Goal: Task Accomplishment & Management: Manage account settings

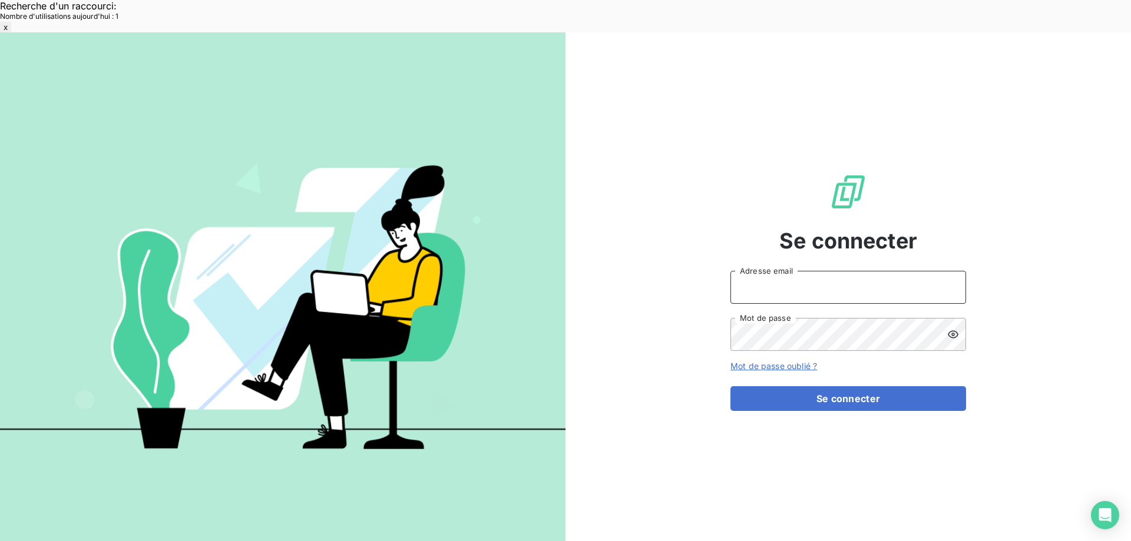
type input "[EMAIL_ADDRESS][DOMAIN_NAME]"
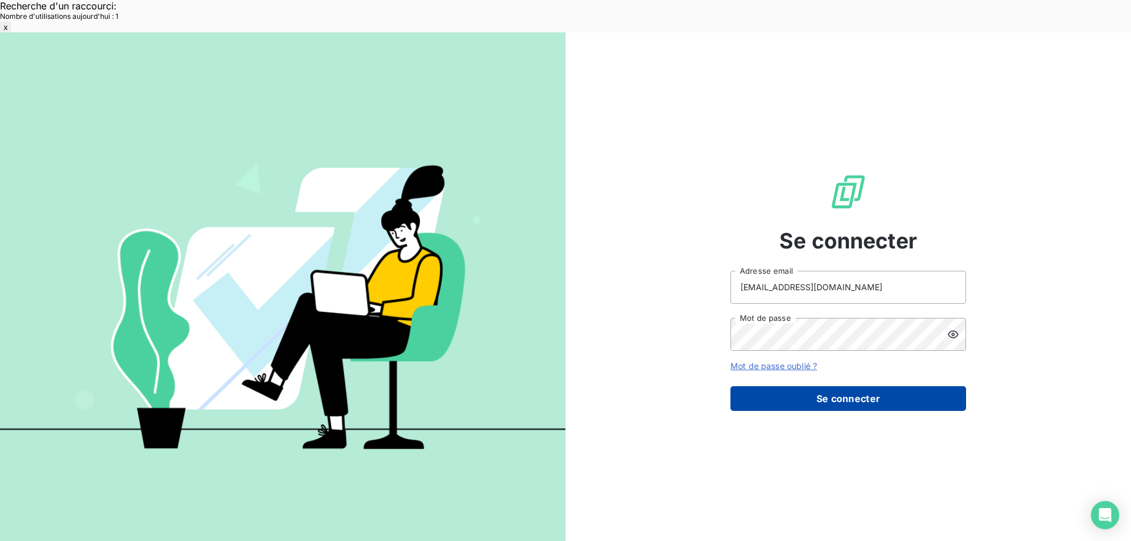
click at [784, 386] on button "Se connecter" at bounding box center [849, 398] width 236 height 25
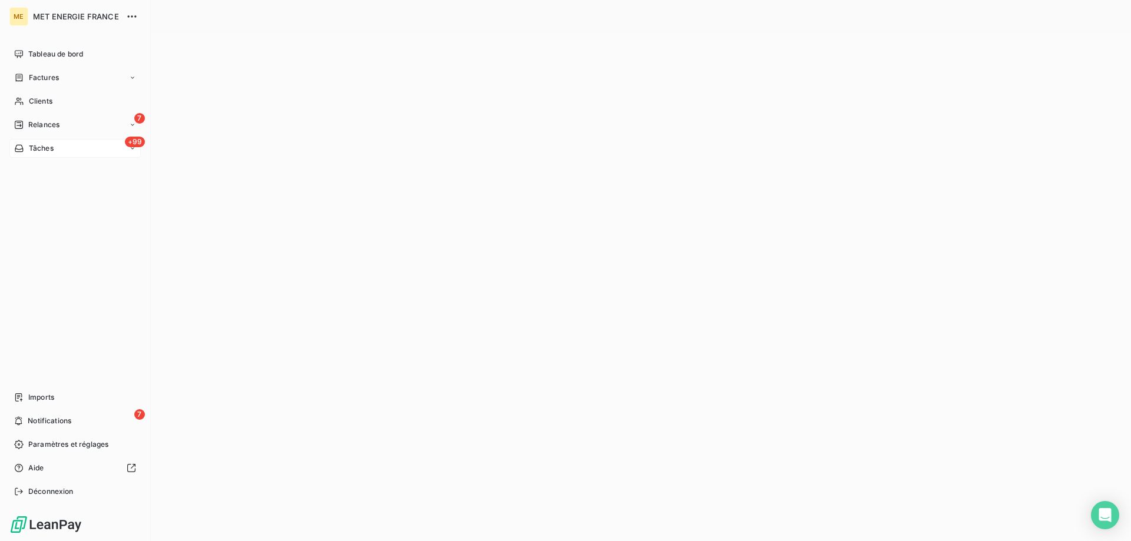
click at [31, 150] on span "Tâches" at bounding box center [41, 148] width 25 height 11
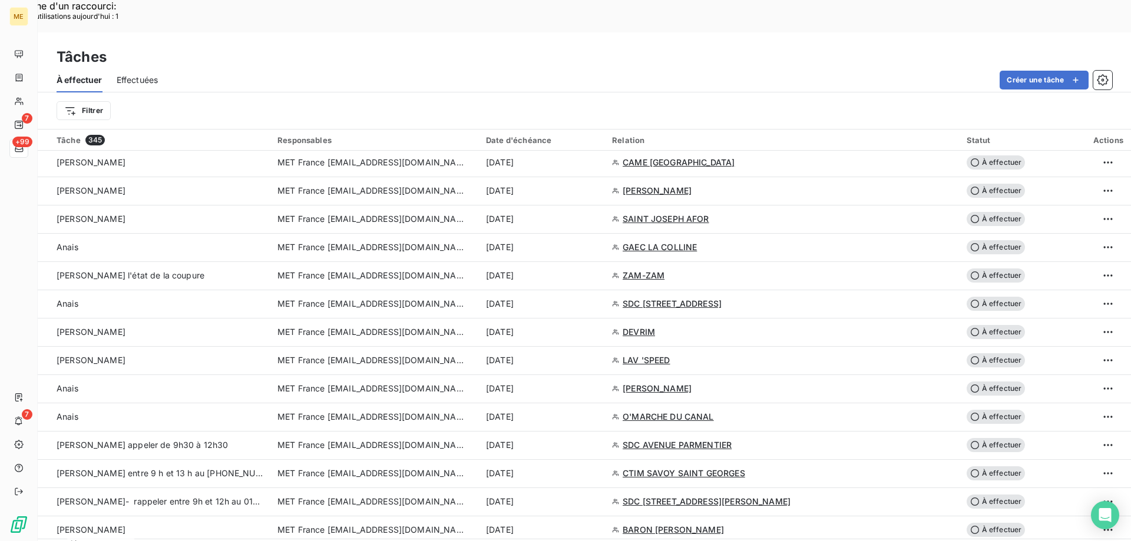
scroll to position [884, 0]
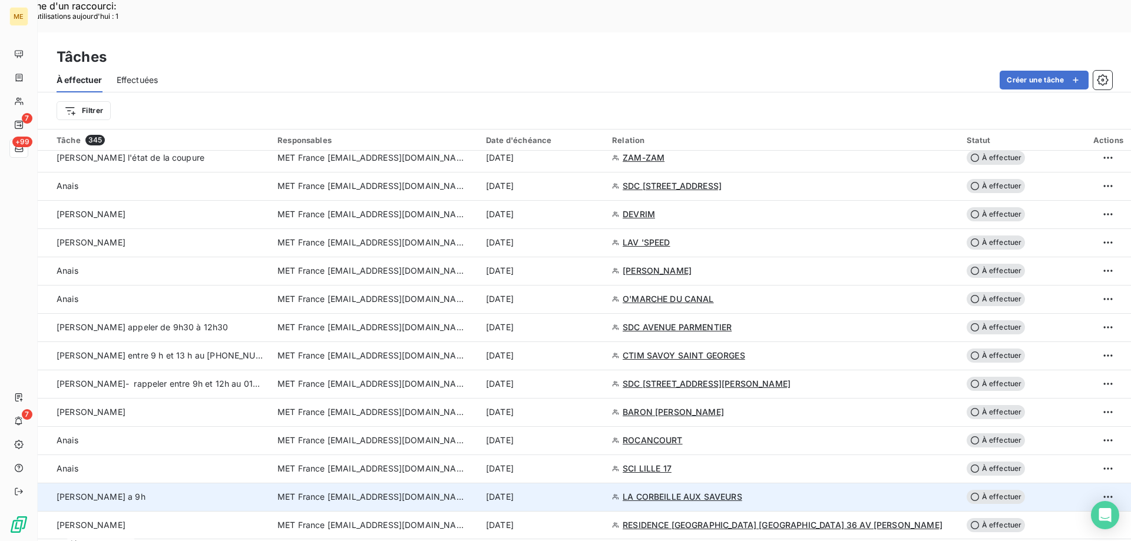
click at [742, 491] on span "LA CORBEILLE AUX SAVEURS" at bounding box center [683, 497] width 120 height 12
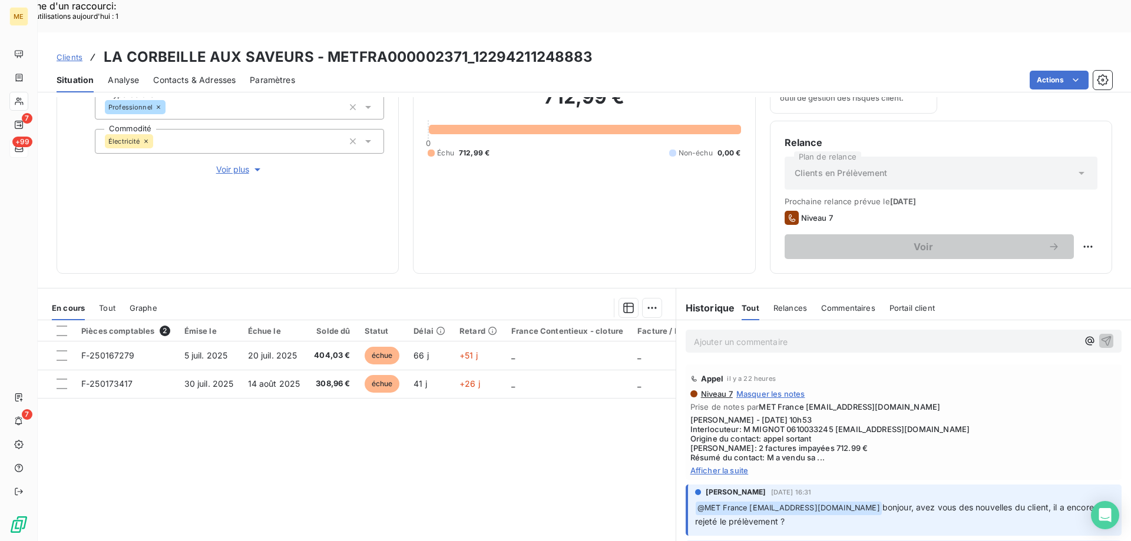
scroll to position [157, 0]
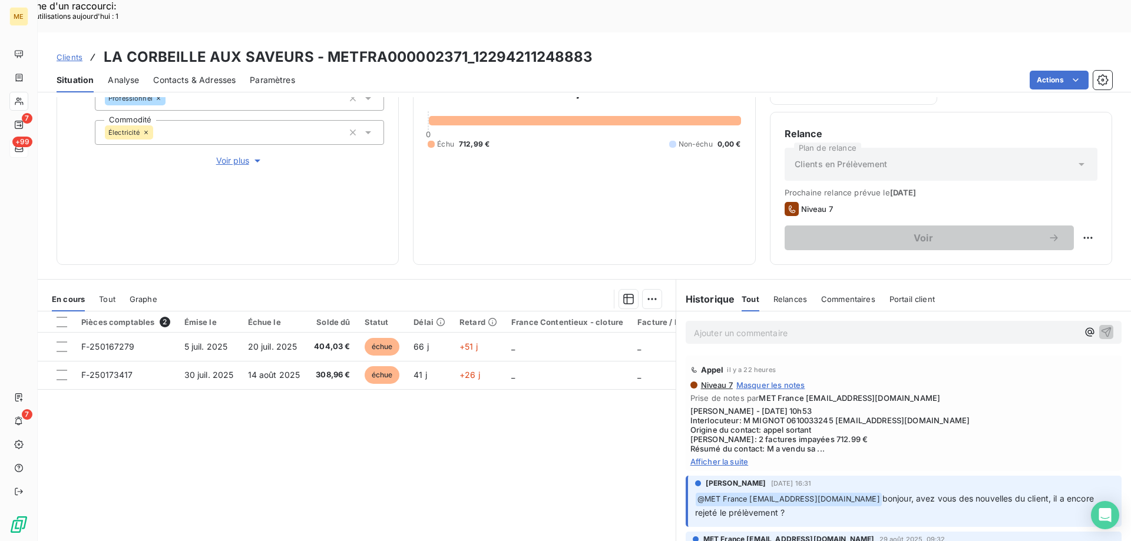
click at [721, 457] on span "Afficher la suite" at bounding box center [903, 461] width 427 height 9
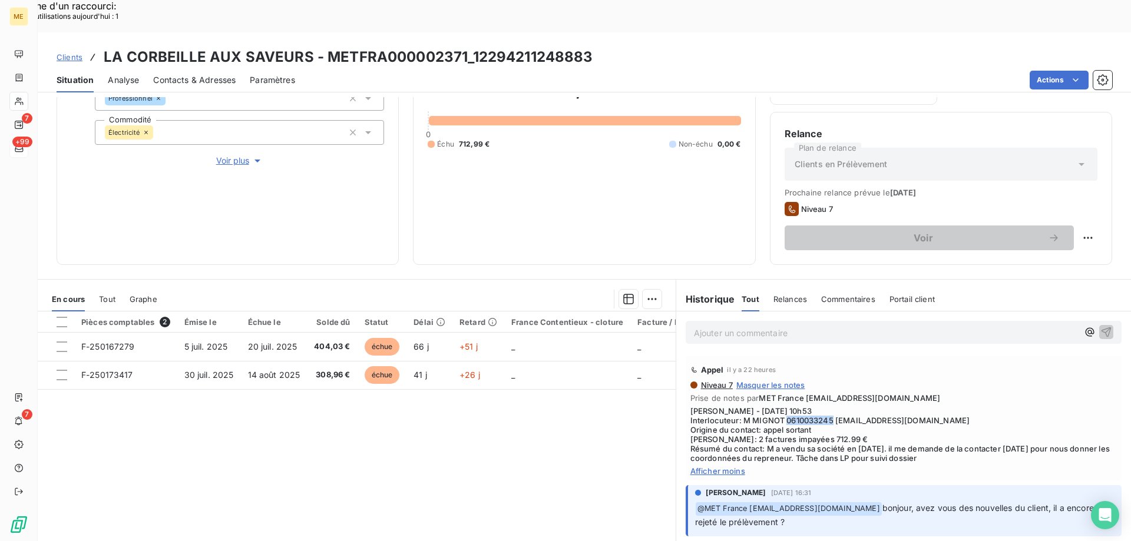
drag, startPoint x: 783, startPoint y: 389, endPoint x: 827, endPoint y: 389, distance: 44.2
click at [827, 407] on span "Sylvain - 05/09/2025 - 10h53 Interlocuteur: M MIGNOT 0610033245 lacorbeilleauxs…" at bounding box center [903, 435] width 427 height 57
copy span "0610033245"
click at [749, 326] on p "Ajouter un commentaire ﻿" at bounding box center [886, 333] width 384 height 15
click at [736, 467] on span "Afficher moins" at bounding box center [903, 471] width 427 height 9
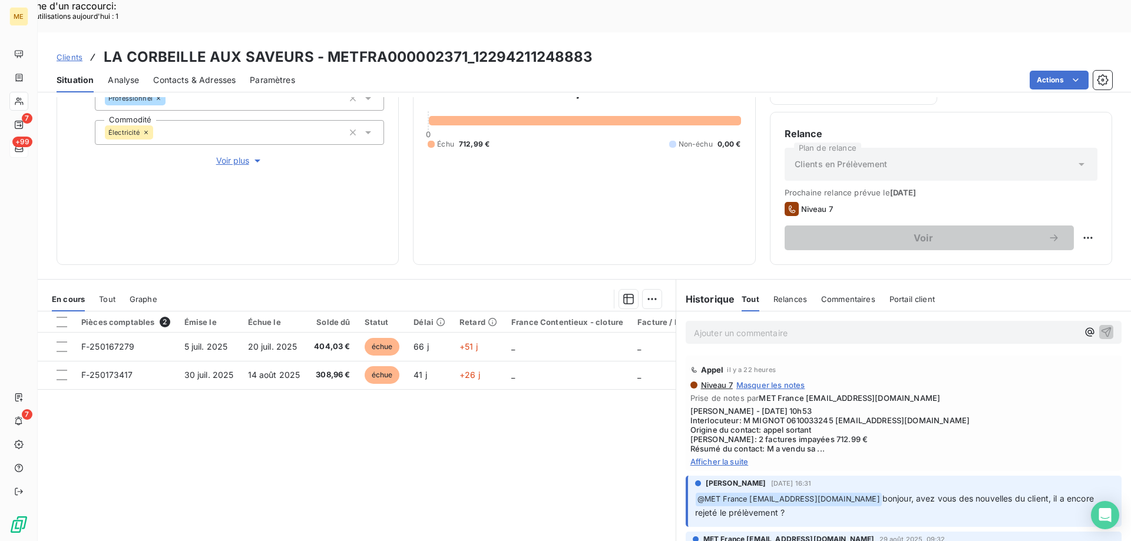
click at [718, 457] on span "Afficher la suite" at bounding box center [903, 461] width 427 height 9
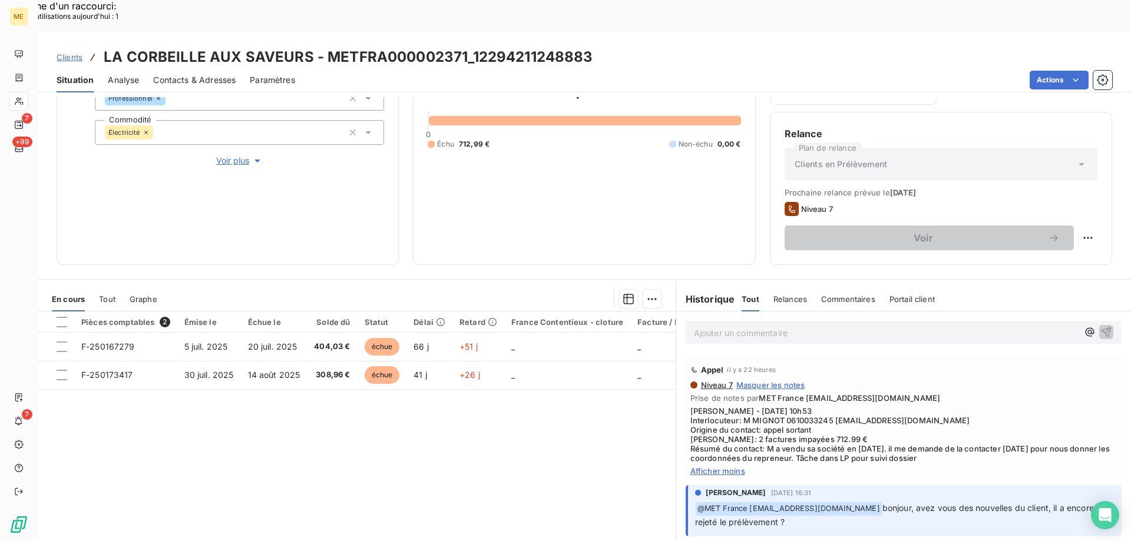
click at [998, 353] on div "Appel il y a 22 heures Niveau 7 Masquer les notes Prise de notes par MET France…" at bounding box center [903, 418] width 455 height 130
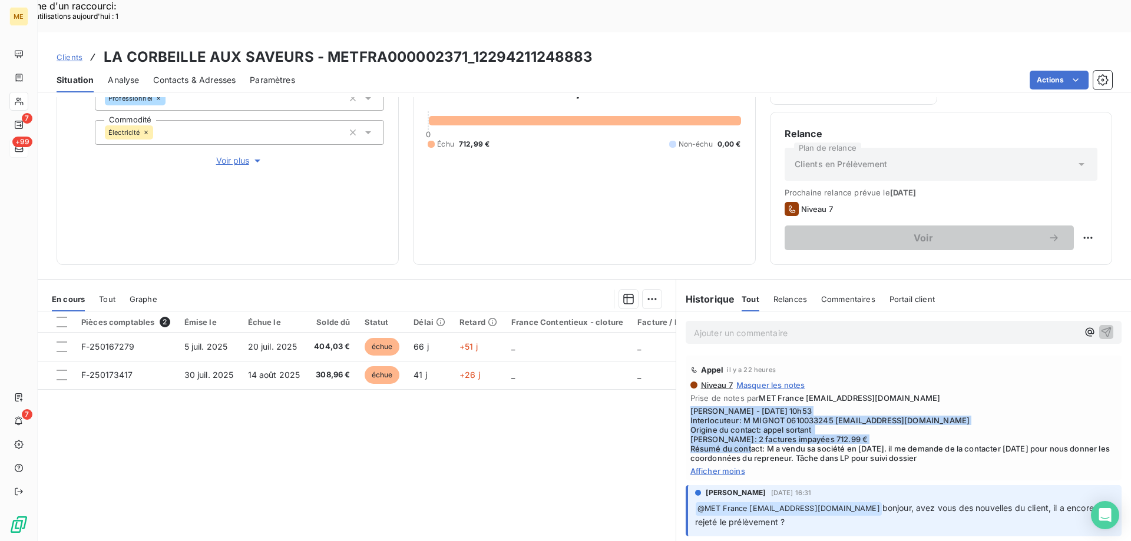
drag, startPoint x: 759, startPoint y: 415, endPoint x: 682, endPoint y: 382, distance: 84.5
click at [686, 382] on div "Appel il y a 22 heures Niveau 7 Masquer les notes Prise de notes par MET France…" at bounding box center [904, 418] width 436 height 125
copy span "[PERSON_NAME] - [DATE] 10h53 Interlocuteur: M MIGNOT 0610033245 [EMAIL_ADDRESS]…"
click at [1046, 233] on div "Replanifier cette action" at bounding box center [1030, 231] width 105 height 19
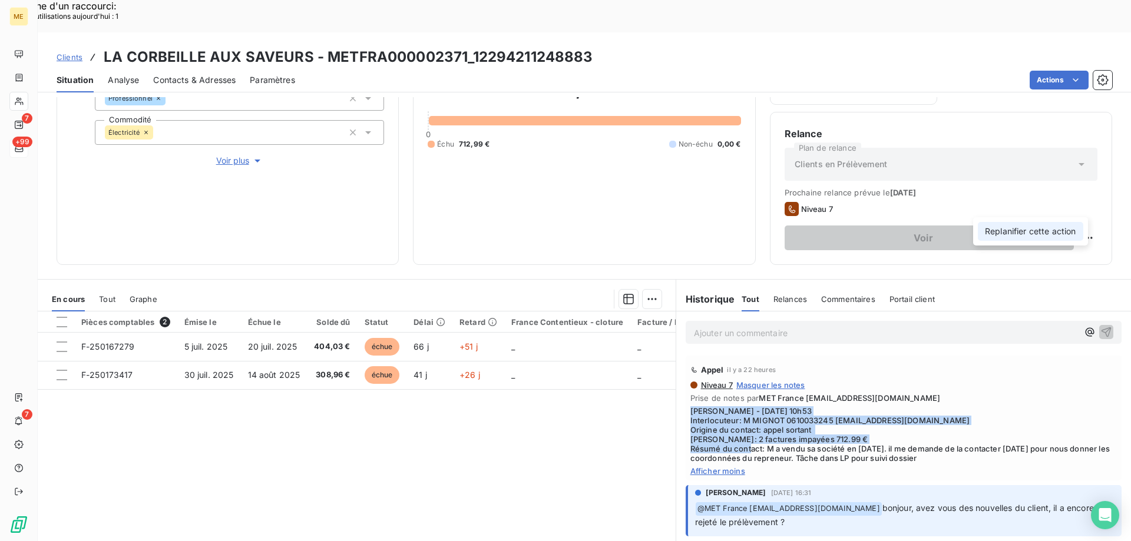
select select "8"
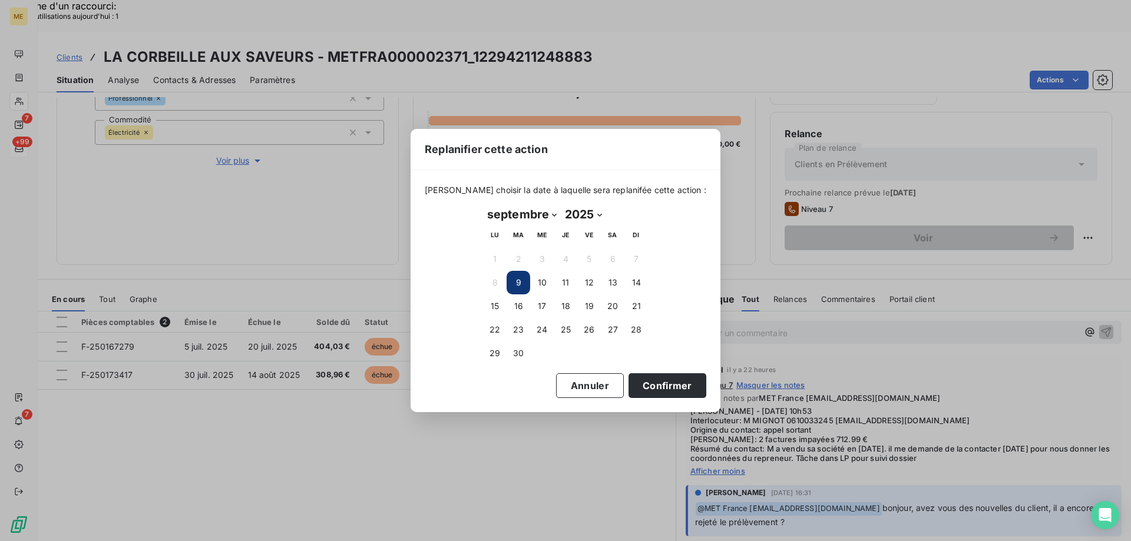
click at [976, 331] on div "Replanifier cette action Veuillez choisir la date à laquelle sera replanifée ce…" at bounding box center [565, 270] width 1131 height 541
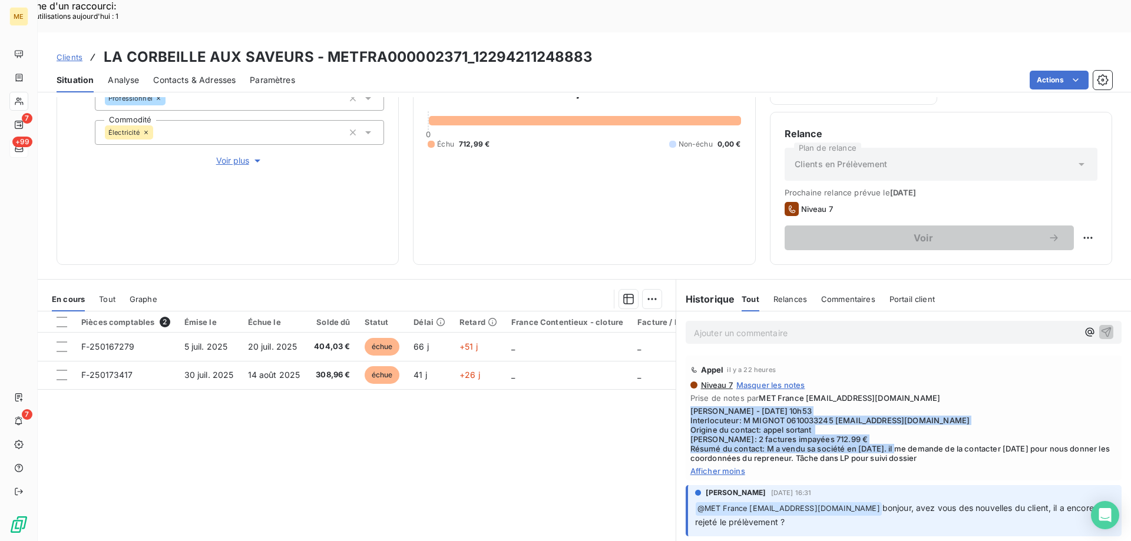
drag, startPoint x: 917, startPoint y: 419, endPoint x: 682, endPoint y: 382, distance: 238.6
click at [686, 382] on div "Appel il y a 22 heures Niveau 7 Masquer les notes Prise de notes par MET France…" at bounding box center [904, 418] width 436 height 125
copy span "[PERSON_NAME] - [DATE] 10h53 Interlocuteur: M MIGNOT 0610033245 [EMAIL_ADDRESS]…"
click at [1060, 230] on div "Replanifier cette action" at bounding box center [1030, 231] width 105 height 19
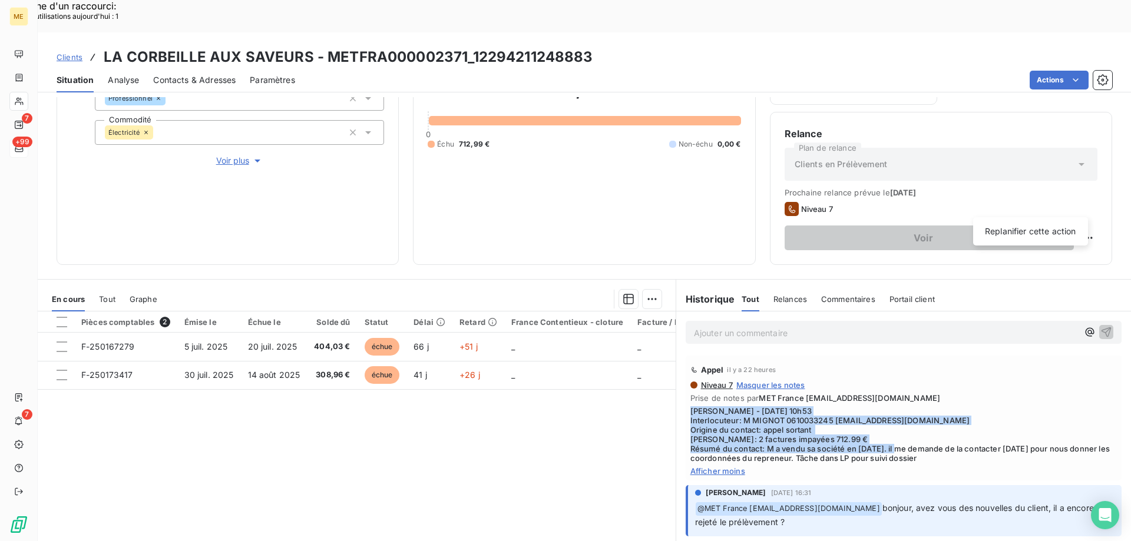
select select "8"
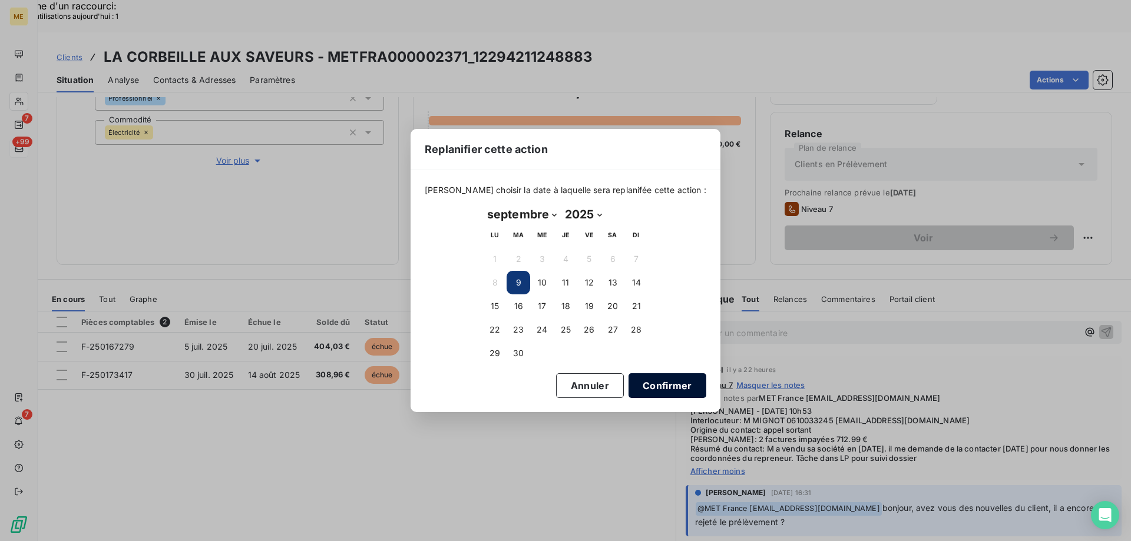
click at [629, 379] on button "Confirmer" at bounding box center [668, 386] width 78 height 25
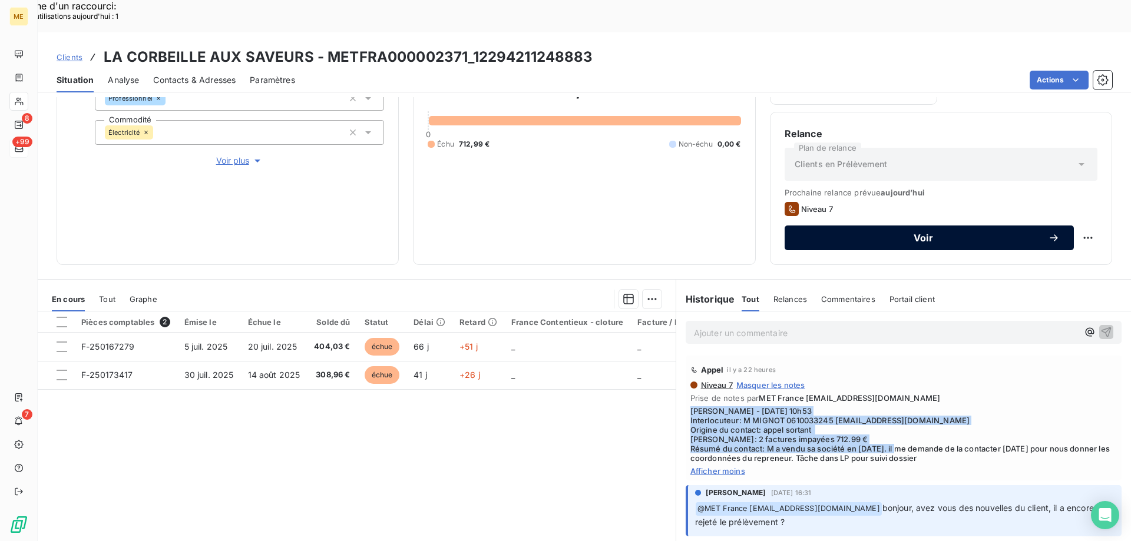
click at [913, 233] on span "Voir" at bounding box center [923, 237] width 249 height 9
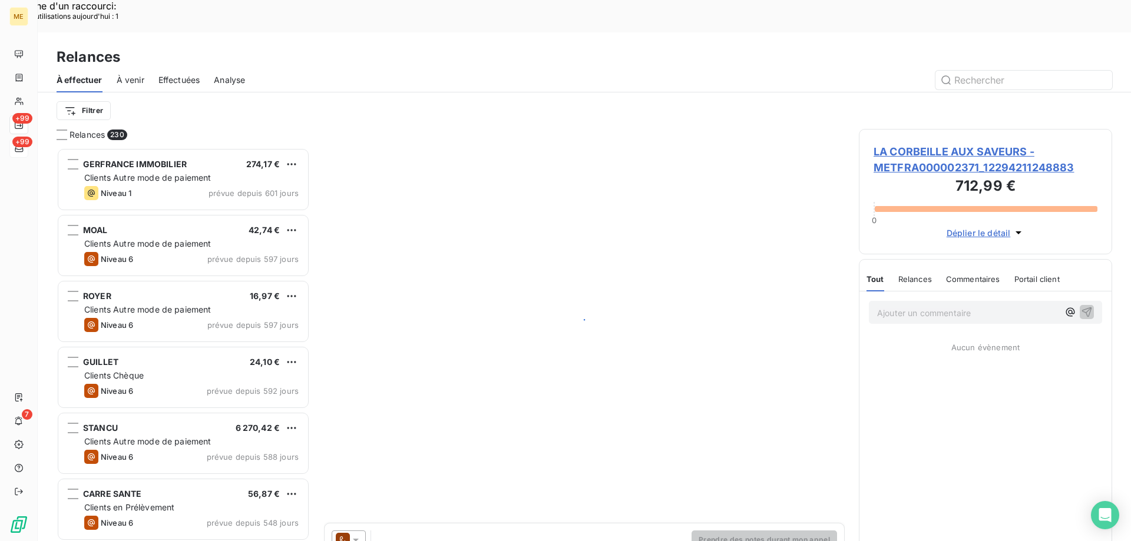
scroll to position [417, 245]
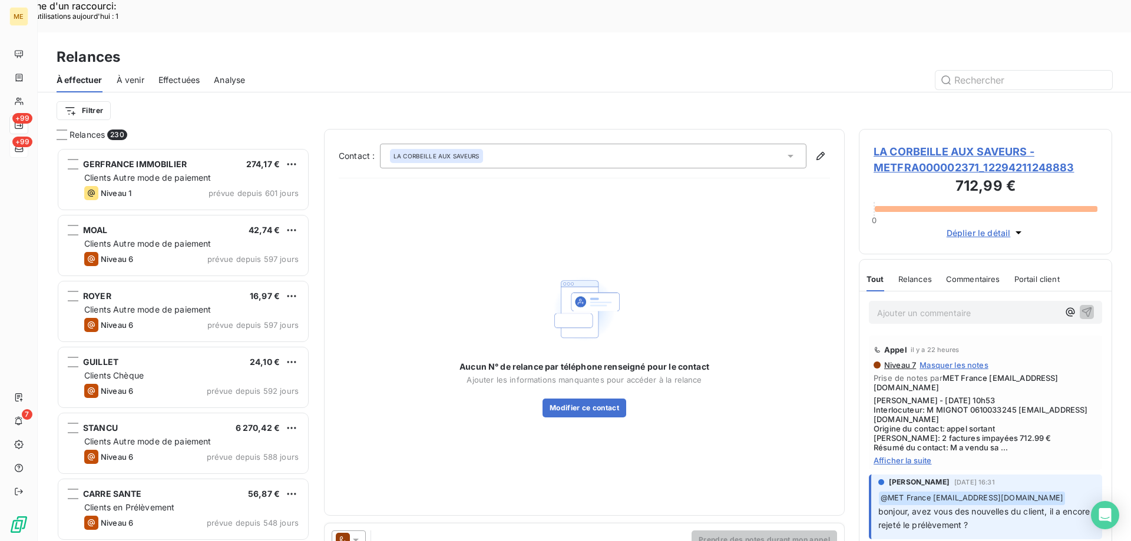
click at [544, 144] on div "LA CORBEILLE AUX SAVEURS" at bounding box center [593, 156] width 427 height 25
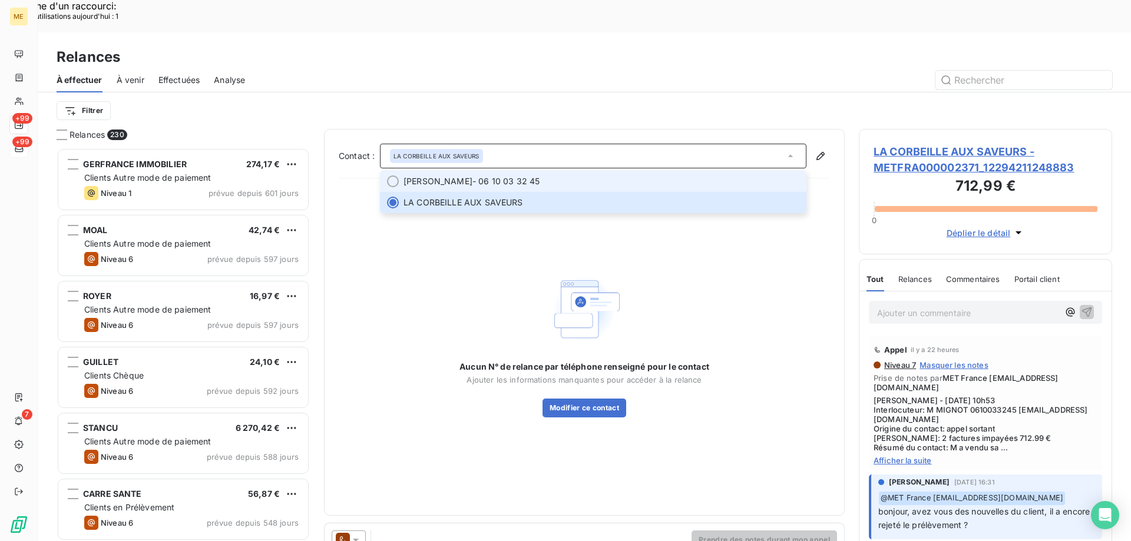
click at [514, 176] on span "JEAN PIERRE MIGNOT - 06 10 03 32 45" at bounding box center [602, 182] width 396 height 12
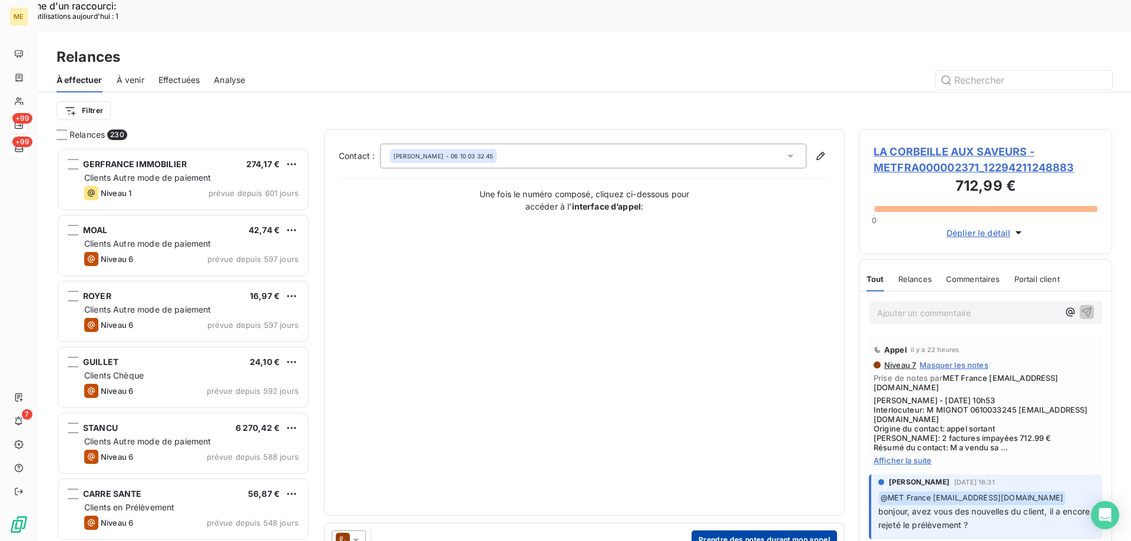
click at [699, 531] on button "Prendre des notes durant mon appel" at bounding box center [765, 540] width 146 height 19
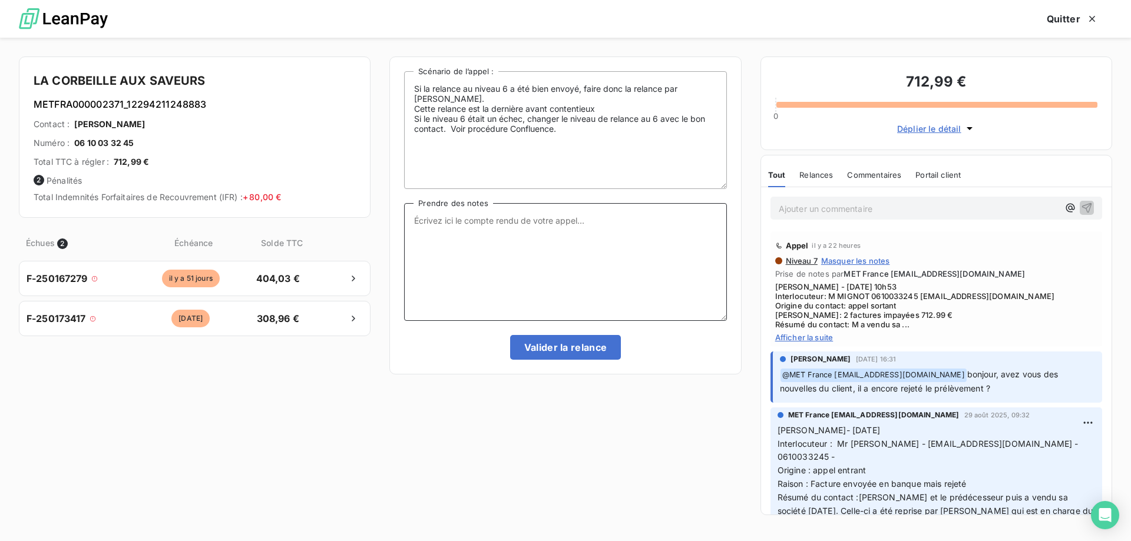
click at [554, 230] on textarea "Prendre des notes" at bounding box center [565, 262] width 322 height 118
paste textarea "[PERSON_NAME] - [DATE] 10h53 Interlocuteur: M MIGNOT 0610033245 [EMAIL_ADDRESS]…"
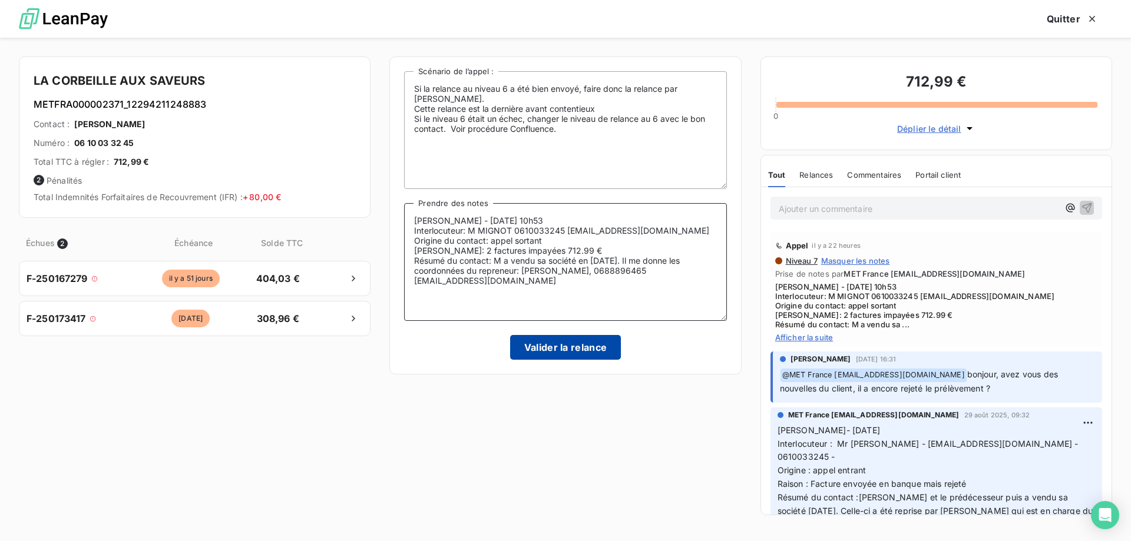
type textarea "[PERSON_NAME] - [DATE] 10h53 Interlocuteur: M MIGNOT 0610033245 [EMAIL_ADDRESS]…"
click at [546, 355] on button "Valider la relance" at bounding box center [565, 347] width 111 height 25
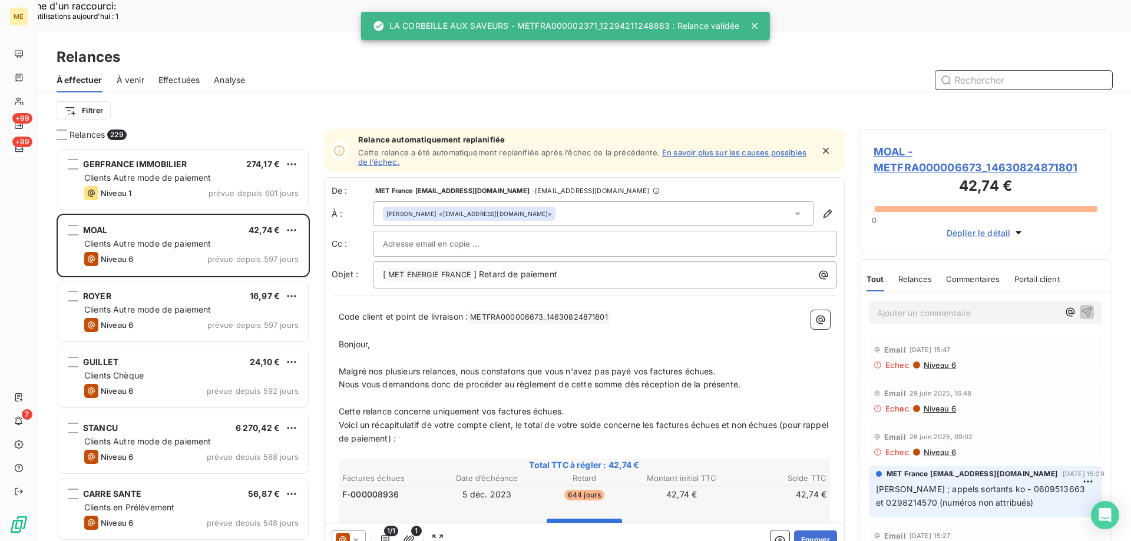
click at [171, 74] on span "Effectuées" at bounding box center [179, 80] width 42 height 12
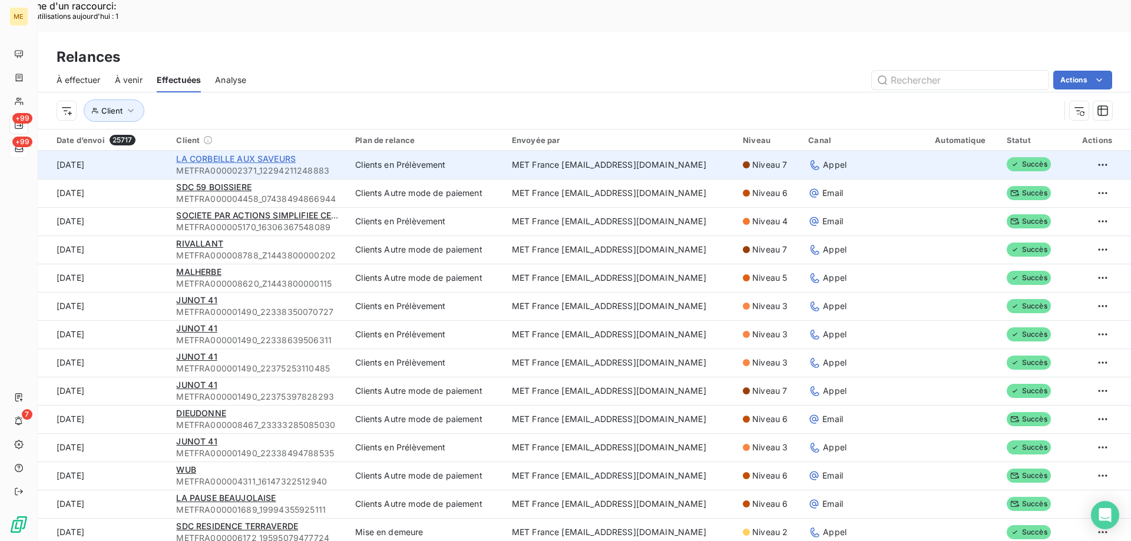
click at [213, 154] on span "LA CORBEILLE AUX SAVEURS" at bounding box center [236, 159] width 120 height 10
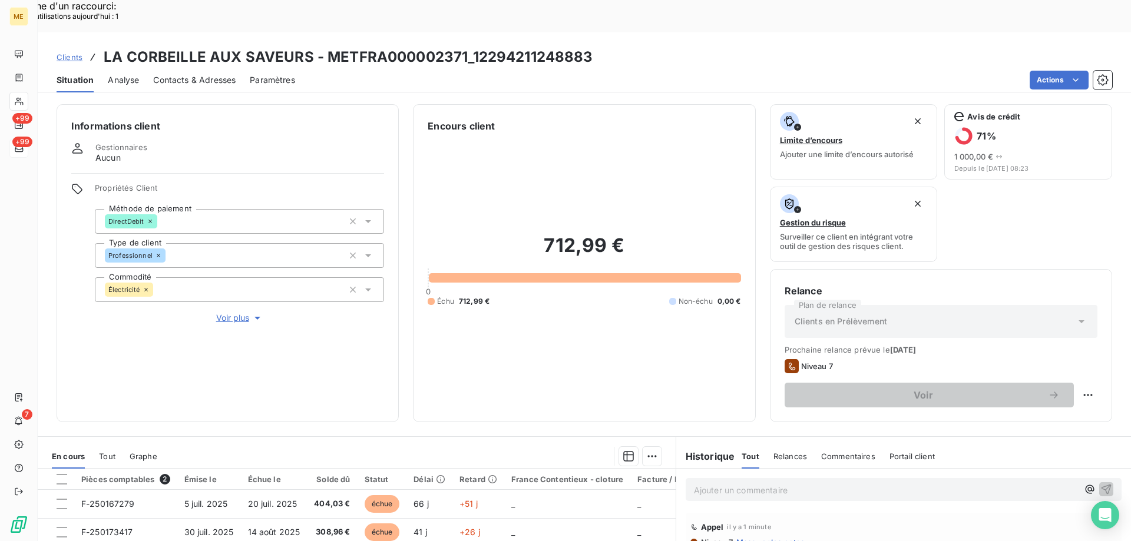
scroll to position [157, 0]
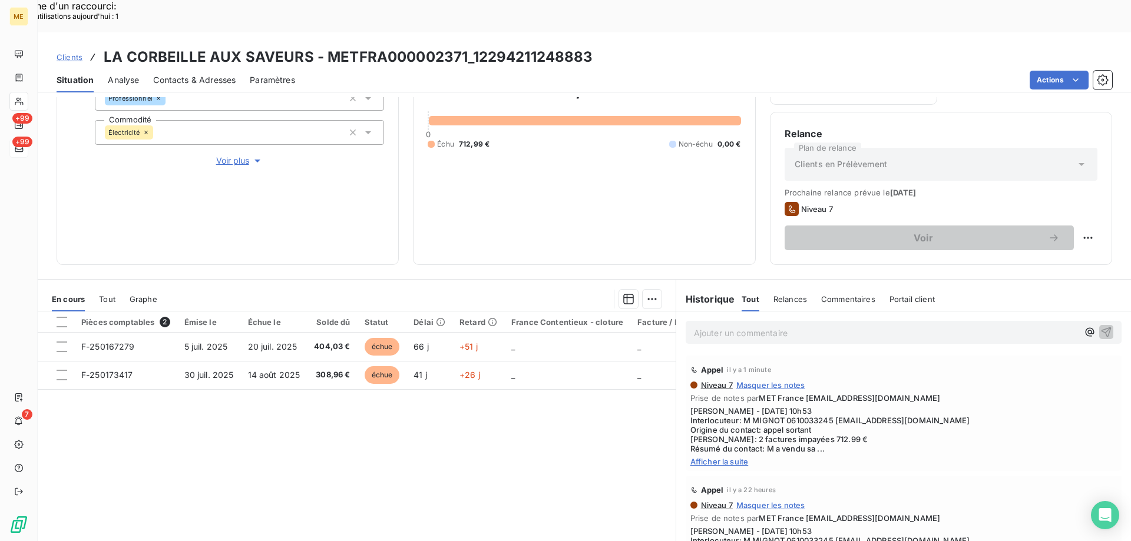
click at [732, 457] on span "Afficher la suite" at bounding box center [903, 461] width 427 height 9
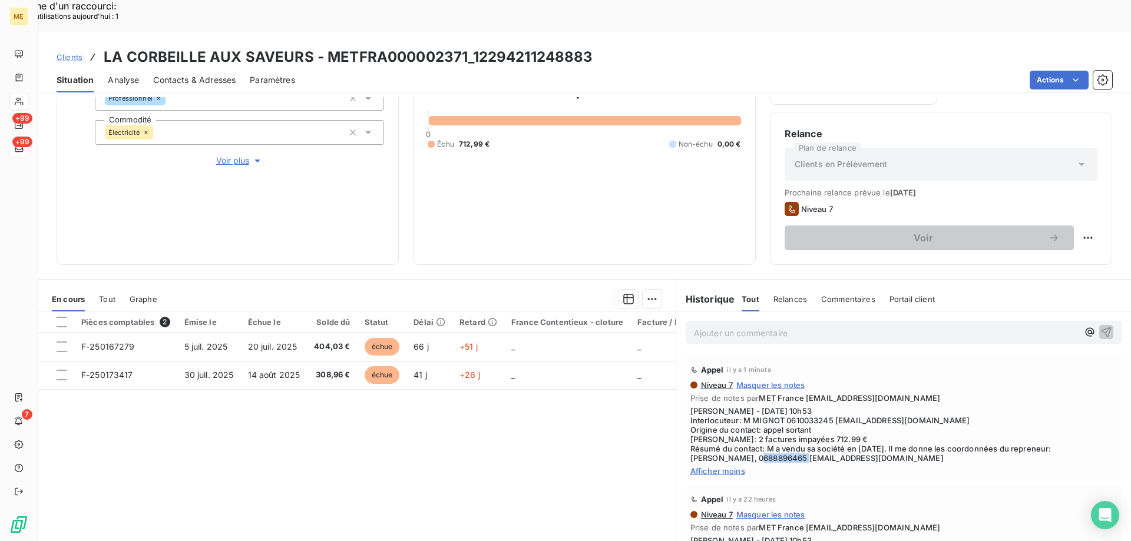
drag, startPoint x: 726, startPoint y: 427, endPoint x: 774, endPoint y: 428, distance: 47.8
click at [774, 428] on span "[PERSON_NAME] - [DATE] 10h53 Interlocuteur: M MIGNOT 0610033245 [EMAIL_ADDRESS]…" at bounding box center [903, 435] width 427 height 57
copy span "0688896465"
drag, startPoint x: 323, startPoint y: 26, endPoint x: 462, endPoint y: 28, distance: 139.1
click at [462, 47] on h3 "LA CORBEILLE AUX SAVEURS - METFRA000002371_12294211248883" at bounding box center [349, 57] width 490 height 21
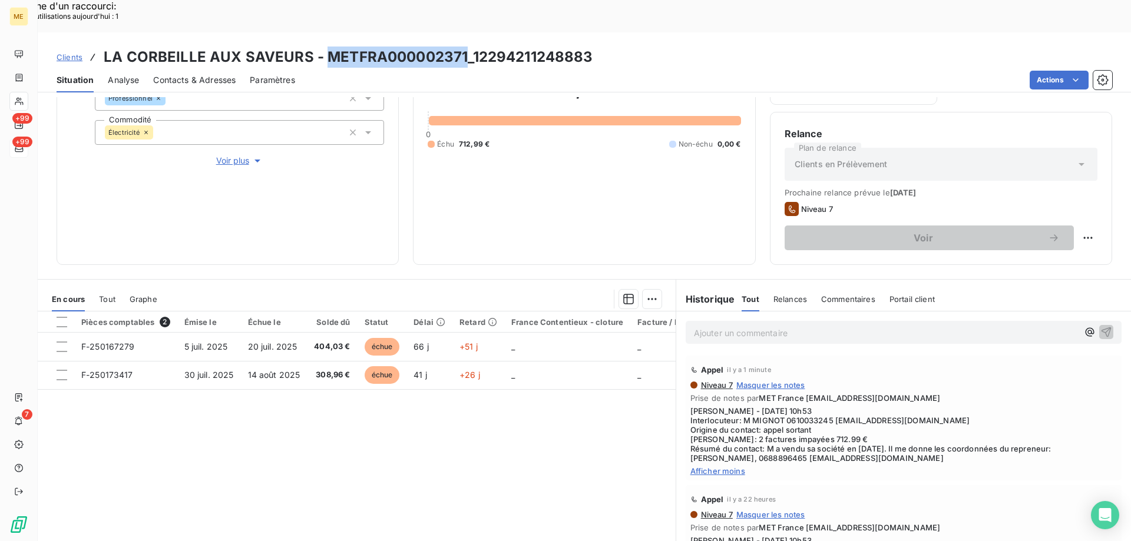
copy h3 "METFRA000002371"
click at [173, 60] on div "Clients LA CORBEILLE AUX SAVEURS - METFRA000002371_12294211248883 Situation Ana…" at bounding box center [584, 302] width 1093 height 541
click at [169, 74] on span "Contacts & Adresses" at bounding box center [194, 80] width 82 height 12
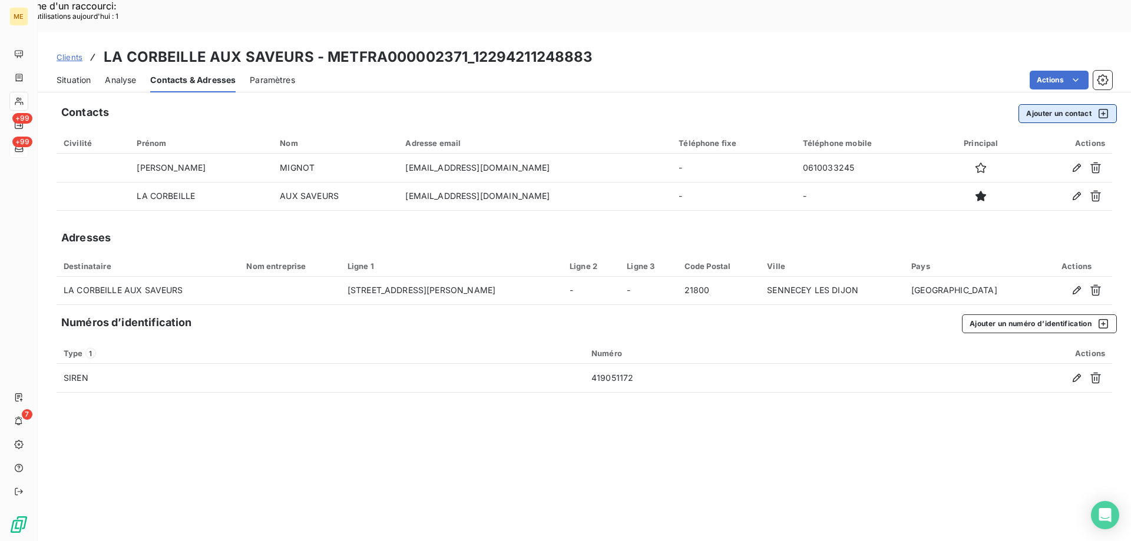
click at [1058, 104] on button "Ajouter un contact" at bounding box center [1068, 113] width 98 height 19
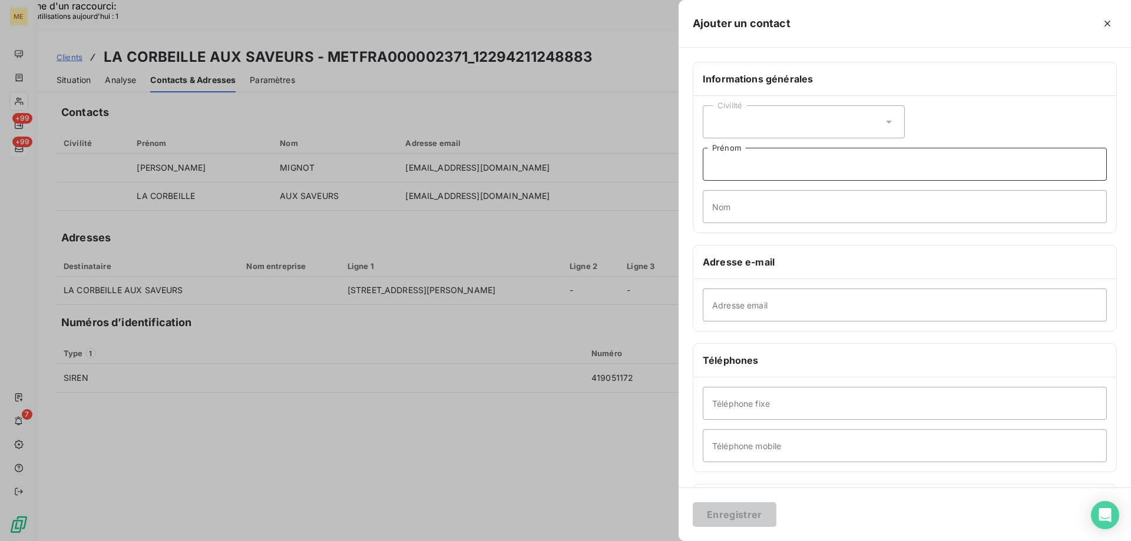
click at [731, 167] on input "Prénom" at bounding box center [905, 164] width 404 height 33
type input "Magali"
click at [736, 199] on input "Nom" at bounding box center [905, 206] width 404 height 33
type input "JEANNOT"
click at [777, 118] on div "Civilité" at bounding box center [804, 121] width 202 height 33
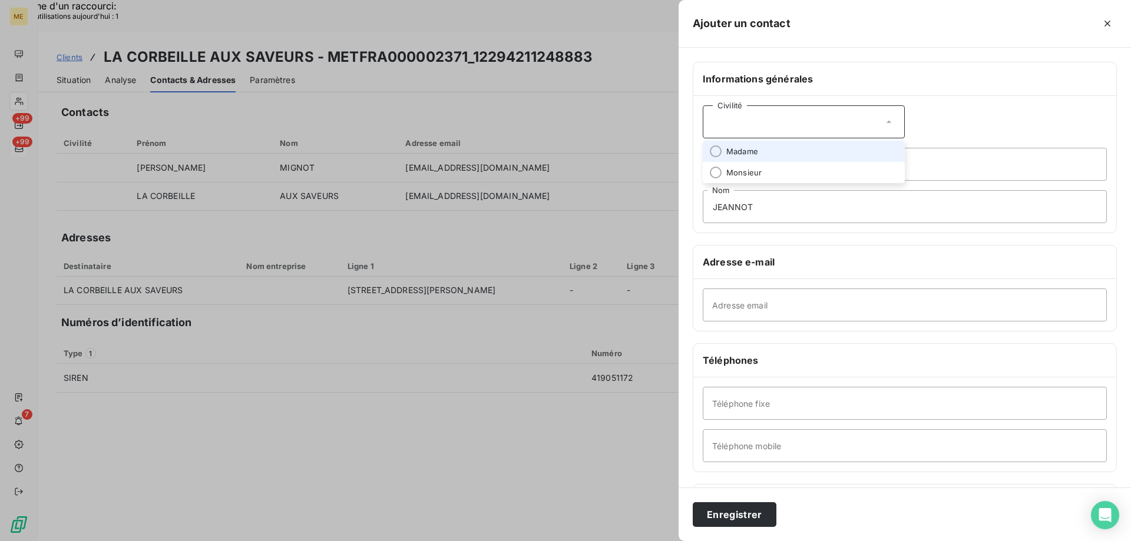
click at [787, 155] on li "Madame" at bounding box center [804, 151] width 202 height 21
click at [736, 305] on input "Adresse email" at bounding box center [905, 305] width 404 height 33
paste input "magalijeannot9@gmail.com"
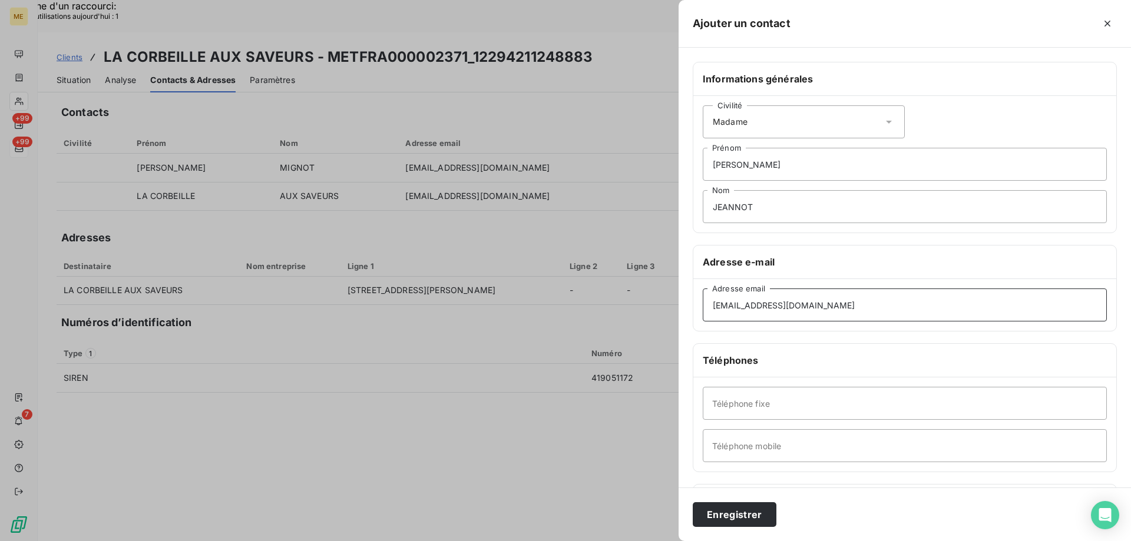
type input "magalijeannot9@gmail.com"
click at [726, 456] on input "Téléphone mobile" at bounding box center [905, 445] width 404 height 33
type input "0688896465"
click at [736, 506] on button "Enregistrer" at bounding box center [735, 515] width 84 height 25
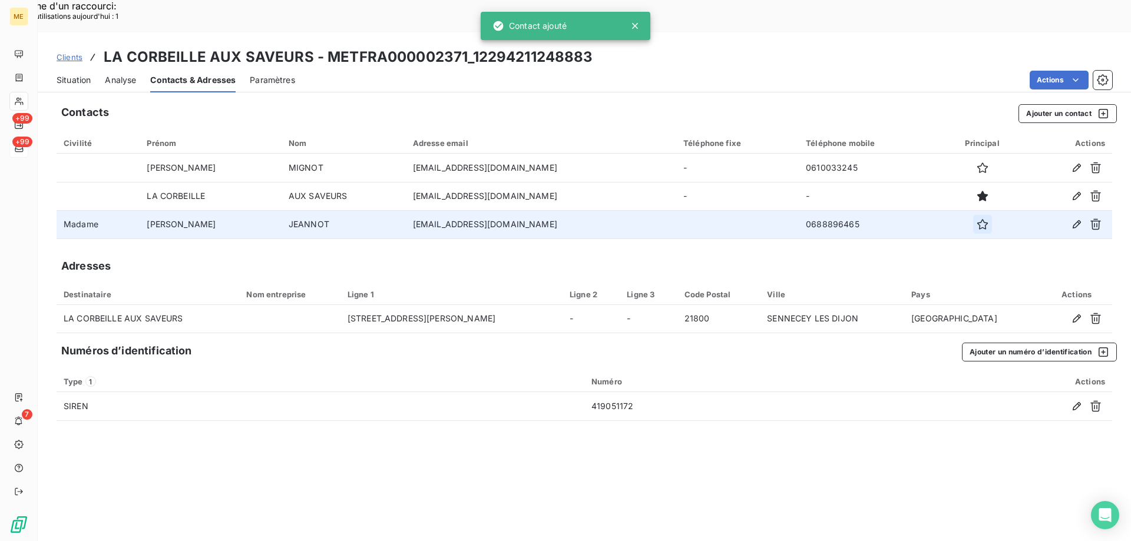
click at [977, 219] on icon "button" at bounding box center [983, 225] width 12 height 12
click at [81, 74] on span "Situation" at bounding box center [74, 80] width 34 height 12
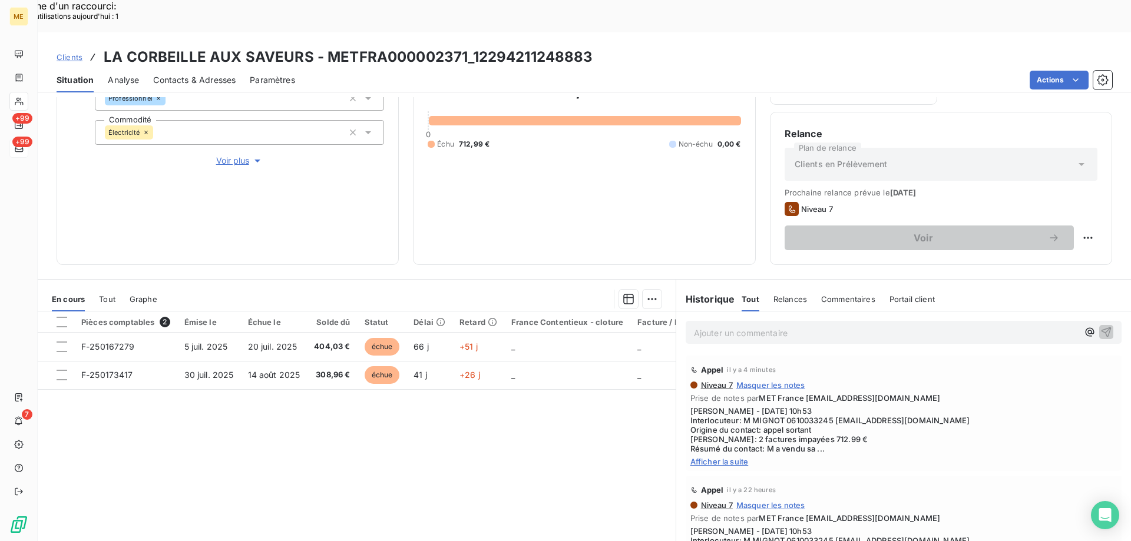
click at [734, 457] on span "Afficher la suite" at bounding box center [903, 461] width 427 height 9
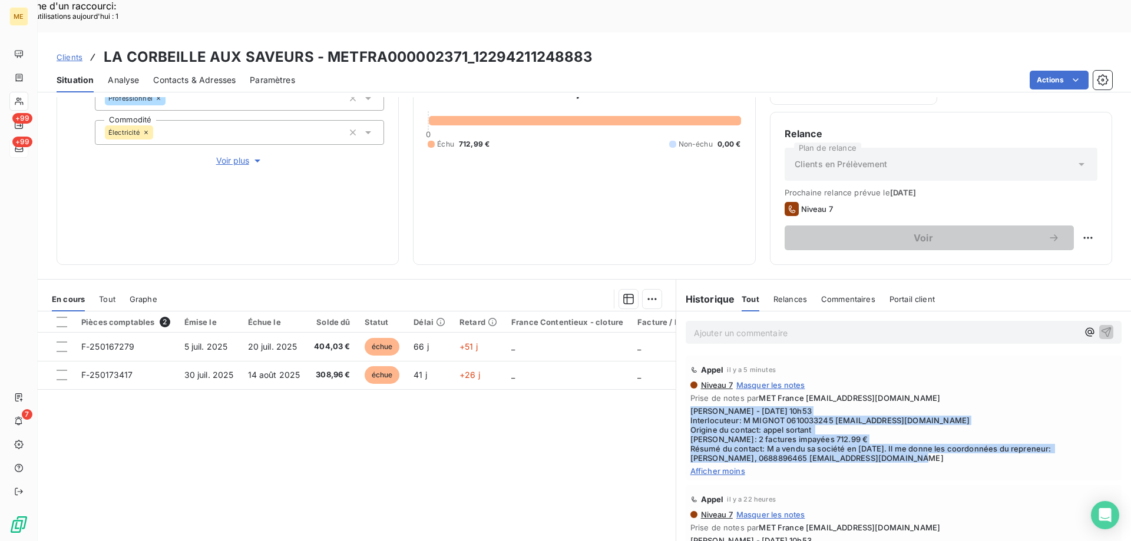
drag, startPoint x: 903, startPoint y: 427, endPoint x: 680, endPoint y: 382, distance: 227.3
click at [686, 382] on div "Appel il y a 5 minutes Niveau 7 Masquer les notes Prise de notes par MET France…" at bounding box center [904, 418] width 436 height 125
copy span "[PERSON_NAME] - [DATE] 10h53 Interlocuteur: M MIGNOT 0610033245 [EMAIL_ADDRESS]…"
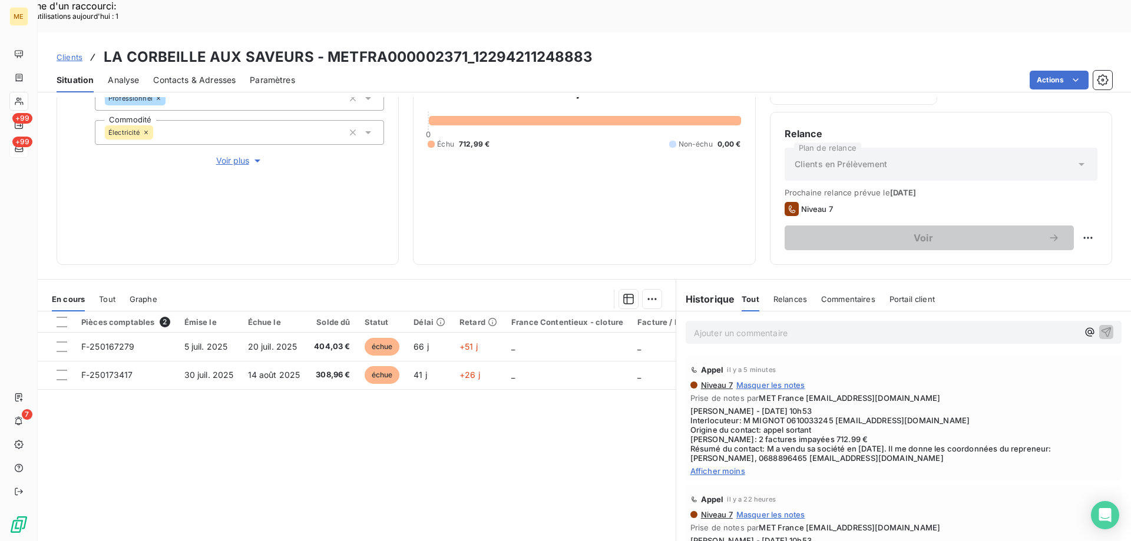
click at [706, 326] on p "Ajouter un commentaire ﻿" at bounding box center [886, 333] width 384 height 15
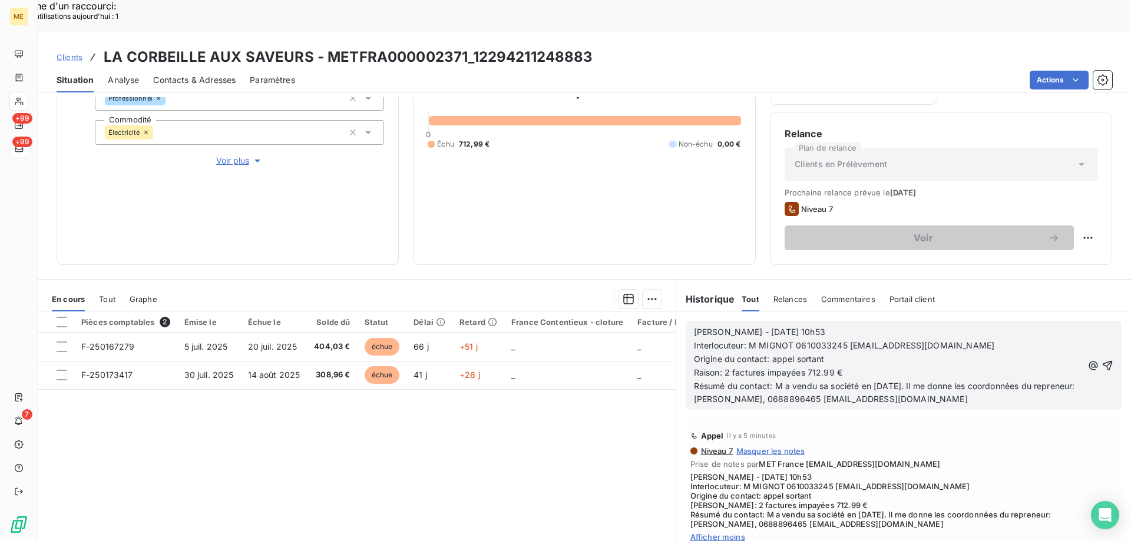
click at [736, 327] on span "Sylvain - 05/09/2025 - 10h53" at bounding box center [759, 332] width 131 height 10
click at [882, 326] on p "Sylvain - 09/09/2025 - 10h53" at bounding box center [888, 333] width 389 height 14
drag, startPoint x: 1002, startPoint y: 318, endPoint x: 748, endPoint y: 310, distance: 254.0
click at [748, 339] on p "Interlocuteur: M MIGNOT 0610033245 lacorbeilleauxsaveurs@orange.fr" at bounding box center [888, 346] width 389 height 14
click at [1102, 360] on icon "button" at bounding box center [1108, 366] width 12 height 12
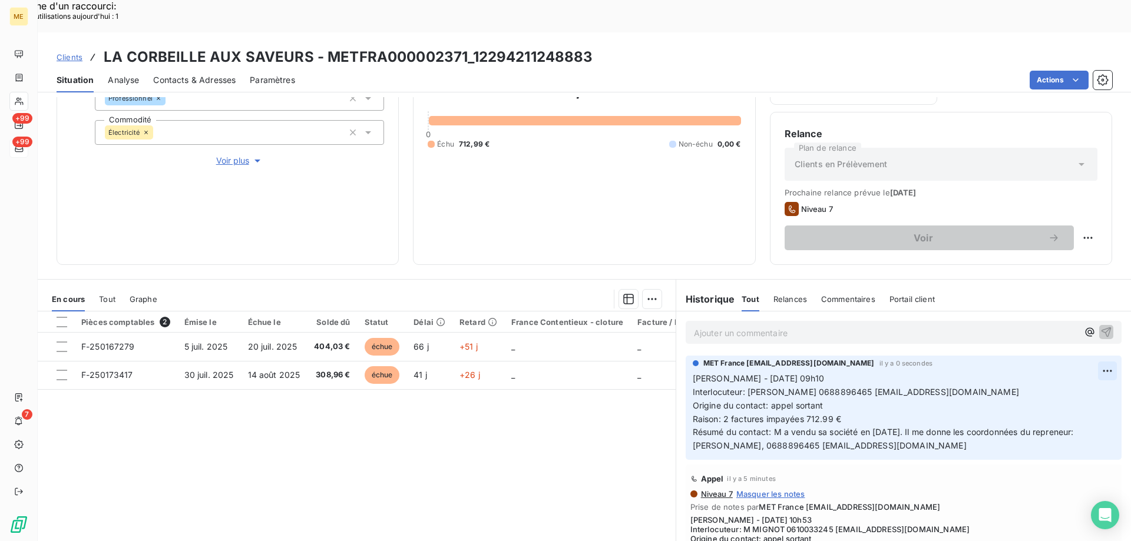
click at [1053, 361] on div "Editer" at bounding box center [1062, 364] width 66 height 19
drag, startPoint x: 769, startPoint y: 399, endPoint x: 994, endPoint y: 419, distance: 226.0
click at [994, 419] on p "Sylvain - 09/09/2025 - 09h10 Interlocuteur: Mme JEANNOT 0688896465 magalijeanno…" at bounding box center [897, 412] width 408 height 81
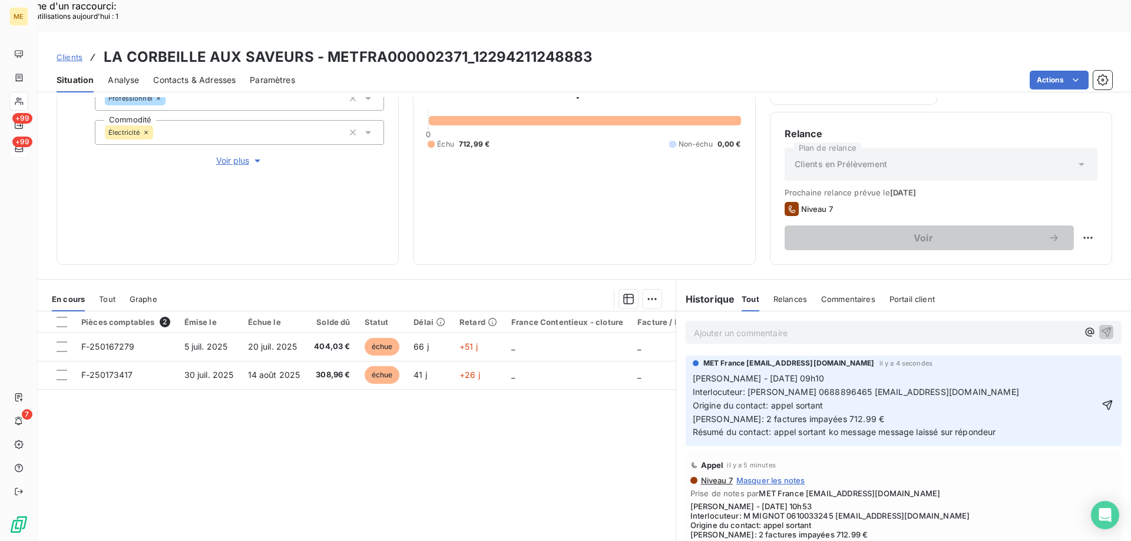
click at [863, 397] on span "Sylvain - 09/09/2025 - 09h10 Interlocuteur: Mme JEANNOT 0688896465 magalijeanno…" at bounding box center [856, 406] width 326 height 64
click at [0, 0] on lt-em "message" at bounding box center [0, 0] width 0 height 0
click at [1102, 399] on icon "button" at bounding box center [1108, 405] width 12 height 12
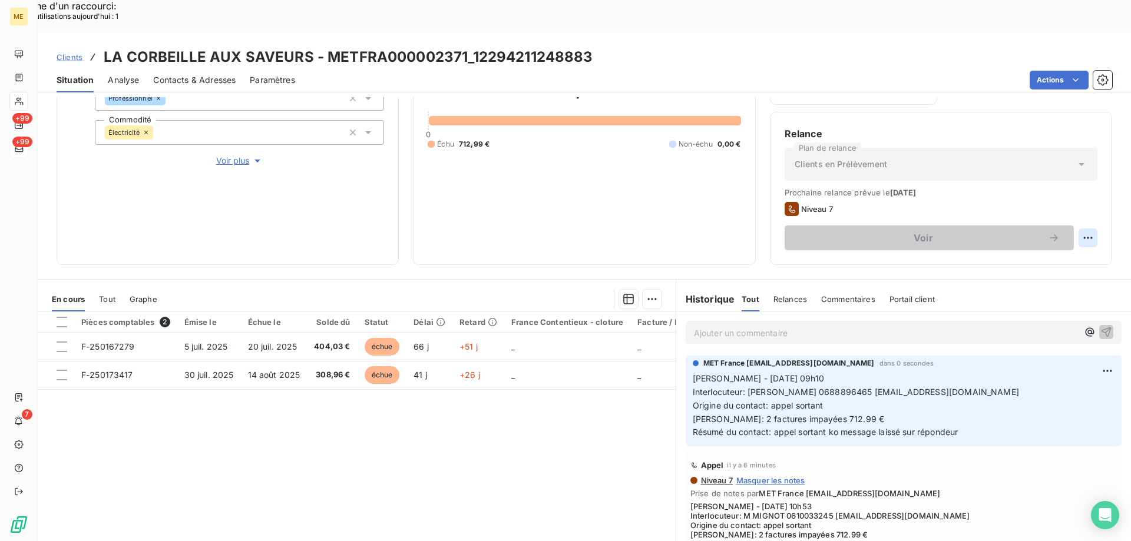
click at [1068, 232] on div "Replanifier cette action" at bounding box center [1030, 231] width 105 height 19
select select "8"
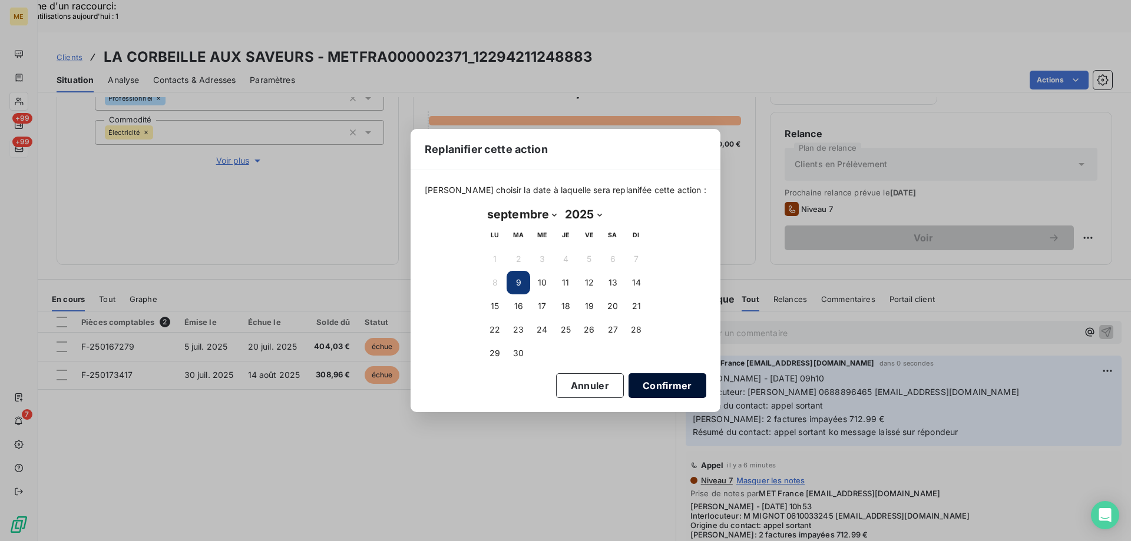
click at [653, 382] on button "Confirmer" at bounding box center [668, 386] width 78 height 25
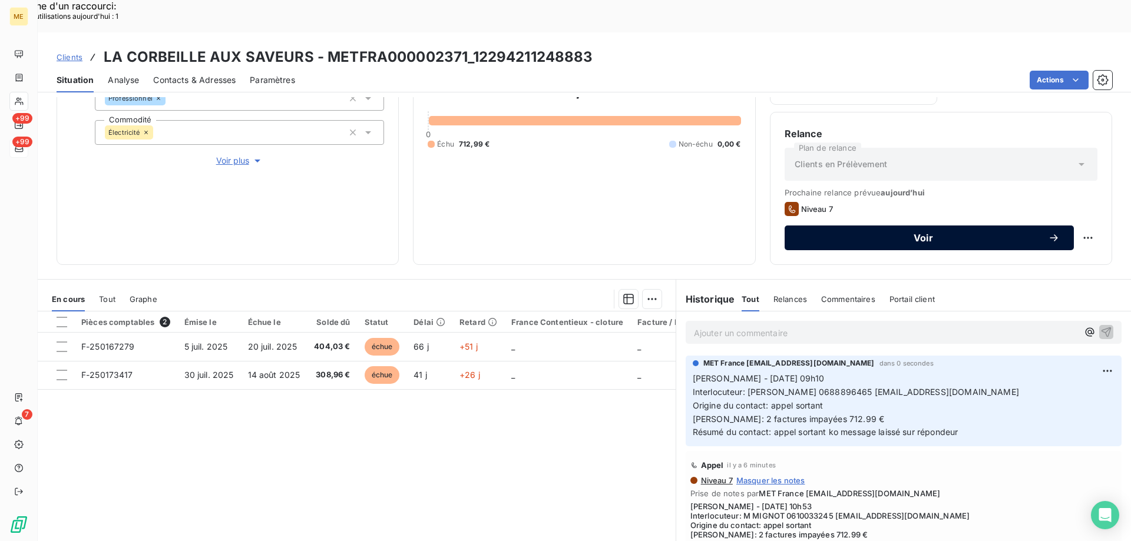
click at [877, 233] on span "Voir" at bounding box center [923, 237] width 249 height 9
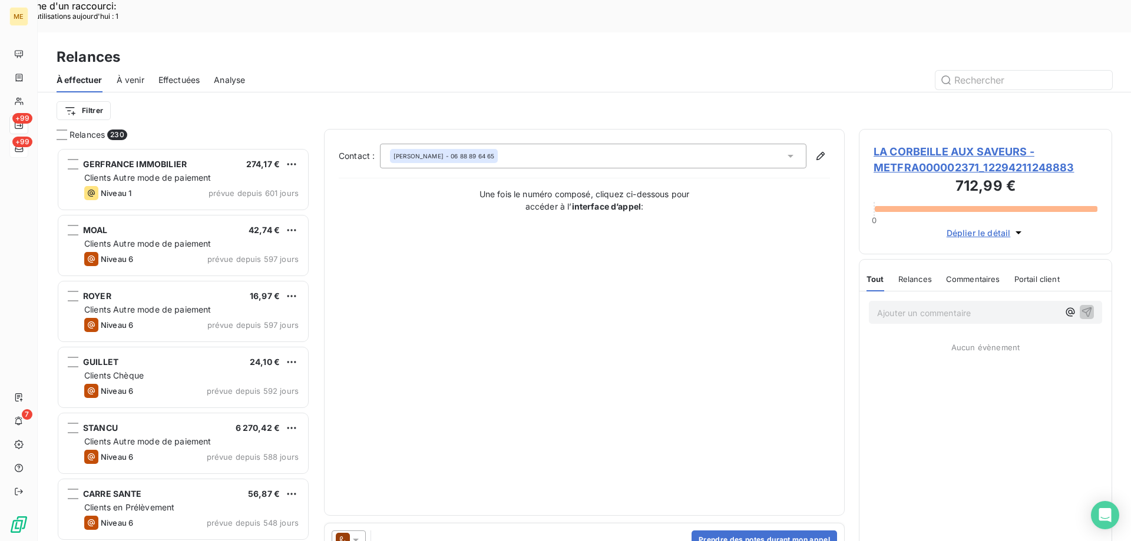
scroll to position [417, 245]
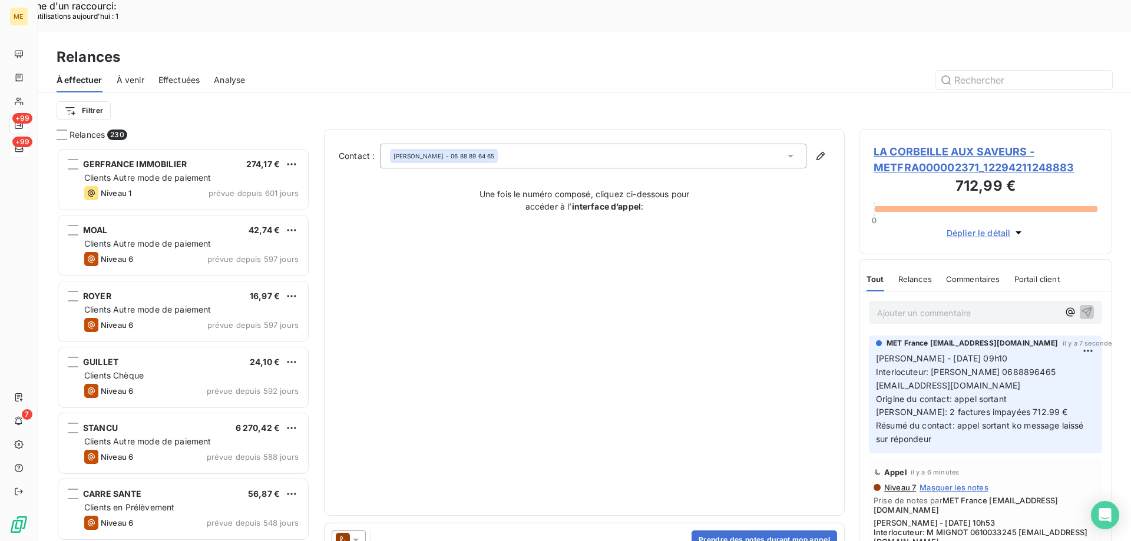
click at [626, 144] on div "Magali JEANNOT - 06 88 89 64 65" at bounding box center [593, 156] width 427 height 25
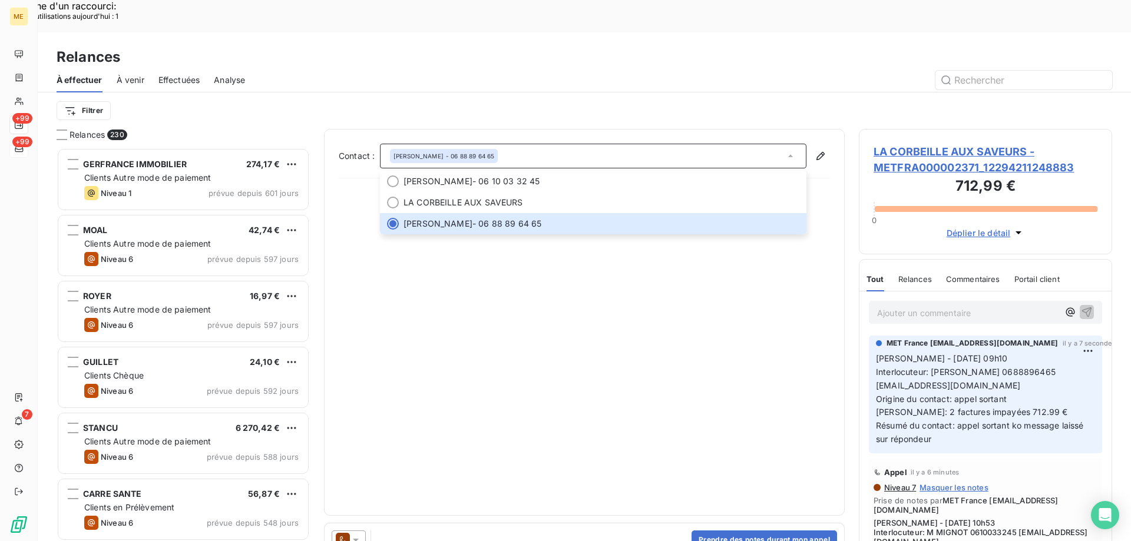
click at [362, 531] on div at bounding box center [349, 540] width 34 height 19
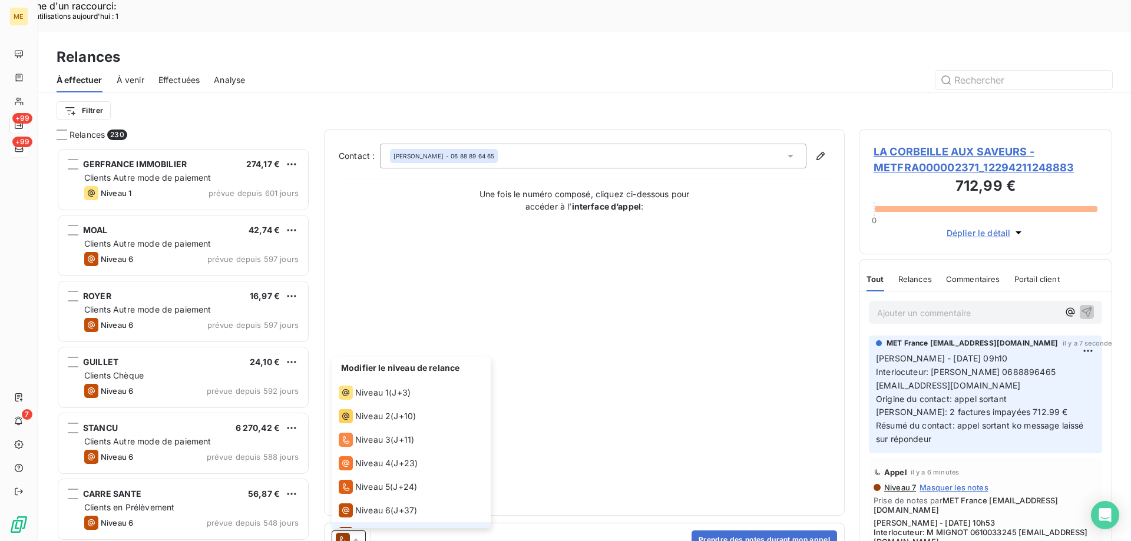
scroll to position [18, 0]
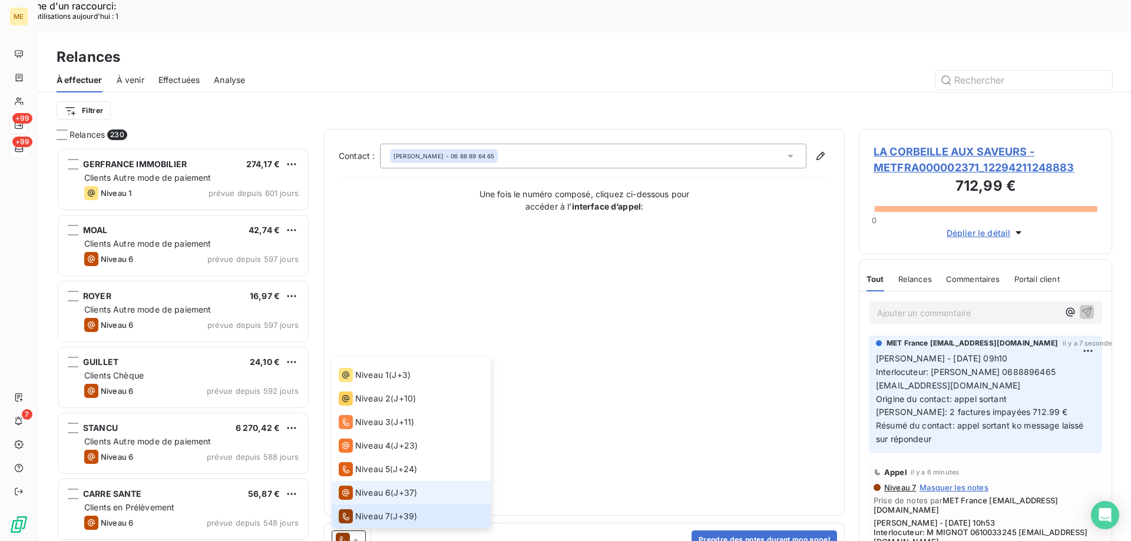
click at [369, 487] on span "Niveau 6" at bounding box center [372, 493] width 35 height 12
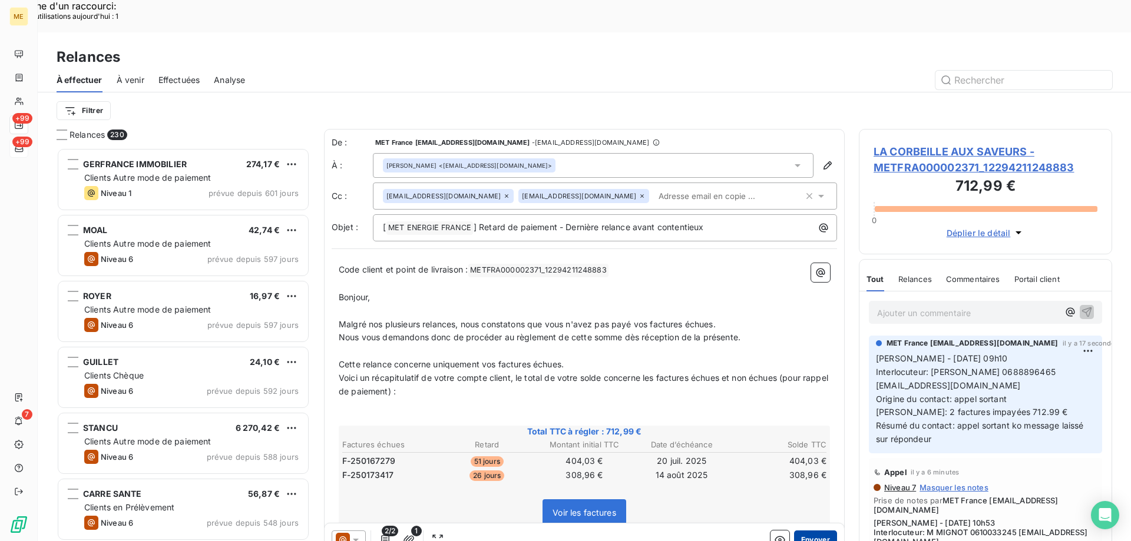
click at [806, 531] on button "Envoyer" at bounding box center [815, 540] width 43 height 19
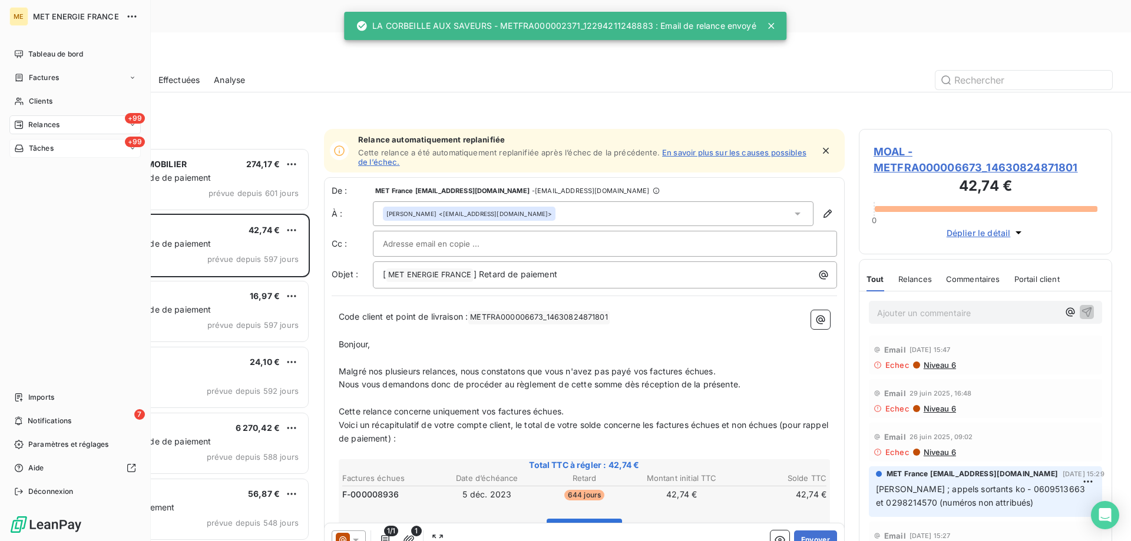
click at [29, 148] on span "Tâches" at bounding box center [41, 148] width 25 height 11
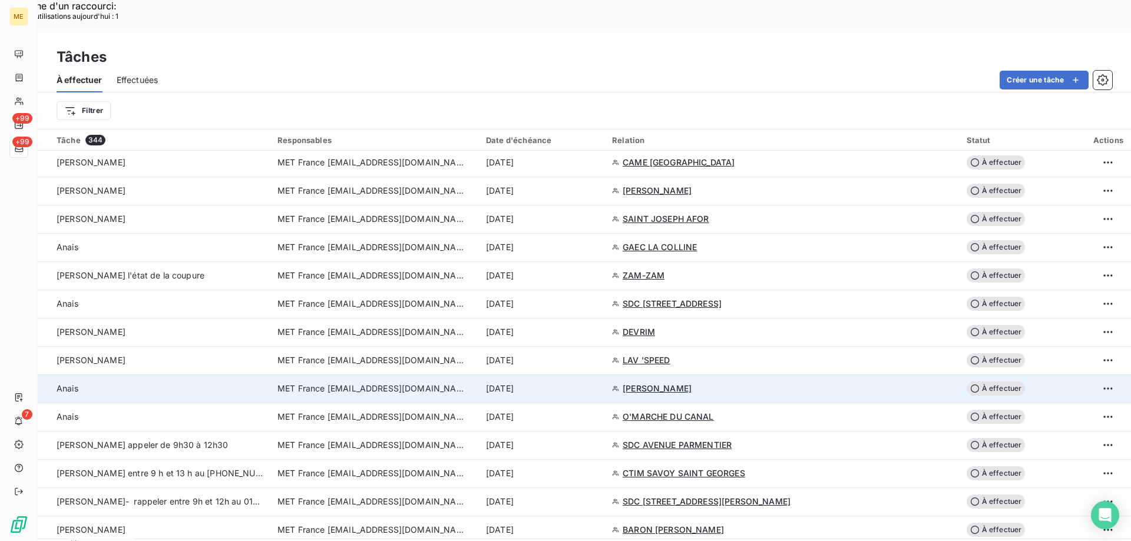
scroll to position [884, 0]
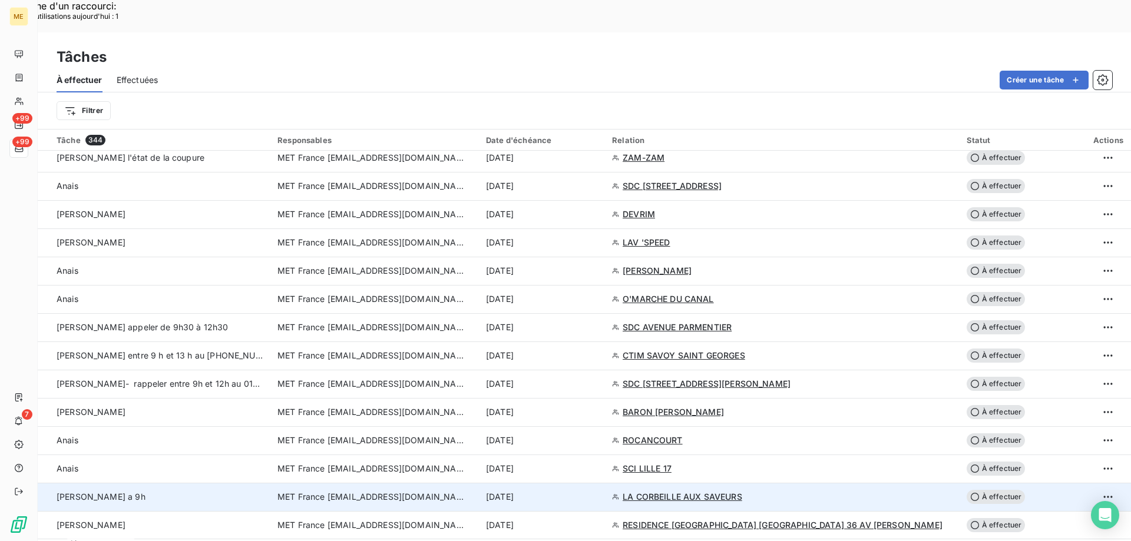
click at [528, 483] on td "[DATE]" at bounding box center [542, 497] width 126 height 28
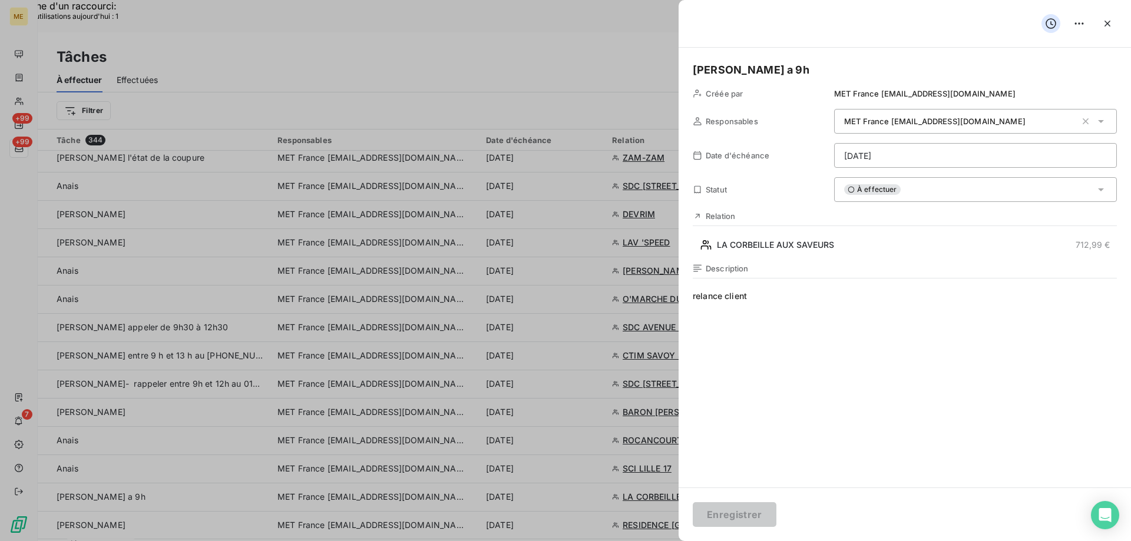
click at [877, 196] on div "À effectuer" at bounding box center [975, 189] width 283 height 25
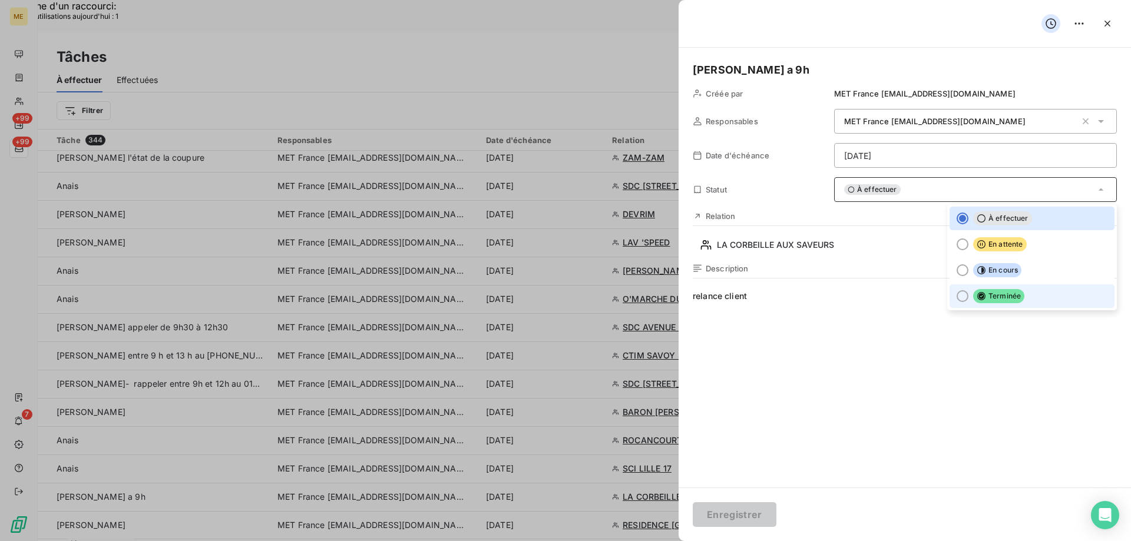
click at [989, 299] on span "Terminée" at bounding box center [998, 296] width 51 height 14
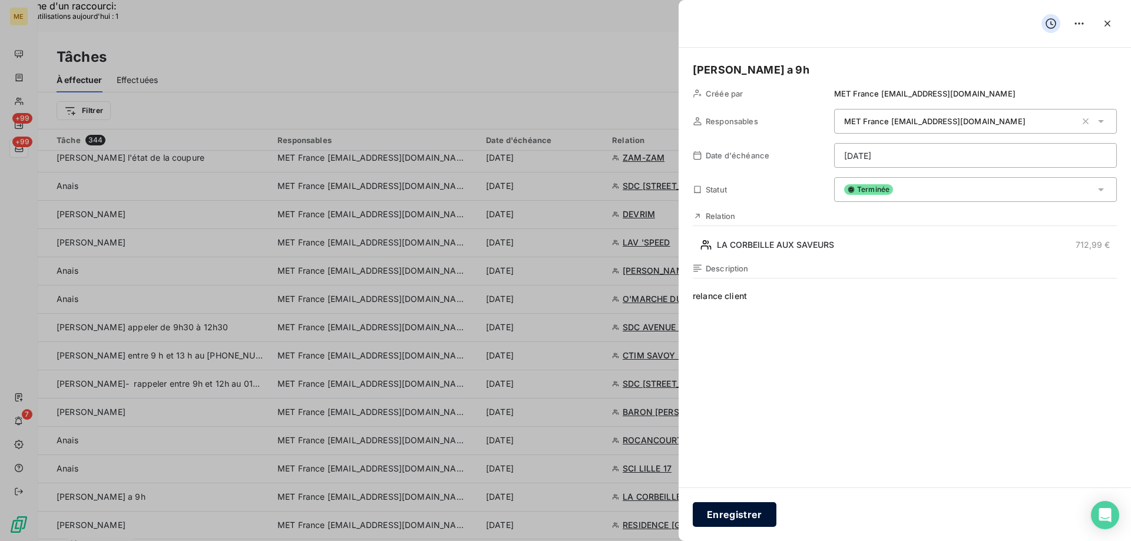
click at [732, 524] on button "Enregistrer" at bounding box center [735, 515] width 84 height 25
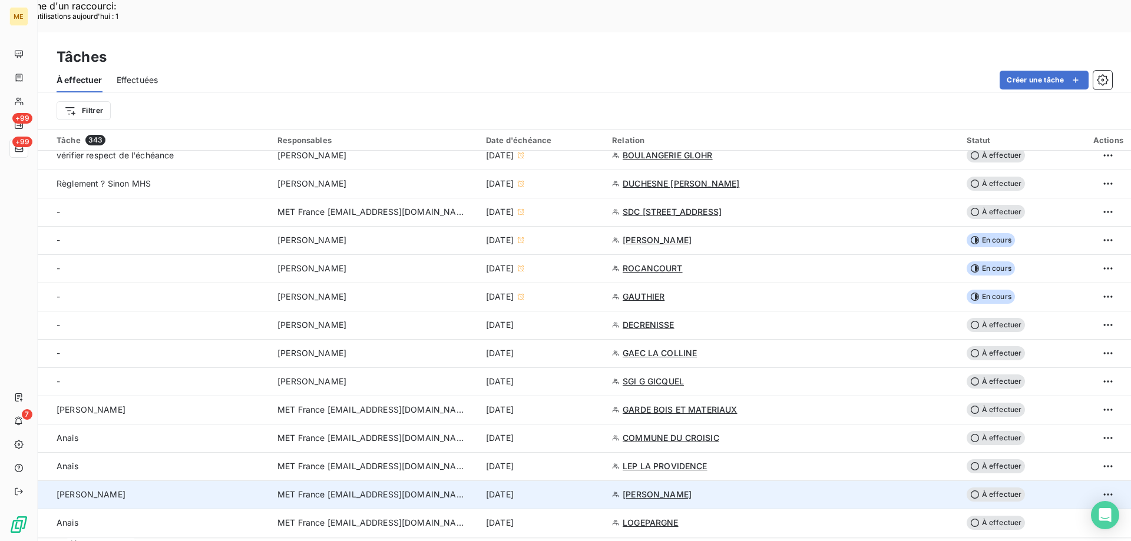
scroll to position [295, 0]
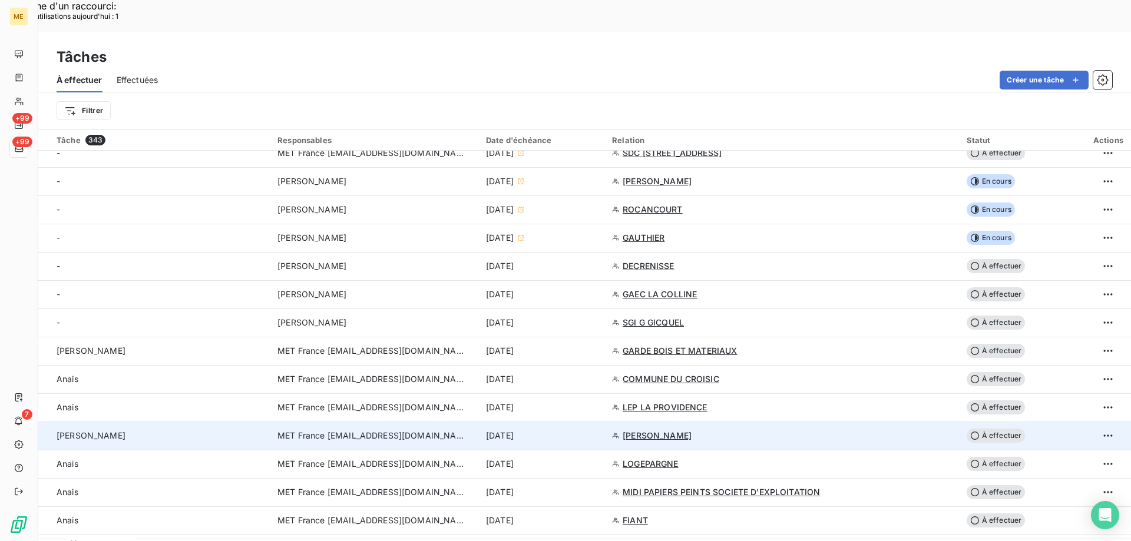
click at [326, 422] on td "MET France [EMAIL_ADDRESS][DOMAIN_NAME]" at bounding box center [374, 436] width 209 height 28
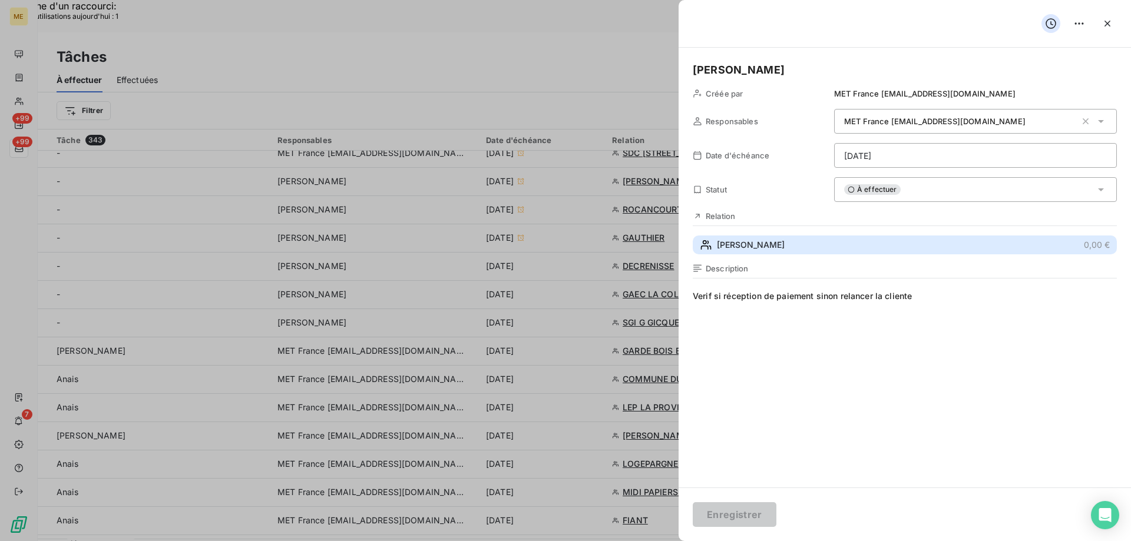
click at [735, 245] on span "HUBERT" at bounding box center [751, 245] width 68 height 12
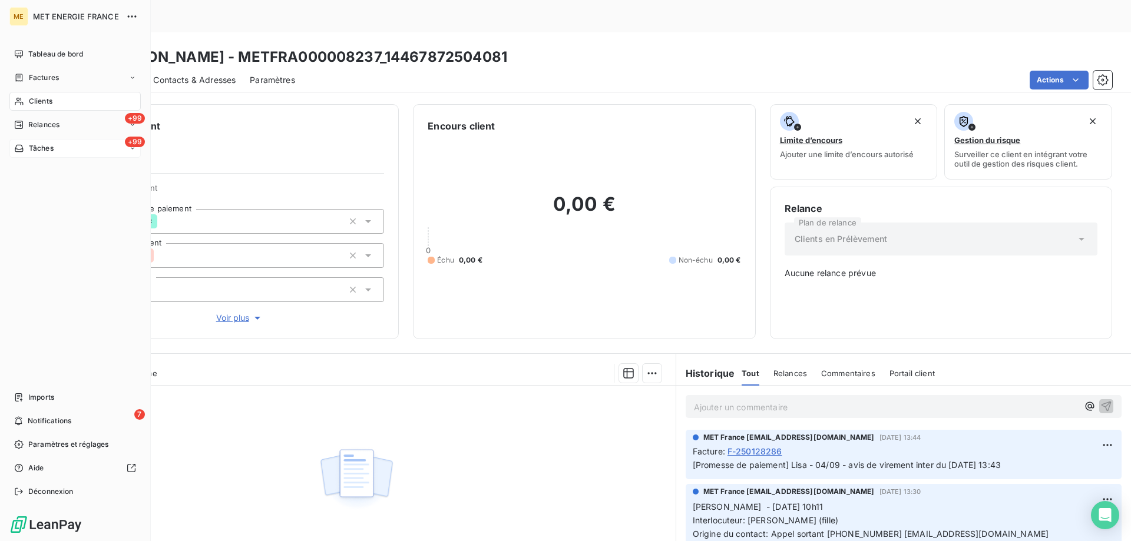
click at [56, 151] on div "+99 Tâches" at bounding box center [74, 148] width 131 height 19
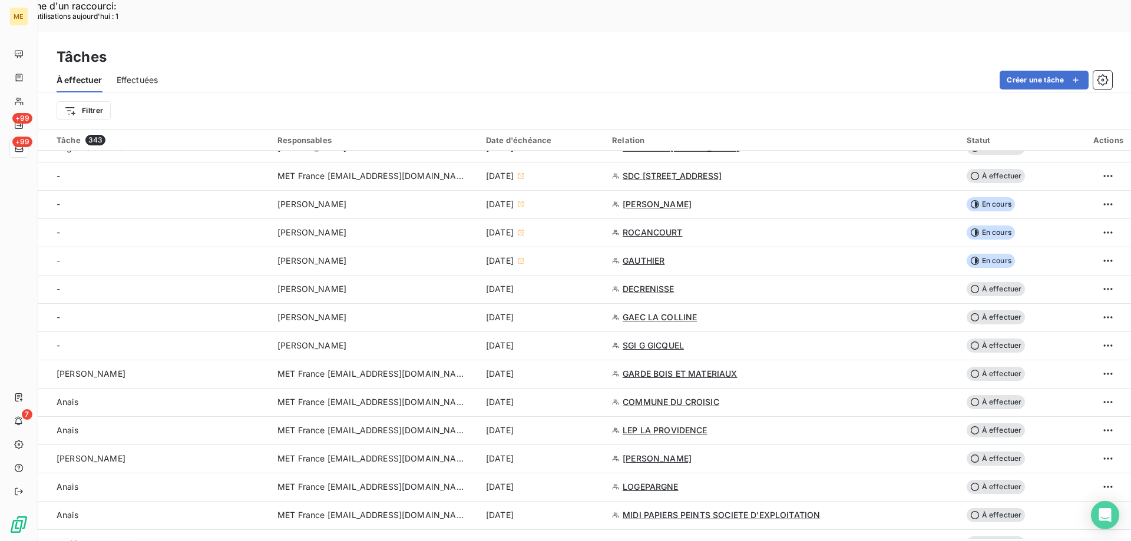
scroll to position [295, 0]
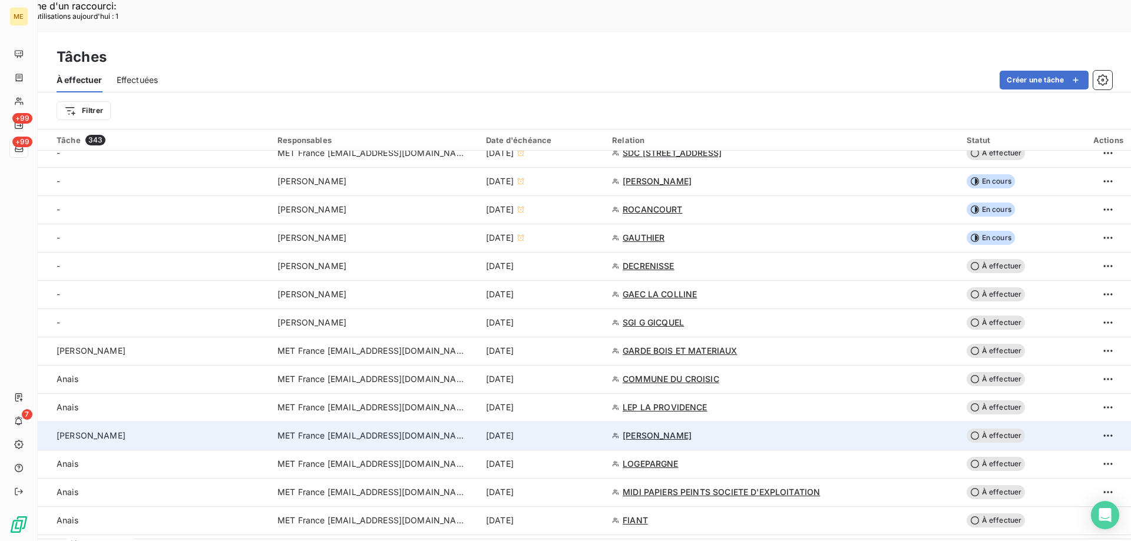
click at [420, 430] on span "MET France [EMAIL_ADDRESS][DOMAIN_NAME]" at bounding box center [371, 436] width 189 height 12
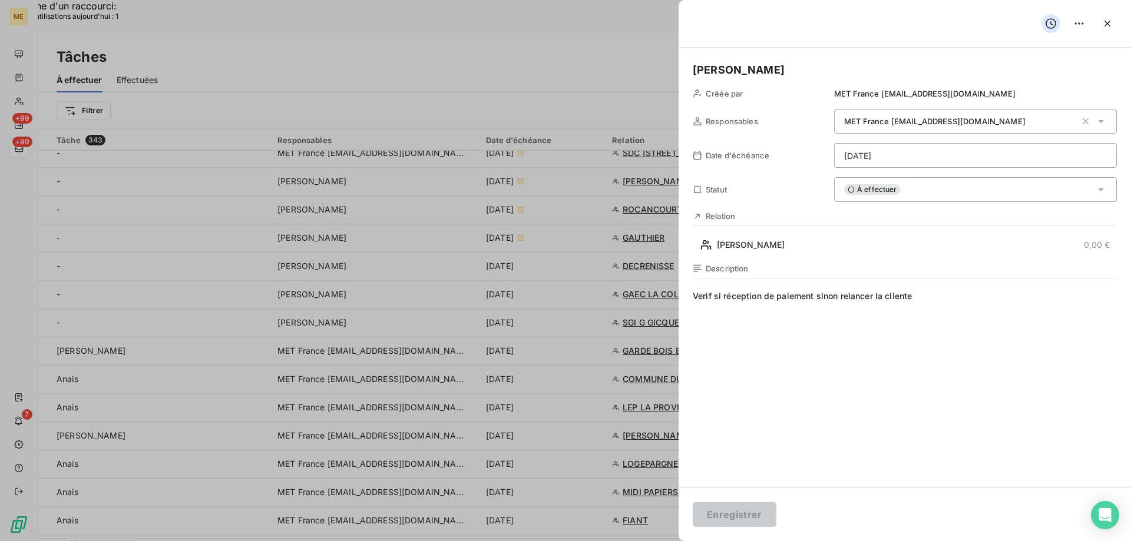
click at [949, 309] on span "Verif si réception de paiement sinon relancer la cliente" at bounding box center [905, 403] width 424 height 226
click at [911, 174] on div "Lisa Créée par MET France met-france@recouvrement.met.com Responsables MET Fran…" at bounding box center [905, 268] width 452 height 440
click at [911, 191] on div "À effectuer" at bounding box center [975, 189] width 283 height 25
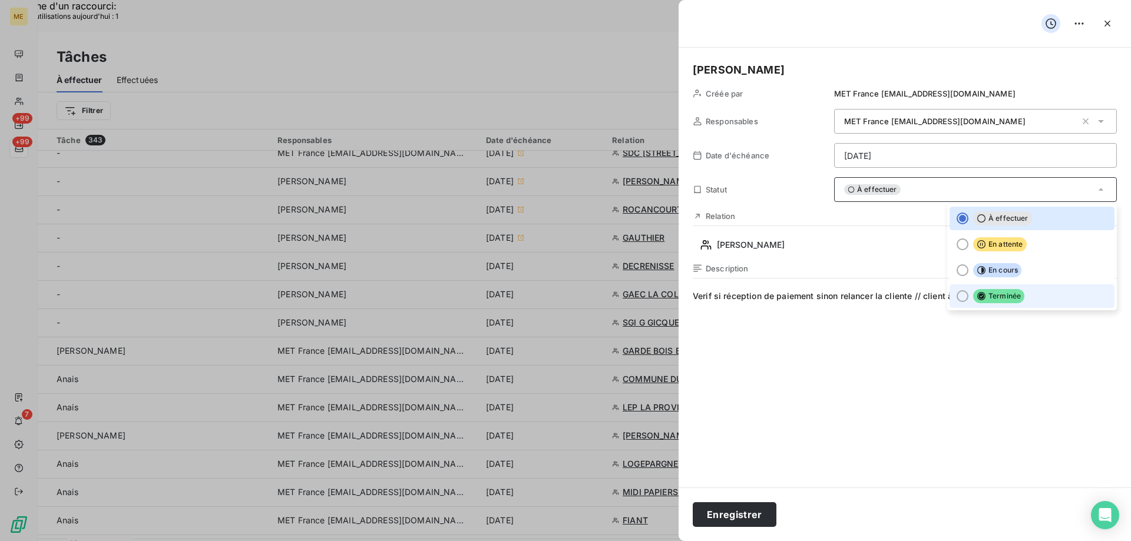
click at [977, 299] on icon at bounding box center [981, 296] width 9 height 9
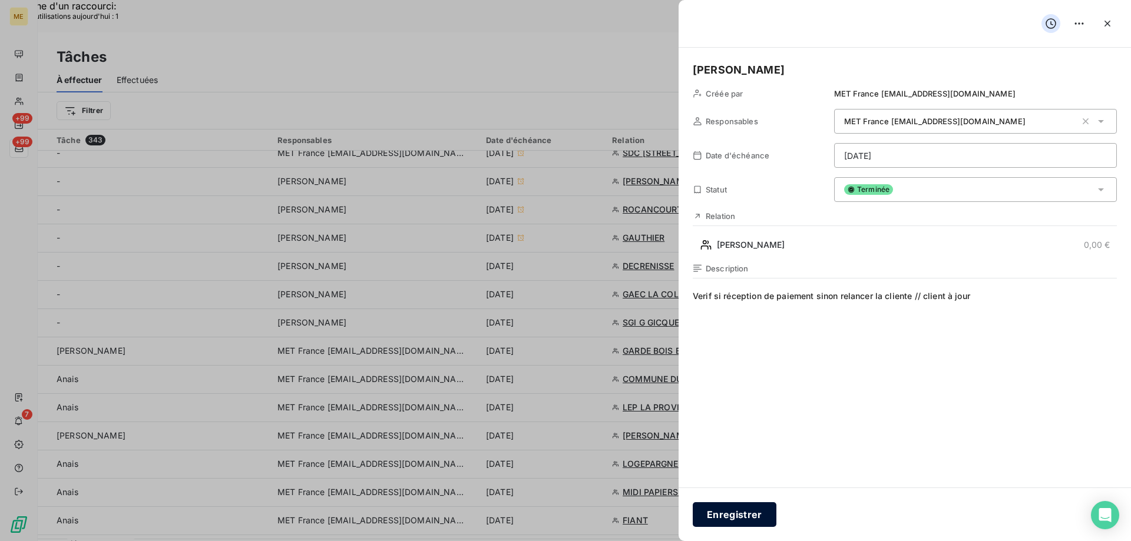
click at [762, 504] on button "Enregistrer" at bounding box center [735, 515] width 84 height 25
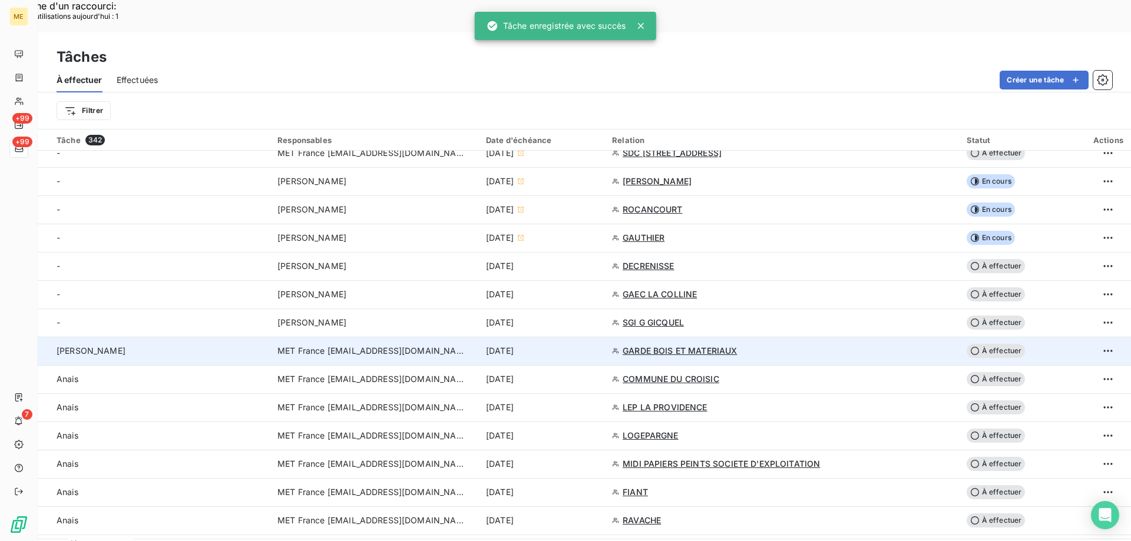
scroll to position [353, 0]
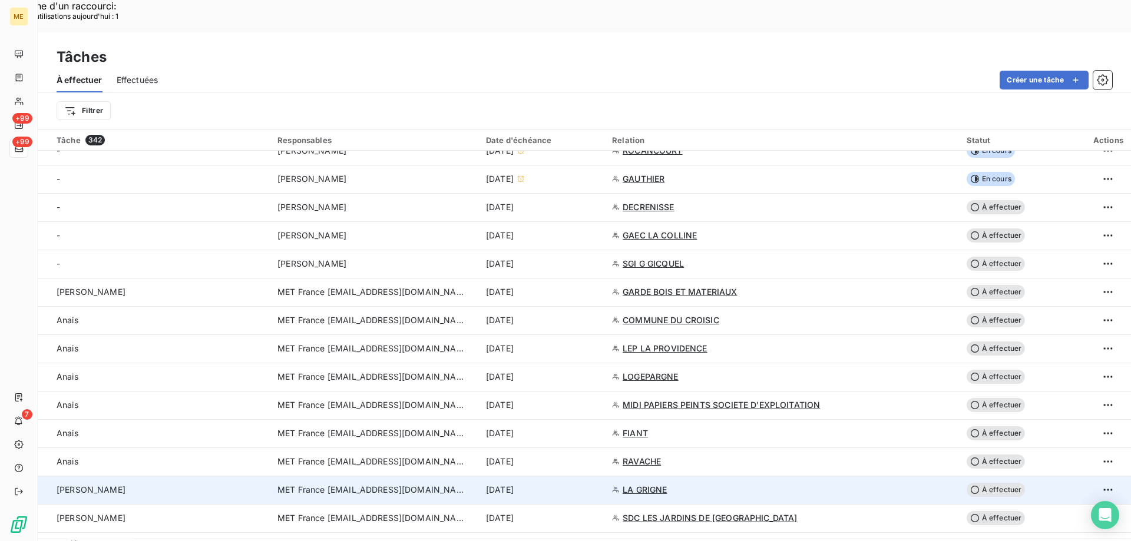
click at [332, 484] on span "MET France [EMAIL_ADDRESS][DOMAIN_NAME]" at bounding box center [371, 490] width 189 height 12
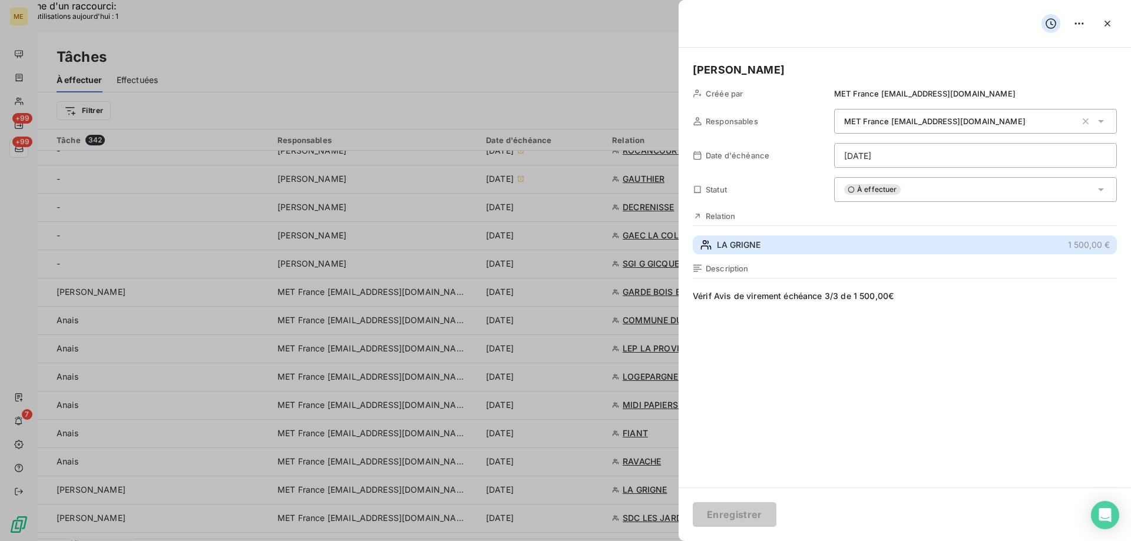
click at [736, 240] on span "LA GRIGNE" at bounding box center [739, 245] width 44 height 12
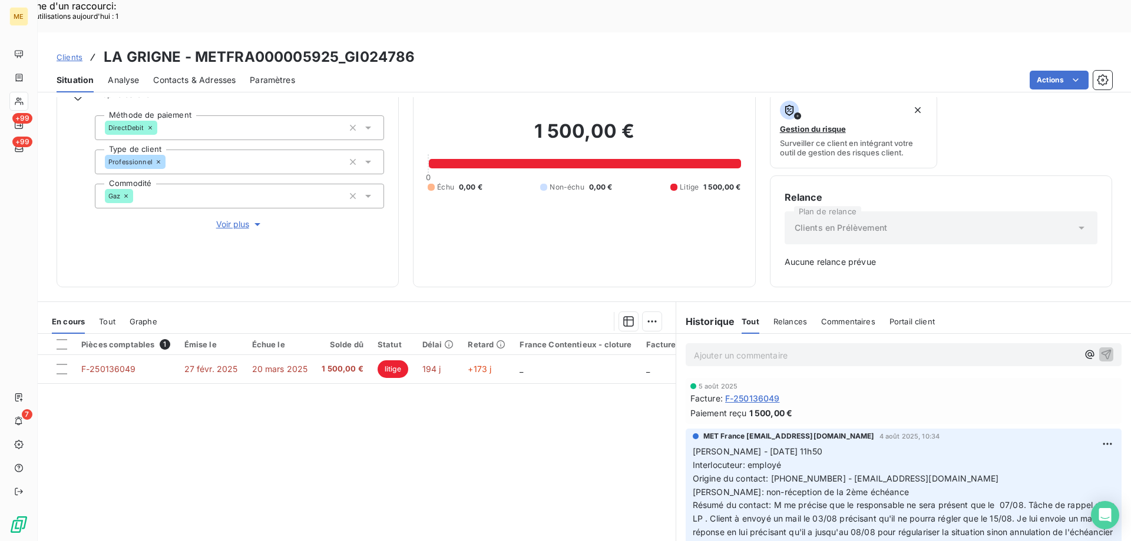
scroll to position [116, 0]
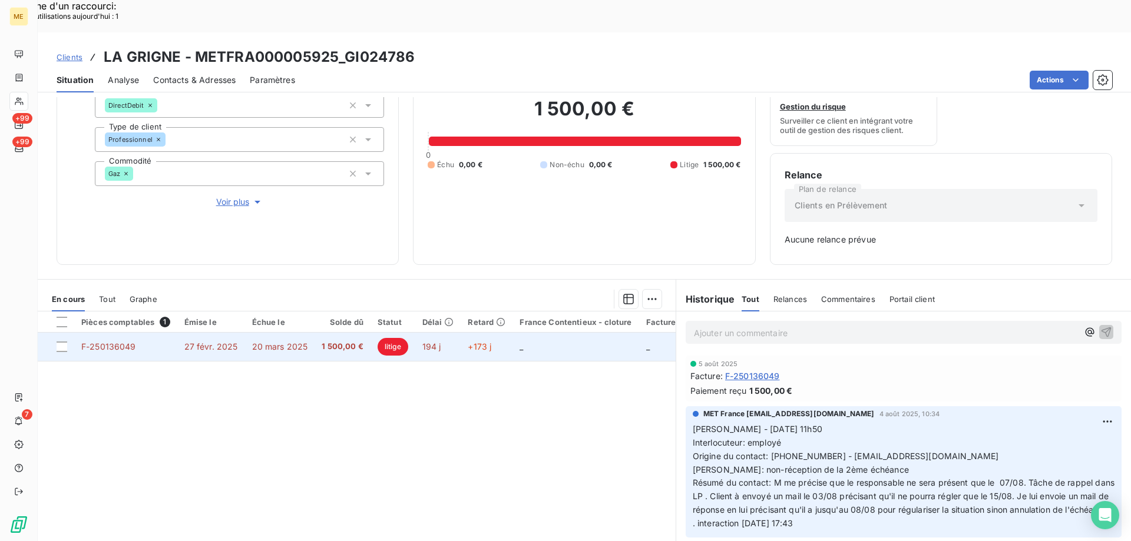
click at [100, 342] on span "F-250136049" at bounding box center [108, 347] width 55 height 10
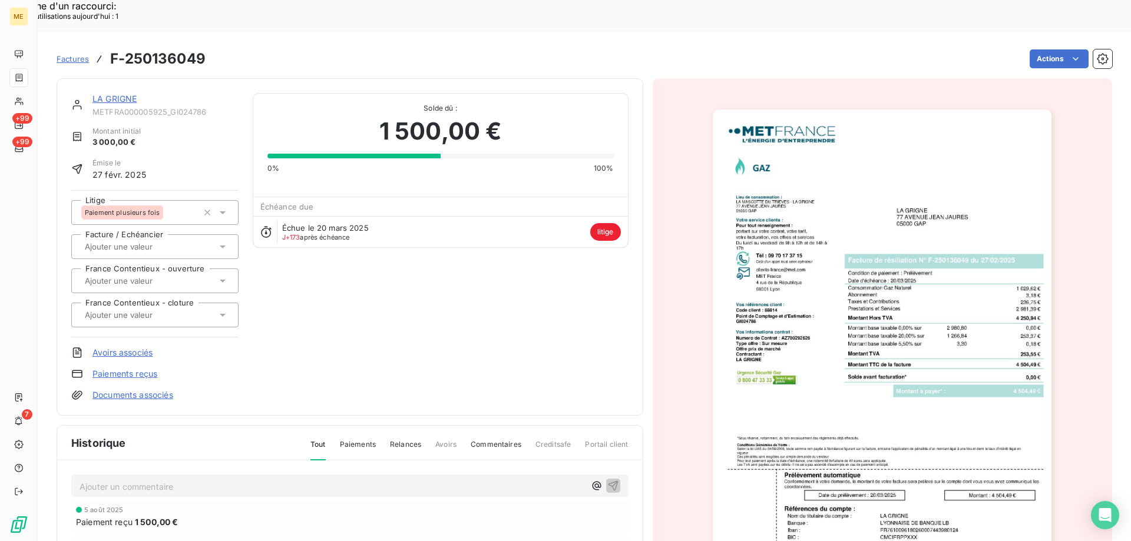
click at [124, 94] on link "LA GRIGNE" at bounding box center [114, 99] width 44 height 10
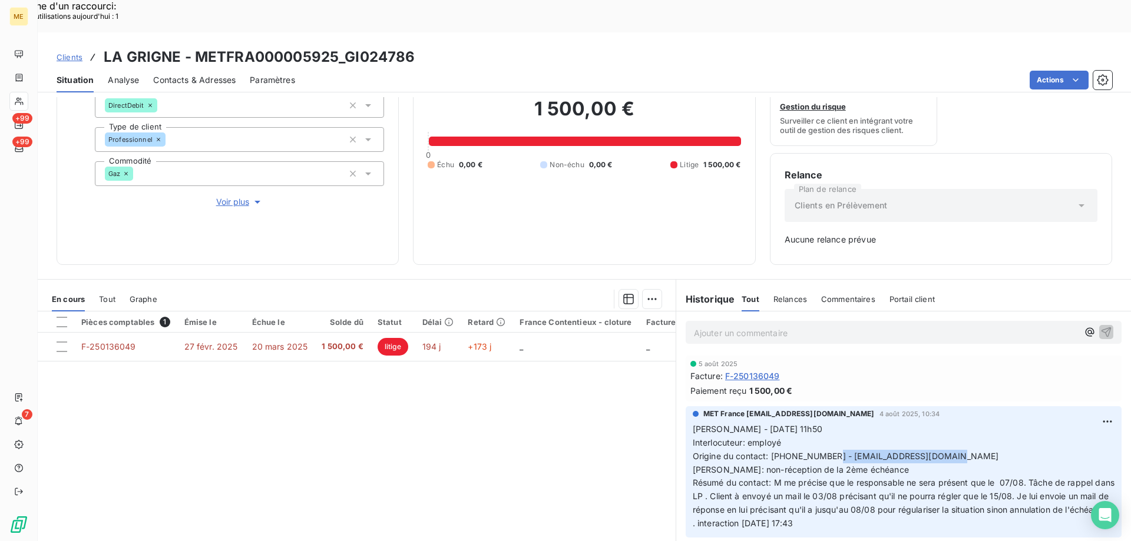
drag, startPoint x: 825, startPoint y: 426, endPoint x: 972, endPoint y: 422, distance: 146.2
click at [972, 423] on p "Sylvain - 16/07/2025 - 11h50 Interlocuteur: employé Origine du contact: 0492510…" at bounding box center [904, 477] width 422 height 108
copy span "[EMAIL_ADDRESS][DOMAIN_NAME]"
drag, startPoint x: 343, startPoint y: 25, endPoint x: 455, endPoint y: 17, distance: 112.8
click at [455, 47] on div "Clients LA GRIGNE - METFRA000005925_GI024786" at bounding box center [584, 57] width 1093 height 21
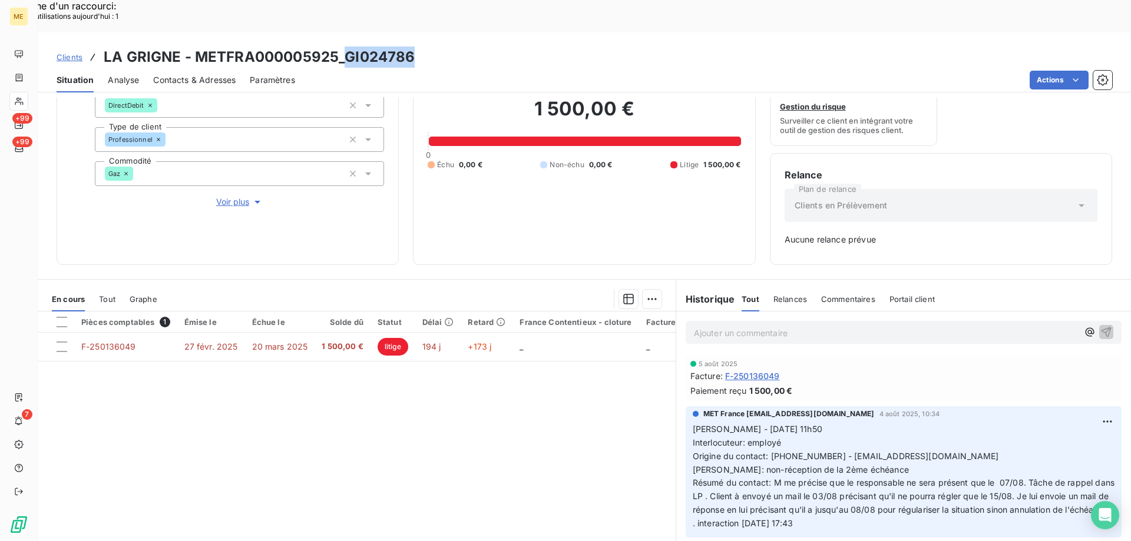
copy h3 "GI024786"
click at [821, 430] on p "Sylvain - 16/07/2025 - 11h50 Interlocuteur: employé Origine du contact: 0492510…" at bounding box center [904, 477] width 422 height 108
click at [784, 424] on span "Sylvain - 16/07/2025 - 11h50 Interlocuteur: employé Origine du contact: 0492510…" at bounding box center [905, 476] width 424 height 104
drag, startPoint x: 766, startPoint y: 425, endPoint x: 814, endPoint y: 424, distance: 47.7
click at [814, 424] on span "Sylvain - 16/07/2025 - 11h50 Interlocuteur: employé Origine du contact: 0492510…" at bounding box center [905, 476] width 424 height 104
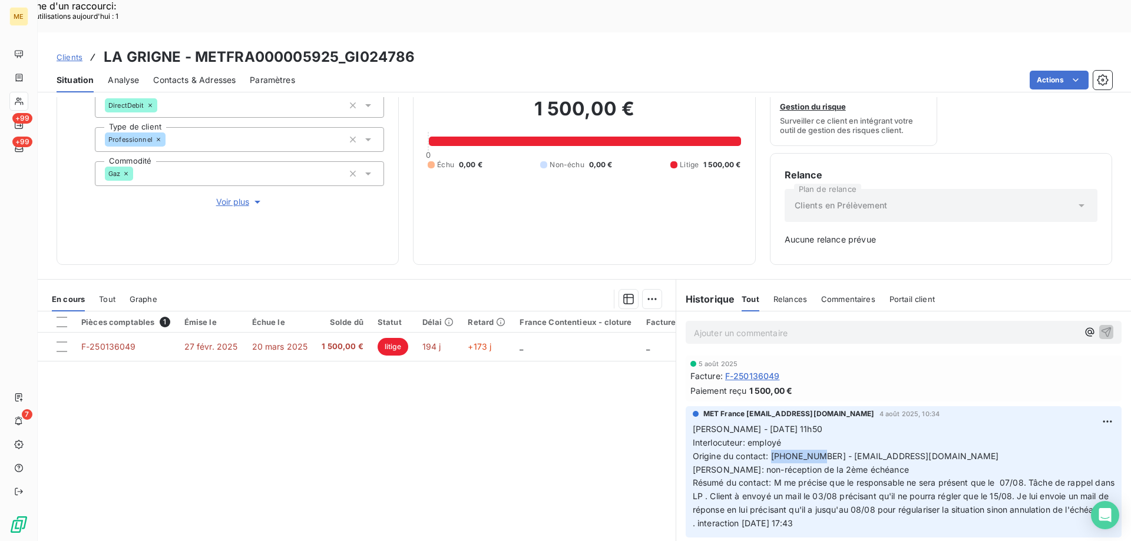
copy span "0492510574"
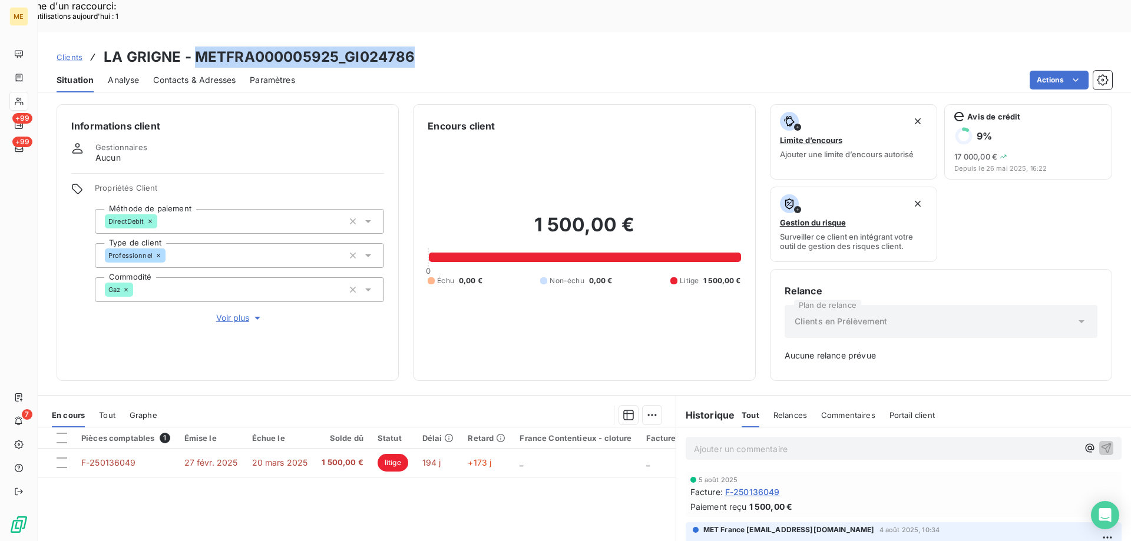
drag, startPoint x: 194, startPoint y: 27, endPoint x: 425, endPoint y: 25, distance: 231.0
click at [425, 47] on div "Clients LA GRIGNE - METFRA000005925_GI024786" at bounding box center [584, 57] width 1093 height 21
copy h3 "METFRA000005925_GI024786"
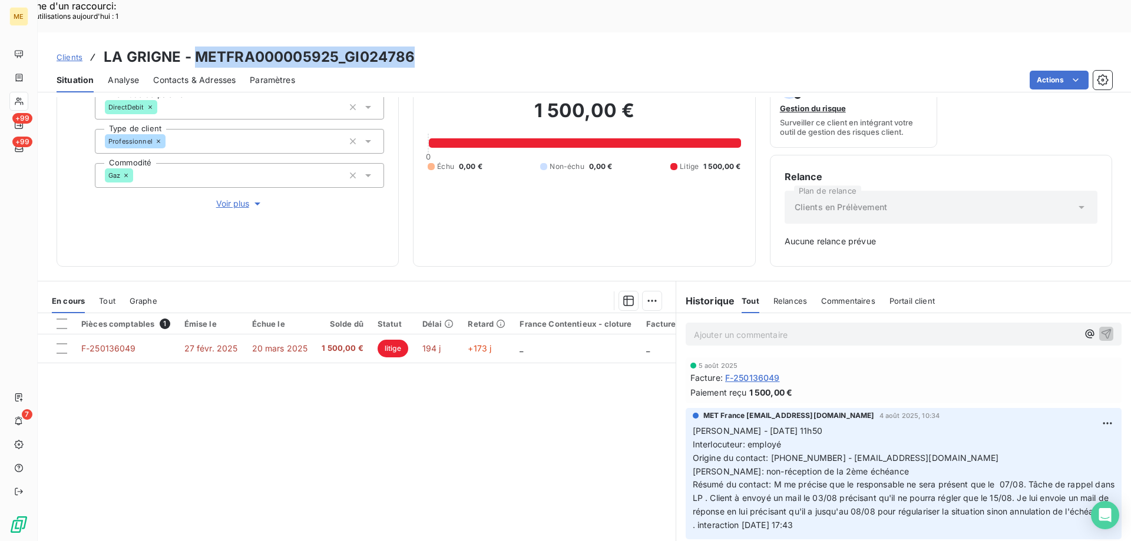
scroll to position [116, 0]
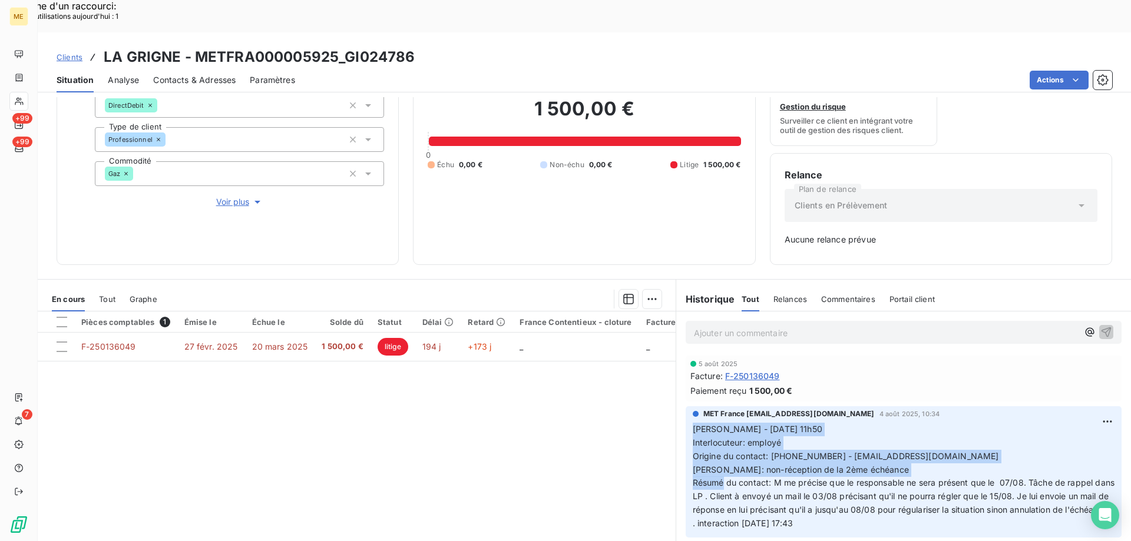
drag, startPoint x: 769, startPoint y: 450, endPoint x: 681, endPoint y: 395, distance: 103.5
click at [686, 407] on div "MET France met-france@recouvrement.met.com 4 août 2025, 10:34 Sylvain - 16/07/2…" at bounding box center [904, 472] width 436 height 131
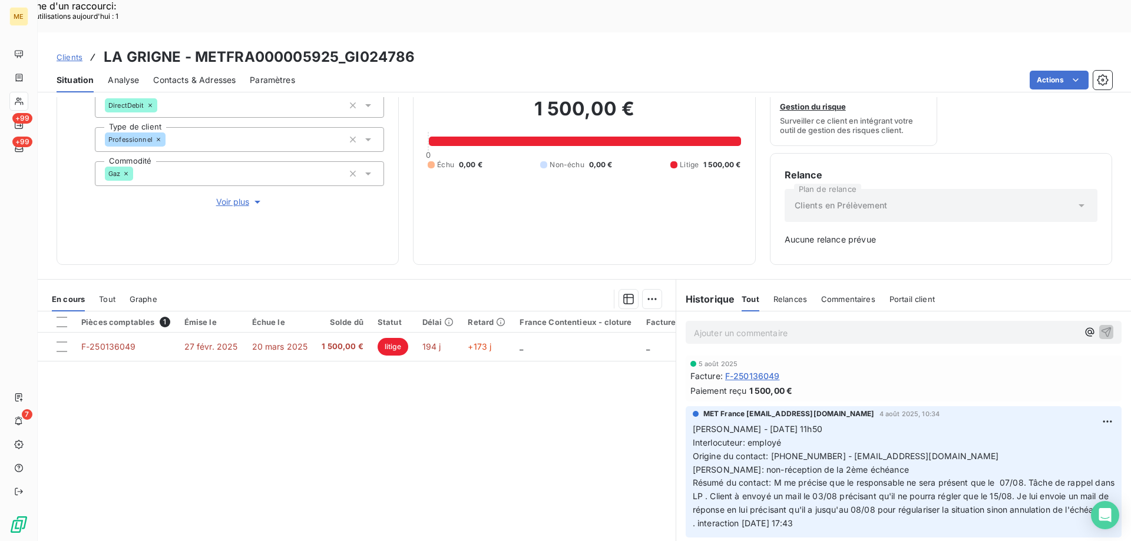
click at [718, 325] on div "Ajouter un commentaire ﻿" at bounding box center [886, 333] width 384 height 16
click at [707, 326] on p "Ajouter un commentaire ﻿" at bounding box center [886, 333] width 384 height 15
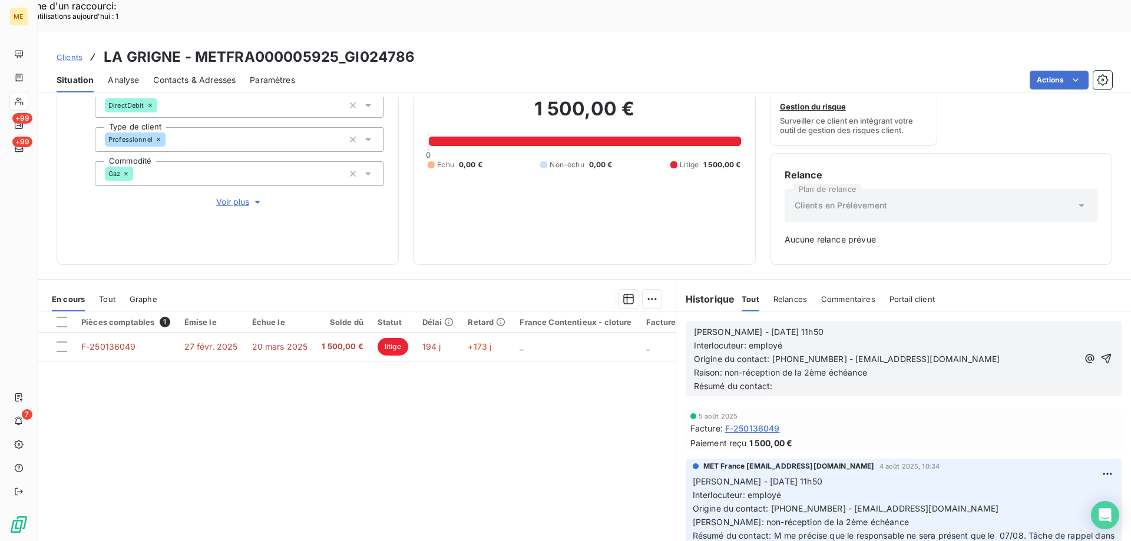
click at [769, 327] on span "Sylvain - 16/07/2025 - 11h50" at bounding box center [759, 332] width 130 height 10
click at [807, 326] on p "Sylvain - 09/09/2025 - 11h50" at bounding box center [886, 333] width 384 height 14
click at [788, 339] on p "Interlocuteur: employé" at bounding box center [886, 346] width 384 height 14
drag, startPoint x: 769, startPoint y: 326, endPoint x: 1036, endPoint y: 332, distance: 267.0
click at [1036, 353] on p "Origine du contact: 0492510574 - LAGRIGNE.BOULPAT@GMAIL.COM" at bounding box center [886, 360] width 384 height 14
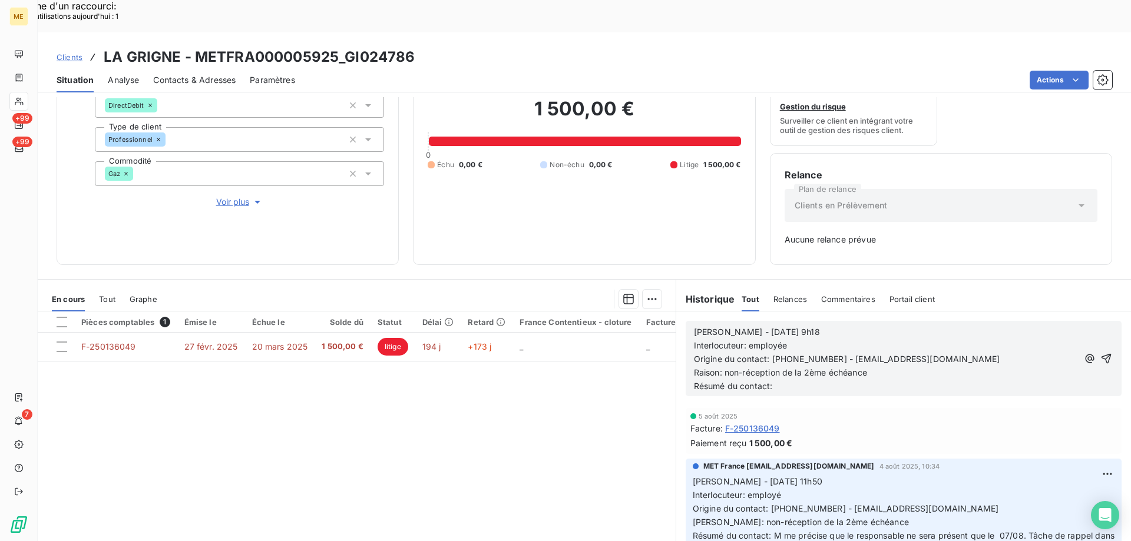
click at [831, 339] on p "Interlocuteur: employée" at bounding box center [886, 346] width 384 height 14
click at [984, 353] on p "Origine du contact: 0492510574 - LAGRIGNE.BOULPAT@GMAIL.COM" at bounding box center [886, 360] width 384 height 14
click at [807, 366] on p "Raison: non-réception de la 2ème échéance" at bounding box center [886, 373] width 384 height 14
click at [786, 380] on p "Résumé du contact:" at bounding box center [886, 387] width 384 height 14
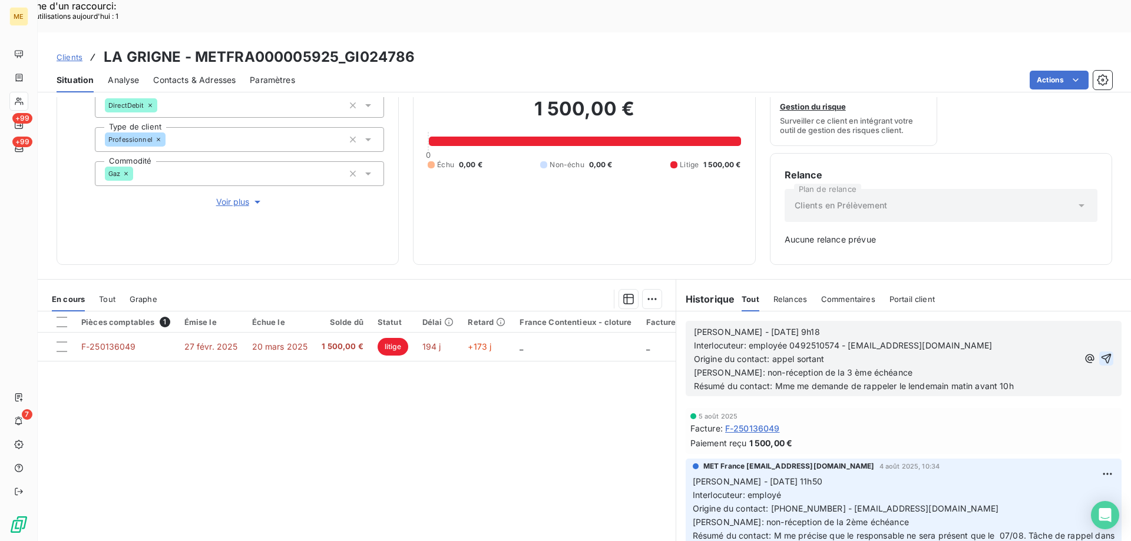
click at [1102, 354] on icon "button" at bounding box center [1107, 359] width 10 height 10
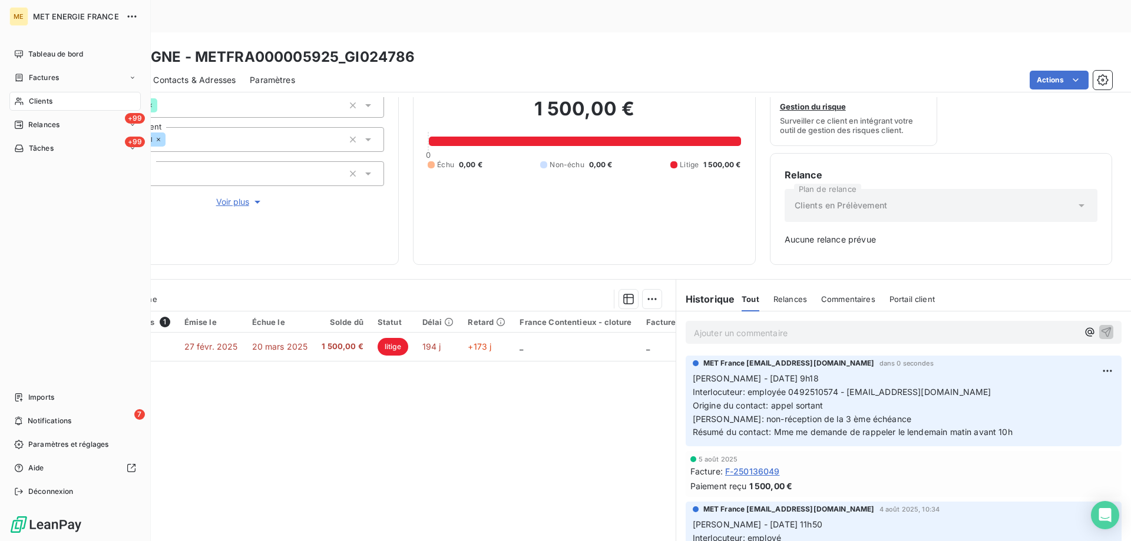
click at [34, 150] on span "Tâches" at bounding box center [41, 148] width 25 height 11
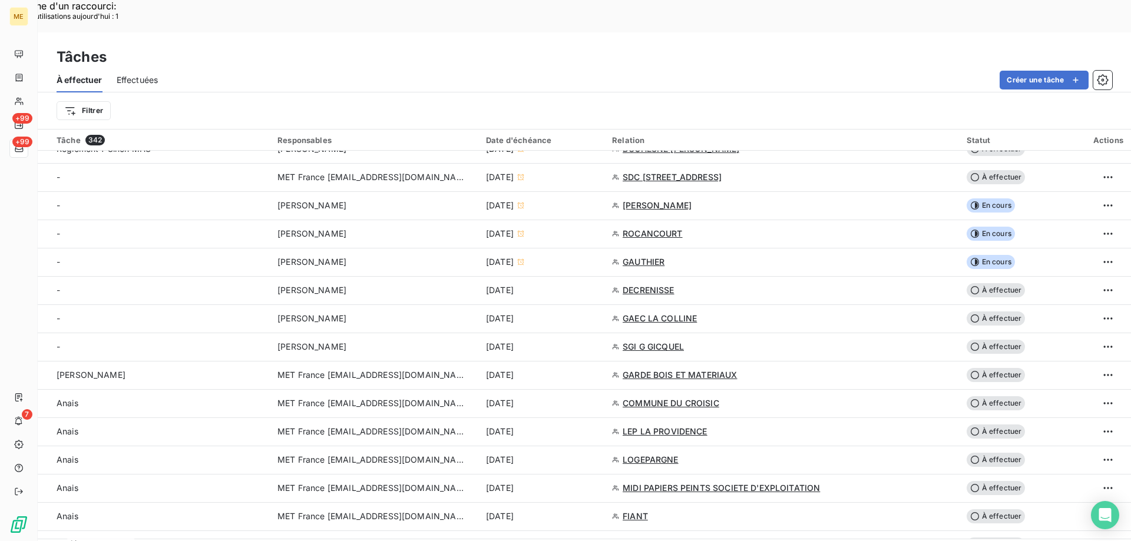
scroll to position [412, 0]
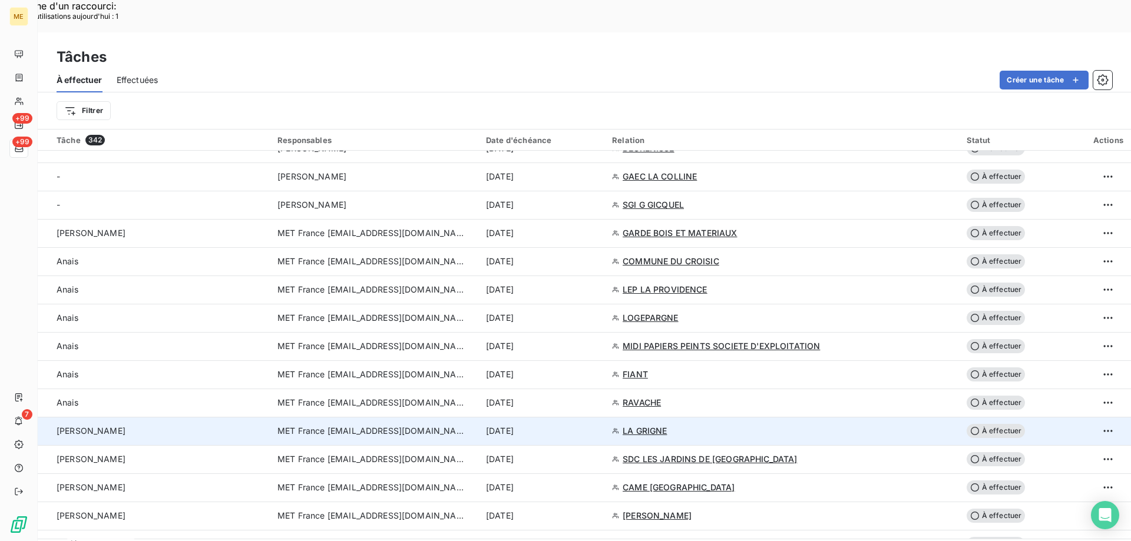
click at [479, 417] on td "MET France [EMAIL_ADDRESS][DOMAIN_NAME]" at bounding box center [374, 431] width 209 height 28
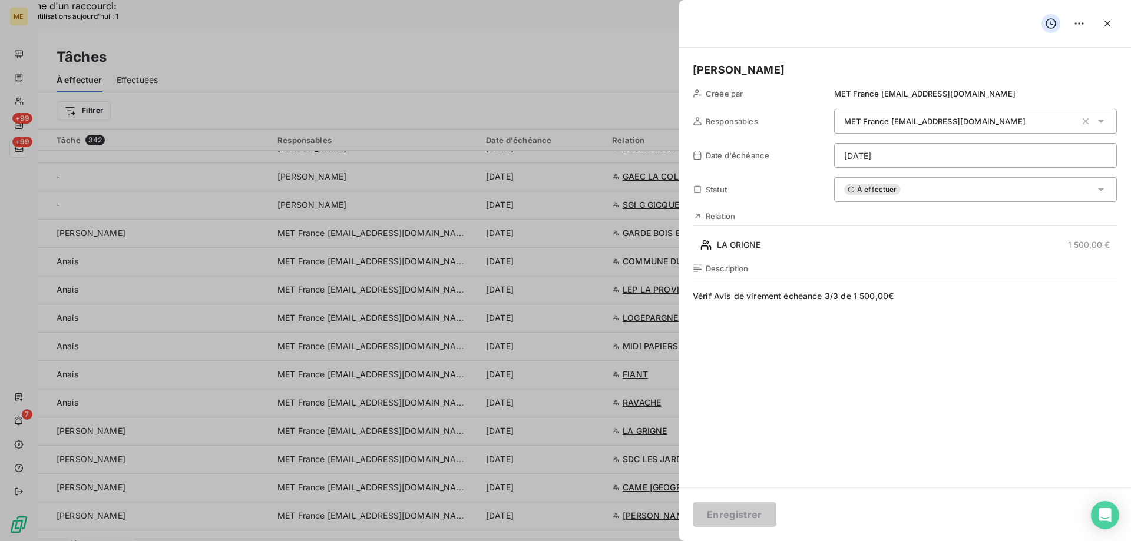
click at [778, 76] on h5 "[PERSON_NAME]" at bounding box center [905, 70] width 424 height 16
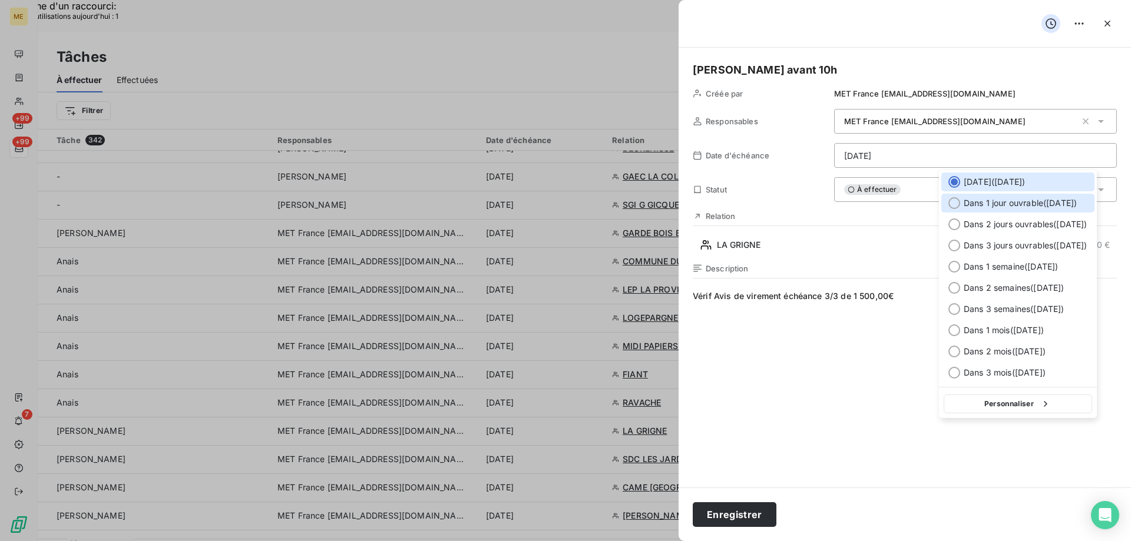
click at [952, 209] on div at bounding box center [955, 203] width 12 height 12
type input "[DATE]"
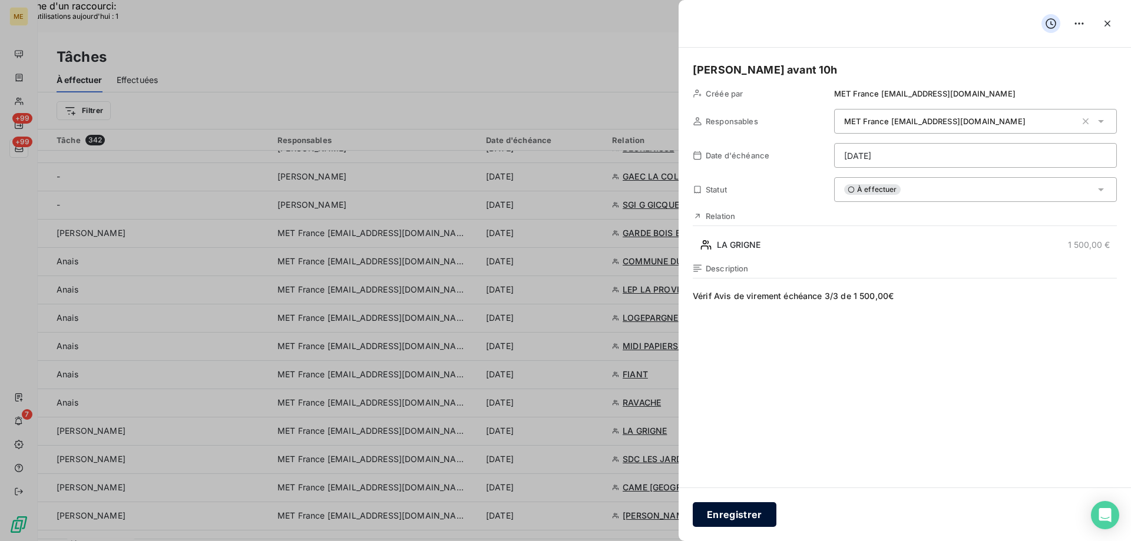
click at [728, 518] on button "Enregistrer" at bounding box center [735, 515] width 84 height 25
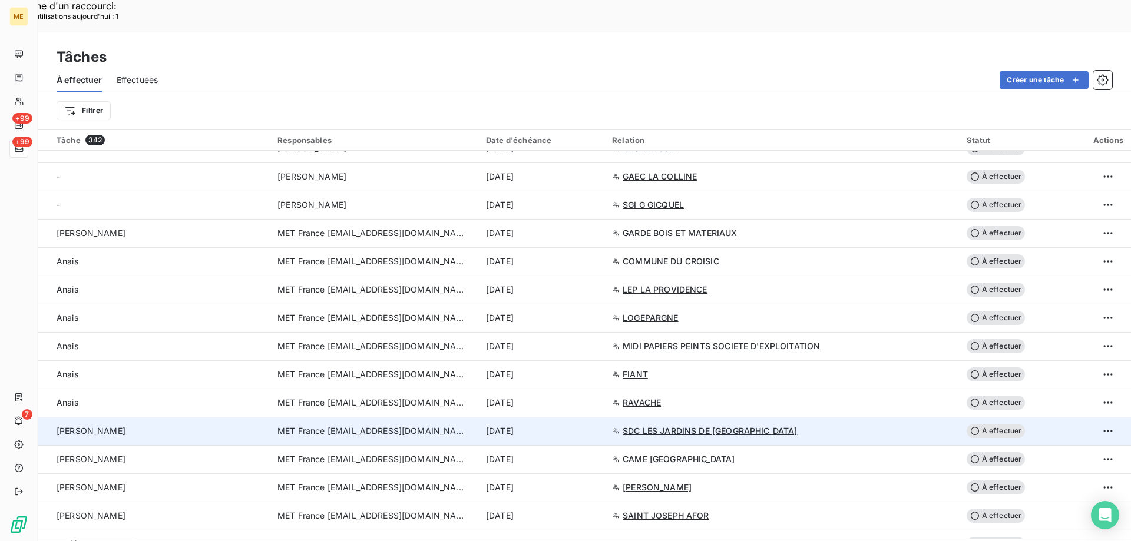
click at [458, 425] on span "MET France [EMAIL_ADDRESS][DOMAIN_NAME]" at bounding box center [371, 431] width 189 height 12
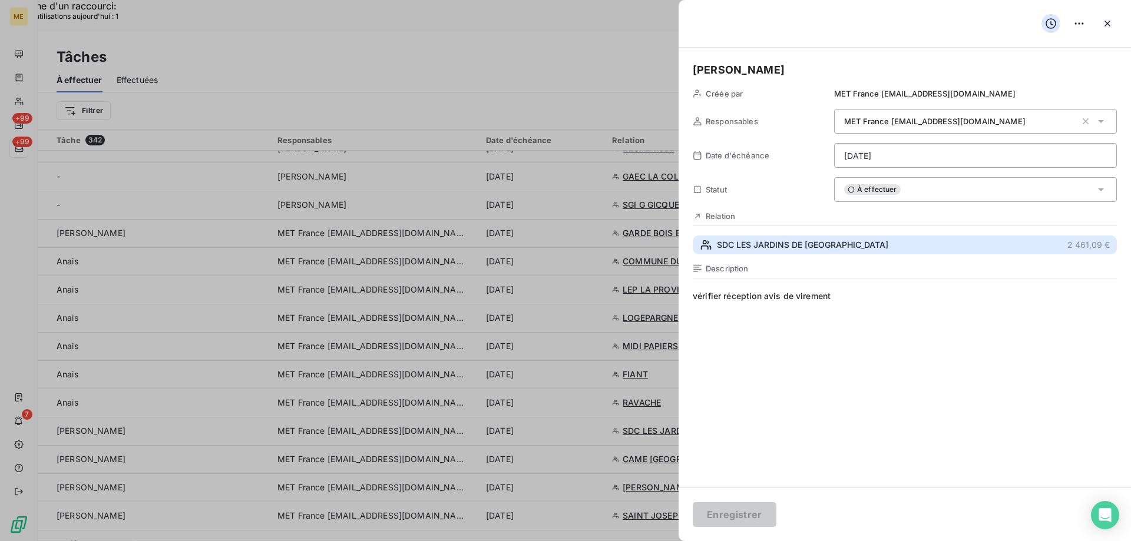
click at [739, 247] on span "SDC LES JARDINS DE LONRAY" at bounding box center [802, 245] width 171 height 12
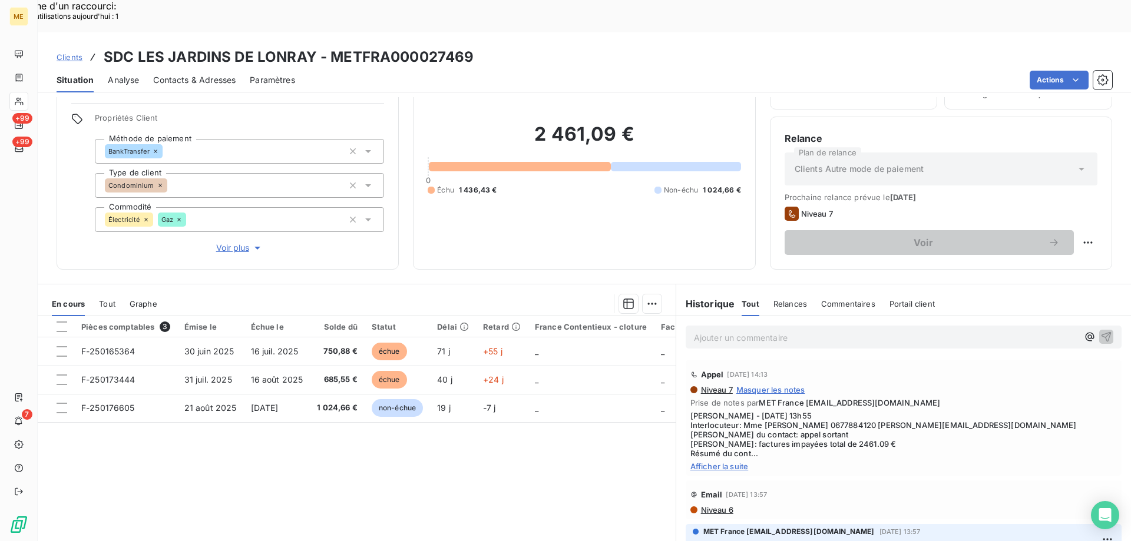
scroll to position [75, 0]
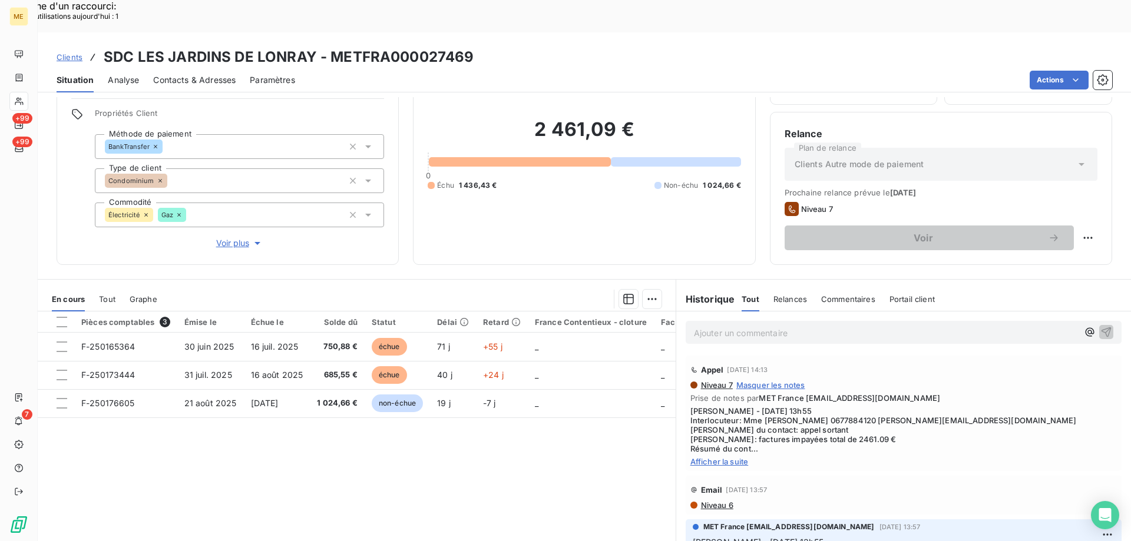
click at [734, 457] on span "Afficher la suite" at bounding box center [903, 461] width 427 height 9
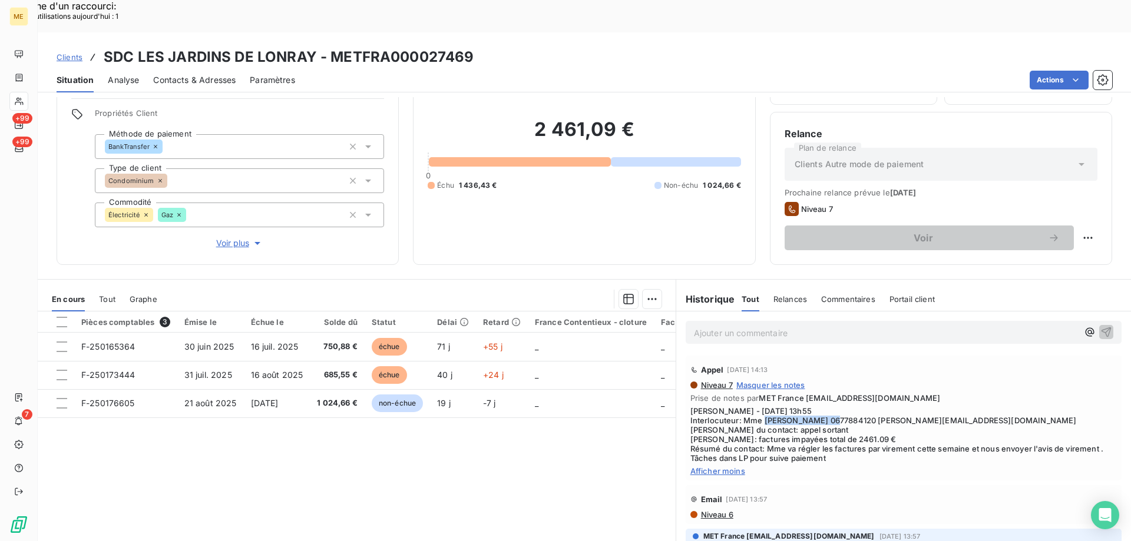
drag, startPoint x: 758, startPoint y: 387, endPoint x: 834, endPoint y: 389, distance: 76.0
click at [834, 407] on span "Sylvain - 01/09/2025 - 13h55 Interlocuteur: Mme MICHEL-RIBEREAU 0677884120 laur…" at bounding box center [903, 435] width 427 height 57
click at [876, 407] on span "Sylvain - 01/09/2025 - 13h55 Interlocuteur: Mme MICHEL-RIBEREAU 0677884120 laur…" at bounding box center [903, 435] width 427 height 57
drag, startPoint x: 831, startPoint y: 390, endPoint x: 878, endPoint y: 390, distance: 46.5
click at [878, 407] on span "Sylvain - 01/09/2025 - 13h55 Interlocuteur: Mme MICHEL-RIBEREAU 0677884120 laur…" at bounding box center [903, 435] width 427 height 57
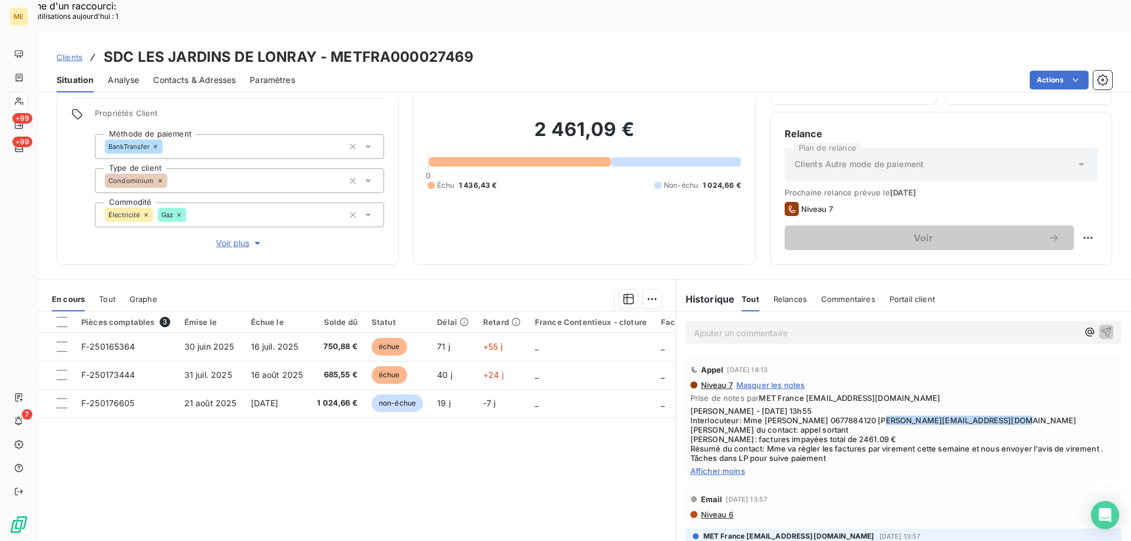
drag, startPoint x: 880, startPoint y: 387, endPoint x: 1005, endPoint y: 386, distance: 124.9
click at [1005, 407] on span "Sylvain - 01/09/2025 - 13h55 Interlocuteur: Mme MICHEL-RIBEREAU 0677884120 laur…" at bounding box center [903, 435] width 427 height 57
drag, startPoint x: 833, startPoint y: 389, endPoint x: 878, endPoint y: 389, distance: 44.8
click at [878, 407] on span "Sylvain - 01/09/2025 - 13h55 Interlocuteur: Mme MICHEL-RIBEREAU 0677884120 laur…" at bounding box center [903, 435] width 427 height 57
drag, startPoint x: 328, startPoint y: 23, endPoint x: 481, endPoint y: 27, distance: 153.2
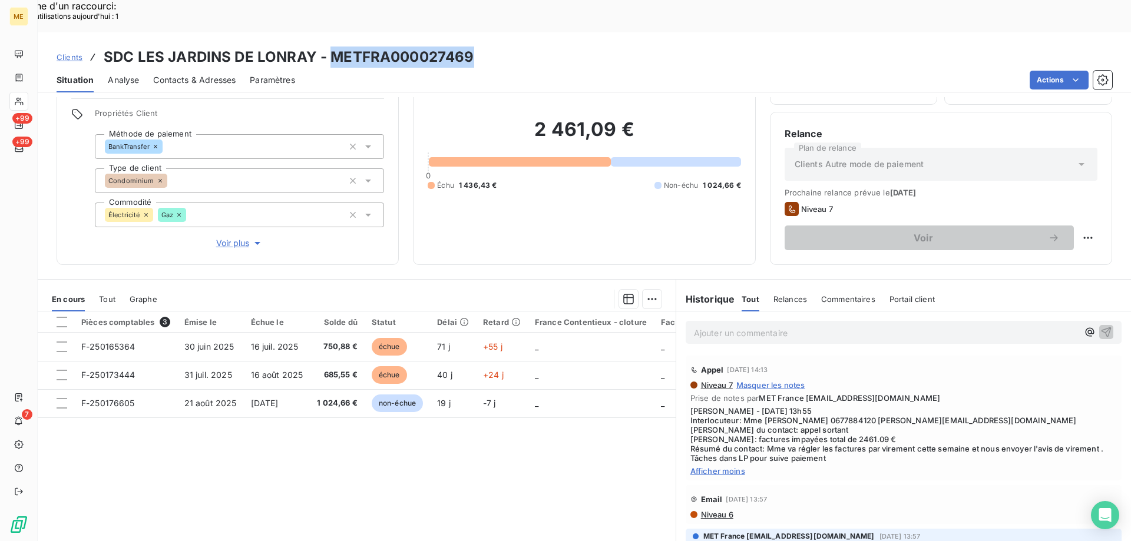
click at [481, 47] on div "Clients SDC LES JARDINS DE LONRAY - METFRA000027469" at bounding box center [584, 57] width 1093 height 21
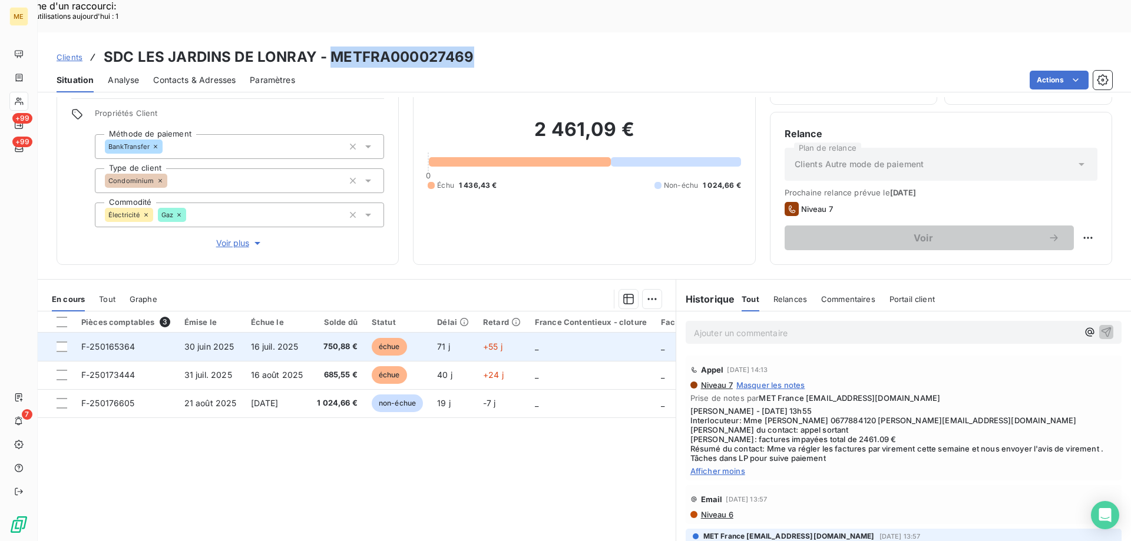
click at [111, 342] on span "F-250165364" at bounding box center [108, 347] width 54 height 10
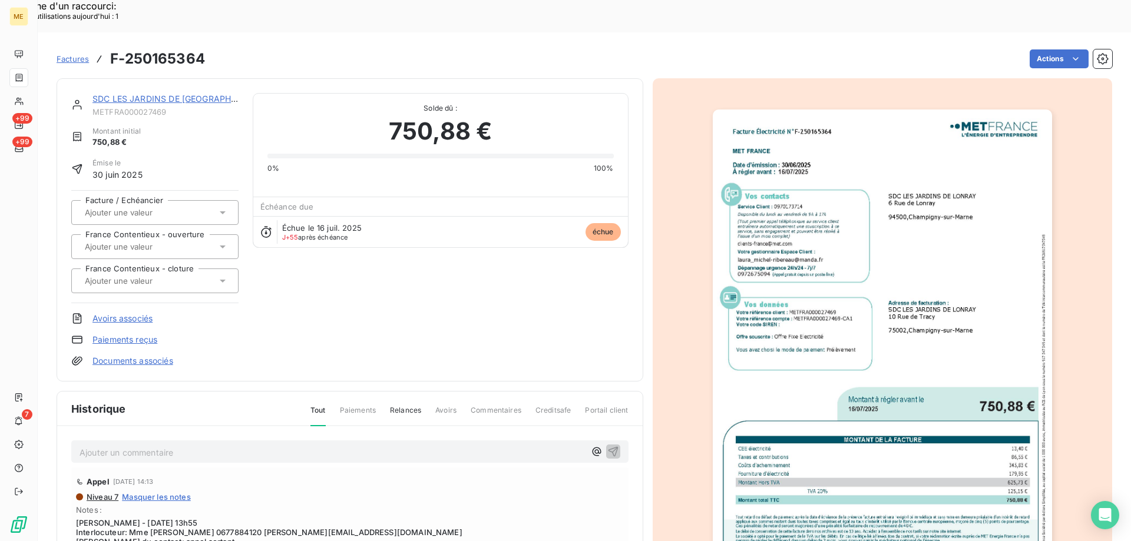
click at [147, 94] on link "SDC LES JARDINS DE LONRAY" at bounding box center [179, 99] width 175 height 10
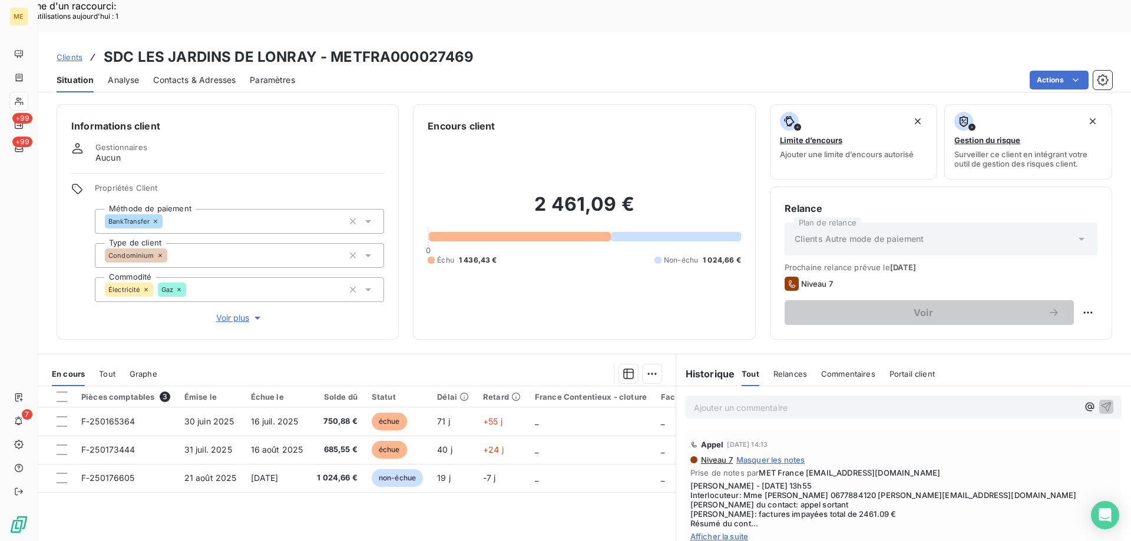
click at [709, 532] on span "Afficher la suite" at bounding box center [903, 536] width 427 height 9
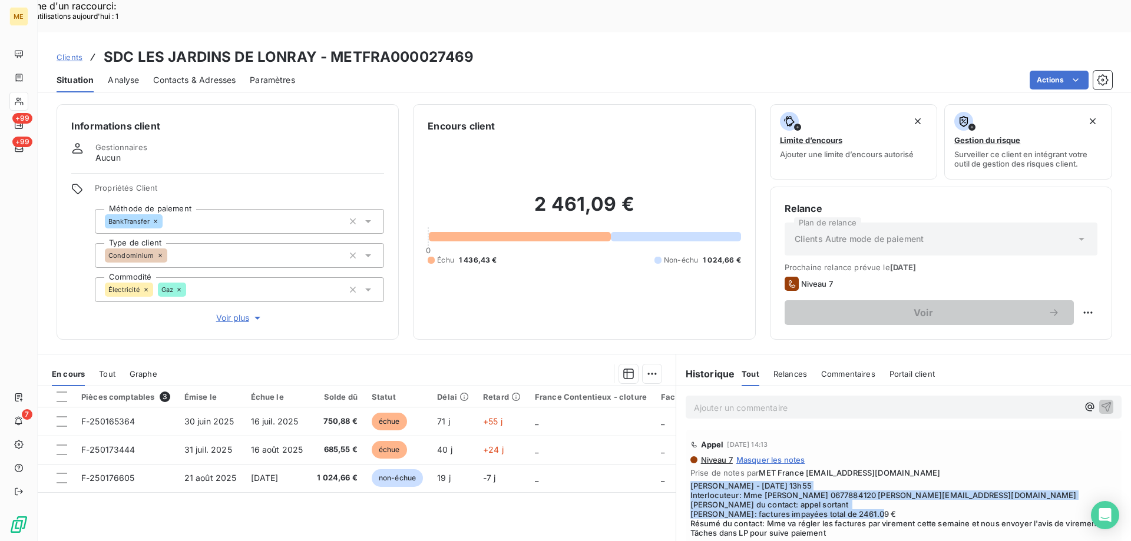
drag, startPoint x: 759, startPoint y: 489, endPoint x: 688, endPoint y: 454, distance: 79.8
click at [690, 481] on span "Sylvain - 01/09/2025 - 13h55 Interlocuteur: Mme MICHEL-RIBEREAU 0677884120 laur…" at bounding box center [903, 509] width 427 height 57
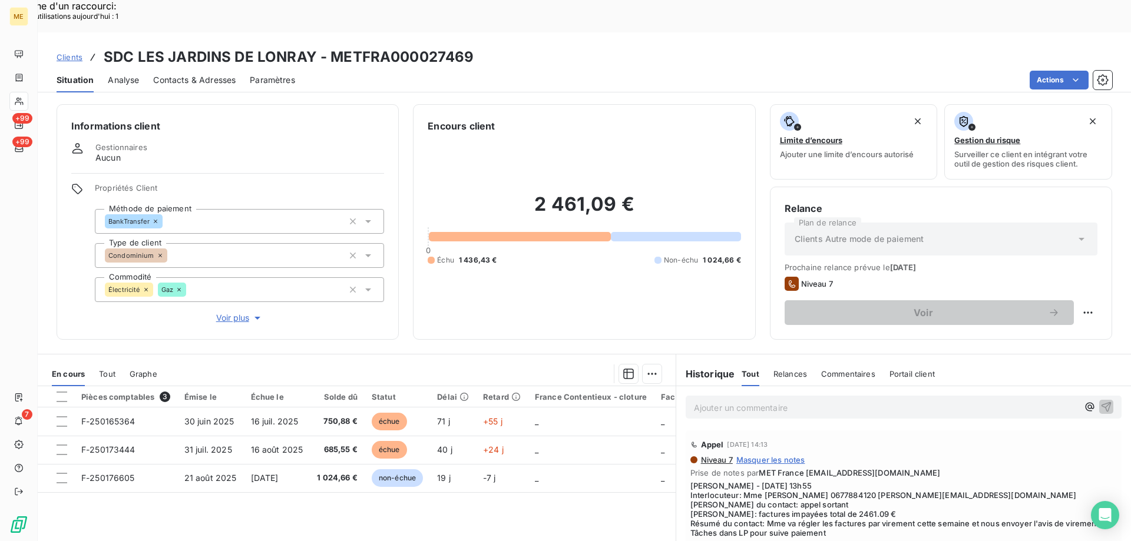
click at [717, 401] on p "Ajouter un commentaire ﻿" at bounding box center [886, 408] width 384 height 15
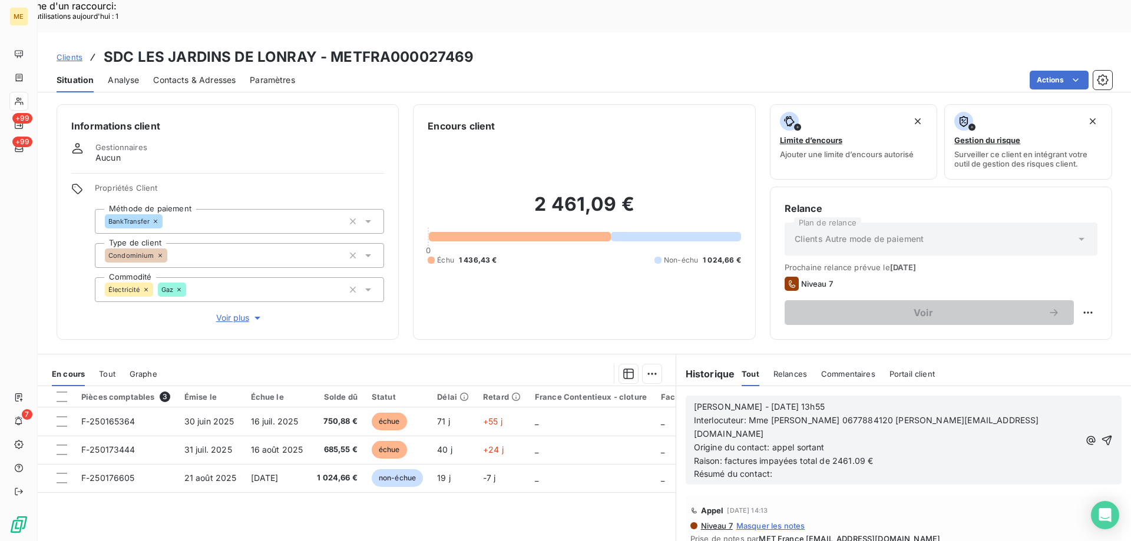
click at [732, 402] on span "Sylvain - 01/09/2025 - 13h55" at bounding box center [759, 407] width 131 height 10
click at [835, 401] on p "Sylvain - 09/09/2025 - 13h55" at bounding box center [887, 408] width 386 height 14
click at [862, 456] on span "Raison: factures impayées total de 2461.09 €" at bounding box center [784, 461] width 180 height 10
click at [816, 468] on p "Résumé du contact:" at bounding box center [887, 475] width 386 height 14
click at [1101, 435] on icon "button" at bounding box center [1107, 441] width 12 height 12
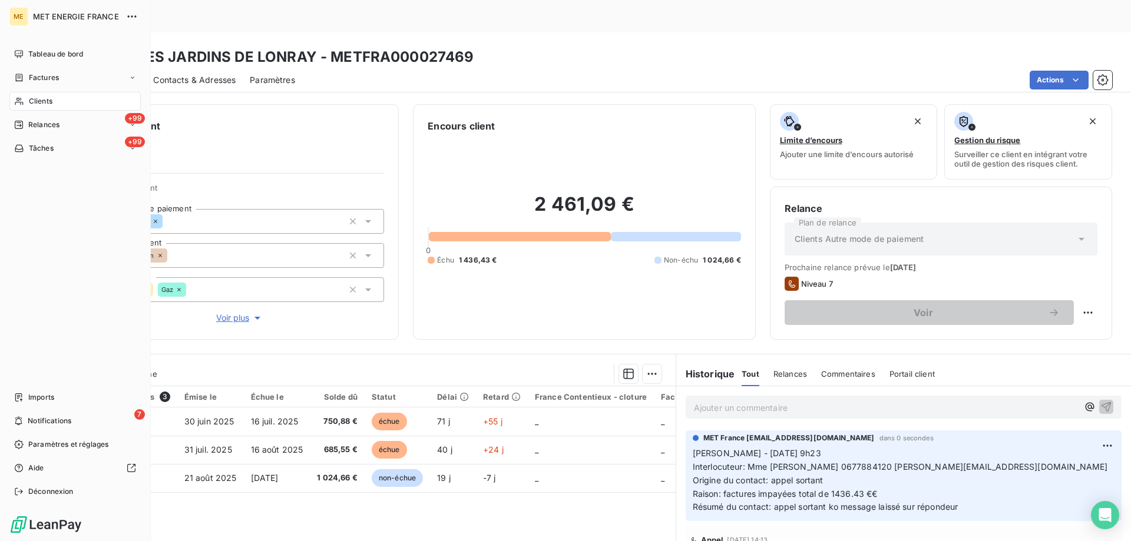
click at [25, 147] on div "Tâches" at bounding box center [33, 148] width 39 height 11
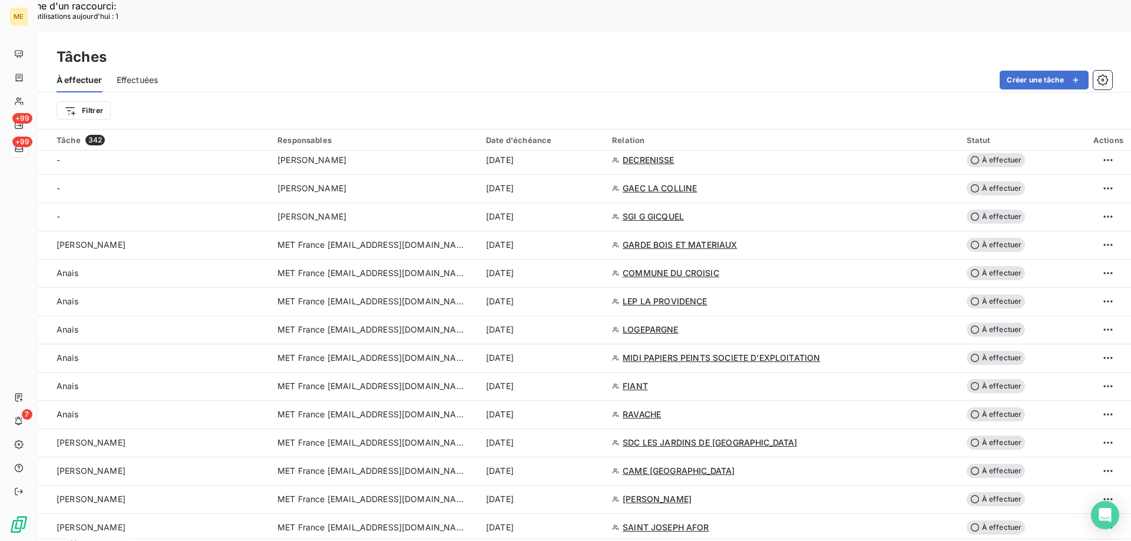
scroll to position [412, 0]
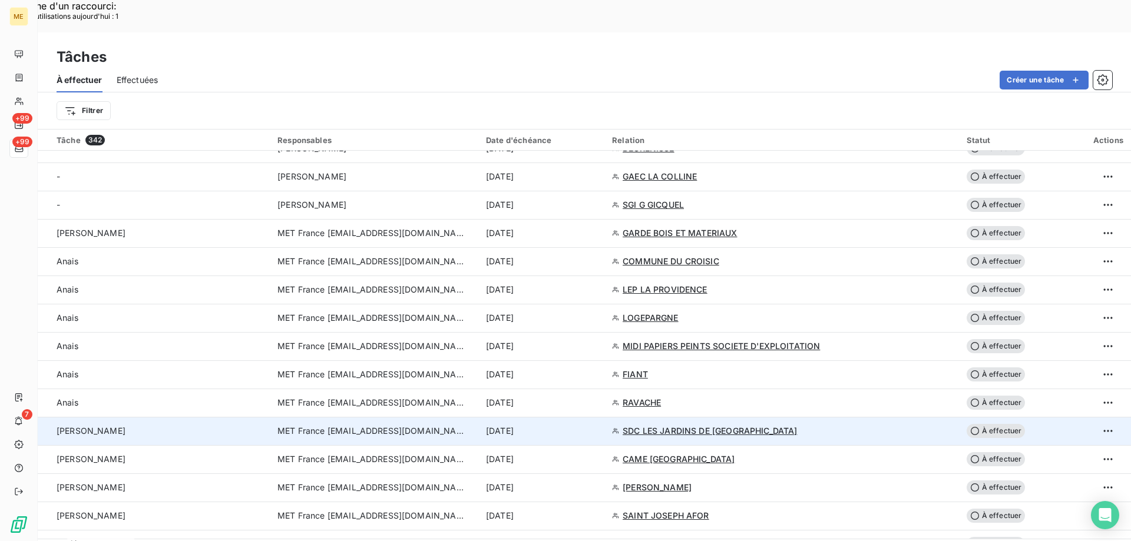
click at [472, 425] on div "MET France [EMAIL_ADDRESS][DOMAIN_NAME]" at bounding box center [374, 431] width 194 height 12
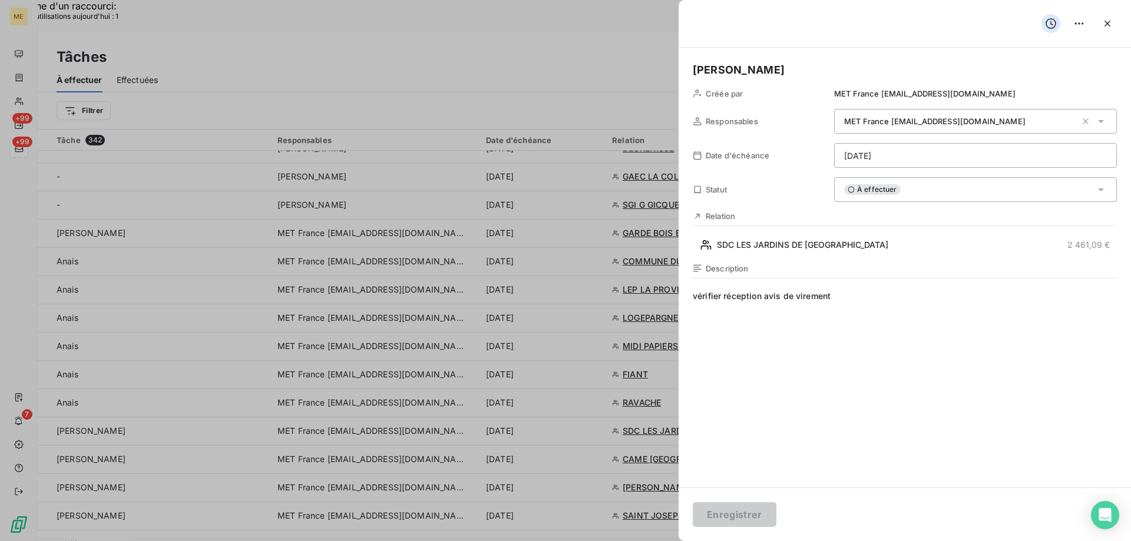
click at [756, 70] on h5 "[PERSON_NAME]" at bounding box center [905, 70] width 424 height 16
click at [738, 517] on button "Enregistrer" at bounding box center [735, 515] width 84 height 25
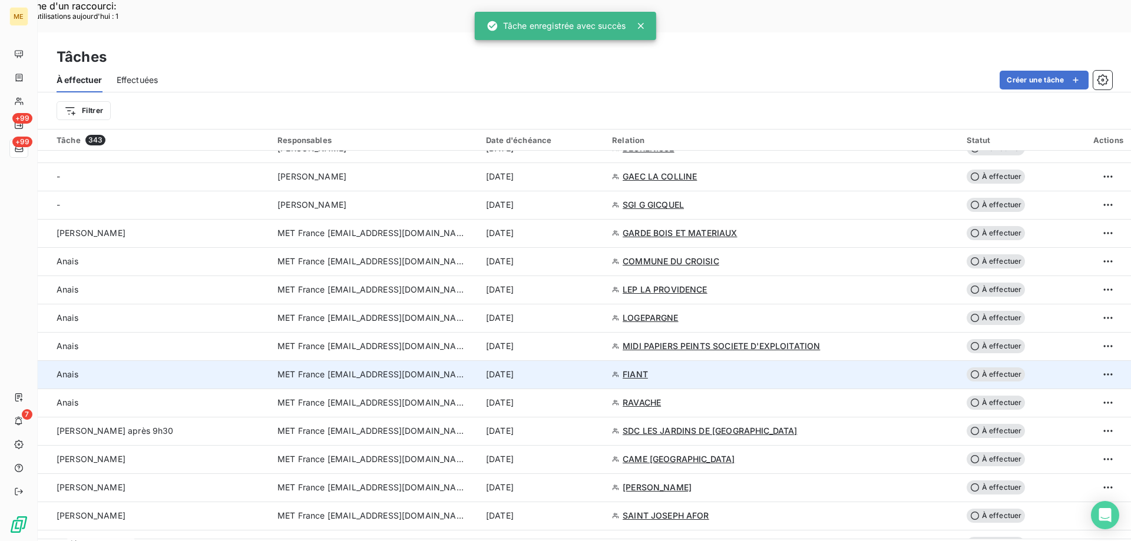
scroll to position [471, 0]
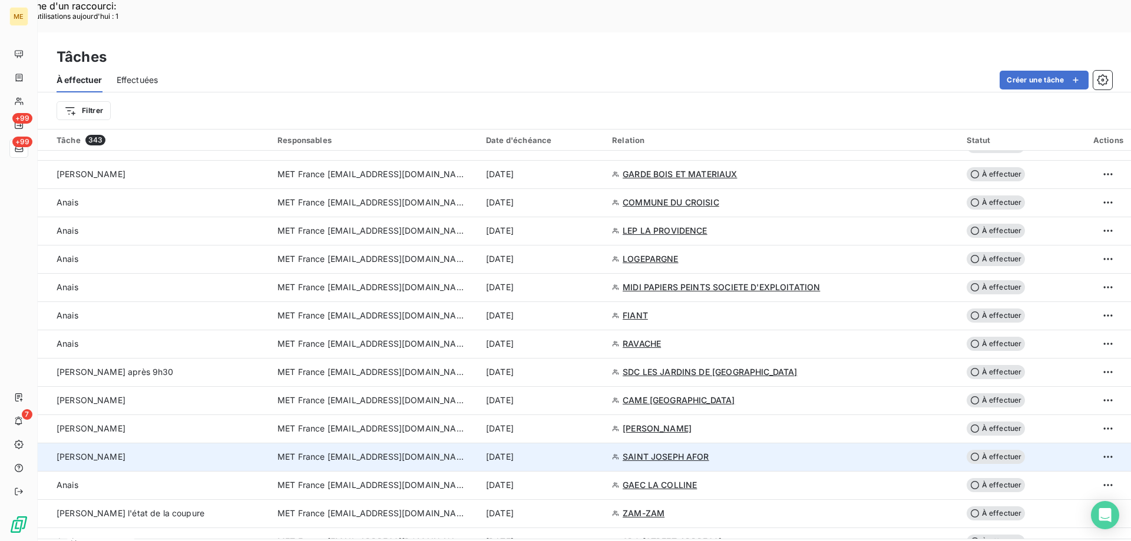
click at [331, 451] on span "MET France [EMAIL_ADDRESS][DOMAIN_NAME]" at bounding box center [371, 457] width 189 height 12
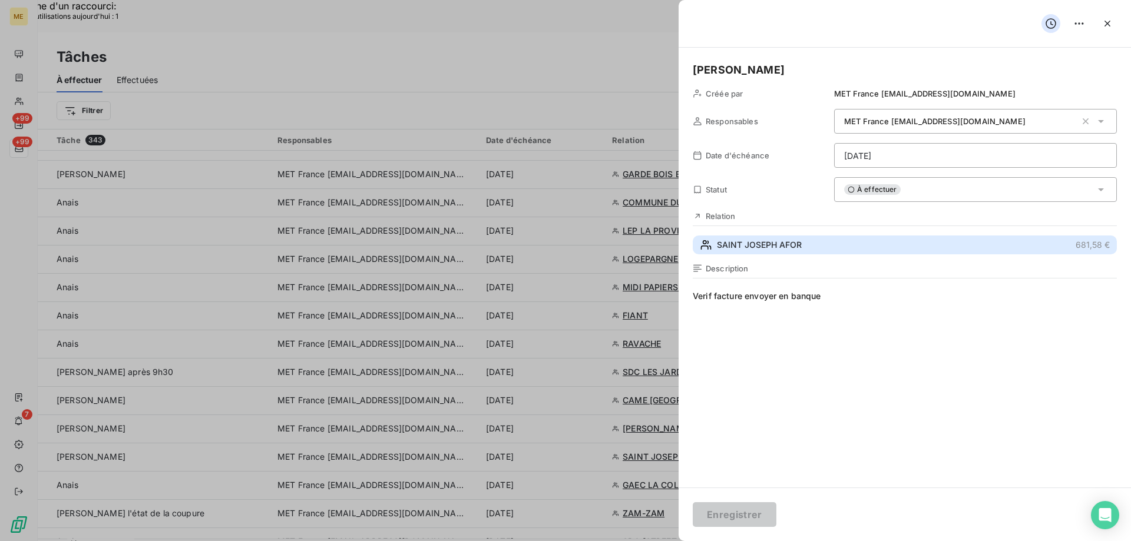
click at [729, 247] on span "SAINT JOSEPH AFOR" at bounding box center [759, 245] width 85 height 12
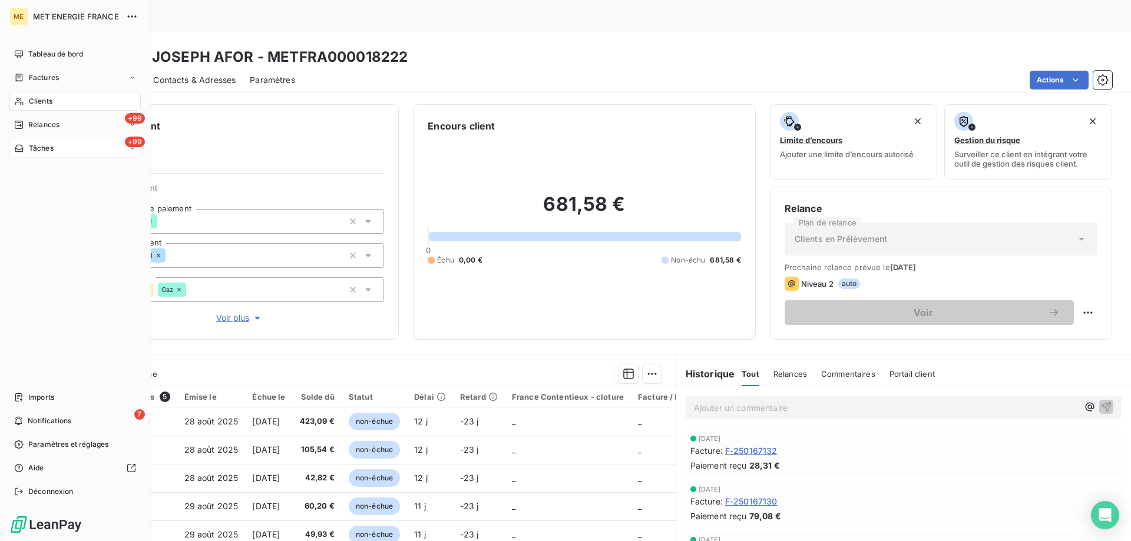
click at [47, 151] on span "Tâches" at bounding box center [41, 148] width 25 height 11
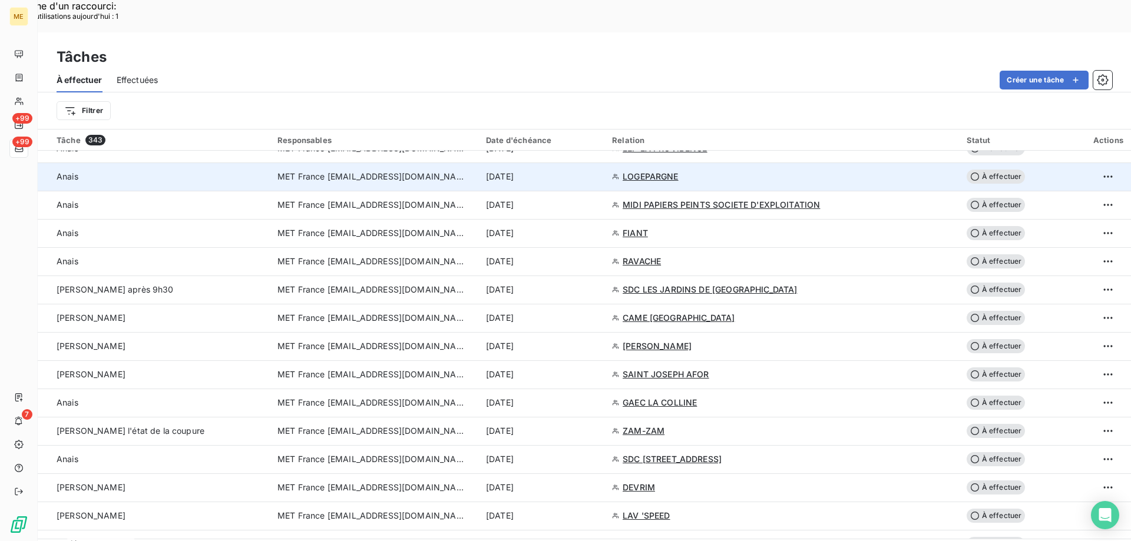
scroll to position [589, 0]
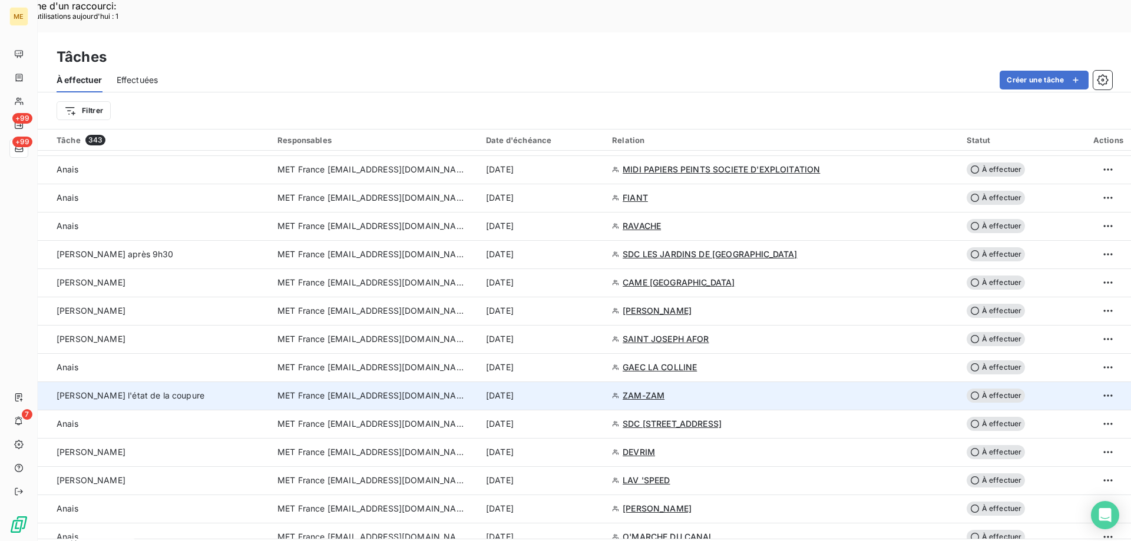
click at [388, 390] on span "MET France [EMAIL_ADDRESS][DOMAIN_NAME]" at bounding box center [371, 396] width 189 height 12
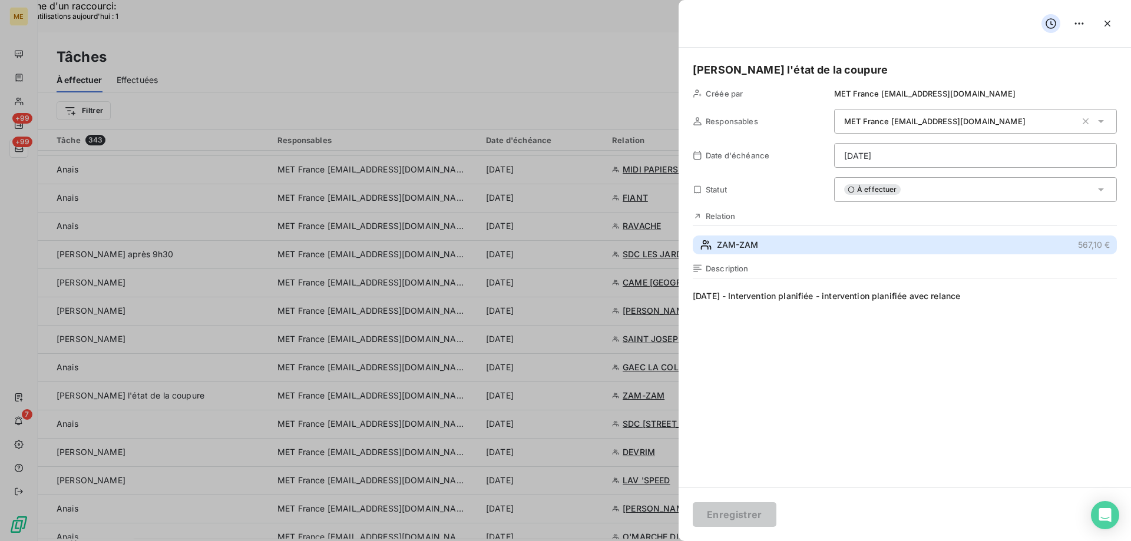
click at [726, 246] on span "ZAM-ZAM" at bounding box center [737, 245] width 41 height 12
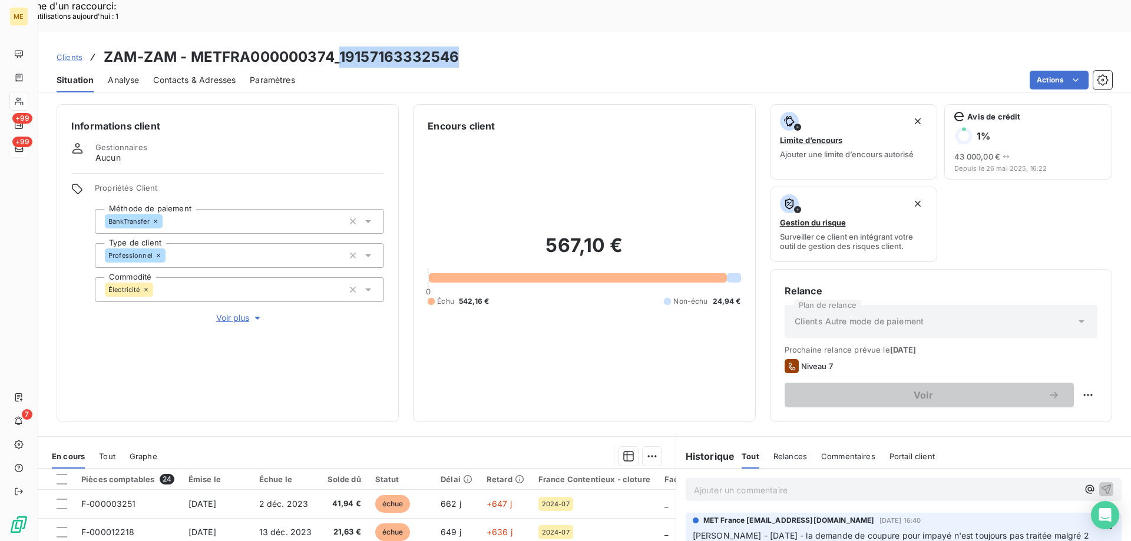
drag, startPoint x: 340, startPoint y: 26, endPoint x: 511, endPoint y: 31, distance: 170.9
click at [511, 47] on div "Clients ZAM-ZAM - METFRA000000374_19157163332546" at bounding box center [584, 57] width 1093 height 21
click at [742, 483] on p "Ajouter un commentaire ﻿" at bounding box center [886, 490] width 384 height 15
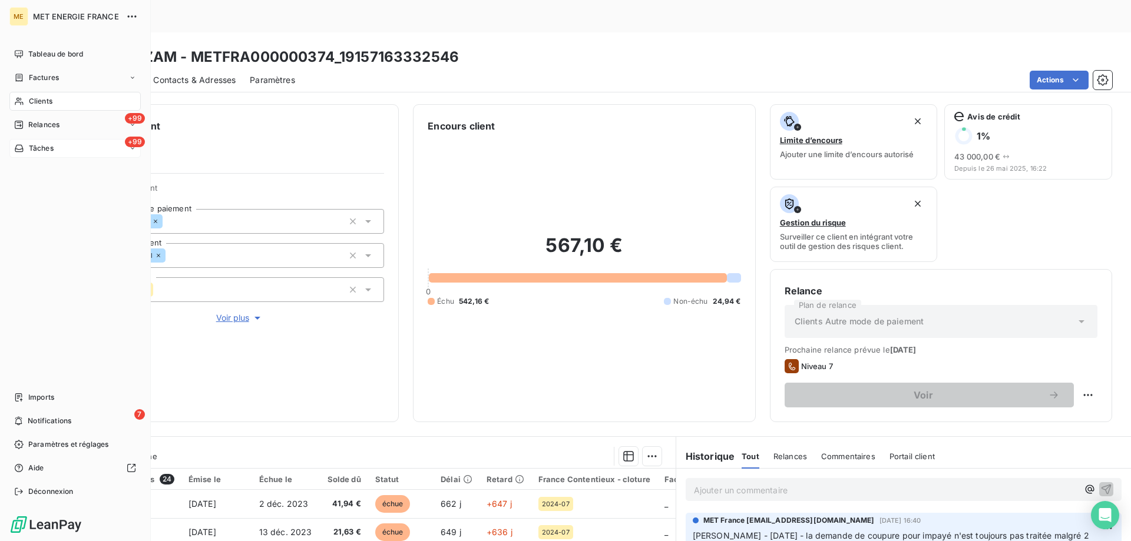
scroll to position [157, 0]
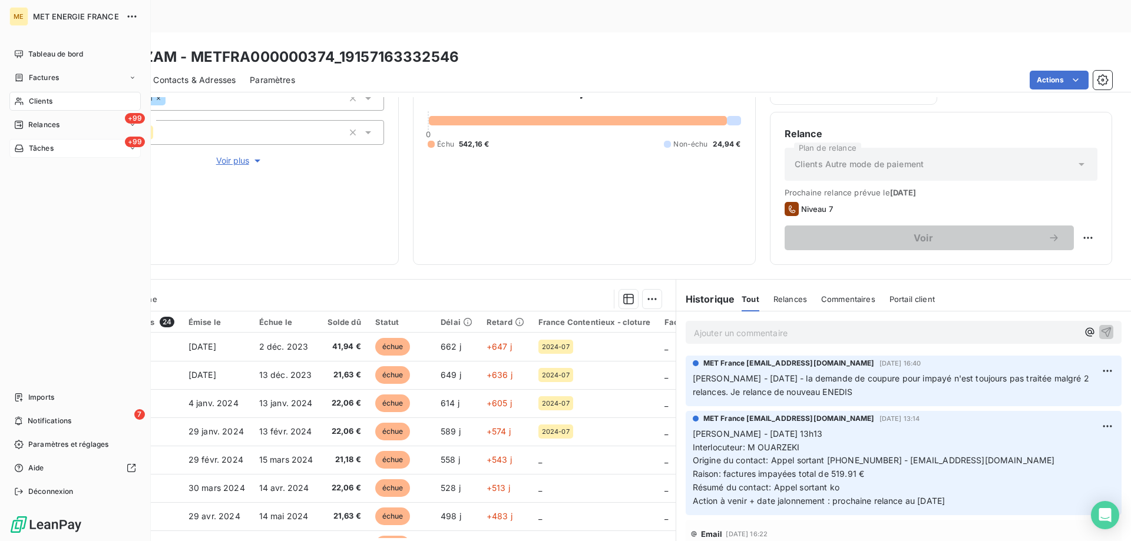
drag, startPoint x: 54, startPoint y: 148, endPoint x: 47, endPoint y: 145, distance: 7.9
click at [47, 145] on span "Tâches" at bounding box center [41, 148] width 25 height 11
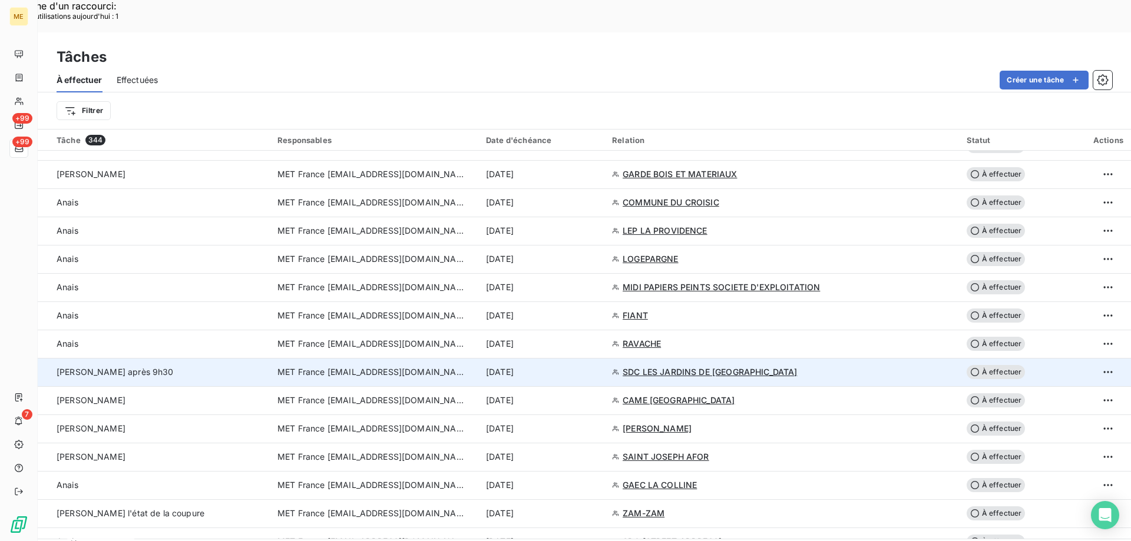
scroll to position [530, 0]
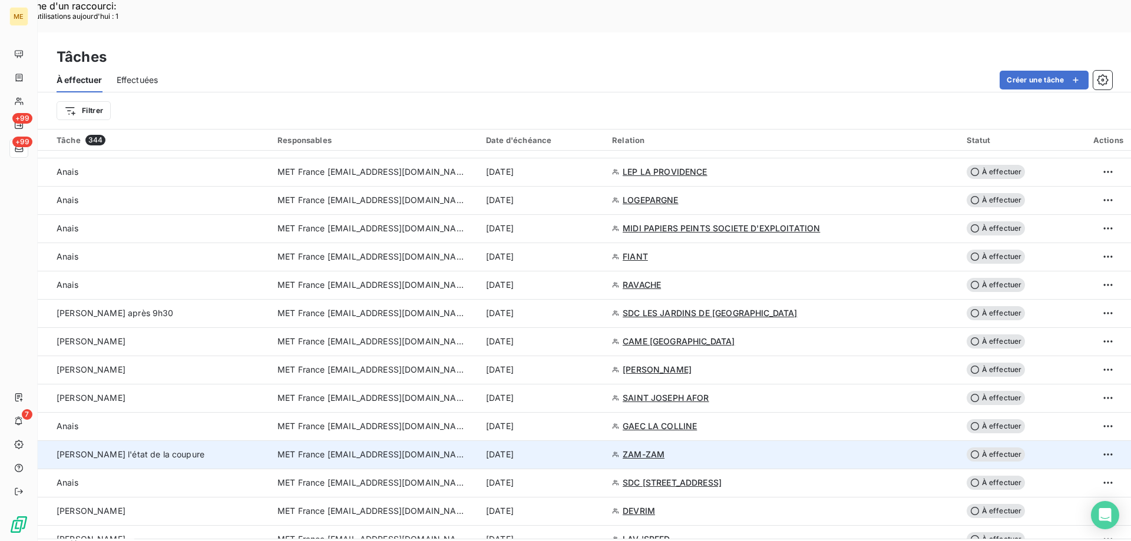
click at [368, 449] on span "MET France [EMAIL_ADDRESS][DOMAIN_NAME]" at bounding box center [371, 455] width 189 height 12
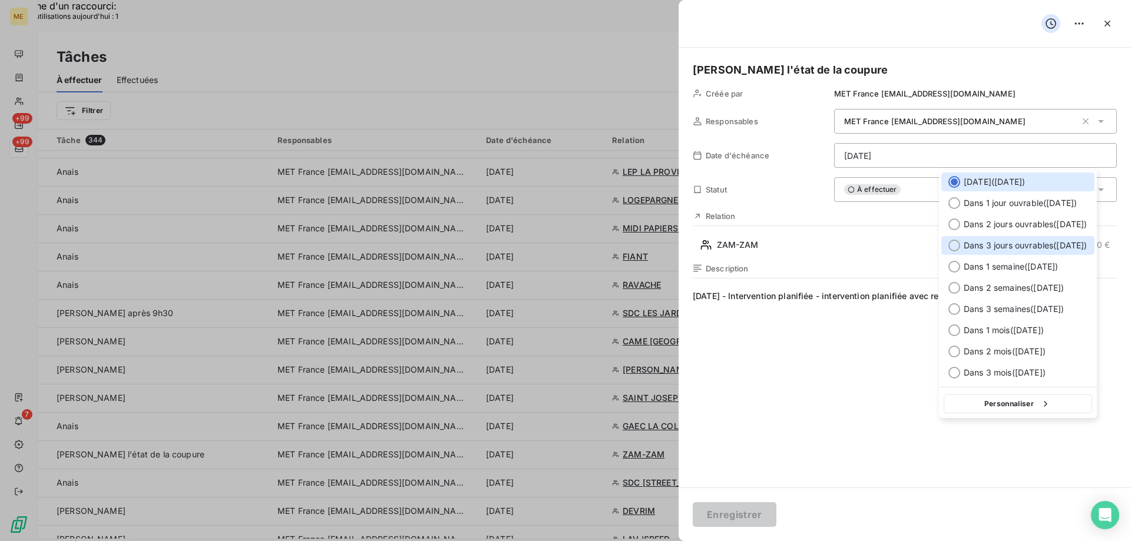
click at [957, 245] on div at bounding box center [955, 246] width 12 height 12
type input "[DATE]"
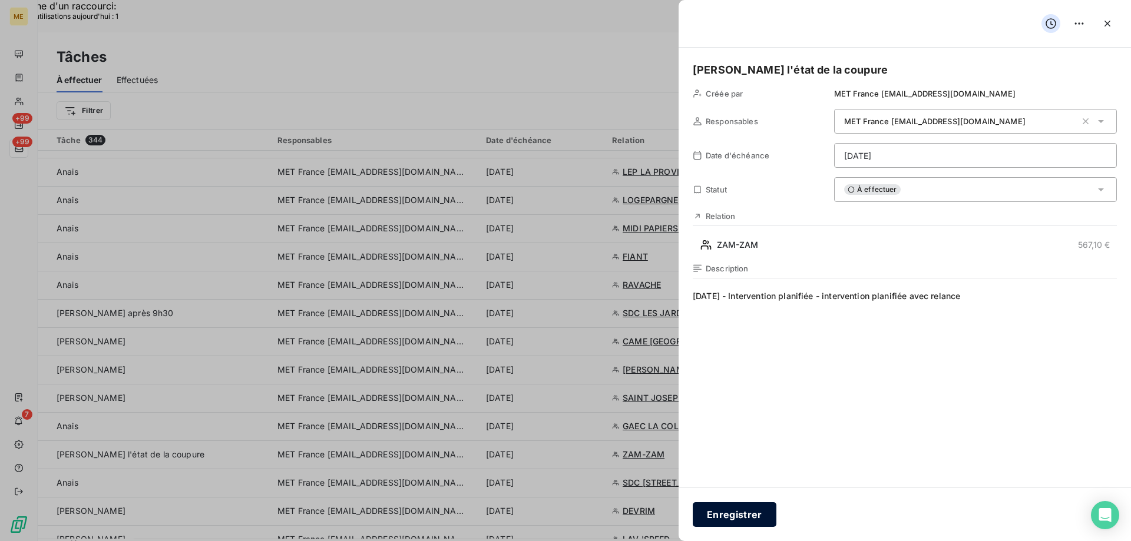
click at [726, 516] on button "Enregistrer" at bounding box center [735, 515] width 84 height 25
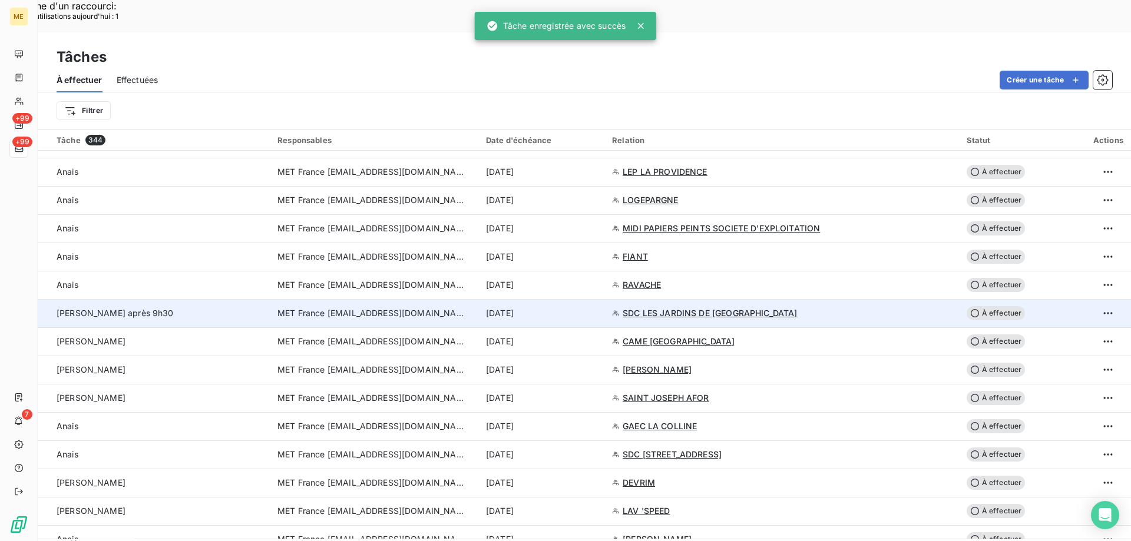
scroll to position [648, 0]
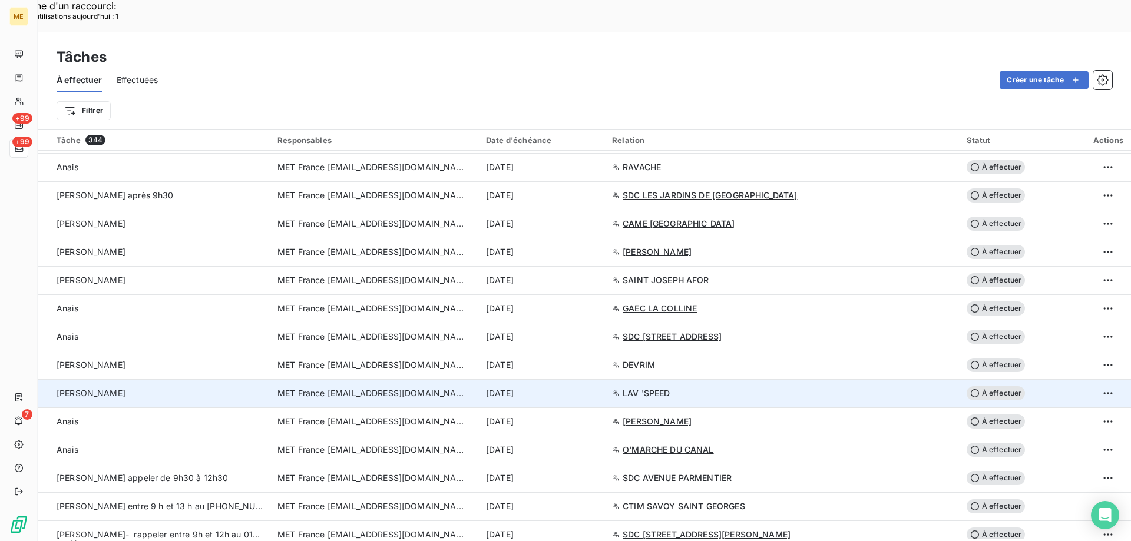
click at [385, 388] on span "MET France [EMAIL_ADDRESS][DOMAIN_NAME]" at bounding box center [371, 394] width 189 height 12
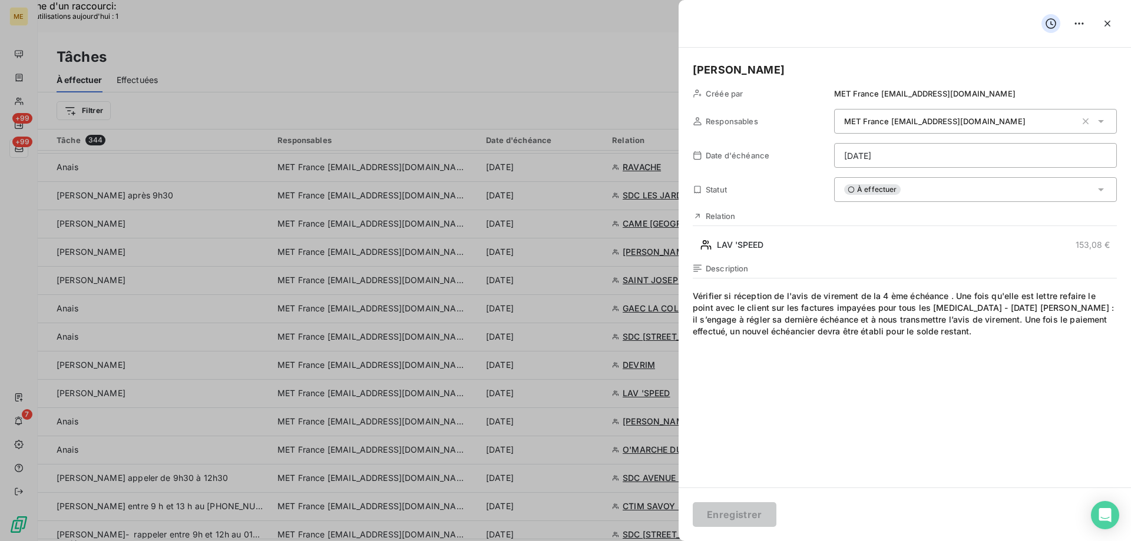
click at [907, 194] on div "À effectuer" at bounding box center [975, 189] width 283 height 25
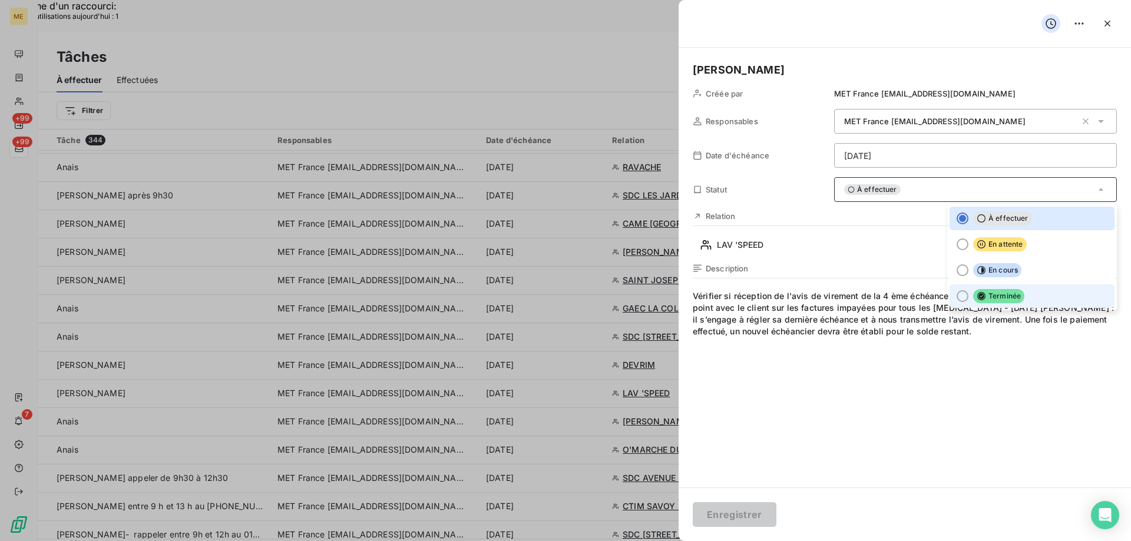
click at [958, 298] on div at bounding box center [963, 296] width 12 height 12
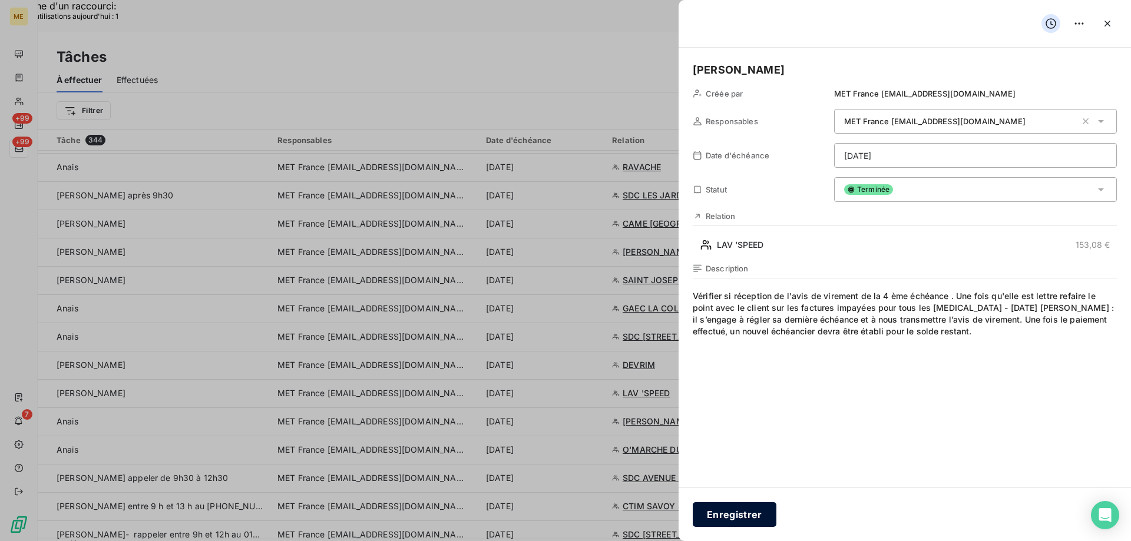
click at [766, 522] on button "Enregistrer" at bounding box center [735, 515] width 84 height 25
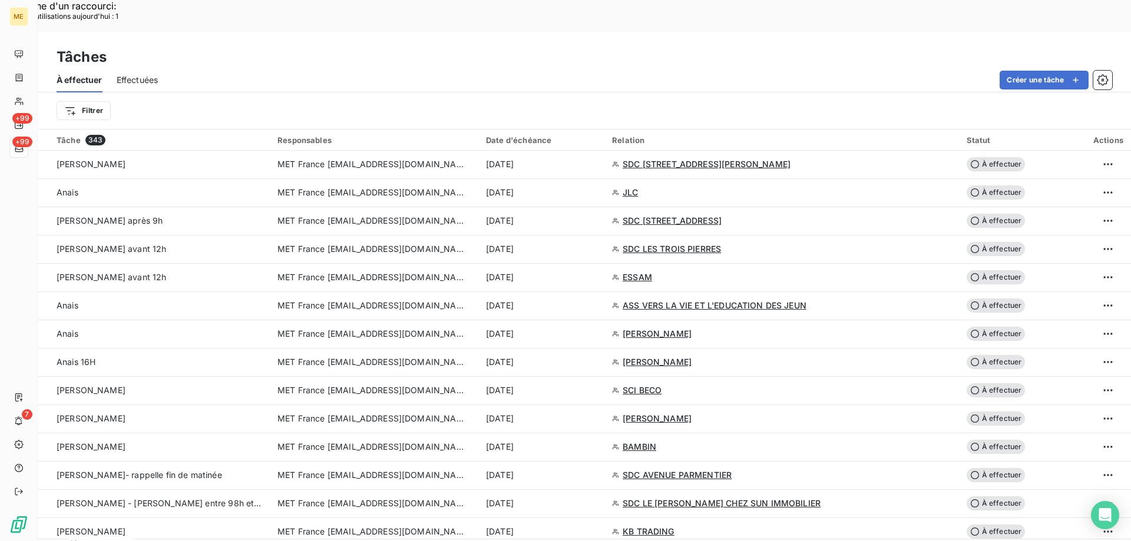
scroll to position [1237, 0]
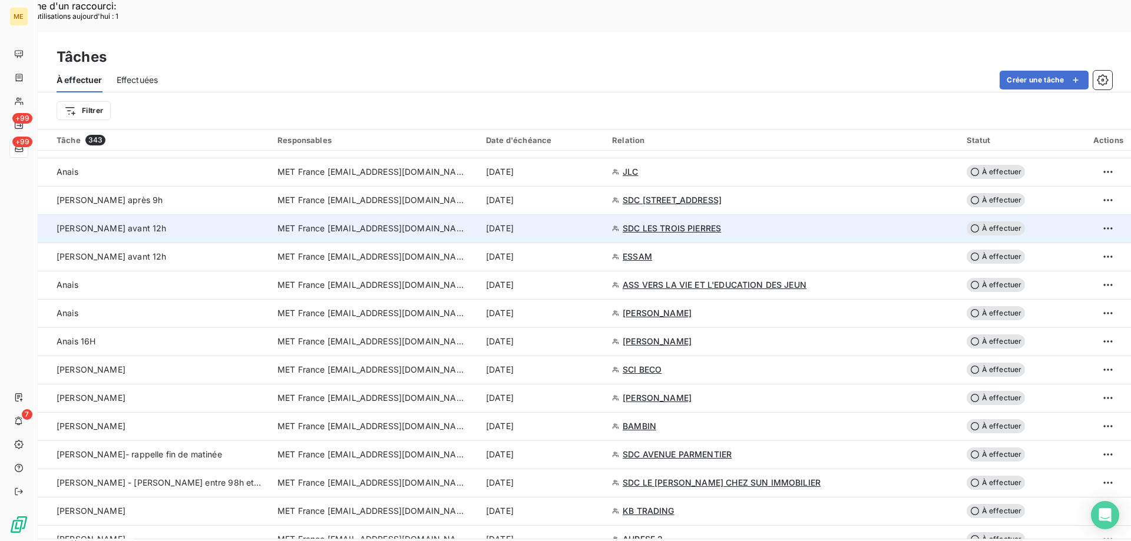
click at [435, 223] on span "MET France [EMAIL_ADDRESS][DOMAIN_NAME]" at bounding box center [371, 229] width 189 height 12
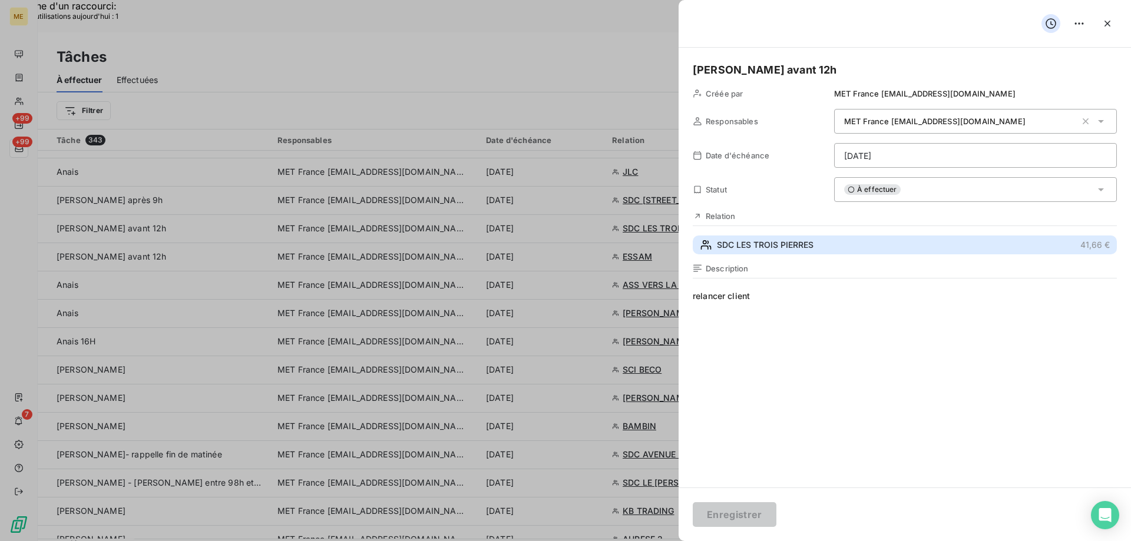
click at [746, 247] on span "SDC LES TROIS PIERRES" at bounding box center [765, 245] width 97 height 12
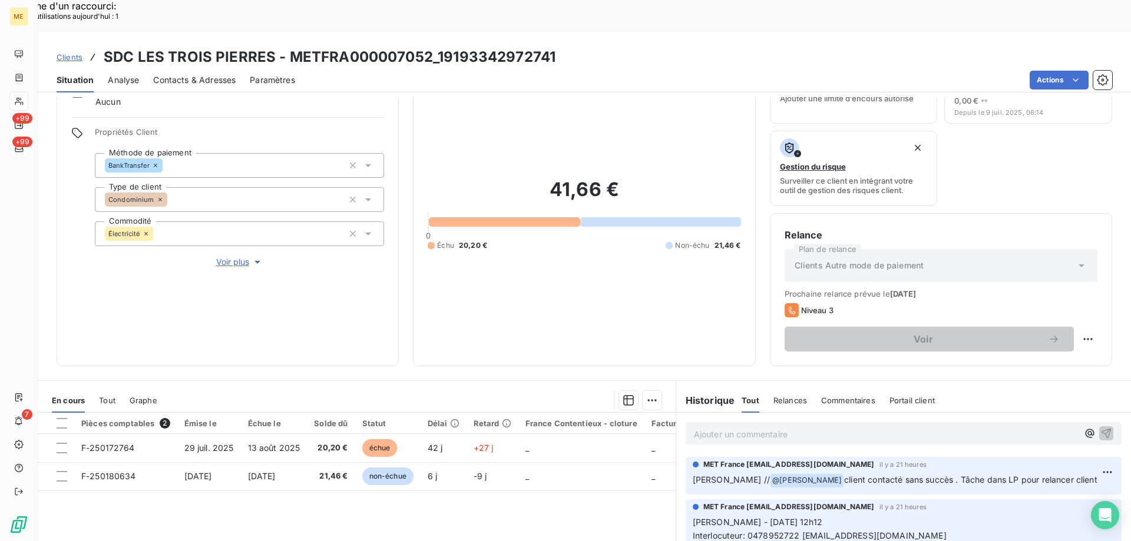
scroll to position [39, 0]
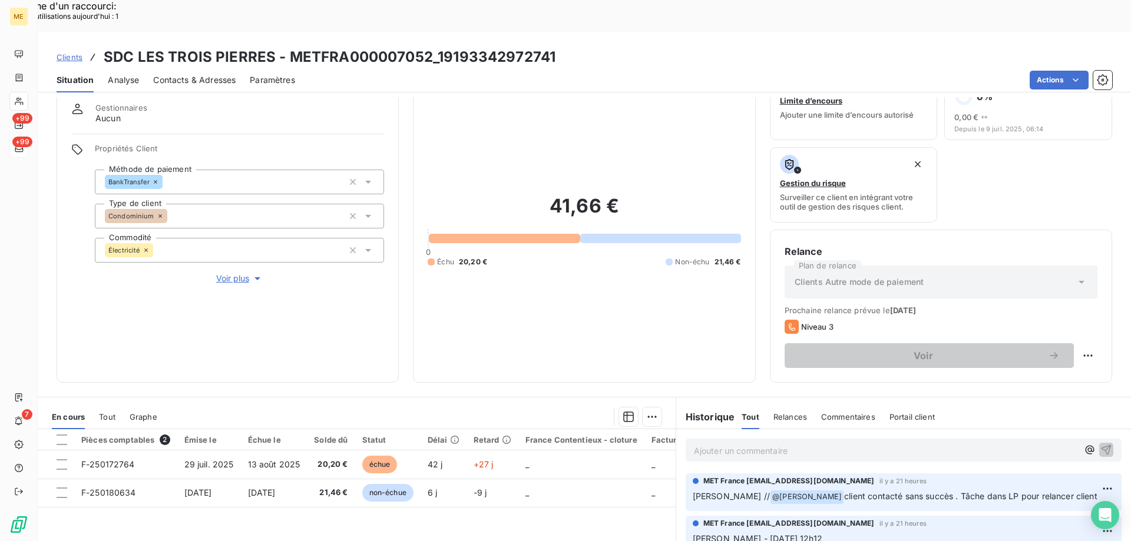
click at [239, 273] on span "Voir plus" at bounding box center [239, 279] width 47 height 12
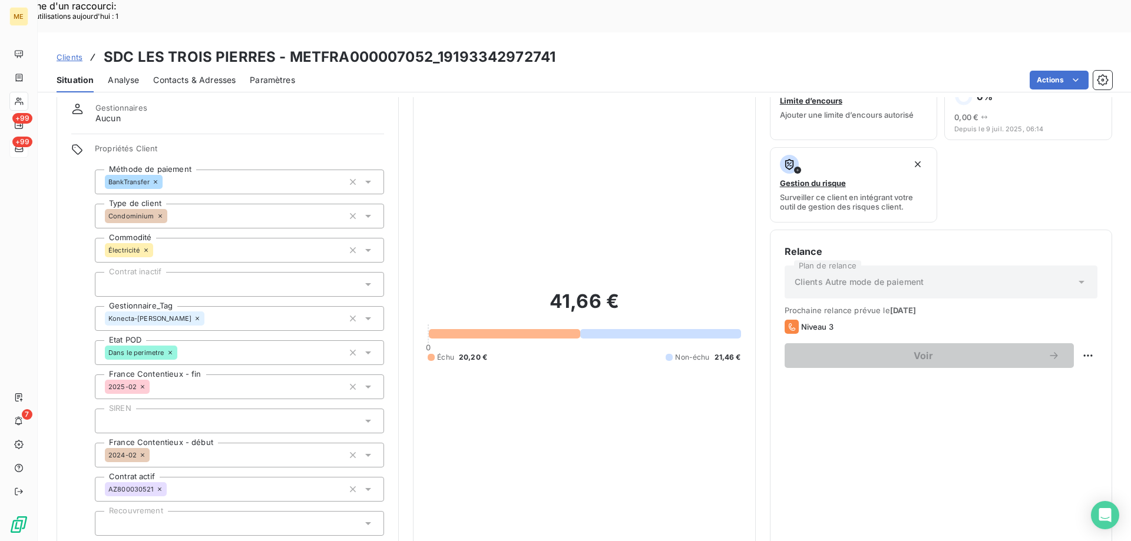
click at [196, 317] on icon at bounding box center [198, 319] width 4 height 4
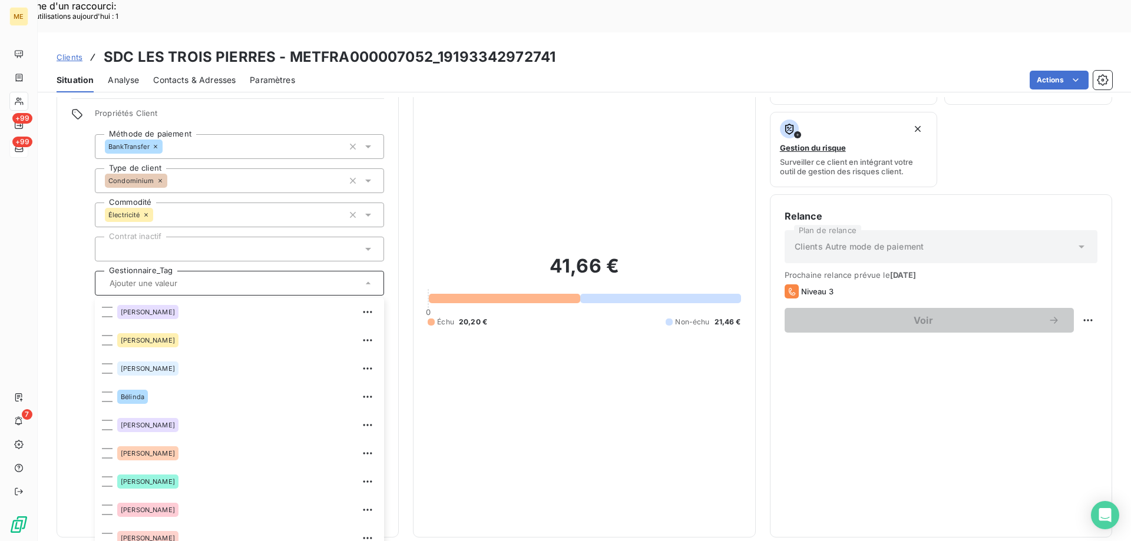
scroll to position [255, 0]
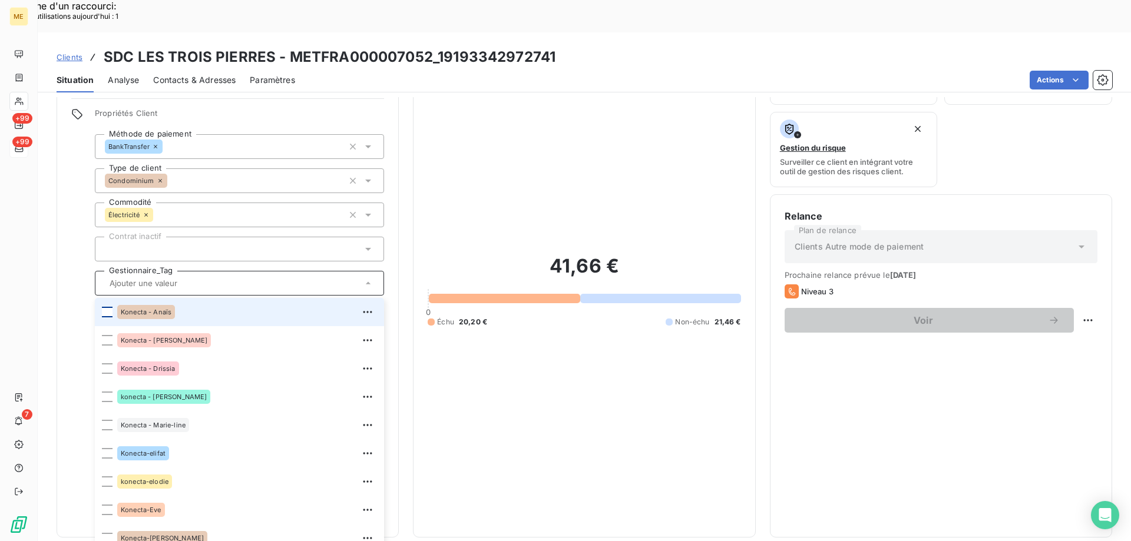
click at [104, 307] on div at bounding box center [107, 312] width 11 height 11
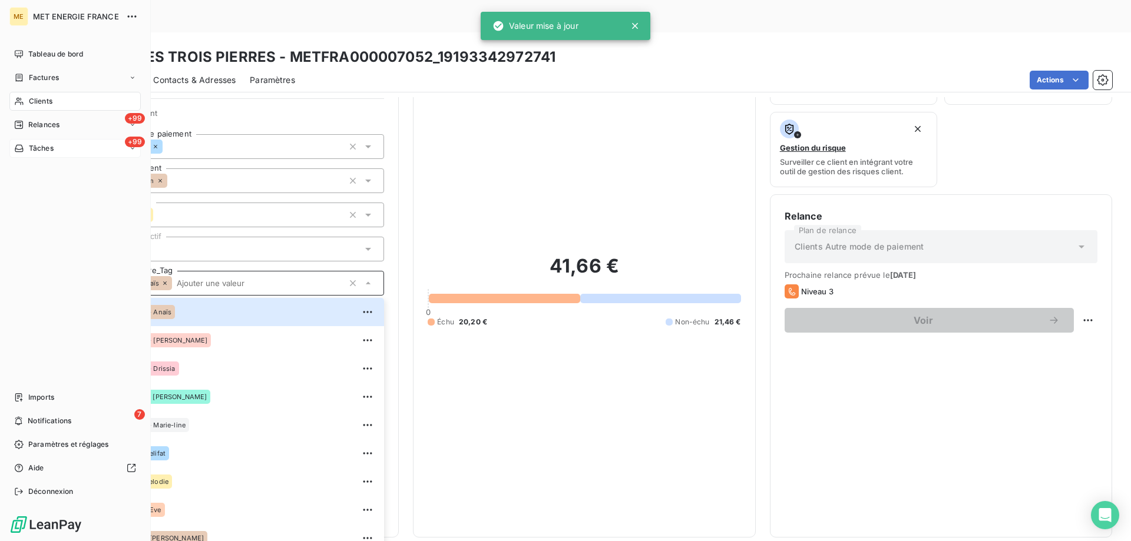
click at [18, 239] on div "Tableau de bord Factures Clients +99 Relances +99 Tâches Imports 7 Notification…" at bounding box center [74, 273] width 131 height 457
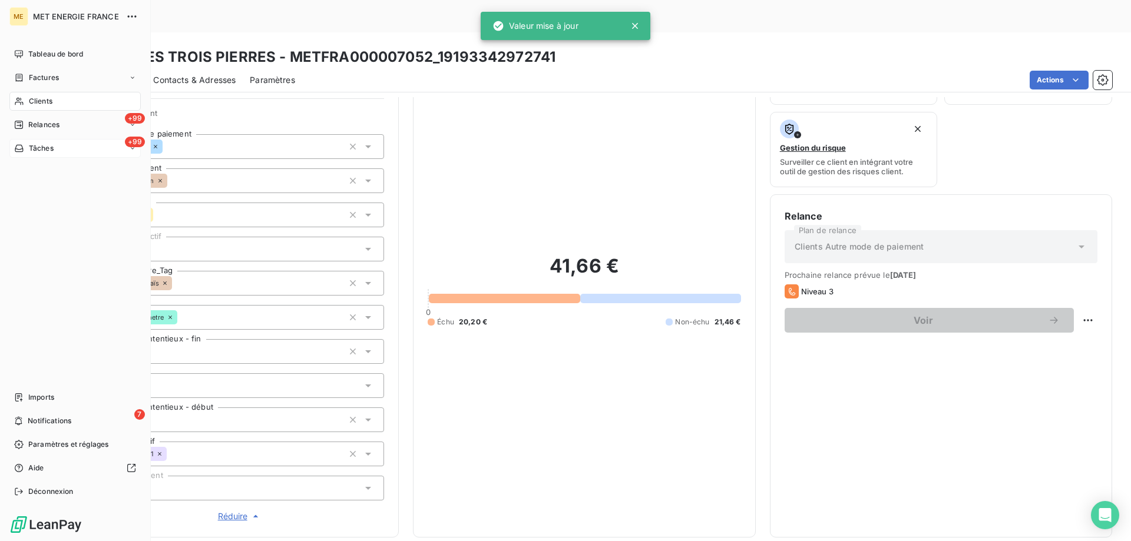
click at [32, 151] on span "Tâches" at bounding box center [41, 148] width 25 height 11
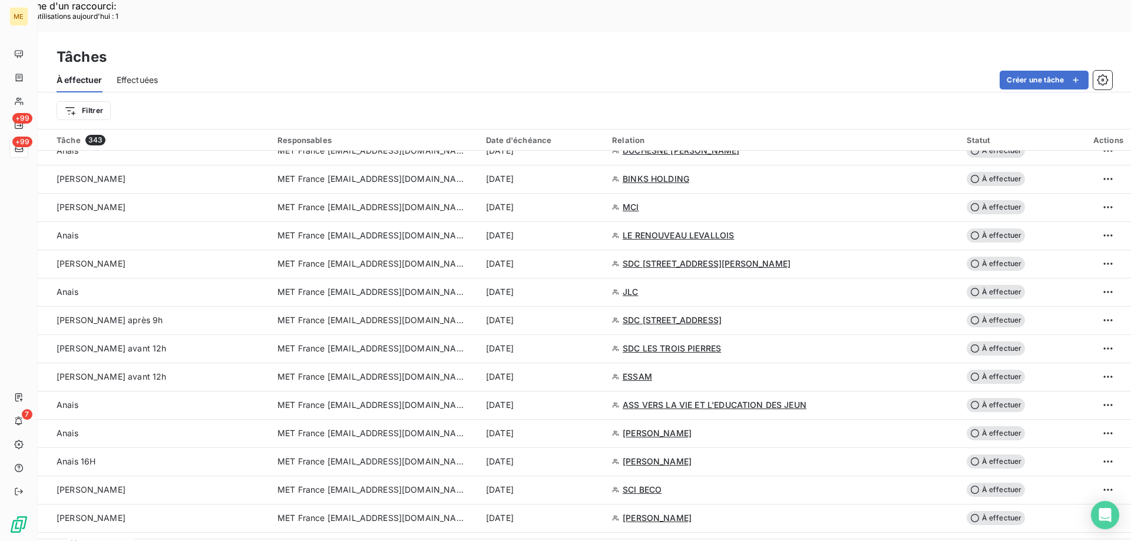
scroll to position [1119, 0]
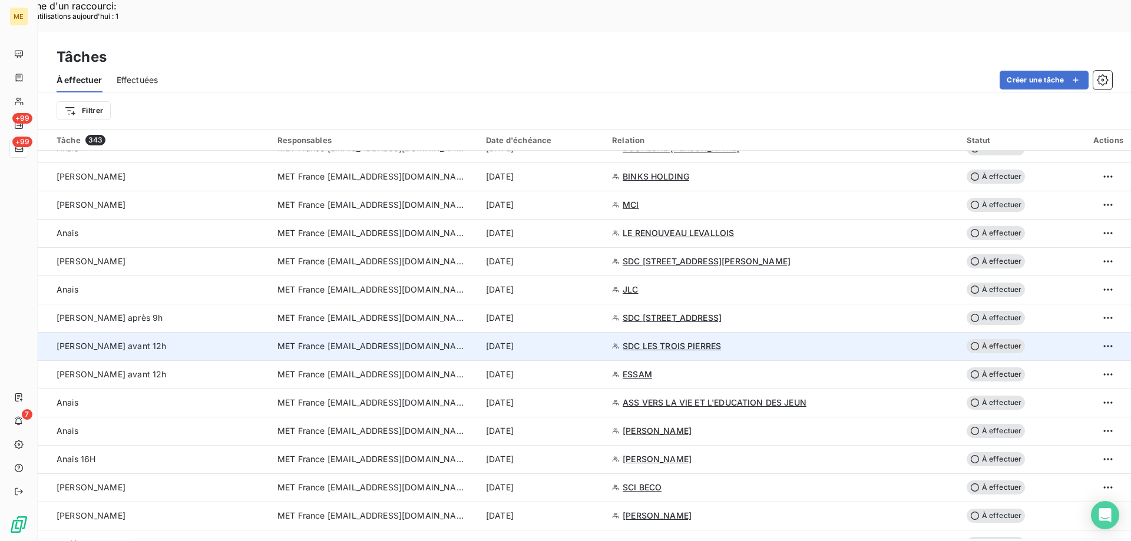
click at [416, 341] on span "MET France [EMAIL_ADDRESS][DOMAIN_NAME]" at bounding box center [371, 347] width 189 height 12
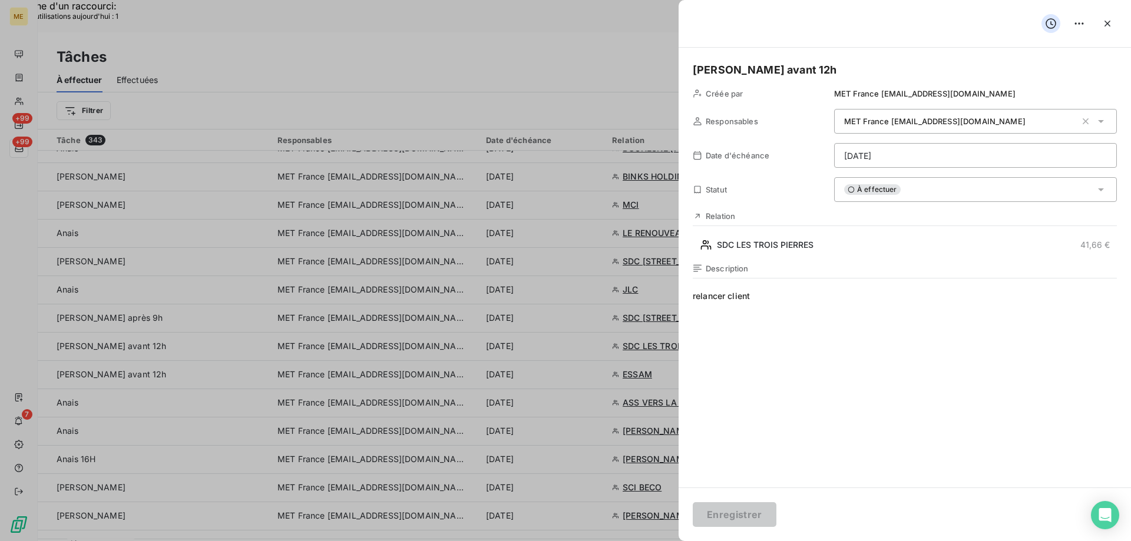
click at [973, 184] on div "À effectuer" at bounding box center [975, 189] width 283 height 25
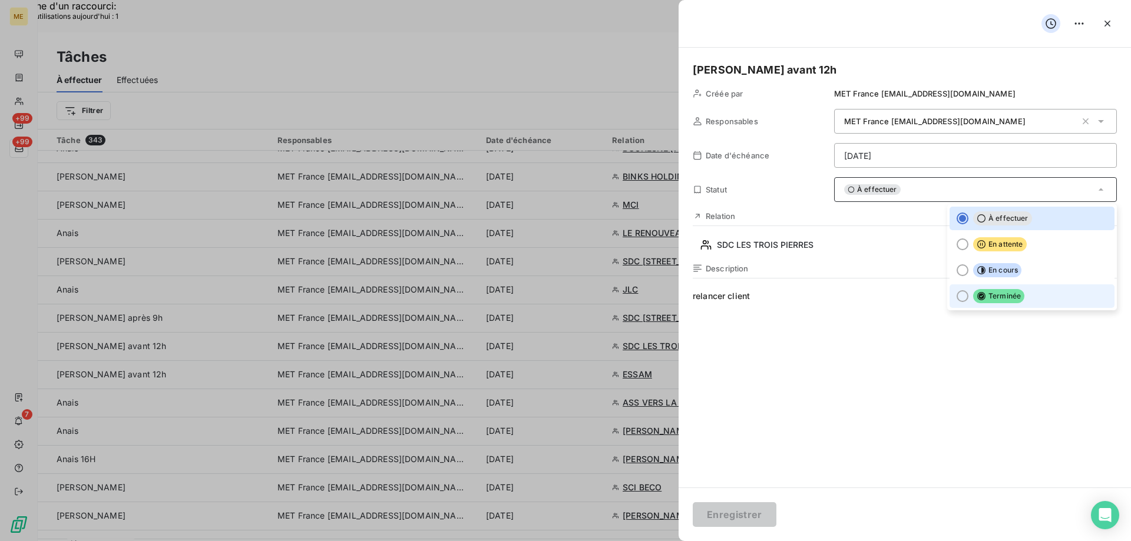
click at [957, 298] on div at bounding box center [963, 296] width 12 height 12
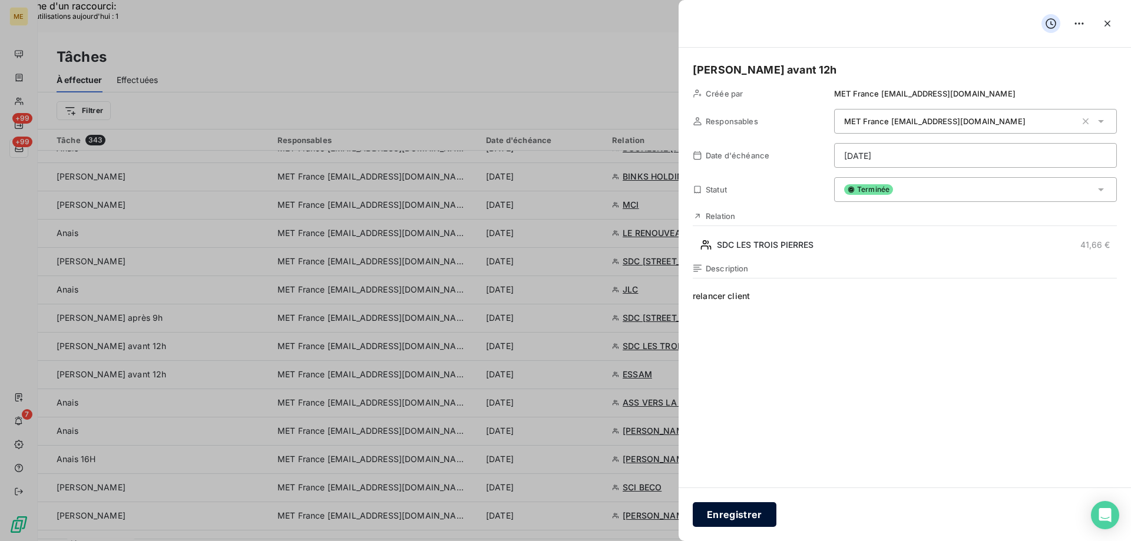
click at [729, 514] on button "Enregistrer" at bounding box center [735, 515] width 84 height 25
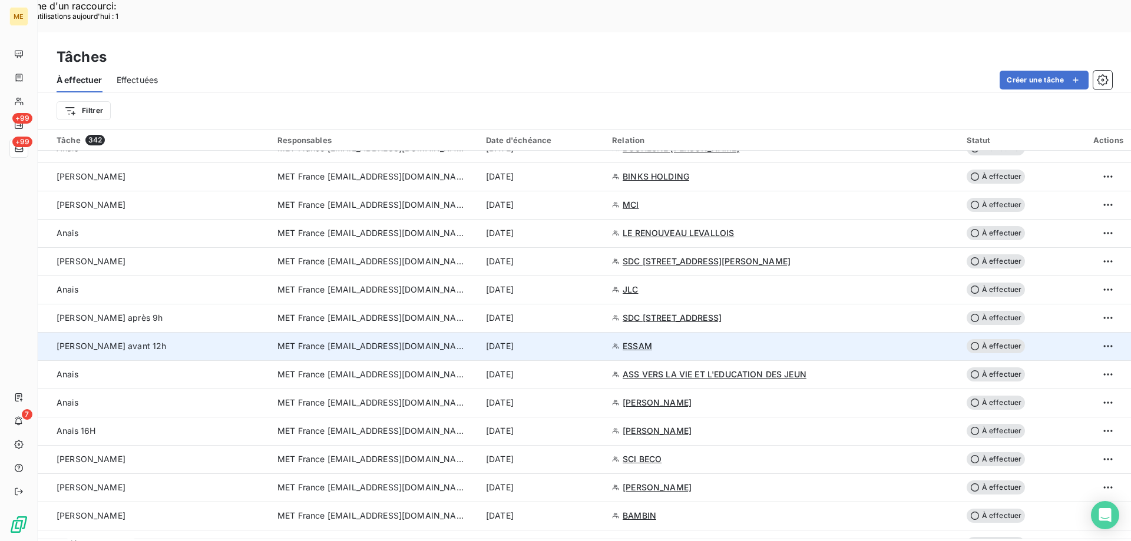
click at [378, 332] on td "MET France [EMAIL_ADDRESS][DOMAIN_NAME]" at bounding box center [374, 346] width 209 height 28
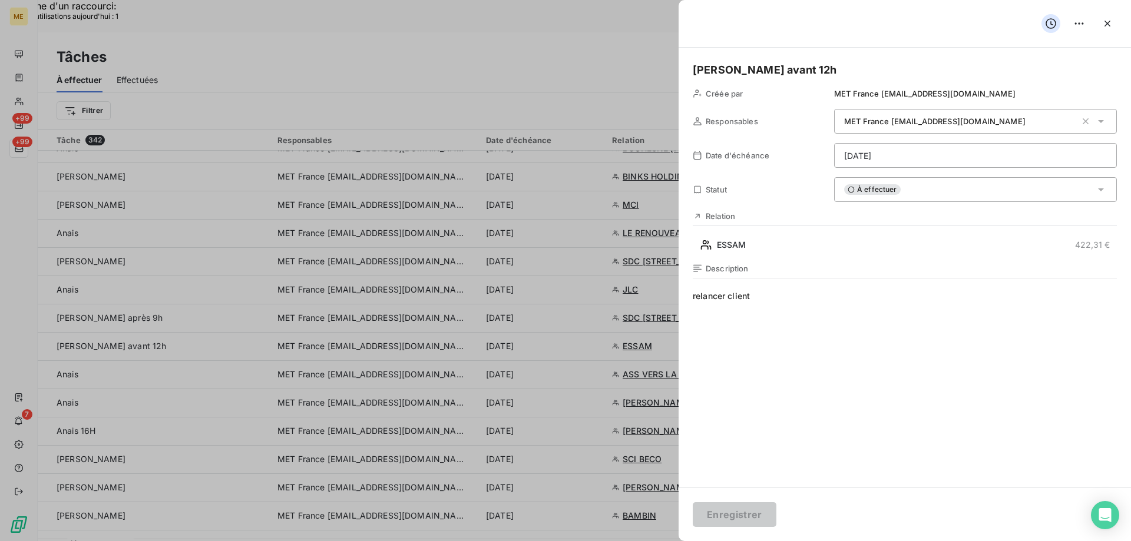
click at [766, 233] on div "Relation ESSAM 422,31 €" at bounding box center [905, 233] width 424 height 43
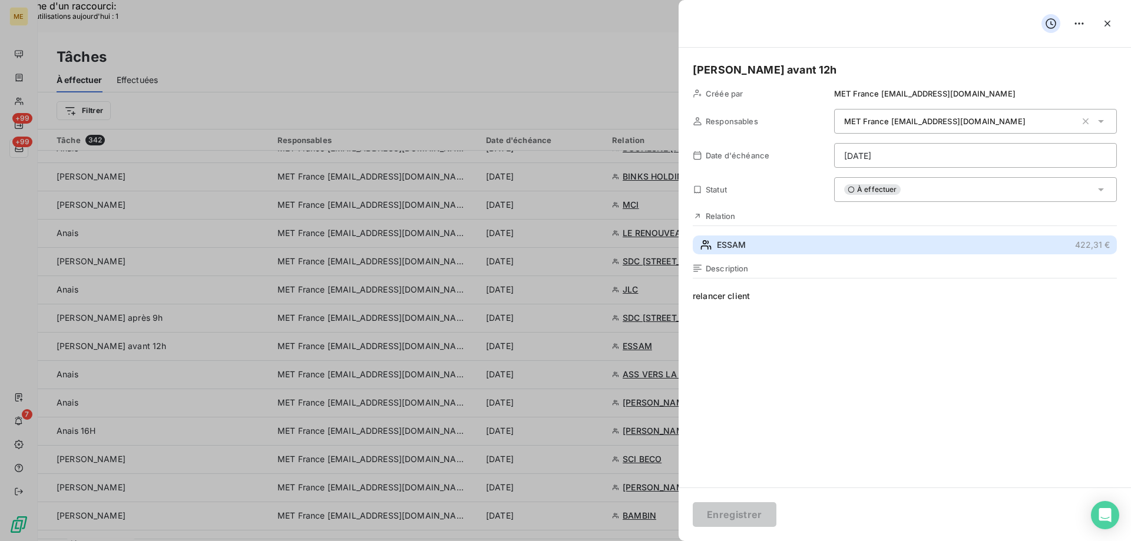
click at [757, 248] on button "ESSAM 422,31 €" at bounding box center [905, 245] width 424 height 19
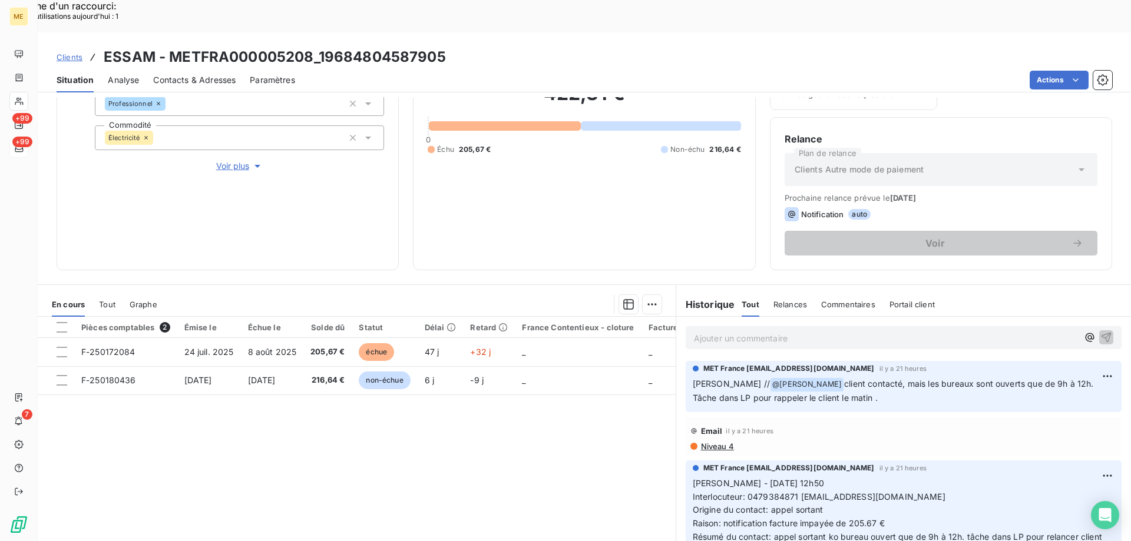
scroll to position [157, 0]
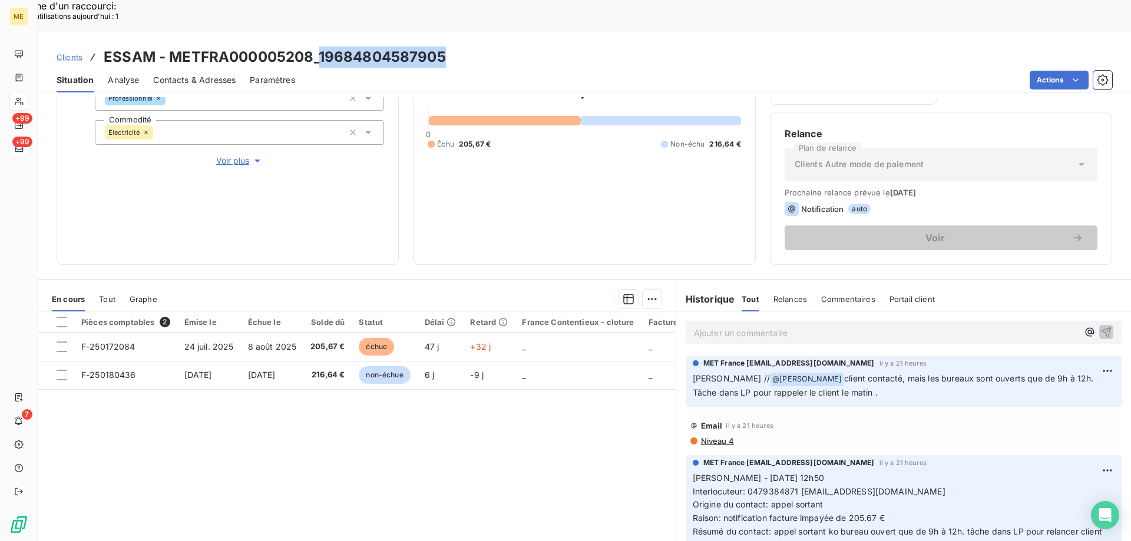
drag, startPoint x: 319, startPoint y: 26, endPoint x: 451, endPoint y: 24, distance: 132.0
click at [451, 47] on div "Clients ESSAM - METFRA000005208_19684804587905" at bounding box center [584, 57] width 1093 height 21
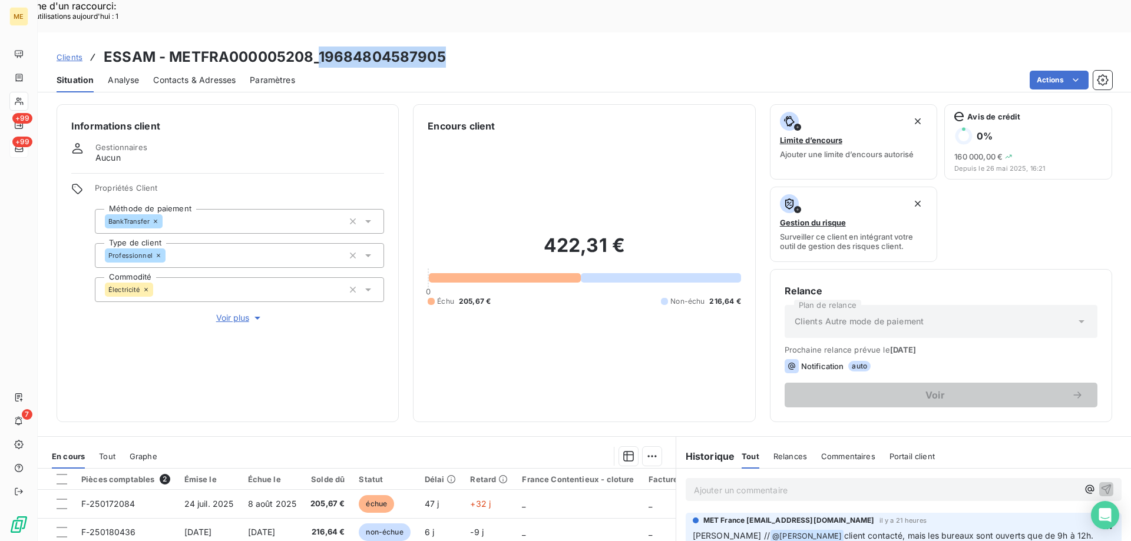
click at [195, 74] on span "Contacts & Adresses" at bounding box center [194, 80] width 82 height 12
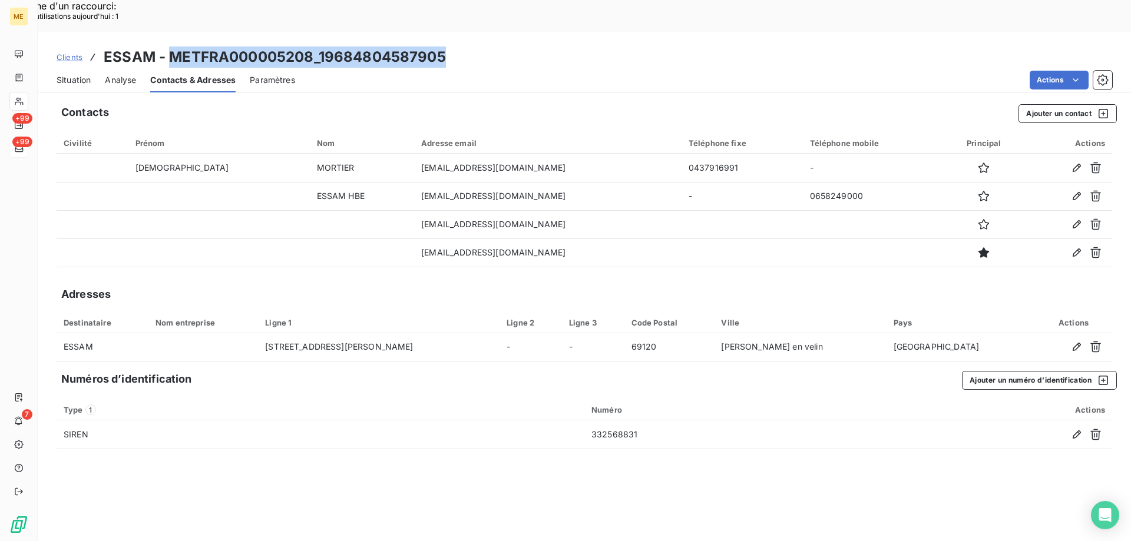
drag, startPoint x: 166, startPoint y: 19, endPoint x: 444, endPoint y: 26, distance: 278.2
click at [444, 47] on h3 "ESSAM - METFRA000005208_19684804587905" at bounding box center [275, 57] width 342 height 21
click at [63, 74] on span "Situation" at bounding box center [74, 80] width 34 height 12
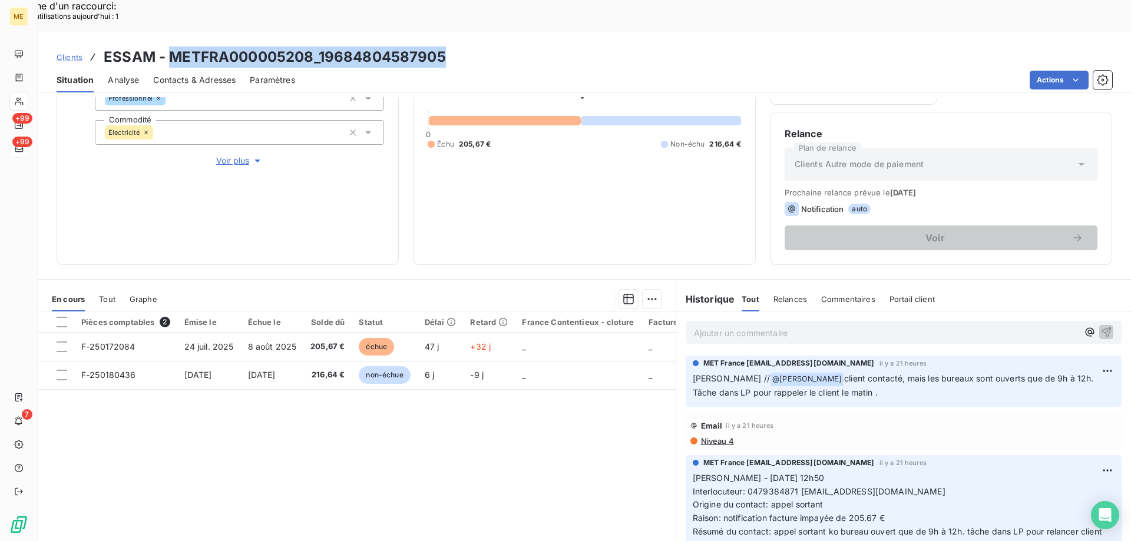
scroll to position [39, 0]
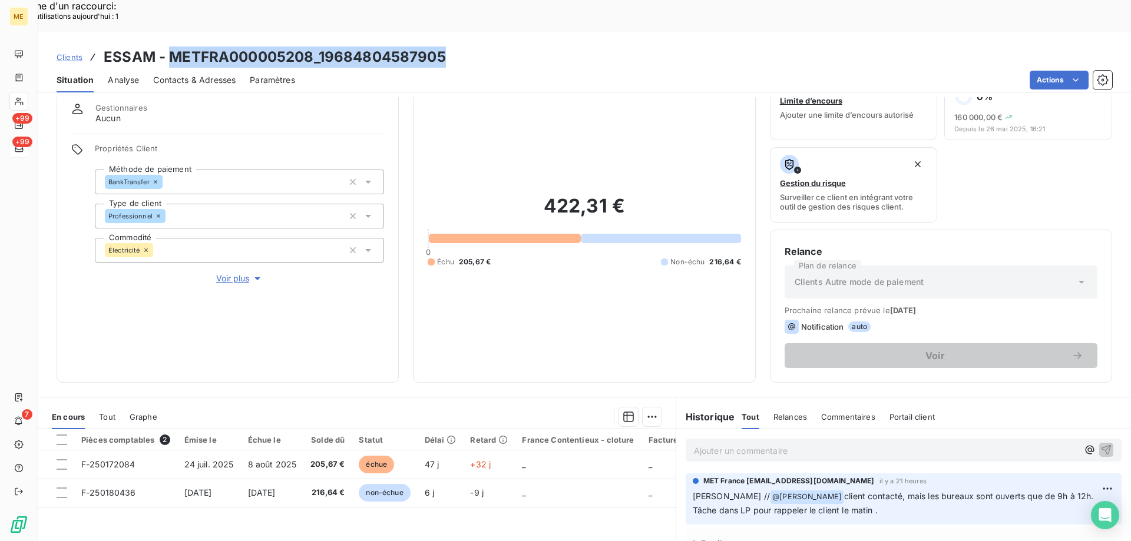
click at [187, 74] on span "Contacts & Adresses" at bounding box center [194, 80] width 82 height 12
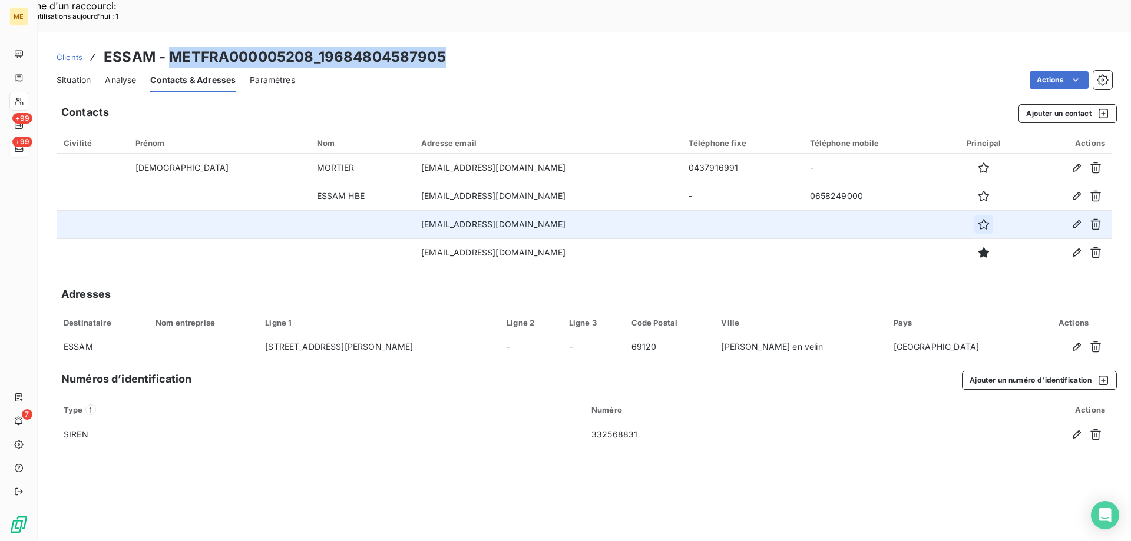
click at [979, 219] on icon "button" at bounding box center [984, 224] width 11 height 11
click at [70, 74] on span "Situation" at bounding box center [74, 80] width 34 height 12
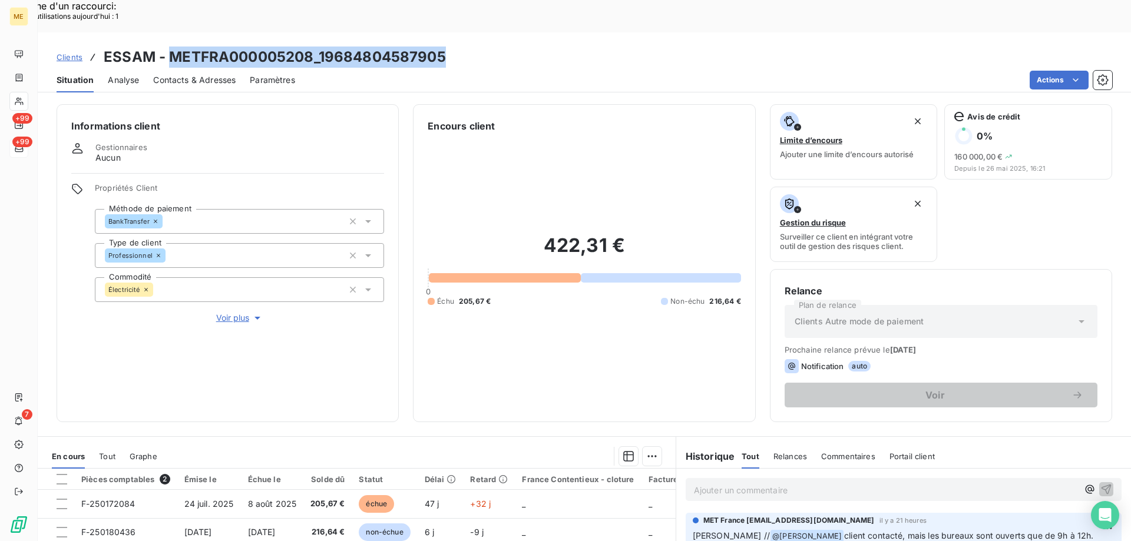
scroll to position [118, 0]
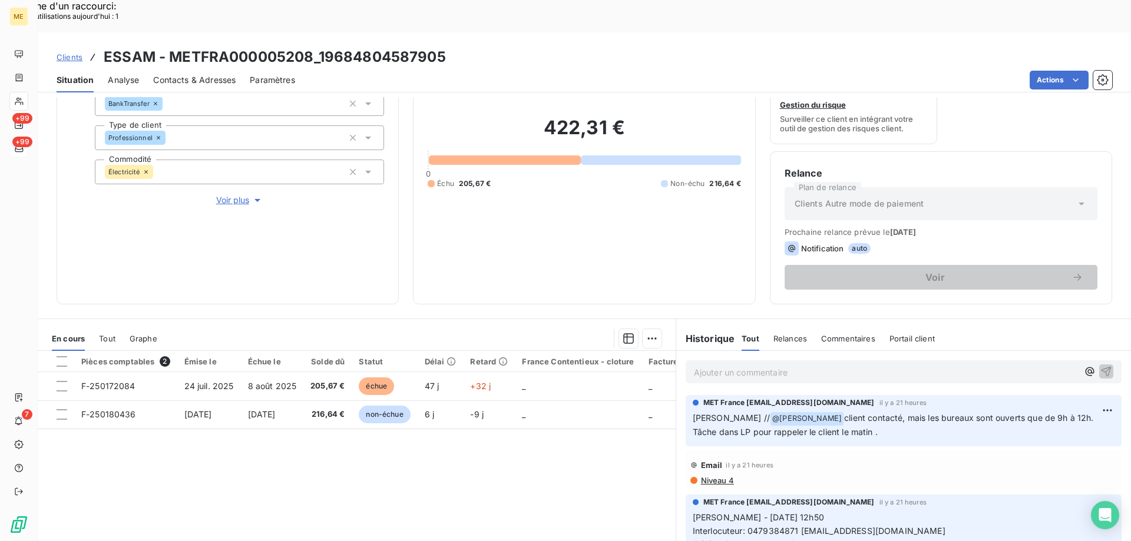
click at [710, 476] on span "Niveau 4" at bounding box center [717, 480] width 34 height 9
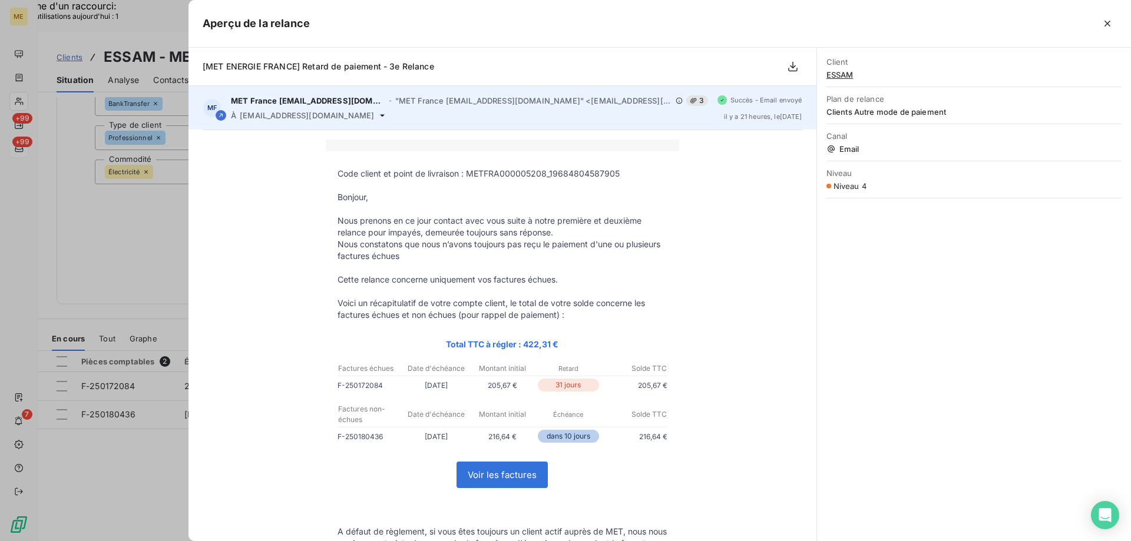
click at [378, 117] on icon at bounding box center [382, 115] width 9 height 9
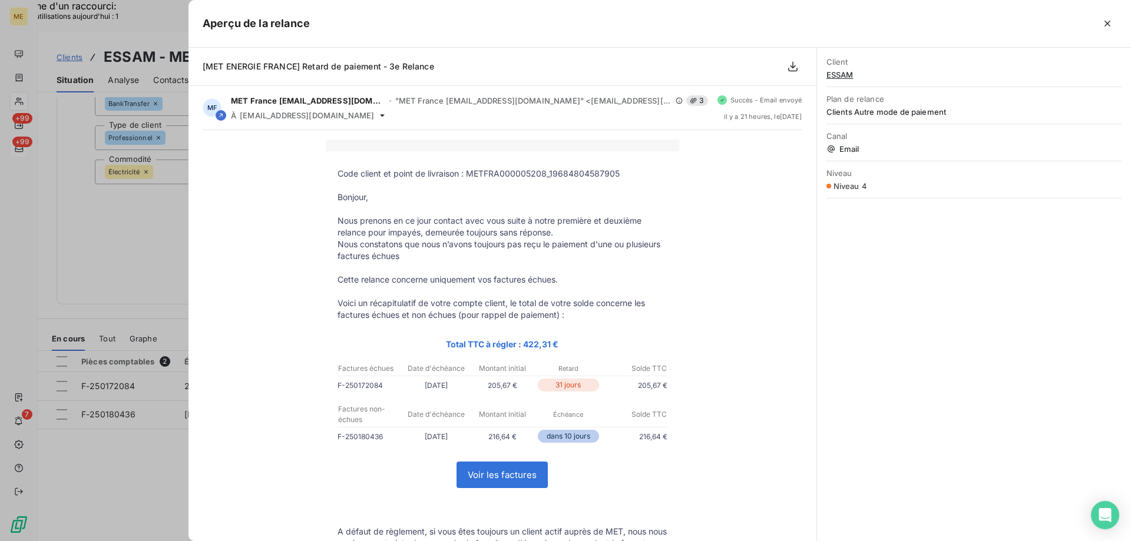
click at [117, 221] on div at bounding box center [565, 270] width 1131 height 541
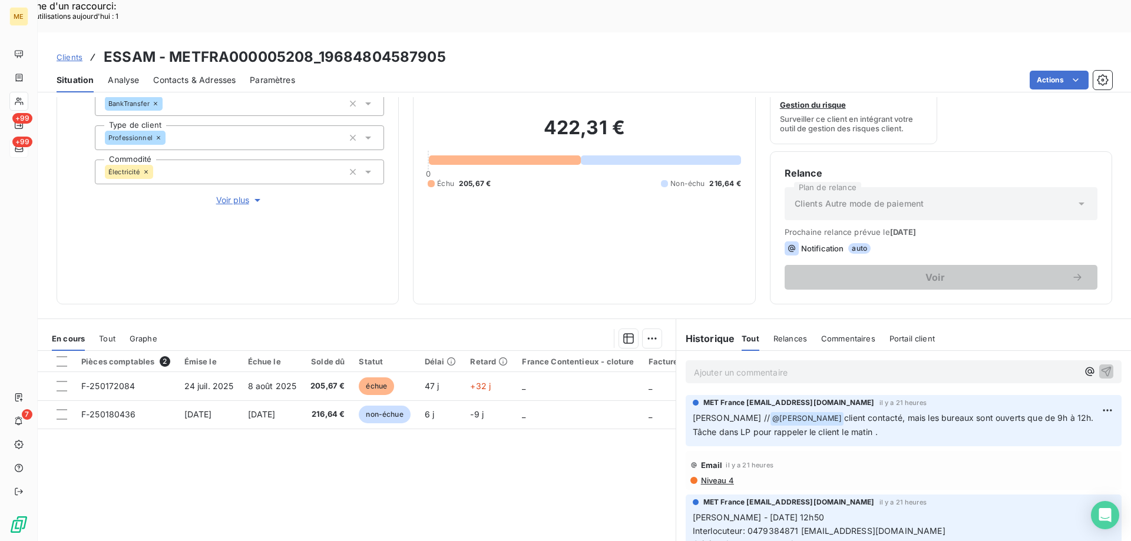
scroll to position [59, 0]
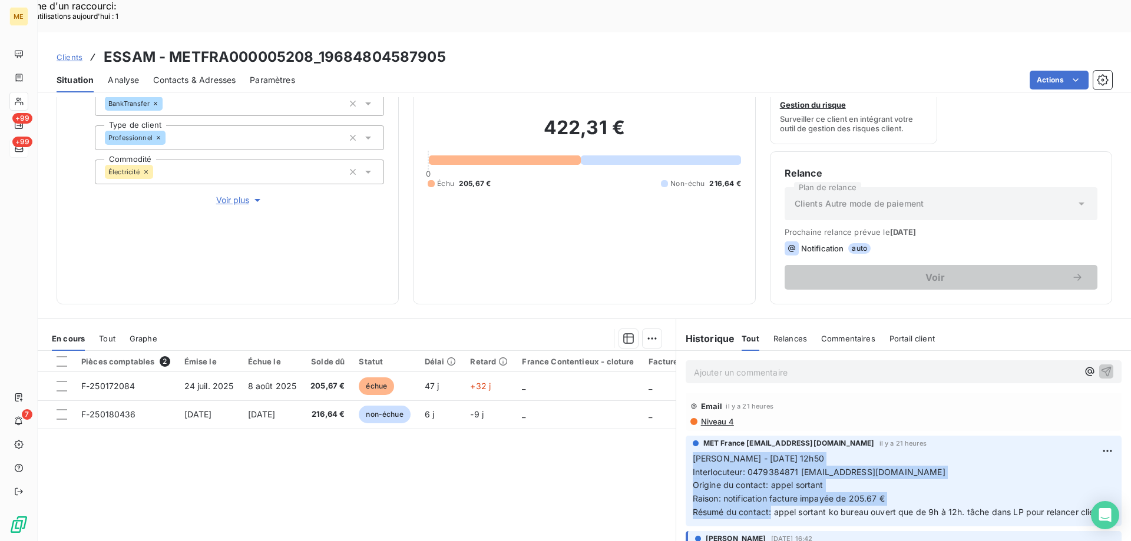
drag, startPoint x: 767, startPoint y: 479, endPoint x: 683, endPoint y: 429, distance: 97.5
click at [686, 436] on div "MET France met-france@recouvrement.met.com il y a 21 heures Sylvain - 08/09/202…" at bounding box center [904, 481] width 436 height 91
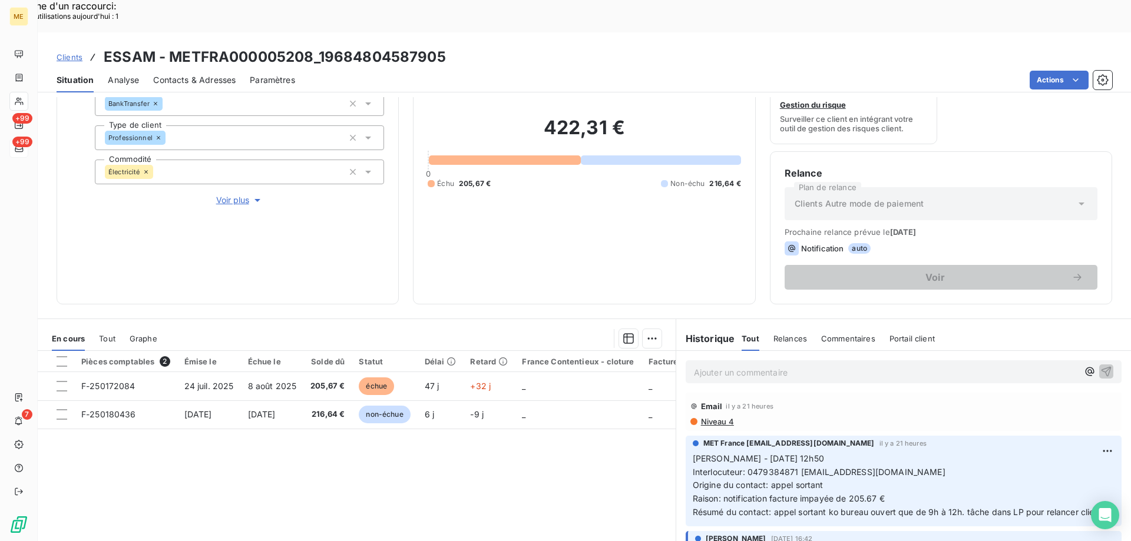
click at [695, 365] on p "Ajouter un commentaire ﻿" at bounding box center [886, 372] width 384 height 15
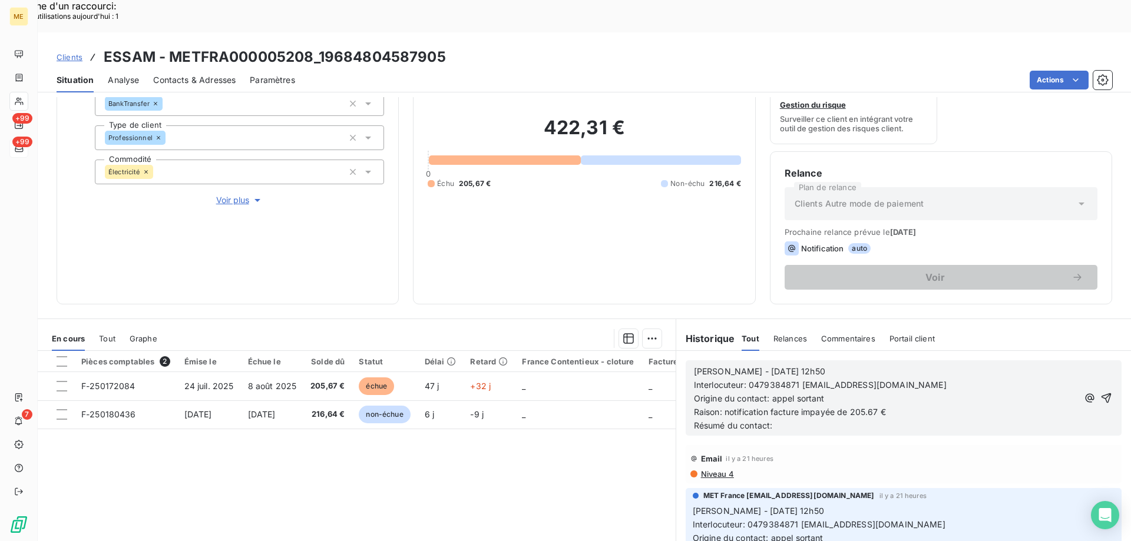
scroll to position [111, 0]
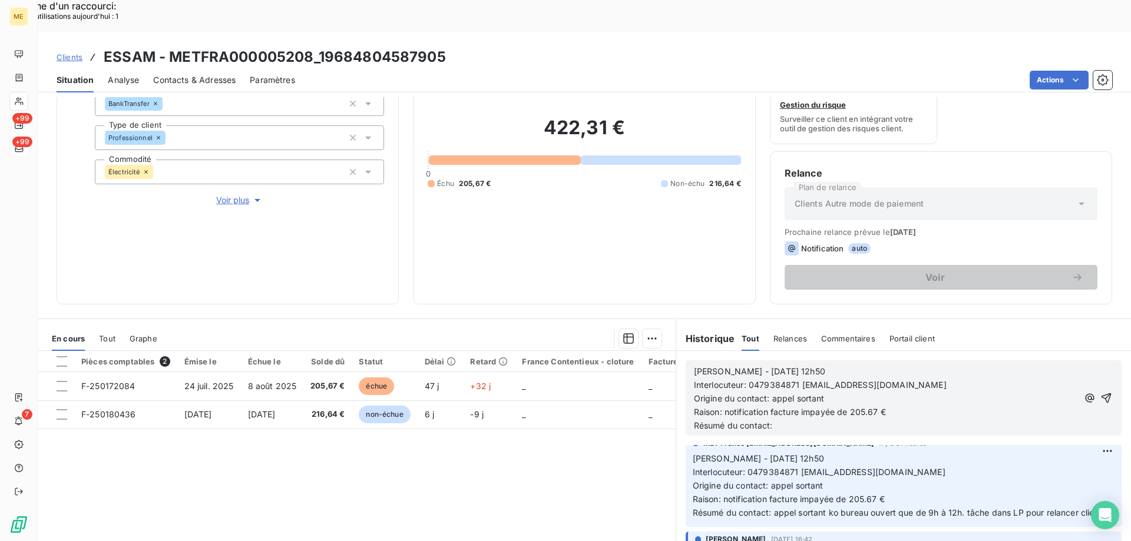
click at [740, 366] on span "Sylvain - 08/09/2025 - 12h50" at bounding box center [759, 371] width 131 height 10
click at [848, 365] on p "Sylvain - 09/09/2025 - 12h50" at bounding box center [886, 372] width 384 height 14
click at [747, 380] on span "Interlocuteur: 0479384871 COMPTA@ELEGNA.FR" at bounding box center [820, 385] width 253 height 10
click at [746, 380] on span "Interlocuteur: 0479384871 COMPTA@ELEGNA.FR" at bounding box center [820, 385] width 253 height 10
click at [782, 419] on p "Résumé du contact:" at bounding box center [886, 426] width 384 height 14
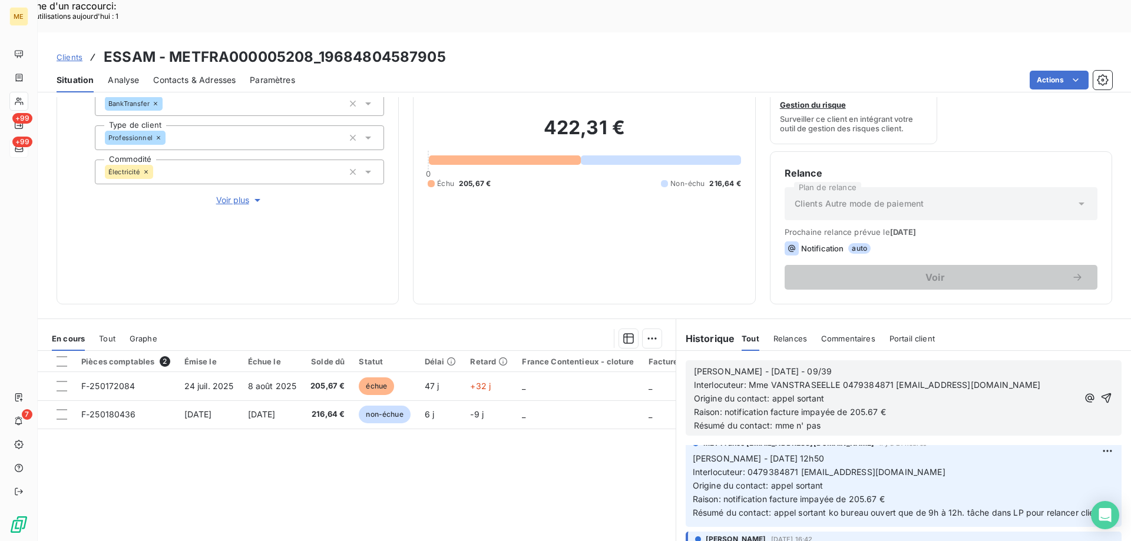
click at [848, 419] on p "Résumé du contact: mme n' pas" at bounding box center [886, 426] width 384 height 14
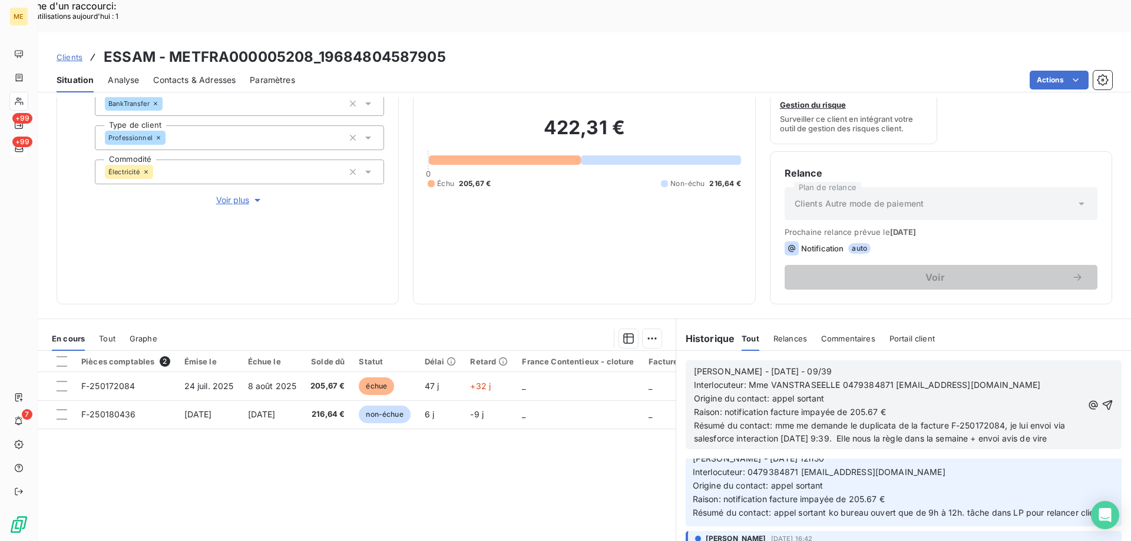
scroll to position [138, 0]
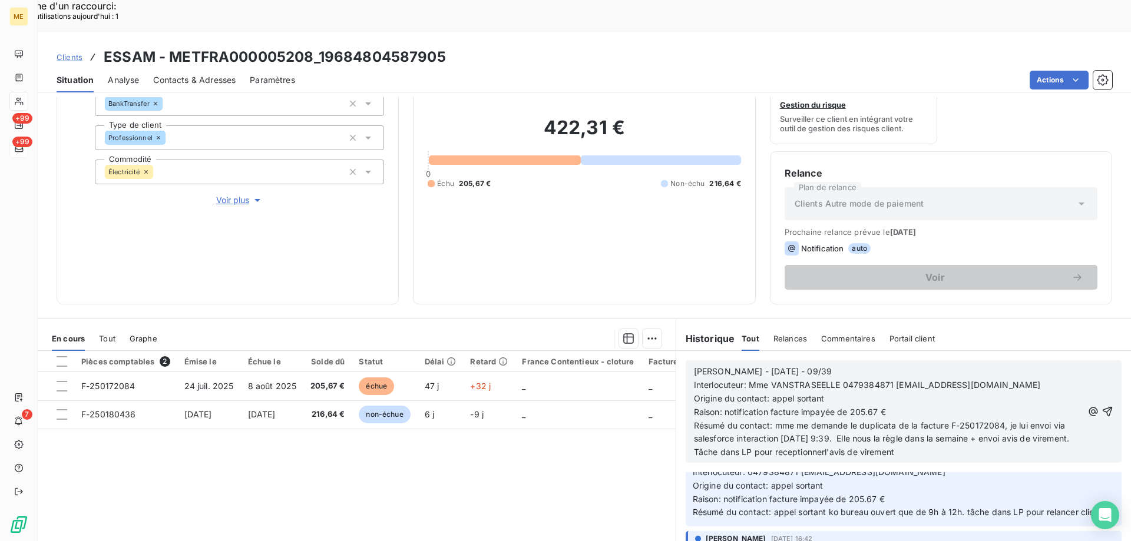
click at [859, 421] on span "Résumé du contact: mme me demande le duplicata de la facture F-250172084, je lu…" at bounding box center [883, 439] width 378 height 37
click at [1031, 421] on span "Résumé du contact: mme me demande le duplicata de la facture F-250172084, je lu…" at bounding box center [883, 439] width 378 height 37
click at [0, 0] on lt-span "envoi e" at bounding box center [0, 0] width 0 height 0
click at [1103, 407] on icon "button" at bounding box center [1108, 412] width 10 height 10
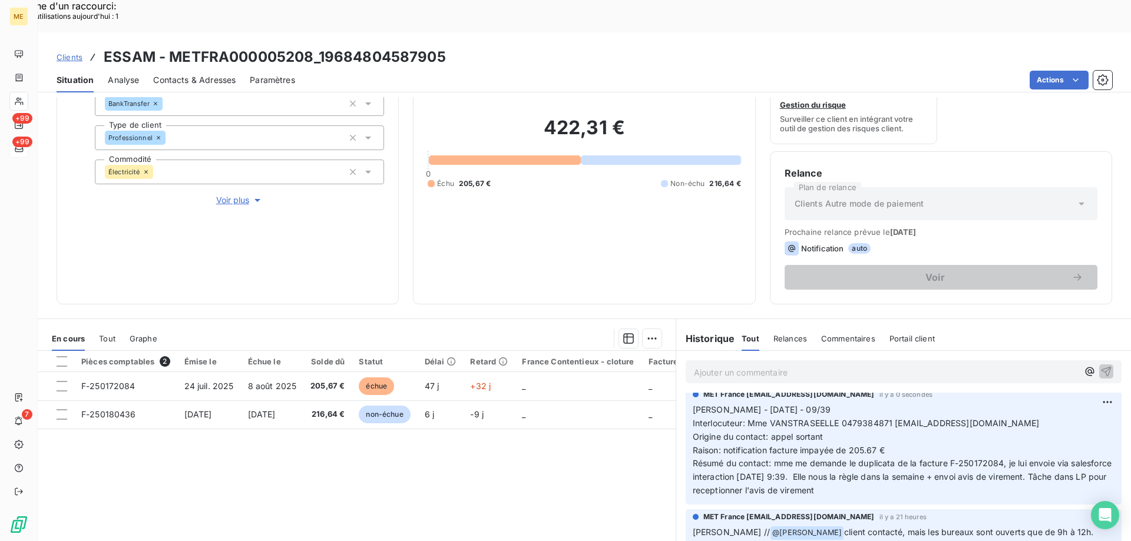
scroll to position [0, 0]
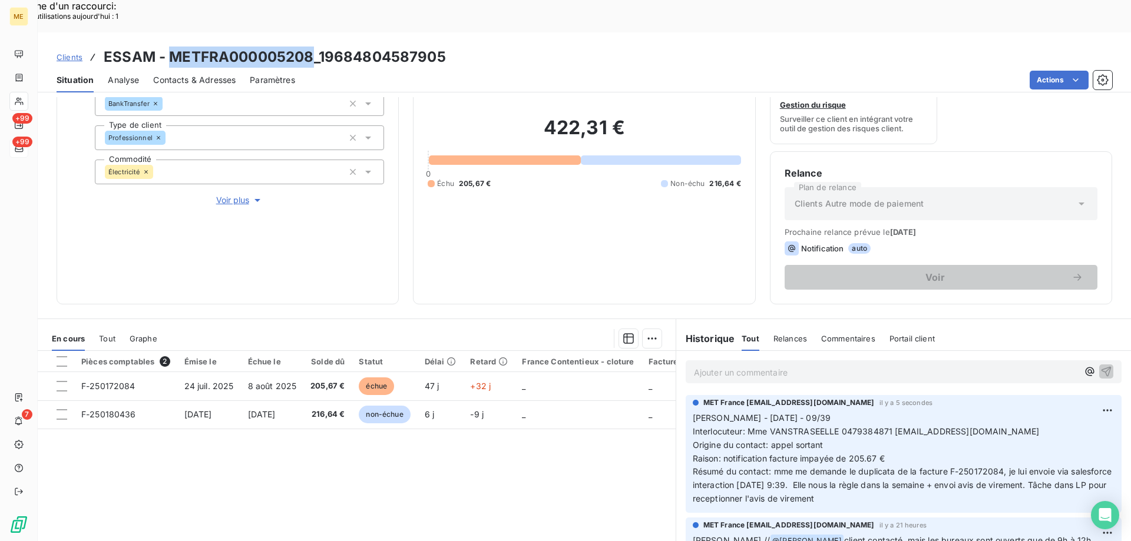
drag, startPoint x: 168, startPoint y: 27, endPoint x: 309, endPoint y: 30, distance: 140.9
click at [309, 47] on h3 "ESSAM - METFRA000005208_19684804587905" at bounding box center [275, 57] width 342 height 21
drag, startPoint x: 892, startPoint y: 398, endPoint x: 978, endPoint y: 398, distance: 86.0
click at [978, 427] on span "Interlocuteur: Mme VANSTRASEELLE 0479384871 COMPTA@ELEGNA.FR" at bounding box center [866, 432] width 347 height 10
drag, startPoint x: 167, startPoint y: 21, endPoint x: 313, endPoint y: 16, distance: 146.2
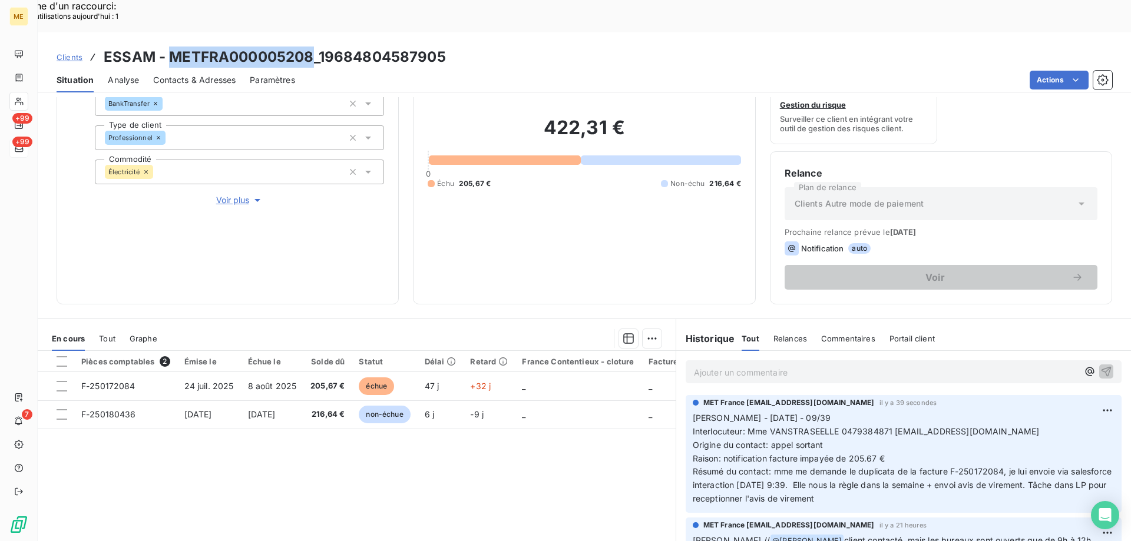
click at [313, 47] on h3 "ESSAM - METFRA000005208_19684804587905" at bounding box center [275, 57] width 342 height 21
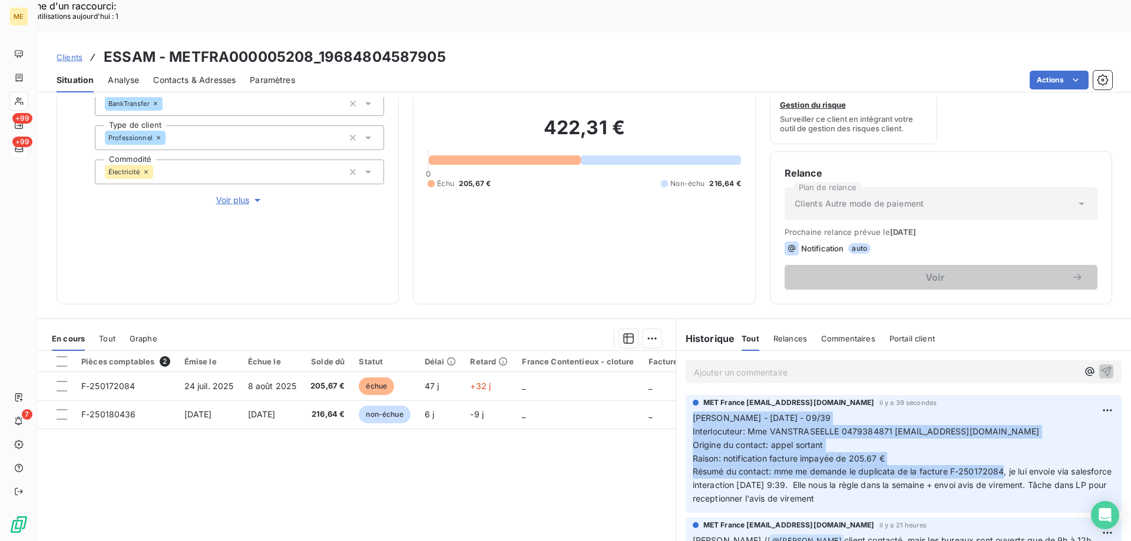
drag, startPoint x: 999, startPoint y: 442, endPoint x: 687, endPoint y: 388, distance: 316.2
click at [693, 412] on p "Sylvain - 09/09/2025 - 09/39 Interlocuteur: Mme VANSTRASEELLE 0479384871 COMPTA…" at bounding box center [904, 459] width 422 height 94
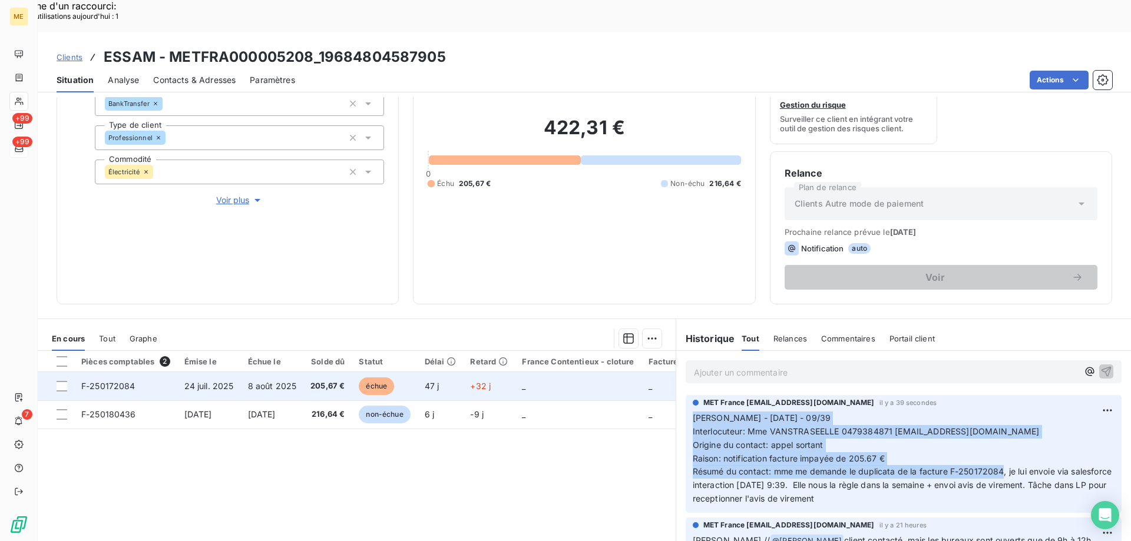
click at [115, 381] on span "F-250172084" at bounding box center [108, 386] width 54 height 10
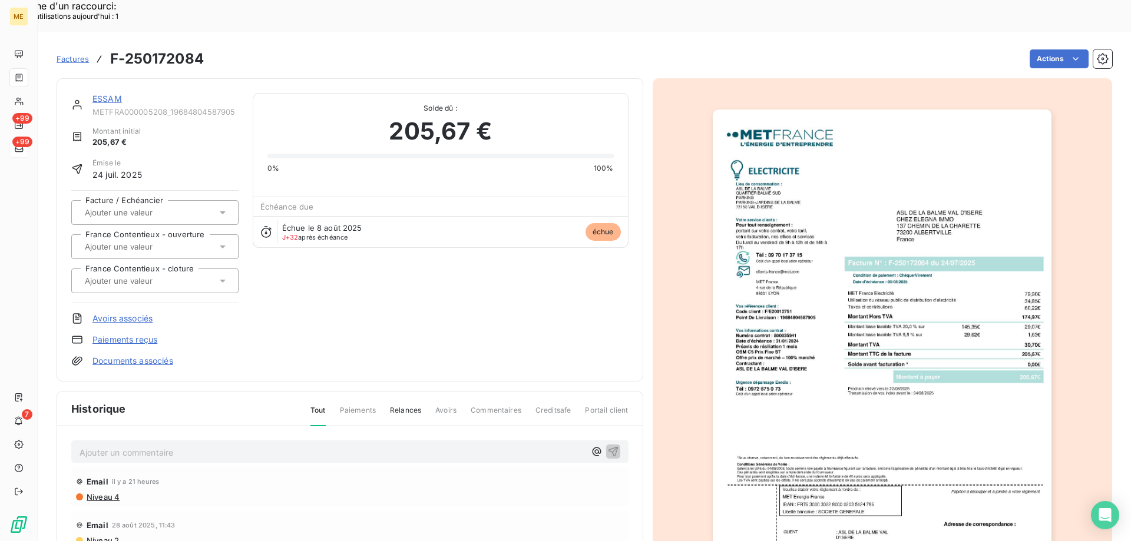
click at [793, 314] on img "button" at bounding box center [882, 350] width 339 height 480
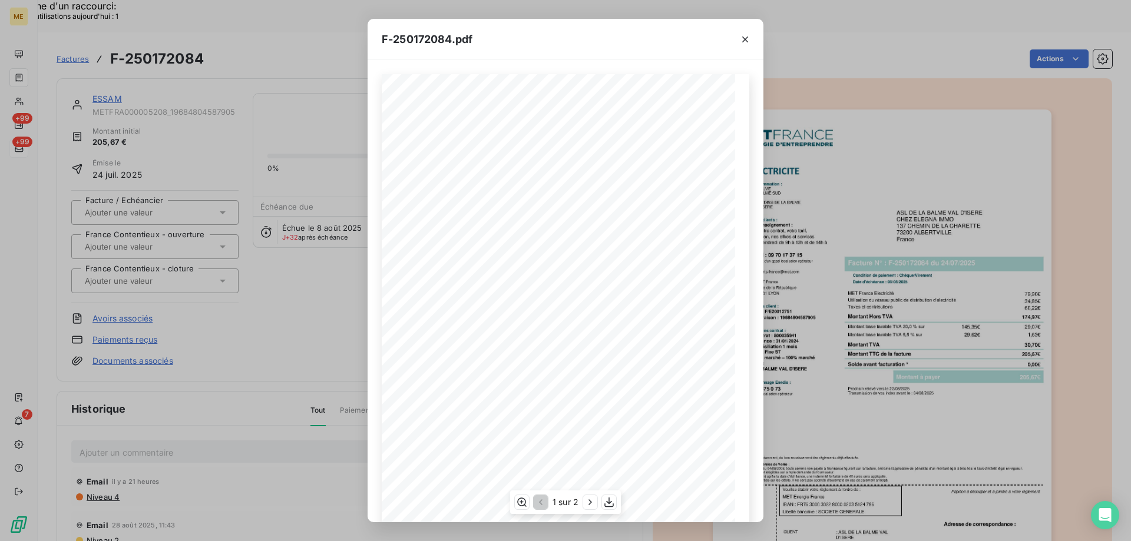
scroll to position [65, 0]
click at [610, 504] on icon "button" at bounding box center [609, 503] width 12 height 12
click at [307, 293] on div "F-250172084.pdf *Sous réserve, notamment, du bon encaissement des règlements dé…" at bounding box center [565, 270] width 1131 height 541
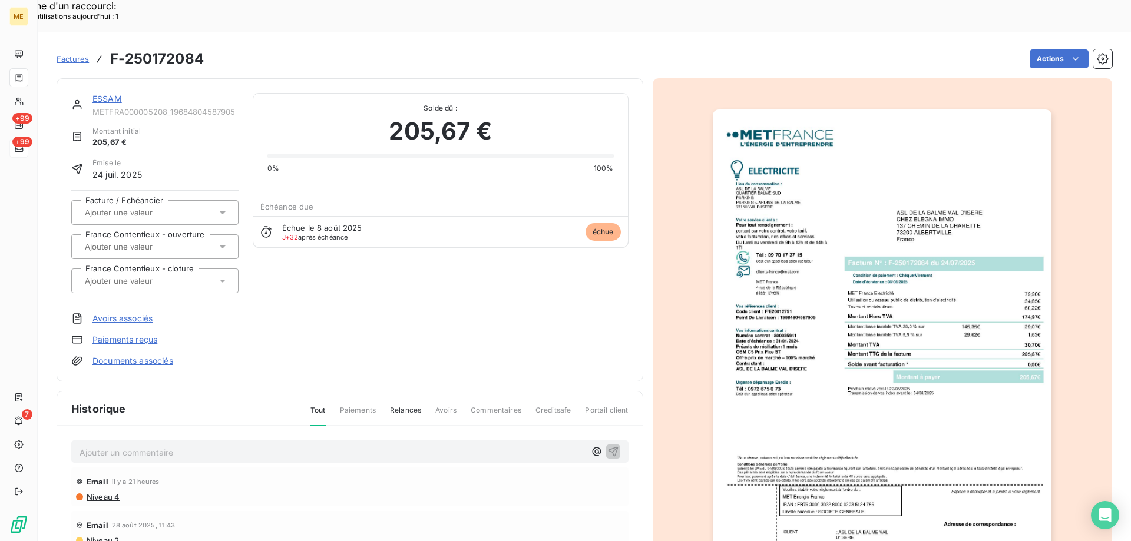
click at [113, 93] on div "ESSAM" at bounding box center [165, 99] width 146 height 12
click at [111, 94] on link "ESSAM" at bounding box center [106, 99] width 29 height 10
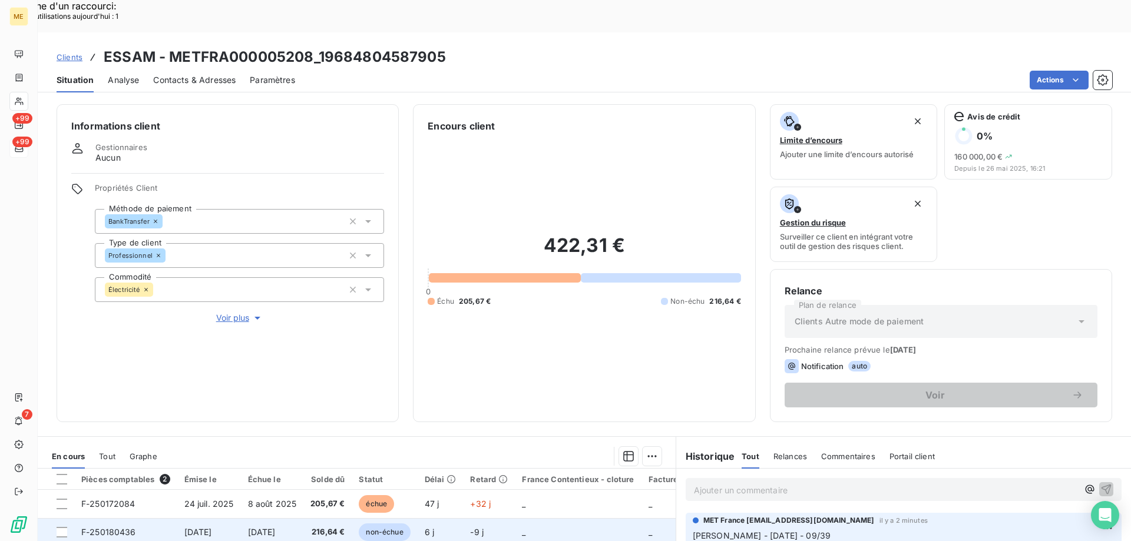
click at [120, 527] on span "F-250180436" at bounding box center [108, 532] width 55 height 10
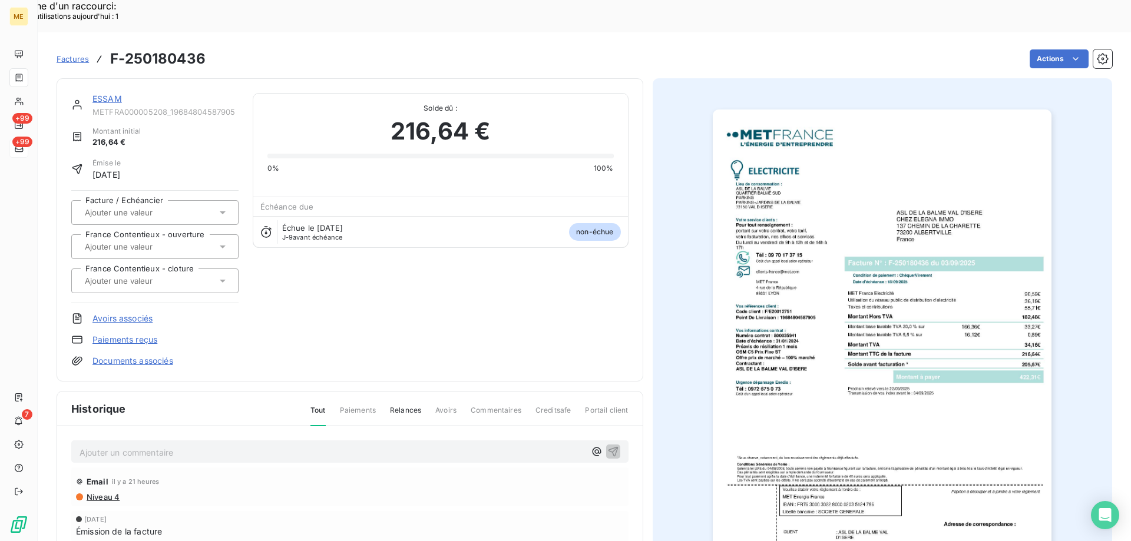
click at [988, 204] on img "button" at bounding box center [882, 350] width 339 height 480
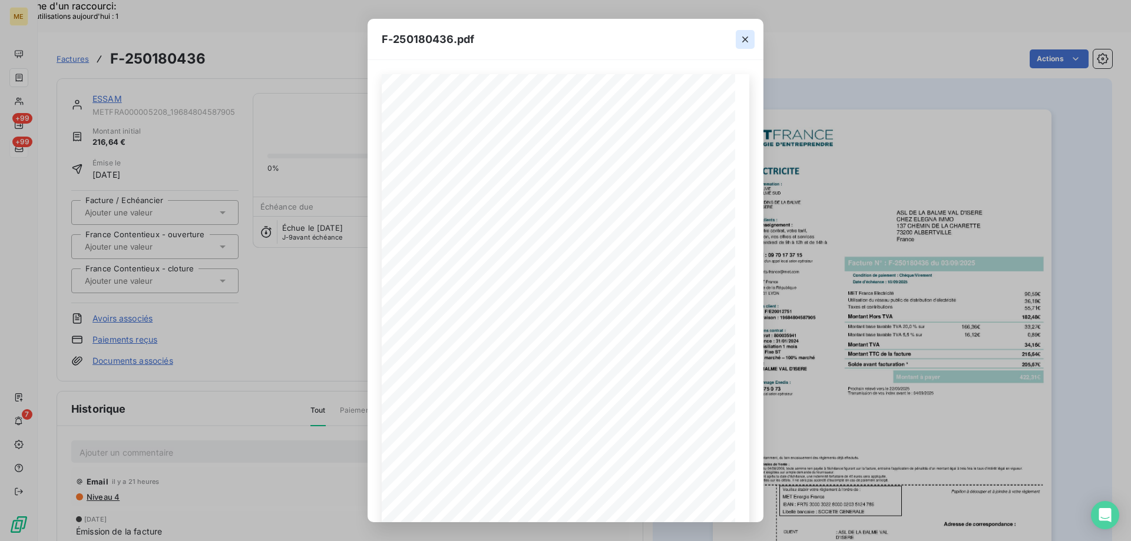
click at [744, 41] on icon "button" at bounding box center [745, 40] width 6 height 6
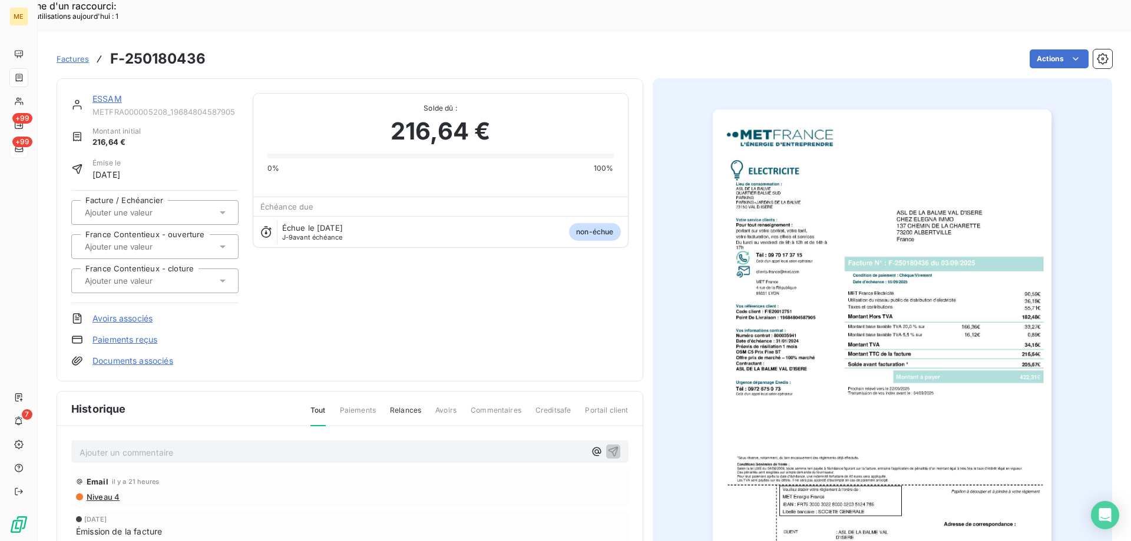
click at [118, 94] on link "ESSAM" at bounding box center [106, 99] width 29 height 10
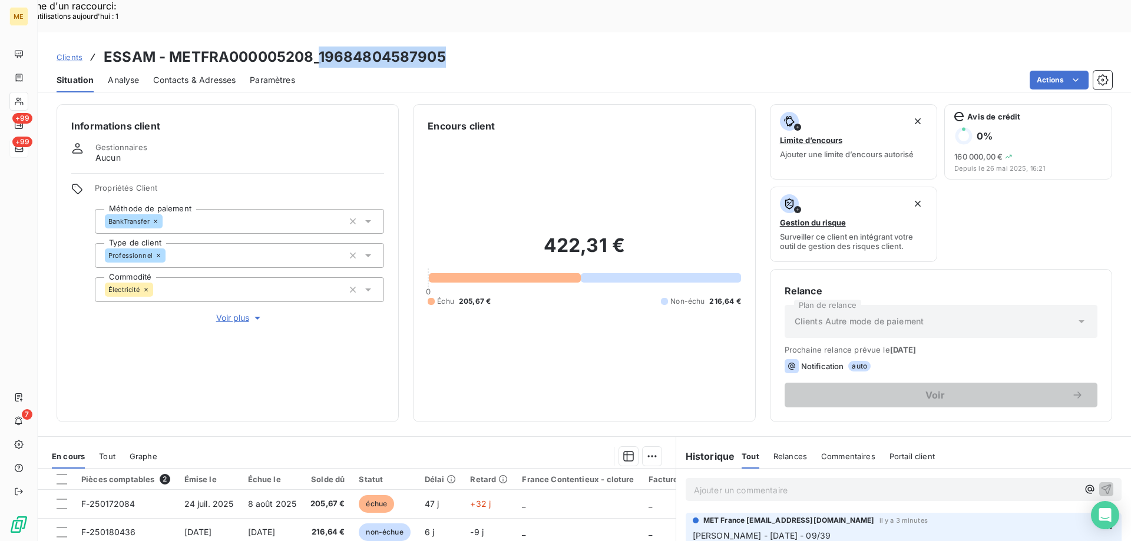
drag, startPoint x: 319, startPoint y: 27, endPoint x: 567, endPoint y: 21, distance: 247.5
click at [567, 47] on div "Clients ESSAM - METFRA000005208_19684804587905" at bounding box center [584, 57] width 1093 height 21
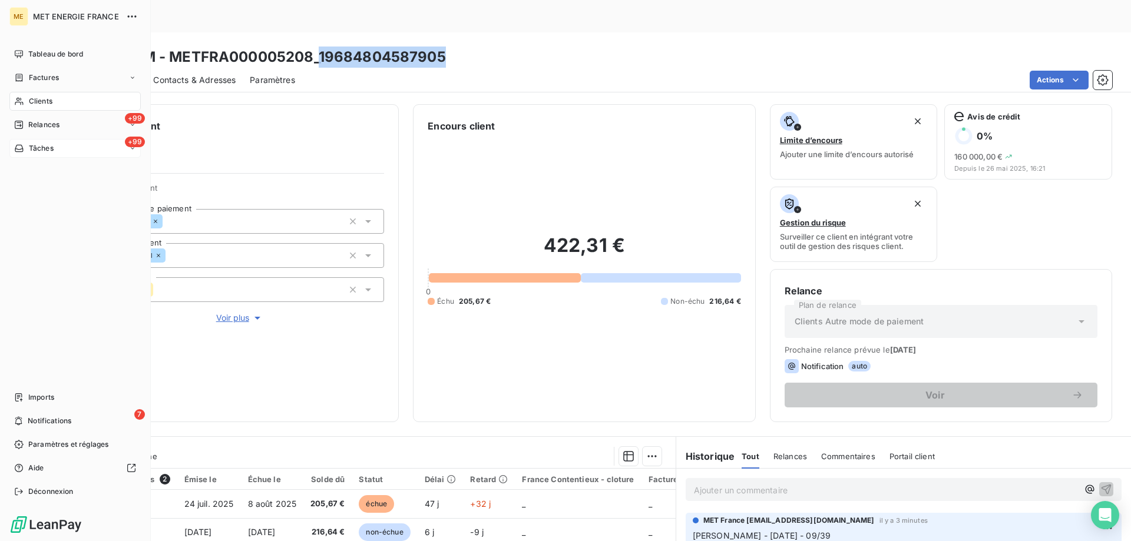
click at [48, 144] on span "Tâches" at bounding box center [41, 148] width 25 height 11
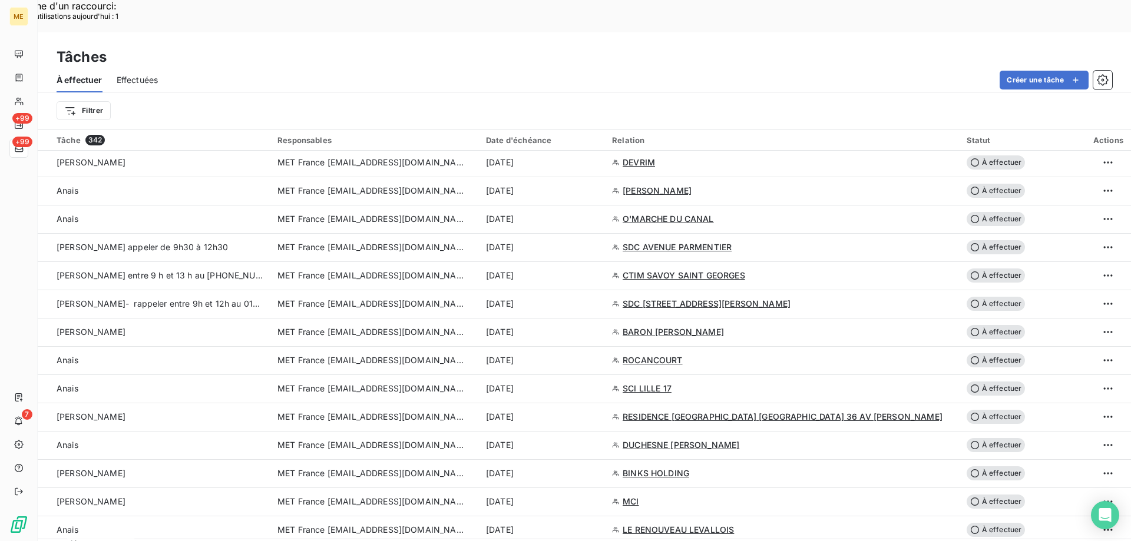
scroll to position [884, 0]
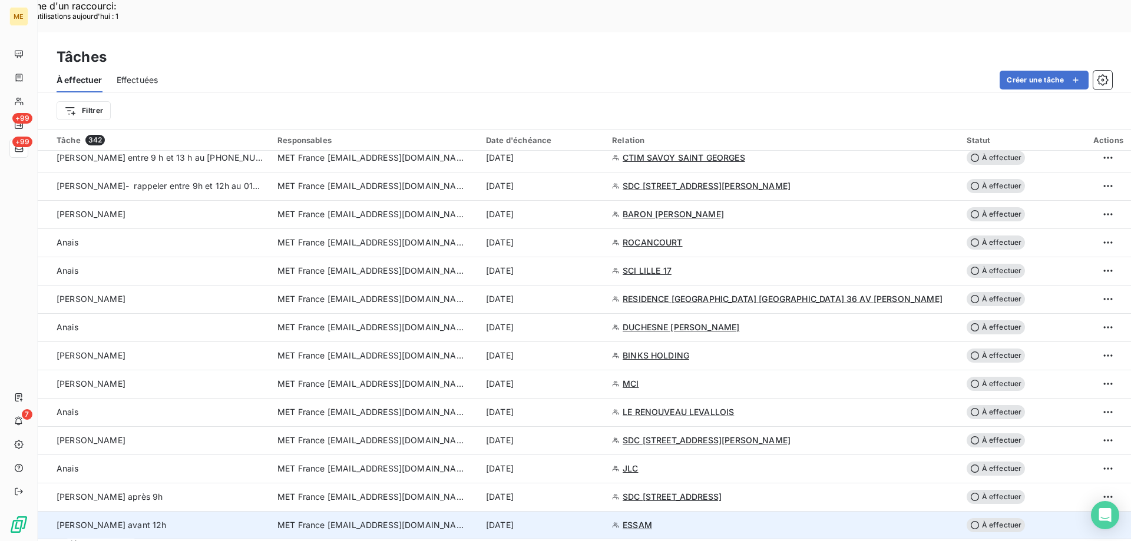
click at [346, 520] on span "MET France [EMAIL_ADDRESS][DOMAIN_NAME]" at bounding box center [371, 526] width 189 height 12
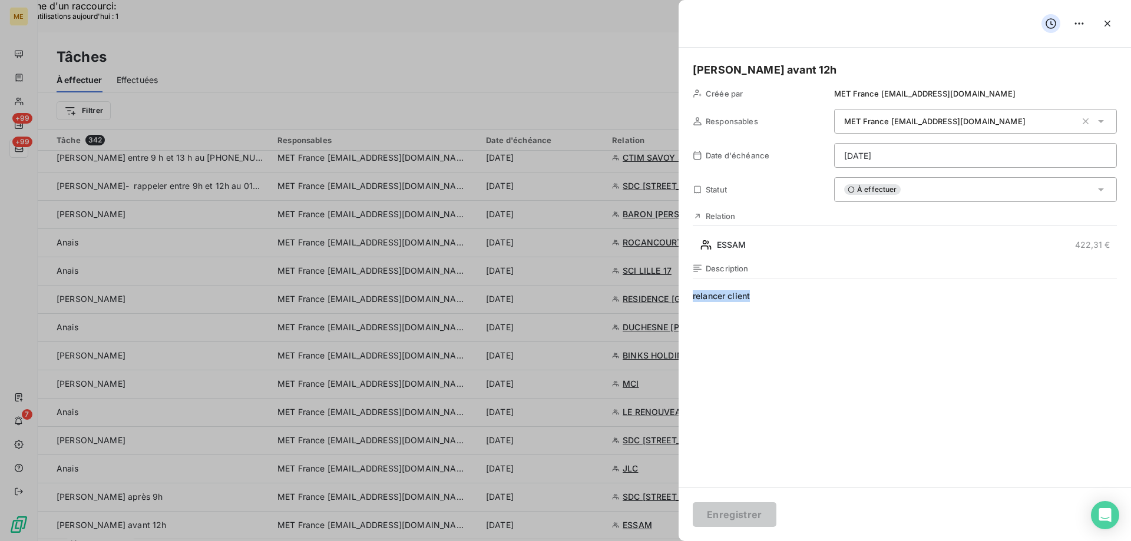
drag, startPoint x: 816, startPoint y: 291, endPoint x: 647, endPoint y: 288, distance: 169.1
click at [752, 292] on span "verifier si reception avis de virement" at bounding box center [905, 403] width 424 height 226
click at [0, 0] on lt-span "réception" at bounding box center [0, 0] width 0 height 0
click at [712, 294] on span "verifier si réception avis de virement" at bounding box center [905, 403] width 424 height 226
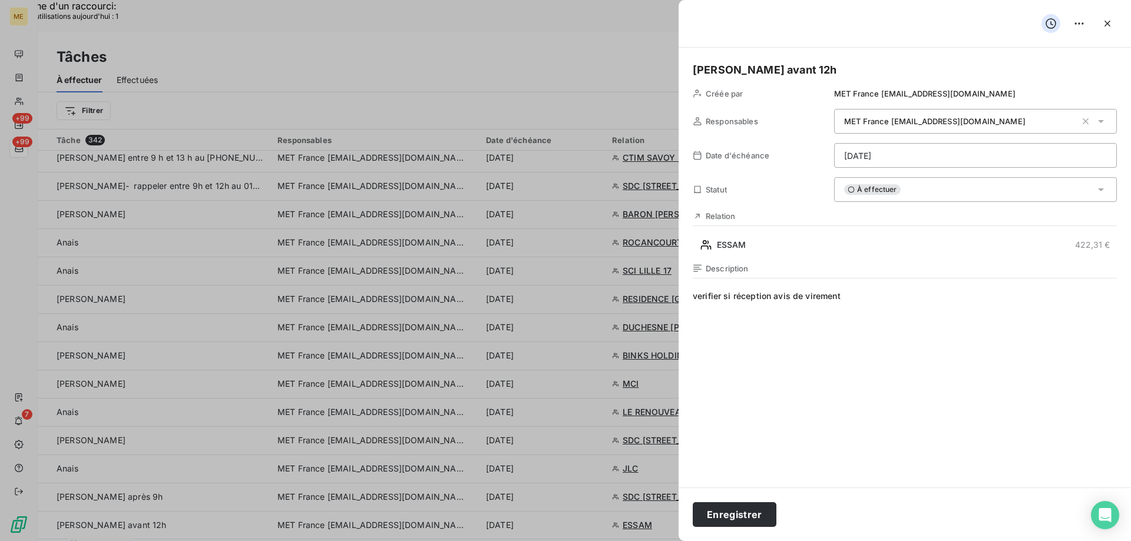
click at [0, 0] on lt-span "Vérifier" at bounding box center [0, 0] width 0 height 0
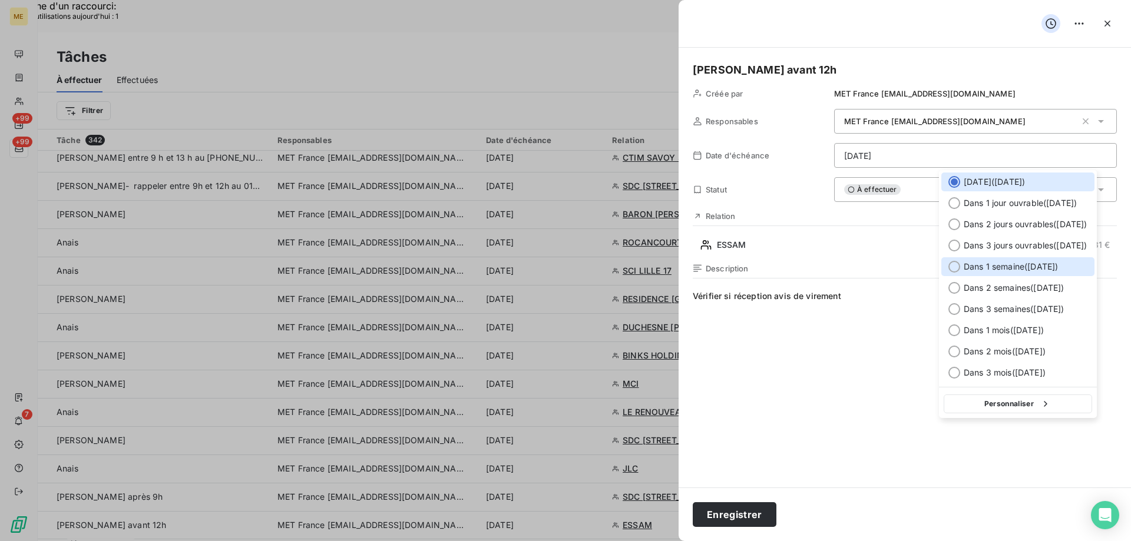
click at [957, 266] on div at bounding box center [955, 267] width 12 height 12
type input "16/09/2025"
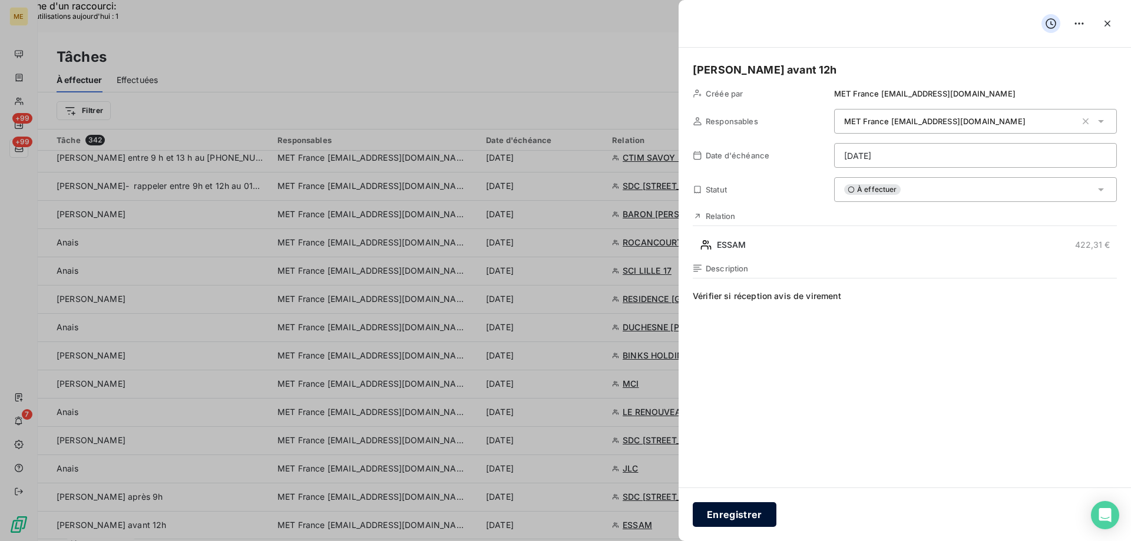
click at [736, 510] on button "Enregistrer" at bounding box center [735, 515] width 84 height 25
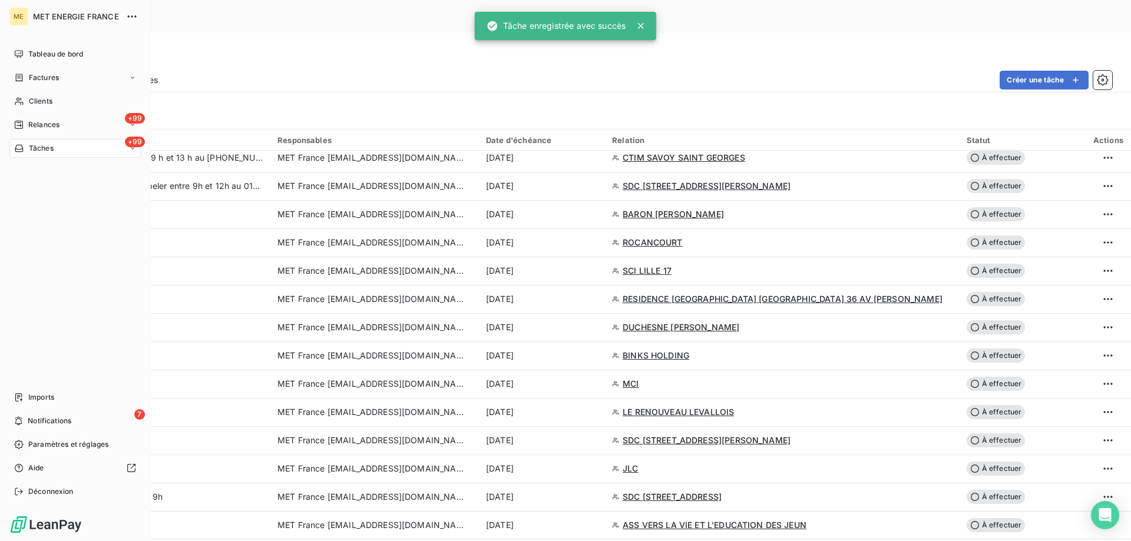
click at [24, 150] on icon at bounding box center [19, 148] width 10 height 9
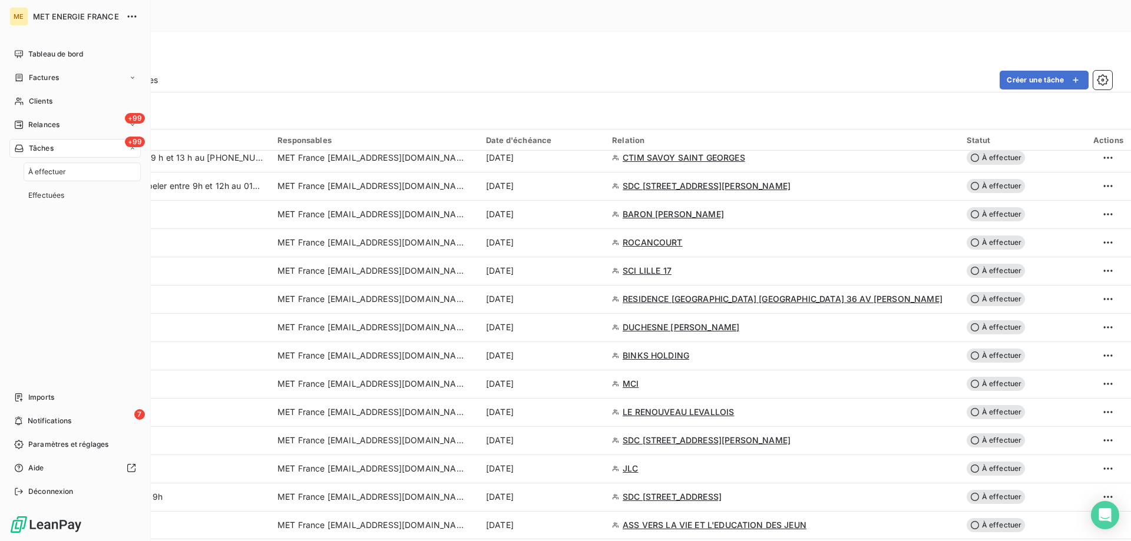
click at [52, 169] on span "À effectuer" at bounding box center [47, 172] width 38 height 11
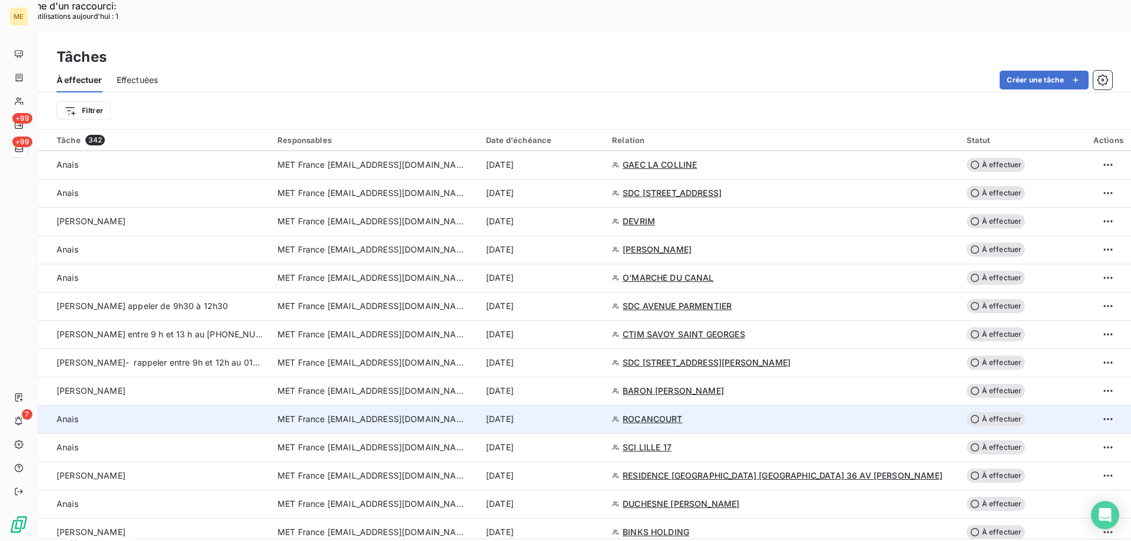
scroll to position [530, 0]
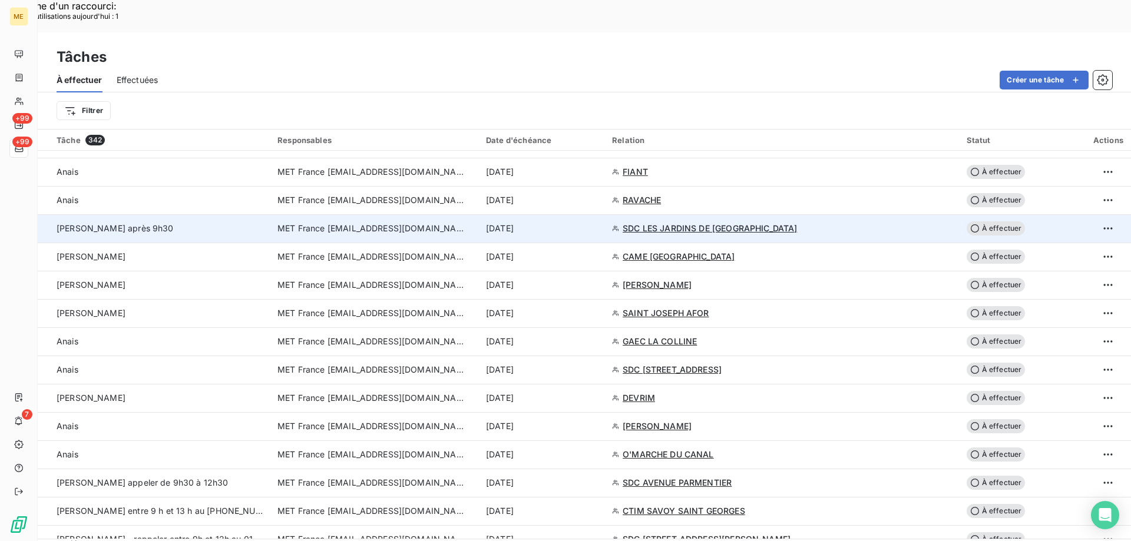
click at [439, 223] on span "MET France [EMAIL_ADDRESS][DOMAIN_NAME]" at bounding box center [371, 229] width 189 height 12
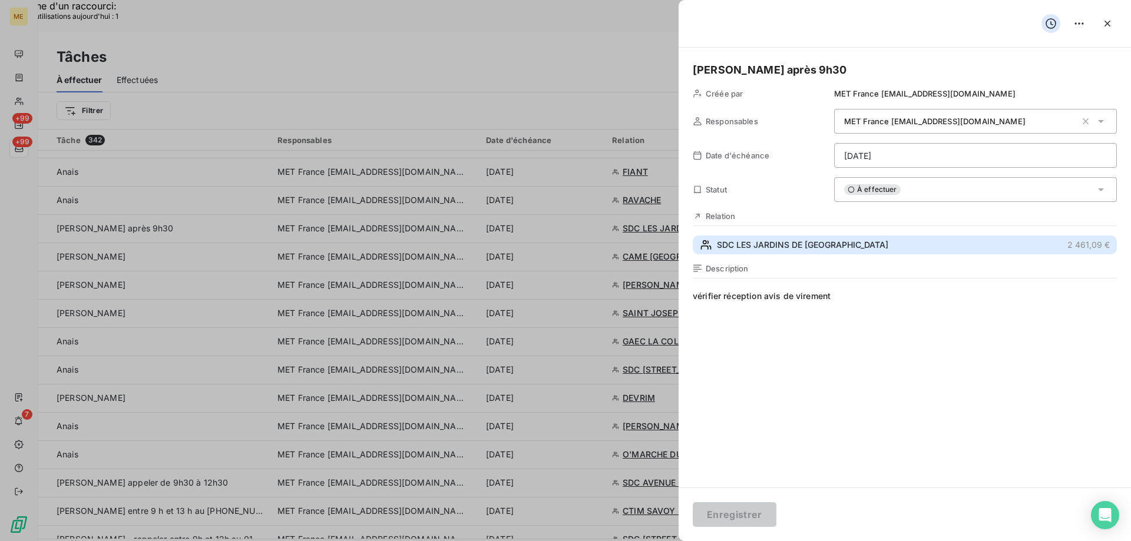
click at [798, 247] on span "SDC LES JARDINS DE LONRAY" at bounding box center [802, 245] width 171 height 12
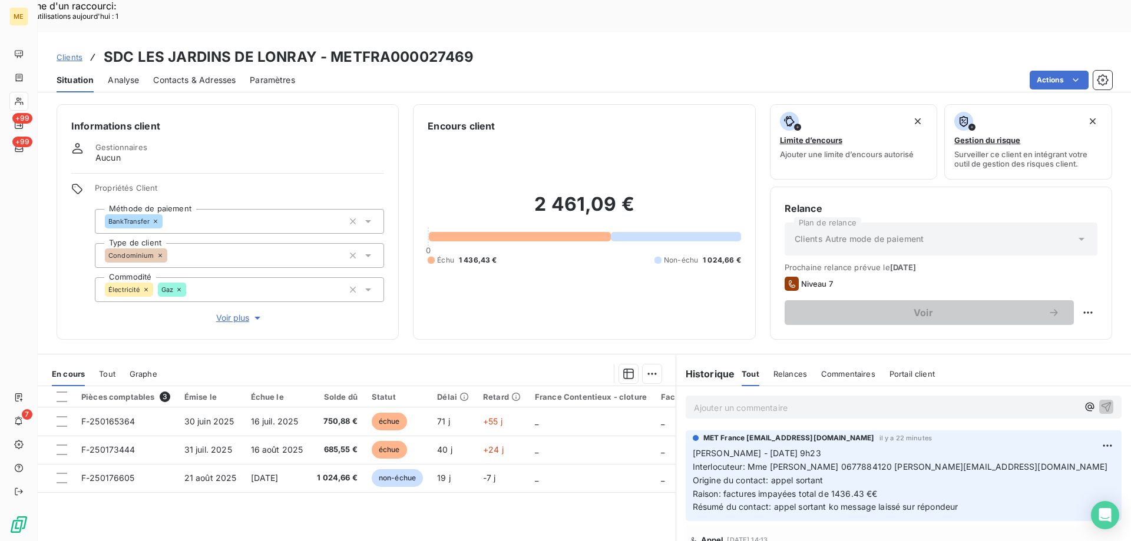
click at [161, 74] on span "Contacts & Adresses" at bounding box center [194, 80] width 82 height 12
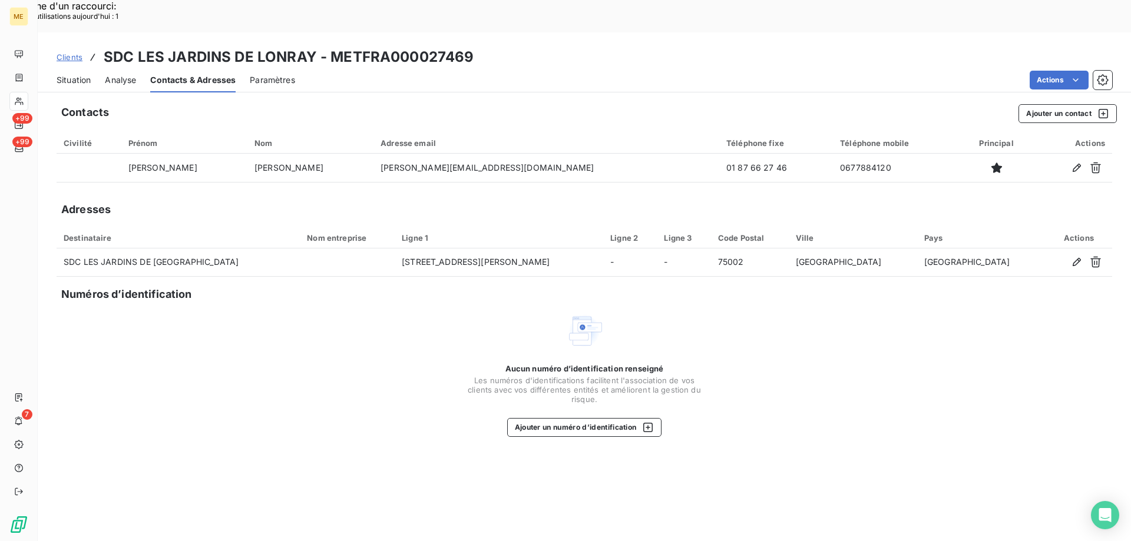
click at [75, 74] on span "Situation" at bounding box center [74, 80] width 34 height 12
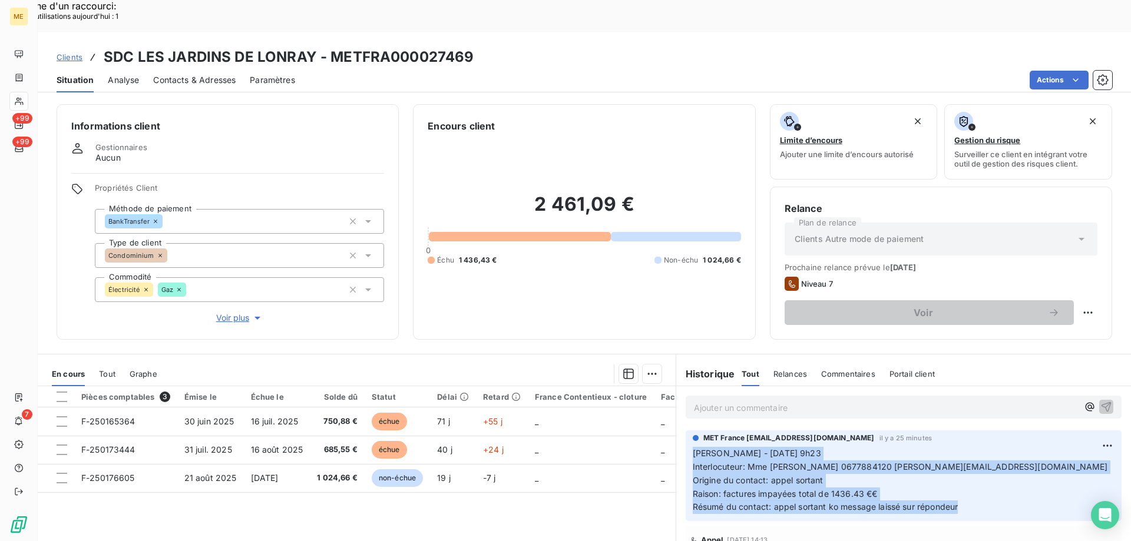
drag, startPoint x: 979, startPoint y: 483, endPoint x: 682, endPoint y: 424, distance: 302.6
click at [686, 431] on div "MET France met-france@recouvrement.met.com il y a 25 minutes Sylvain - 09/09/20…" at bounding box center [904, 476] width 436 height 91
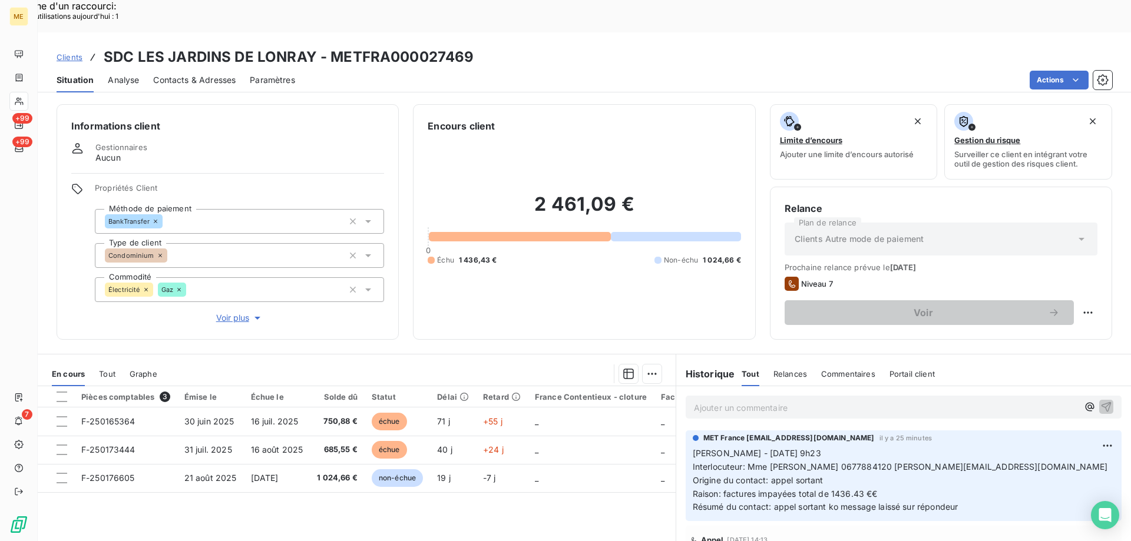
click at [707, 401] on p "Ajouter un commentaire ﻿" at bounding box center [886, 408] width 384 height 15
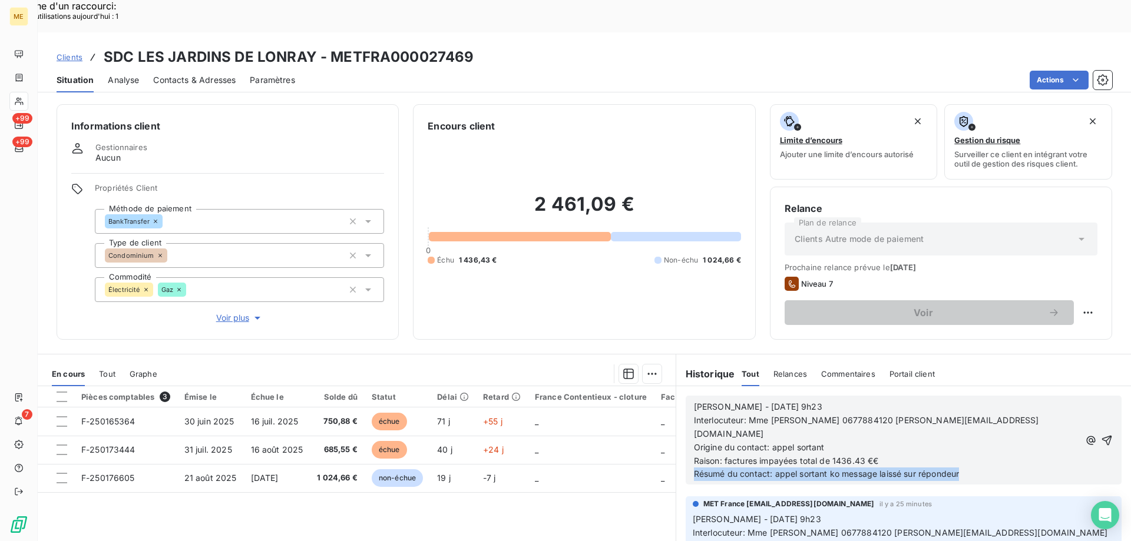
drag, startPoint x: 970, startPoint y: 437, endPoint x: 694, endPoint y: 376, distance: 282.9
click at [694, 396] on div "Sylvain - 09/09/2025 - 9h23 Interlocuteur: Mme MICHEL-RIBEREAU 0677884120 laura…" at bounding box center [904, 440] width 436 height 89
click at [1101, 435] on icon "button" at bounding box center [1107, 441] width 12 height 12
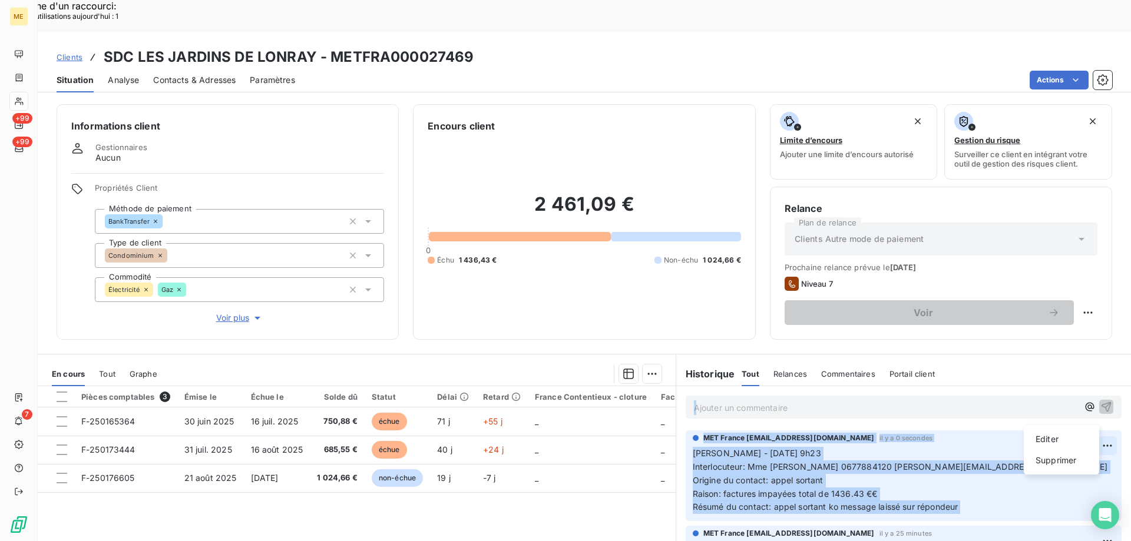
click at [1056, 454] on div "Supprimer" at bounding box center [1062, 460] width 66 height 19
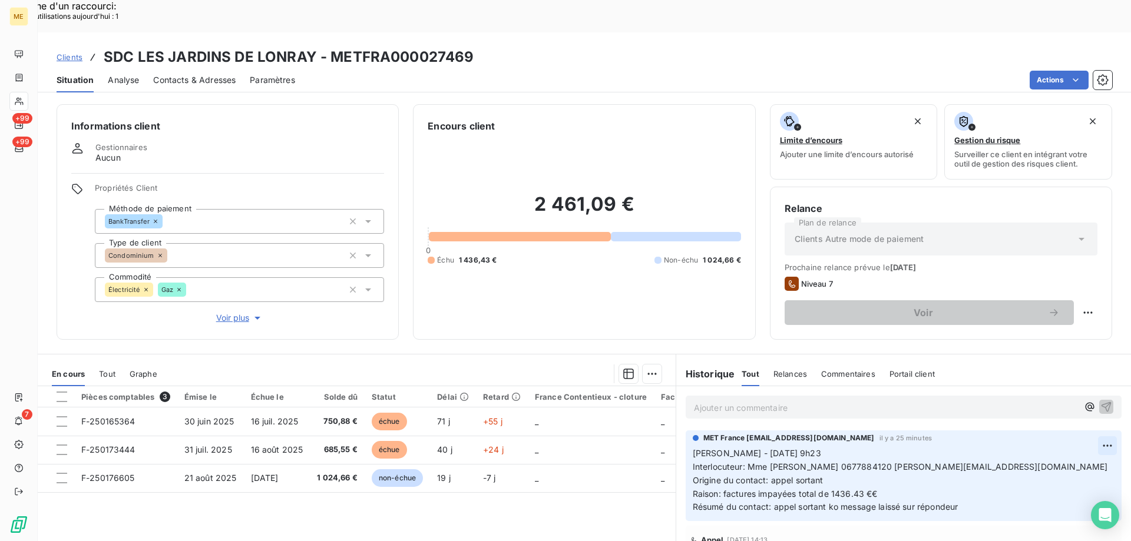
click at [1099, 431] on div "MET France met-france@recouvrement.met.com il y a 25 minutes Sylvain - 09/09/20…" at bounding box center [904, 476] width 436 height 91
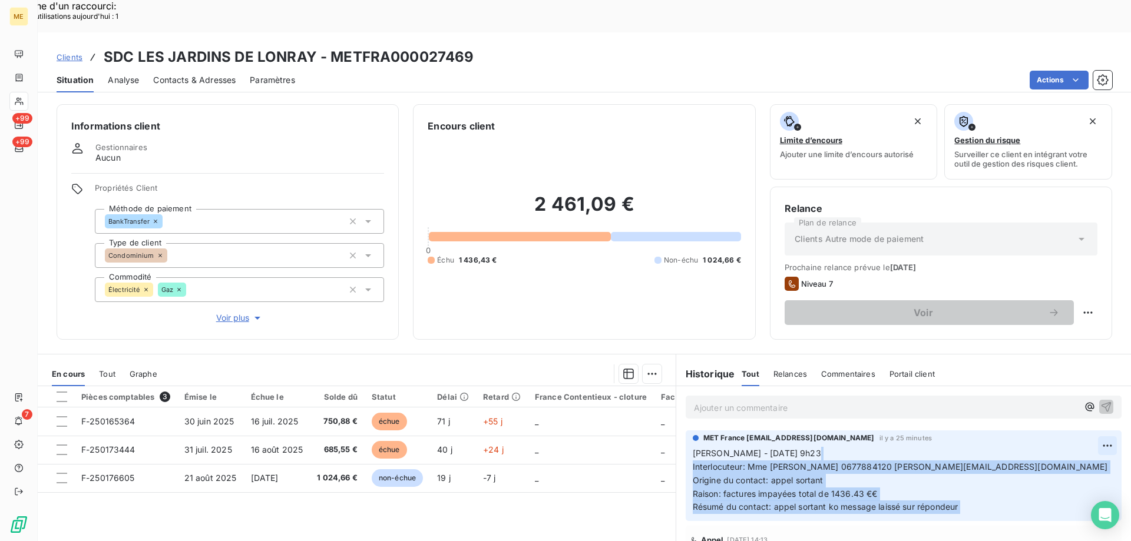
click at [1073, 439] on div "Editer" at bounding box center [1062, 439] width 66 height 19
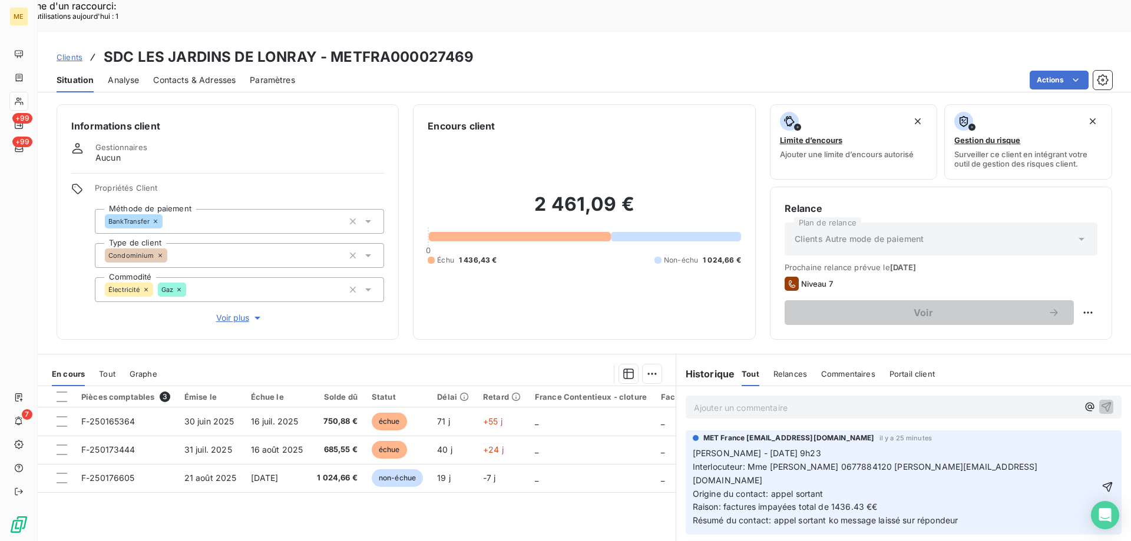
click at [845, 462] on span "Interlocuteur: Mme MICHEL-RIBEREAU 0677884120 laura_michel-ribereau@manda.fr" at bounding box center [865, 474] width 345 height 24
click at [846, 462] on span "Interlocuteur: Mme MICHEL-RIBEREAU 0677884120 laura_michel-ribereau@manda.fr" at bounding box center [865, 474] width 345 height 24
click at [1067, 448] on span "Sylvain - 09/09/2025 - 9h23 Interlocuteur: Mme MICHEL-RIBEREAU 0179731112, 0677…" at bounding box center [891, 486] width 396 height 77
click at [1103, 481] on icon "button" at bounding box center [1109, 487] width 12 height 12
drag, startPoint x: 758, startPoint y: 452, endPoint x: 688, endPoint y: 454, distance: 70.7
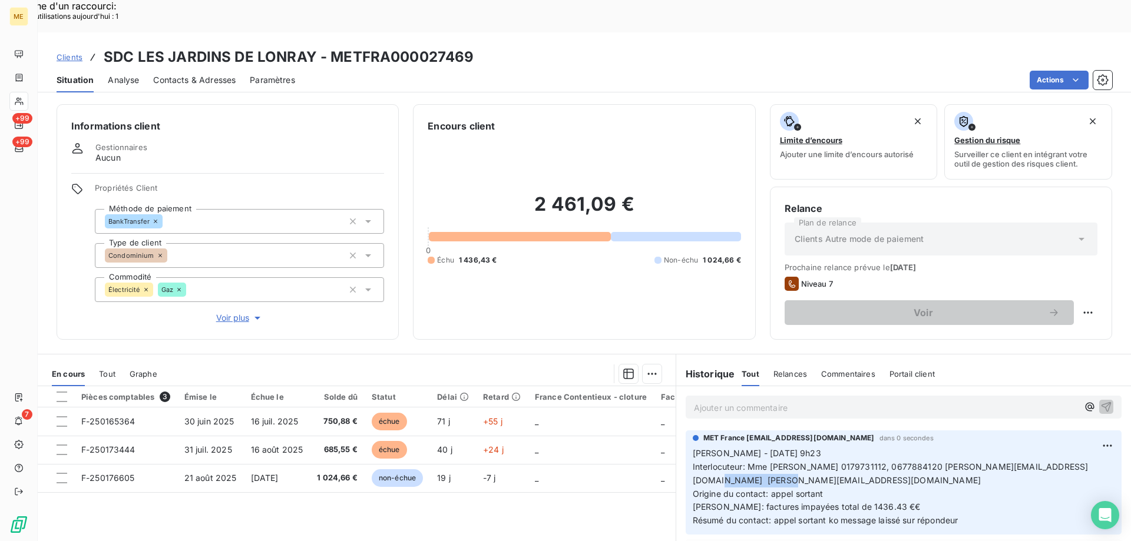
click at [693, 454] on p "Sylvain - 09/09/2025 - 9h23 Interlocuteur: Mme MICHEL-RIBEREAU 0179731112, 0677…" at bounding box center [904, 487] width 422 height 81
click at [167, 74] on span "Contacts & Adresses" at bounding box center [194, 80] width 82 height 12
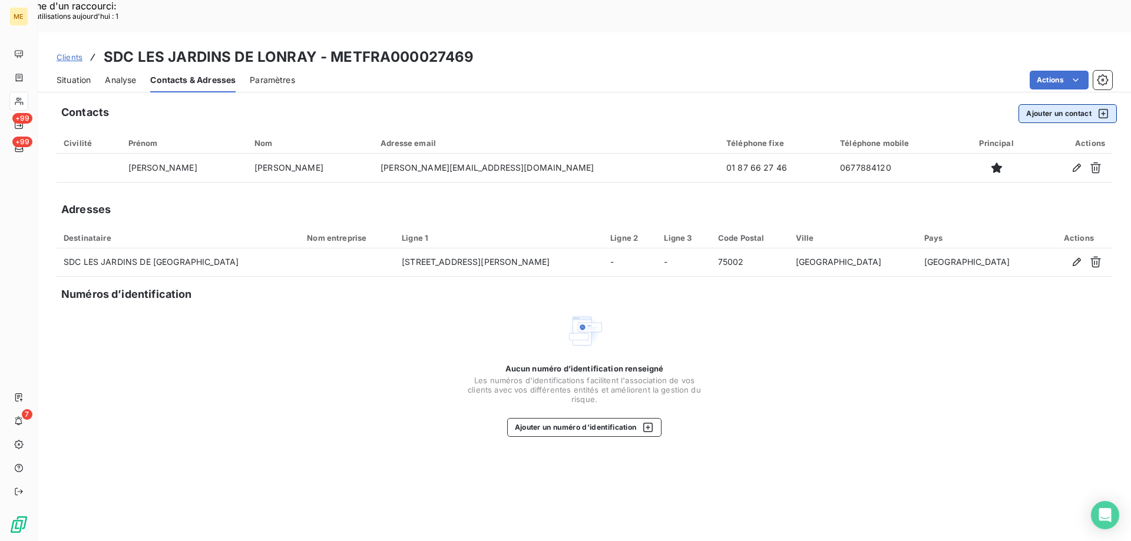
click at [1057, 104] on button "Ajouter un contact" at bounding box center [1068, 113] width 98 height 19
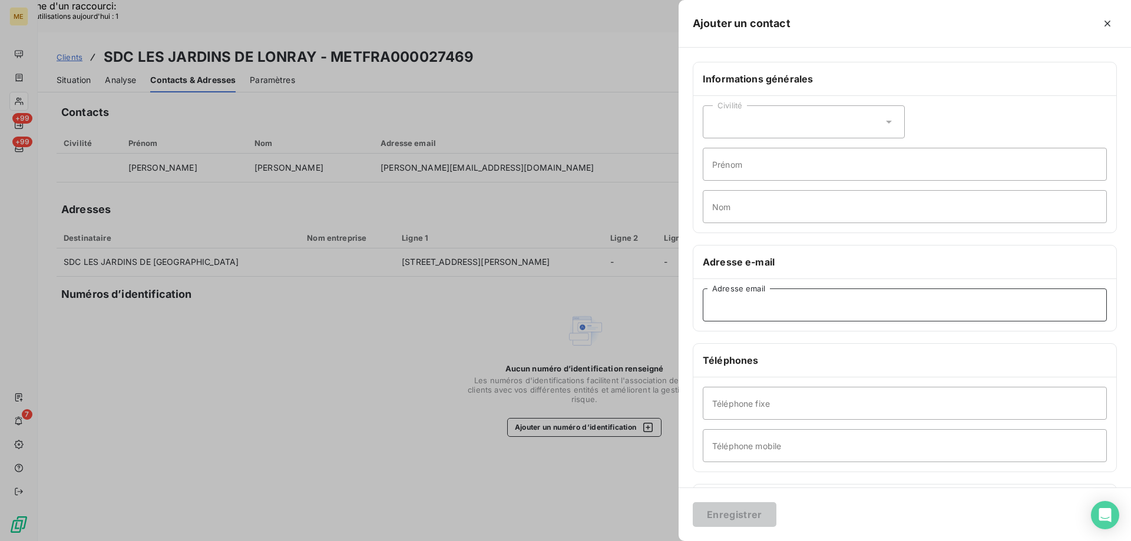
click at [718, 306] on input "Adresse email" at bounding box center [905, 305] width 404 height 33
paste input "[EMAIL_ADDRESS][DOMAIN_NAME]"
type input "[EMAIL_ADDRESS][DOMAIN_NAME]"
click at [723, 516] on button "Enregistrer" at bounding box center [735, 515] width 84 height 25
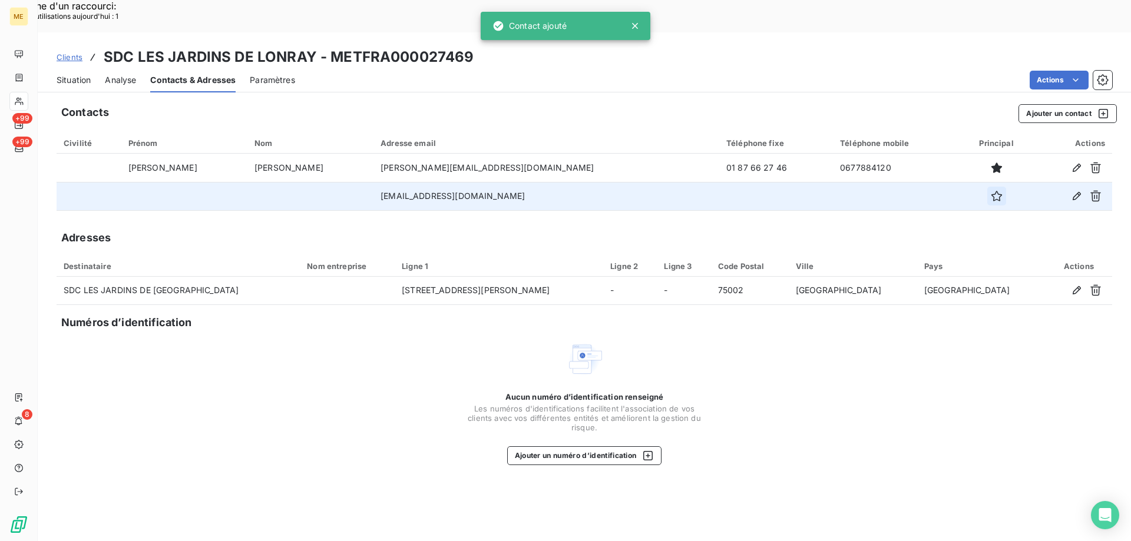
click at [991, 190] on icon "button" at bounding box center [997, 196] width 12 height 12
click at [51, 68] on div "Situation Analyse Contacts & Adresses Paramètres Actions" at bounding box center [584, 80] width 1093 height 25
click at [85, 74] on span "Situation" at bounding box center [74, 80] width 34 height 12
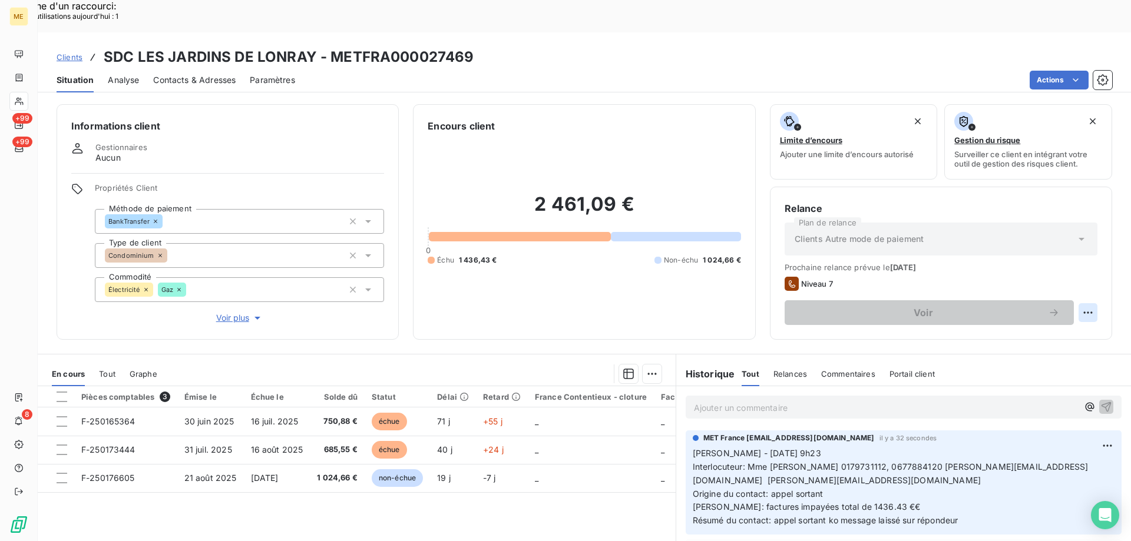
click at [1048, 308] on div "Replanifier cette action" at bounding box center [1030, 306] width 105 height 19
select select "8"
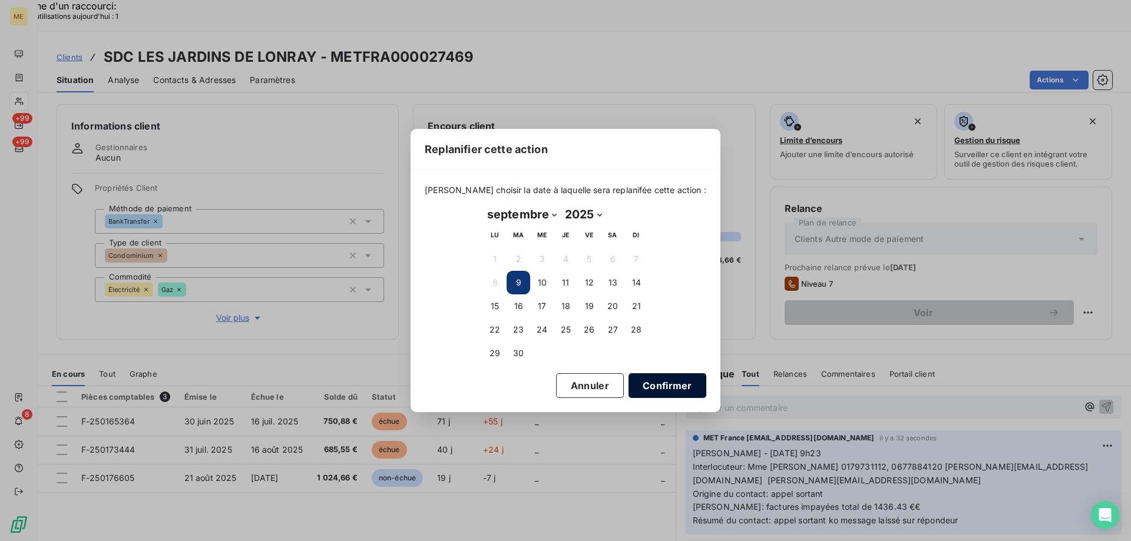
click at [658, 387] on button "Confirmer" at bounding box center [668, 386] width 78 height 25
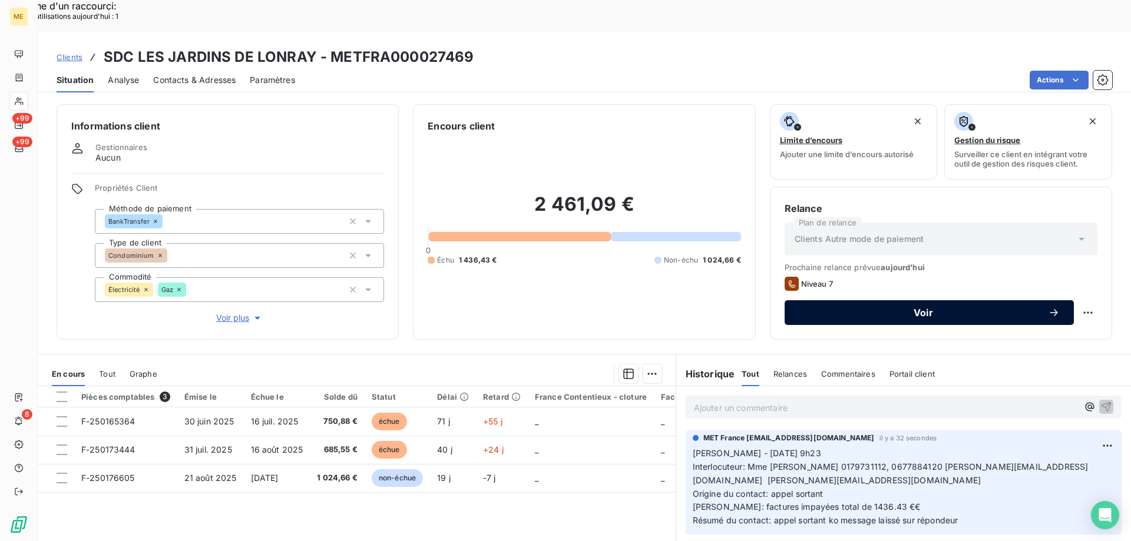
click at [917, 308] on span "Voir" at bounding box center [923, 312] width 249 height 9
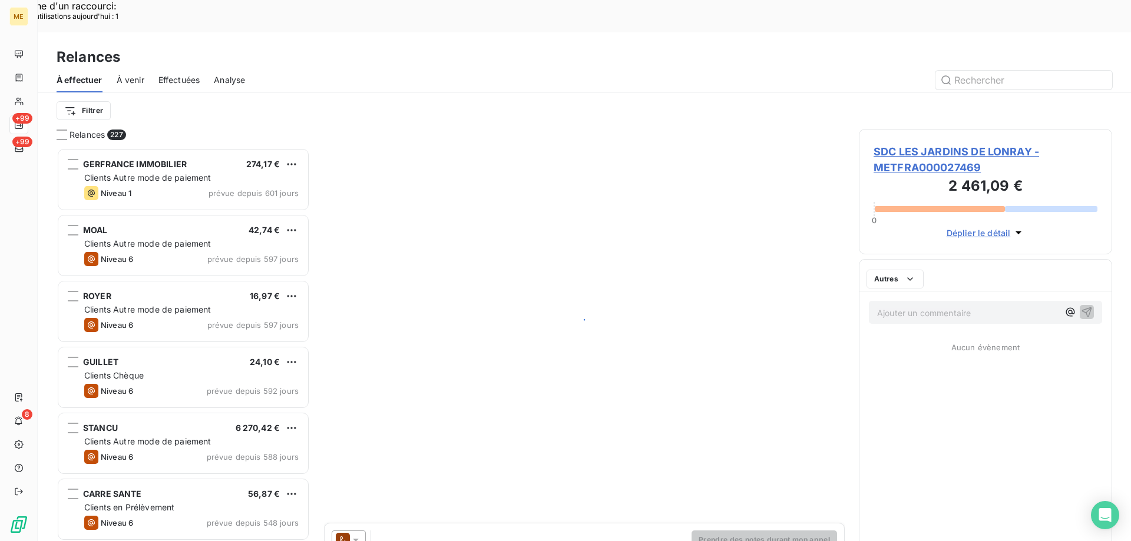
scroll to position [417, 245]
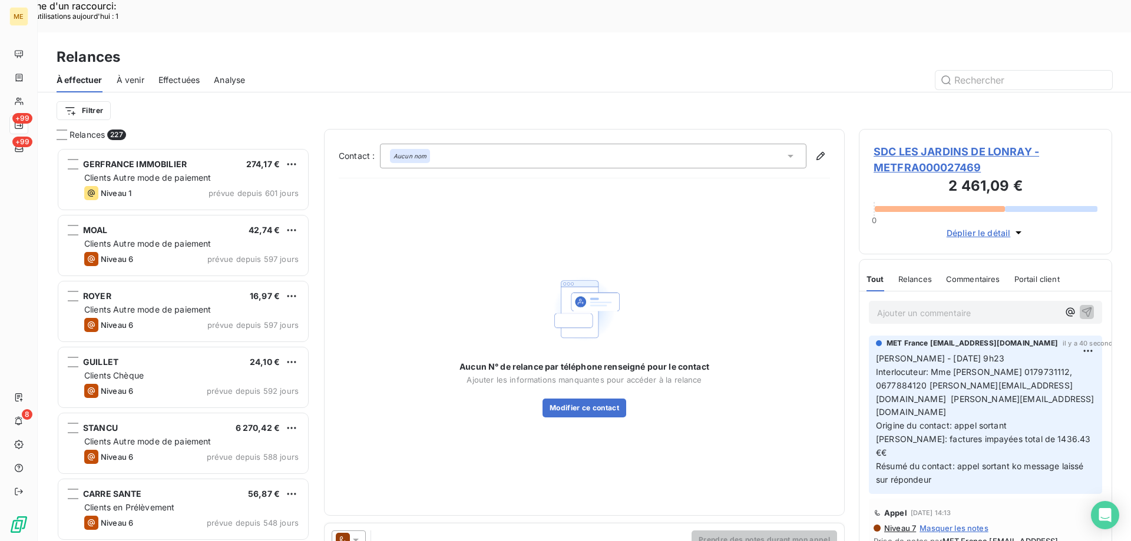
click at [363, 531] on div at bounding box center [349, 540] width 34 height 19
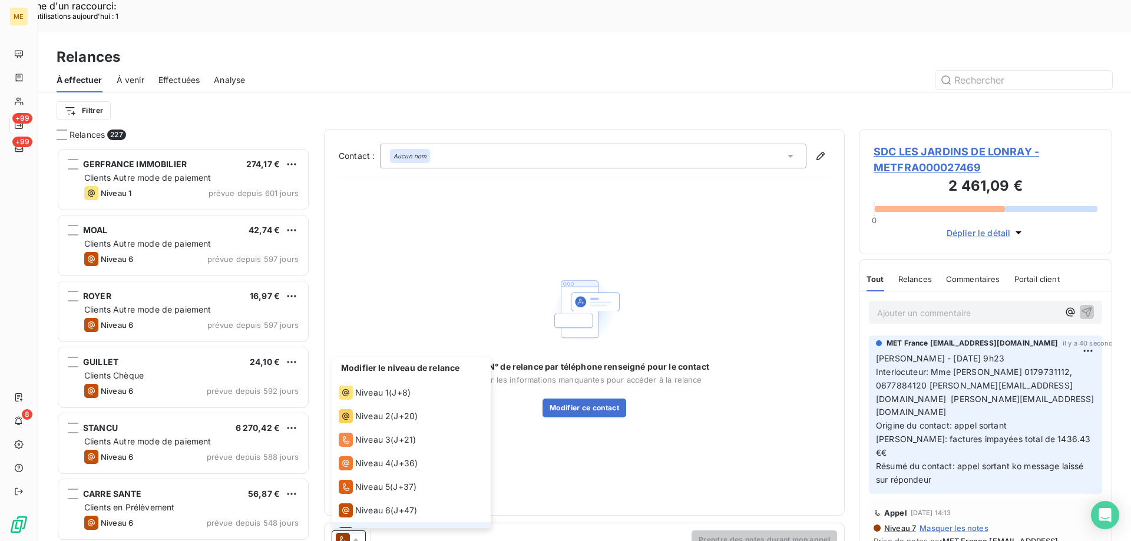
scroll to position [18, 0]
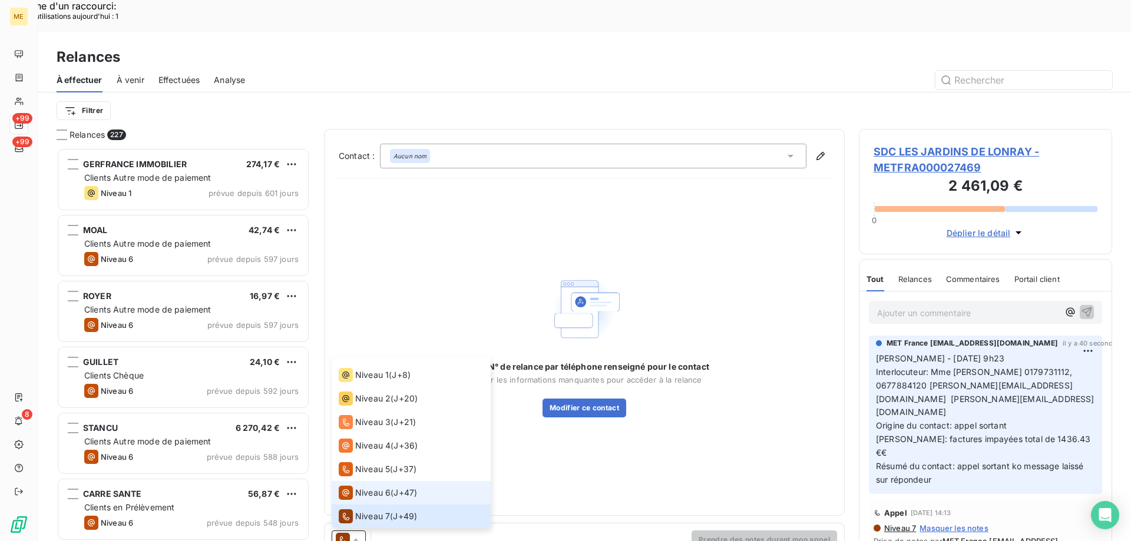
click at [364, 487] on span "Niveau 6" at bounding box center [372, 493] width 35 height 12
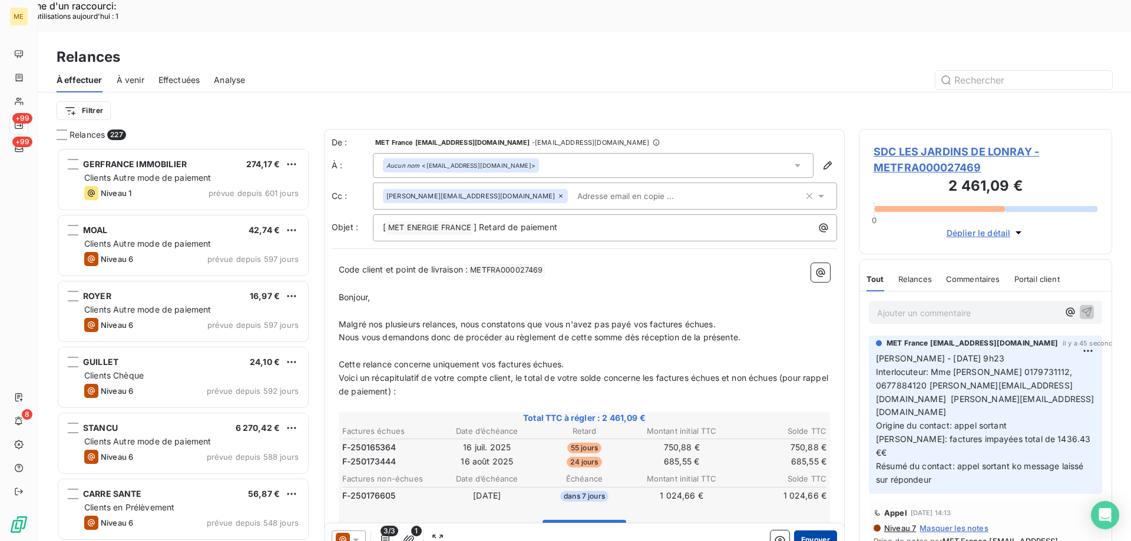
click at [802, 531] on button "Envoyer" at bounding box center [815, 540] width 43 height 19
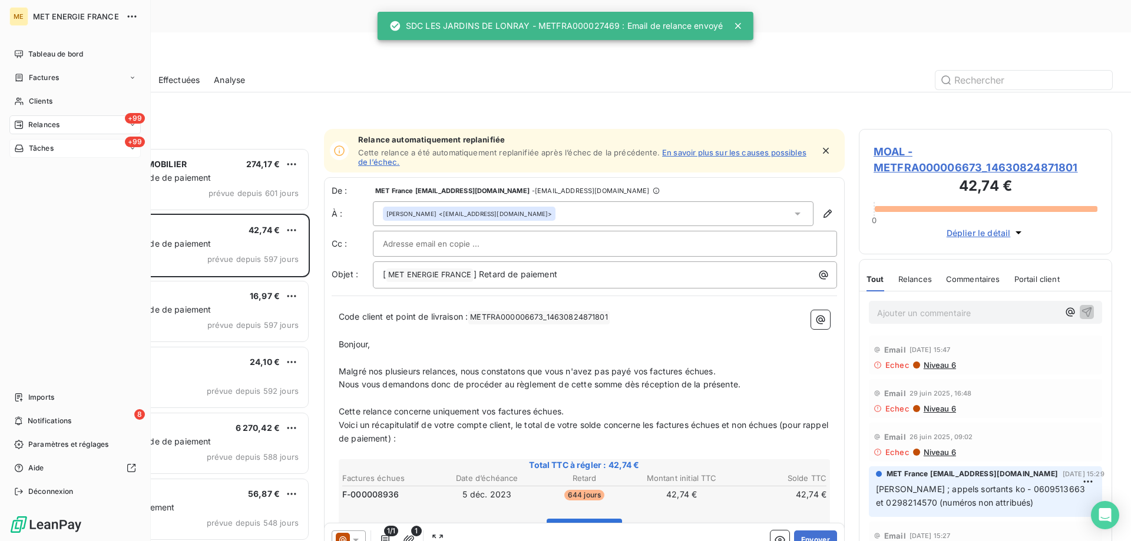
click at [26, 144] on div "Tâches" at bounding box center [33, 148] width 39 height 11
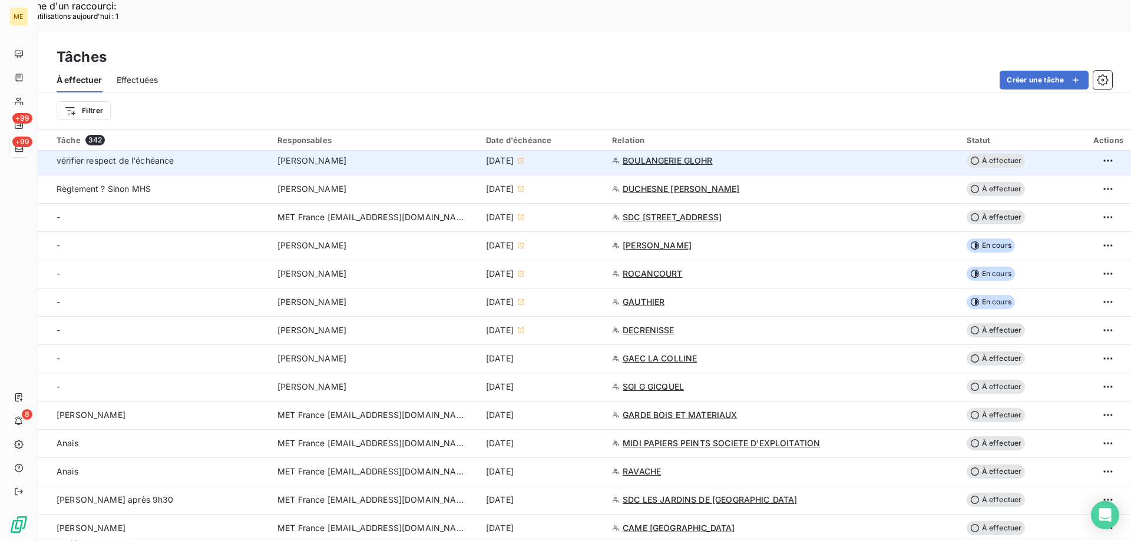
scroll to position [236, 0]
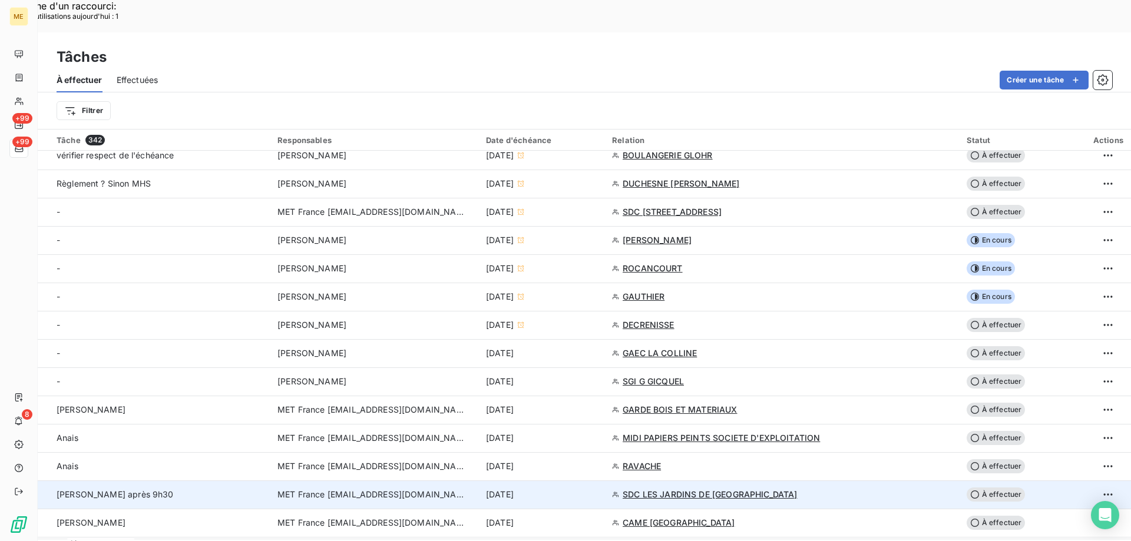
click at [399, 481] on td "MET France [EMAIL_ADDRESS][DOMAIN_NAME]" at bounding box center [374, 495] width 209 height 28
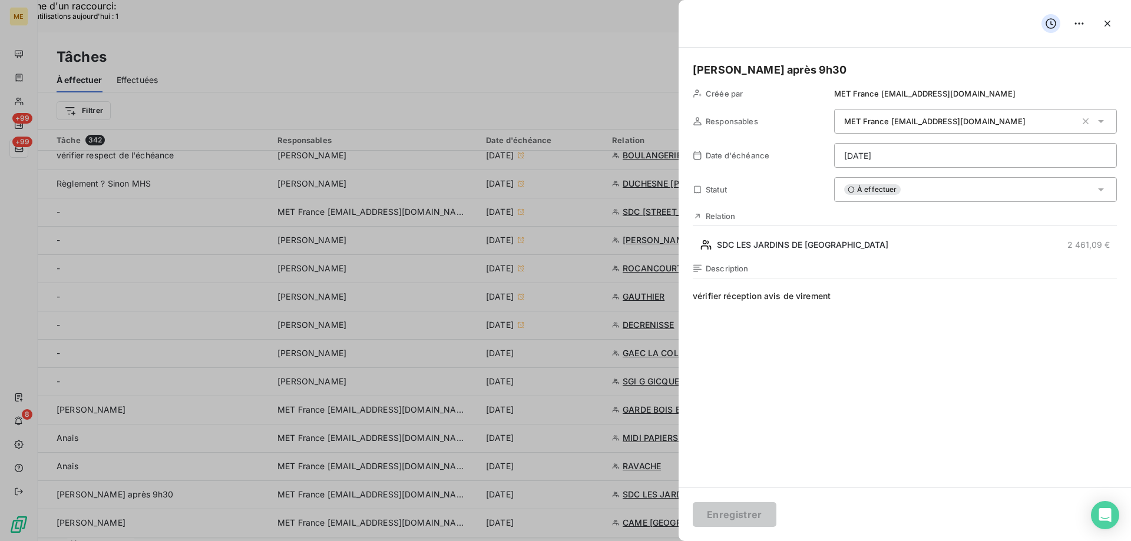
click at [914, 187] on div "À effectuer" at bounding box center [975, 189] width 283 height 25
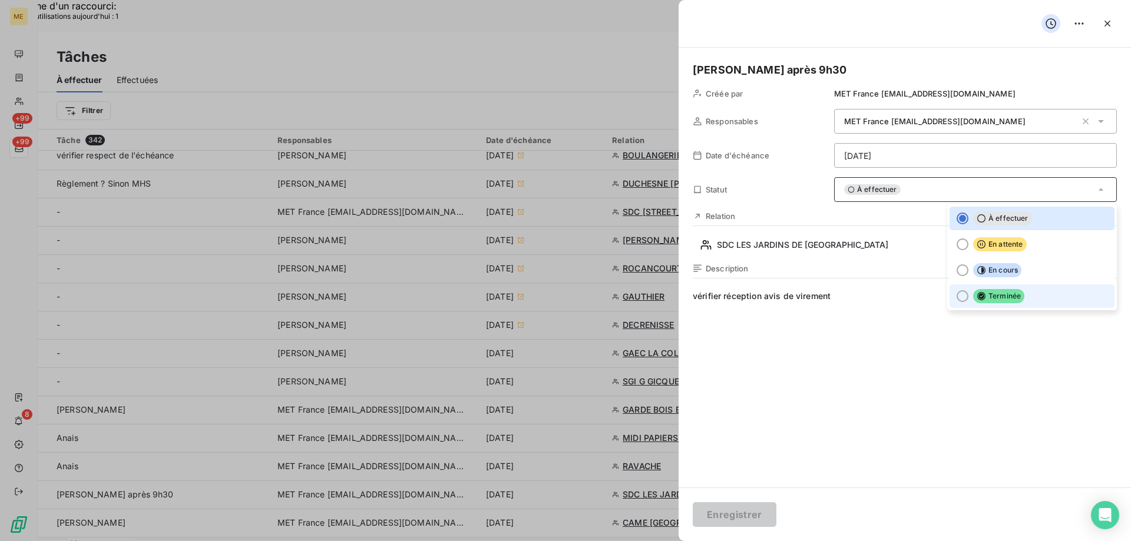
click at [983, 299] on span "Terminée" at bounding box center [998, 296] width 51 height 14
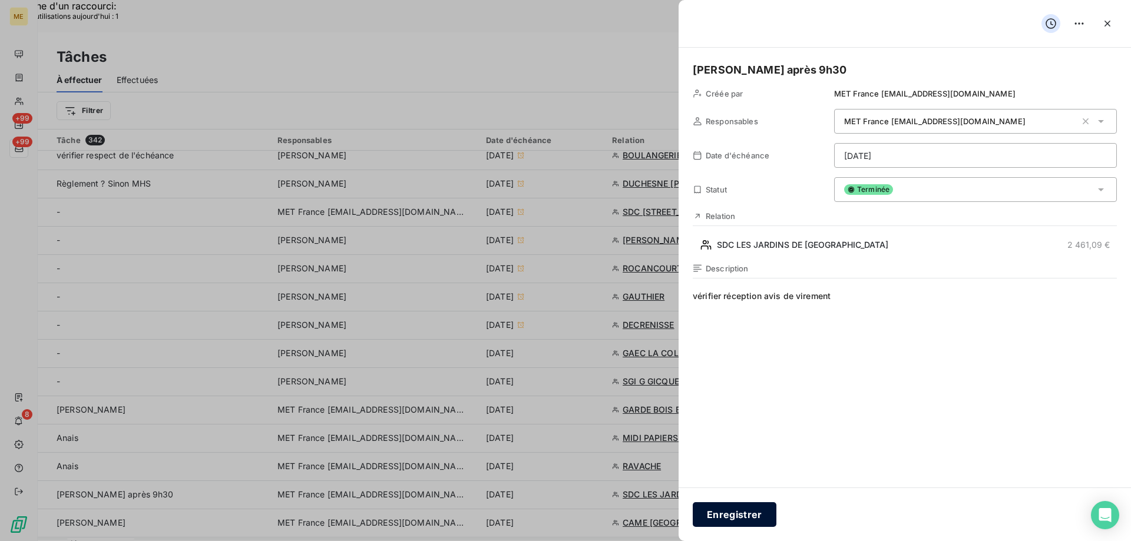
click at [727, 520] on button "Enregistrer" at bounding box center [735, 515] width 84 height 25
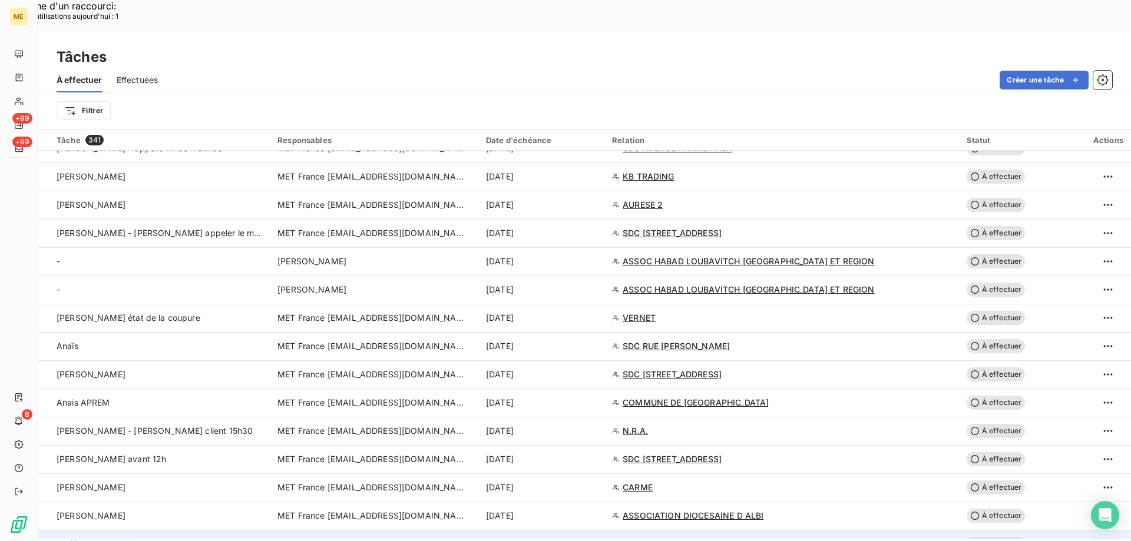
scroll to position [1237, 0]
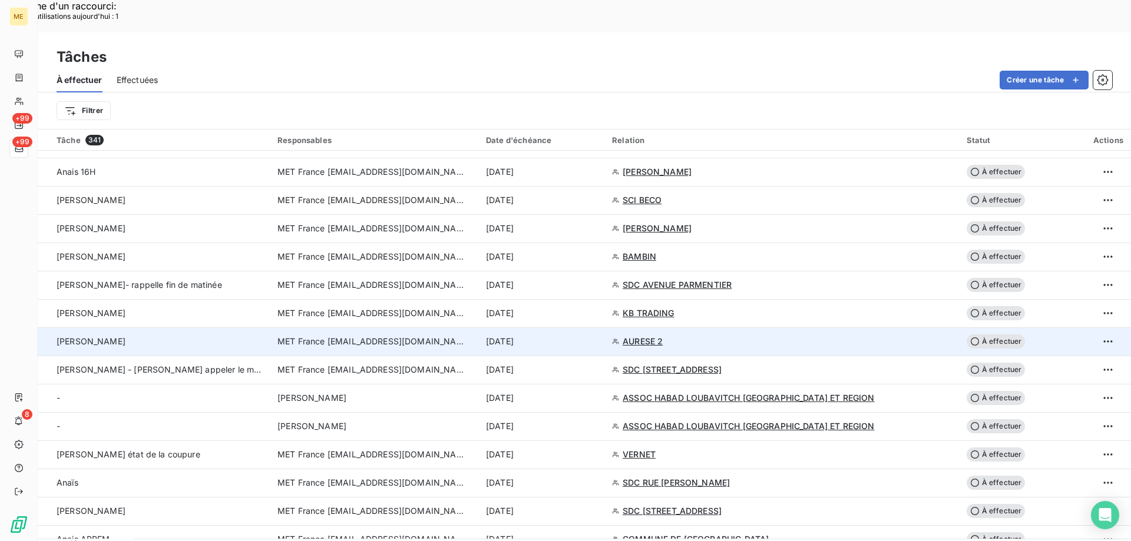
click at [375, 336] on span "MET France [EMAIL_ADDRESS][DOMAIN_NAME]" at bounding box center [371, 342] width 189 height 12
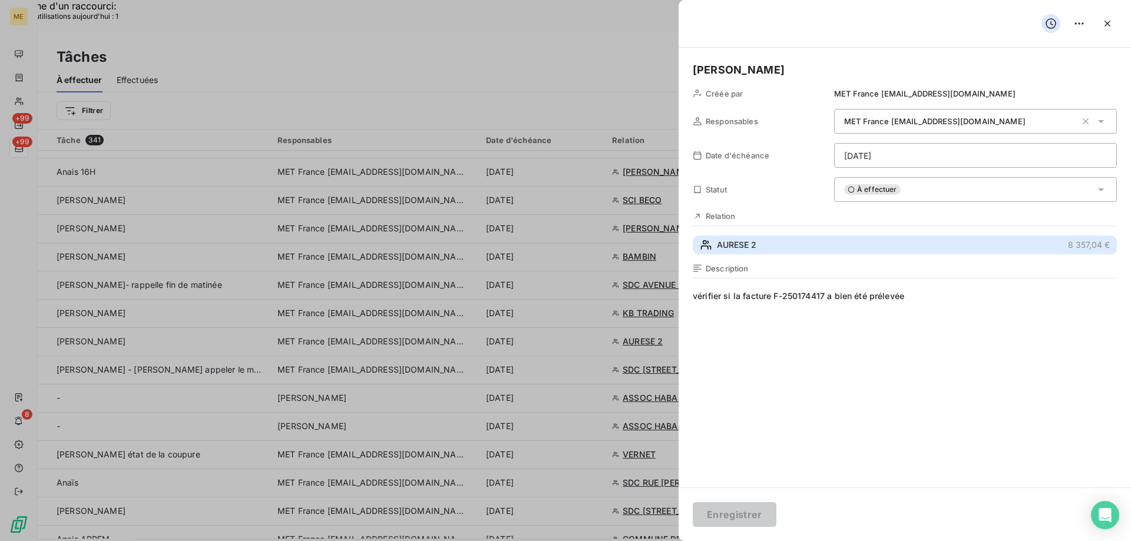
click at [738, 249] on span "AURESE 2" at bounding box center [736, 245] width 39 height 12
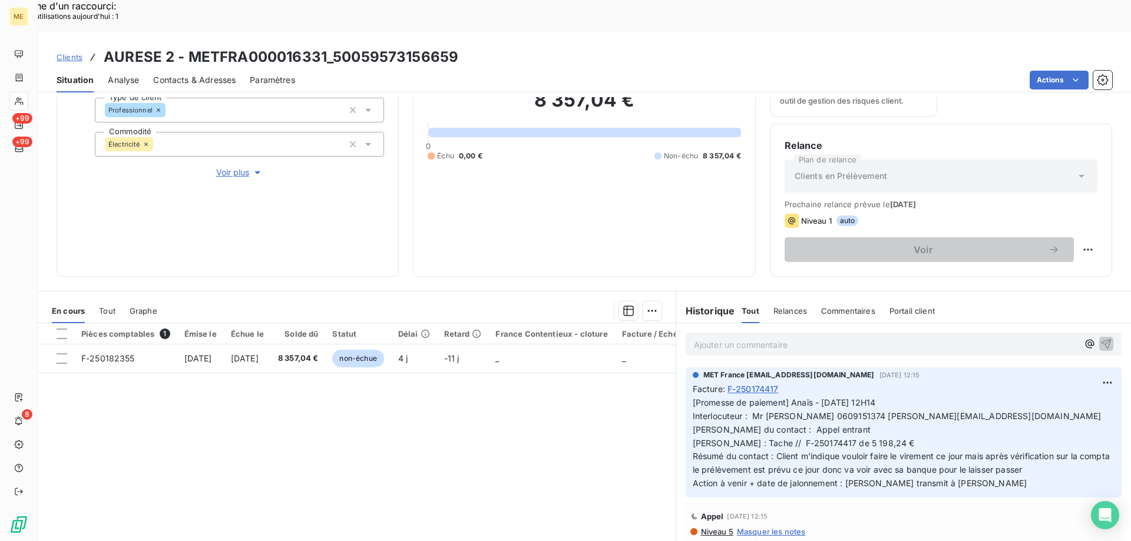
scroll to position [157, 0]
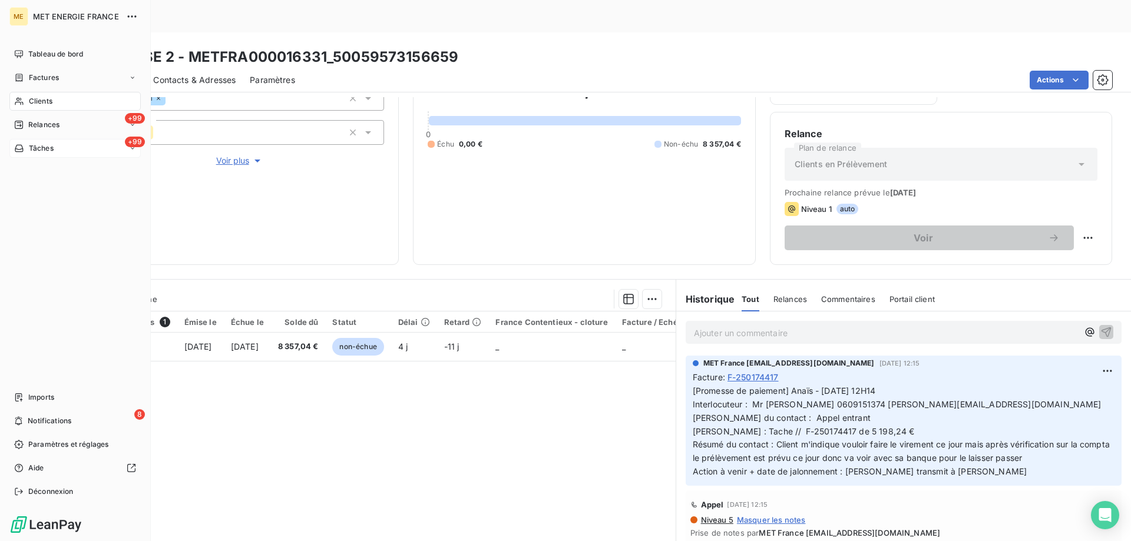
click at [36, 147] on span "Tâches" at bounding box center [41, 148] width 25 height 11
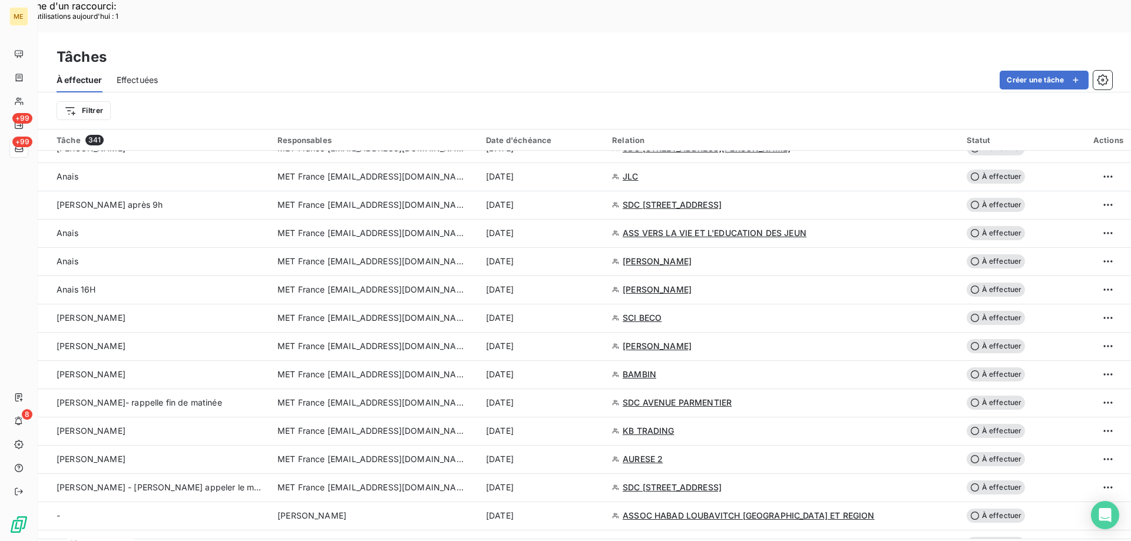
scroll to position [1178, 0]
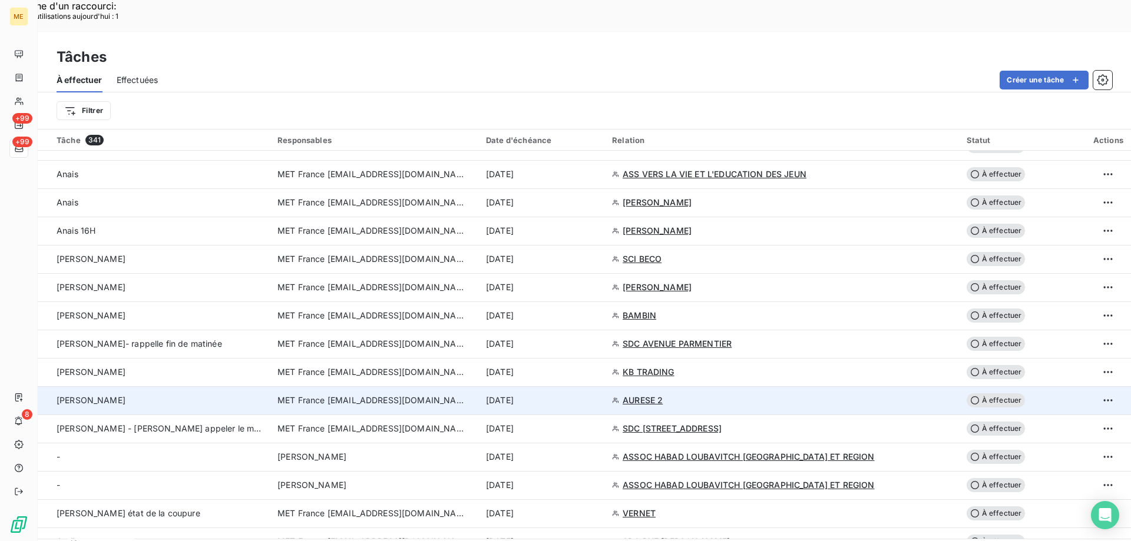
click at [431, 395] on span "MET France [EMAIL_ADDRESS][DOMAIN_NAME]" at bounding box center [371, 401] width 189 height 12
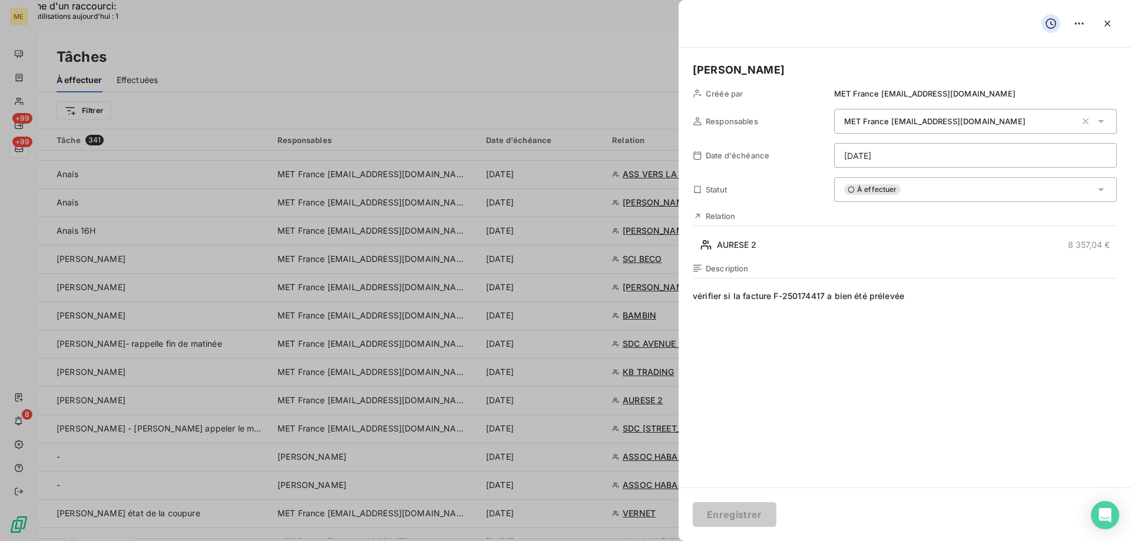
click at [977, 302] on span "vérifier si la facture F-250174417 a bien été prélevée" at bounding box center [905, 403] width 424 height 226
click at [897, 193] on div "À effectuer" at bounding box center [975, 189] width 283 height 25
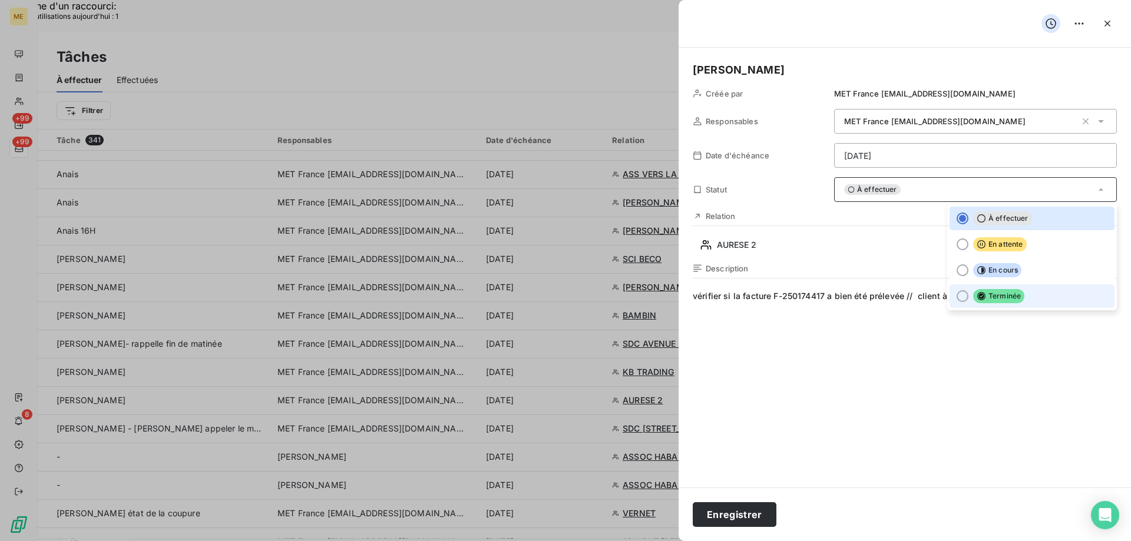
click at [957, 296] on div at bounding box center [963, 296] width 12 height 12
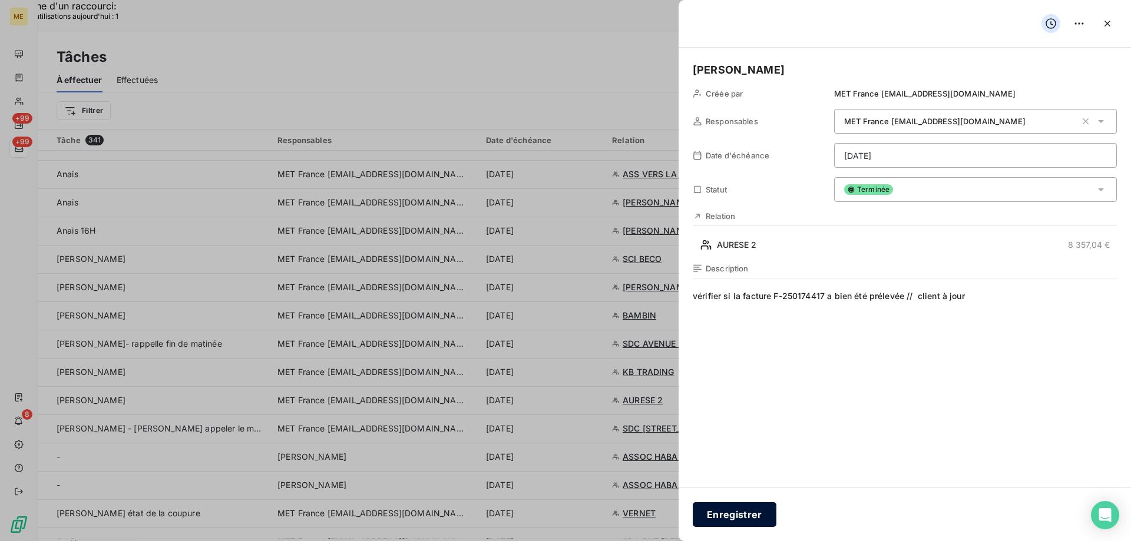
click at [748, 509] on button "Enregistrer" at bounding box center [735, 515] width 84 height 25
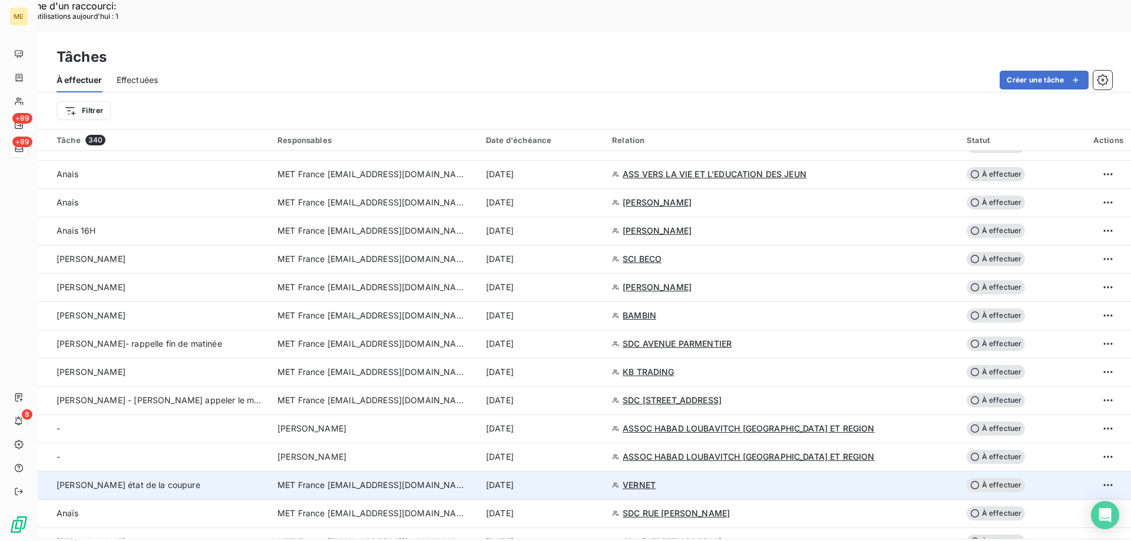
click at [372, 480] on span "MET France [EMAIL_ADDRESS][DOMAIN_NAME]" at bounding box center [371, 486] width 189 height 12
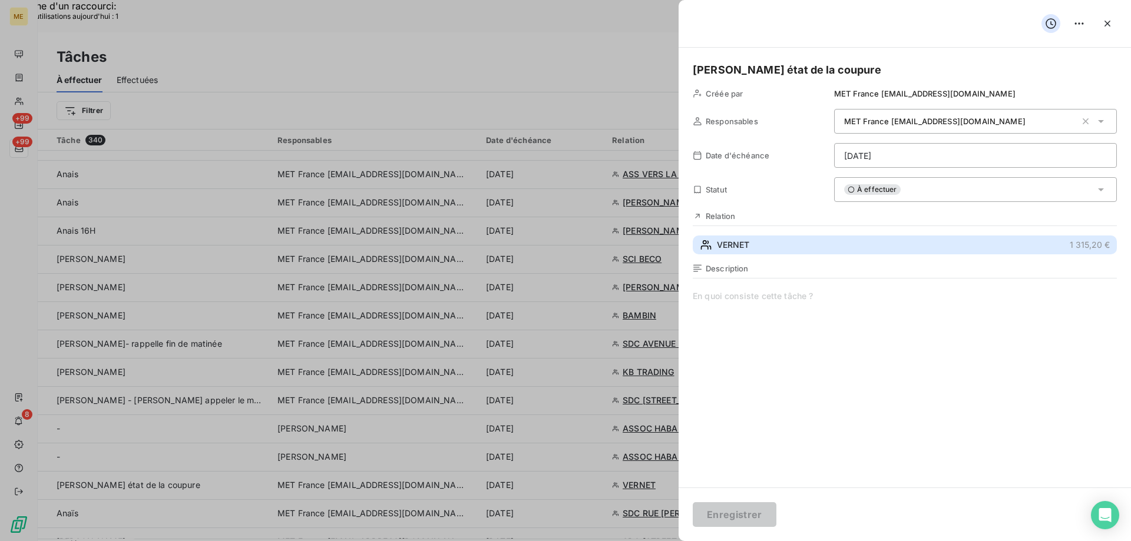
click at [722, 237] on button "VERNET 1 315,20 €" at bounding box center [905, 245] width 424 height 19
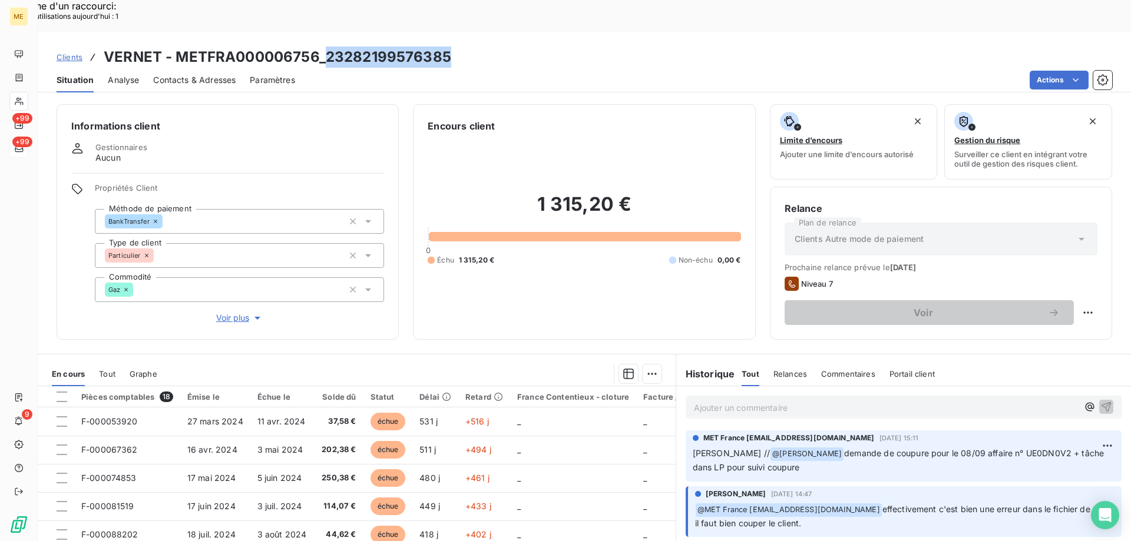
drag, startPoint x: 325, startPoint y: 24, endPoint x: 503, endPoint y: 25, distance: 177.9
click at [503, 47] on div "Clients VERNET - METFRA000006756_23282199576385" at bounding box center [584, 57] width 1093 height 21
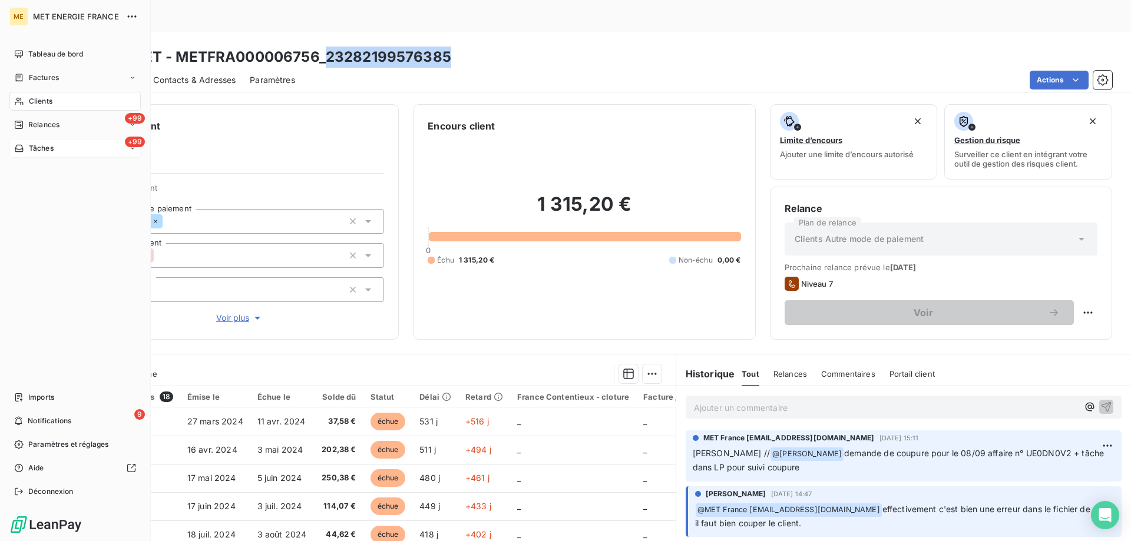
click at [36, 137] on nav "Tableau de bord Factures Clients +99 Relances +99 Tâches" at bounding box center [74, 101] width 131 height 113
click at [34, 155] on div "+99 Tâches" at bounding box center [74, 148] width 131 height 19
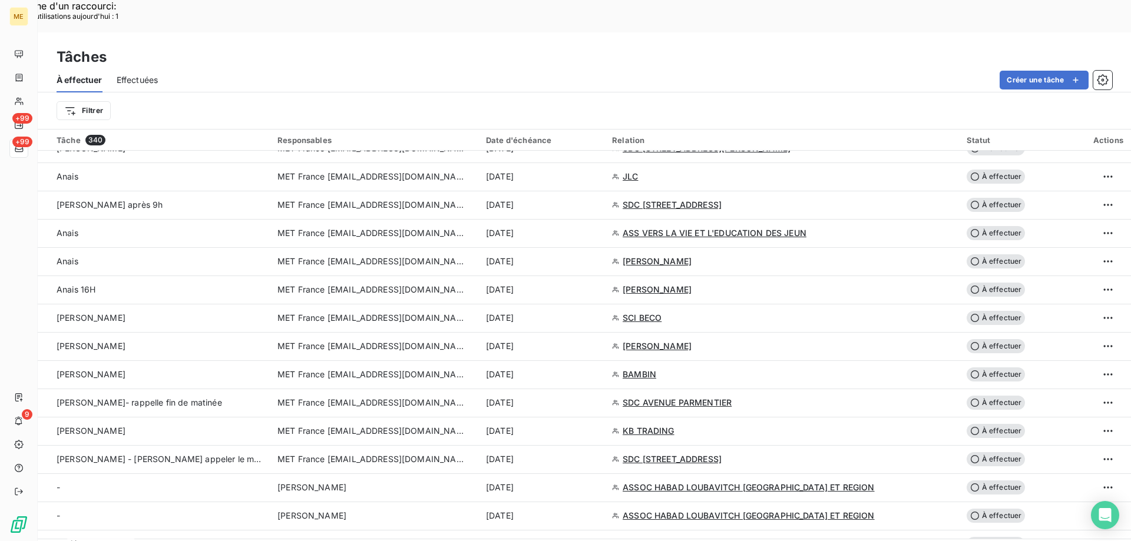
scroll to position [1237, 0]
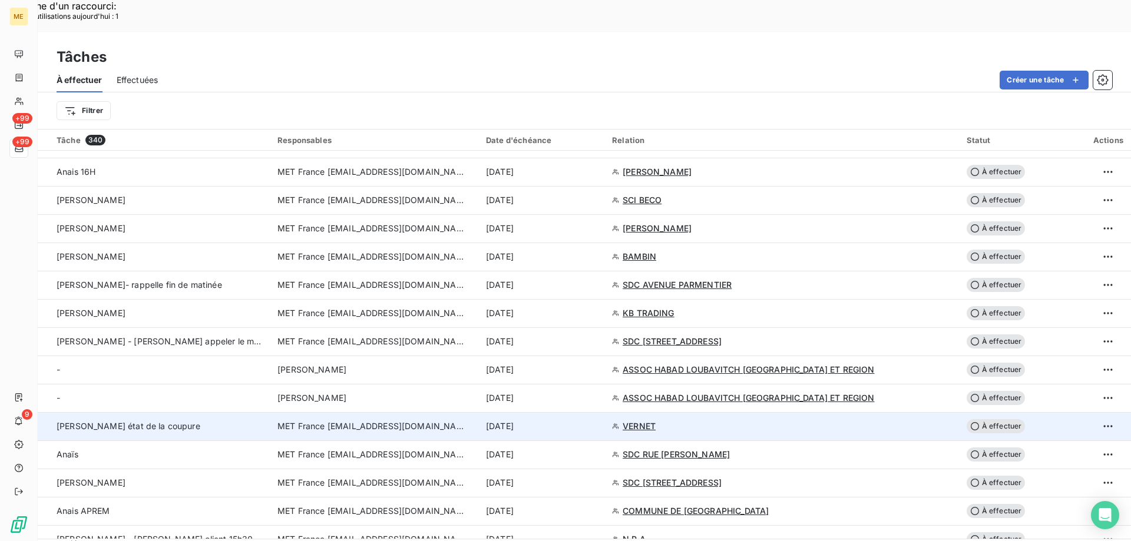
click at [414, 412] on td "MET France [EMAIL_ADDRESS][DOMAIN_NAME]" at bounding box center [374, 426] width 209 height 28
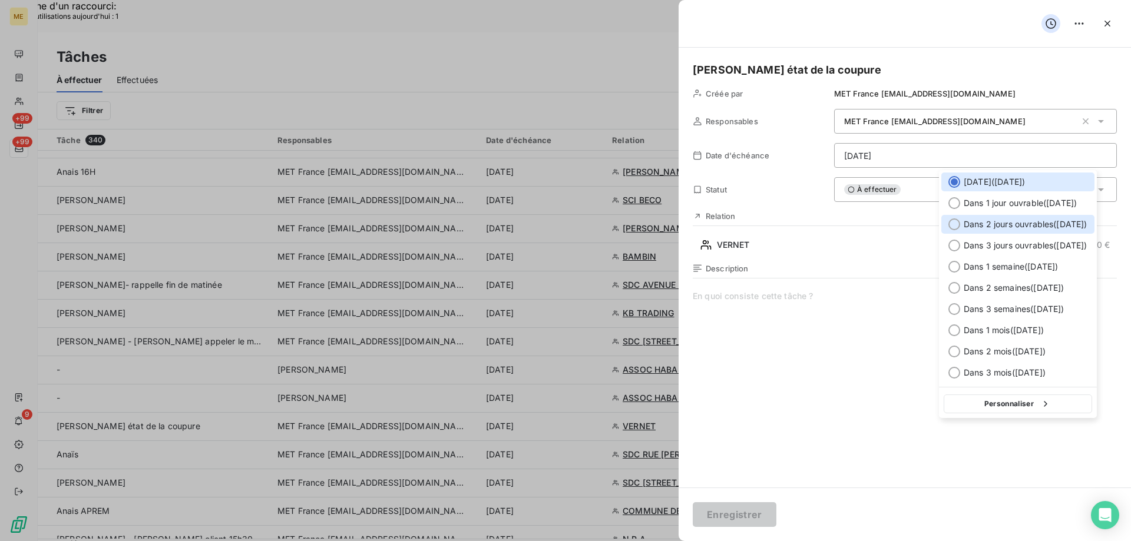
click at [966, 226] on span "Dans 2 jours ouvrables ( [DATE] )" at bounding box center [1026, 225] width 124 height 12
type input "11/09/2025"
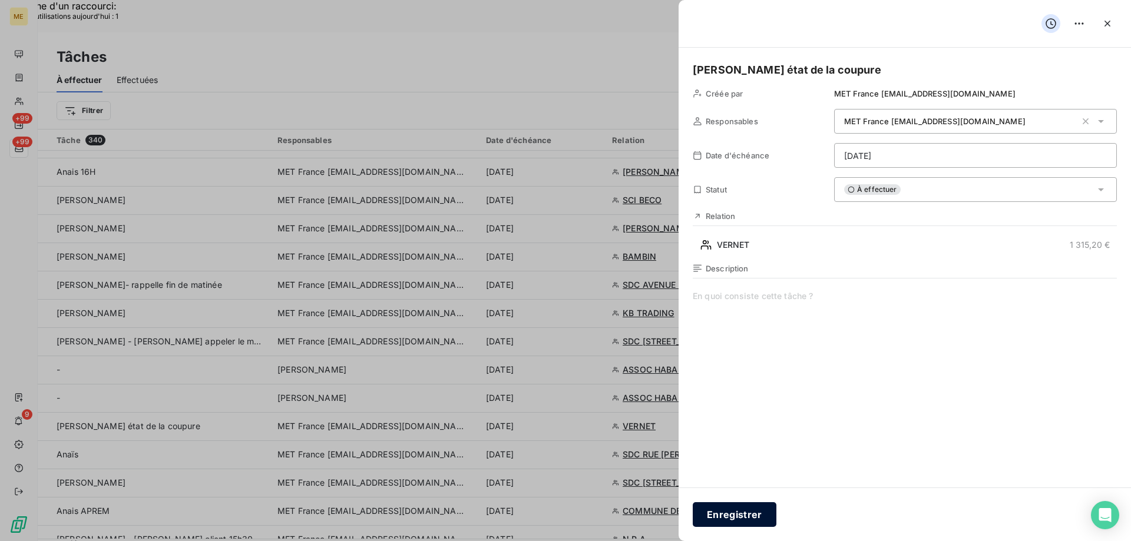
click at [735, 515] on button "Enregistrer" at bounding box center [735, 515] width 84 height 25
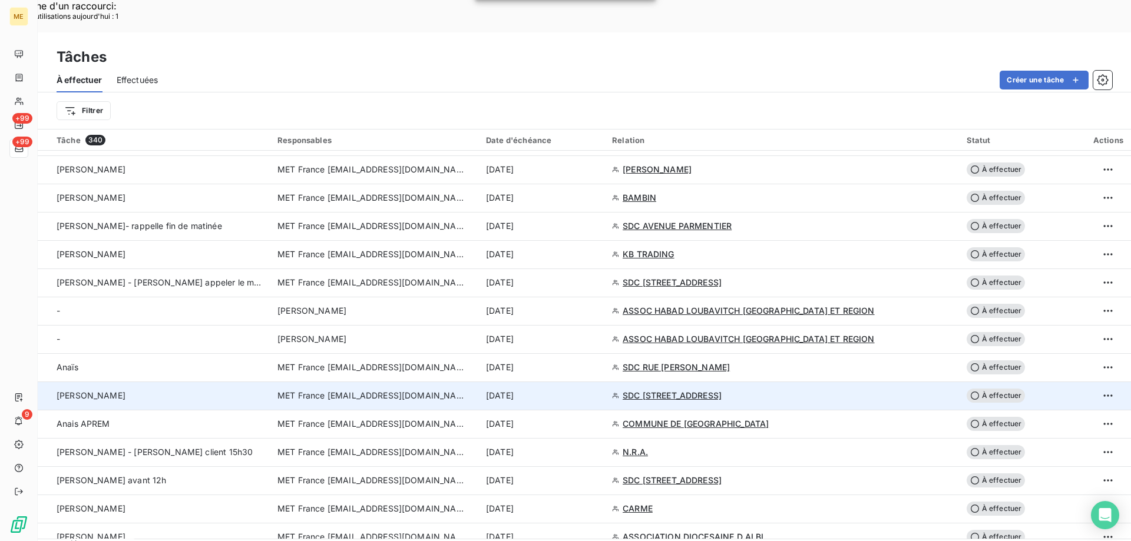
scroll to position [1414, 0]
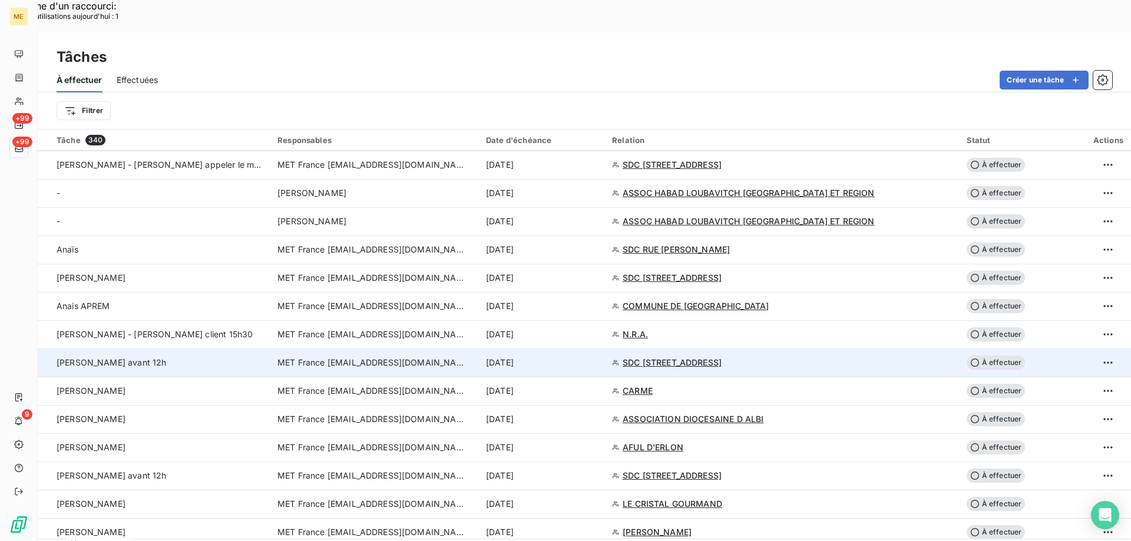
click at [295, 357] on span "MET France [EMAIL_ADDRESS][DOMAIN_NAME]" at bounding box center [371, 363] width 189 height 12
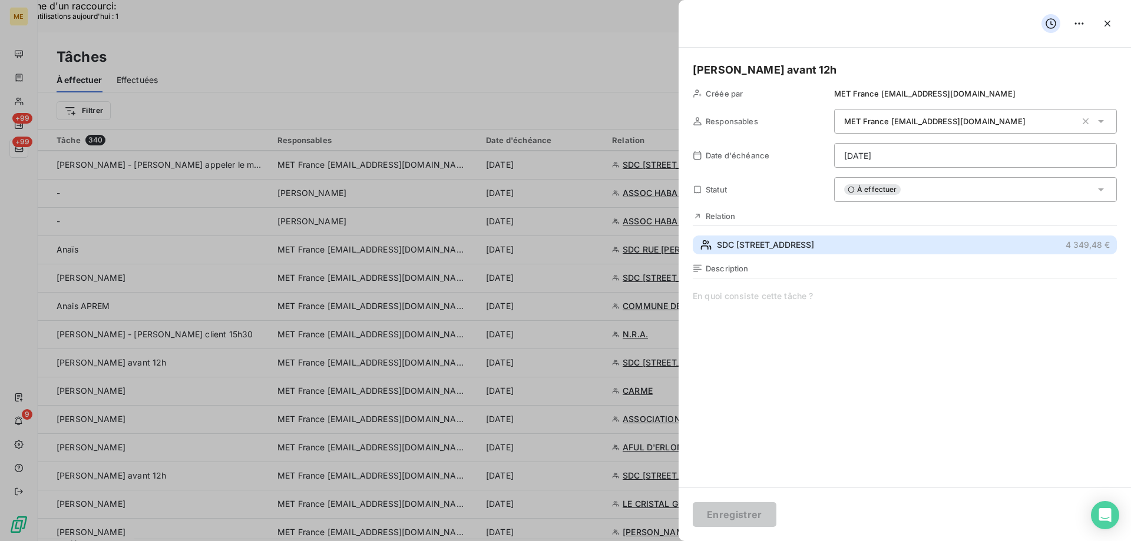
click at [795, 241] on span "SDC [STREET_ADDRESS]" at bounding box center [765, 245] width 97 height 12
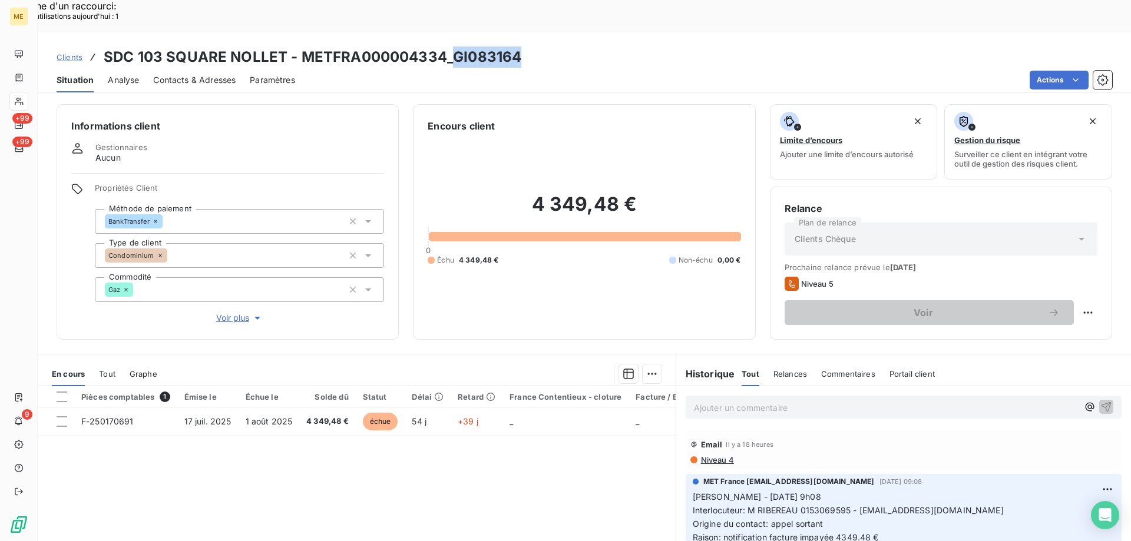
drag, startPoint x: 450, startPoint y: 22, endPoint x: 514, endPoint y: 22, distance: 64.2
click at [514, 47] on h3 "SDC 103 SQUARE NOLLET - METFRA000004334_GI083164" at bounding box center [313, 57] width 418 height 21
click at [798, 506] on span "Interlocuteur: M RIBEREAU 0153069595 - M.RIBEREAU@SARLGERARDRIBEREAU.COM" at bounding box center [848, 511] width 311 height 10
click at [813, 506] on span "Interlocuteur: M RIBEREAU 0153069595 - M.RIBEREAU@SARLGERARDRIBEREAU.COM" at bounding box center [848, 511] width 311 height 10
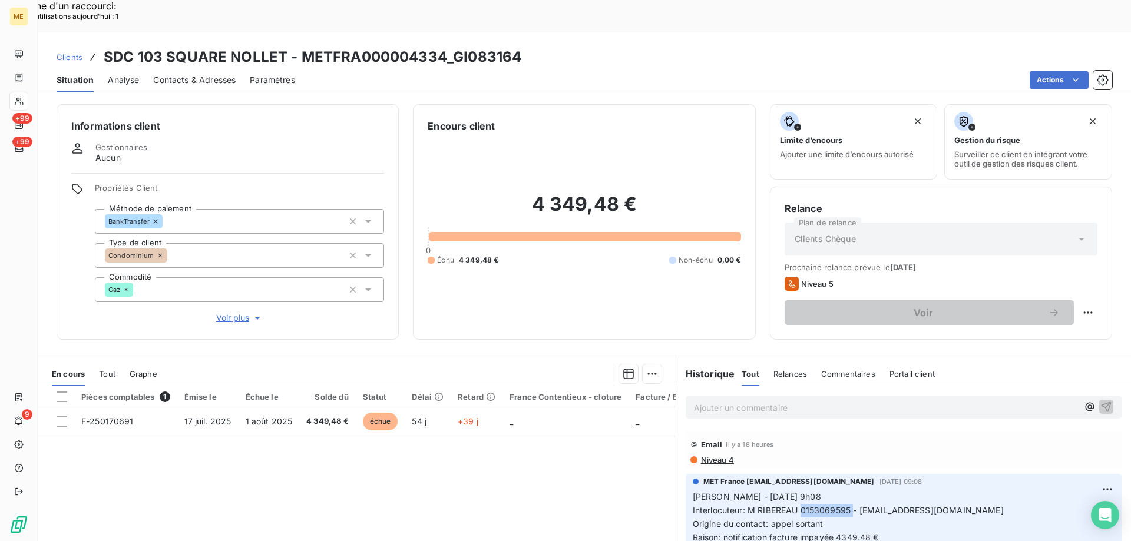
click at [813, 506] on span "Interlocuteur: M RIBEREAU 0153069595 - M.RIBEREAU@SARLGERARDRIBEREAU.COM" at bounding box center [848, 511] width 311 height 10
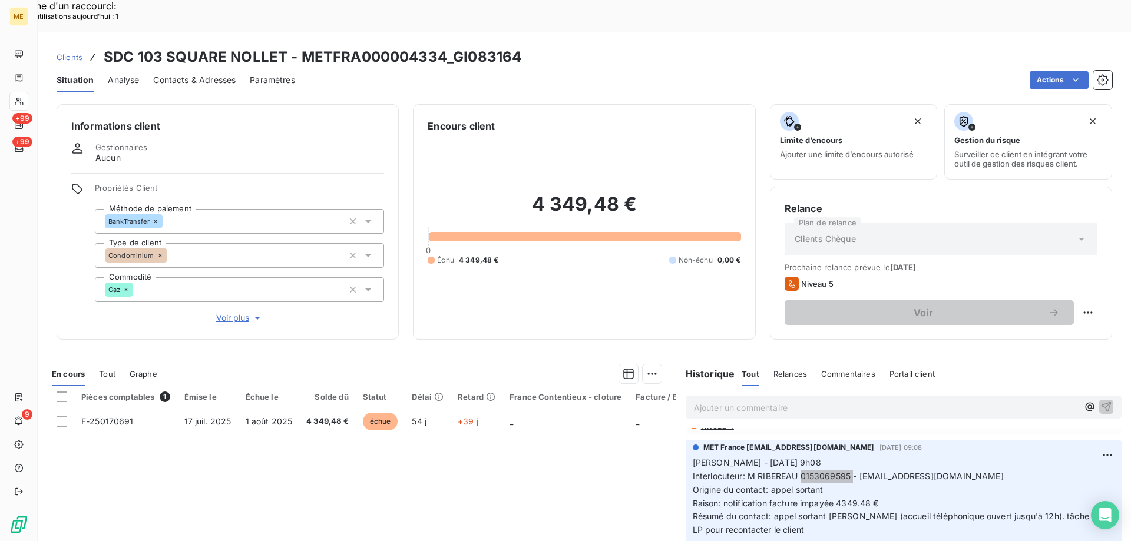
scroll to position [59, 0]
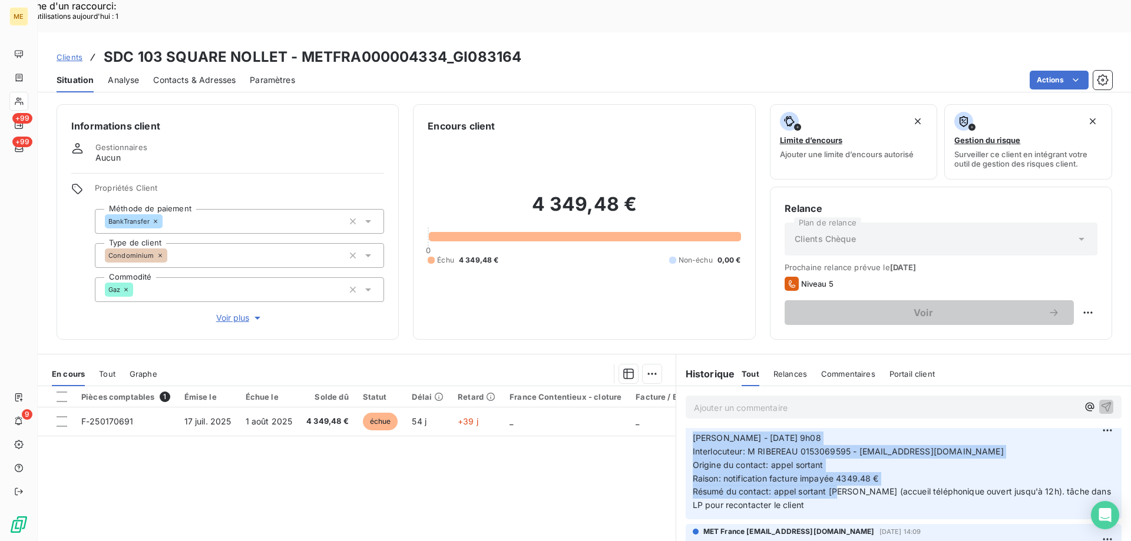
drag, startPoint x: 834, startPoint y: 459, endPoint x: 683, endPoint y: 406, distance: 159.9
click at [686, 415] on div "MET France met-france@recouvrement.met.com 5 sept. 2025, 09:08 Sylvain - 05/09/…" at bounding box center [904, 467] width 436 height 104
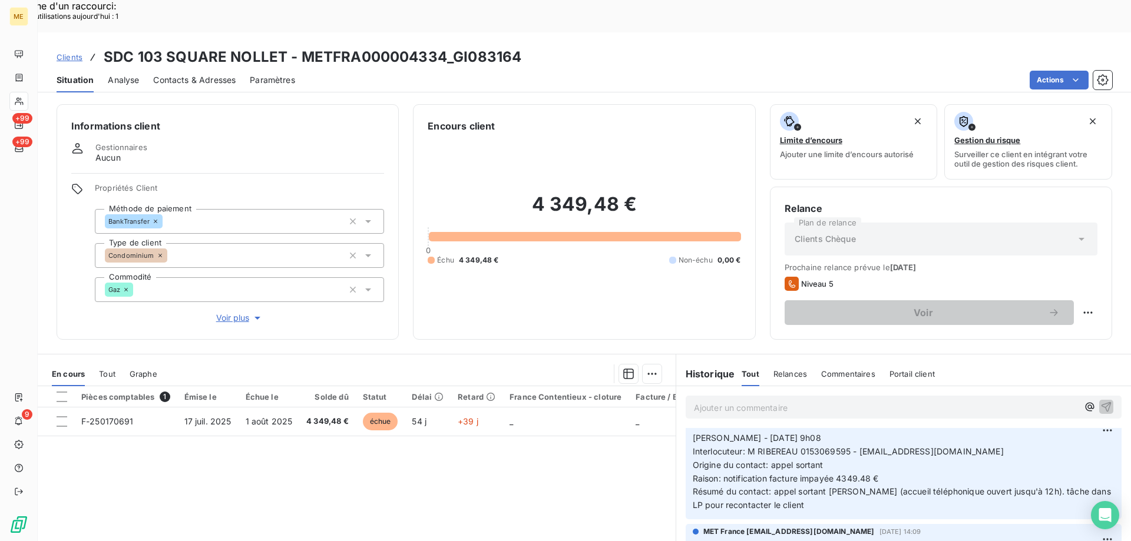
click at [718, 401] on p "Ajouter un commentaire ﻿" at bounding box center [886, 408] width 384 height 15
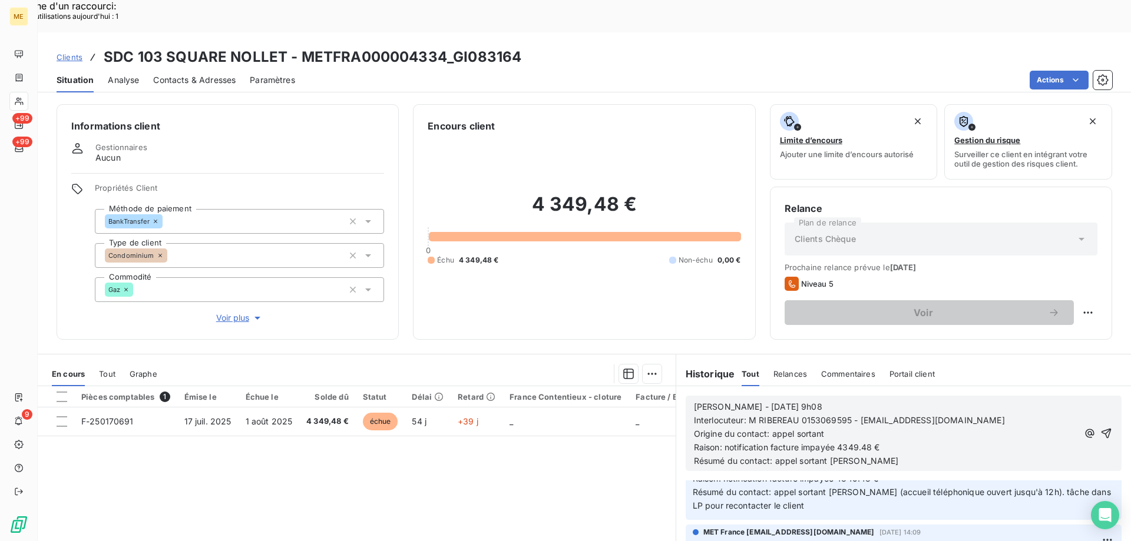
click at [821, 401] on p "Sylvain - 05/09/2025 - 9h08" at bounding box center [886, 408] width 384 height 14
click at [764, 442] on span "Raison: notification facture impayée 4349.48 €" at bounding box center [787, 447] width 186 height 10
click at [1099, 427] on button "button" at bounding box center [1106, 434] width 14 height 14
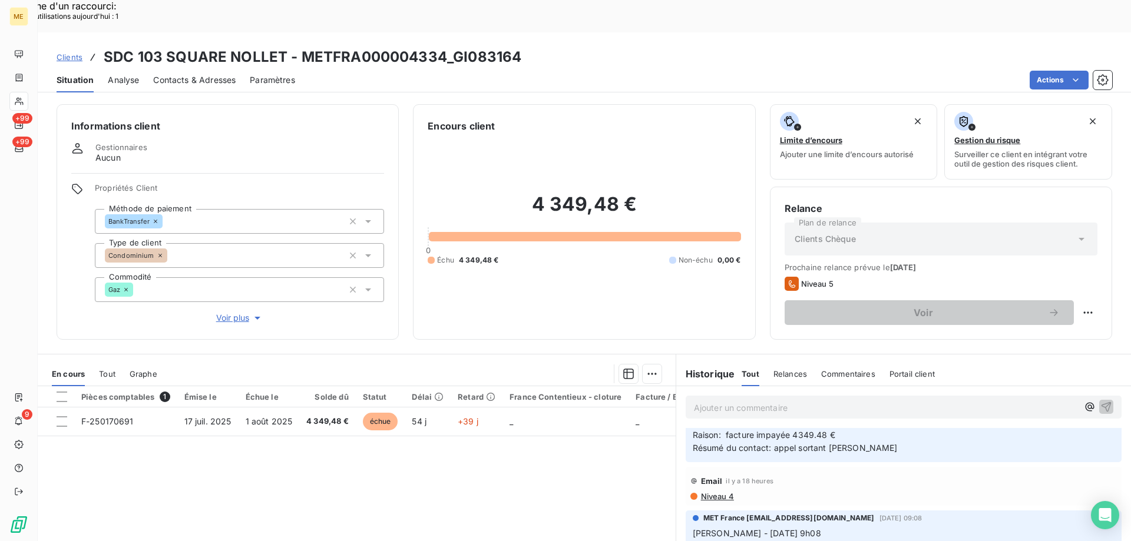
scroll to position [154, 0]
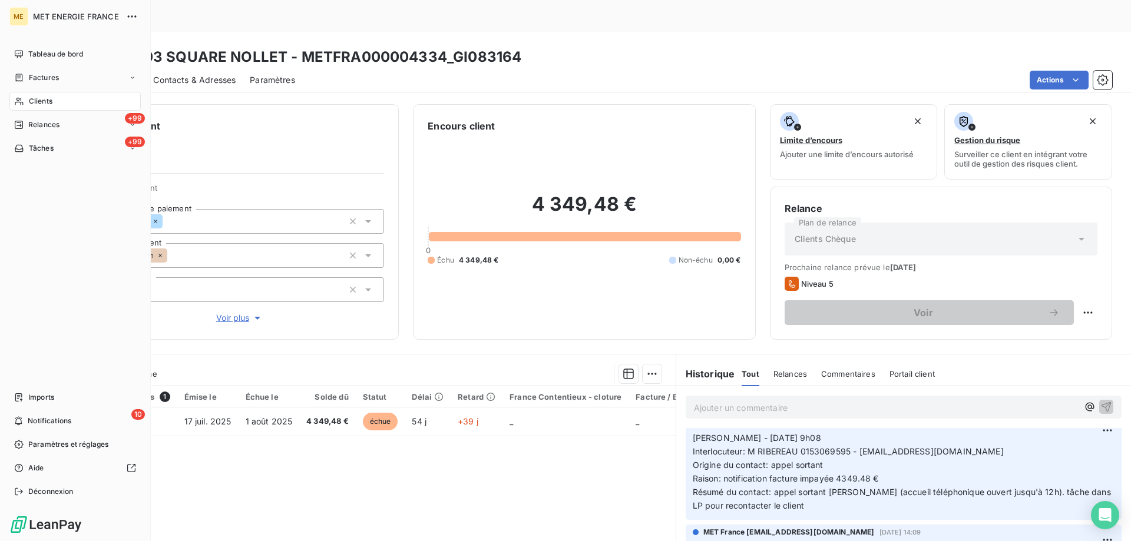
click at [15, 148] on icon at bounding box center [19, 148] width 8 height 7
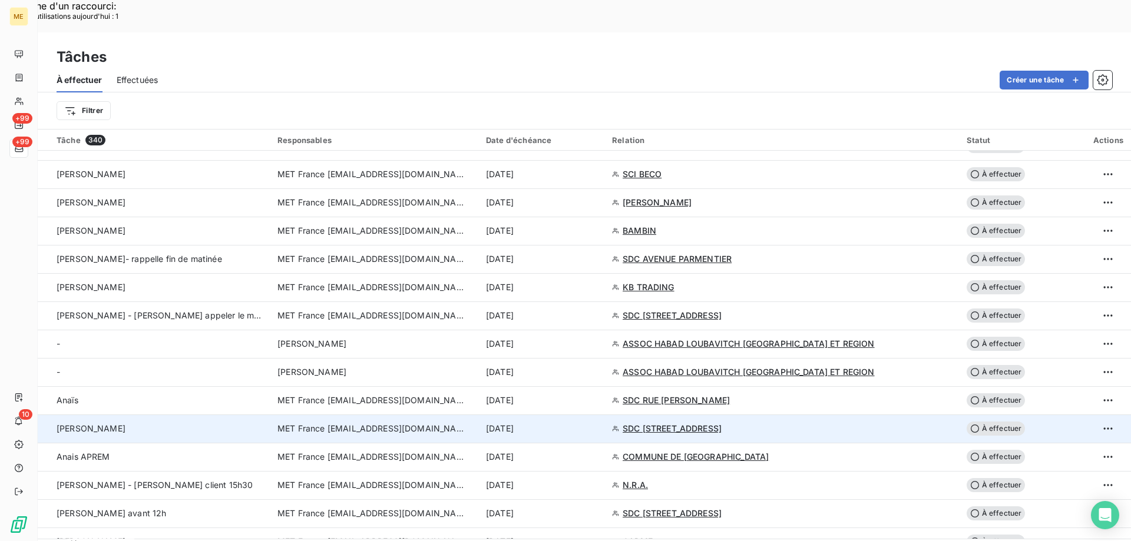
scroll to position [1296, 0]
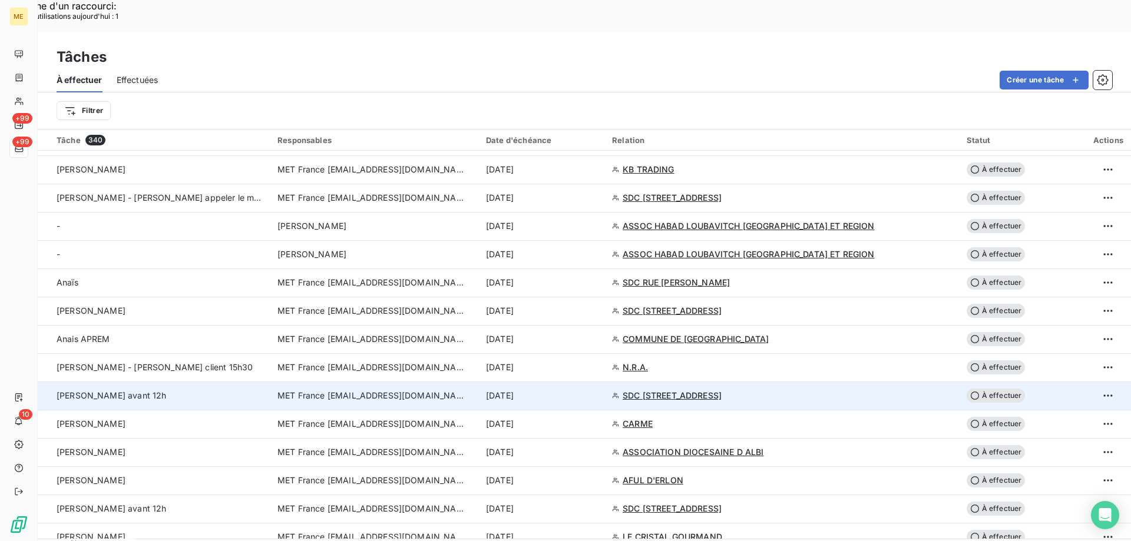
click at [409, 390] on span "MET France [EMAIL_ADDRESS][DOMAIN_NAME]" at bounding box center [371, 396] width 189 height 12
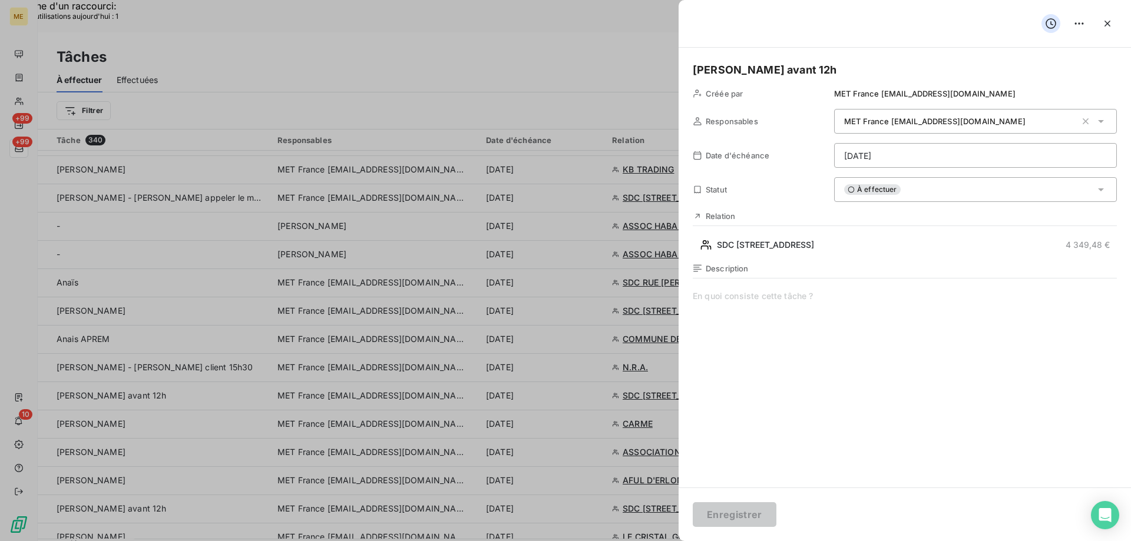
click at [904, 195] on div "À effectuer" at bounding box center [975, 189] width 283 height 25
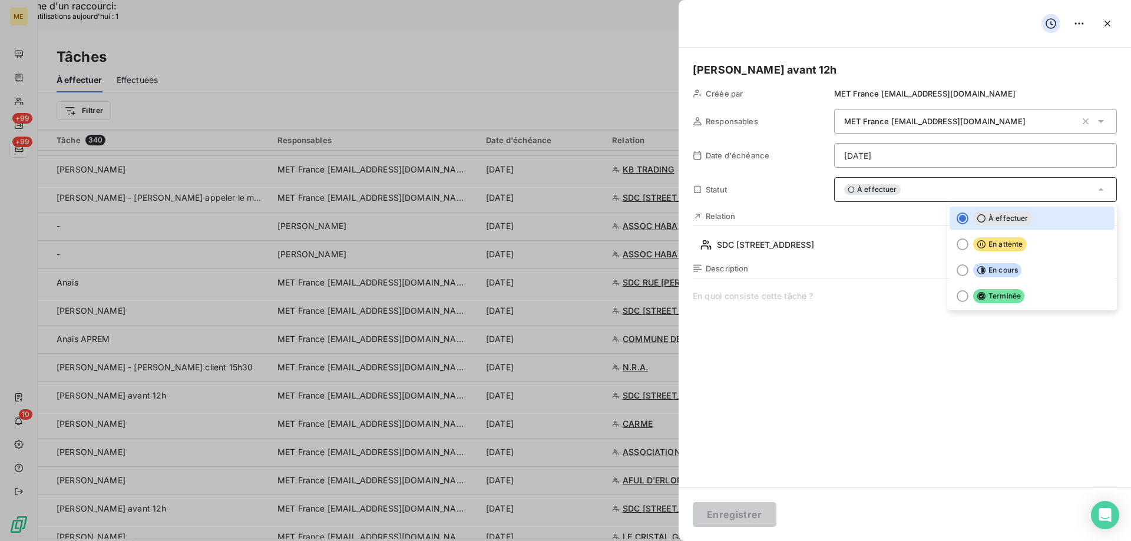
click at [187, 331] on div at bounding box center [565, 270] width 1131 height 541
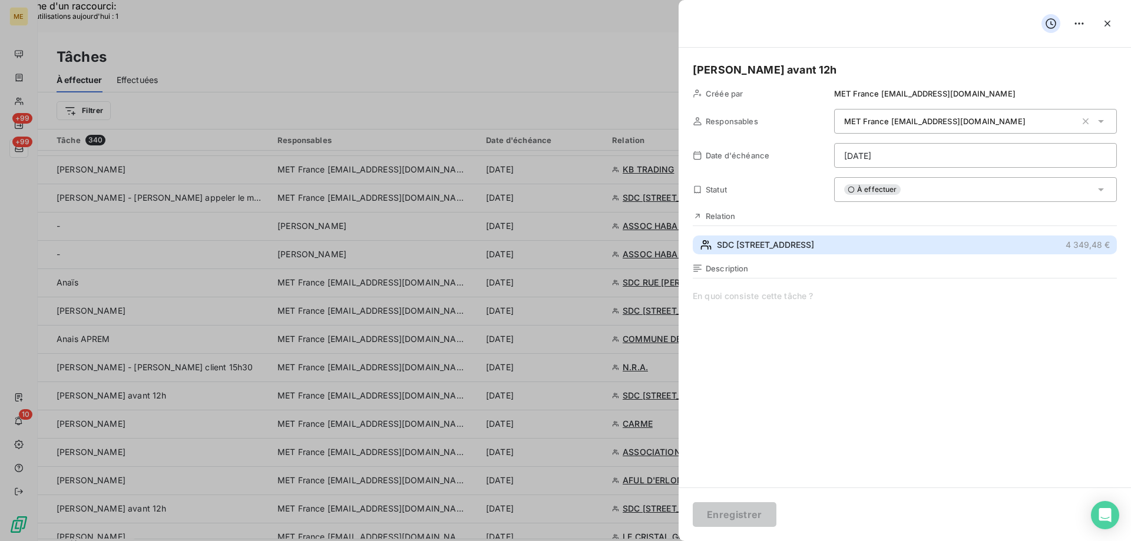
click at [782, 242] on span "SDC [STREET_ADDRESS]" at bounding box center [765, 245] width 97 height 12
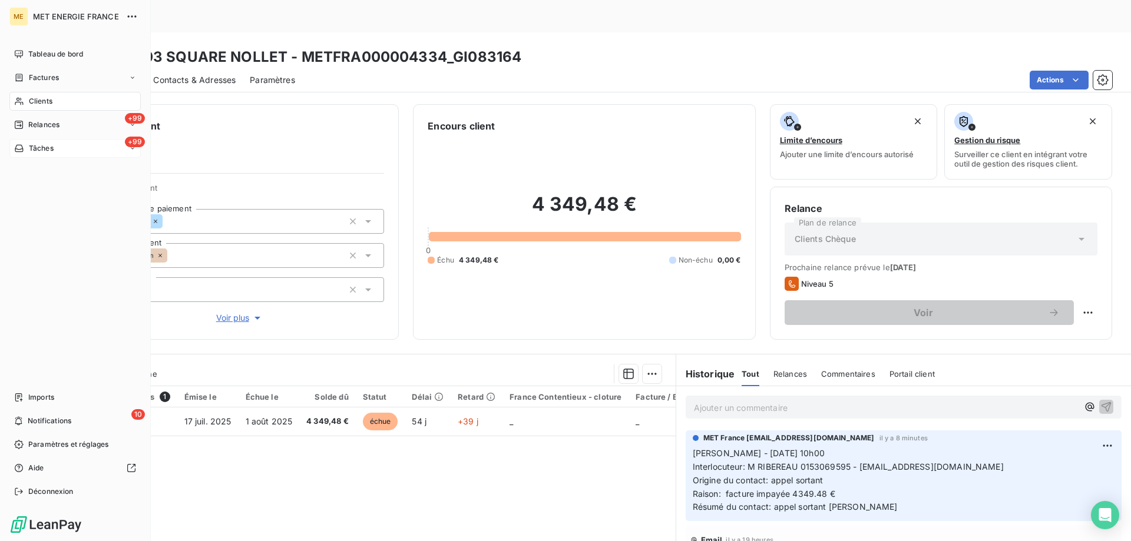
click at [24, 148] on div "Tâches" at bounding box center [33, 148] width 39 height 11
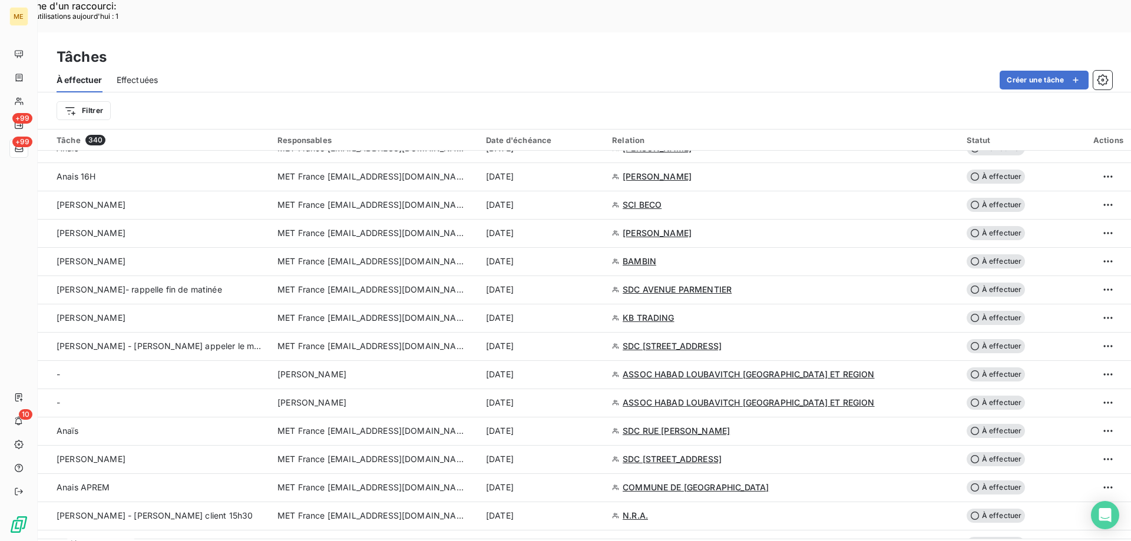
scroll to position [1178, 0]
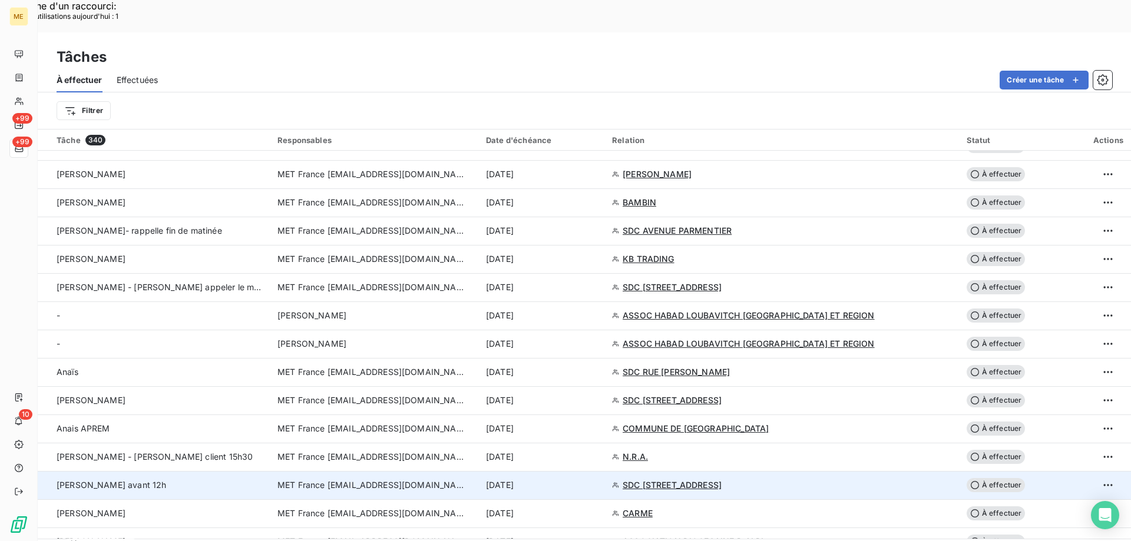
click at [411, 471] on td "MET France [EMAIL_ADDRESS][DOMAIN_NAME]" at bounding box center [374, 485] width 209 height 28
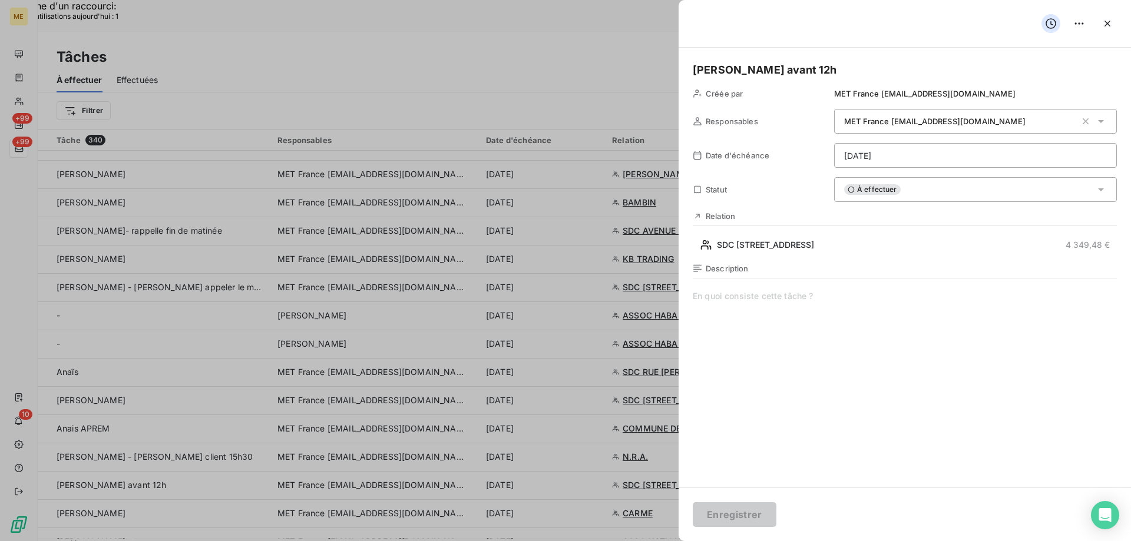
click at [905, 186] on div "À effectuer" at bounding box center [975, 189] width 283 height 25
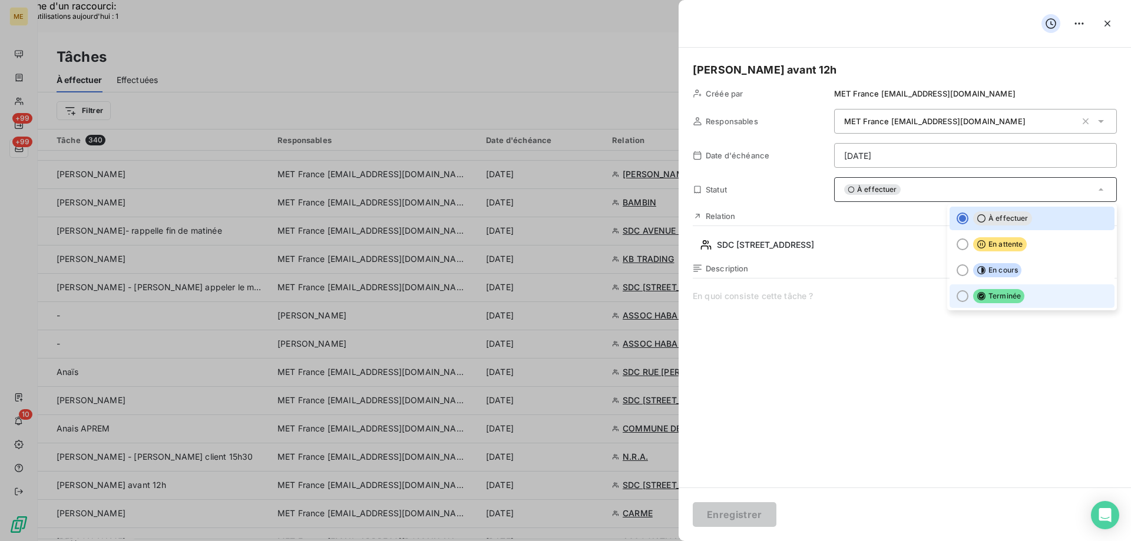
click at [957, 298] on div at bounding box center [963, 296] width 12 height 12
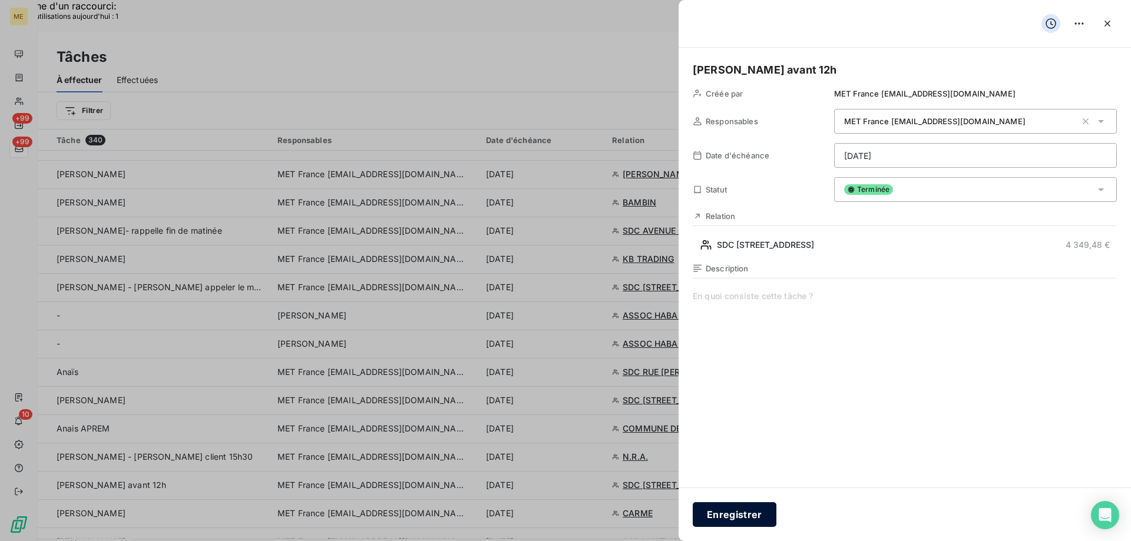
click at [713, 520] on button "Enregistrer" at bounding box center [735, 515] width 84 height 25
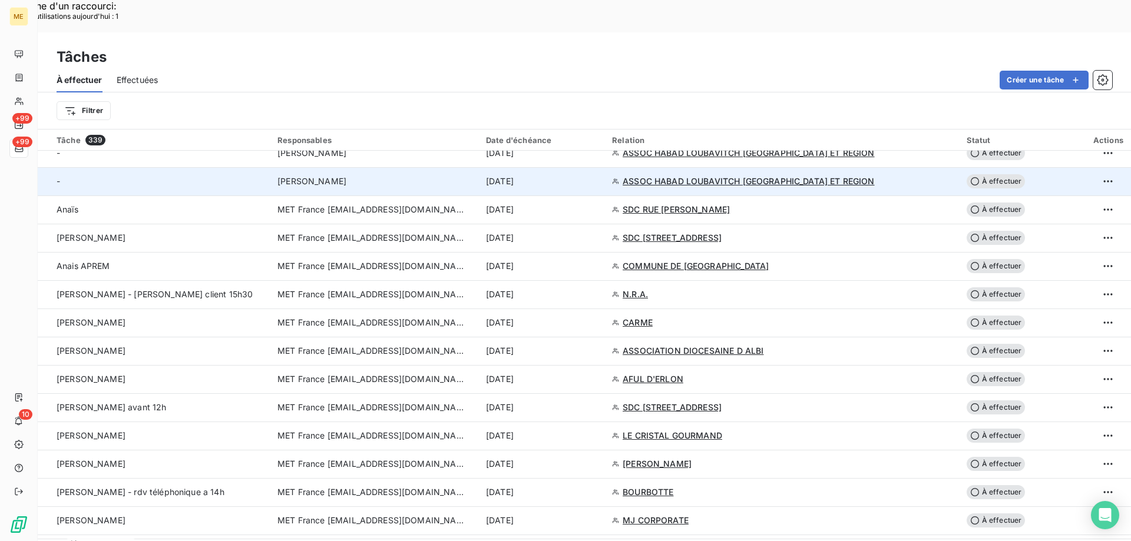
scroll to position [1473, 0]
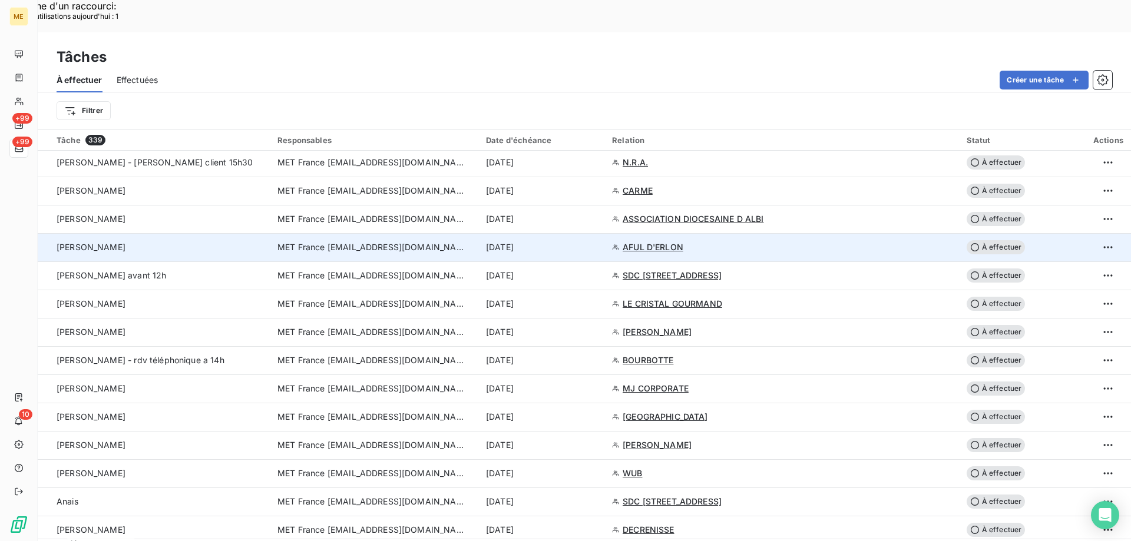
click at [358, 242] on span "MET France [EMAIL_ADDRESS][DOMAIN_NAME]" at bounding box center [371, 248] width 189 height 12
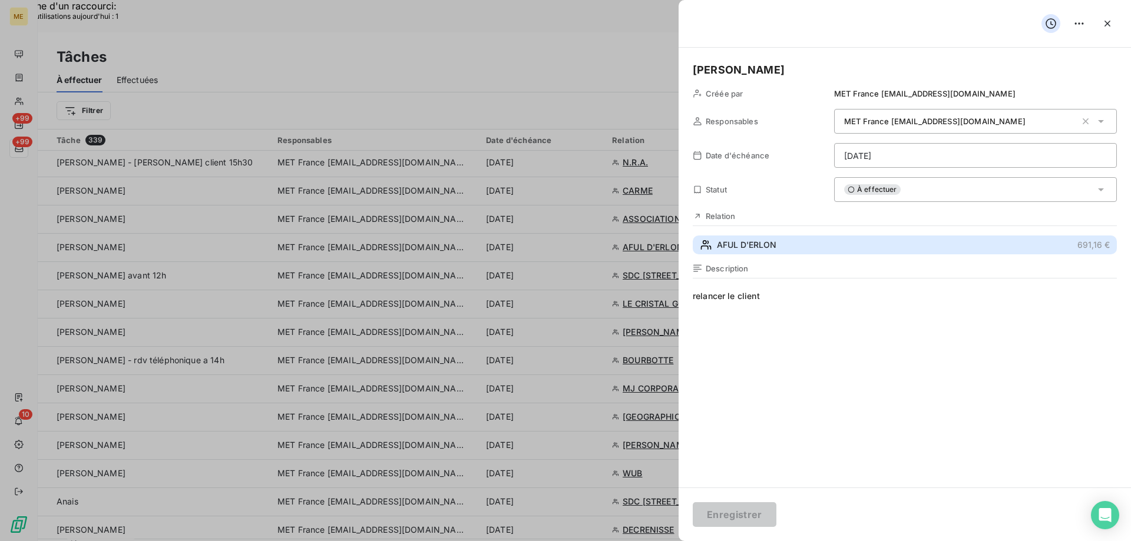
click at [759, 241] on span "AFUL D'ERLON" at bounding box center [747, 245] width 60 height 12
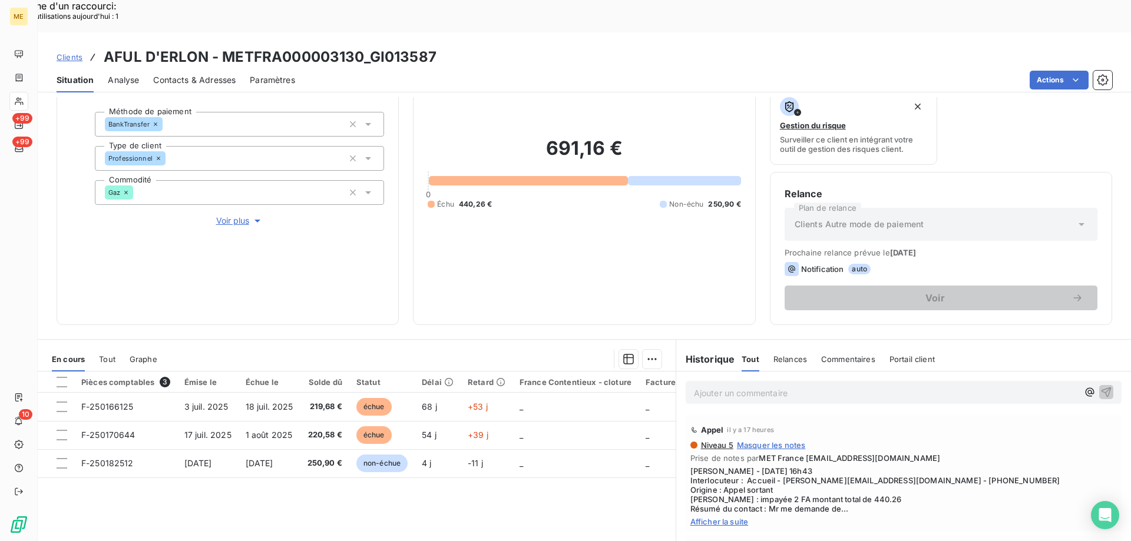
scroll to position [118, 0]
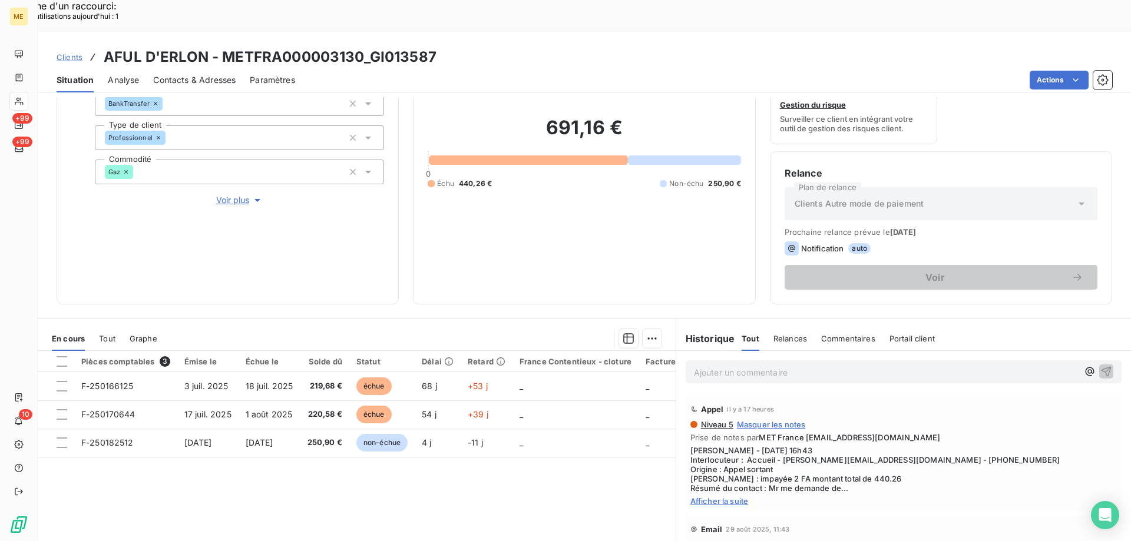
click at [713, 497] on span "Afficher la suite" at bounding box center [903, 501] width 427 height 9
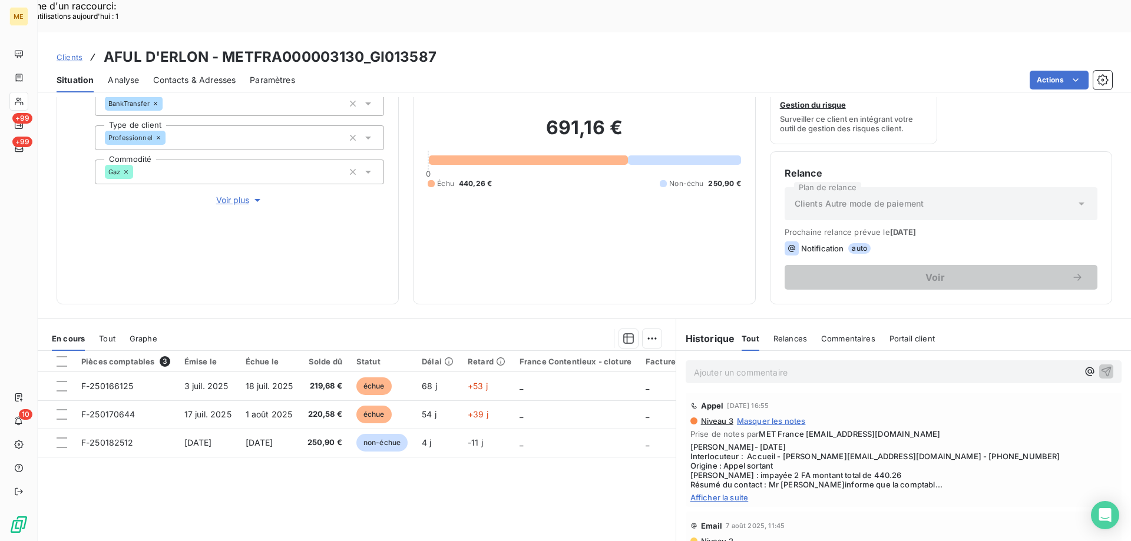
scroll to position [177, 0]
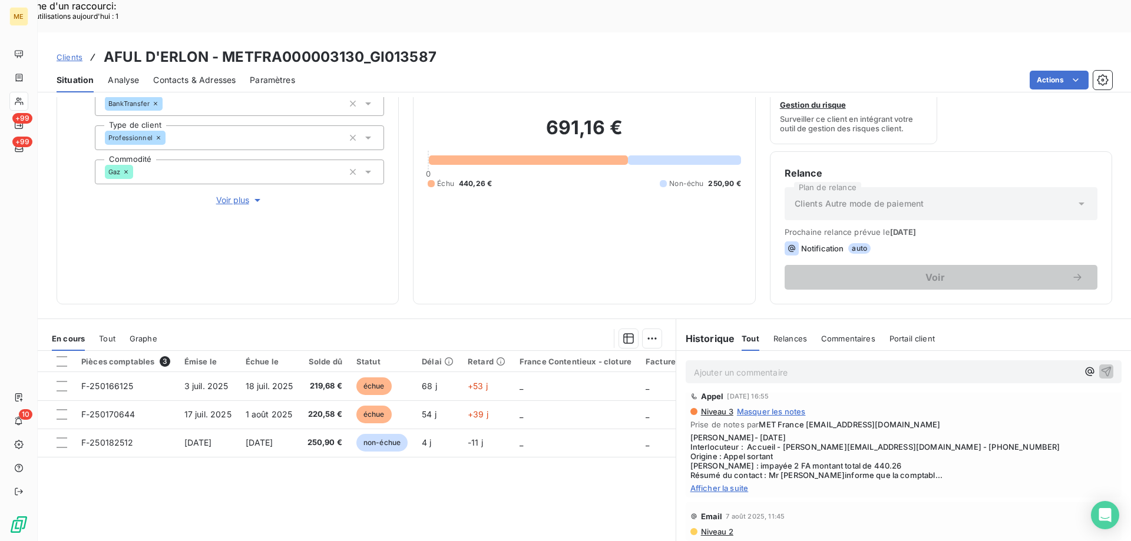
click at [696, 484] on span "Afficher la suite" at bounding box center [903, 488] width 427 height 9
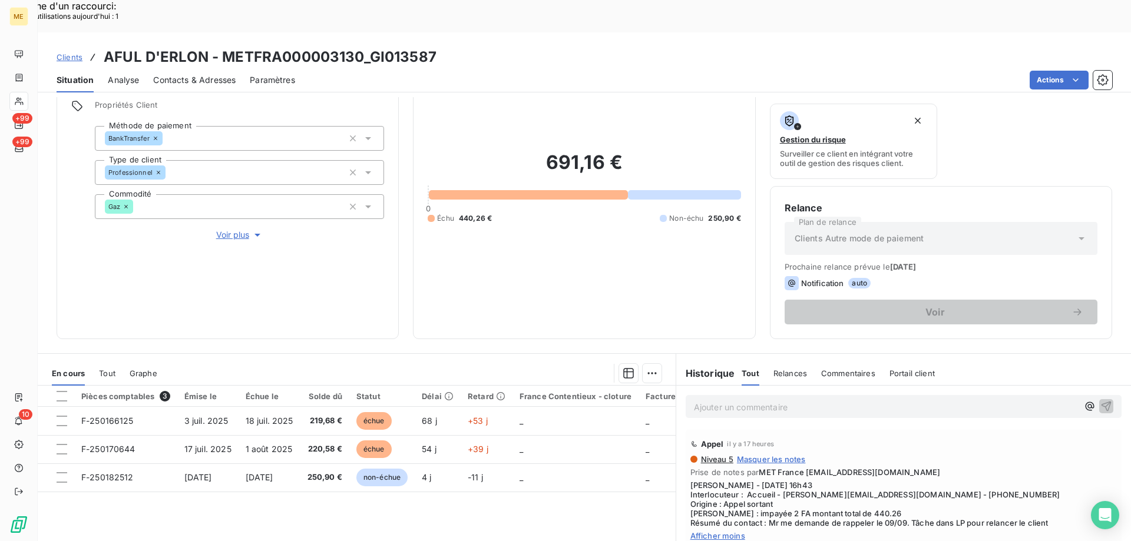
scroll to position [59, 0]
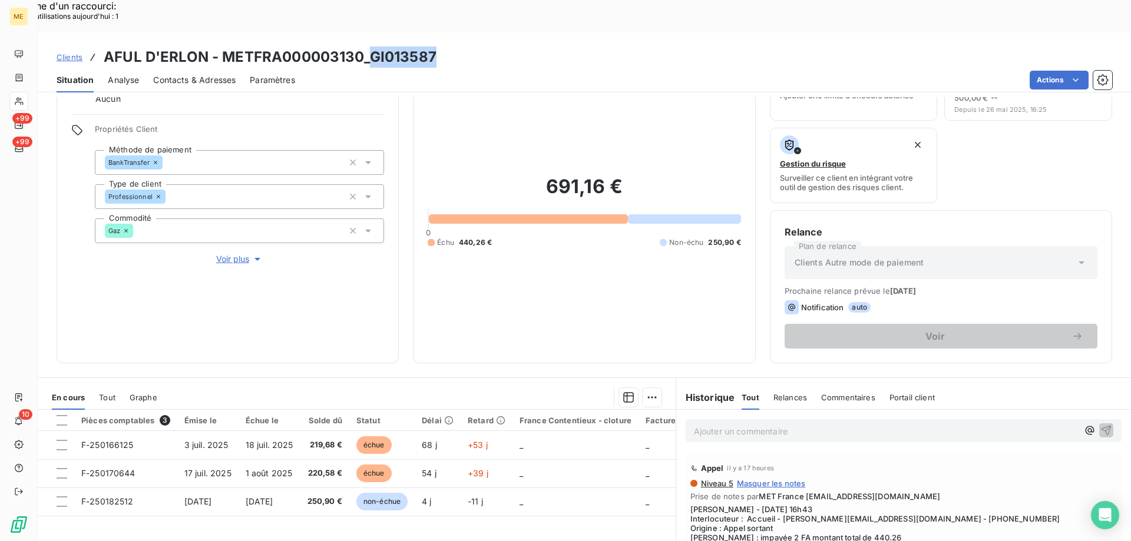
drag, startPoint x: 370, startPoint y: 25, endPoint x: 435, endPoint y: 30, distance: 65.0
click at [435, 47] on div "Clients AFUL D'ERLON - METFRA000003130_GI013587" at bounding box center [584, 57] width 1093 height 21
drag, startPoint x: 883, startPoint y: 488, endPoint x: 927, endPoint y: 491, distance: 44.9
click at [927, 505] on span "Sylvain - 08/09/2025 - 16h43 Interlocuteur : Accueil - v.chassard@accessite.eu …" at bounding box center [903, 528] width 427 height 47
click at [568, 71] on div "Actions" at bounding box center [710, 80] width 803 height 19
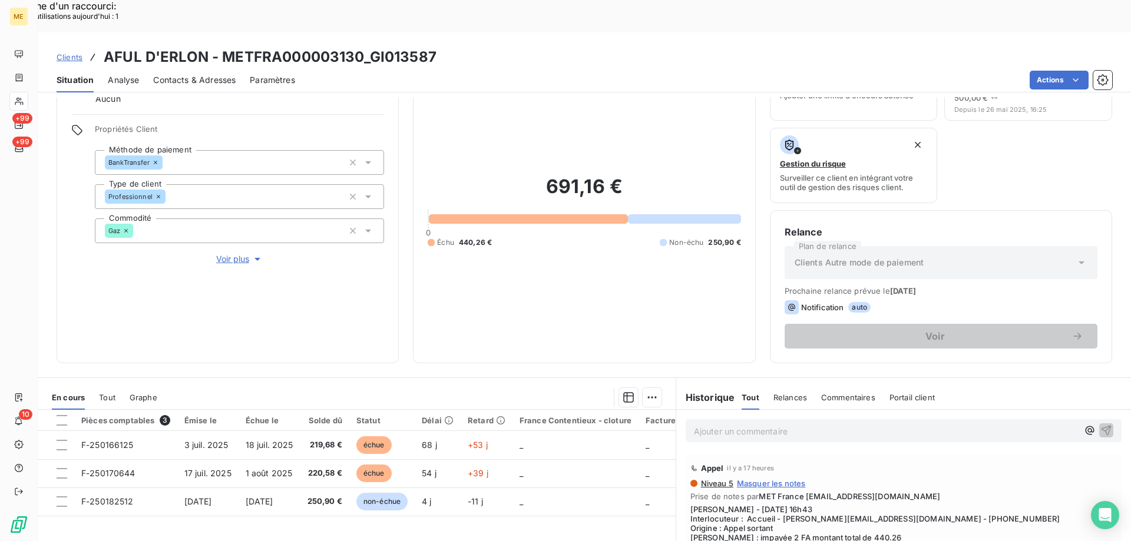
scroll to position [157, 0]
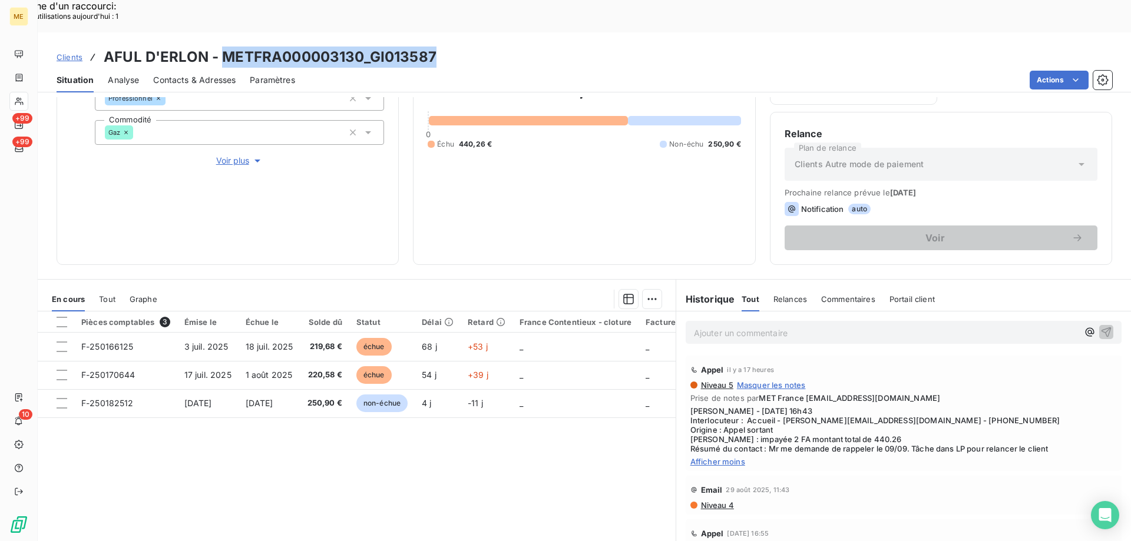
drag, startPoint x: 222, startPoint y: 26, endPoint x: 444, endPoint y: 29, distance: 222.1
click at [444, 47] on div "Clients AFUL D'ERLON - METFRA000003130_GI013587" at bounding box center [584, 57] width 1093 height 21
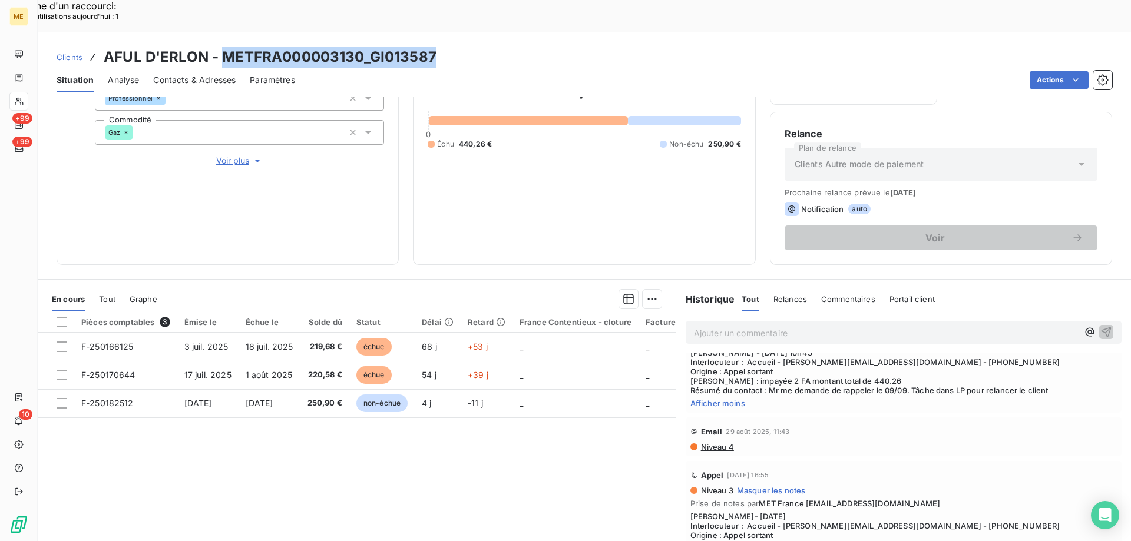
scroll to position [0, 0]
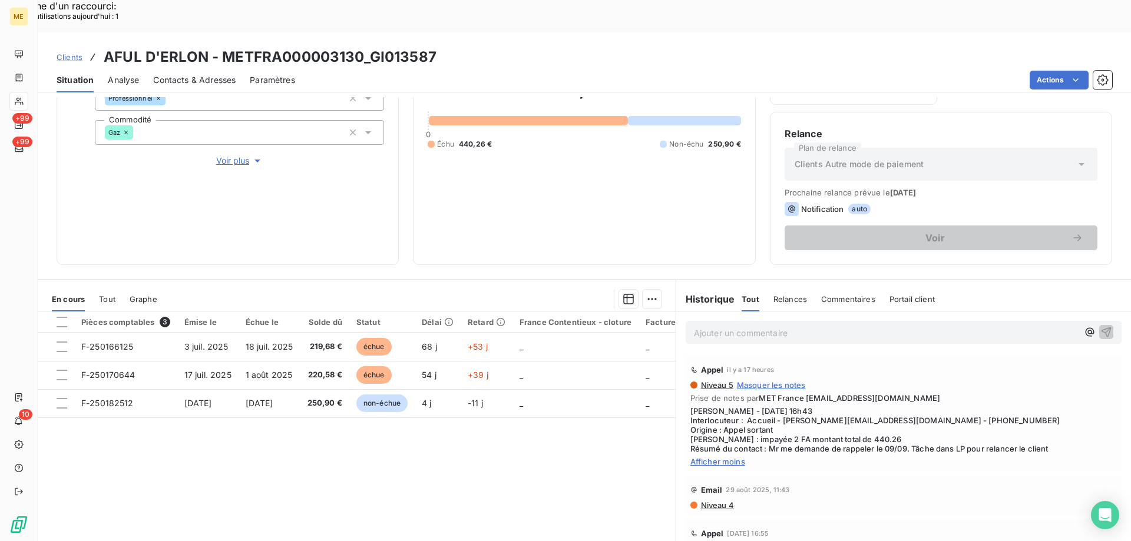
click at [711, 457] on span "Afficher moins" at bounding box center [903, 461] width 427 height 9
click at [711, 457] on span "Afficher la suite" at bounding box center [903, 461] width 427 height 9
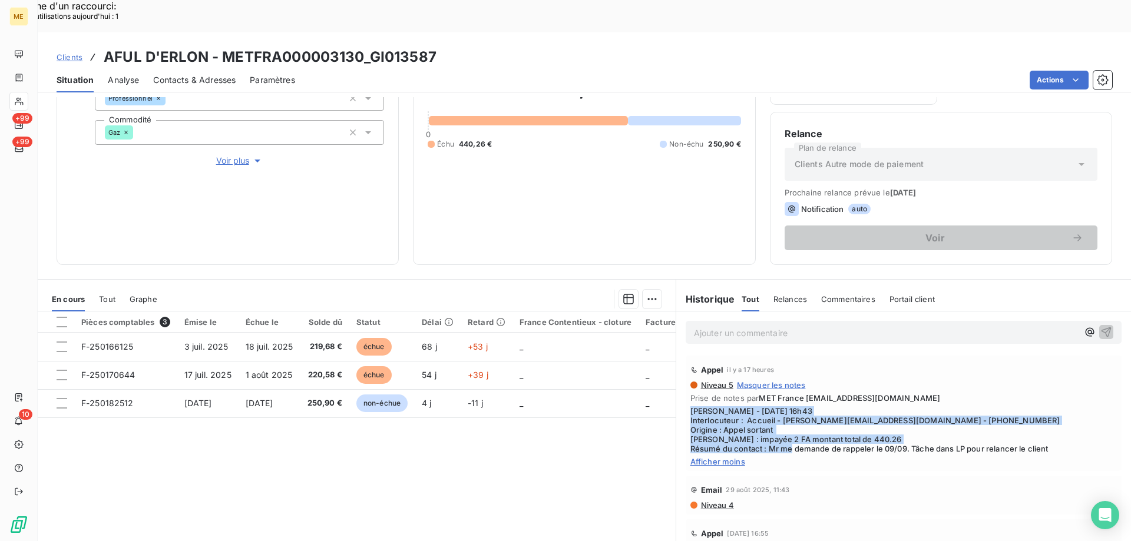
drag, startPoint x: 903, startPoint y: 419, endPoint x: 673, endPoint y: 381, distance: 233.0
click at [676, 381] on div "Appel il y a 17 heures Niveau 5 Masquer les notes Prise de notes par MET France…" at bounding box center [903, 413] width 455 height 120
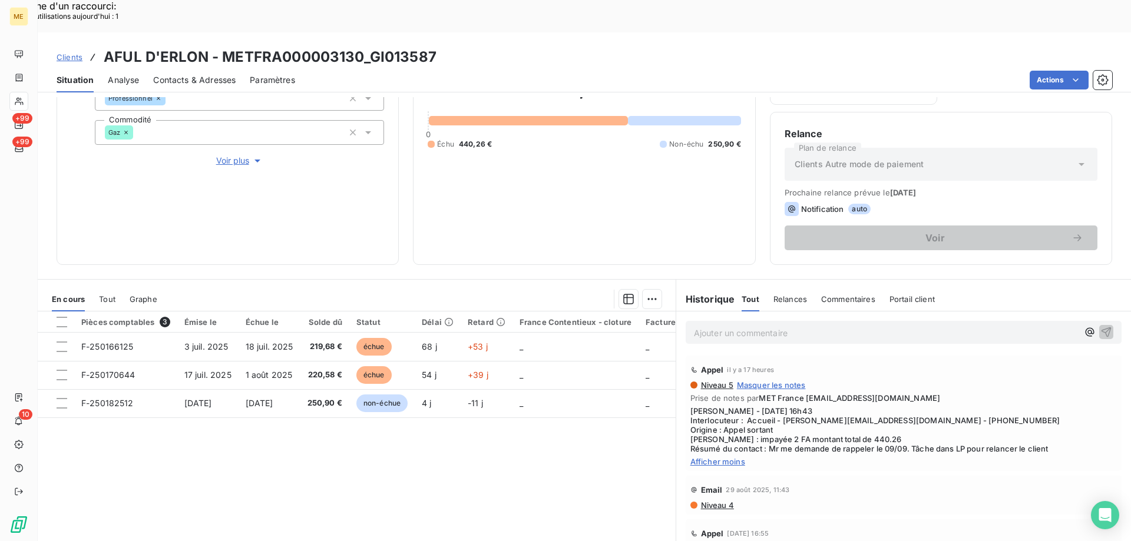
click at [732, 326] on p "Ajouter un commentaire ﻿" at bounding box center [886, 333] width 384 height 15
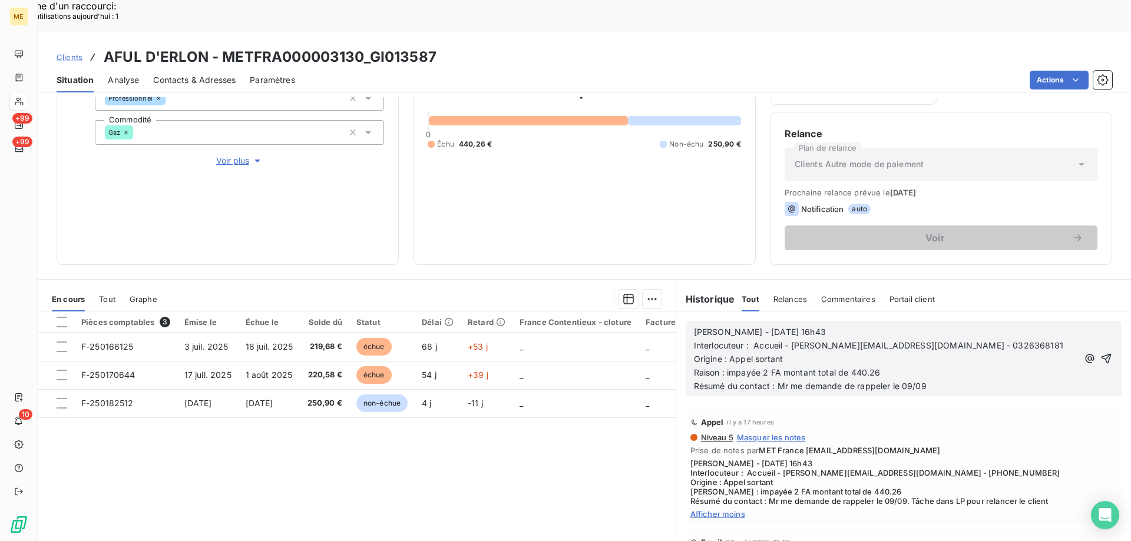
click at [731, 327] on span "Sylvain - 08/09/2025 - 16h43" at bounding box center [760, 332] width 132 height 10
click at [925, 380] on p "Résumé du contact : Mr me demande de rappeler le 09/09" at bounding box center [886, 387] width 384 height 14
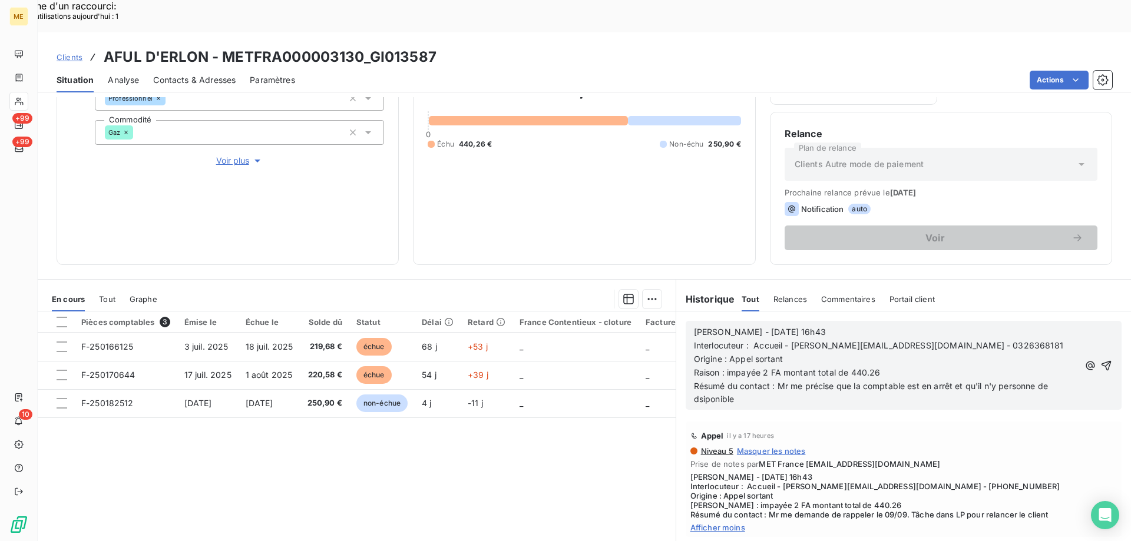
click at [700, 381] on span "Résumé du contact : Mr me précise que la comptable est en arrêt et qu'il n'y pe…" at bounding box center [872, 393] width 356 height 24
click at [0, 0] on lt-span "d is ponible" at bounding box center [0, 0] width 0 height 0
click at [1102, 360] on icon "button" at bounding box center [1108, 366] width 12 height 12
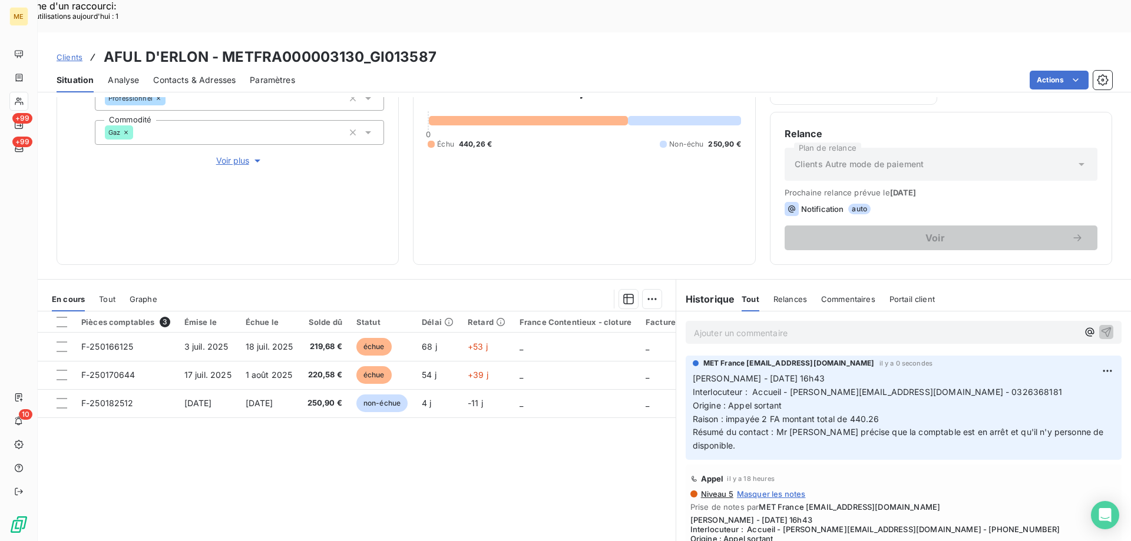
click at [706, 326] on p "Ajouter un commentaire ﻿" at bounding box center [886, 333] width 384 height 15
click at [787, 326] on p "[PERSON_NAME] // Bonjour" at bounding box center [886, 333] width 384 height 14
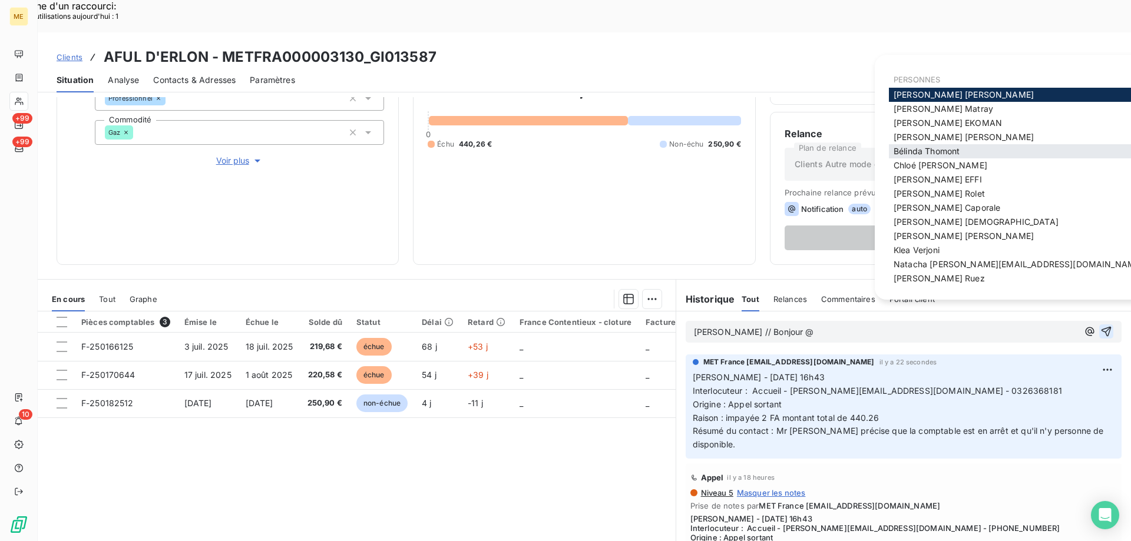
click at [899, 155] on span "[PERSON_NAME]" at bounding box center [927, 151] width 66 height 10
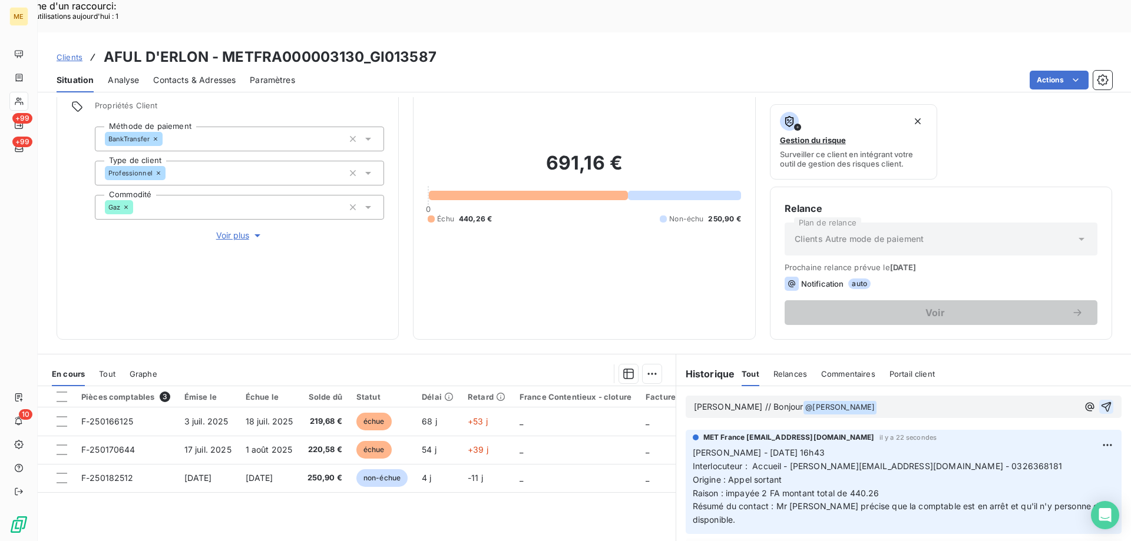
scroll to position [157, 0]
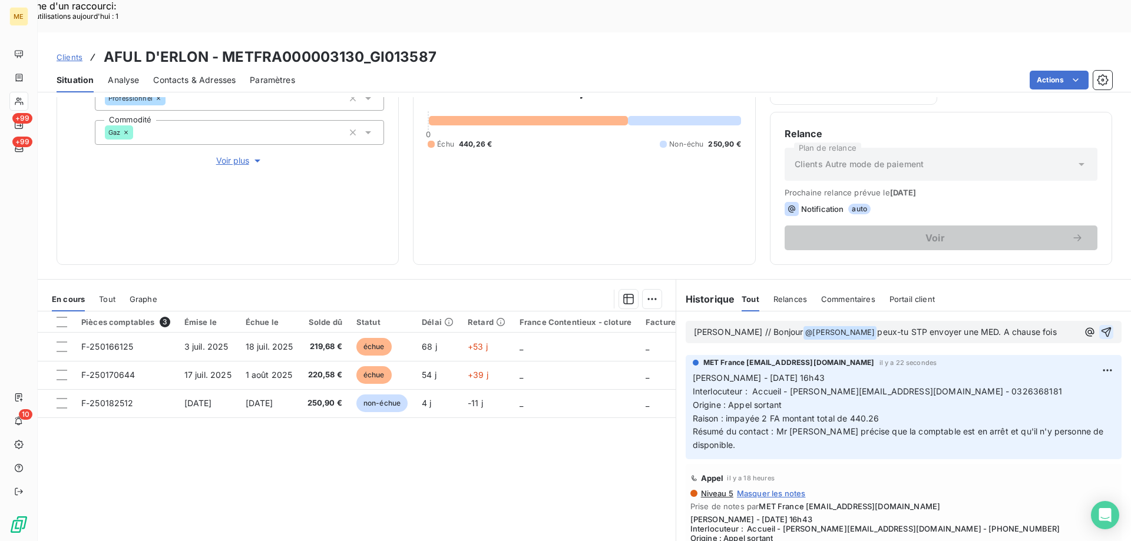
click at [999, 327] on span "peux-tu STP envoyer une MED. A chause fois" at bounding box center [966, 332] width 179 height 10
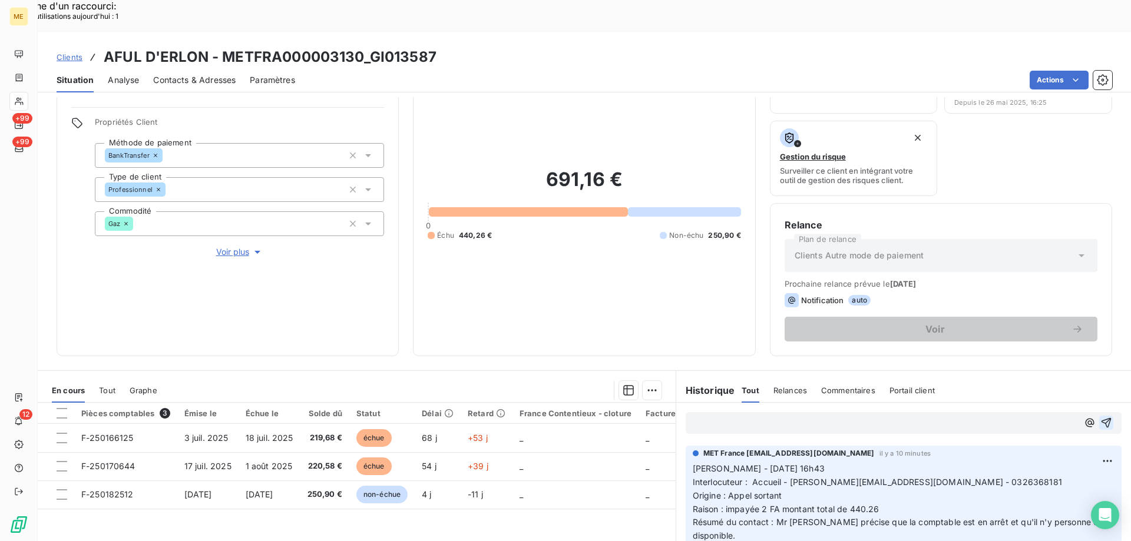
scroll to position [0, 0]
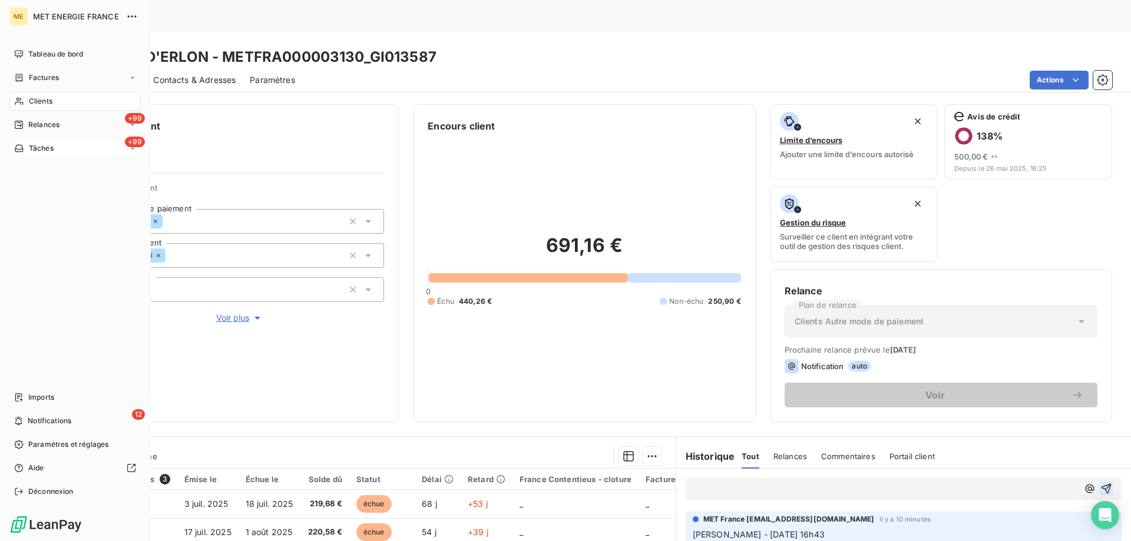
click at [55, 156] on div "+99 Tâches" at bounding box center [74, 148] width 131 height 19
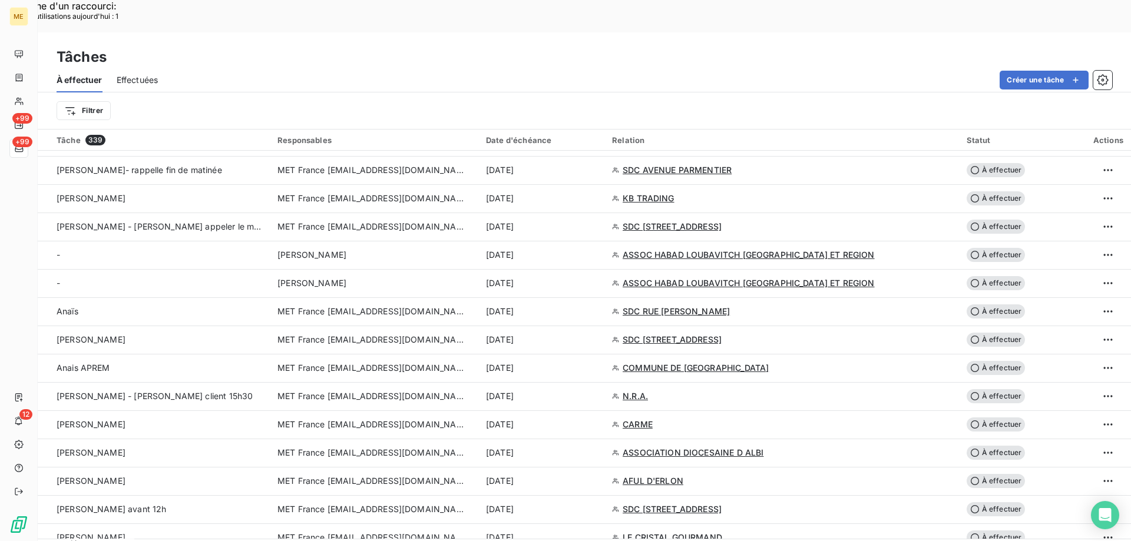
scroll to position [1178, 0]
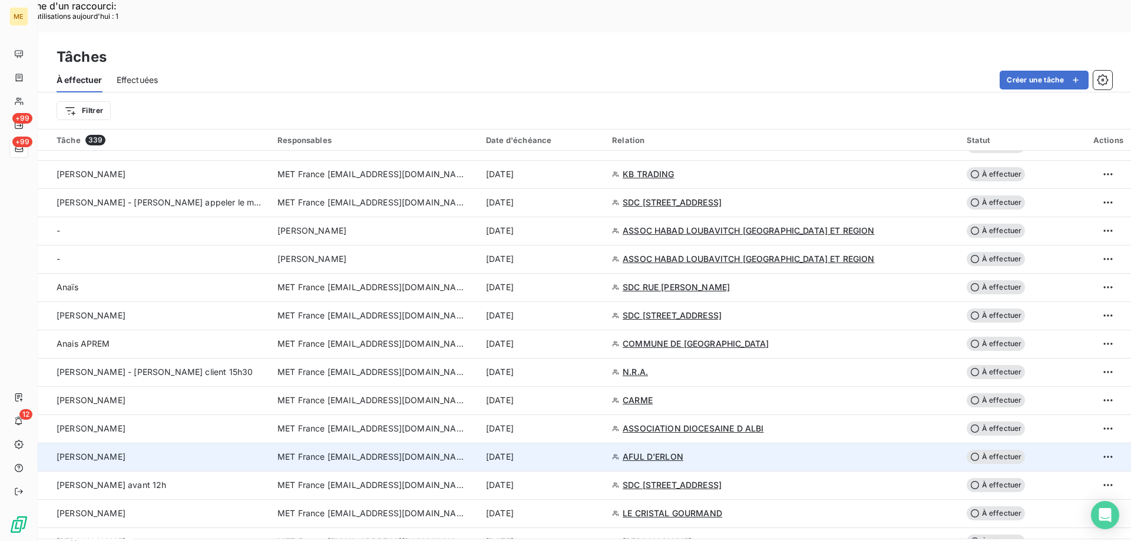
click at [396, 443] on td "MET France [EMAIL_ADDRESS][DOMAIN_NAME]" at bounding box center [374, 457] width 209 height 28
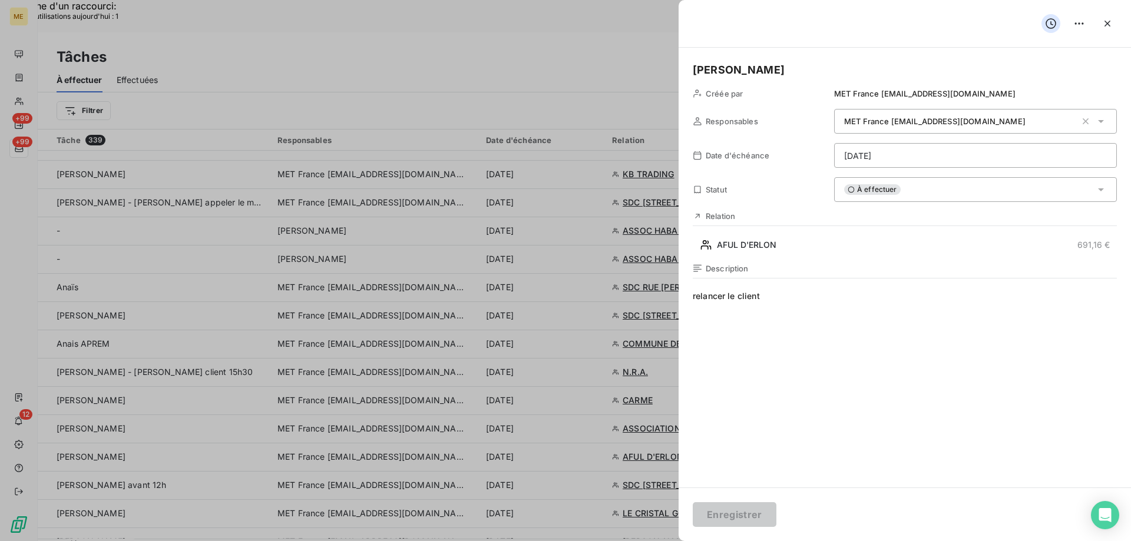
click at [864, 194] on span "À effectuer" at bounding box center [872, 189] width 57 height 11
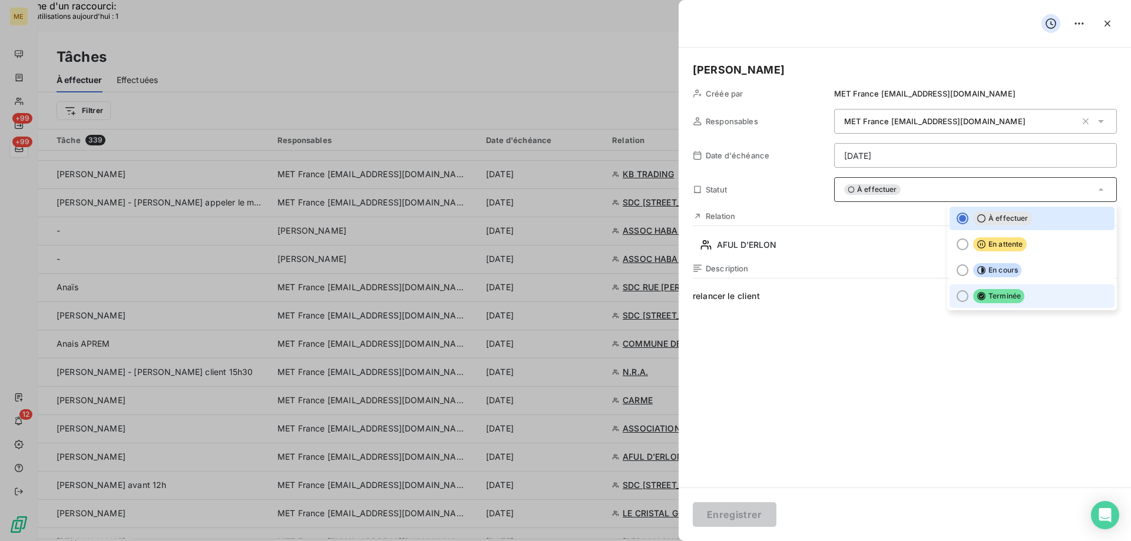
click at [957, 299] on div at bounding box center [963, 296] width 12 height 12
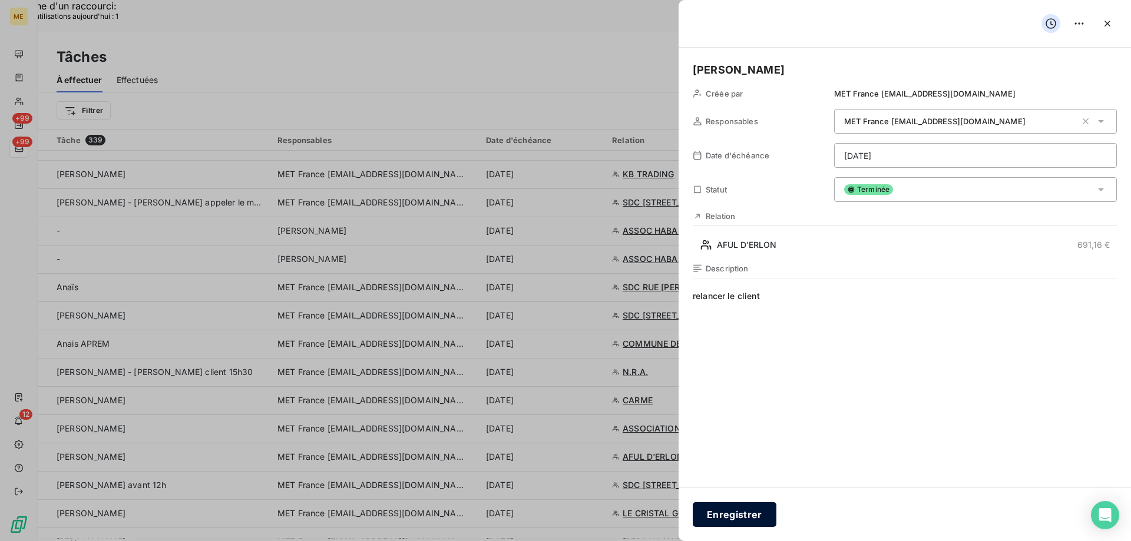
click at [739, 513] on button "Enregistrer" at bounding box center [735, 515] width 84 height 25
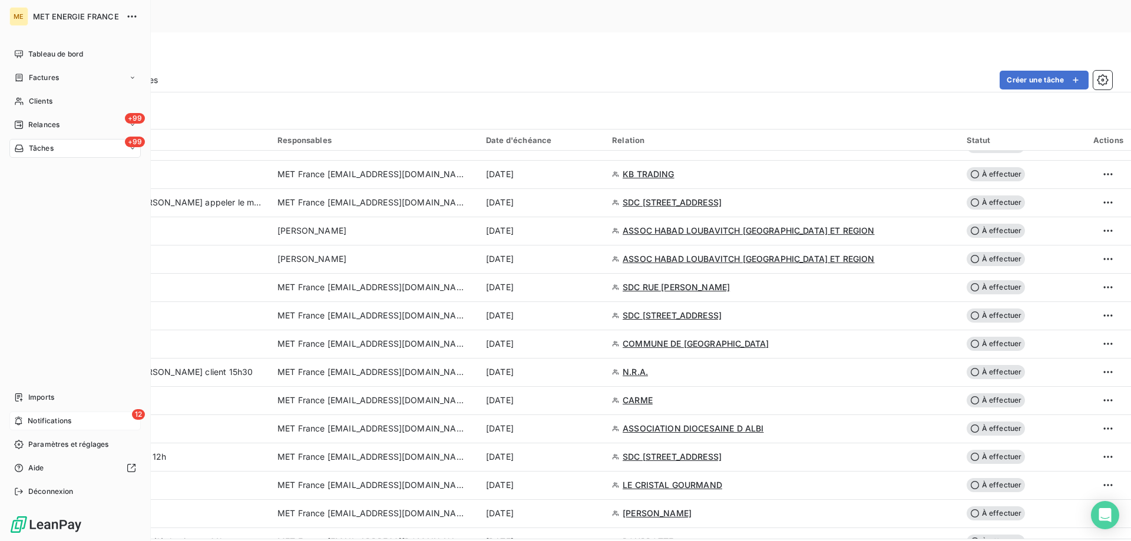
click at [39, 423] on span "Notifications" at bounding box center [50, 421] width 44 height 11
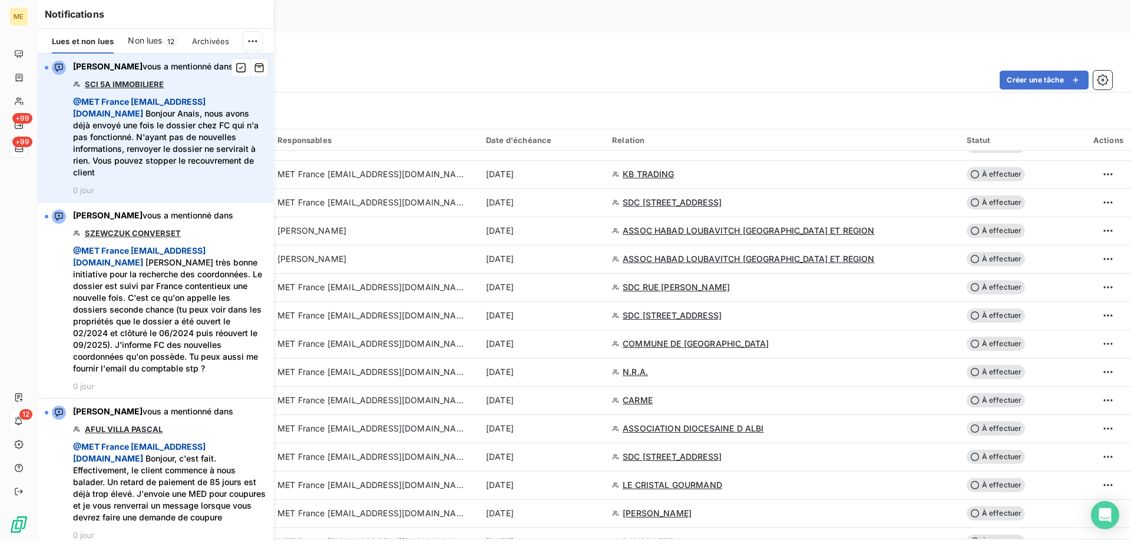
click at [134, 87] on link "SCI 5A IMMOBILIERE" at bounding box center [124, 84] width 79 height 9
click at [236, 67] on icon "button" at bounding box center [241, 68] width 11 height 12
click at [237, 66] on icon "button" at bounding box center [241, 68] width 9 height 9
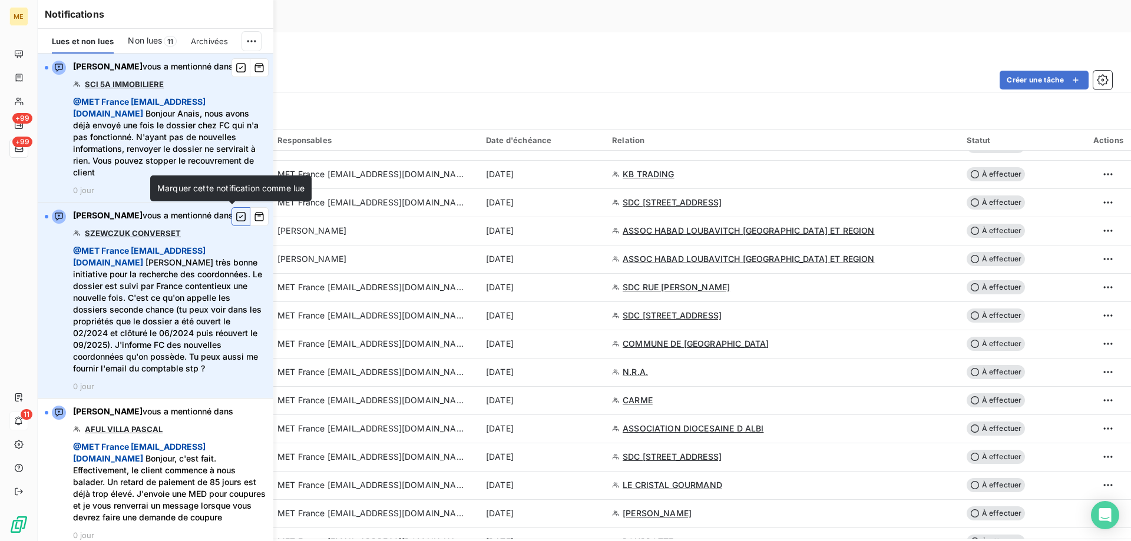
click at [236, 219] on icon "button" at bounding box center [241, 217] width 11 height 12
click at [136, 233] on link "SZEWCZUK CONVERSET" at bounding box center [133, 233] width 96 height 9
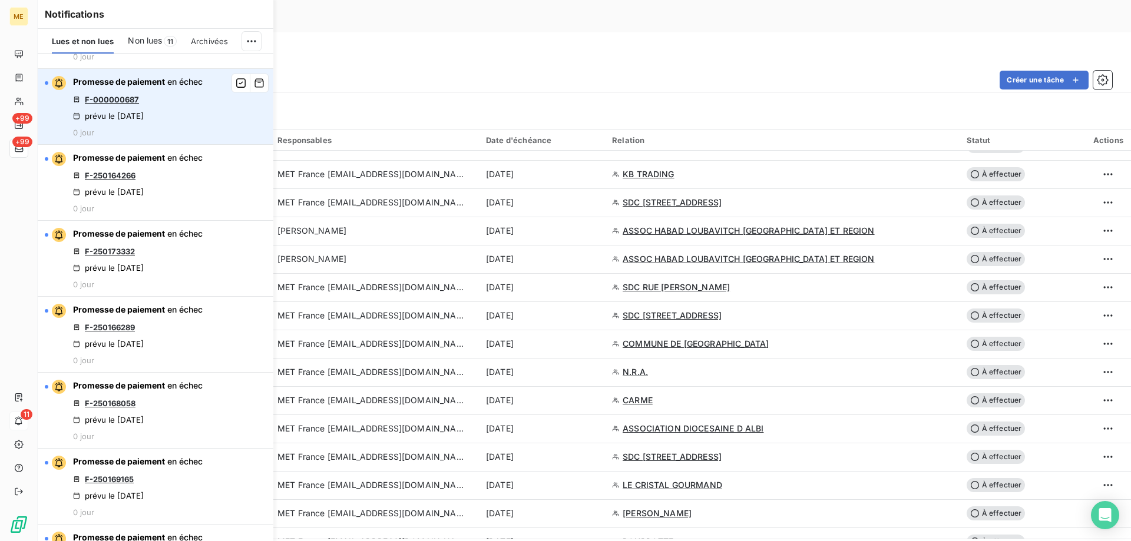
scroll to position [707, 0]
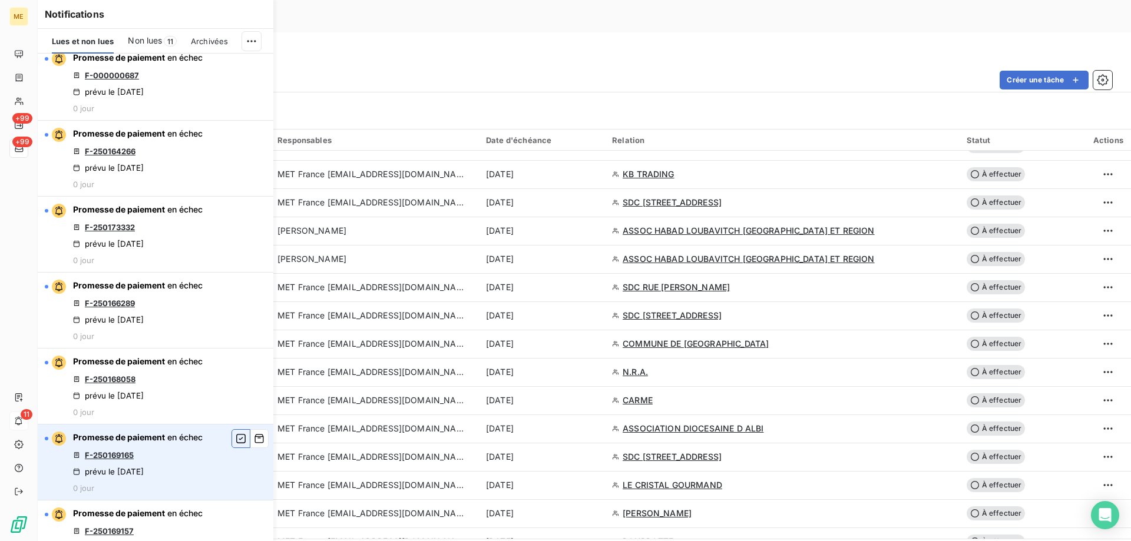
click at [236, 445] on icon "button" at bounding box center [241, 439] width 11 height 12
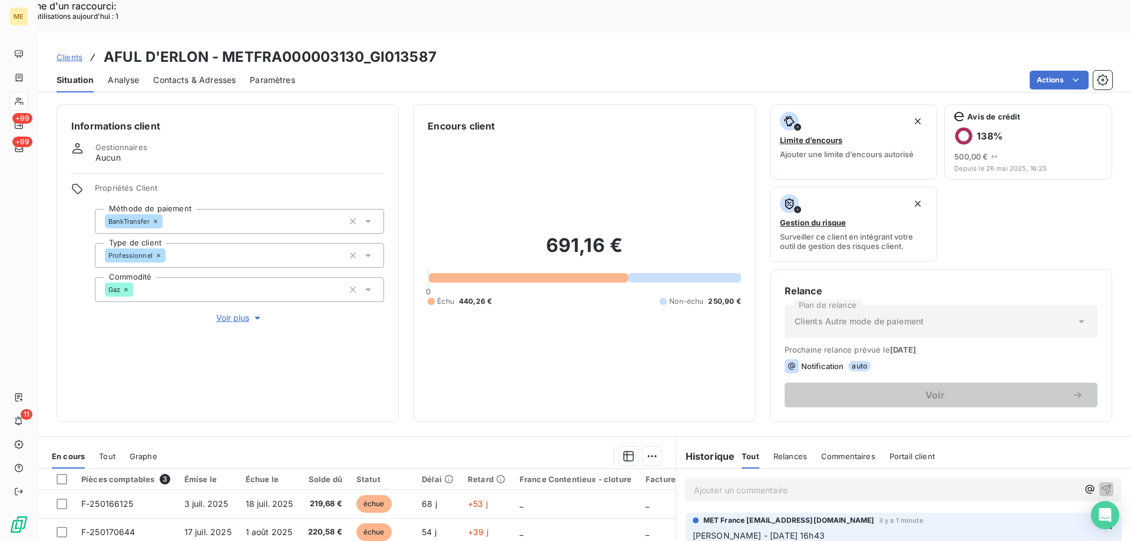
click at [77, 52] on span "Clients" at bounding box center [70, 56] width 26 height 9
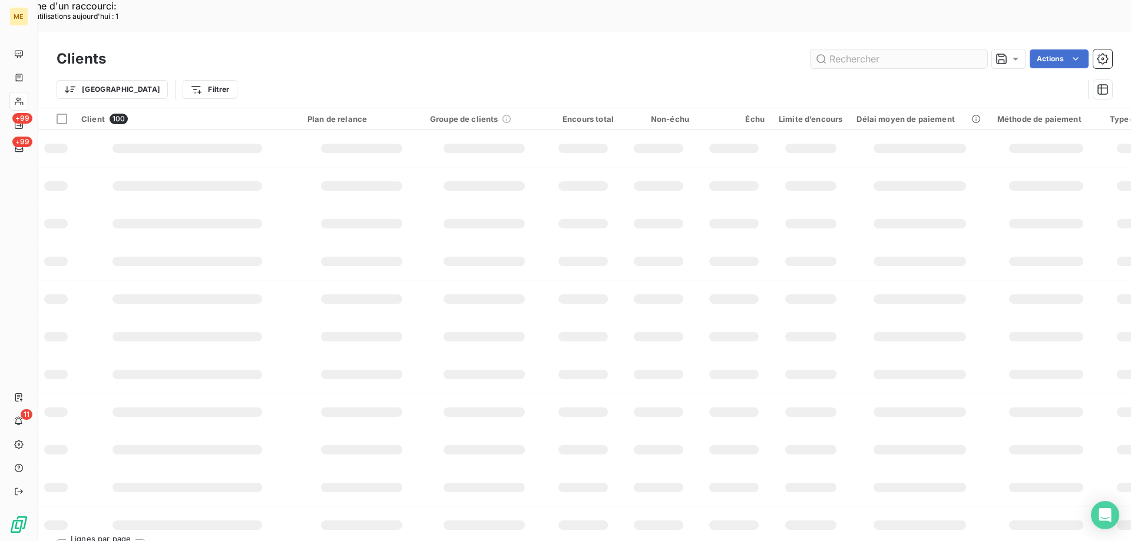
click at [957, 49] on input "text" at bounding box center [899, 58] width 177 height 19
type input "2"
type input "m"
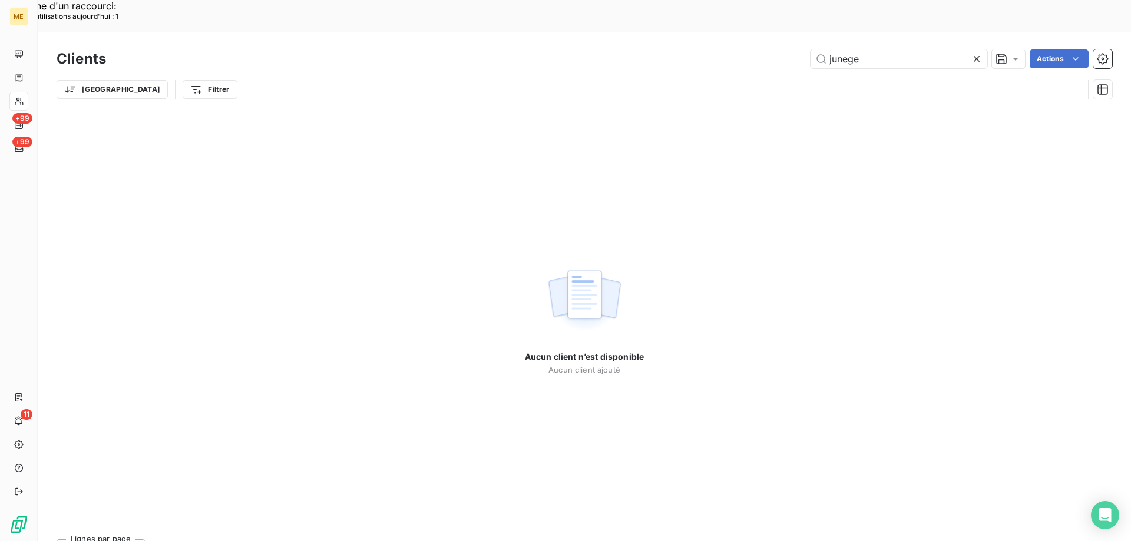
type input "junege"
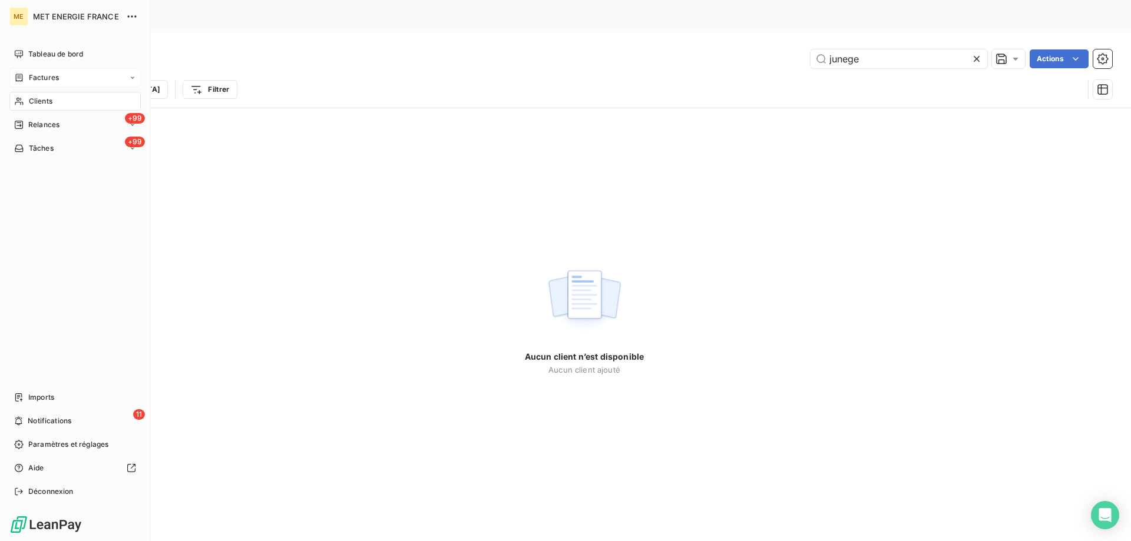
click at [24, 78] on icon at bounding box center [19, 77] width 10 height 9
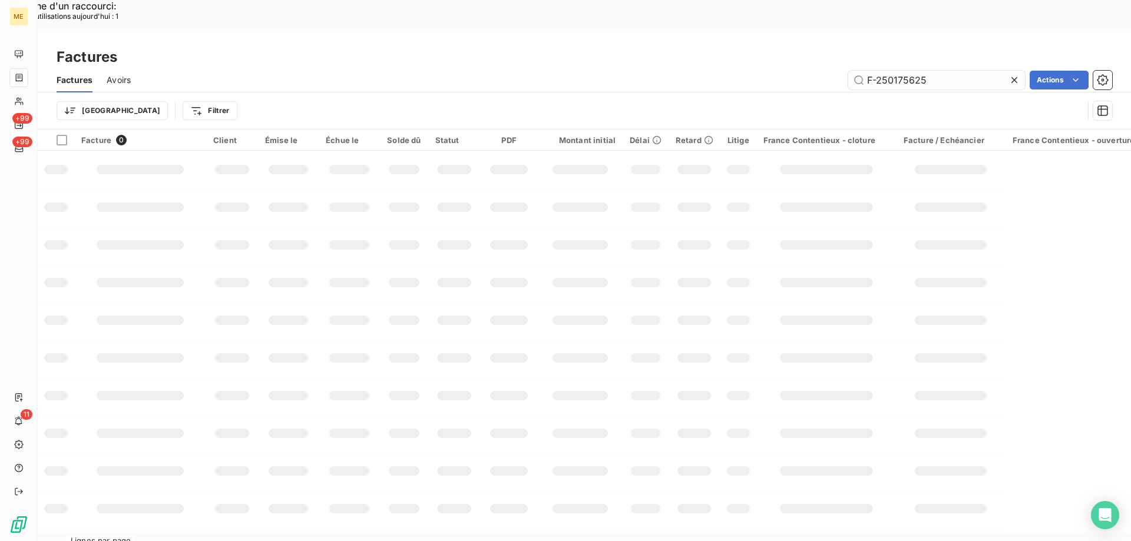
drag, startPoint x: 937, startPoint y: 47, endPoint x: 894, endPoint y: 45, distance: 42.5
click at [894, 71] on input "F-250175625" at bounding box center [936, 80] width 177 height 19
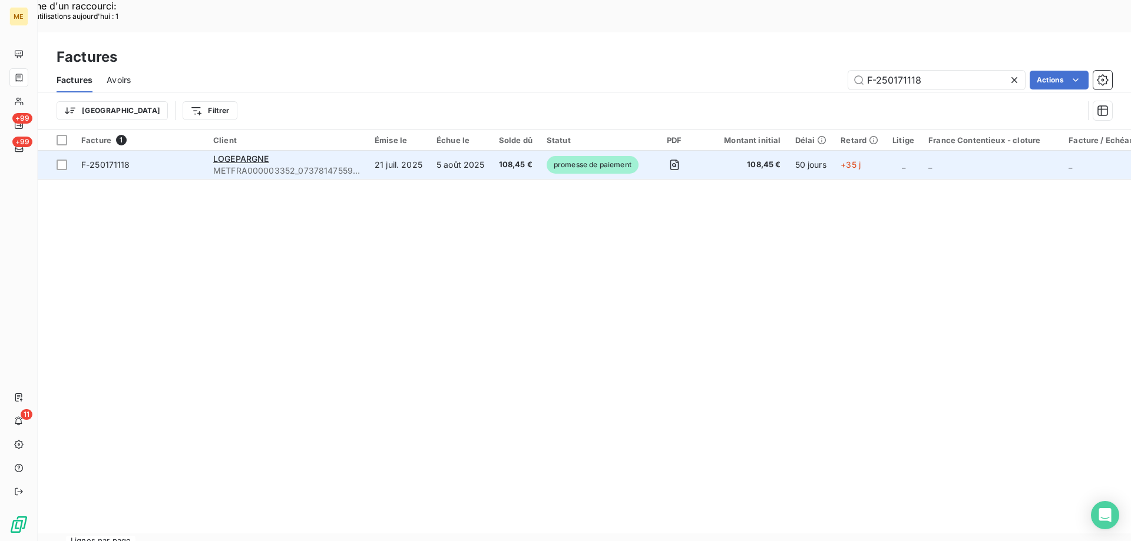
type input "F-250171118"
click at [93, 160] on span "F-250171118" at bounding box center [105, 165] width 49 height 10
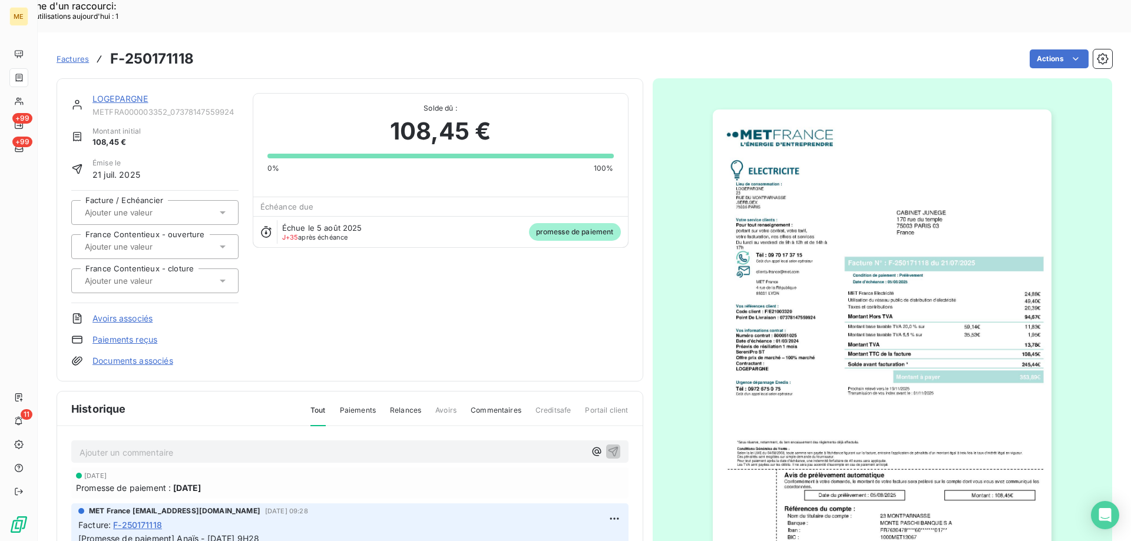
click at [115, 94] on link "LOGEPARGNE" at bounding box center [120, 99] width 56 height 10
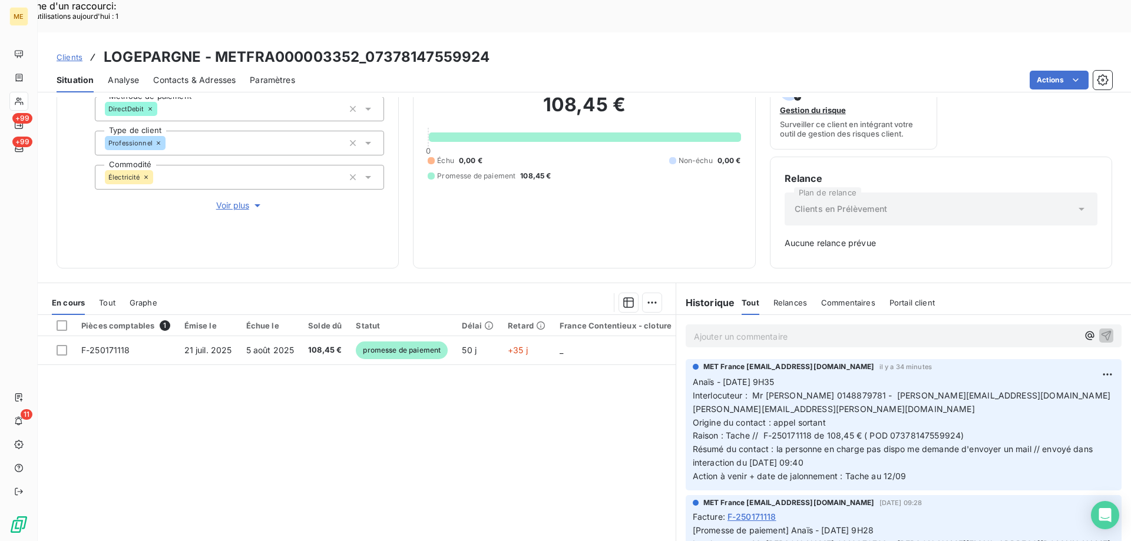
scroll to position [116, 0]
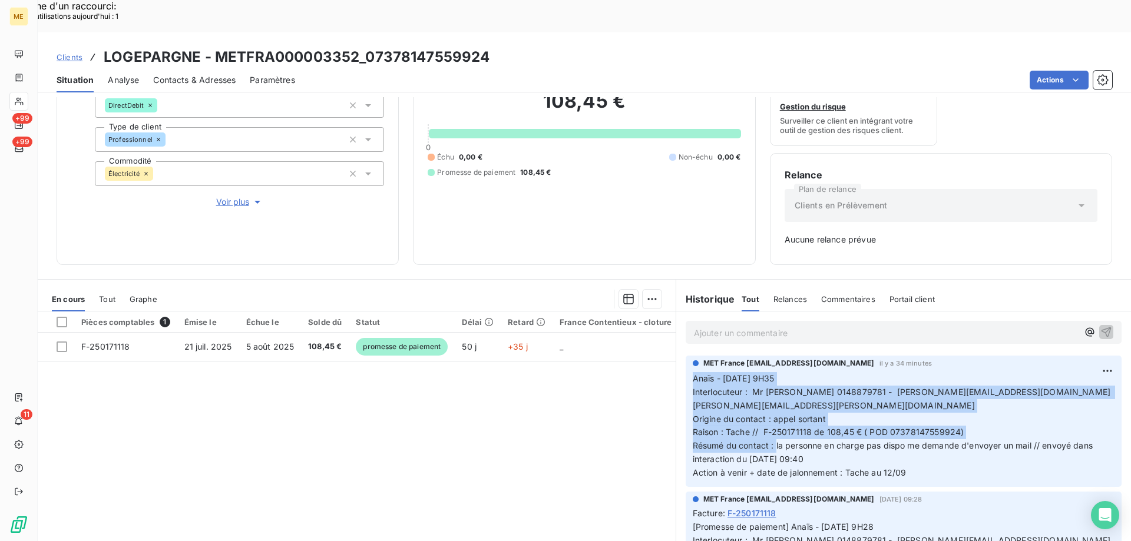
drag, startPoint x: 771, startPoint y: 402, endPoint x: 683, endPoint y: 348, distance: 102.7
click at [686, 356] on div "MET France met-france@recouvrement.met.com il y a 34 minutes Anaïs - 09/09/2025…" at bounding box center [904, 421] width 436 height 131
copy p "Anaïs - 09/09/2025 - 9H35 Interlocuteur : Mr LAGRANGE 0148879781 - teixeira-car…"
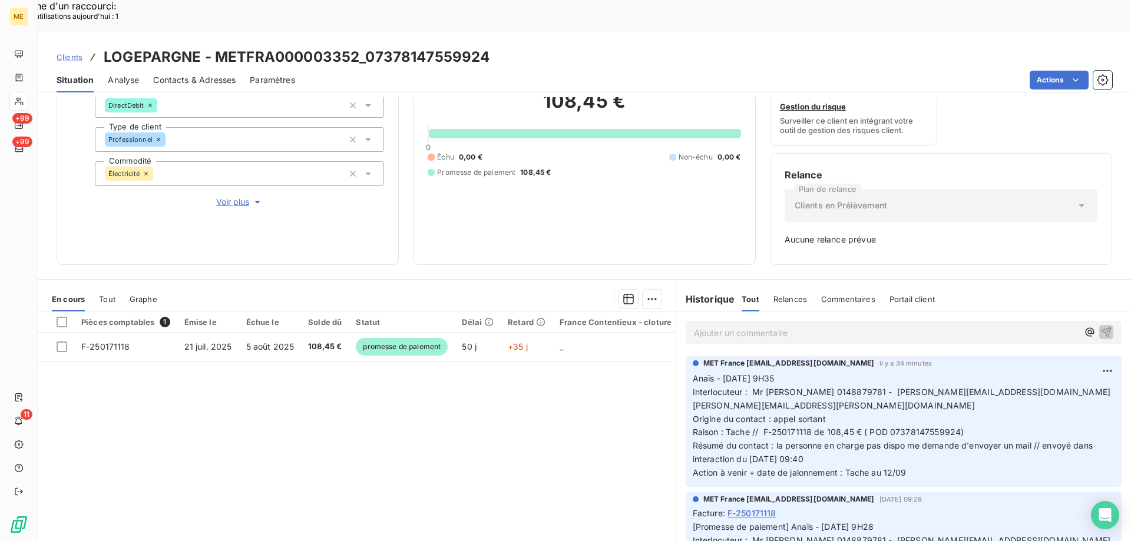
click at [717, 326] on p "Ajouter un commentaire ﻿" at bounding box center [886, 333] width 384 height 15
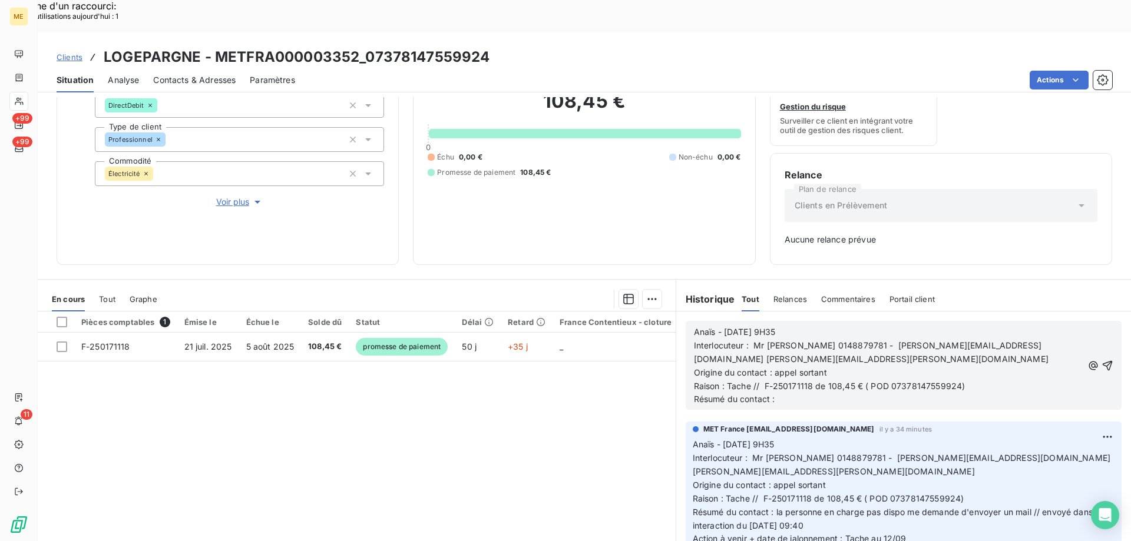
drag, startPoint x: 796, startPoint y: 296, endPoint x: 693, endPoint y: 295, distance: 103.1
click at [694, 327] on span "Anaïs - 09/09/2025 - 9H35" at bounding box center [735, 332] width 82 height 10
click at [832, 393] on p "Résumé du contact :" at bounding box center [888, 400] width 389 height 14
click at [998, 394] on span "Résumé du contact : M va nous régler la facture au plus tard début de semain pr…" at bounding box center [868, 399] width 349 height 10
click at [1038, 394] on span "Résumé du contact : M va nous régler la facture au plus tard début de semaine p…" at bounding box center [871, 399] width 354 height 10
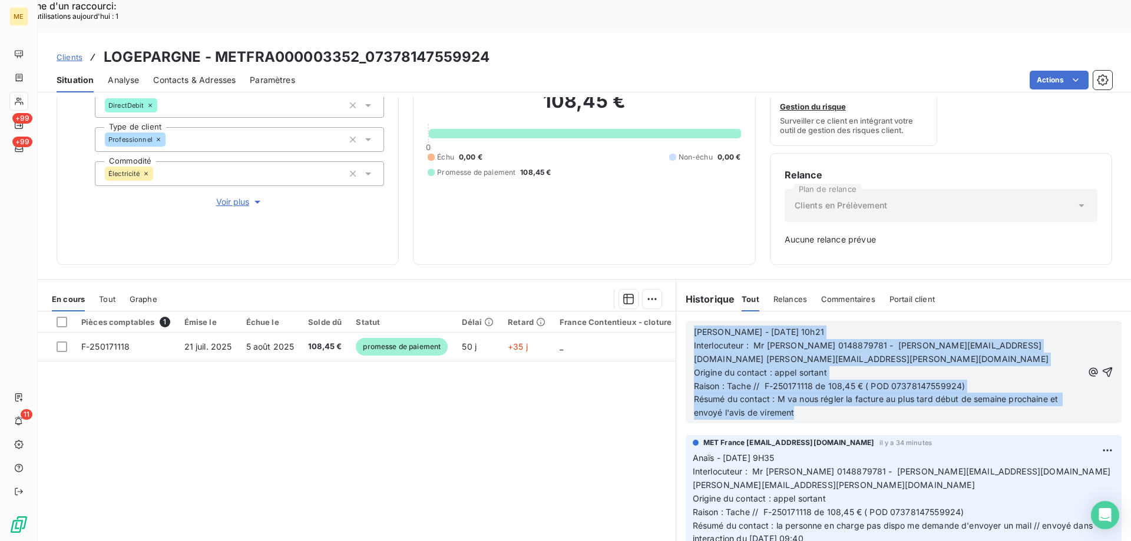
drag, startPoint x: 814, startPoint y: 385, endPoint x: 640, endPoint y: 298, distance: 194.7
click at [640, 298] on div "En cours Tout Graphe Pièces comptables 1 Émise le Échue le Solde dû Statut Déla…" at bounding box center [584, 426] width 1093 height 295
copy div "Sylvain - 09/09/2025 - 10h21 Interlocuteur : Mr LAGRANGE 0148879781 - teixeira-…"
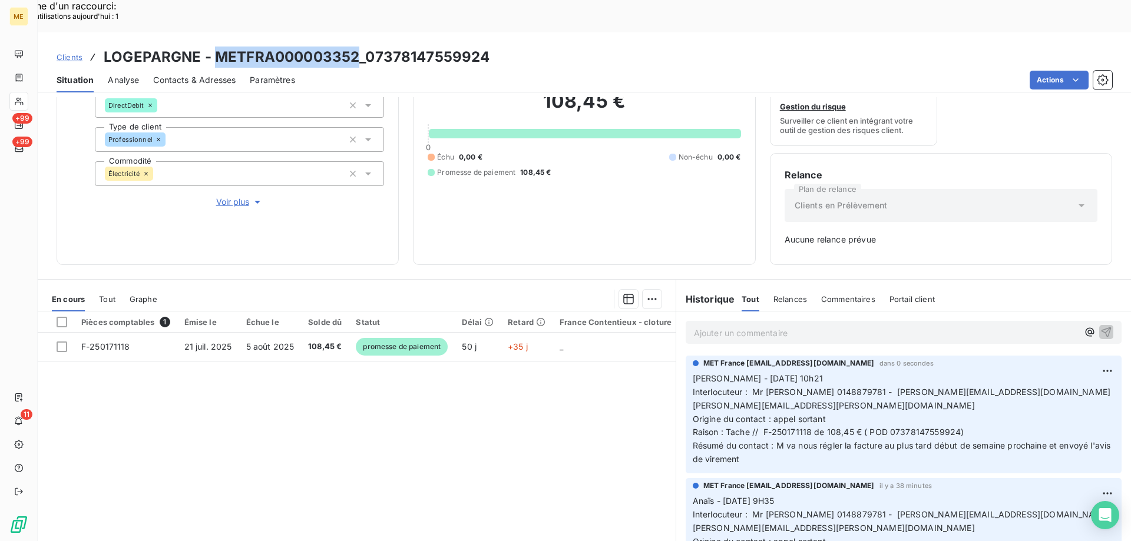
drag, startPoint x: 213, startPoint y: 25, endPoint x: 354, endPoint y: 12, distance: 142.0
click at [354, 32] on div "Clients LOGEPARGNE - METFRA000003352_07378147559924 Situation Analyse Contacts …" at bounding box center [584, 62] width 1093 height 60
copy h3 "METFRA000003352"
drag, startPoint x: 968, startPoint y: 361, endPoint x: 1075, endPoint y: 362, distance: 107.2
click at [1075, 372] on p "Sylvain - 09/09/2025 - 10h21 Interlocuteur : Mr LAGRANGE 0148879781 - teixeira-…" at bounding box center [904, 419] width 422 height 94
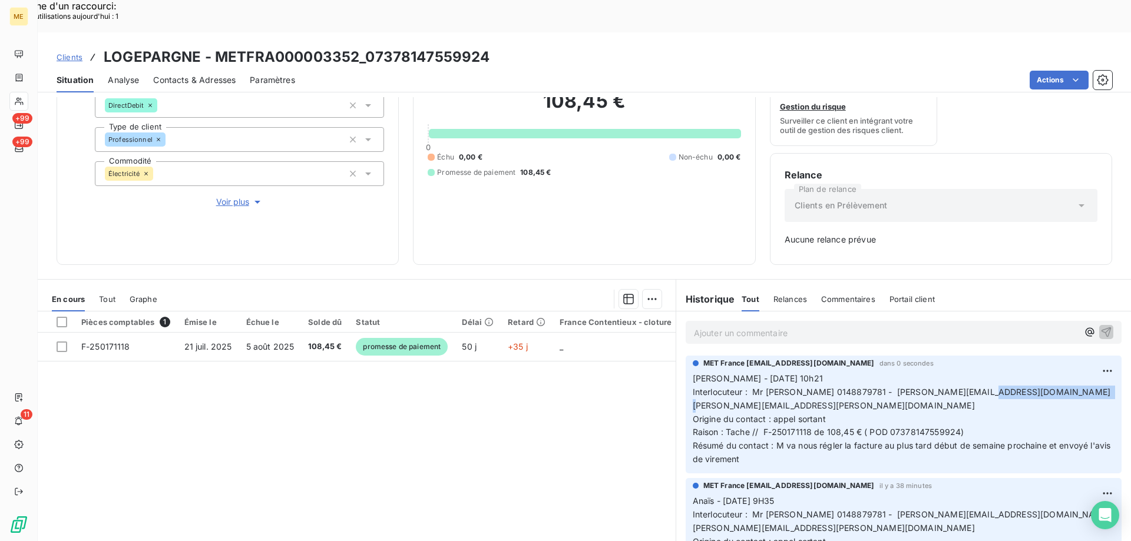
copy span "[EMAIL_ADDRESS][DOMAIN_NAME]"
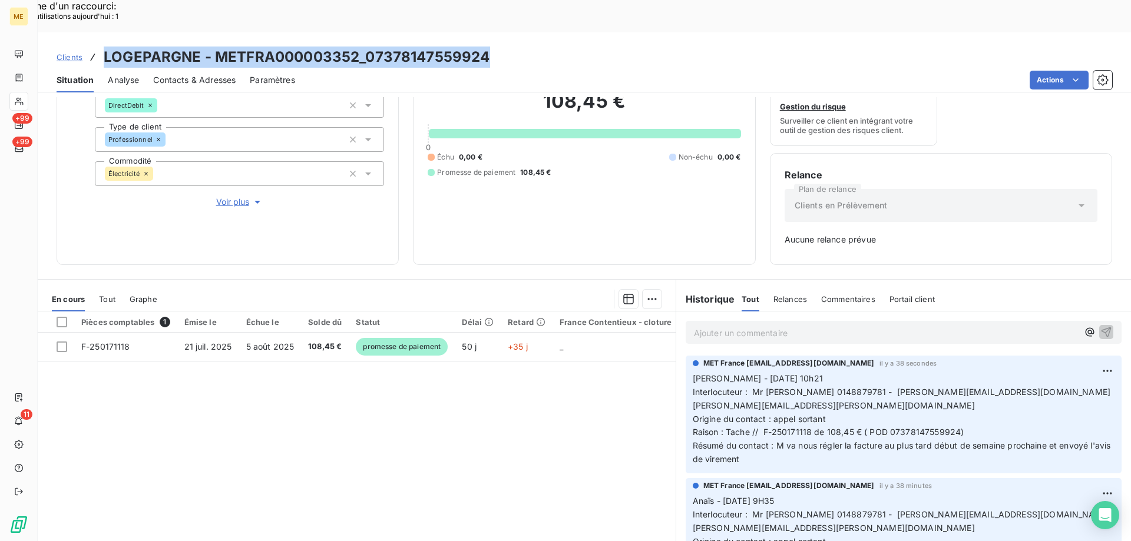
drag, startPoint x: 103, startPoint y: 22, endPoint x: 523, endPoint y: 28, distance: 420.1
click at [523, 47] on div "Clients LOGEPARGNE - METFRA000003352_07378147559924" at bounding box center [584, 57] width 1093 height 21
copy h3 "LOGEPARGNE - METFRA000003352_07378147559924"
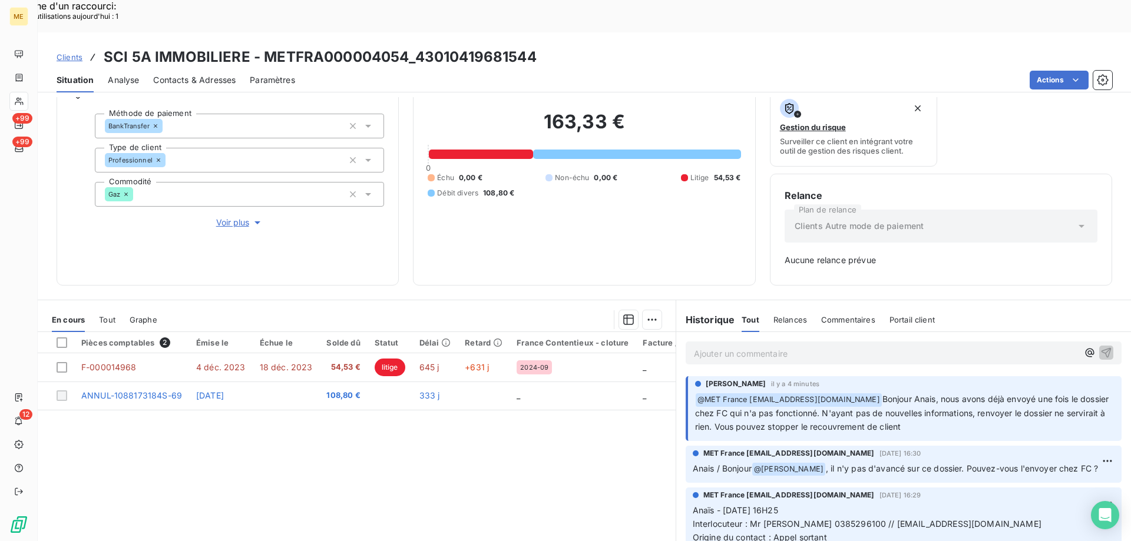
scroll to position [116, 0]
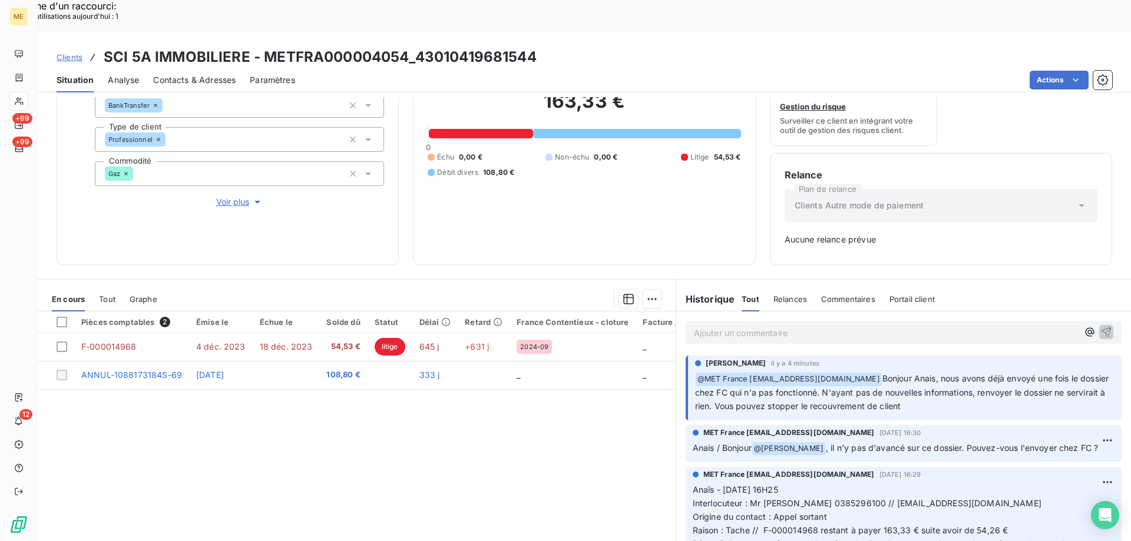
click at [220, 196] on span "Voir plus" at bounding box center [239, 202] width 47 height 12
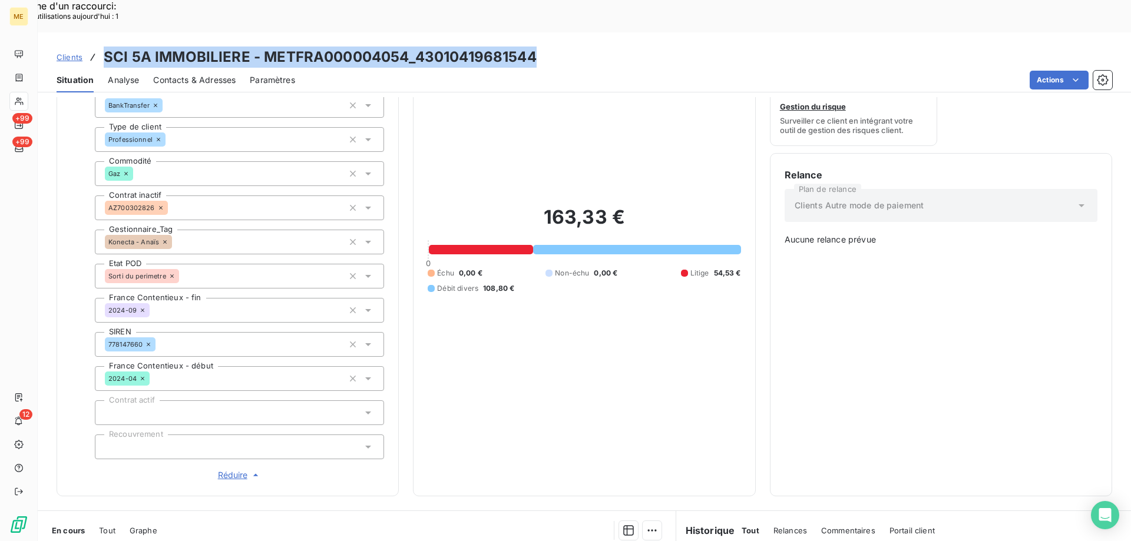
drag, startPoint x: 103, startPoint y: 21, endPoint x: 564, endPoint y: 1, distance: 462.3
click at [564, 32] on div "Clients SCI 5A IMMOBILIERE - METFRA000004054_43010419681544 Situation Analyse C…" at bounding box center [584, 62] width 1093 height 60
copy h3 "SCI 5A IMMOBILIERE - METFRA000004054_43010419681544"
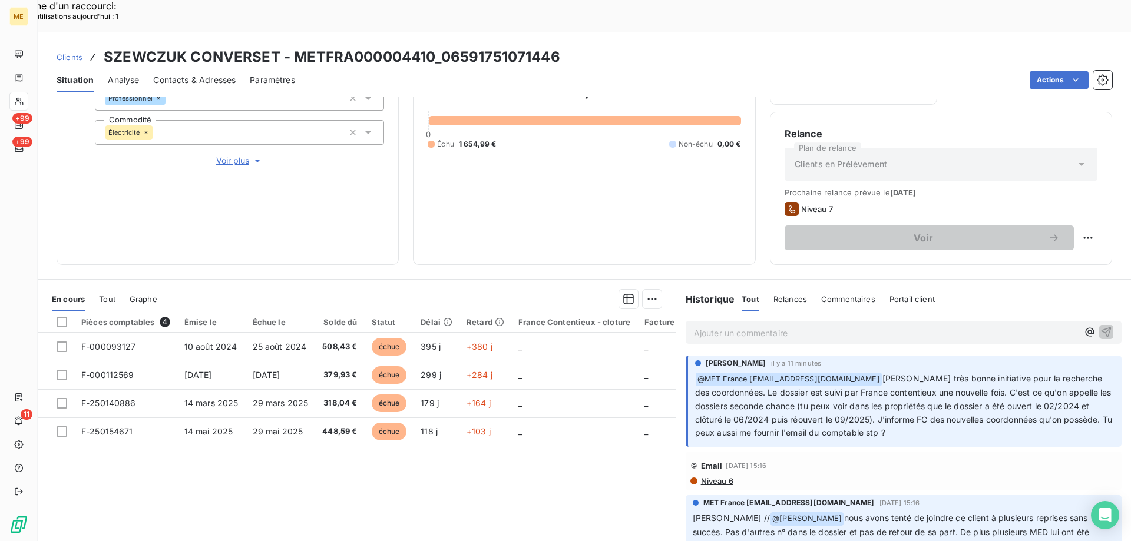
scroll to position [177, 0]
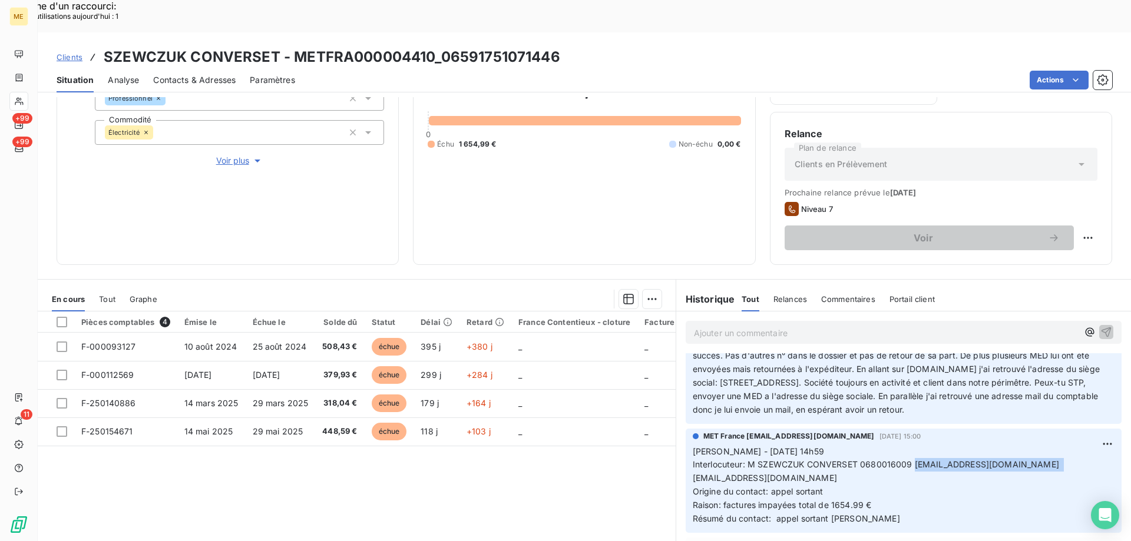
drag, startPoint x: 911, startPoint y: 434, endPoint x: 1065, endPoint y: 437, distance: 153.8
click at [1065, 445] on p "[PERSON_NAME] - [DATE] 14h59 Interlocuteur: [PERSON_NAME] CONVERSET 0680016009 …" at bounding box center [904, 485] width 422 height 81
copy span "[EMAIL_ADDRESS][DOMAIN_NAME]"
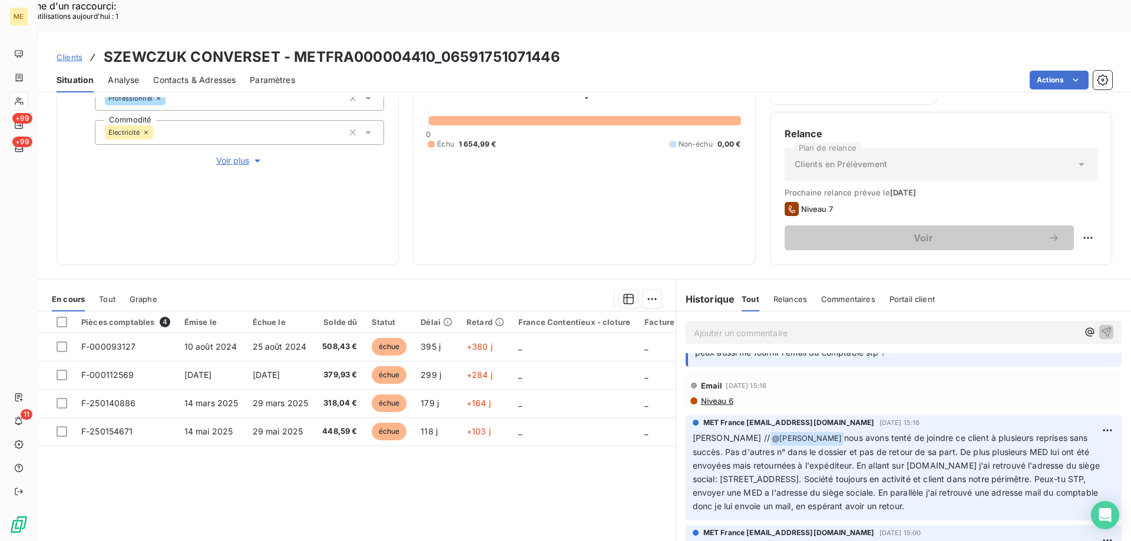
scroll to position [0, 0]
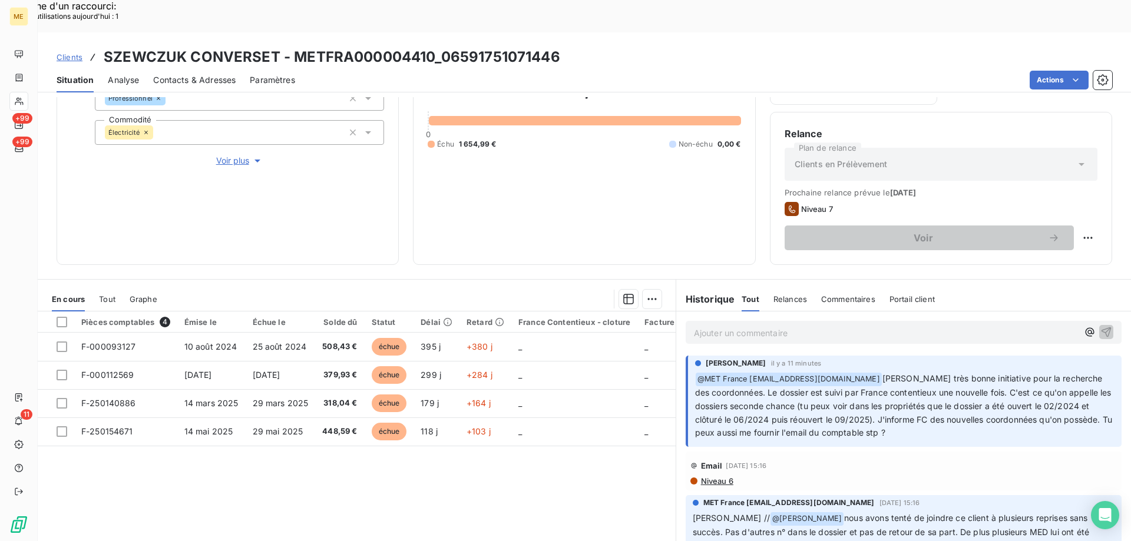
click at [705, 326] on p "Ajouter un commentaire ﻿" at bounding box center [886, 333] width 384 height 15
drag, startPoint x: 291, startPoint y: 23, endPoint x: 433, endPoint y: 11, distance: 142.5
click at [433, 32] on div "Clients SZEWCZUK CONVERSET - METFRA000004410_06591751071446 Situation Analyse C…" at bounding box center [584, 62] width 1093 height 60
copy h3 "METFRA000004410"
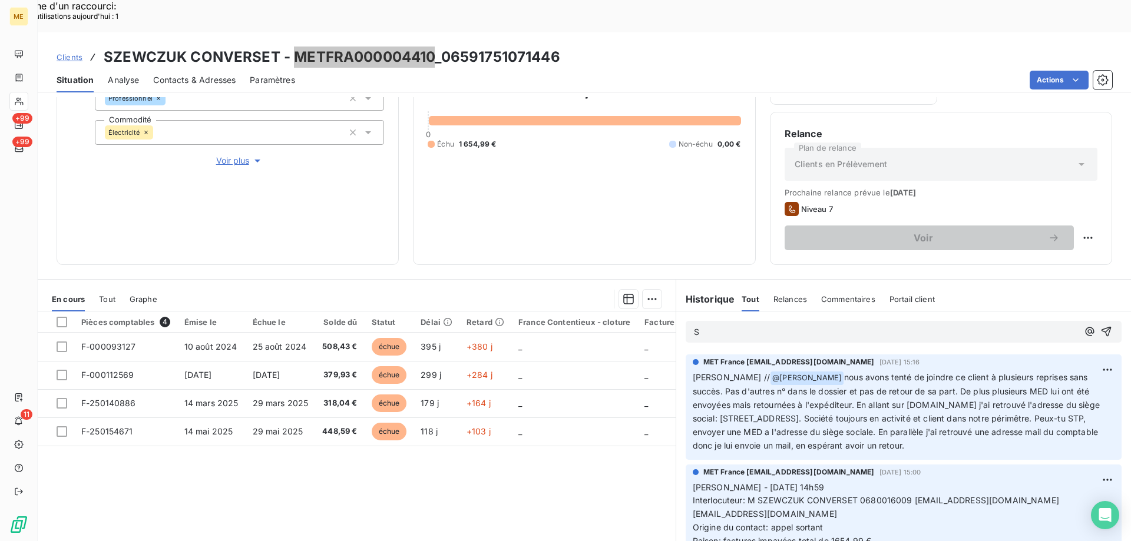
scroll to position [177, 0]
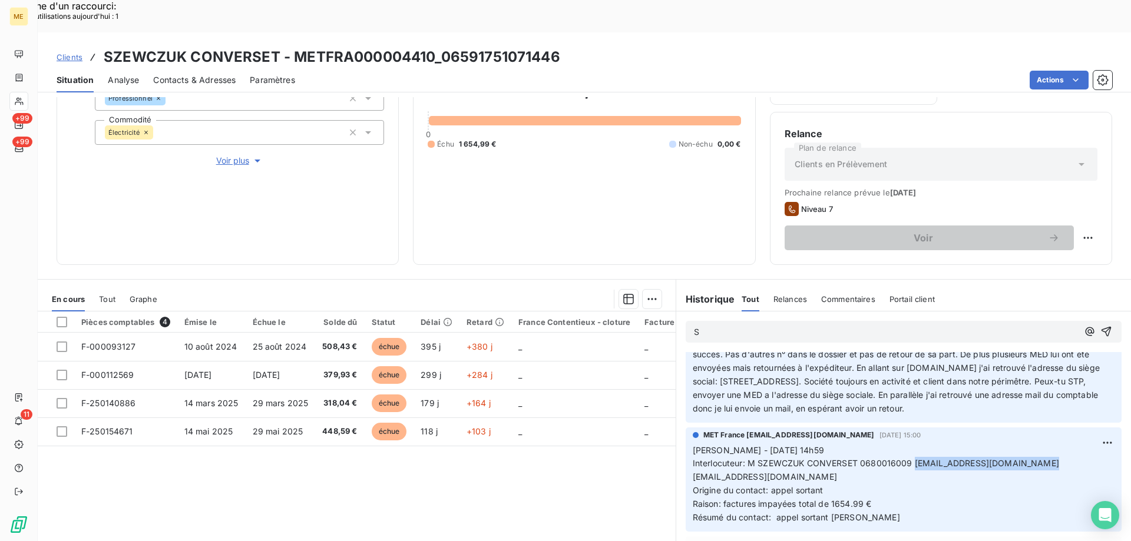
drag, startPoint x: 910, startPoint y: 433, endPoint x: 1025, endPoint y: 433, distance: 115.5
click at [1025, 458] on span "Interlocuteur: M SZEWCZUK CONVERSET 0680016009 oczarnecki@lacomptabilite.fr dan…" at bounding box center [879, 470] width 372 height 24
copy span "[EMAIL_ADDRESS][DOMAIN_NAME]"
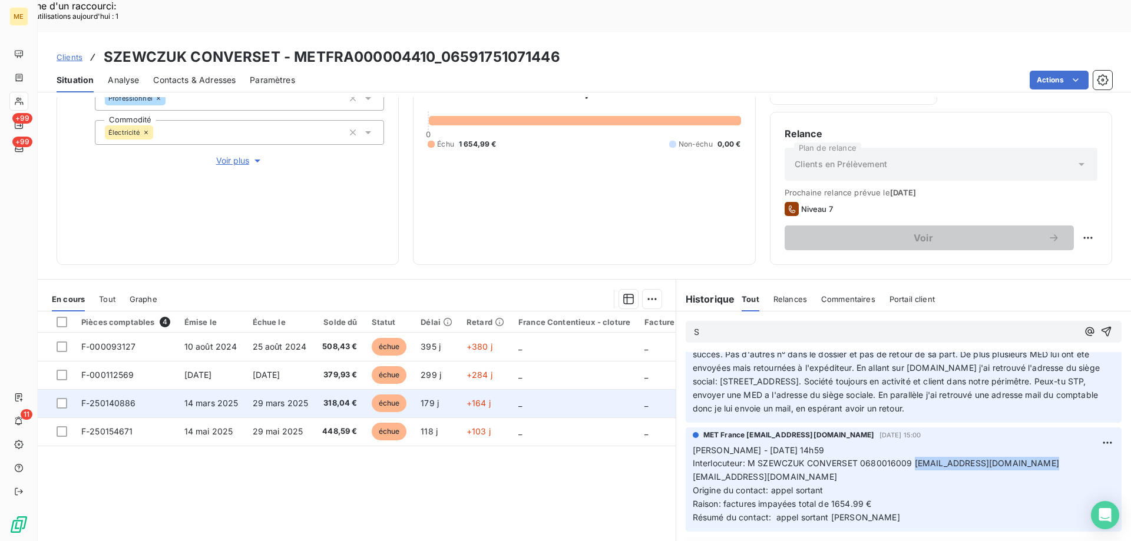
scroll to position [0, 0]
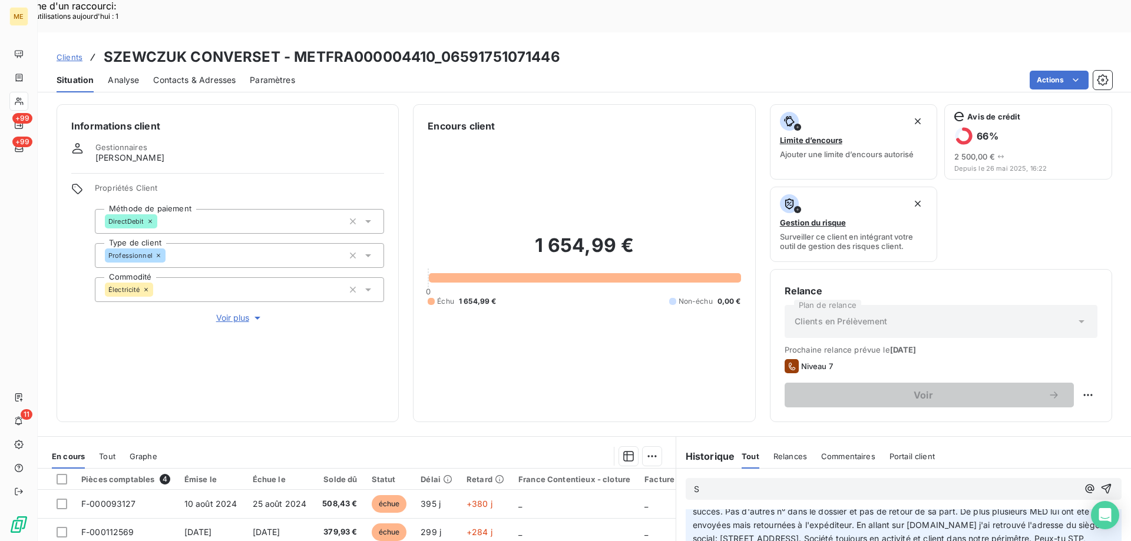
click at [746, 478] on div "S" at bounding box center [904, 489] width 436 height 22
click at [735, 483] on p "S" at bounding box center [886, 490] width 384 height 14
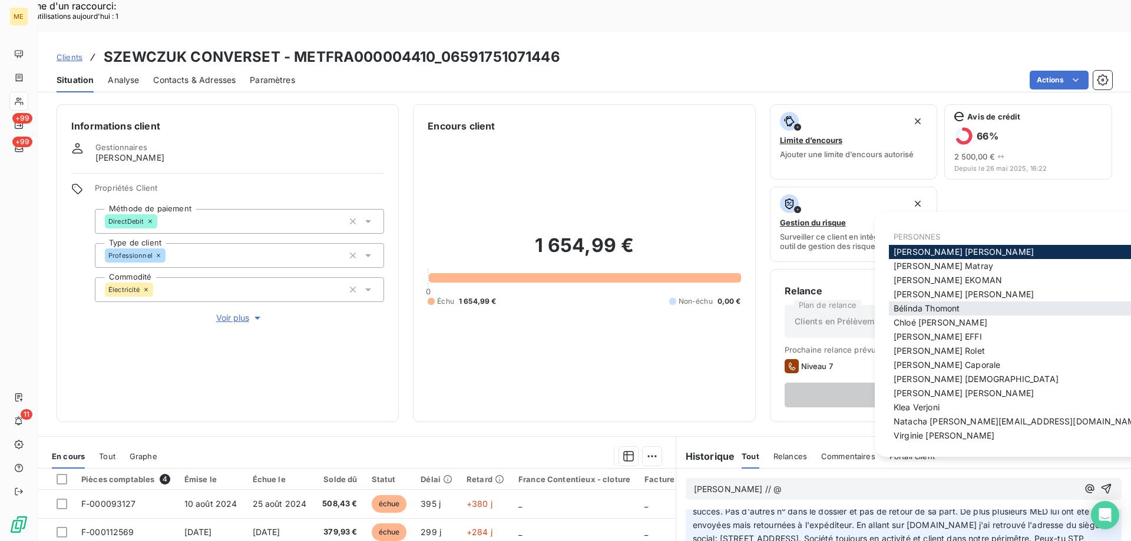
click at [951, 306] on span "[PERSON_NAME]" at bounding box center [927, 308] width 66 height 10
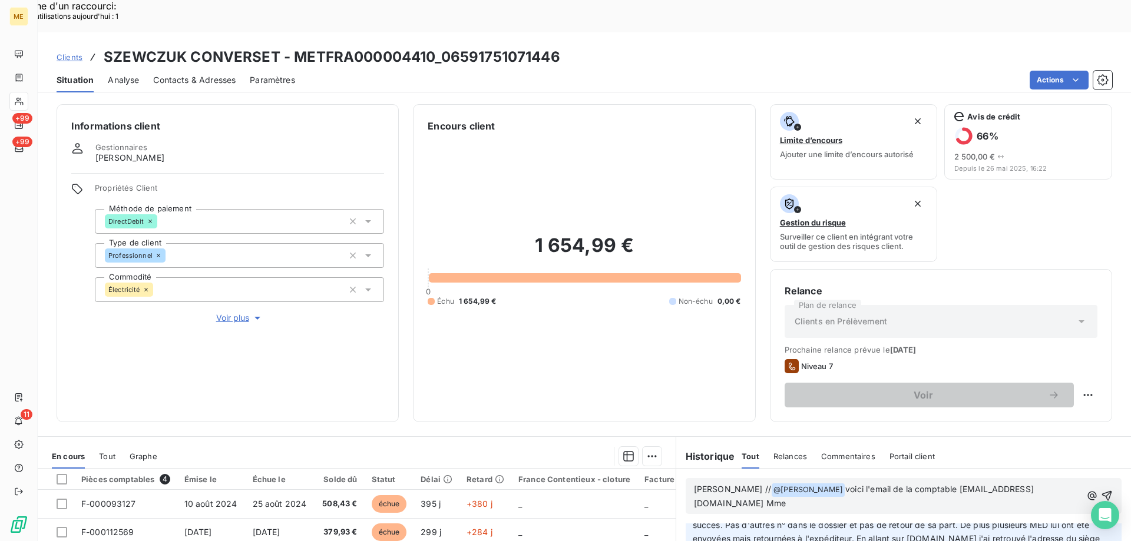
scroll to position [191, 0]
click at [702, 484] on span "voici l'email de la comptable oczarnecki@lacomptabilite.fr Mme Oceane CZARNECKI" at bounding box center [864, 496] width 340 height 24
click at [0, 0] on lt-span "Océane" at bounding box center [0, 0] width 0 height 0
click at [795, 483] on p "Sylvain // @ Bélinda Thomont ﻿ voici l'email de la comptable oczarnecki@lacompt…" at bounding box center [888, 497] width 389 height 28
click at [1102, 490] on icon "button" at bounding box center [1108, 496] width 12 height 12
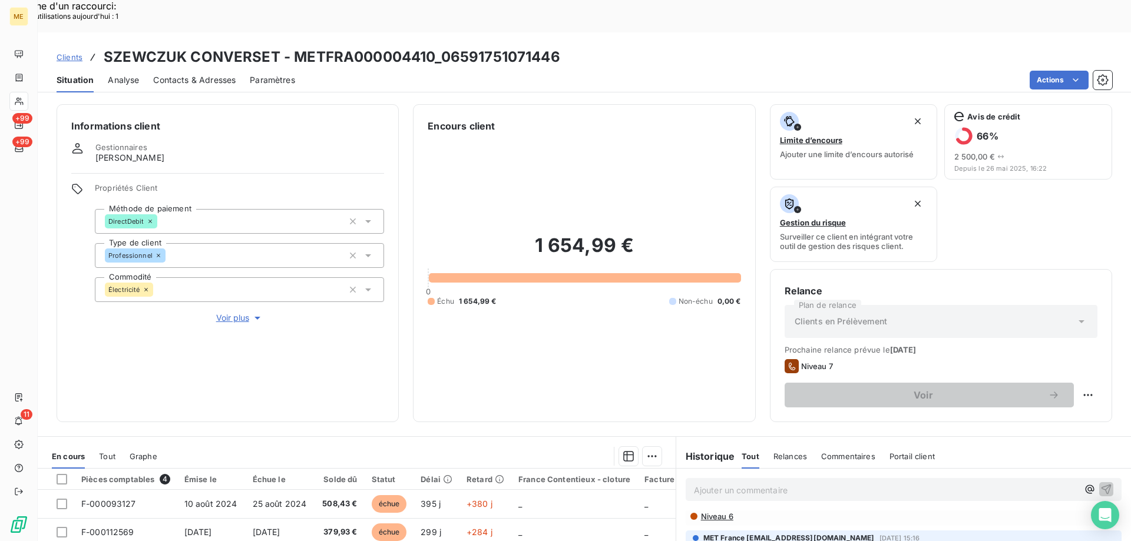
scroll to position [234, 0]
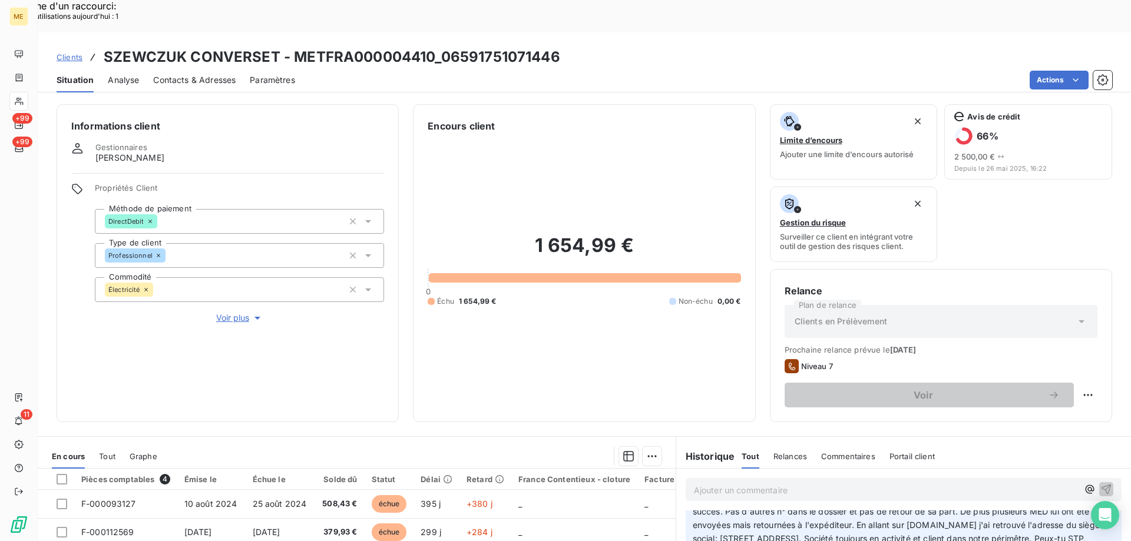
click at [240, 312] on span "Voir plus" at bounding box center [239, 318] width 47 height 12
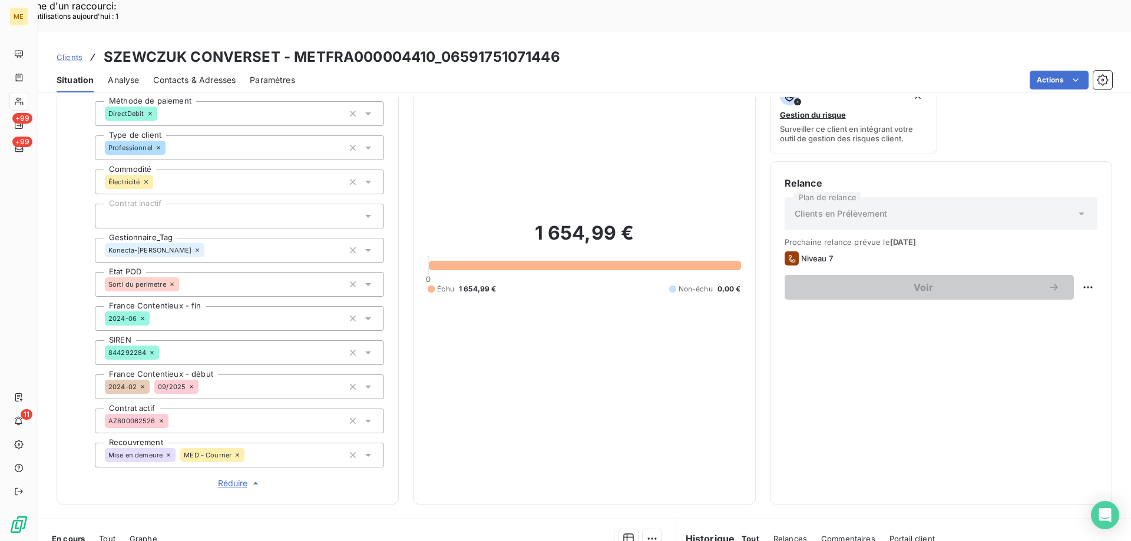
scroll to position [118, 0]
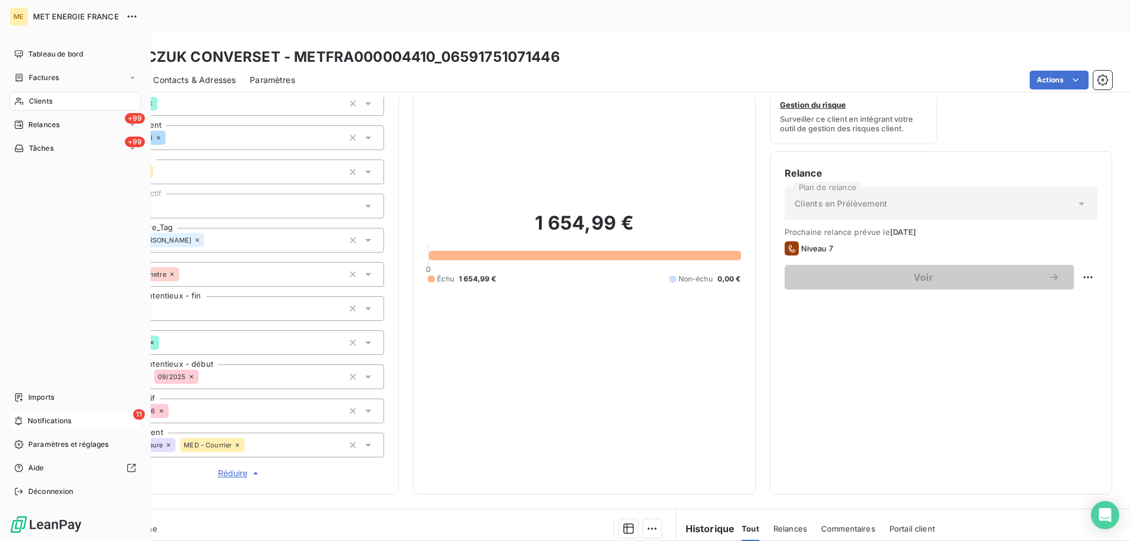
click at [53, 425] on span "Notifications" at bounding box center [50, 421] width 44 height 11
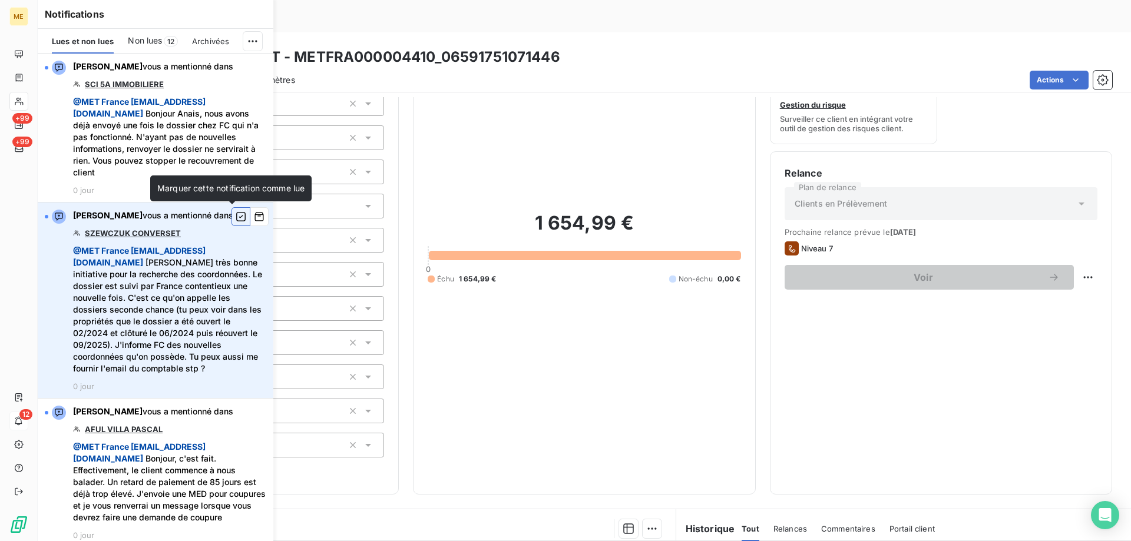
click at [236, 222] on icon "button" at bounding box center [241, 217] width 11 height 12
click at [533, 82] on div "1 654,99 € 0 Échu 1 654,99 € Non-échu 0,00 €" at bounding box center [584, 247] width 313 height 465
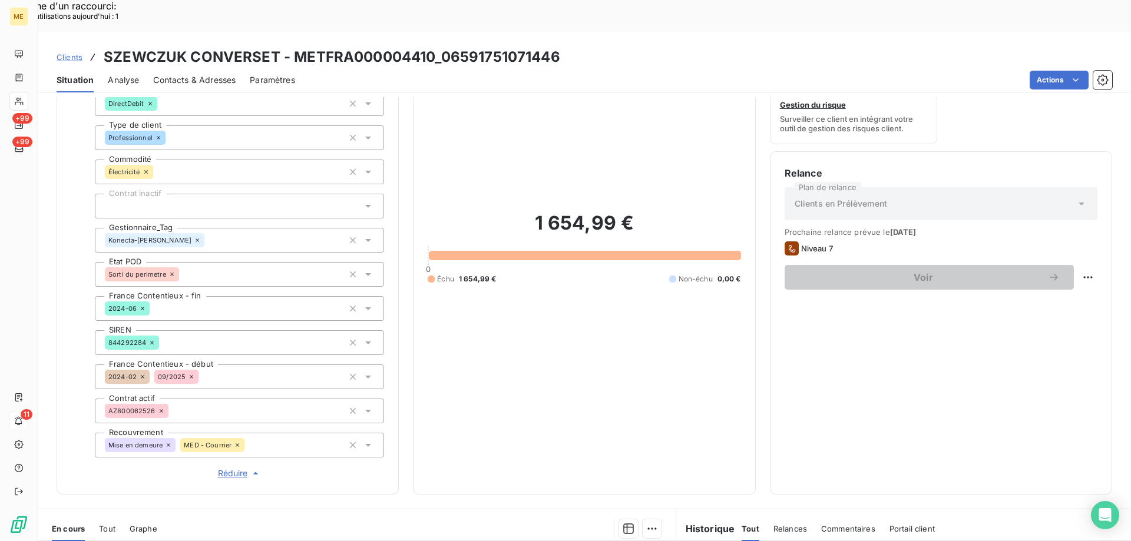
click at [57, 52] on span "Clients" at bounding box center [70, 56] width 26 height 9
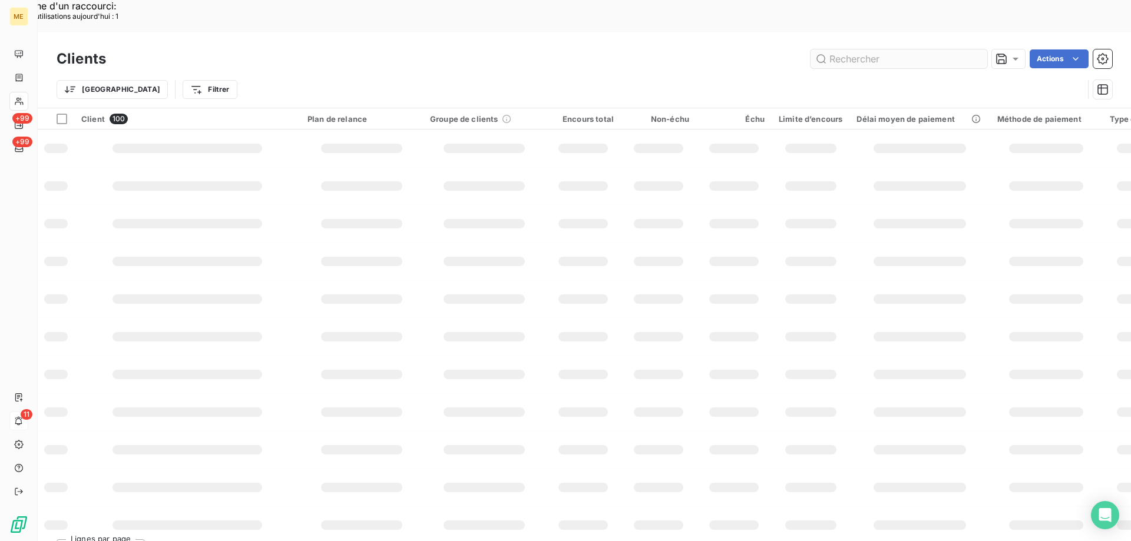
click at [896, 49] on input "text" at bounding box center [899, 58] width 177 height 19
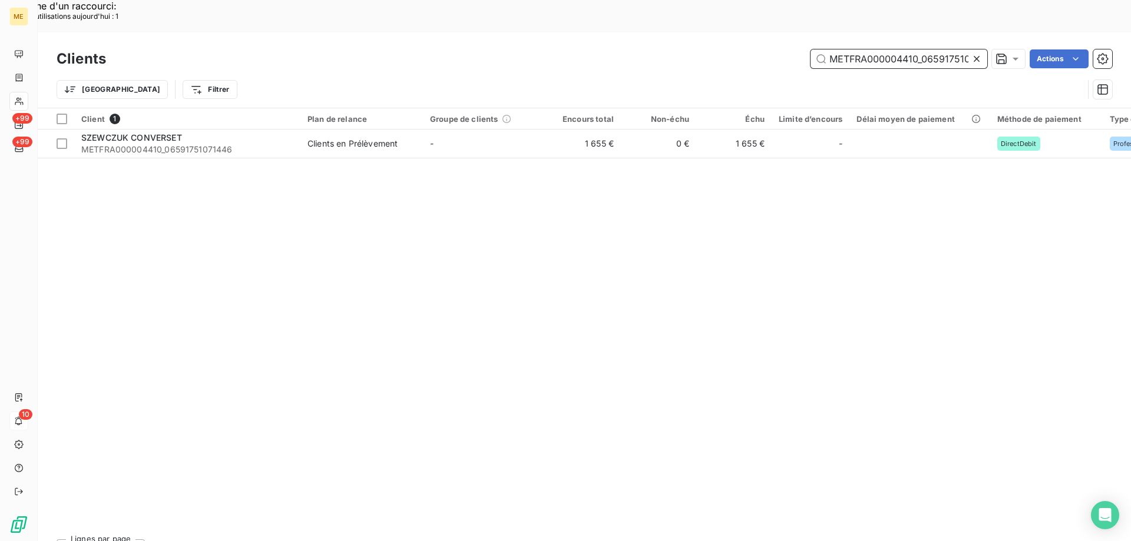
click at [855, 49] on input "METFRA000004410_06591751071446" at bounding box center [899, 58] width 177 height 19
paste input "8504_Z6852000000012"
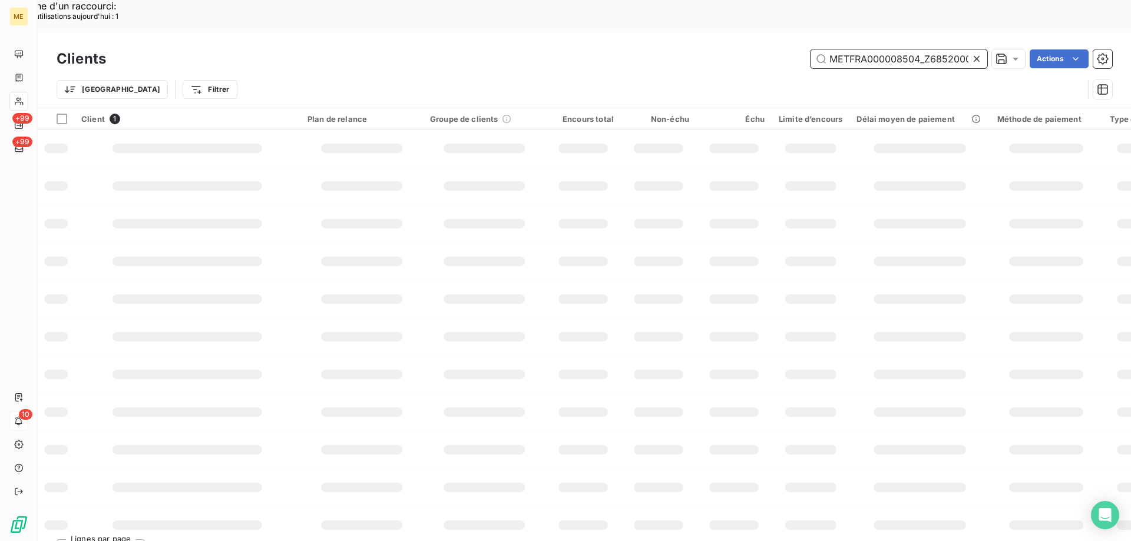
scroll to position [0, 37]
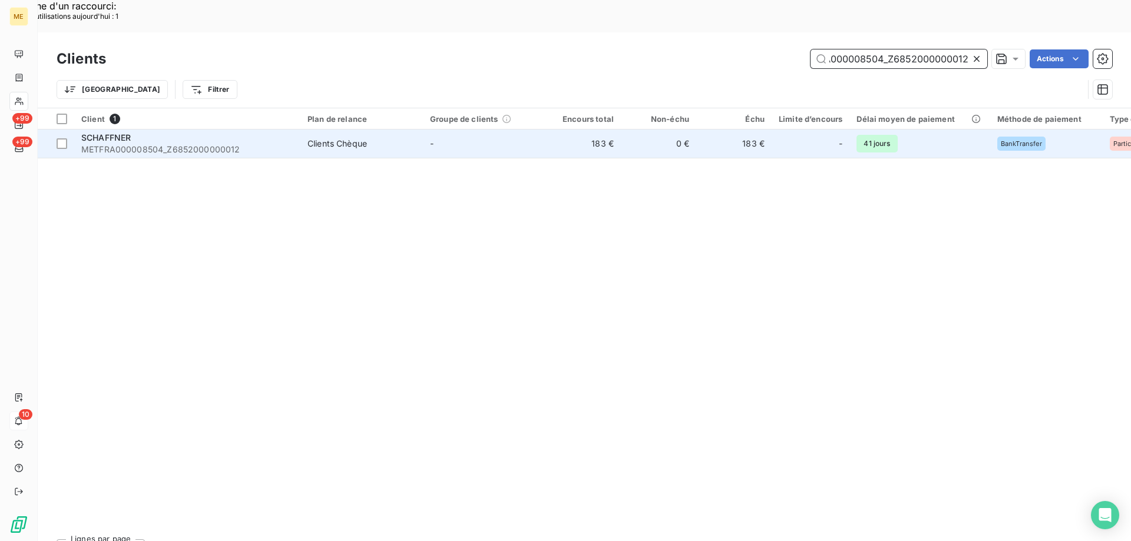
type input "METFRA000008504_Z6852000000012"
click at [117, 132] on div "SCHAFFNER" at bounding box center [187, 138] width 212 height 12
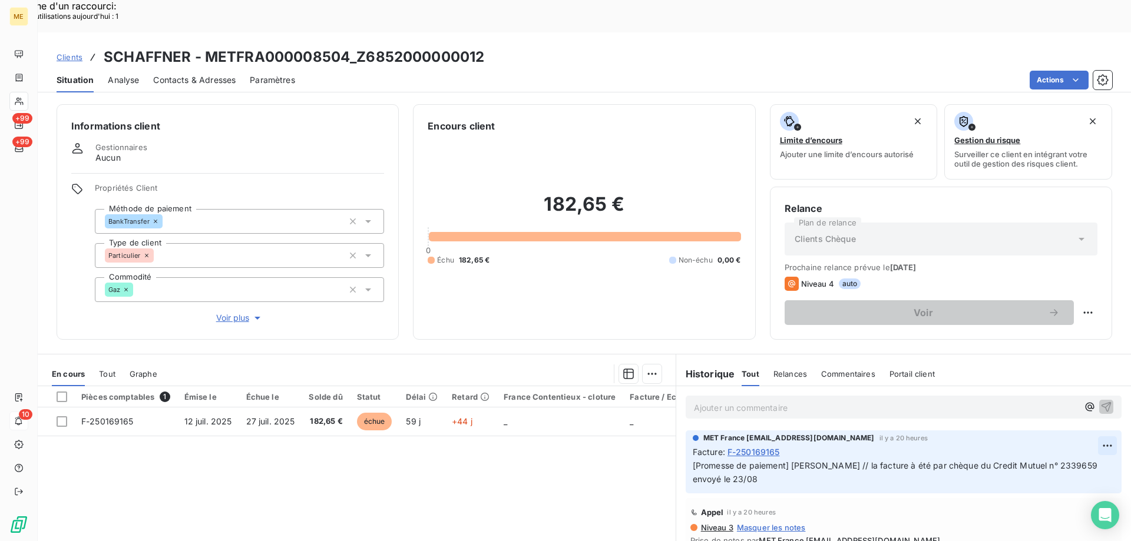
click at [1055, 441] on div "Editer" at bounding box center [1062, 439] width 66 height 19
click at [888, 461] on span "[Promesse de paiement] Sylvain // la facture à été par chèque du Credit Mutuel …" at bounding box center [896, 473] width 407 height 24
click at [1103, 467] on icon "button" at bounding box center [1109, 473] width 12 height 12
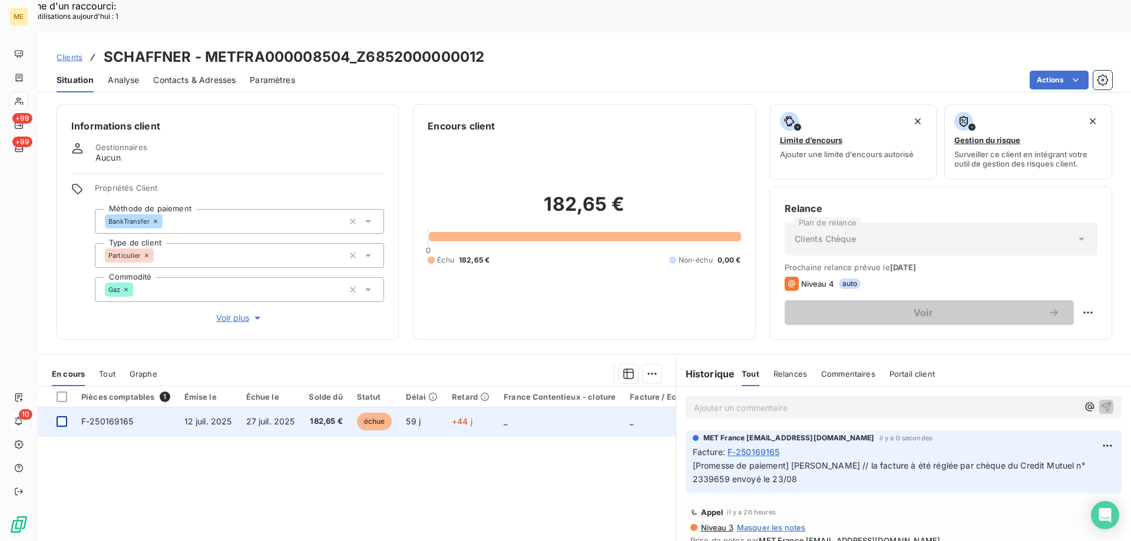
click at [63, 417] on div at bounding box center [62, 422] width 11 height 11
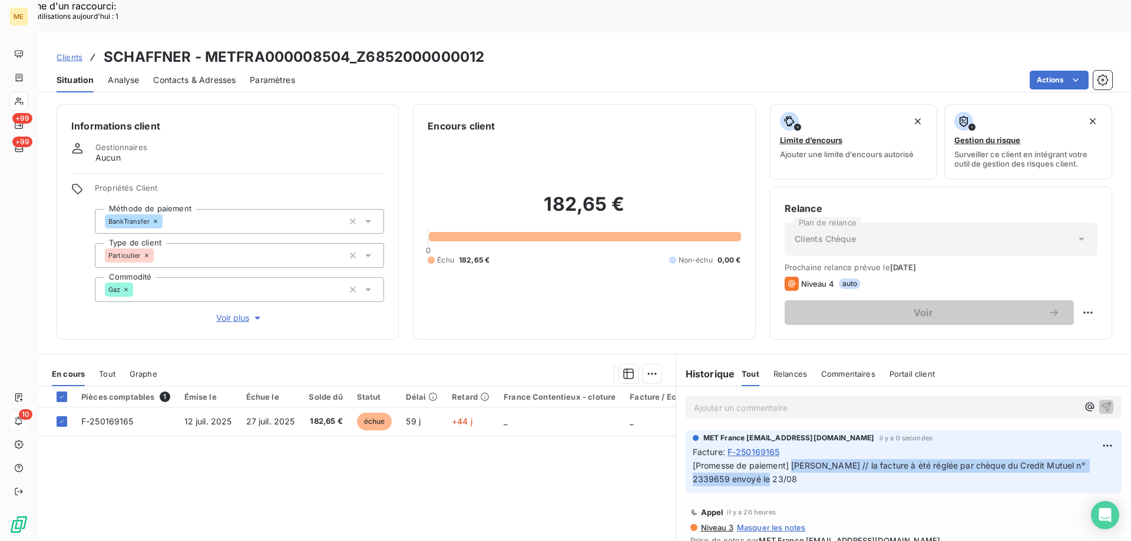
drag, startPoint x: 788, startPoint y: 431, endPoint x: 796, endPoint y: 447, distance: 17.1
click at [796, 460] on p "[Promesse de paiement] Sylvain // la facture à été réglée par chèque du Credit …" at bounding box center [904, 473] width 422 height 27
copy span "[PERSON_NAME] // la facture à été réglée par chèque du Credit Mutuel n° 2339659…"
click at [549, 393] on div "Ajouter une promesse de paiement (1 facture)" at bounding box center [546, 388] width 208 height 19
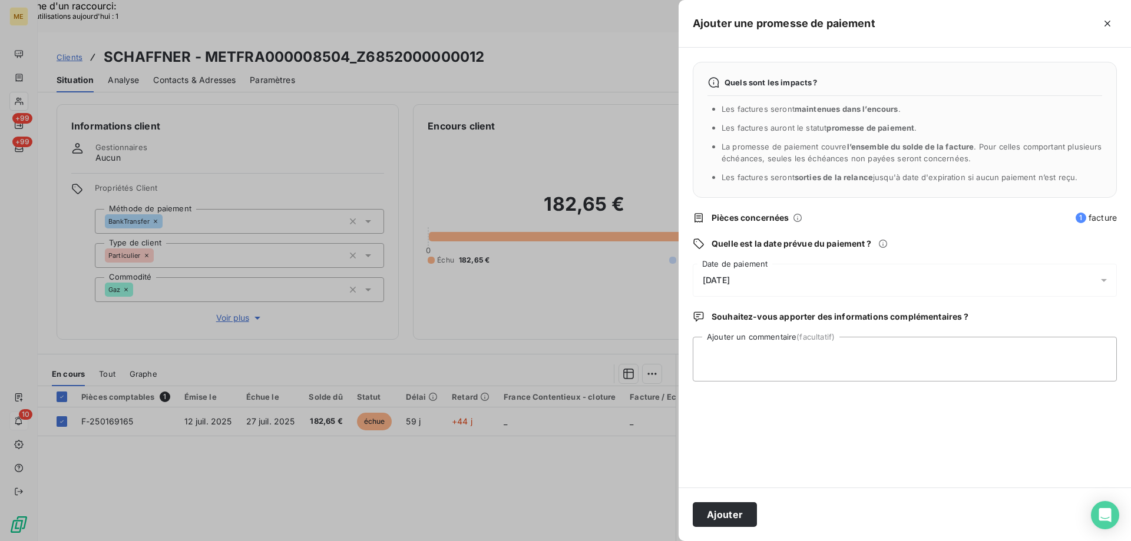
click at [742, 288] on div "[DATE]" at bounding box center [905, 280] width 424 height 33
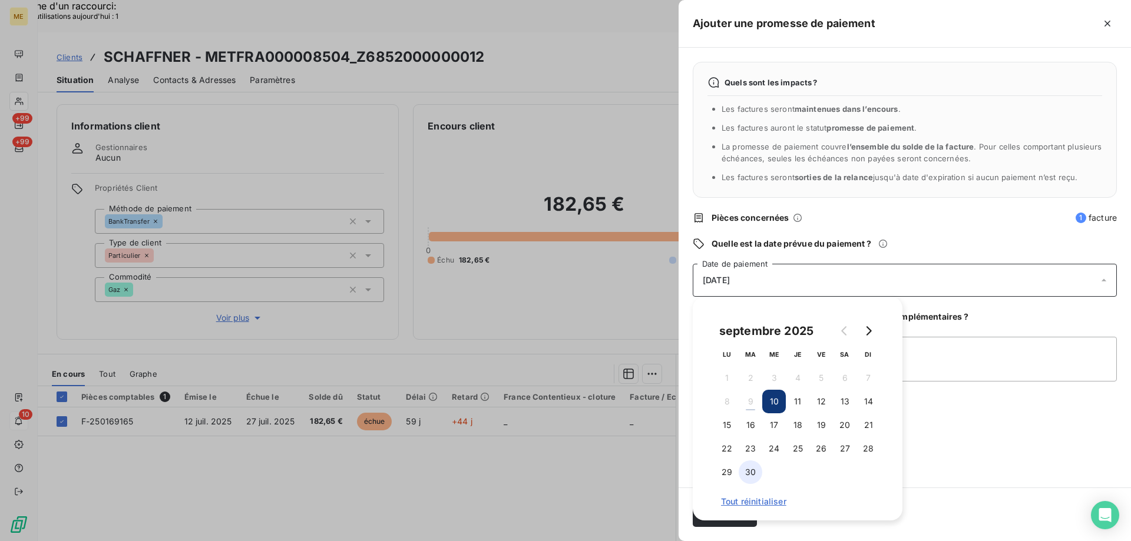
click at [751, 471] on button "30" at bounding box center [751, 473] width 24 height 24
click at [944, 376] on textarea "Ajouter un commentaire (facultatif)" at bounding box center [905, 359] width 424 height 45
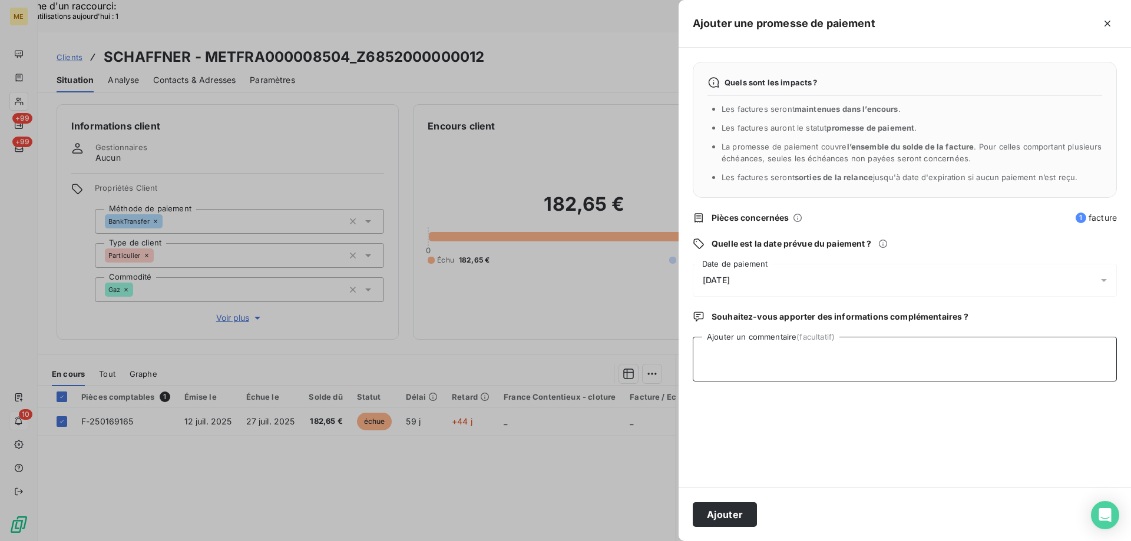
paste textarea "[PERSON_NAME] // la facture à été réglée par chèque du Credit Mutuel n° 2339659…"
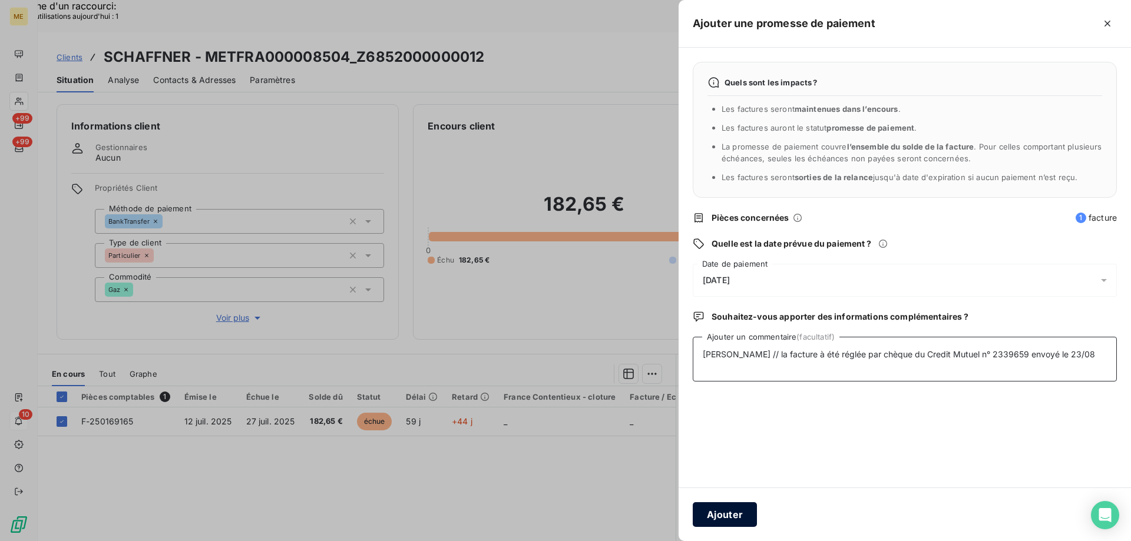
type textarea "[PERSON_NAME] // la facture à été réglée par chèque du Credit Mutuel n° 2339659…"
click at [717, 521] on button "Ajouter" at bounding box center [725, 515] width 64 height 25
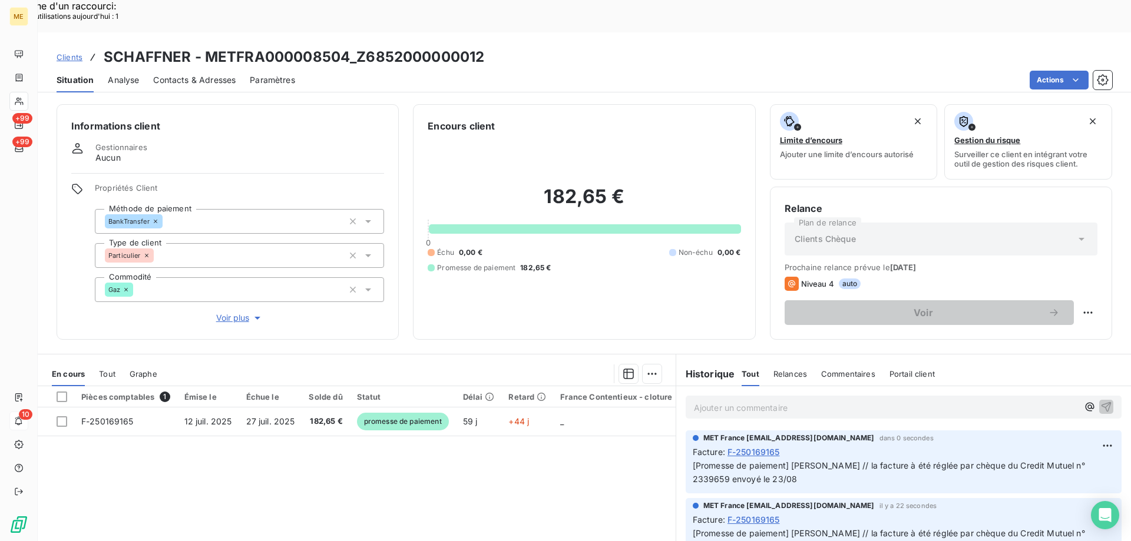
click at [71, 47] on div "Clients SCHAFFNER - METFRA000008504_Z6852000000012" at bounding box center [271, 57] width 428 height 21
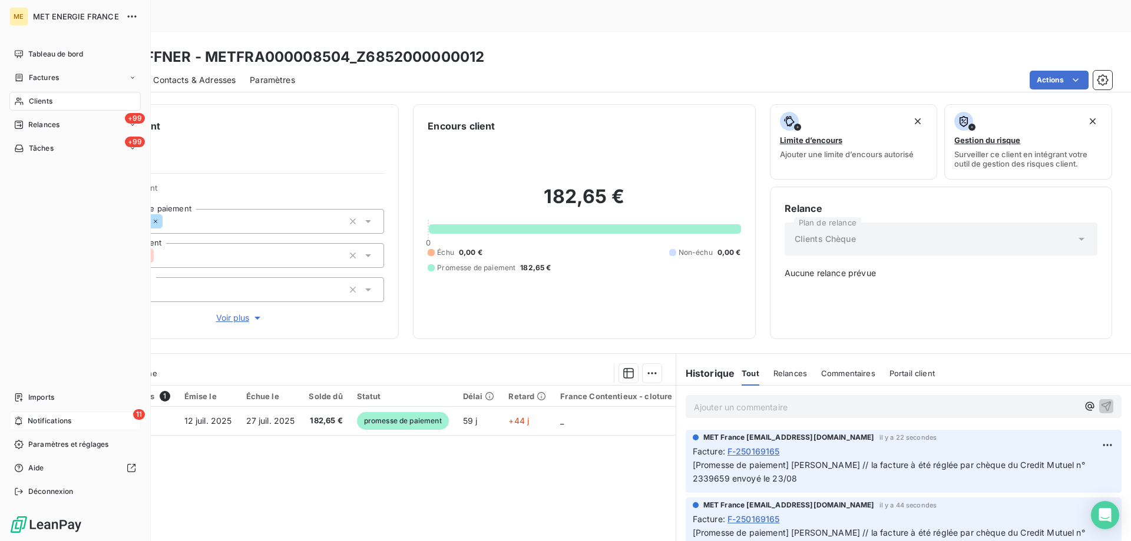
click at [24, 420] on div "11 Notifications" at bounding box center [74, 421] width 131 height 19
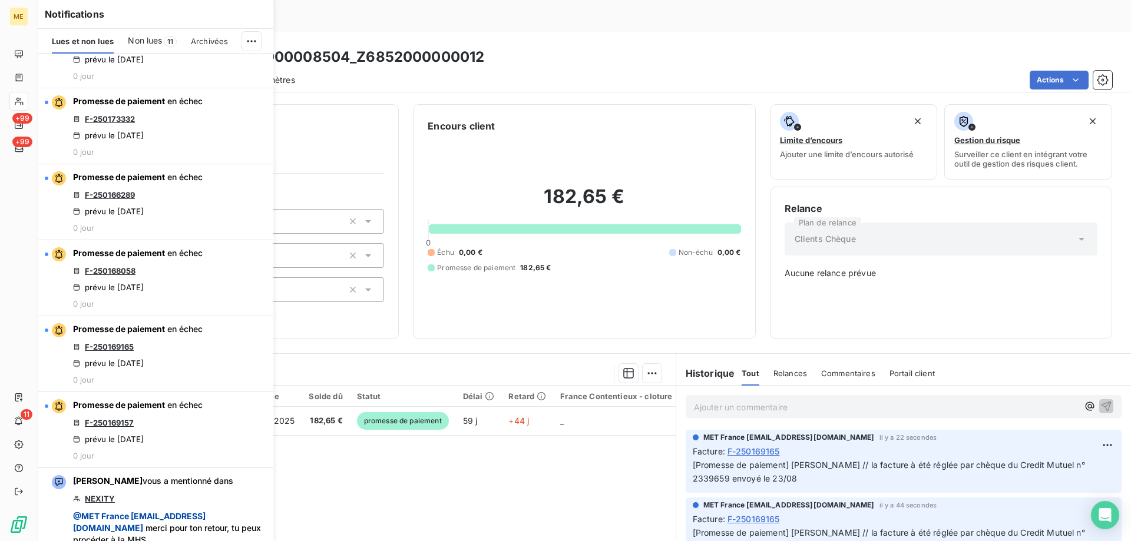
scroll to position [825, 0]
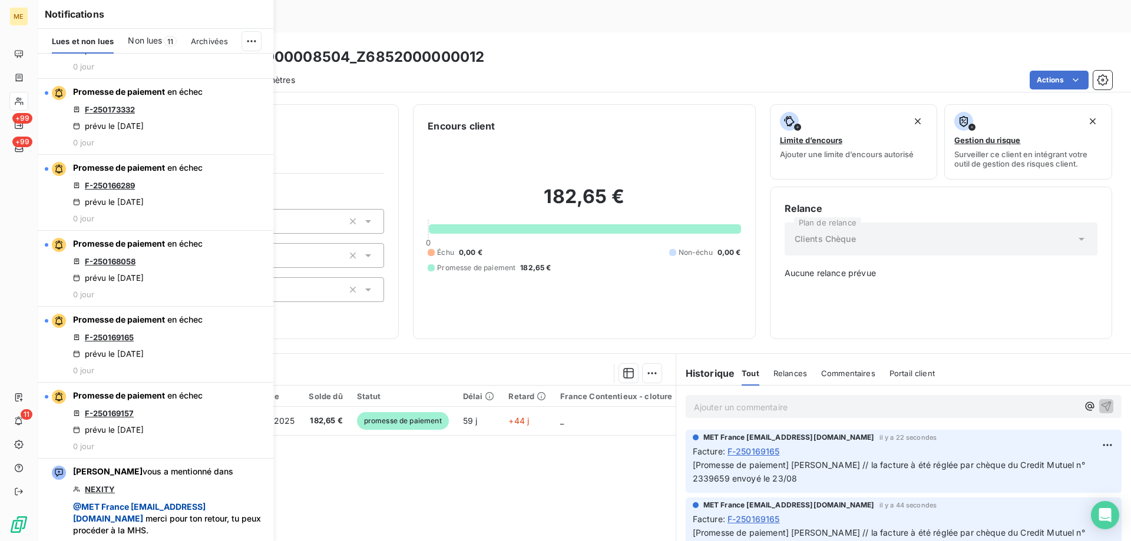
click at [607, 268] on div "182,65 € 0 Échu 0,00 € Non-échu 0,00 € Promesse de paiement 182,65 €" at bounding box center [584, 228] width 313 height 191
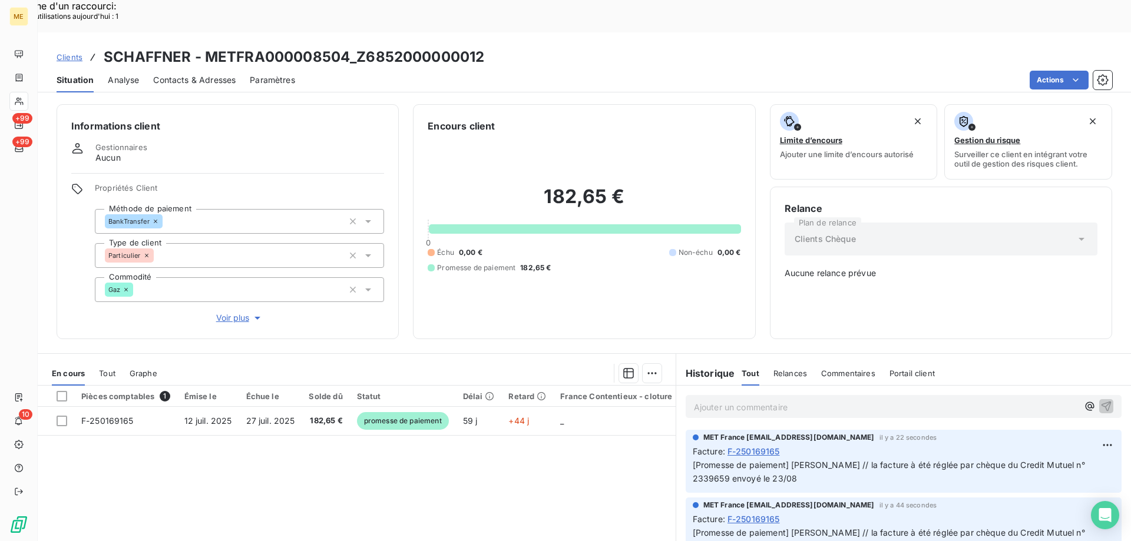
click at [81, 52] on span "Clients" at bounding box center [70, 56] width 26 height 9
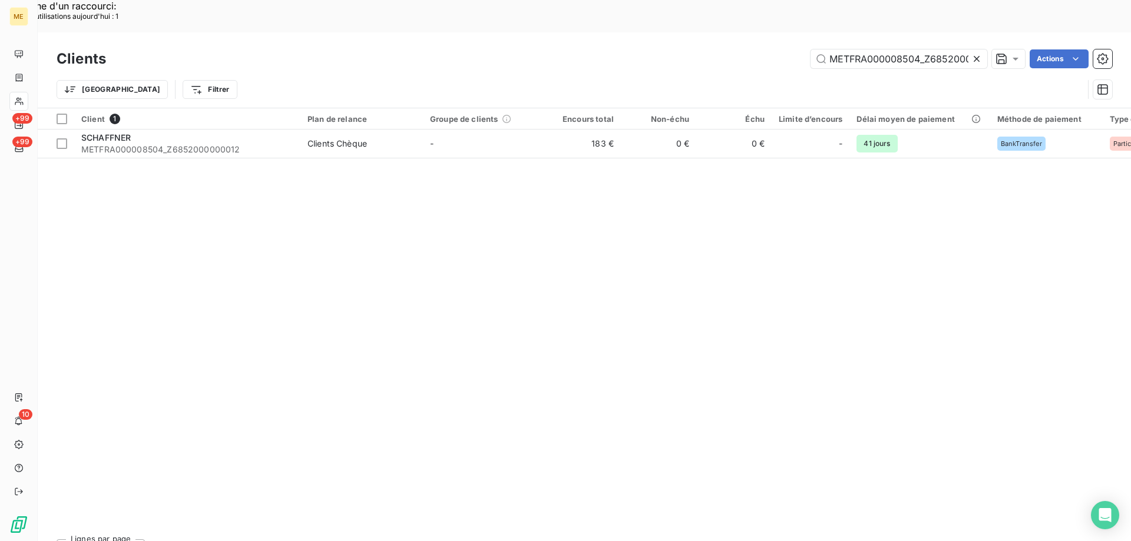
scroll to position [0, 37]
click at [857, 49] on input "METFRA000008504_Z6852000000012" at bounding box center [899, 58] width 177 height 19
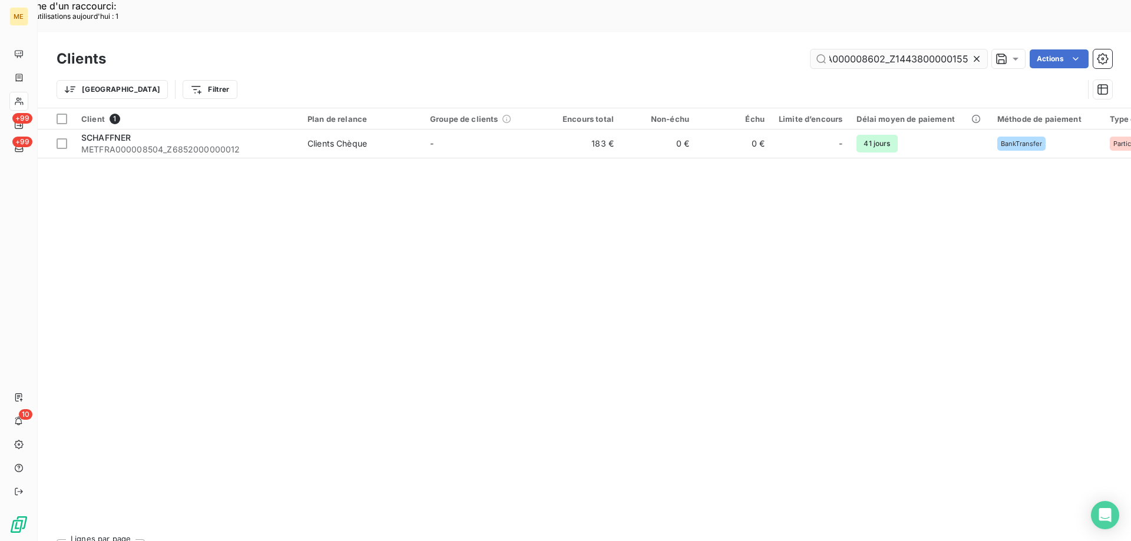
scroll to position [0, 35]
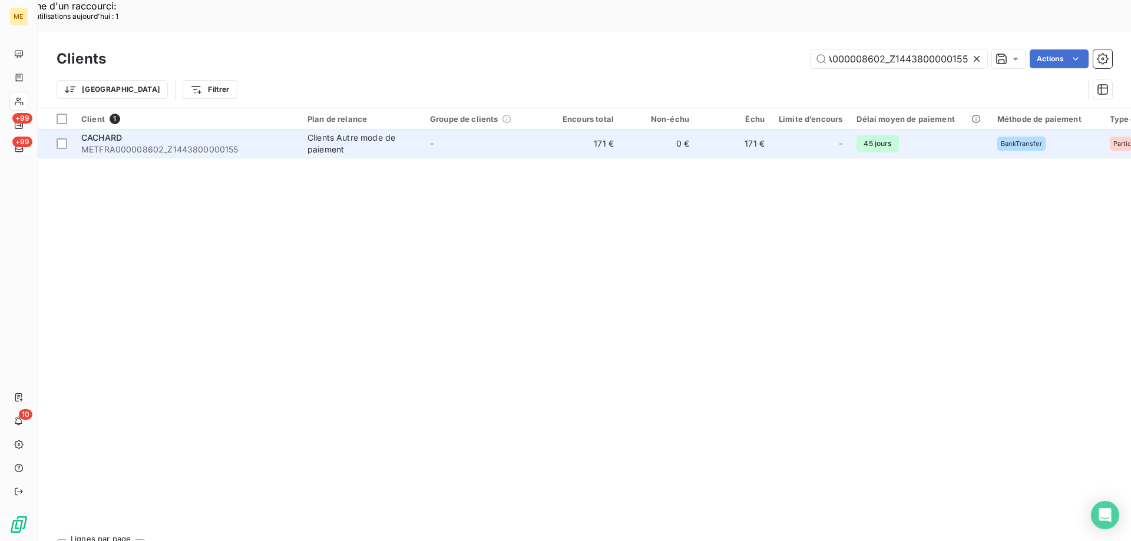
type input "METFRA000008602_Z1443800000155"
click at [159, 132] on div "CACHARD" at bounding box center [187, 138] width 212 height 12
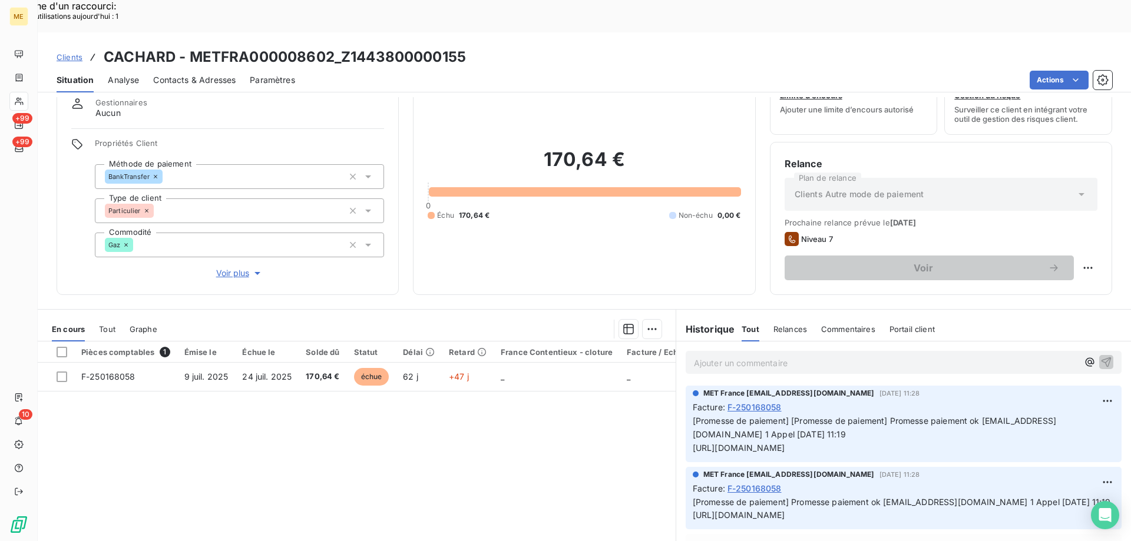
scroll to position [75, 0]
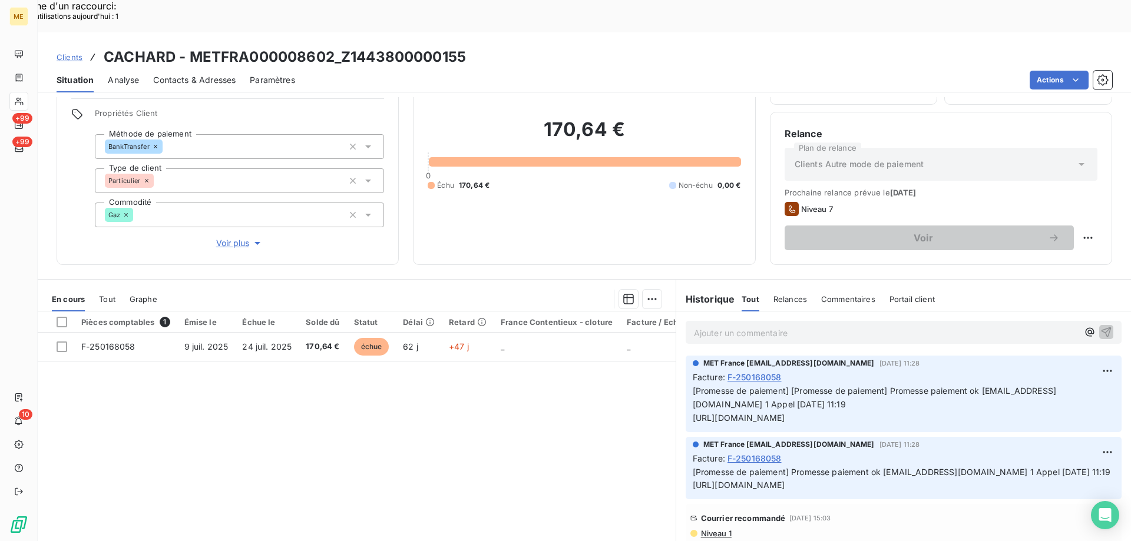
drag, startPoint x: 688, startPoint y: 388, endPoint x: 986, endPoint y: 397, distance: 297.7
click at [986, 397] on p "[Promesse de paiement] [Promesse de paiement] Promesse paiement ok a.cachard@wa…" at bounding box center [904, 405] width 422 height 41
copy span "[URL][DOMAIN_NAME]"
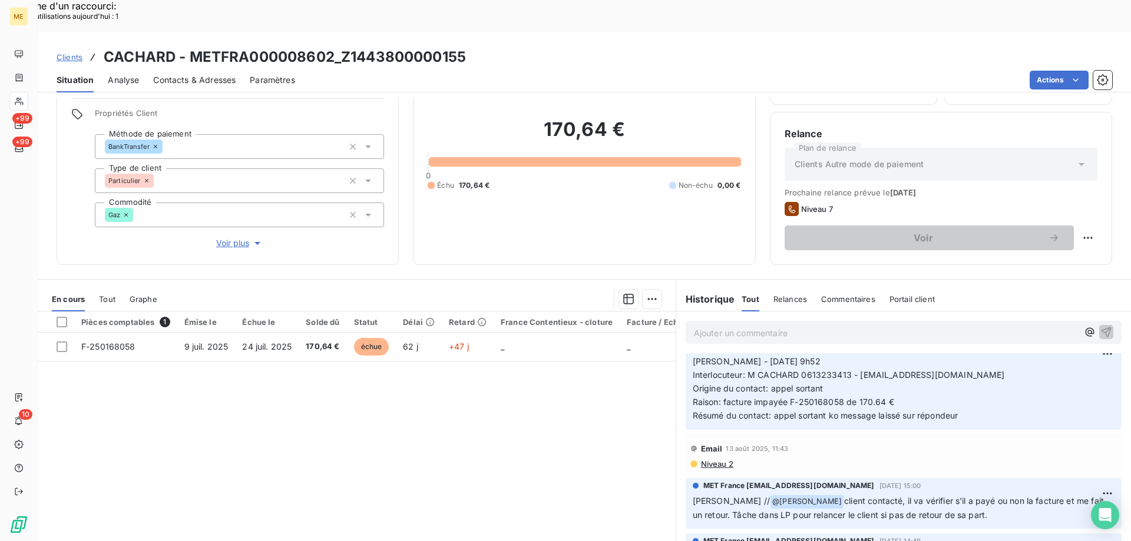
scroll to position [236, 0]
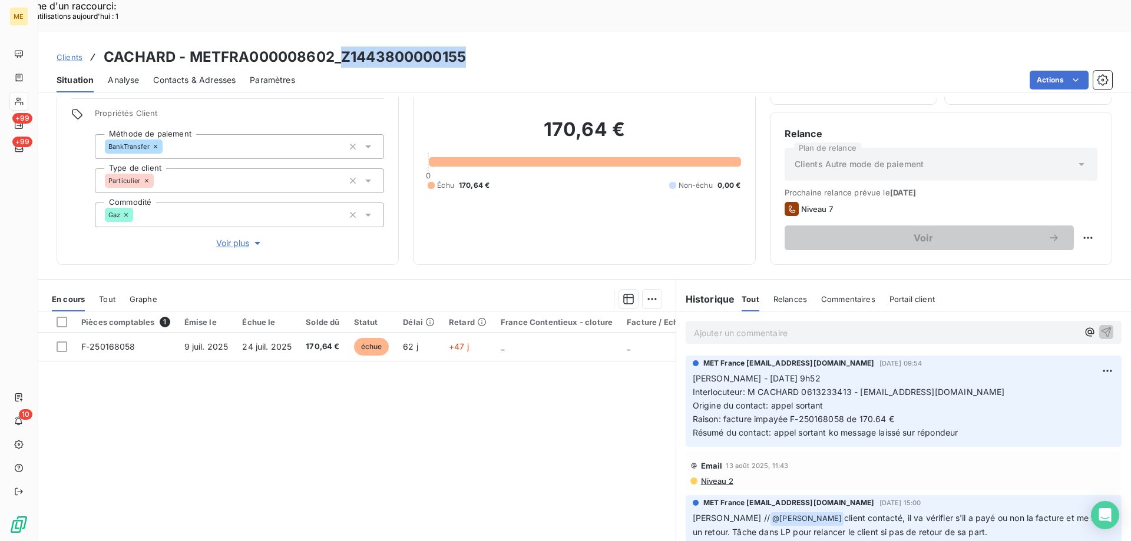
drag, startPoint x: 339, startPoint y: 25, endPoint x: 519, endPoint y: 22, distance: 180.3
click at [519, 47] on div "Clients CACHARD - METFRA000008602_Z1443800000155" at bounding box center [584, 57] width 1093 height 21
copy h3 "Z1443800000155"
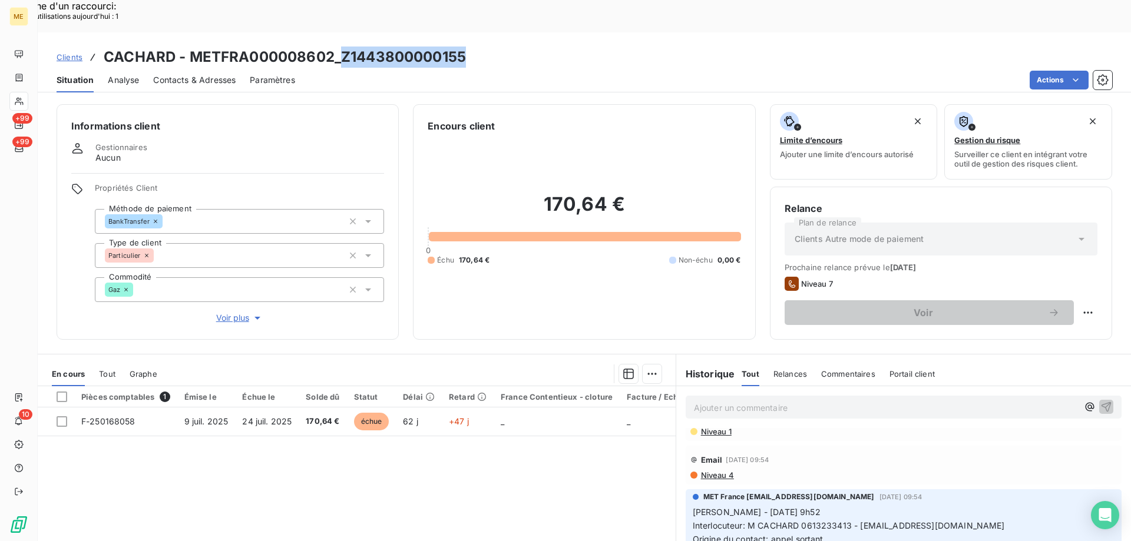
scroll to position [295, 0]
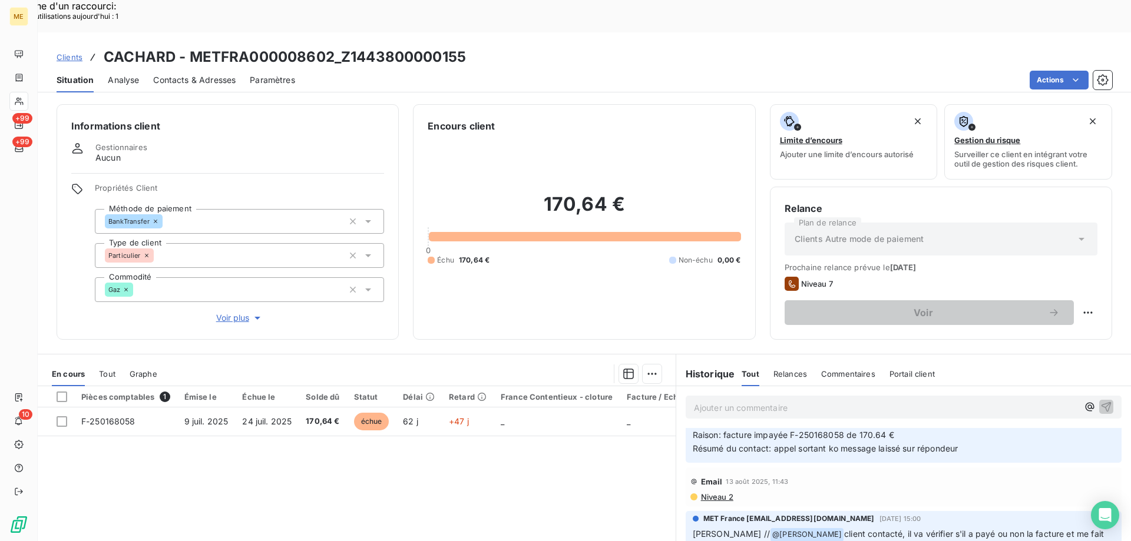
drag, startPoint x: 854, startPoint y: 405, endPoint x: 973, endPoint y: 405, distance: 119.6
click at [973, 405] on p "Sylvain - 14/08/2025 - 9h52 Interlocuteur: M CACHARD 0613233413 - A.CACHARD@WAN…" at bounding box center [904, 421] width 422 height 67
copy span "[EMAIL_ADDRESS][DOMAIN_NAME]"
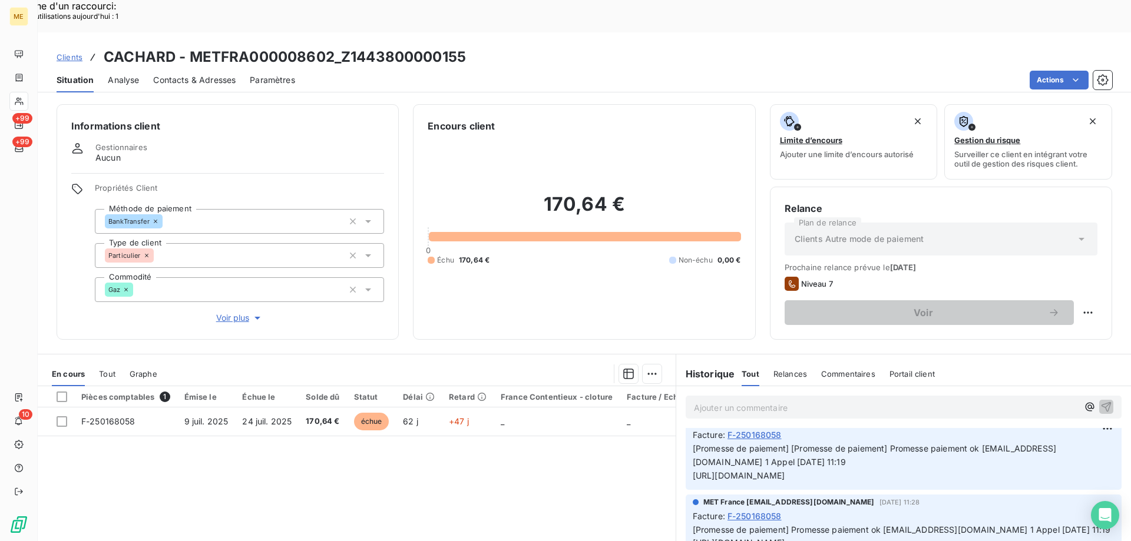
scroll to position [0, 0]
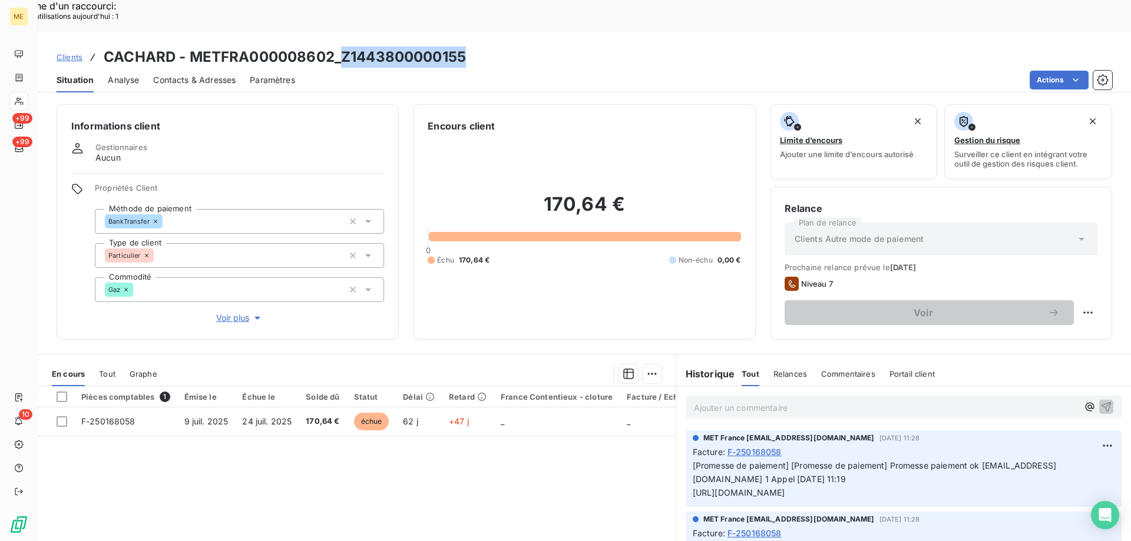
drag, startPoint x: 342, startPoint y: 23, endPoint x: 462, endPoint y: 21, distance: 120.2
click at [462, 47] on h3 "CACHARD - METFRA000008602_Z1443800000155" at bounding box center [285, 57] width 362 height 21
copy h3 "Z1443800000155"
click at [61, 392] on div at bounding box center [62, 397] width 11 height 11
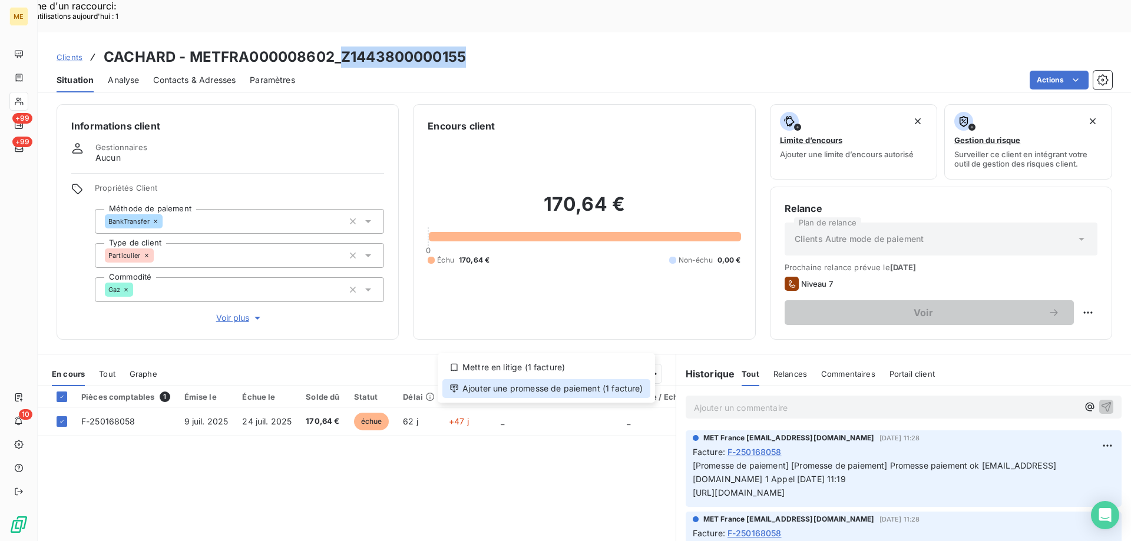
click at [500, 395] on div "Ajouter une promesse de paiement (1 facture)" at bounding box center [546, 388] width 208 height 19
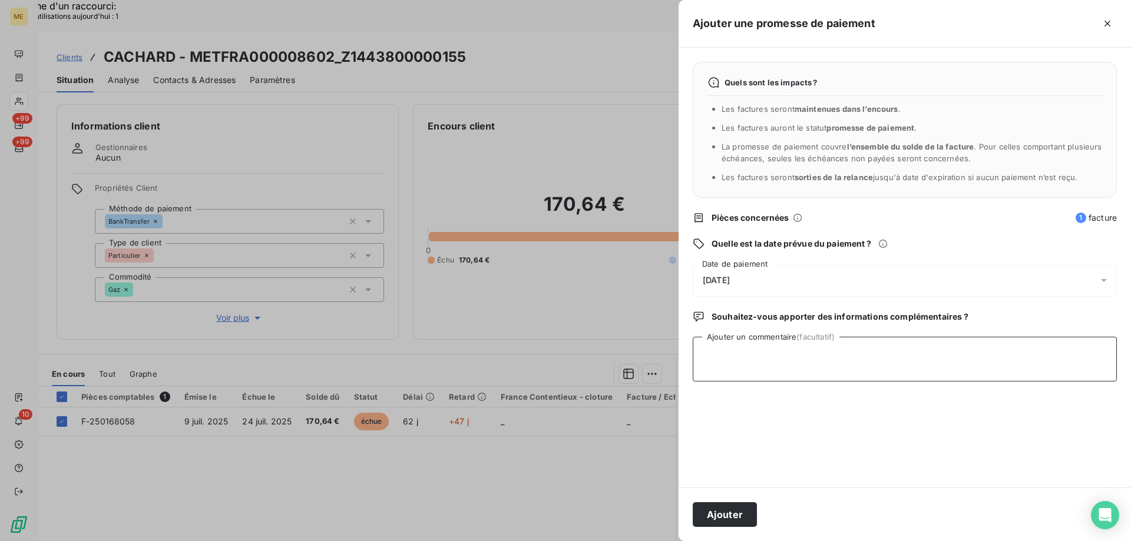
click at [799, 353] on textarea "Ajouter un commentaire (facultatif)" at bounding box center [905, 359] width 424 height 45
type textarea "Sylvain // chèque envoyé en juillet . demande de recherche de règlement sur req…"
click at [769, 291] on div "[DATE]" at bounding box center [905, 280] width 424 height 33
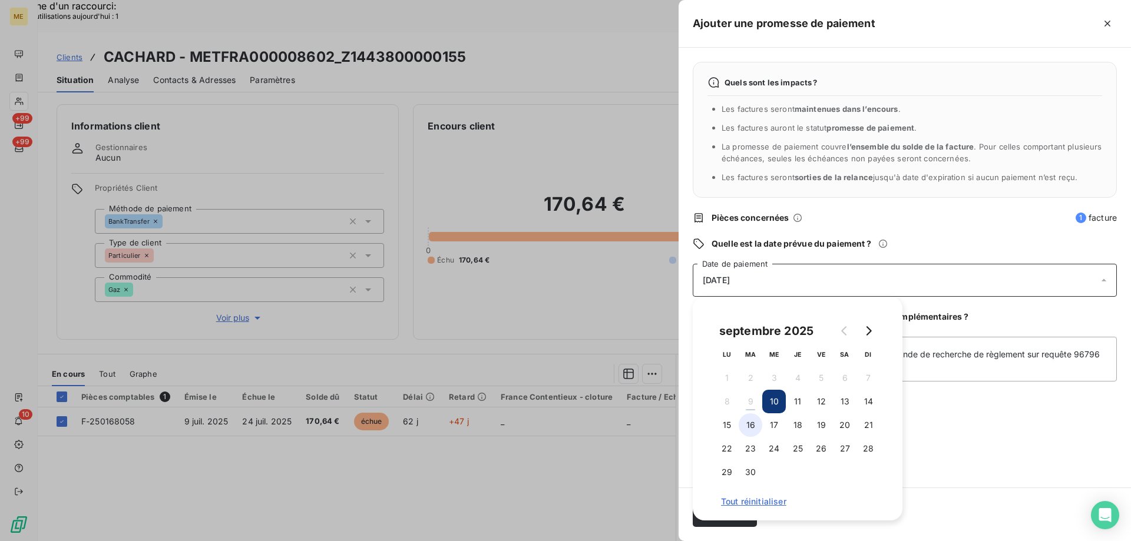
click at [742, 428] on button "16" at bounding box center [751, 426] width 24 height 24
click at [987, 433] on div "Quels sont les impacts ? Les factures seront maintenues dans l’encours . Les fa…" at bounding box center [905, 268] width 452 height 440
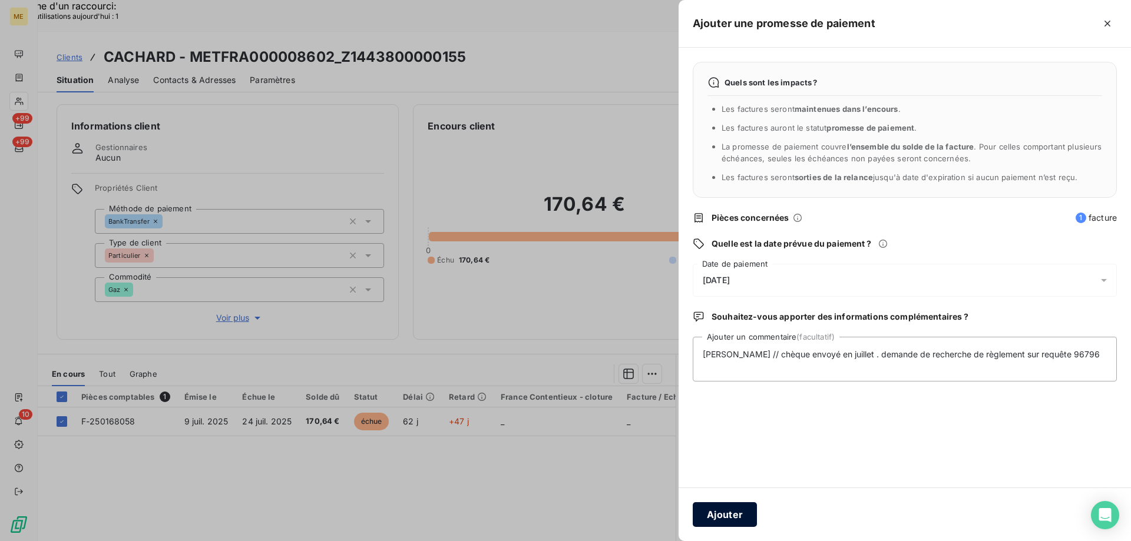
click at [746, 506] on button "Ajouter" at bounding box center [725, 515] width 64 height 25
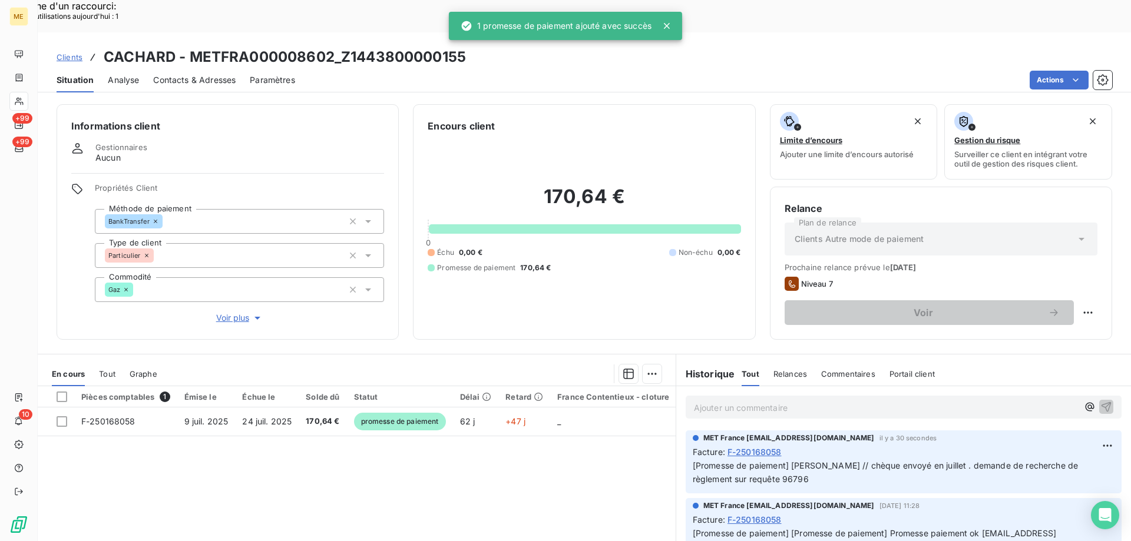
click at [74, 52] on span "Clients" at bounding box center [70, 56] width 26 height 9
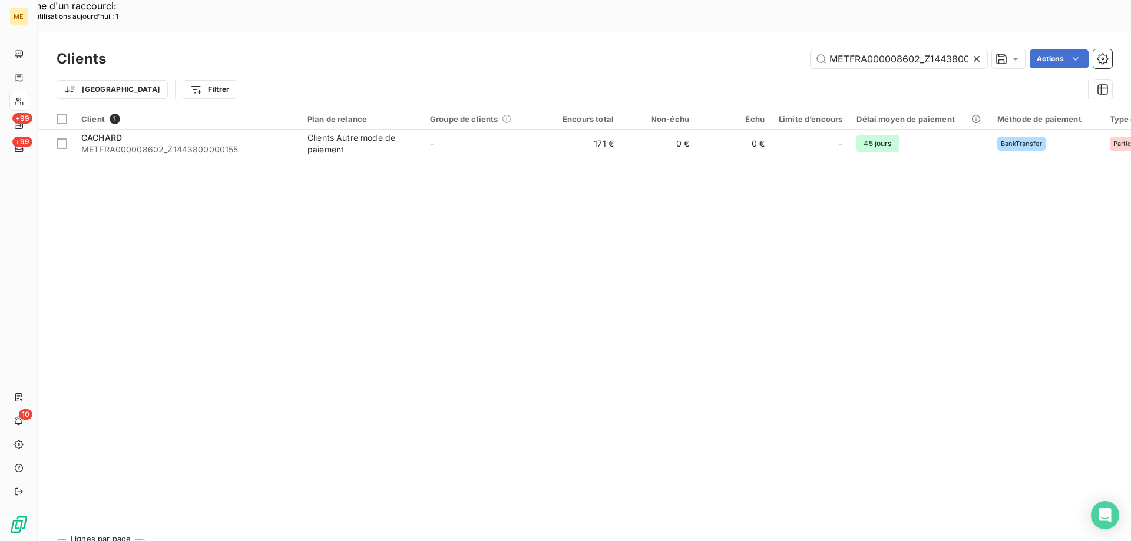
scroll to position [0, 35]
click at [871, 49] on input "METFRA000008602_Z1443800000155" at bounding box center [899, 58] width 177 height 19
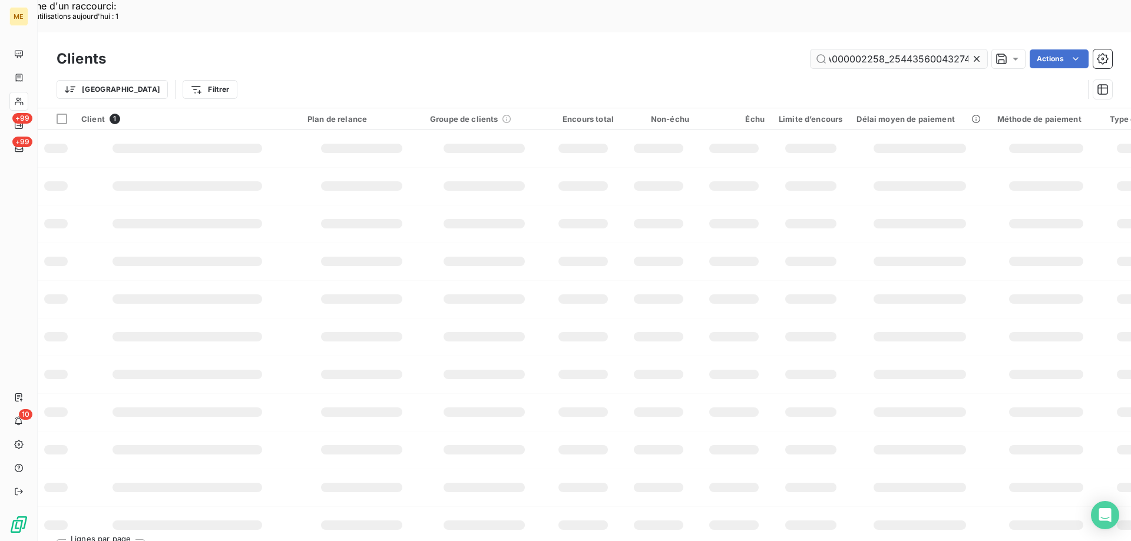
scroll to position [0, 37]
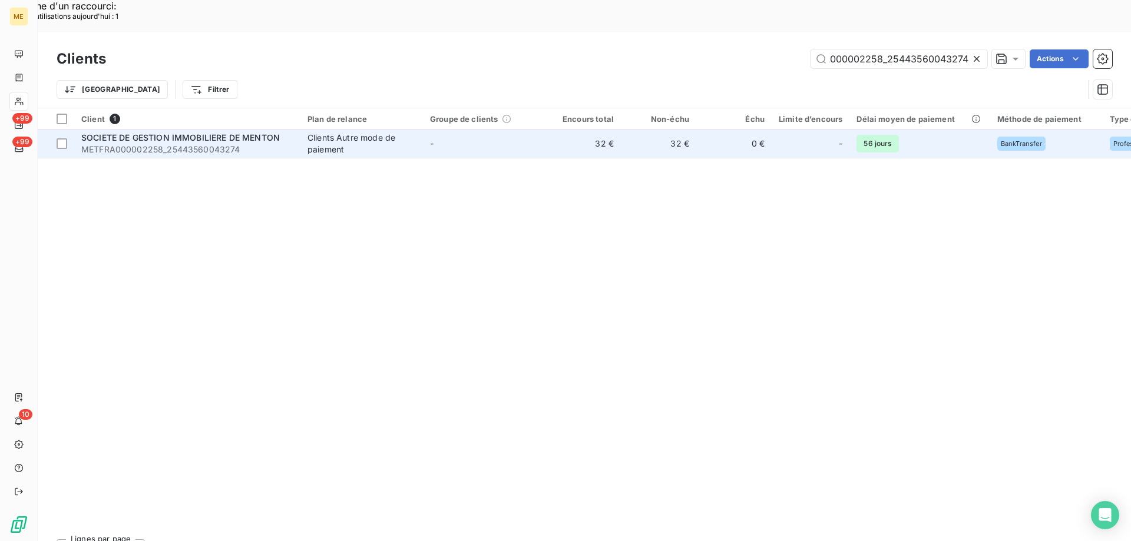
type input "METFRA000002258_25443560043274"
click at [183, 133] on span "SOCIETE DE GESTION IMMOBILIERE DE MENTON" at bounding box center [180, 138] width 199 height 10
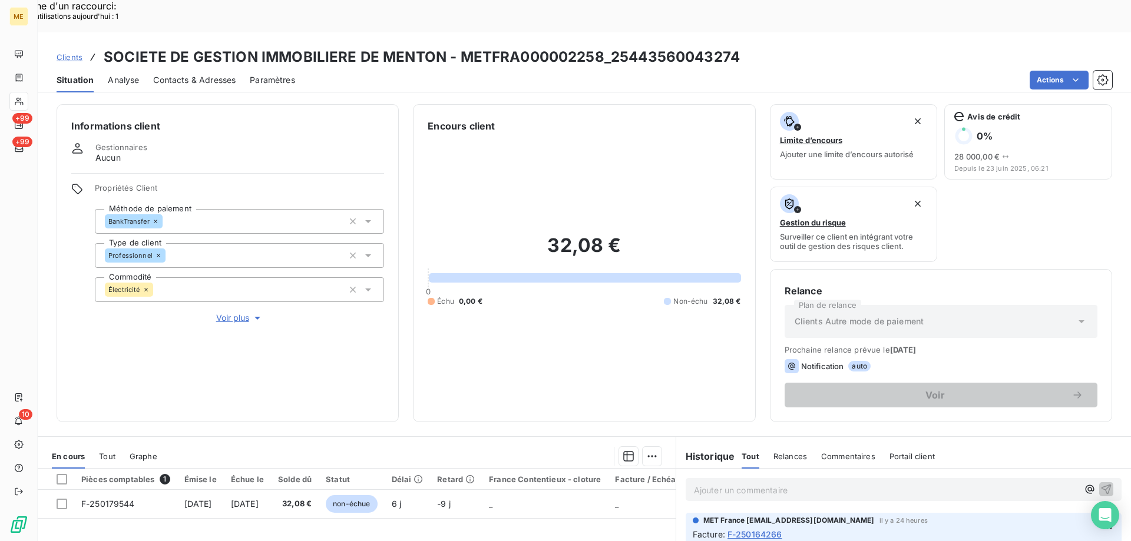
click at [71, 52] on span "Clients" at bounding box center [70, 56] width 26 height 9
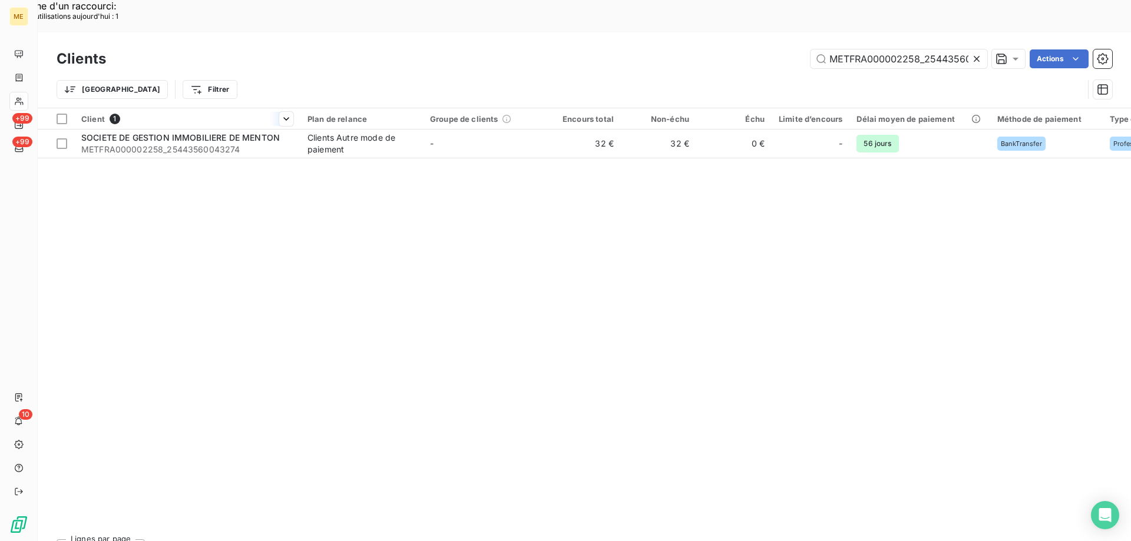
scroll to position [0, 38]
click at [839, 49] on input "METFRA000002258_25443560043274" at bounding box center [899, 58] width 177 height 19
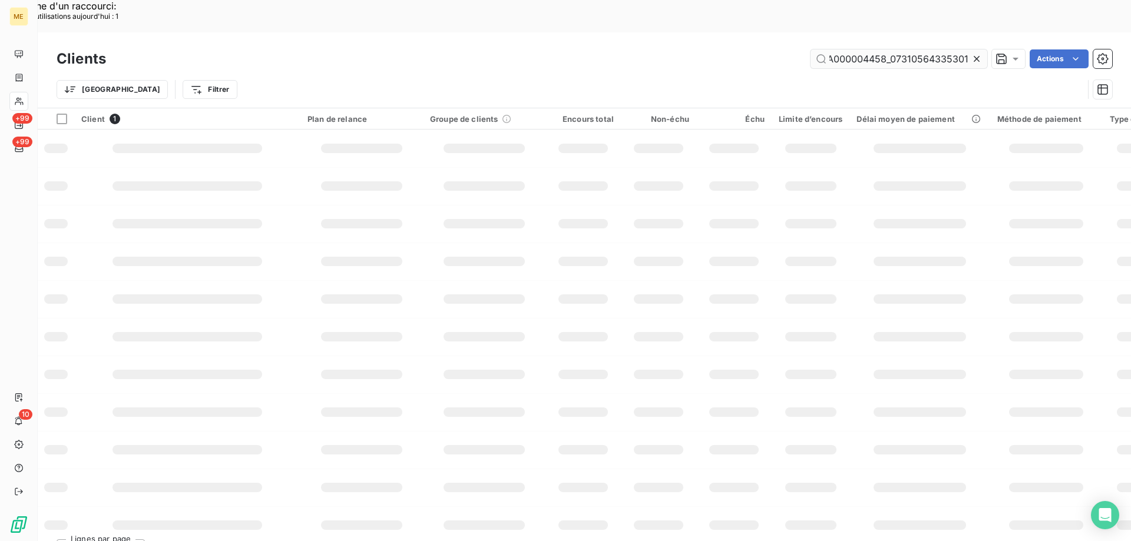
scroll to position [0, 34]
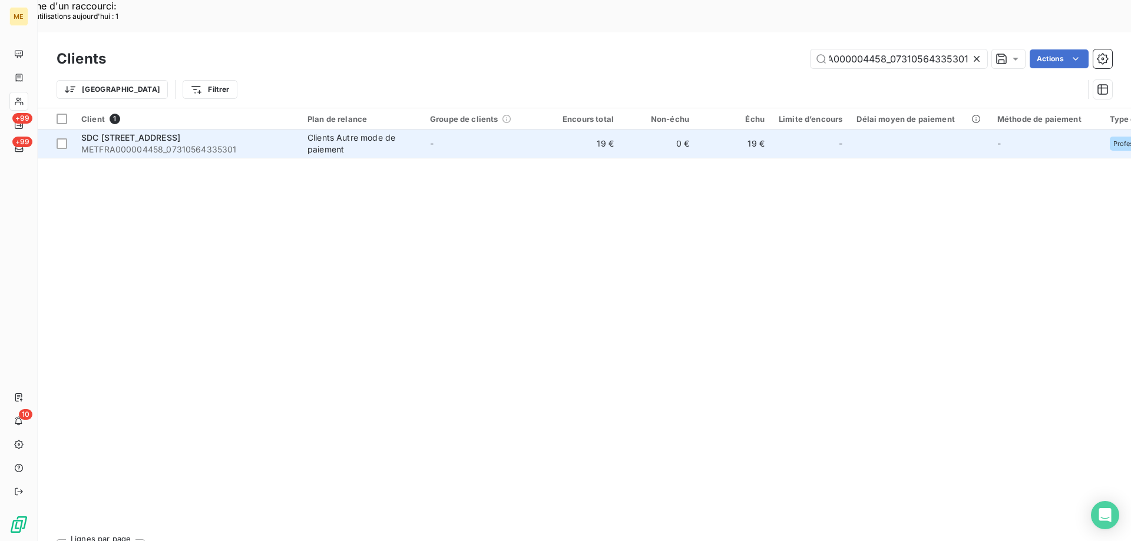
type input "METFRA000004458_07310564335301"
click at [137, 144] on span "METFRA000004458_07310564335301" at bounding box center [187, 150] width 212 height 12
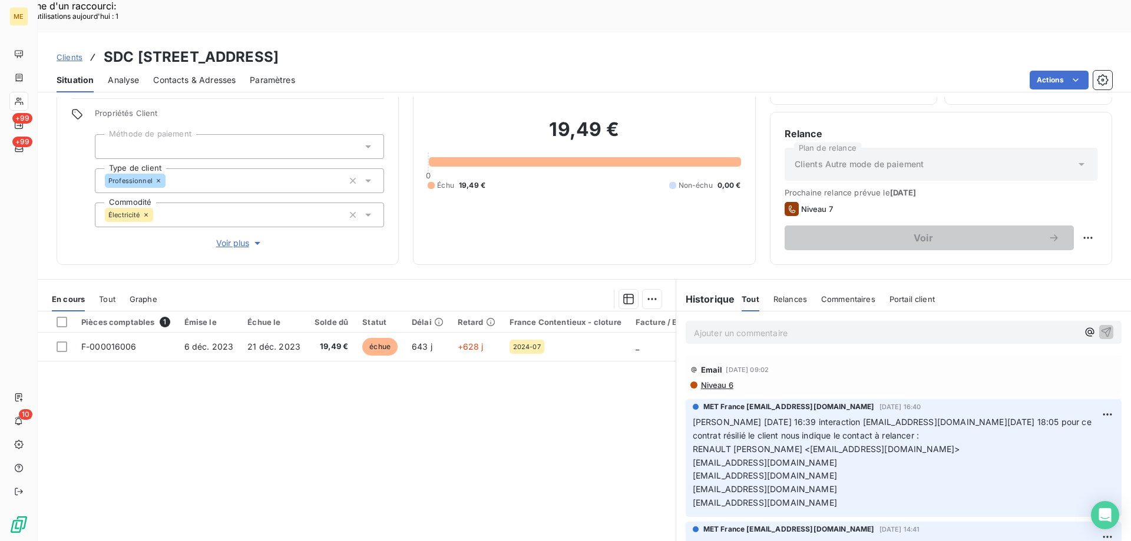
drag, startPoint x: 428, startPoint y: 21, endPoint x: 550, endPoint y: 20, distance: 122.5
click at [550, 47] on div "Clients SDC 47 RUE DE SEVRE - METFRA000004458_07310564335301" at bounding box center [584, 57] width 1093 height 21
copy h3 "07310564335301"
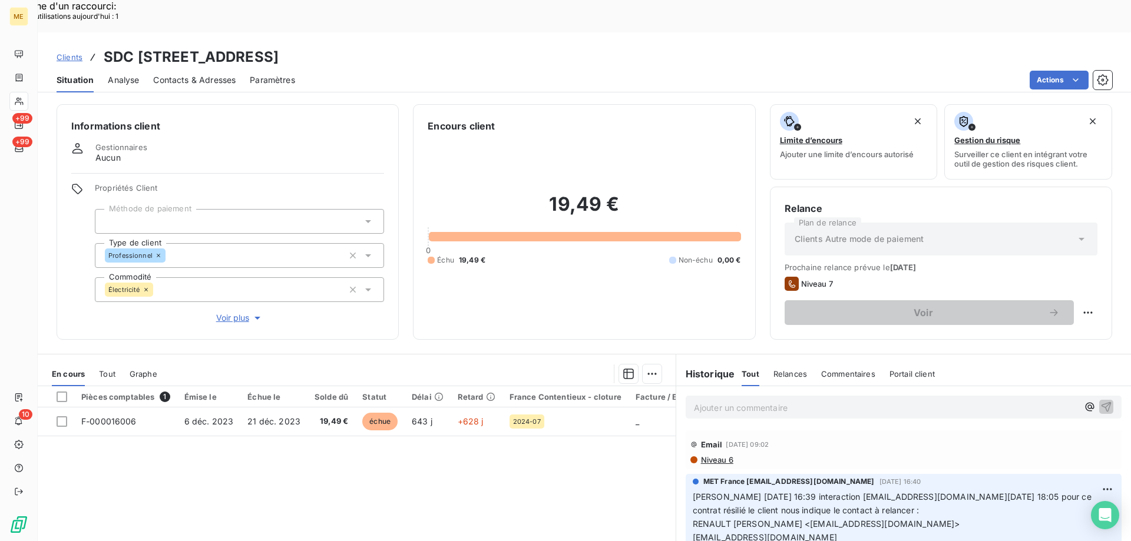
click at [238, 312] on span "Voir plus" at bounding box center [239, 318] width 47 height 12
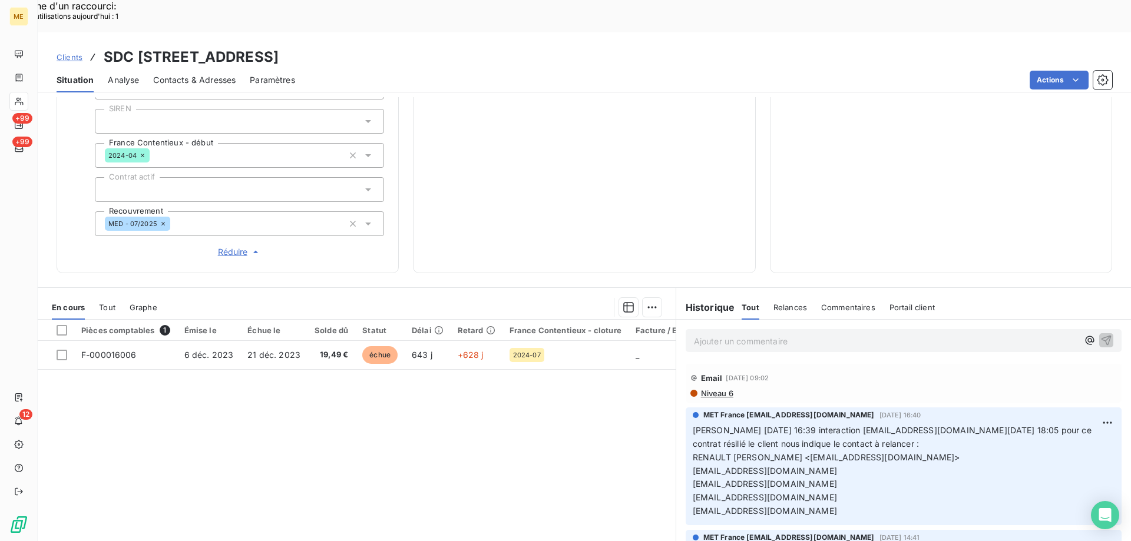
click at [701, 334] on p "Ajouter un commentaire ﻿" at bounding box center [886, 341] width 384 height 15
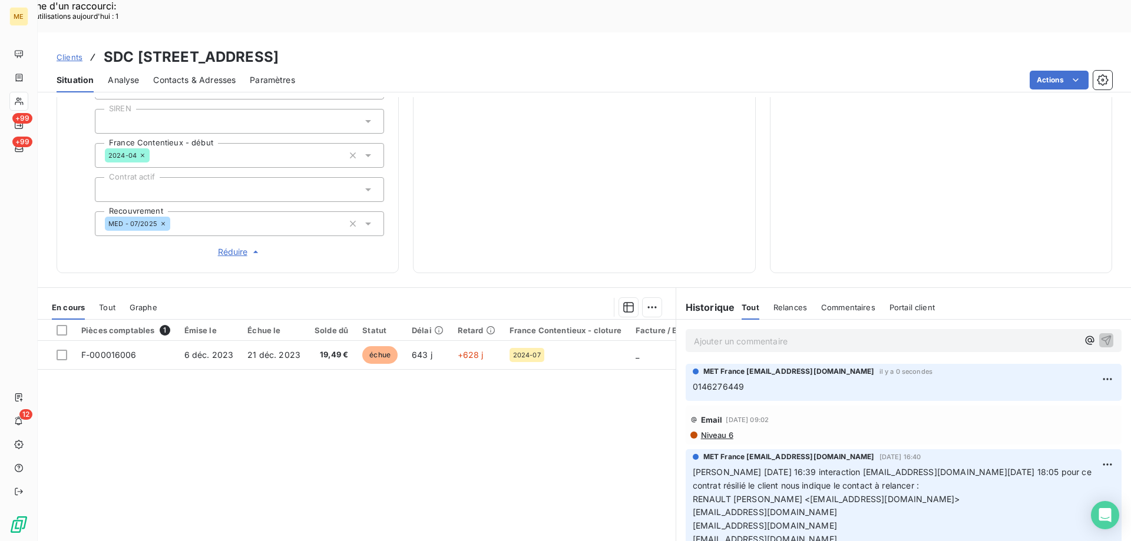
click at [723, 334] on p "Ajouter un commentaire ﻿" at bounding box center [886, 341] width 384 height 15
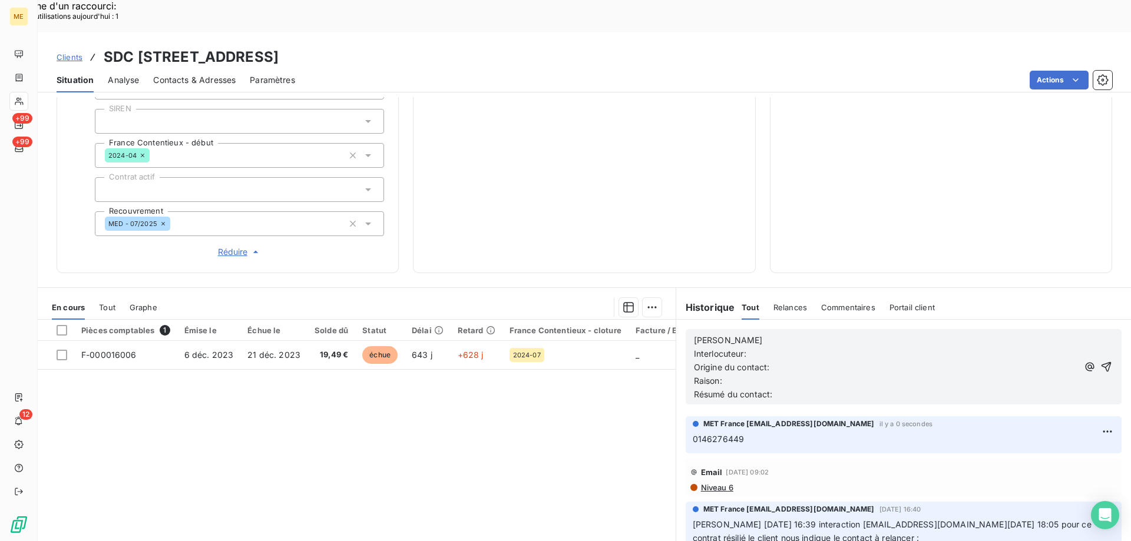
click at [725, 334] on p "[PERSON_NAME]" at bounding box center [886, 341] width 384 height 14
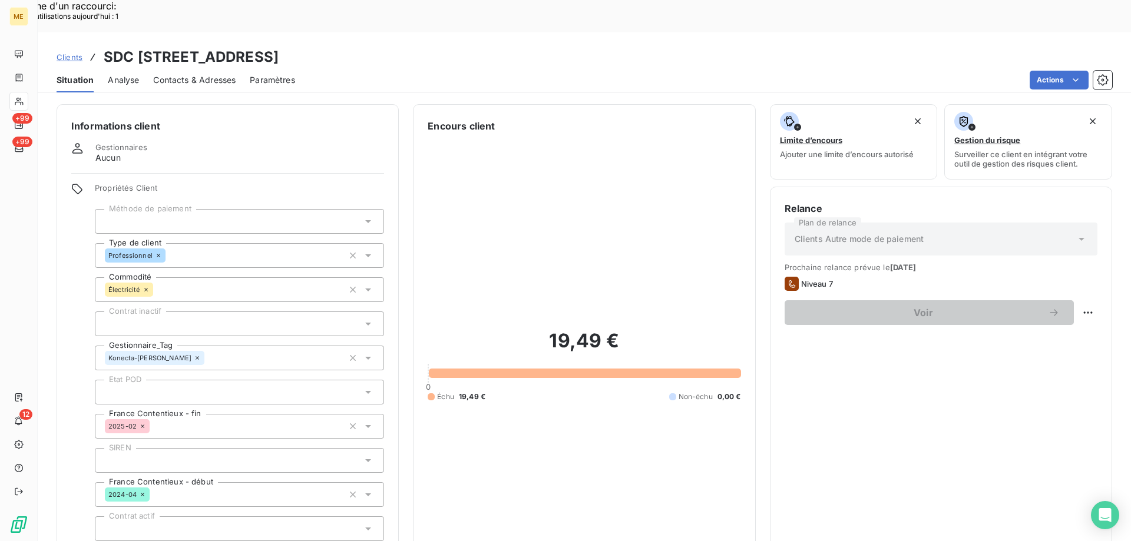
scroll to position [339, 0]
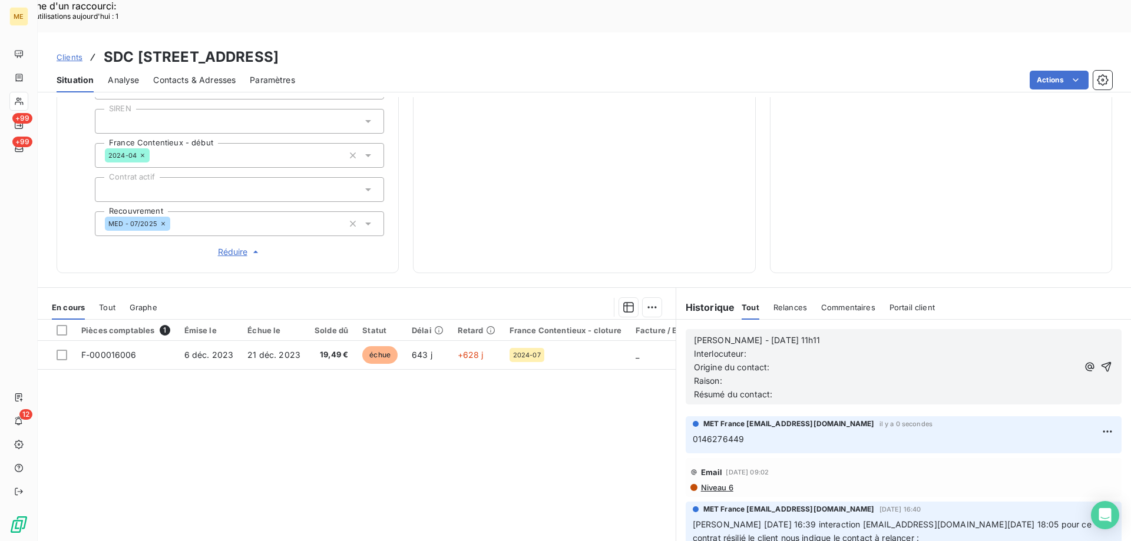
click at [757, 348] on p "Interlocuteur:" at bounding box center [886, 355] width 384 height 14
drag, startPoint x: 748, startPoint y: 398, endPoint x: 684, endPoint y: 399, distance: 64.2
click at [686, 417] on div "MET France met-france@recouvrement.met.com il y a 0 secondes 0146276449" at bounding box center [904, 435] width 436 height 37
copy span "0146276449"
click at [805, 348] on p "Interlocuteur: NEXITY" at bounding box center [886, 355] width 384 height 14
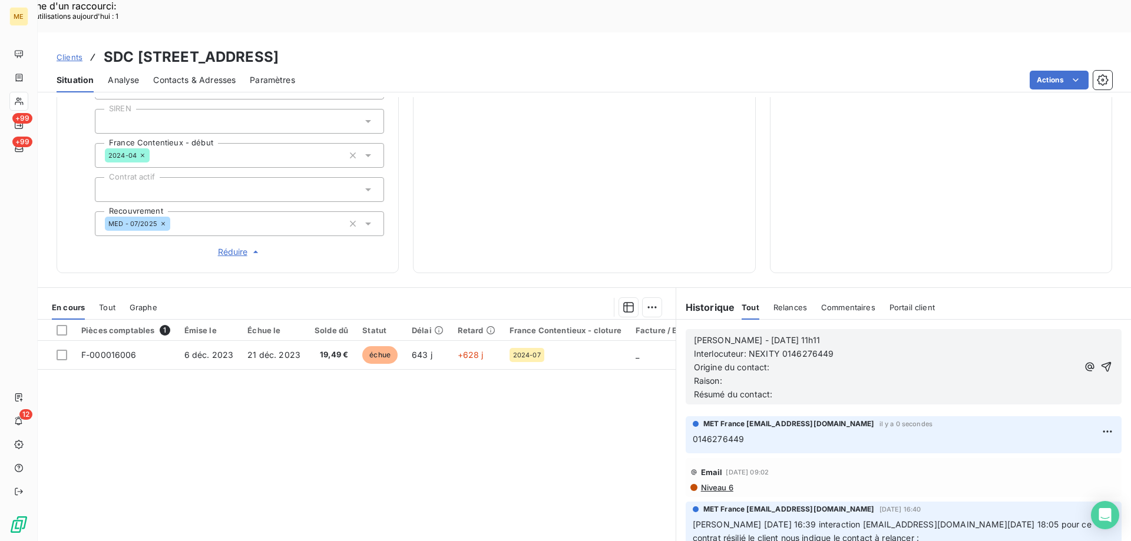
drag, startPoint x: 762, startPoint y: 510, endPoint x: 844, endPoint y: 506, distance: 82.0
click at [848, 348] on p "Interlocuteur: NEXITY 0146276449" at bounding box center [886, 355] width 384 height 14
drag, startPoint x: 688, startPoint y: 521, endPoint x: 812, endPoint y: 527, distance: 123.9
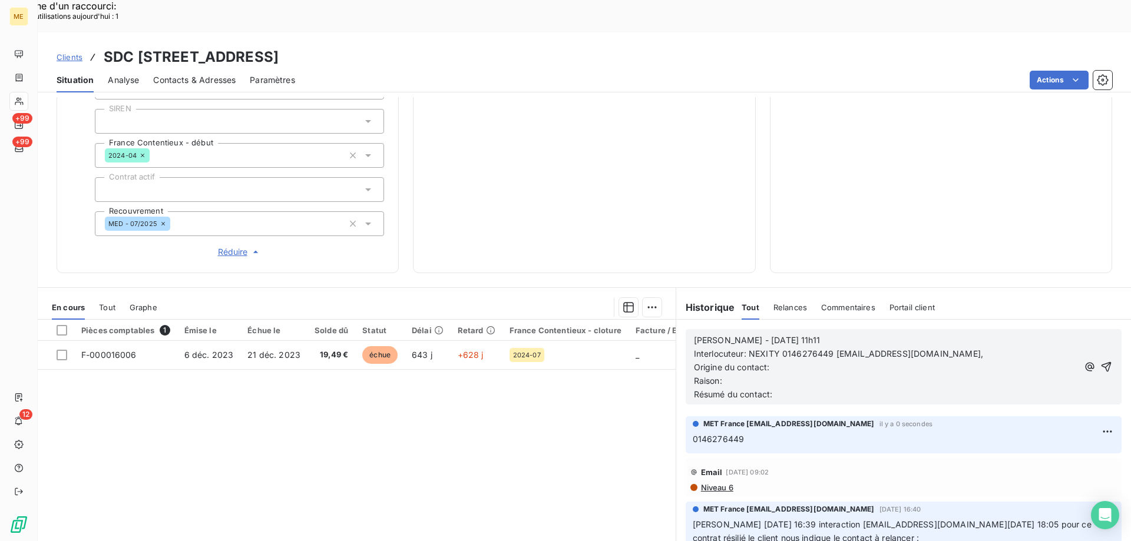
click at [929, 348] on p "Interlocuteur: NEXITY 0146276449 CRENAULT@nexity.fr," at bounding box center [886, 355] width 384 height 14
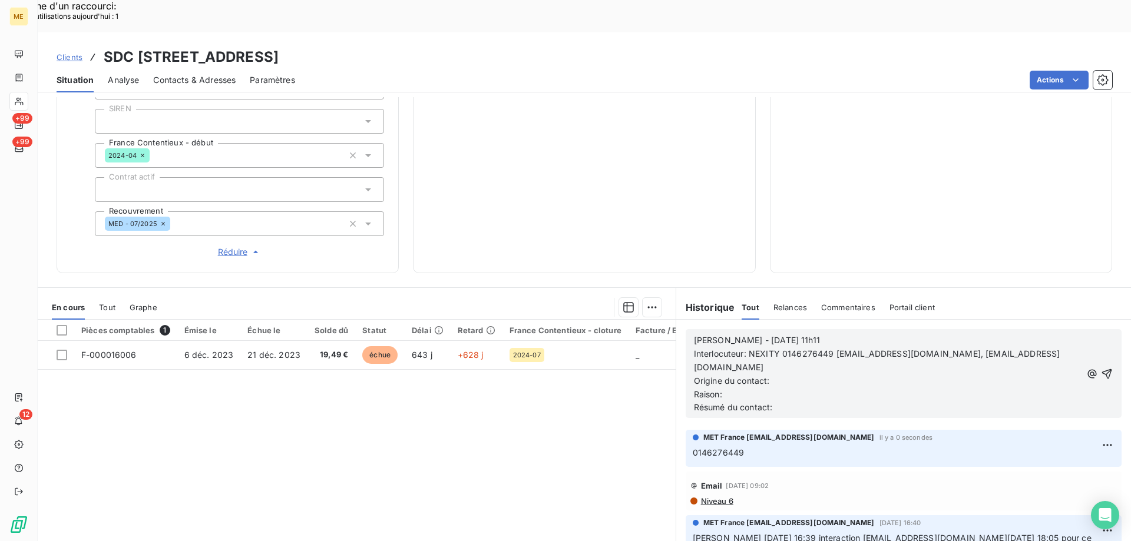
scroll to position [118, 0]
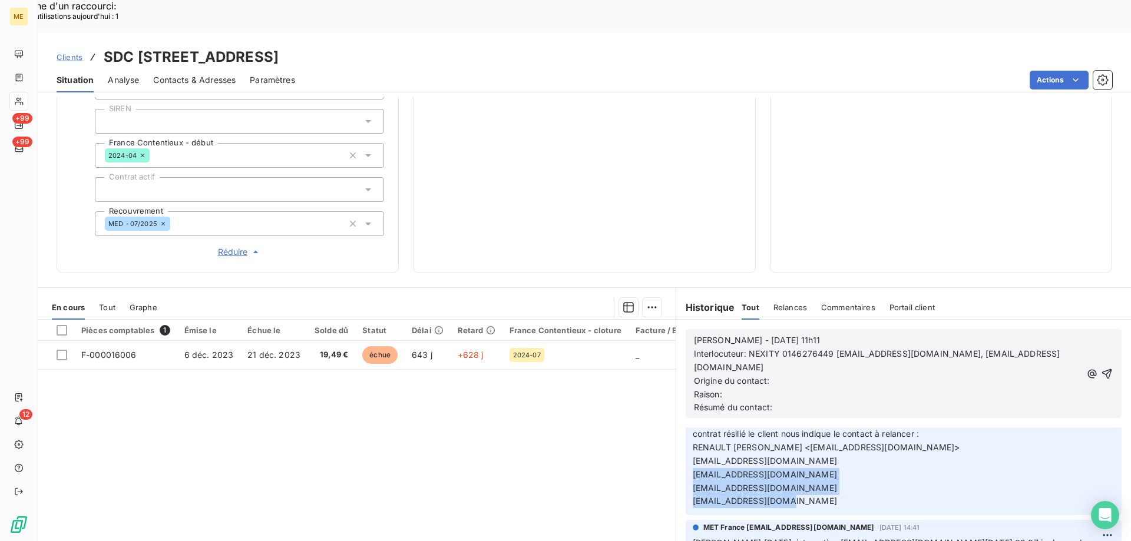
drag, startPoint x: 689, startPoint y: 422, endPoint x: 775, endPoint y: 453, distance: 91.3
click at [775, 453] on p "Nicolas-Paul 28/08/2025 16:39 interaction aomont@aream.fr 03/09/2025 18:05 pour…" at bounding box center [904, 461] width 422 height 94
click at [1053, 348] on p "Interlocuteur: NEXITY 0146276449 CRENAULT@nexity.fr, hgouasmia@lamy-immobilier.…" at bounding box center [888, 361] width 388 height 27
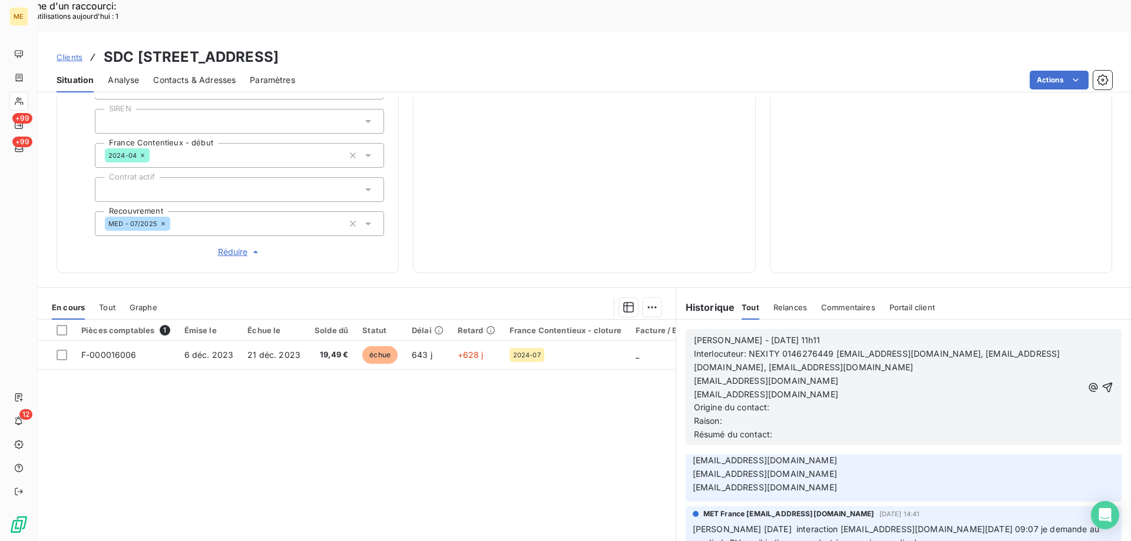
click at [694, 376] on span "[EMAIL_ADDRESS][DOMAIN_NAME]" at bounding box center [766, 381] width 144 height 10
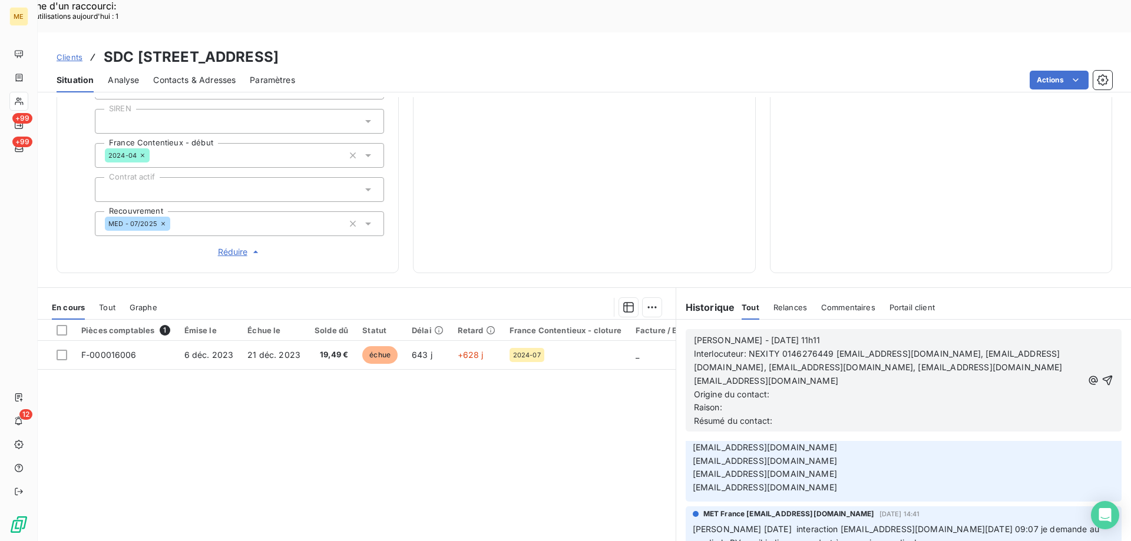
click at [694, 376] on span "[EMAIL_ADDRESS][DOMAIN_NAME]" at bounding box center [766, 381] width 144 height 10
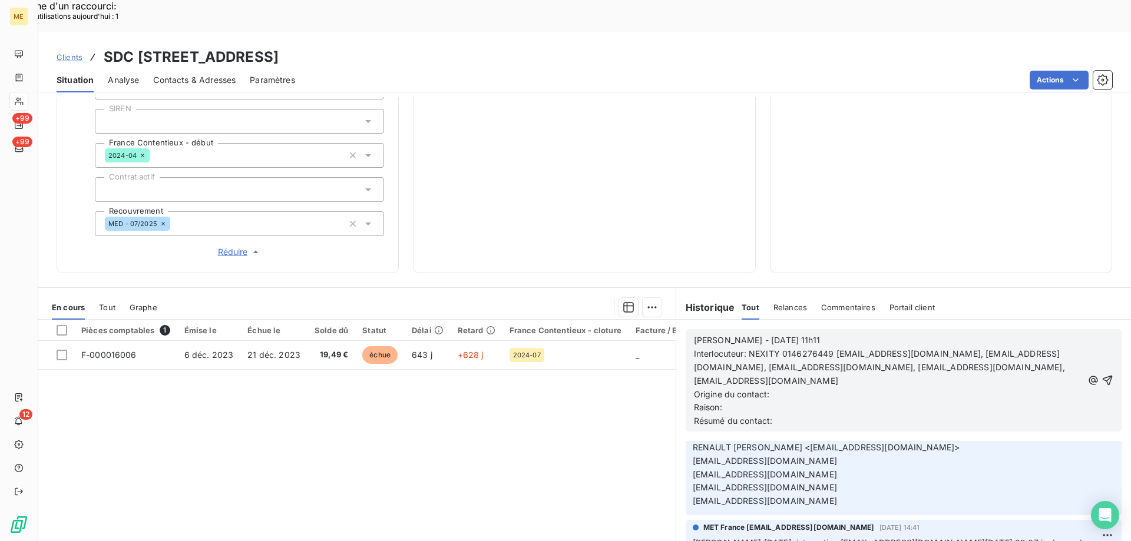
click at [785, 388] on p "Origine du contact:" at bounding box center [888, 395] width 389 height 14
click at [760, 401] on p "Raison:" at bounding box center [888, 408] width 389 height 14
click at [795, 415] on p "Résumé du contact:" at bounding box center [888, 422] width 389 height 14
click at [1102, 375] on icon "button" at bounding box center [1108, 381] width 12 height 12
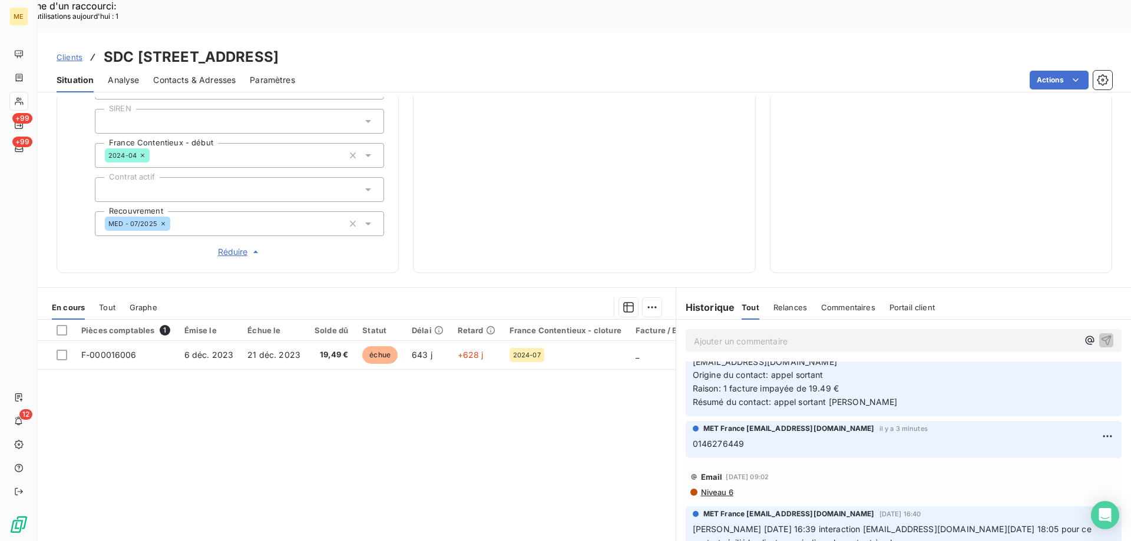
scroll to position [174, 0]
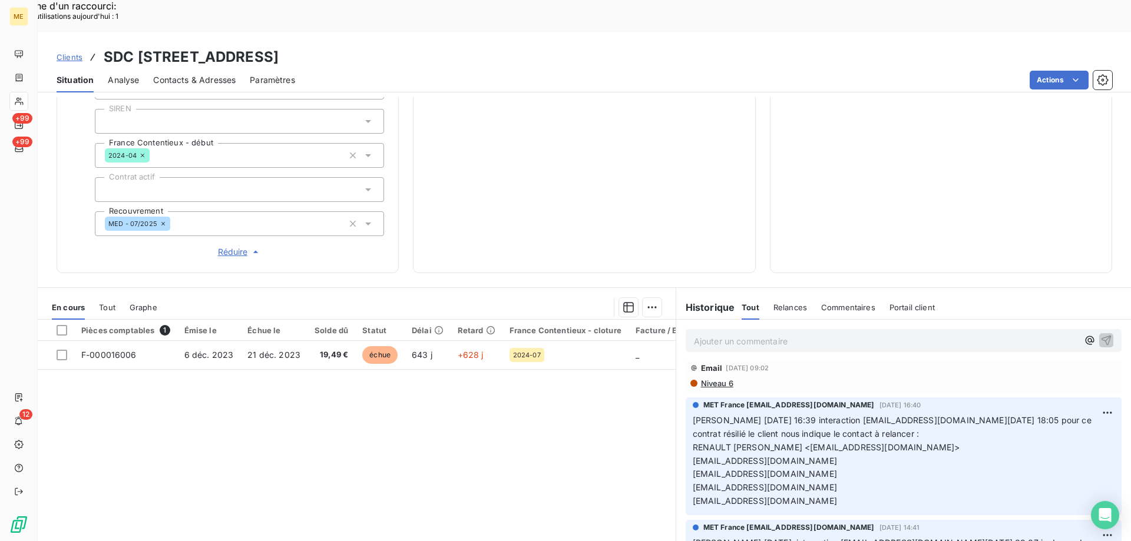
click at [195, 74] on span "Contacts & Adresses" at bounding box center [194, 80] width 82 height 12
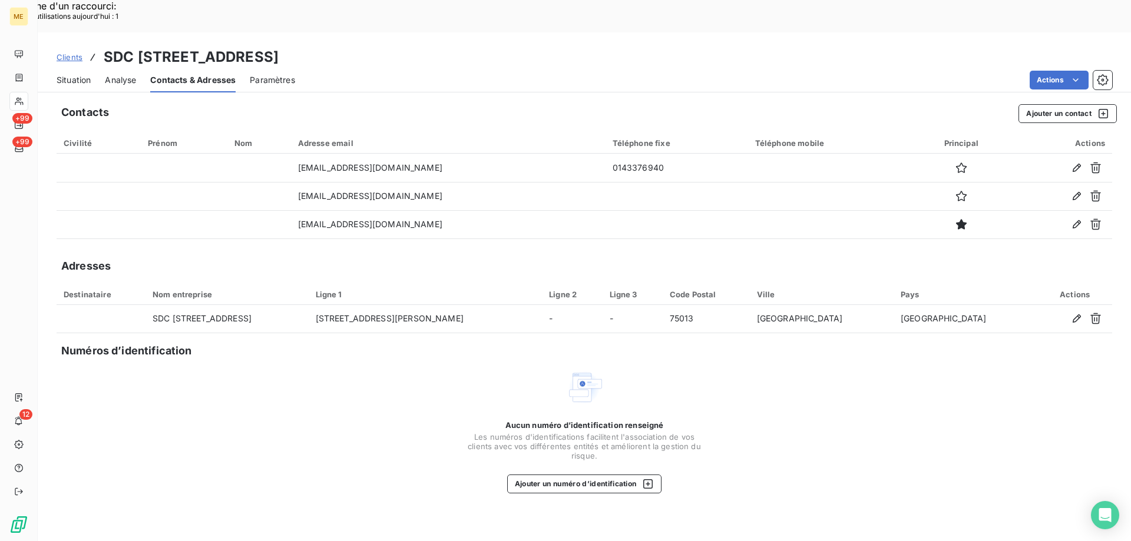
click at [68, 74] on span "Situation" at bounding box center [74, 80] width 34 height 12
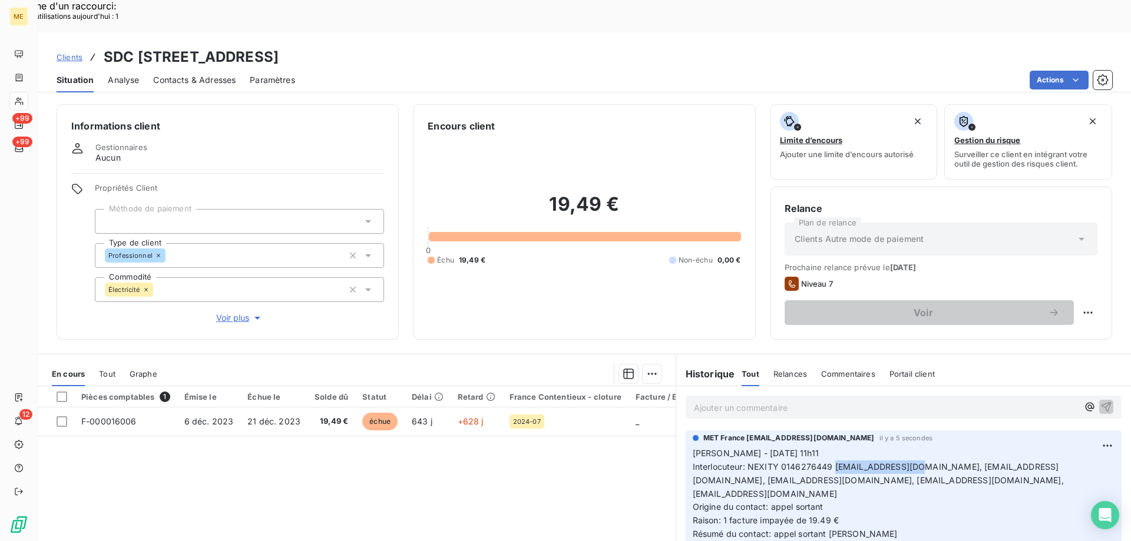
drag, startPoint x: 828, startPoint y: 435, endPoint x: 912, endPoint y: 437, distance: 83.7
click at [912, 462] on span "Interlocuteur: NEXITY 0146276449 CRENAULT@nexity.fr, hgouasmia@lamy-immobilier.…" at bounding box center [880, 480] width 374 height 37
click at [194, 74] on span "Contacts & Adresses" at bounding box center [194, 80] width 82 height 12
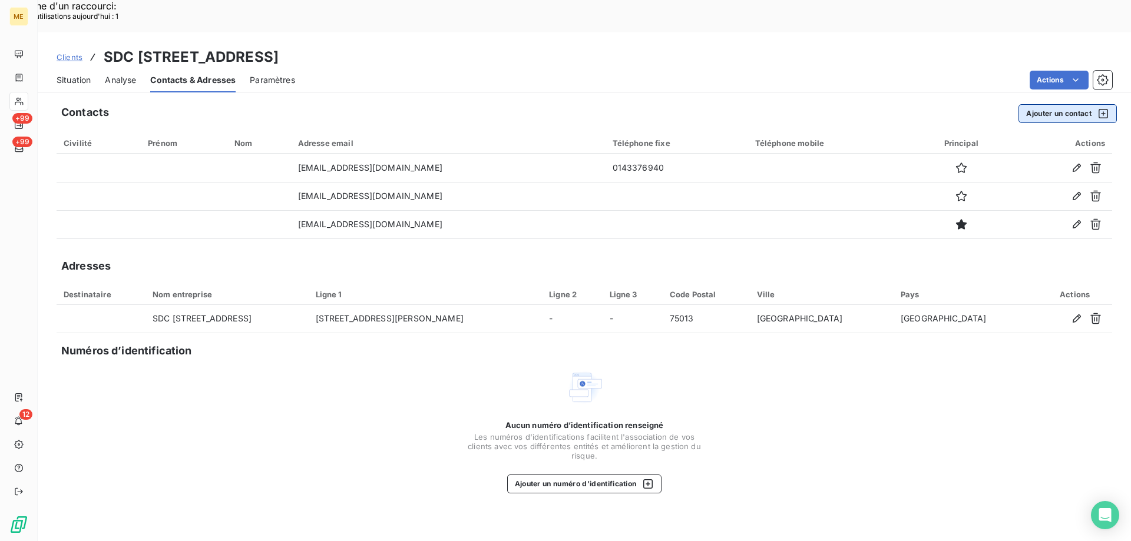
click at [1040, 104] on button "Ajouter un contact" at bounding box center [1068, 113] width 98 height 19
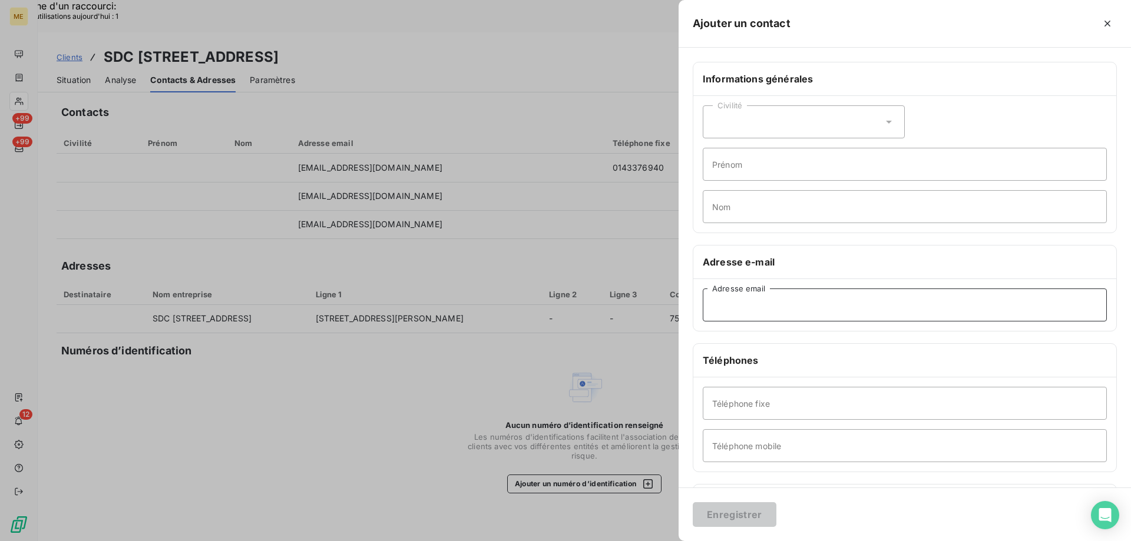
click at [713, 302] on input "Adresse email" at bounding box center [905, 305] width 404 height 33
paste input "[EMAIL_ADDRESS][DOMAIN_NAME]"
type input "[EMAIL_ADDRESS][DOMAIN_NAME]"
click at [730, 517] on button "Enregistrer" at bounding box center [735, 515] width 84 height 25
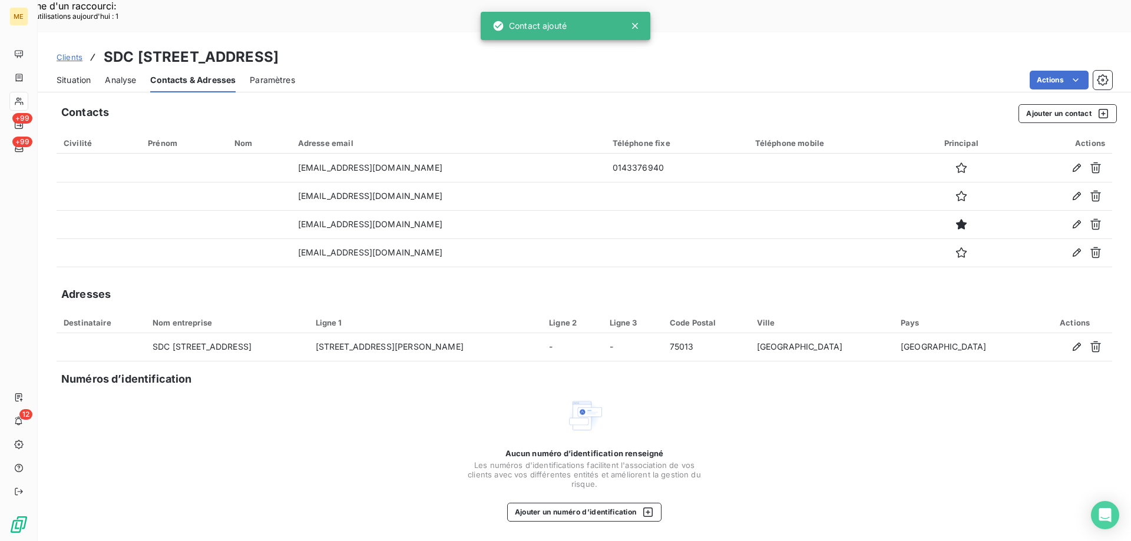
click at [69, 74] on span "Situation" at bounding box center [74, 80] width 34 height 12
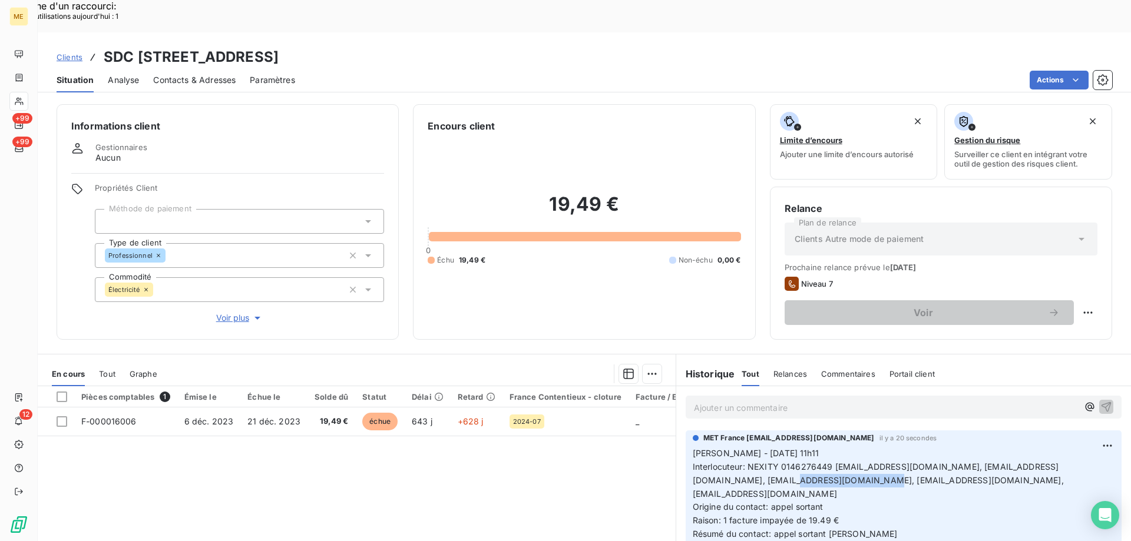
drag, startPoint x: 754, startPoint y: 451, endPoint x: 831, endPoint y: 452, distance: 77.2
click at [831, 462] on span "Interlocuteur: NEXITY 0146276449 CRENAULT@nexity.fr, hgouasmia@lamy-immobilier.…" at bounding box center [880, 480] width 374 height 37
click at [194, 74] on span "Contacts & Adresses" at bounding box center [194, 80] width 82 height 12
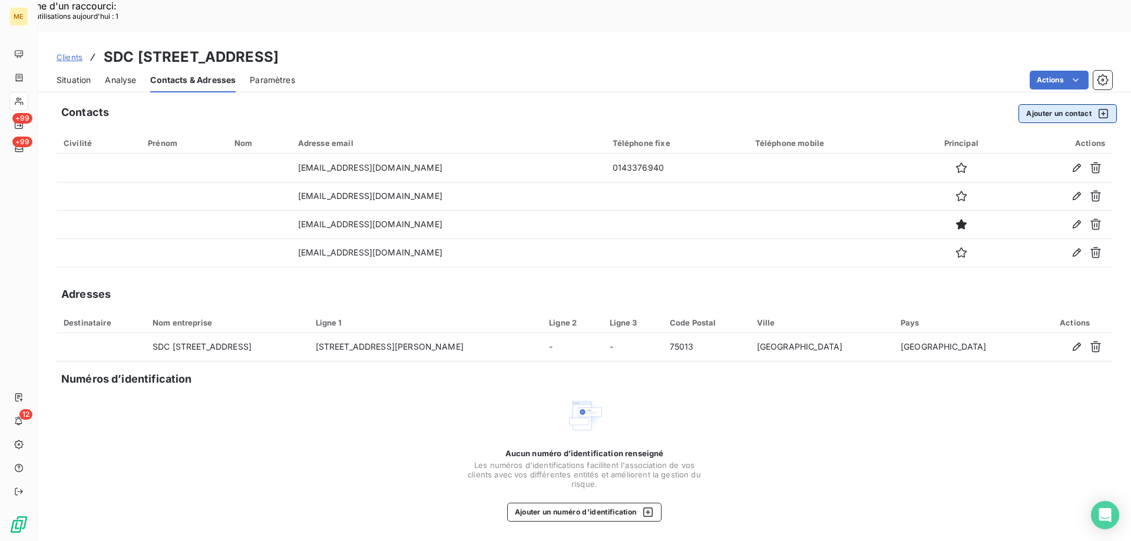
click at [1036, 104] on button "Ajouter un contact" at bounding box center [1068, 113] width 98 height 19
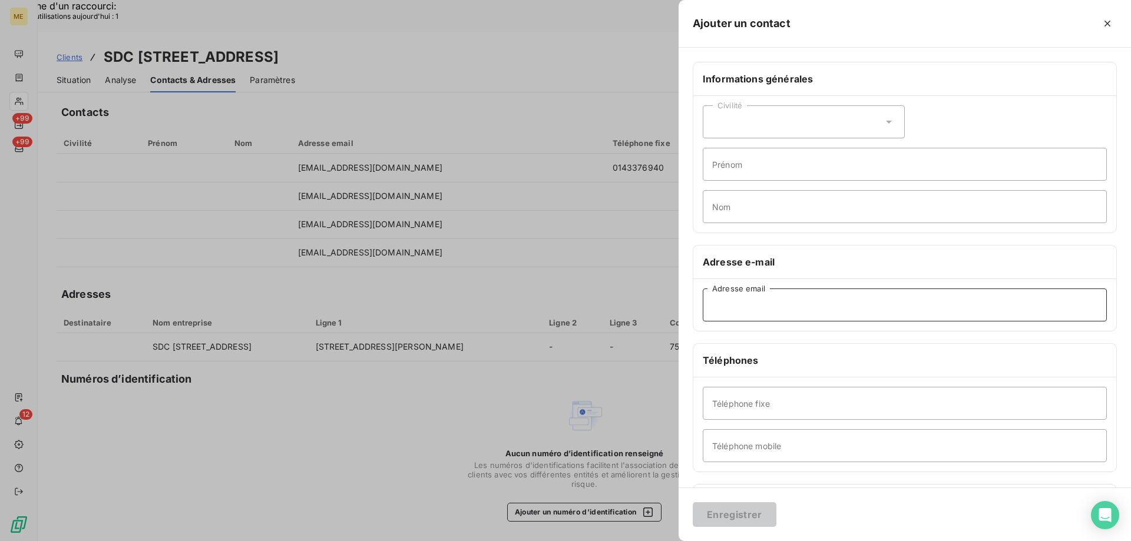
click at [749, 294] on input "Adresse email" at bounding box center [905, 305] width 404 height 33
paste input "[EMAIL_ADDRESS][DOMAIN_NAME]"
type input "[EMAIL_ADDRESS][DOMAIN_NAME]"
click at [740, 506] on button "Enregistrer" at bounding box center [735, 515] width 84 height 25
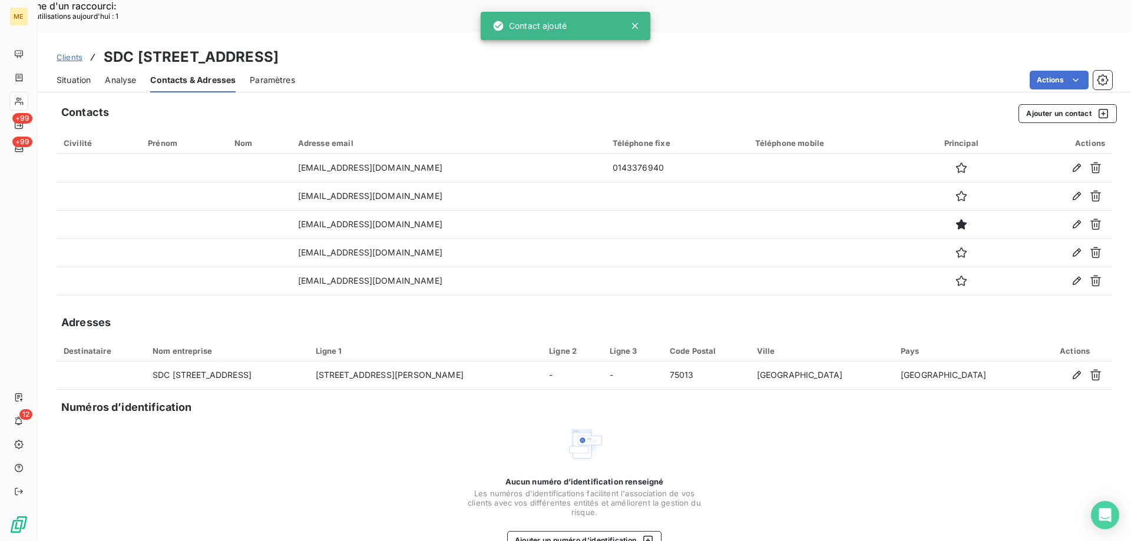
click at [69, 74] on span "Situation" at bounding box center [74, 80] width 34 height 12
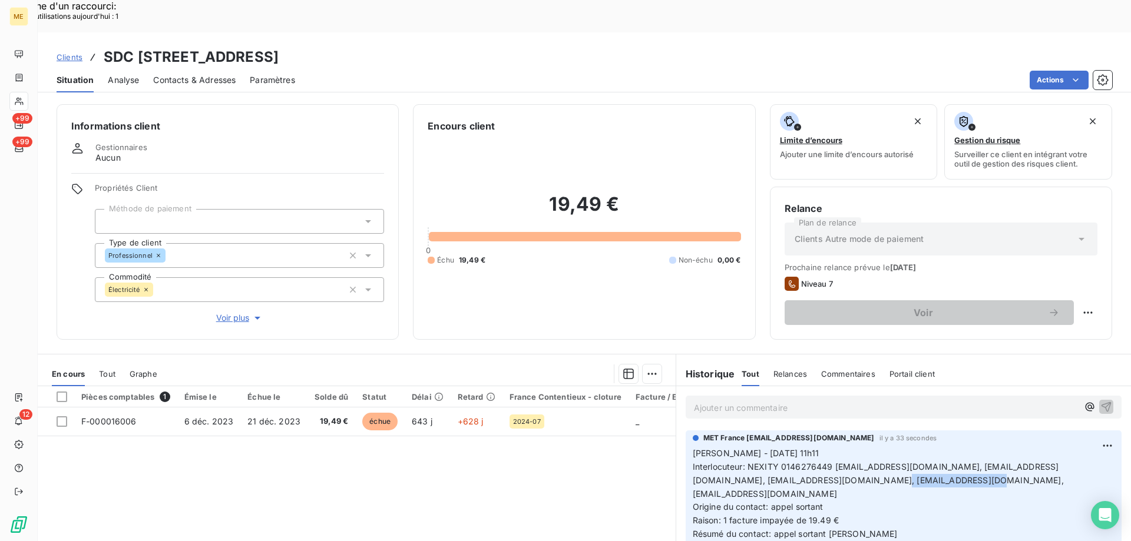
drag, startPoint x: 836, startPoint y: 447, endPoint x: 923, endPoint y: 451, distance: 86.7
click at [923, 451] on p "Sylvain - 09/09/2025 - 11h11 Interlocuteur: NEXITY 0146276449 CRENAULT@nexity.f…" at bounding box center [904, 494] width 422 height 94
click at [201, 74] on span "Contacts & Adresses" at bounding box center [194, 80] width 82 height 12
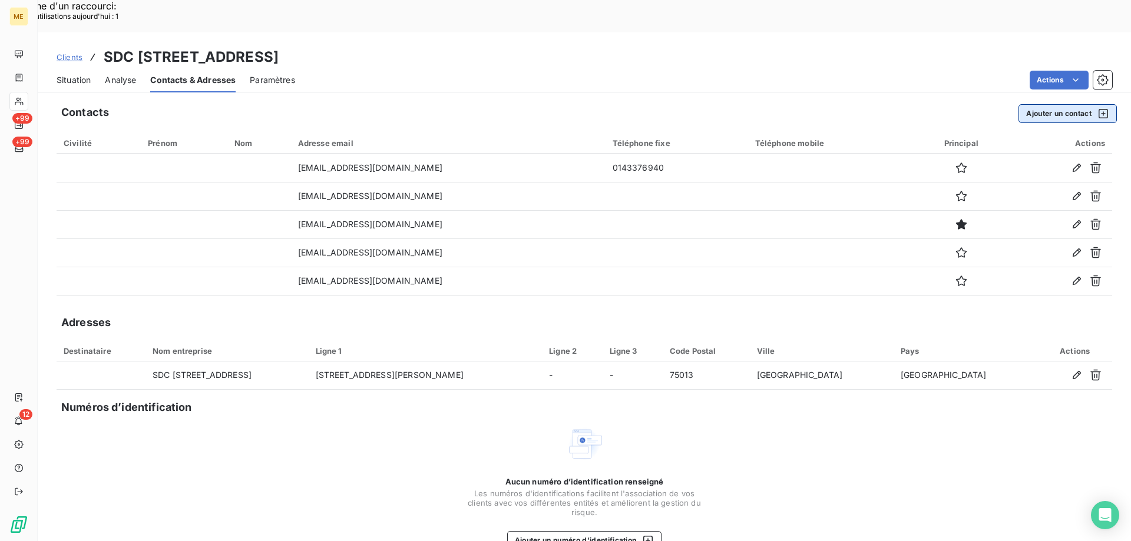
click at [1065, 104] on button "Ajouter un contact" at bounding box center [1068, 113] width 98 height 19
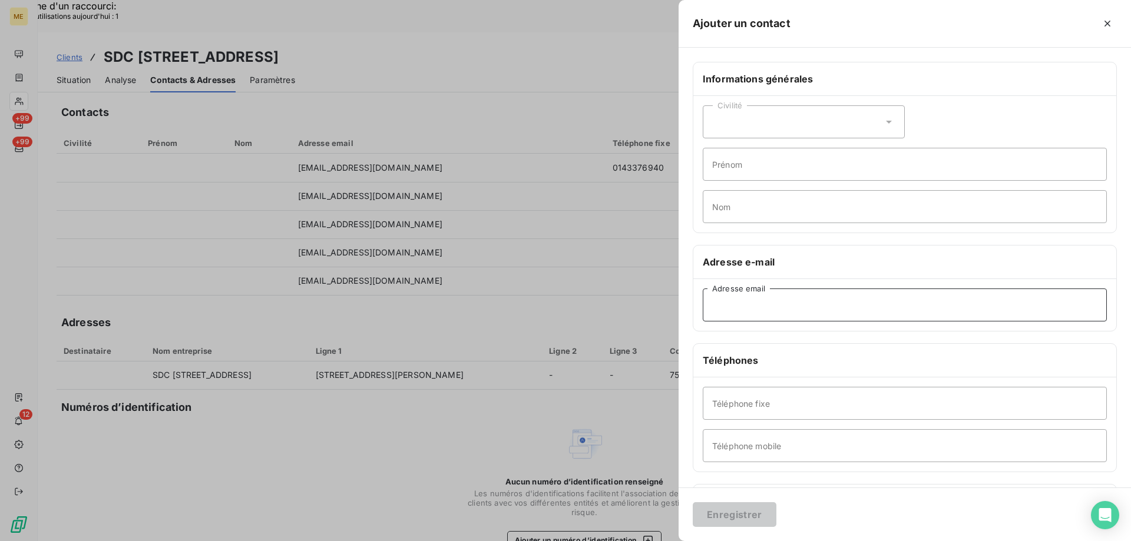
click at [746, 318] on input "Adresse email" at bounding box center [905, 305] width 404 height 33
paste input "[EMAIL_ADDRESS][DOMAIN_NAME]"
type input "[EMAIL_ADDRESS][DOMAIN_NAME]"
click at [725, 520] on button "Enregistrer" at bounding box center [735, 515] width 84 height 25
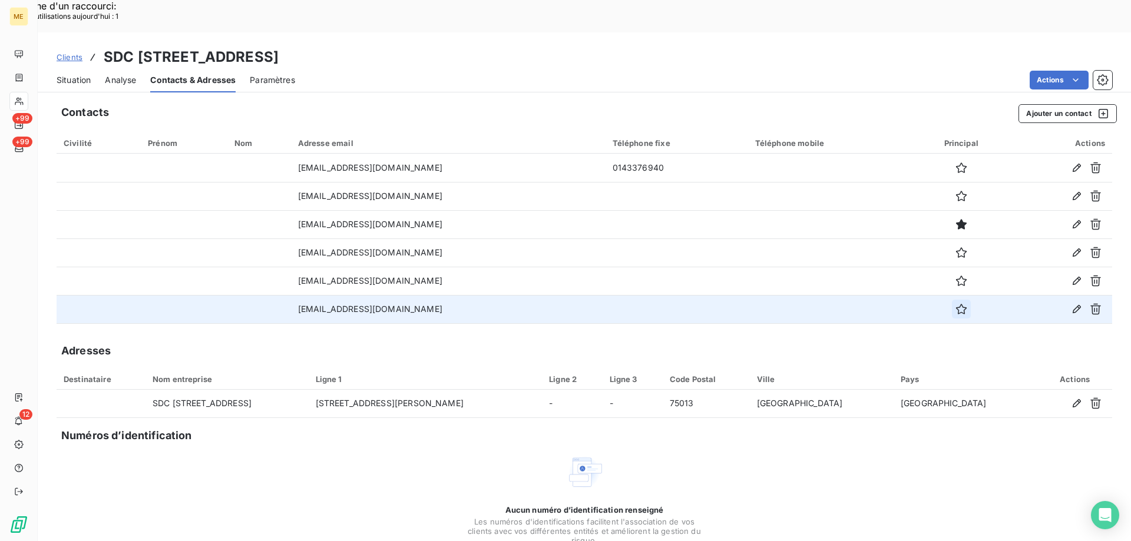
click at [956, 304] on icon "button" at bounding box center [961, 309] width 11 height 11
click at [57, 74] on span "Situation" at bounding box center [74, 80] width 34 height 12
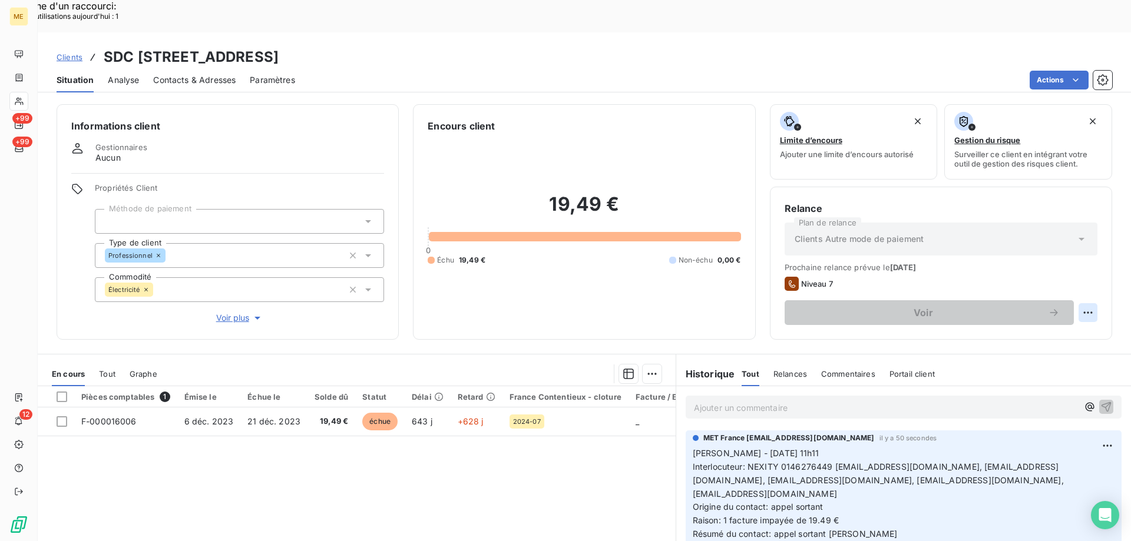
click at [1034, 305] on div "Replanifier cette action" at bounding box center [1030, 306] width 105 height 19
select select "8"
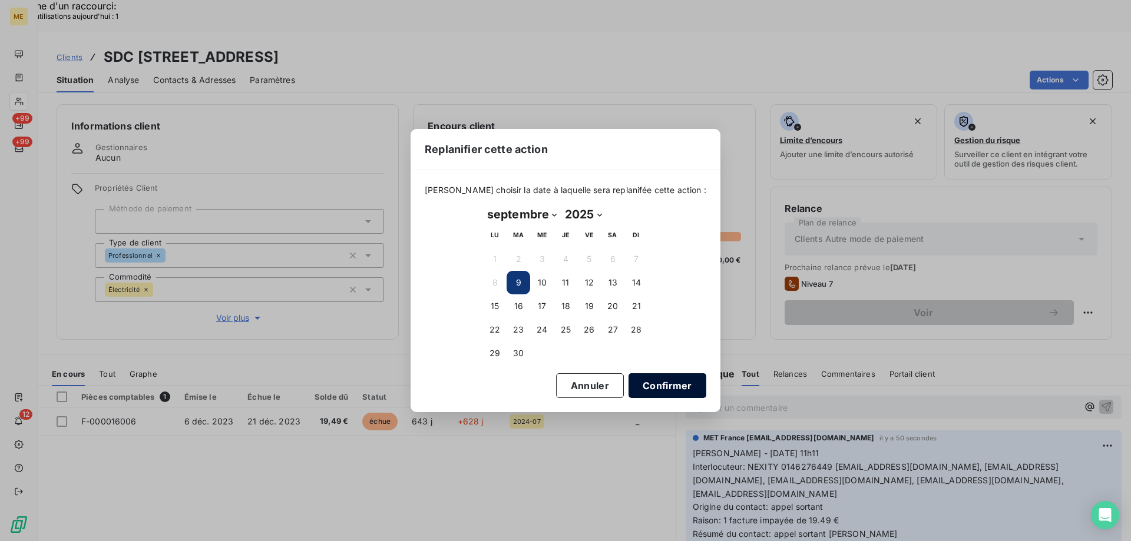
click at [629, 389] on button "Confirmer" at bounding box center [668, 386] width 78 height 25
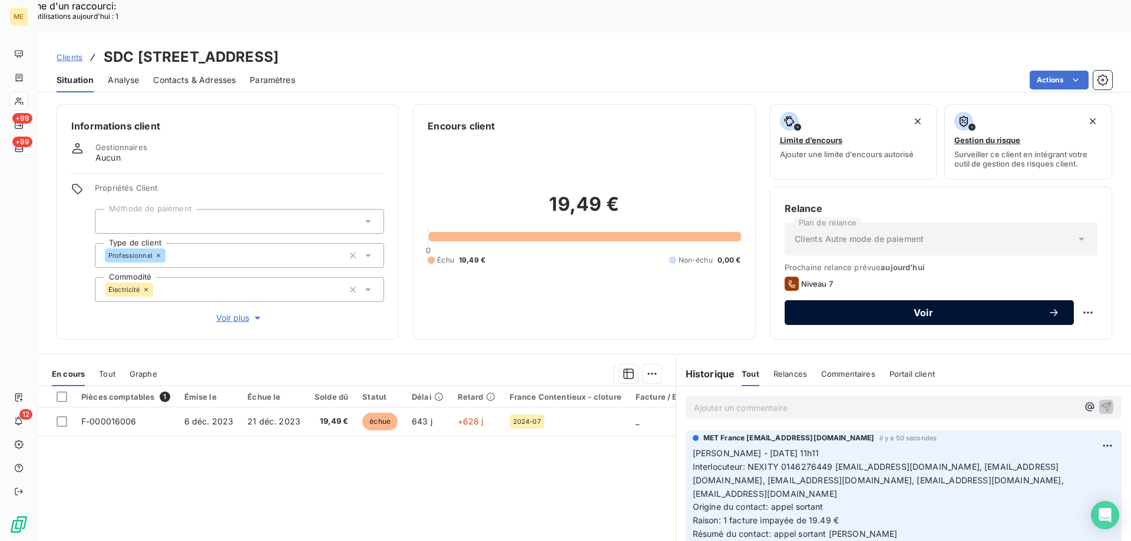
click at [886, 308] on span "Voir" at bounding box center [923, 312] width 249 height 9
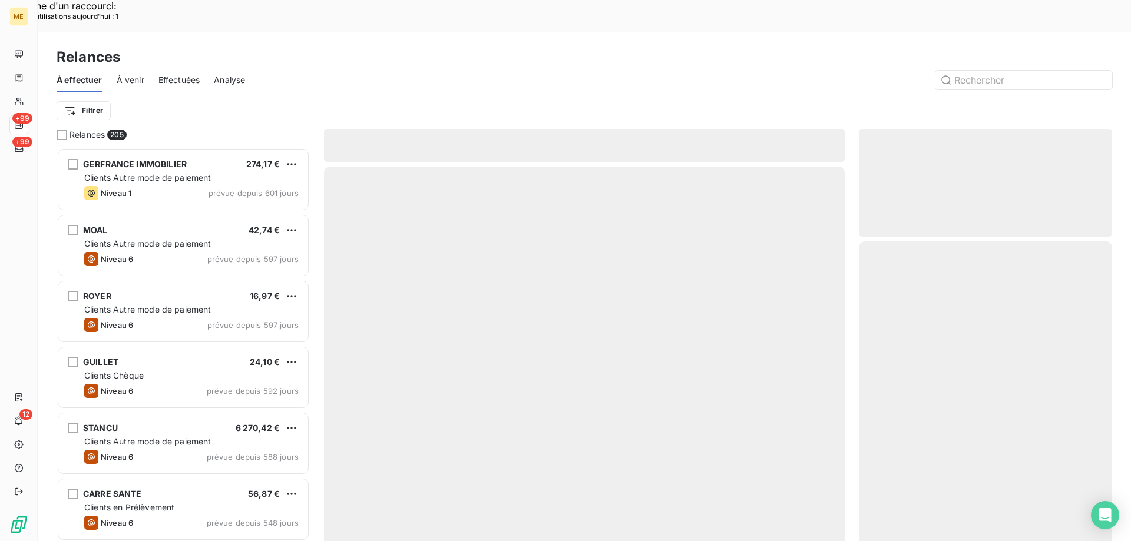
scroll to position [417, 245]
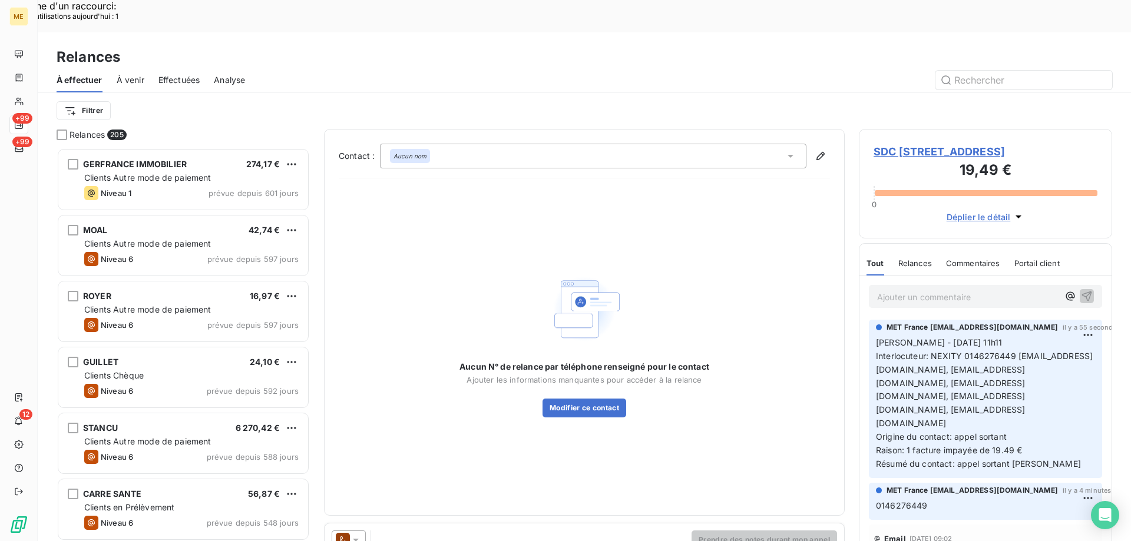
click at [361, 531] on div at bounding box center [349, 540] width 34 height 19
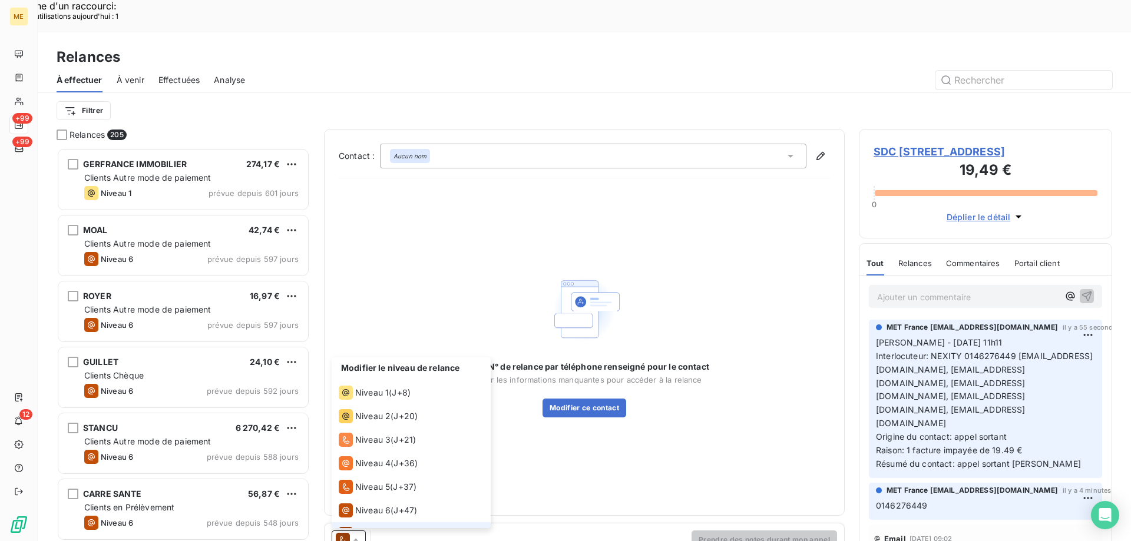
scroll to position [18, 0]
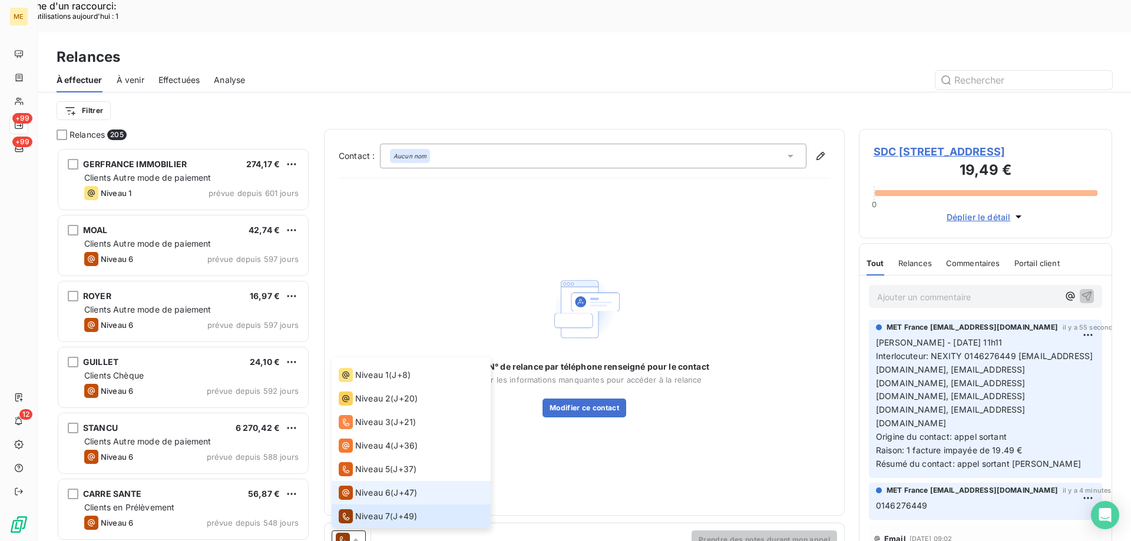
click at [361, 481] on li "Niveau 6 ( J+47 )" at bounding box center [411, 493] width 159 height 24
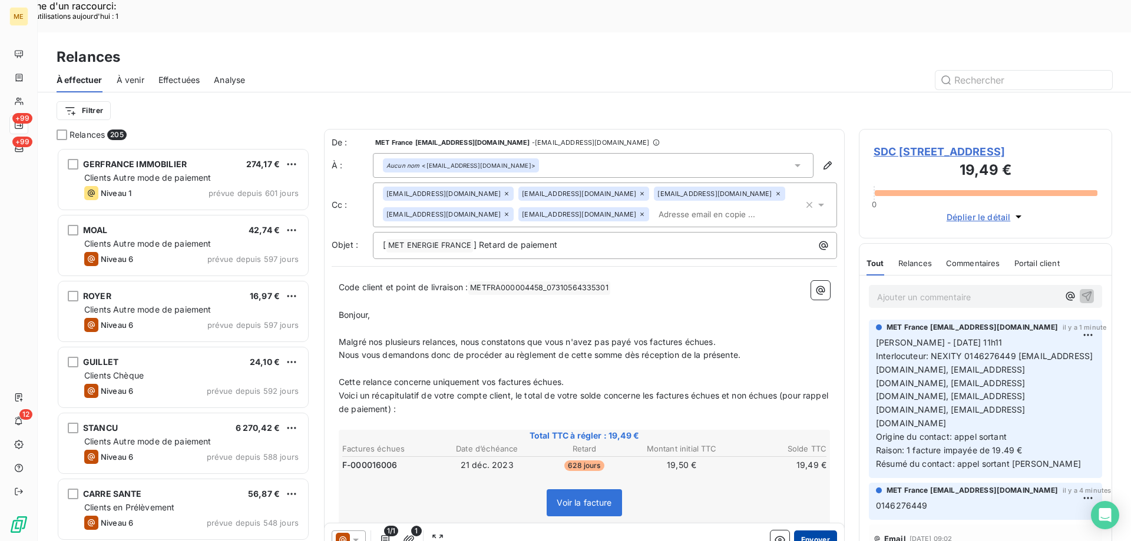
click at [804, 531] on button "Envoyer" at bounding box center [815, 540] width 43 height 19
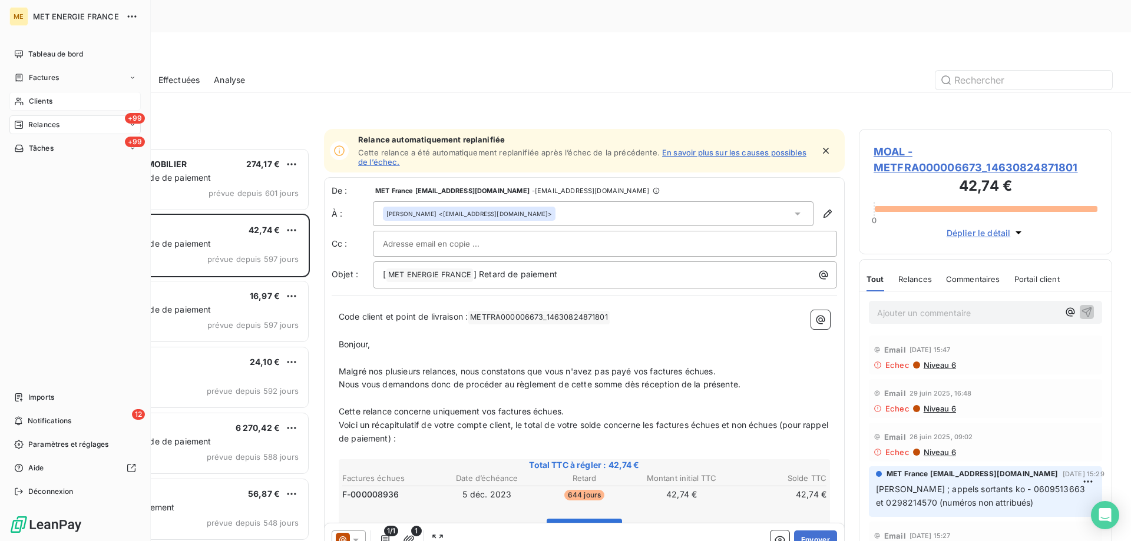
click at [32, 101] on span "Clients" at bounding box center [41, 101] width 24 height 11
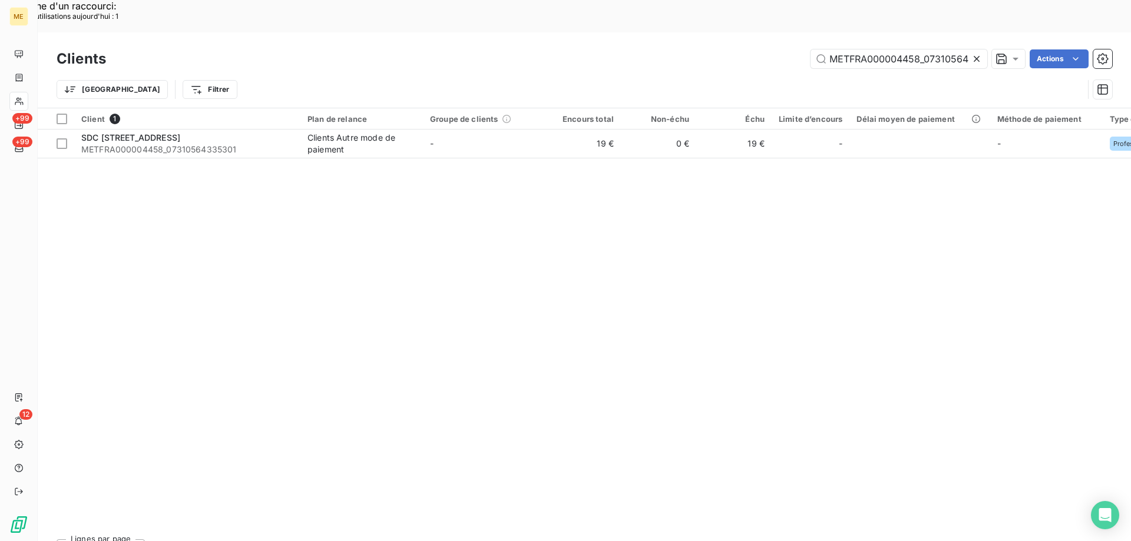
scroll to position [0, 34]
click at [830, 49] on input "METFRA000004458_07310564335301" at bounding box center [899, 58] width 177 height 19
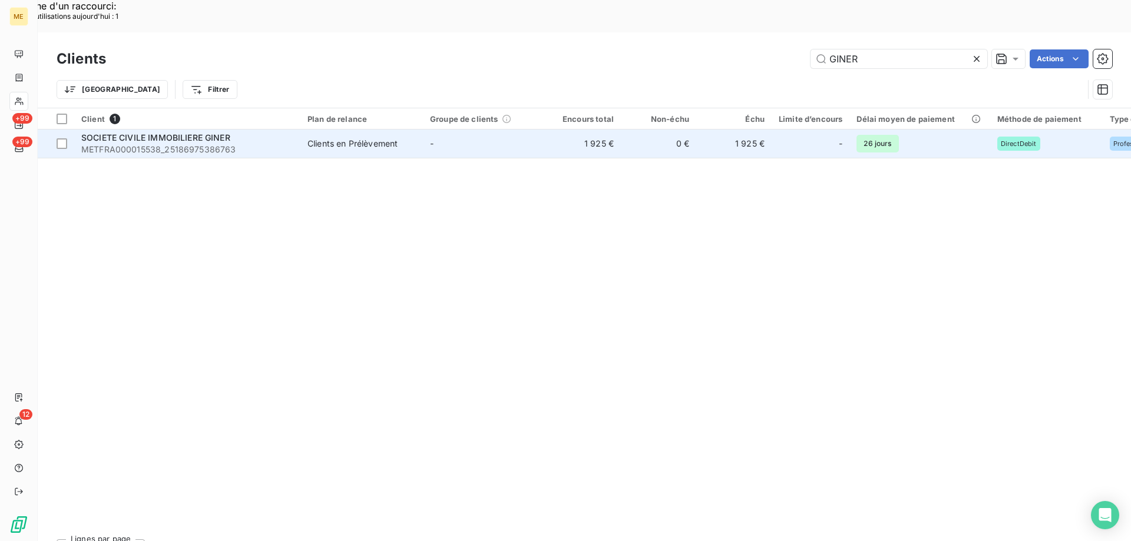
type input "GINER"
click at [220, 144] on span "METFRA000015538_25186975386763" at bounding box center [187, 150] width 212 height 12
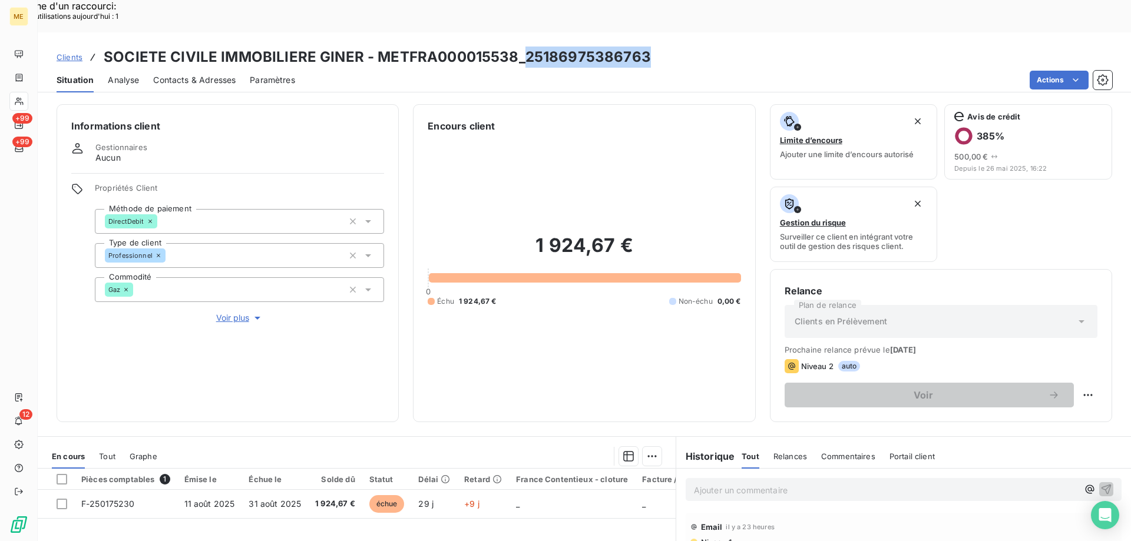
drag, startPoint x: 520, startPoint y: 28, endPoint x: 670, endPoint y: 29, distance: 150.2
click at [670, 47] on div "Clients SOCIETE CIVILE IMMOBILIERE GINER - METFRA000015538_25186975386763" at bounding box center [584, 57] width 1093 height 21
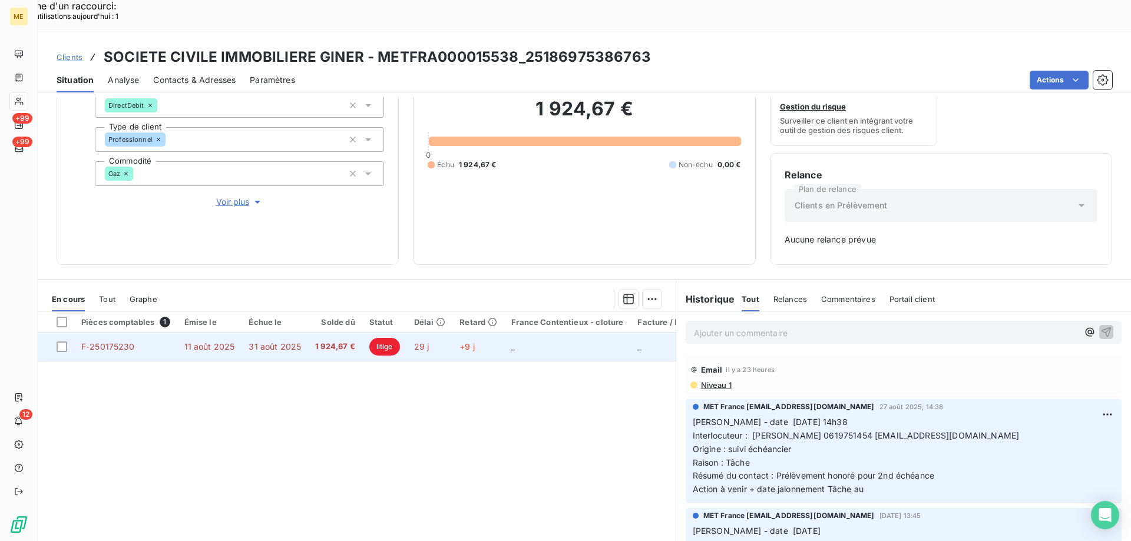
click at [114, 333] on td "F-250175230" at bounding box center [125, 347] width 103 height 28
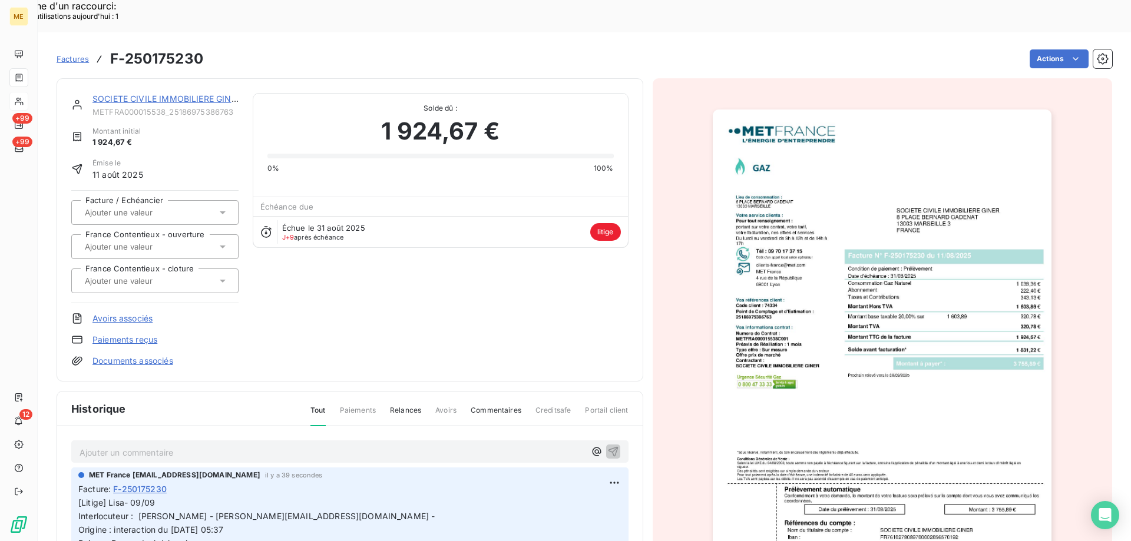
click at [117, 334] on link "Paiements reçus" at bounding box center [124, 340] width 65 height 12
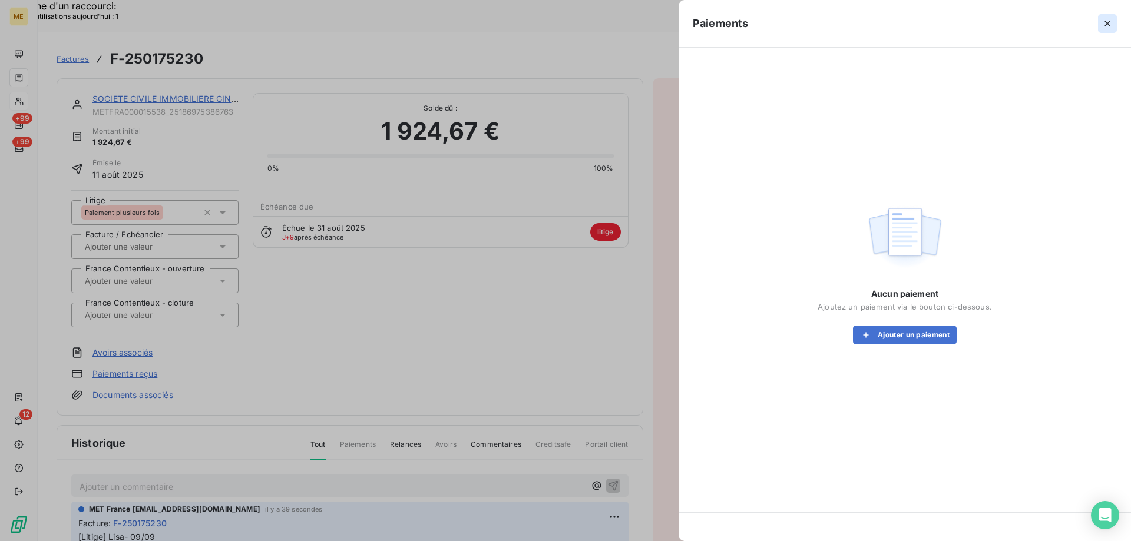
click at [1100, 29] on button "button" at bounding box center [1107, 23] width 19 height 19
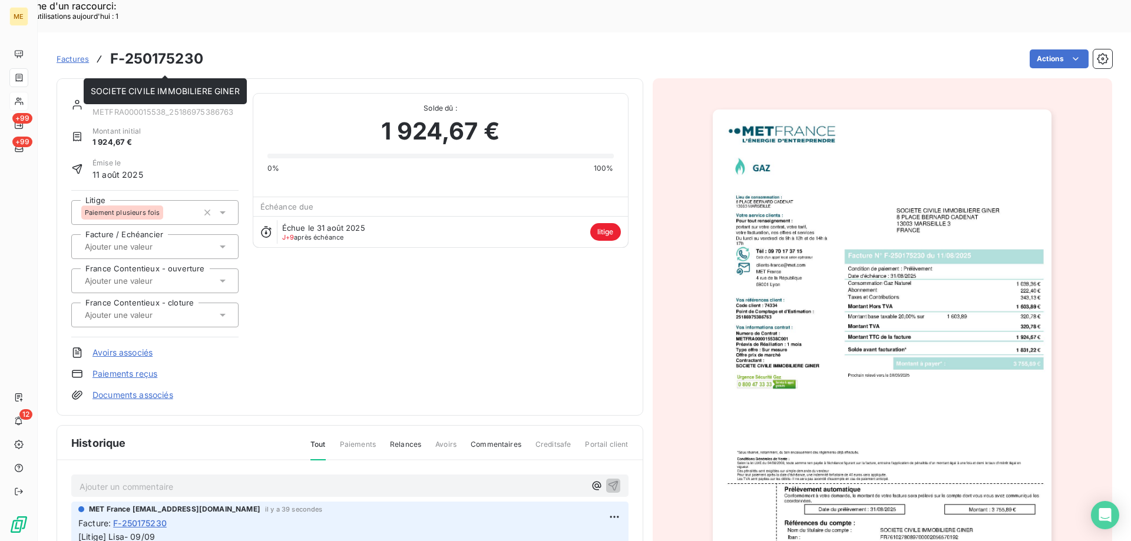
click at [175, 94] on link "SOCIETE CIVILE IMMOBILIERE GINER" at bounding box center [166, 99] width 149 height 10
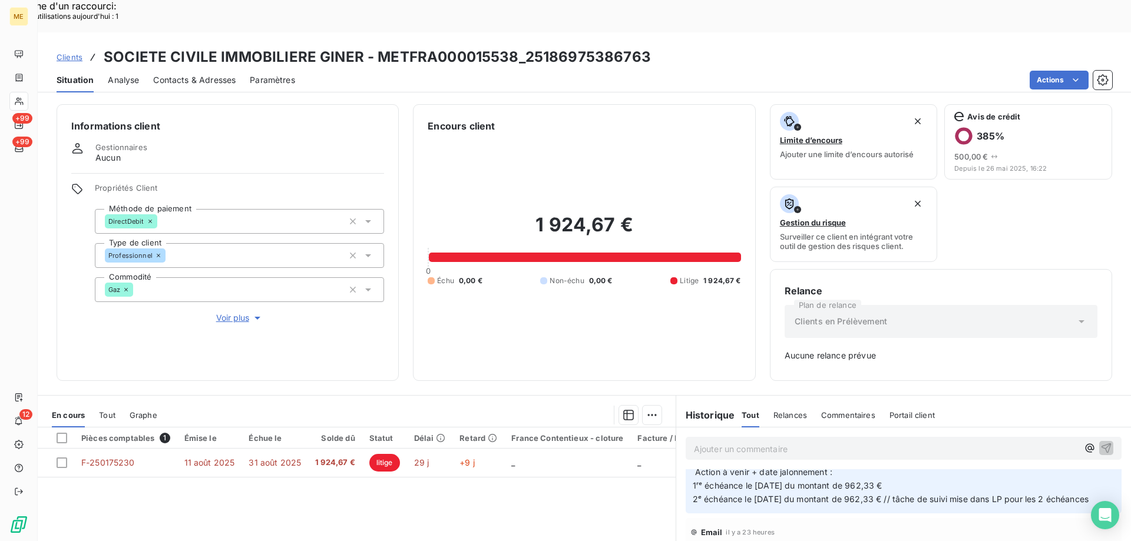
scroll to position [118, 0]
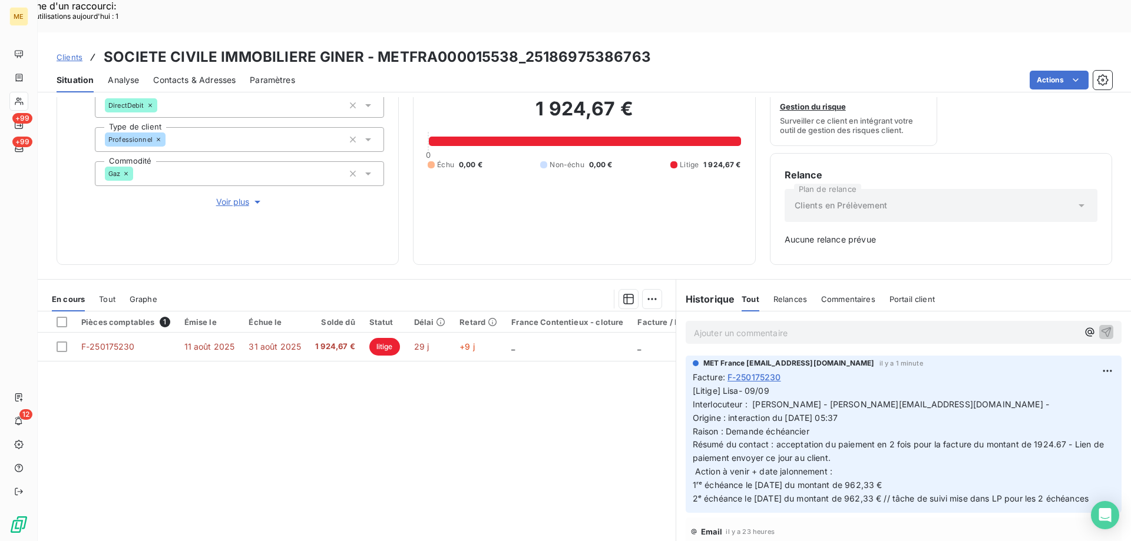
click at [226, 196] on span "Voir plus" at bounding box center [239, 202] width 47 height 12
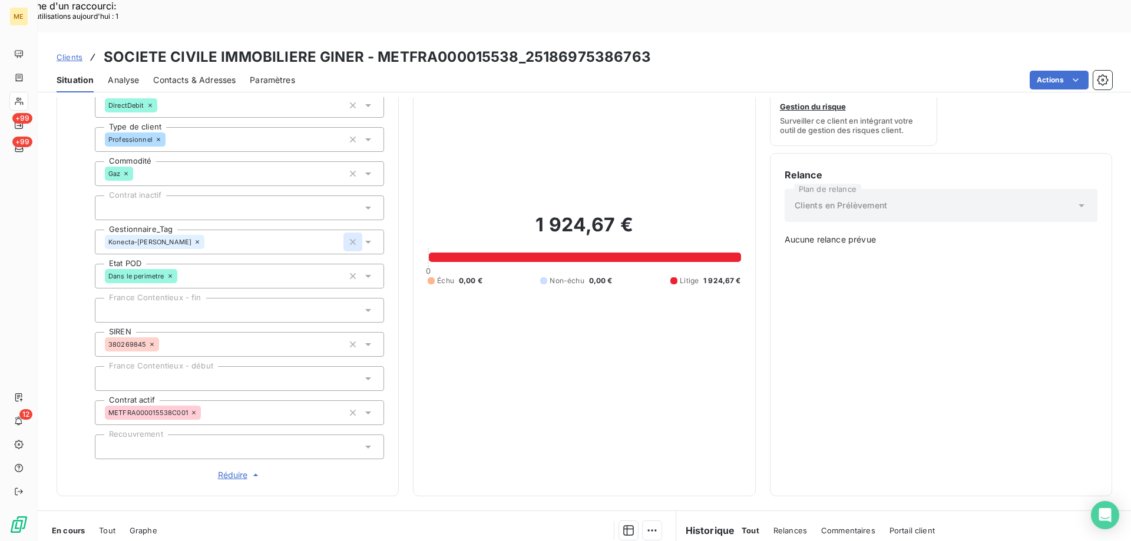
click at [352, 236] on icon "button" at bounding box center [353, 242] width 12 height 12
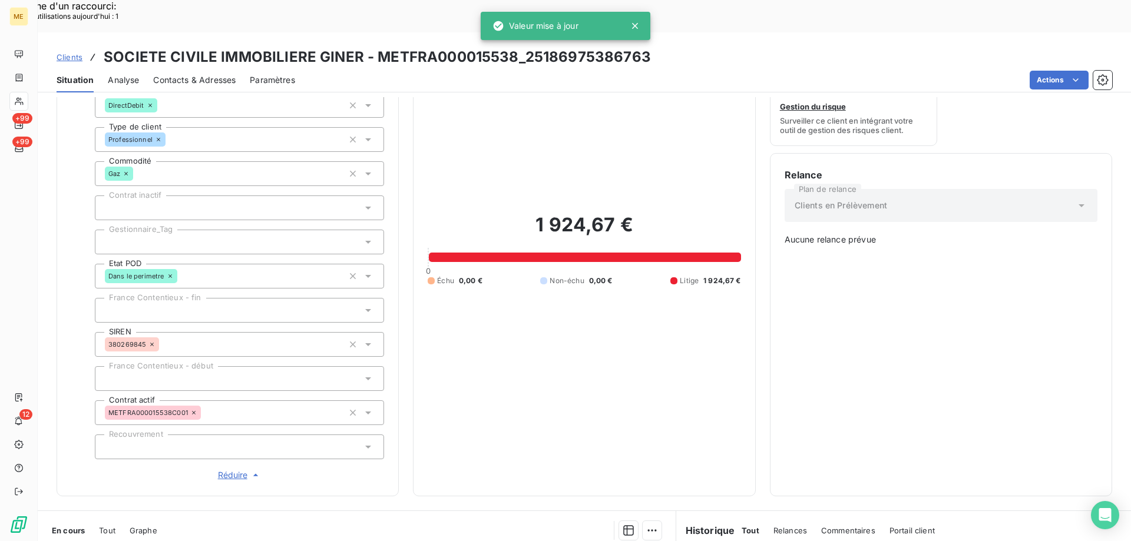
click at [363, 236] on icon at bounding box center [368, 242] width 12 height 12
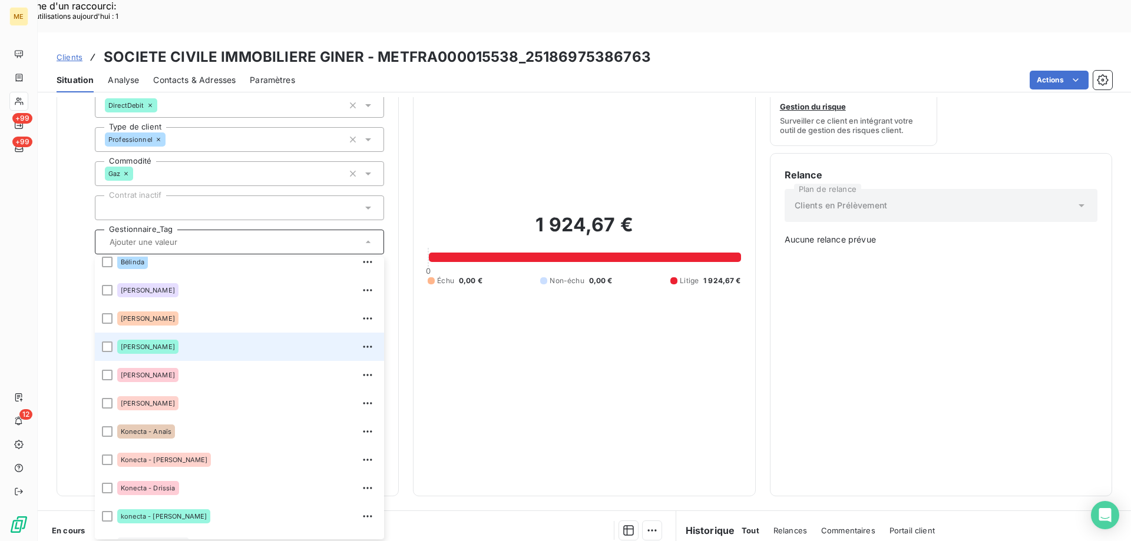
scroll to position [118, 0]
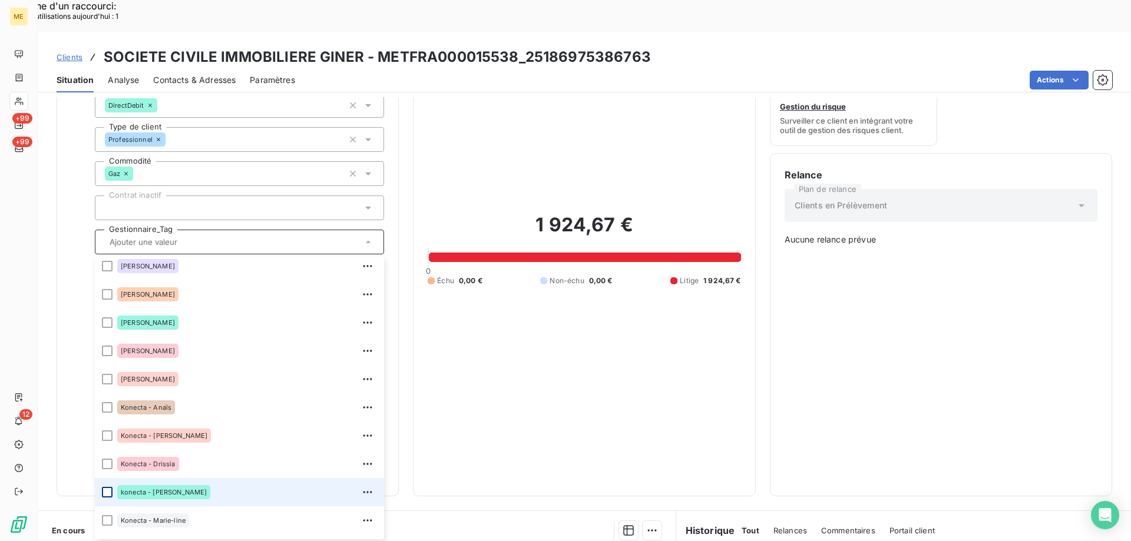
drag, startPoint x: 106, startPoint y: 452, endPoint x: 612, endPoint y: 191, distance: 569.4
click at [107, 487] on div at bounding box center [107, 492] width 11 height 11
click at [620, 335] on div "1 924,67 € 0 Échu 0,00 € Non-échu 0,00 € Litige 1 924,67 €" at bounding box center [584, 249] width 313 height 465
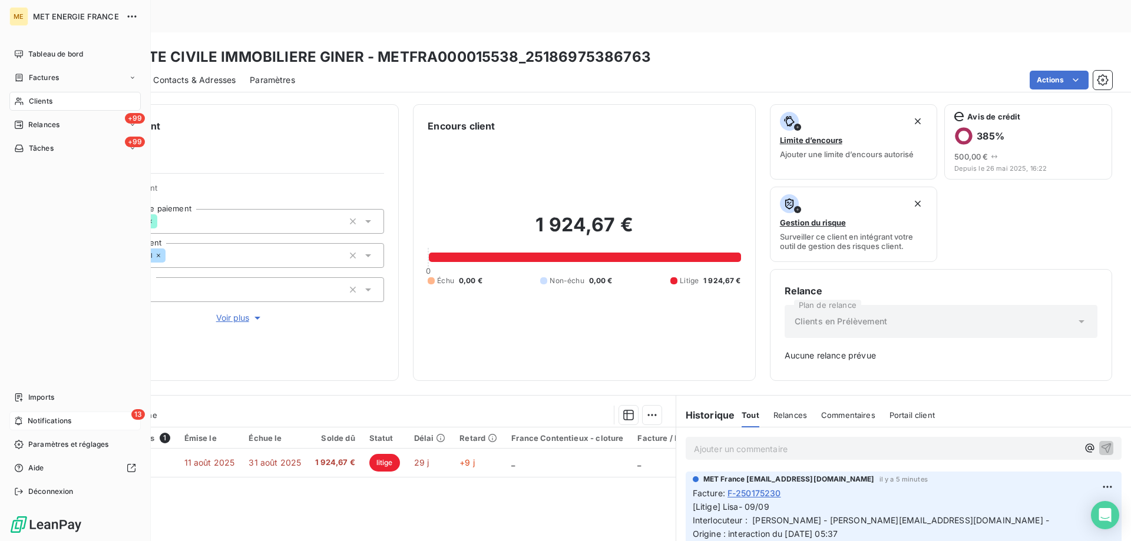
click at [35, 423] on span "Notifications" at bounding box center [50, 421] width 44 height 11
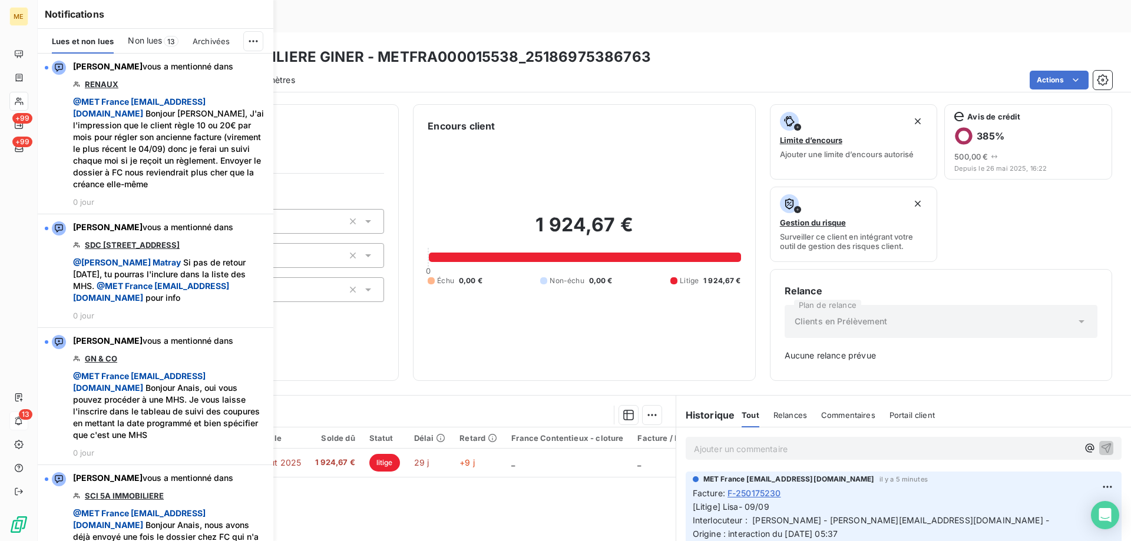
click at [484, 300] on div "1 924,67 € 0 Échu 0,00 € Non-échu 0,00 € Litige 1 924,67 €" at bounding box center [584, 249] width 313 height 233
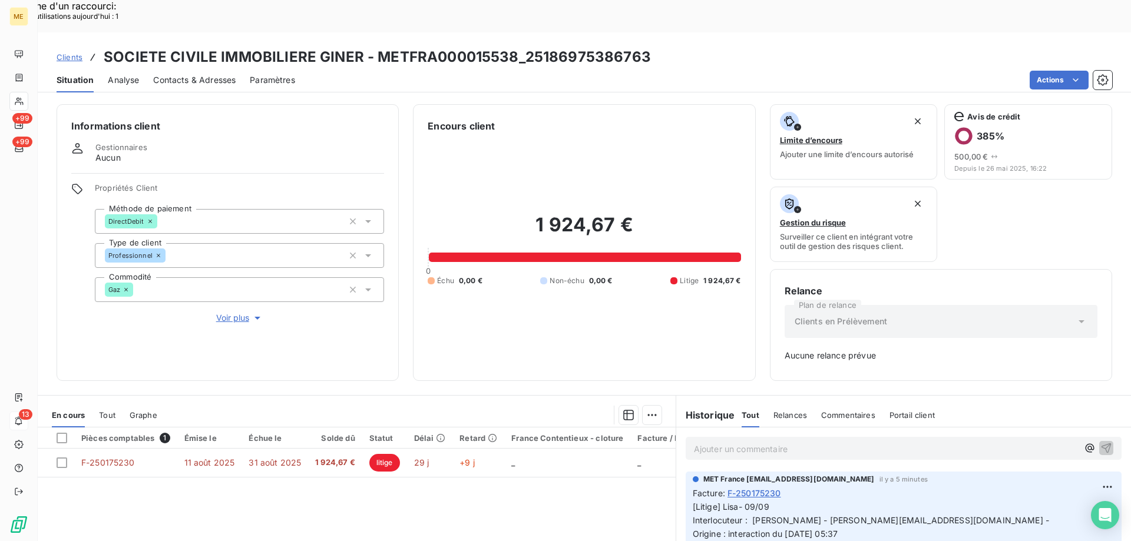
click at [77, 51] on link "Clients" at bounding box center [70, 57] width 26 height 12
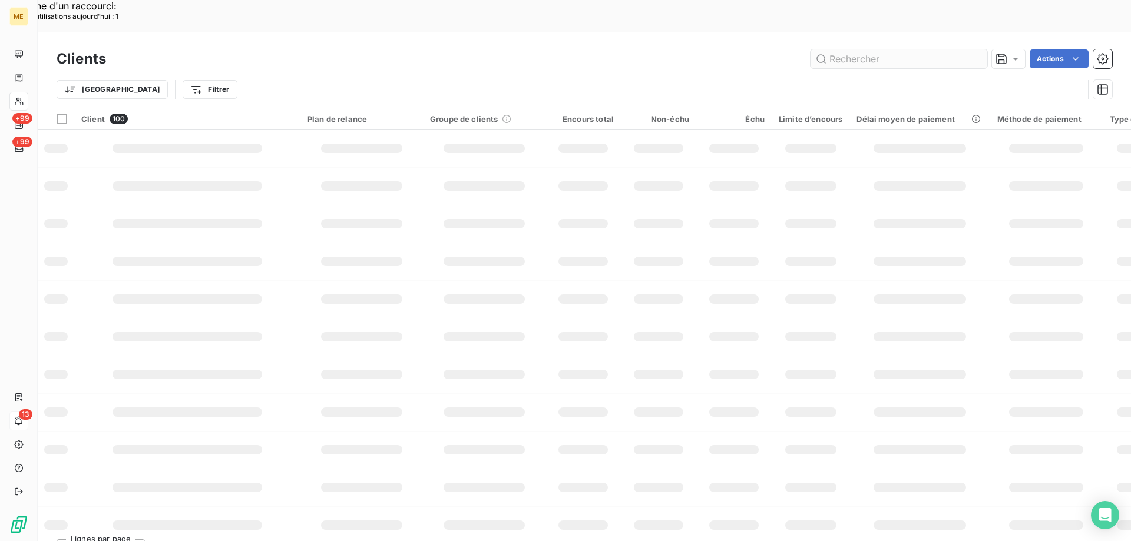
click at [837, 49] on input "text" at bounding box center [899, 58] width 177 height 19
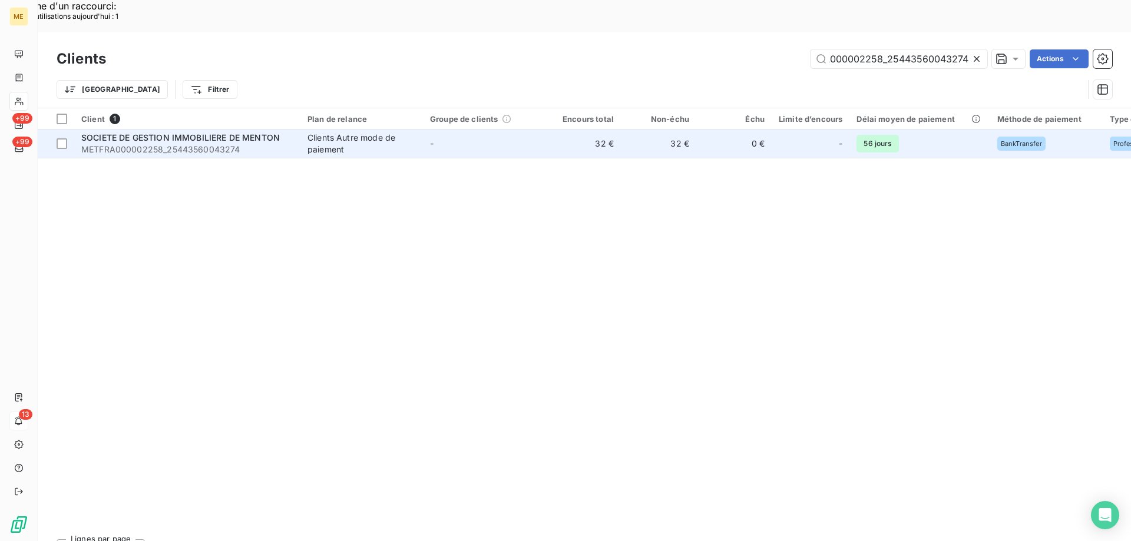
type input "METFRA000002258_25443560043274"
click at [165, 144] on span "METFRA000002258_25443560043274" at bounding box center [187, 150] width 212 height 12
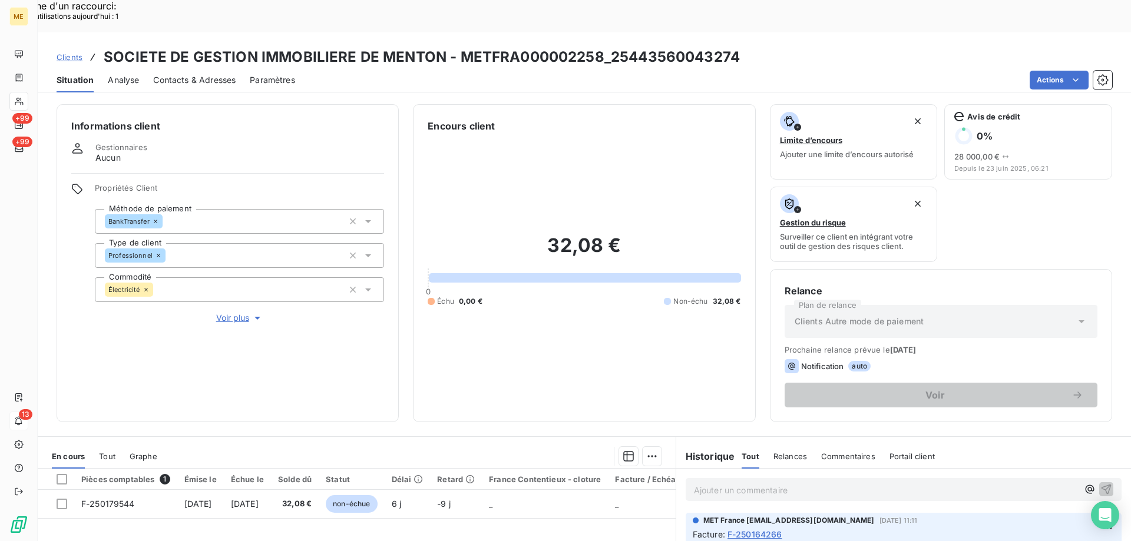
click at [113, 452] on span "Tout" at bounding box center [107, 456] width 16 height 9
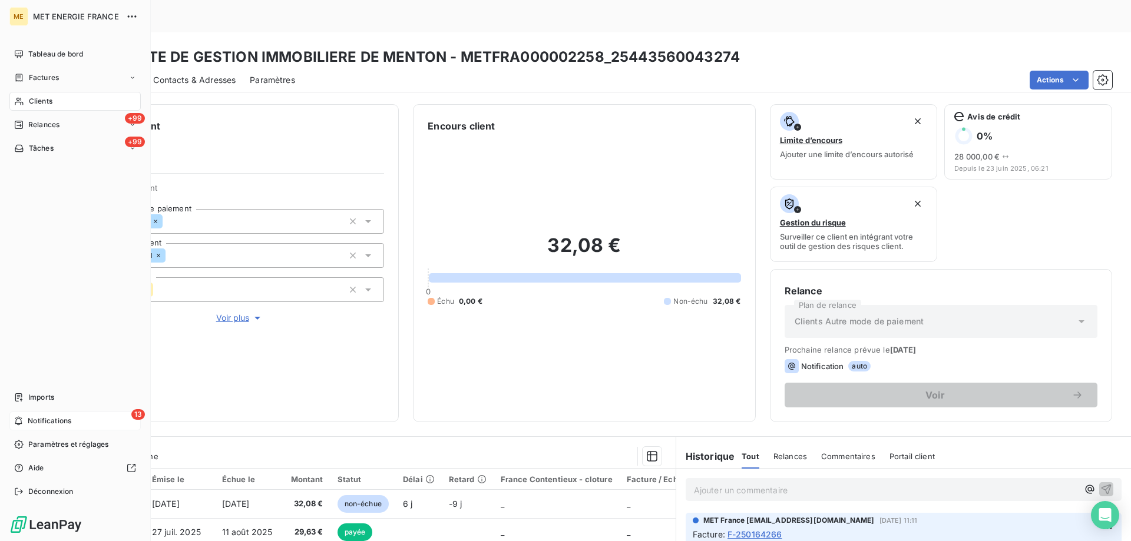
click at [36, 425] on span "Notifications" at bounding box center [50, 421] width 44 height 11
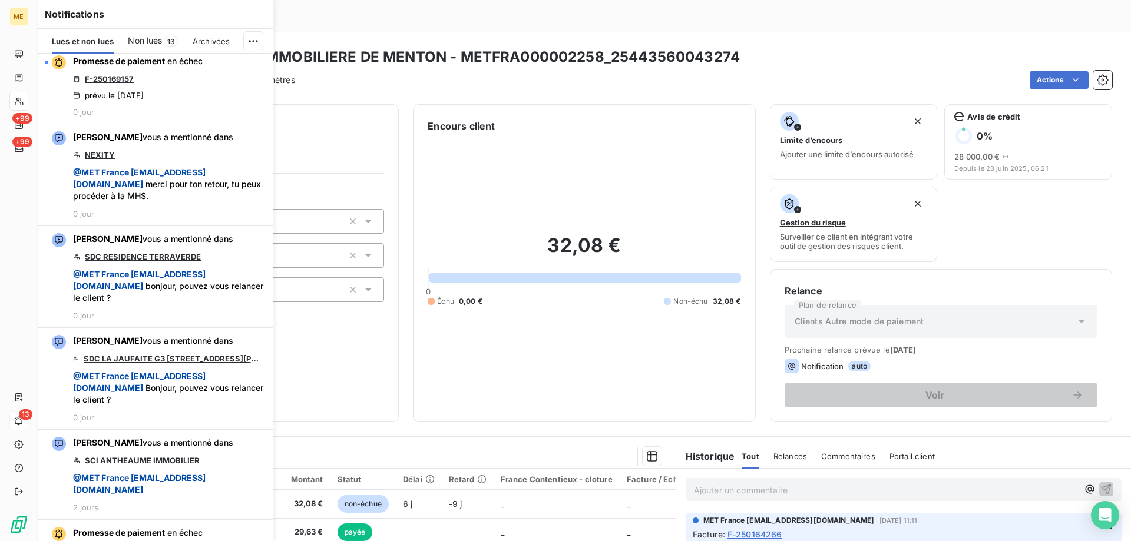
scroll to position [1414, 0]
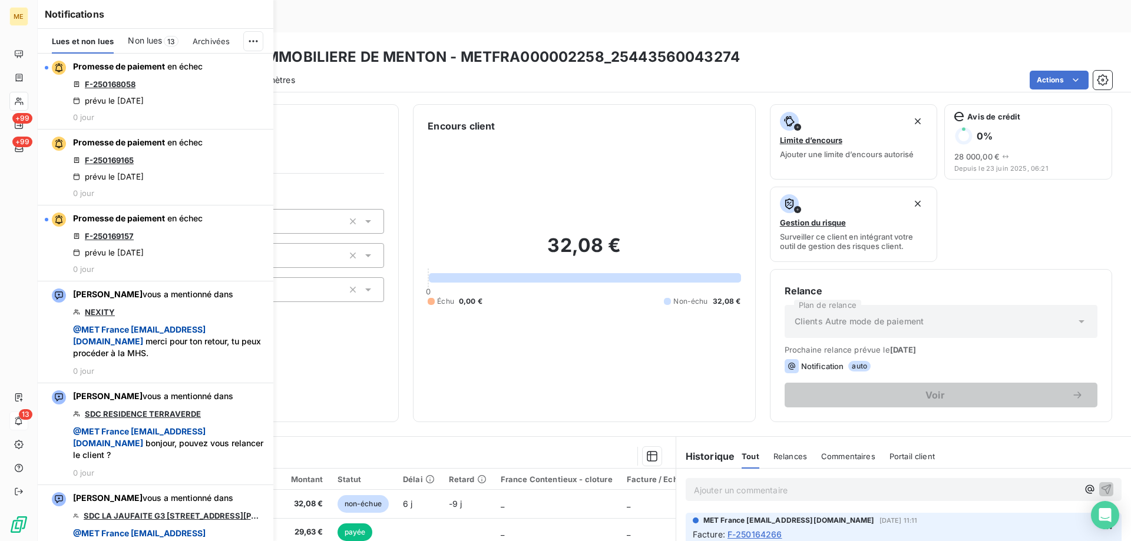
click at [362, 341] on div "Informations client Gestionnaires Aucun Propriétés Client Méthode de paiement B…" at bounding box center [228, 263] width 342 height 318
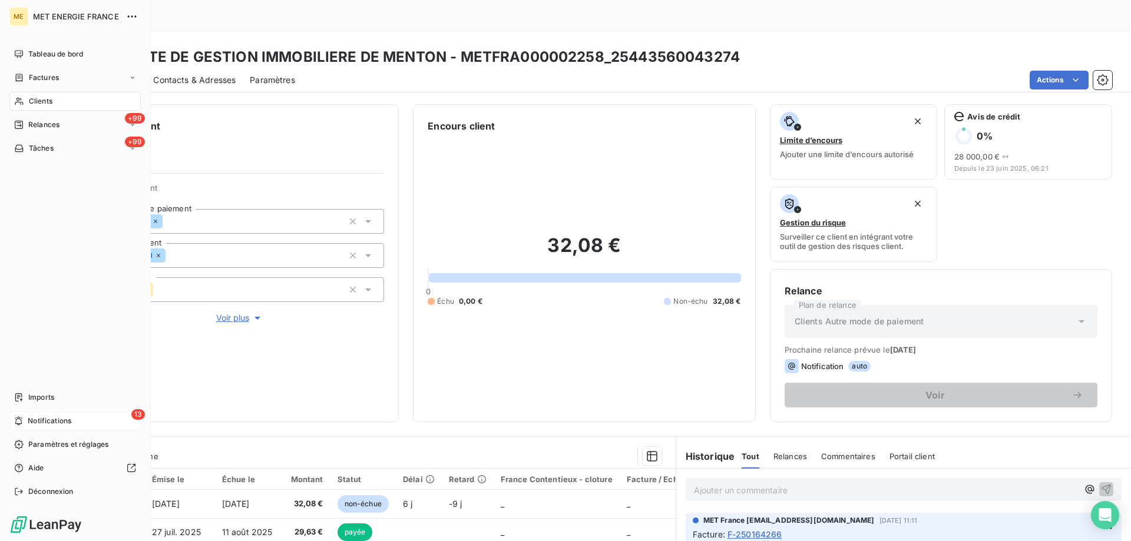
click at [19, 428] on div "13 Notifications" at bounding box center [74, 421] width 131 height 19
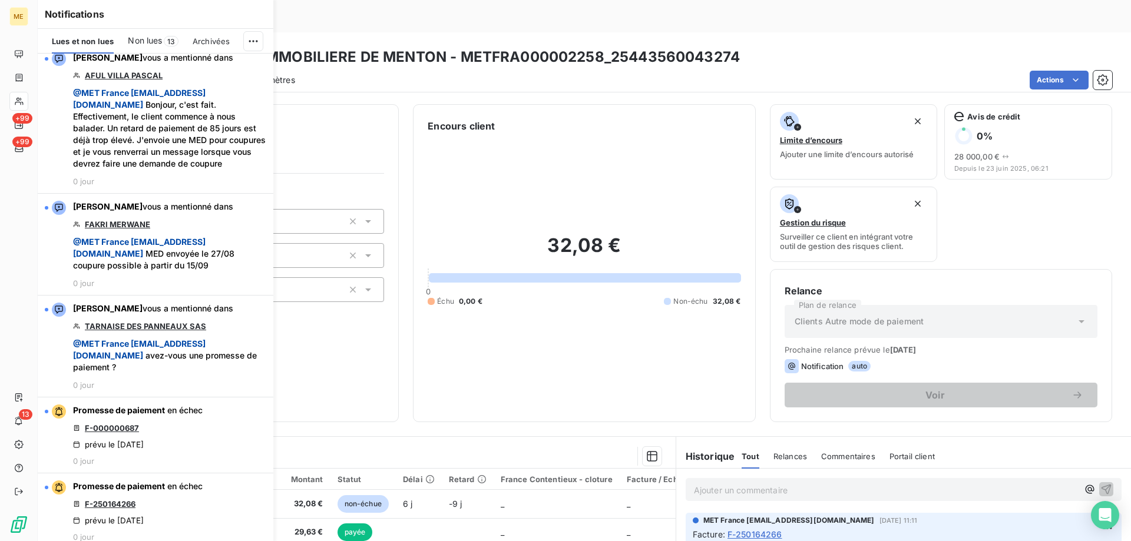
scroll to position [884, 0]
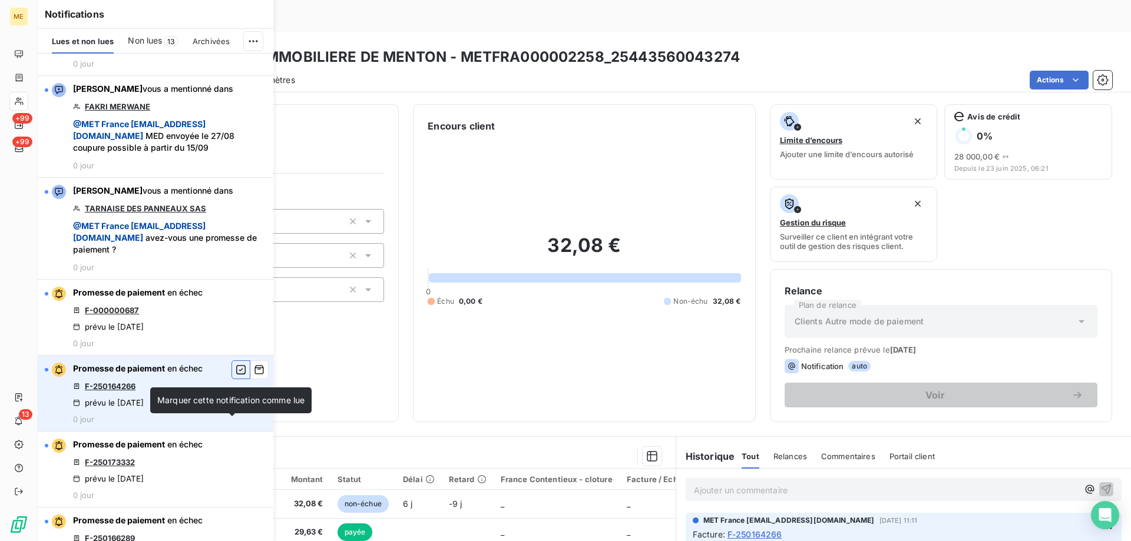
click at [236, 376] on icon "button" at bounding box center [241, 370] width 11 height 12
click at [415, 366] on div "Encours client 32,08 € 0 Échu 0,00 € Non-échu 32,08 €" at bounding box center [584, 263] width 342 height 318
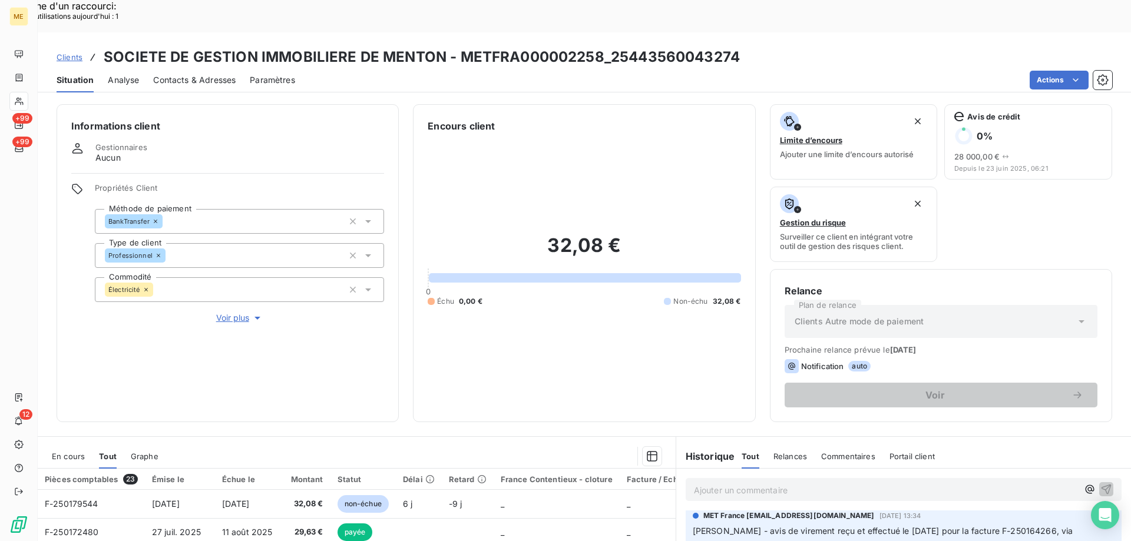
scroll to position [118, 0]
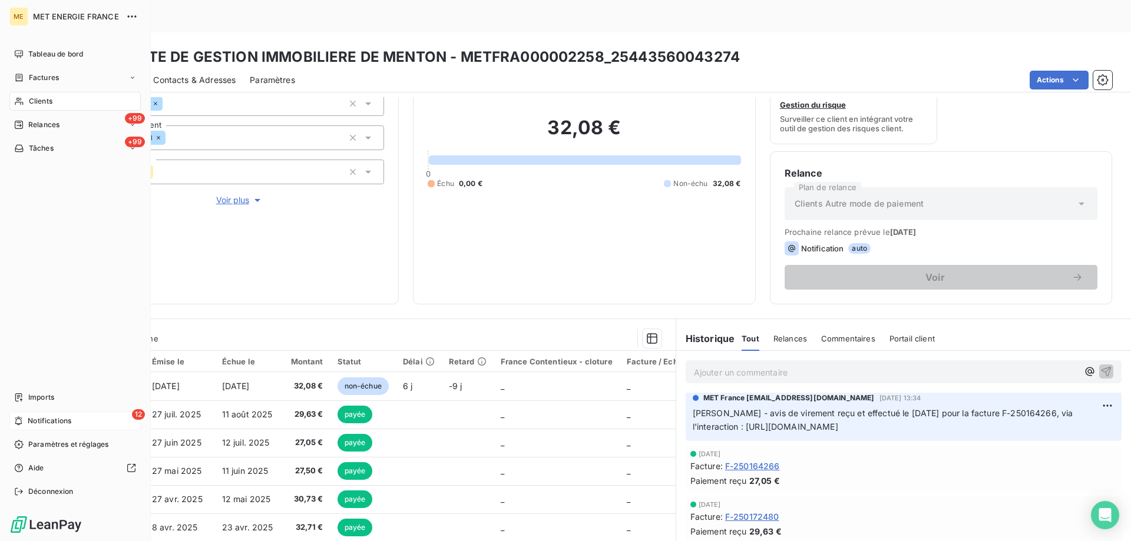
click at [29, 422] on span "Notifications" at bounding box center [50, 421] width 44 height 11
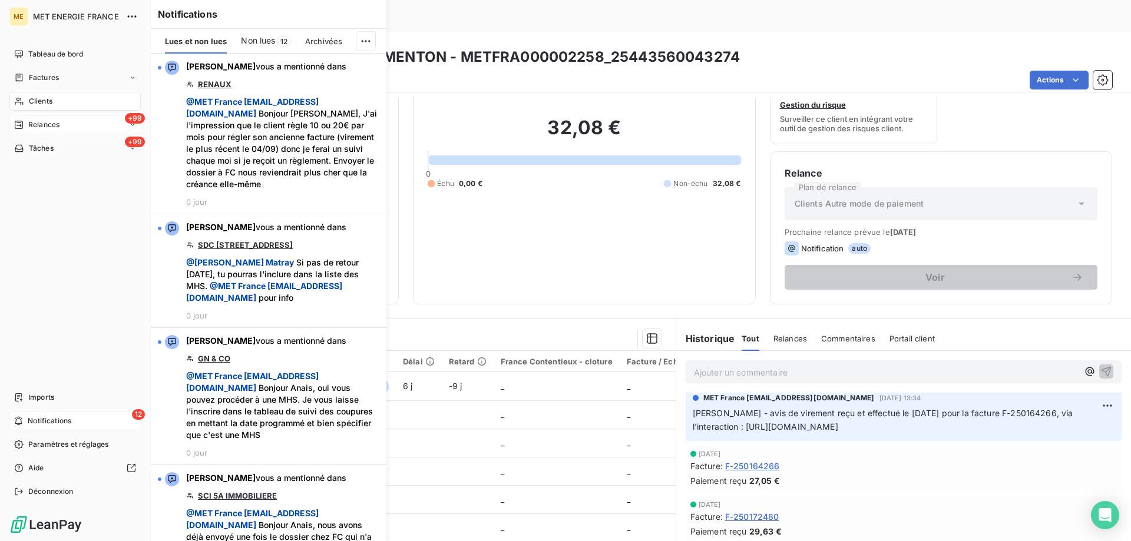
click at [34, 123] on span "Relances" at bounding box center [43, 125] width 31 height 11
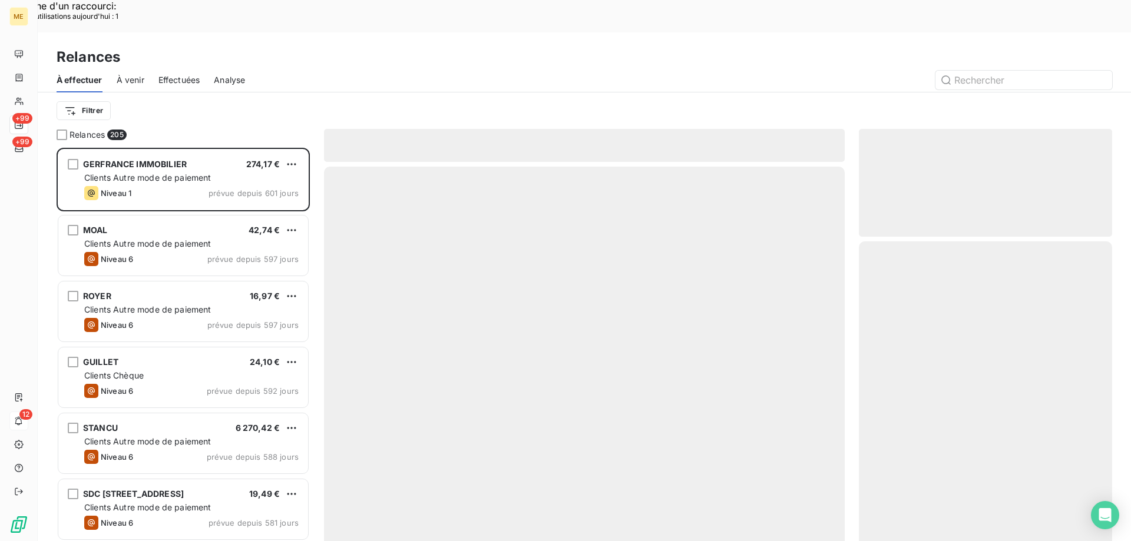
scroll to position [417, 245]
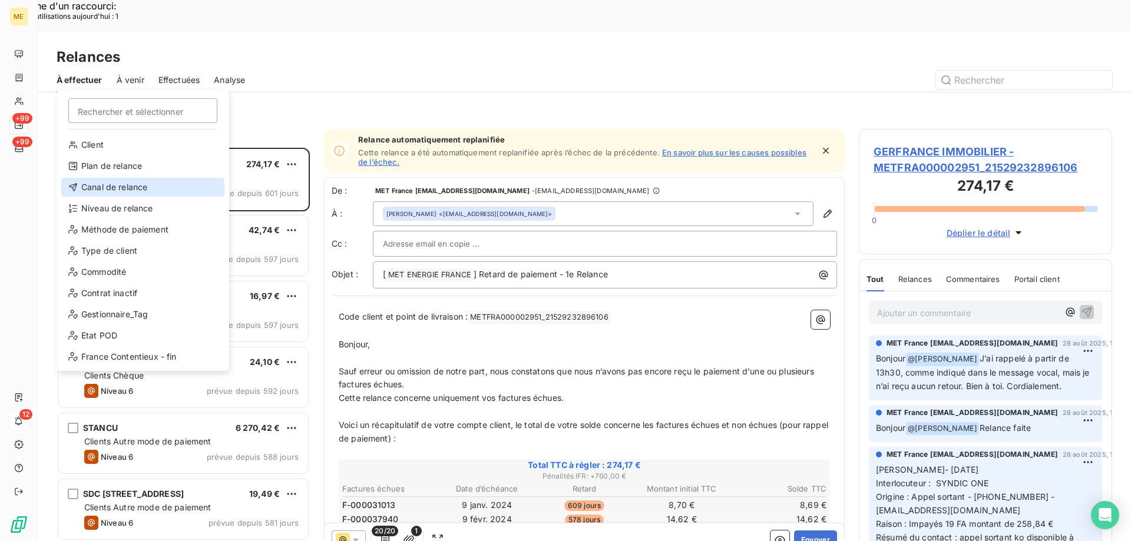
click at [114, 191] on div "Canal de relance" at bounding box center [142, 187] width 163 height 19
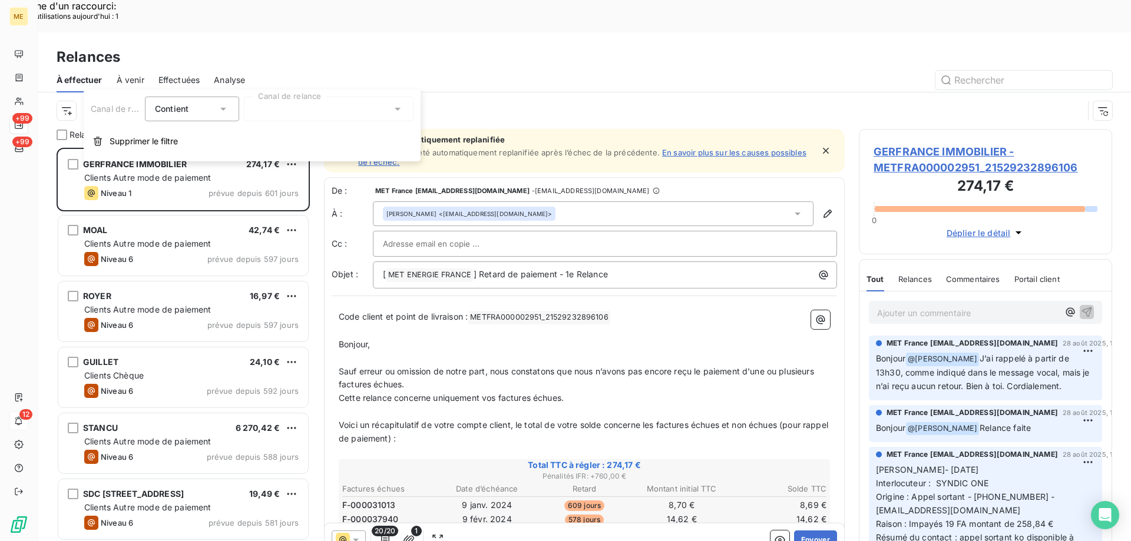
click at [315, 90] on div "Canal de relance Contient is Canal de relance Supprimer le filtre" at bounding box center [252, 126] width 337 height 72
click at [277, 121] on div at bounding box center [329, 109] width 170 height 25
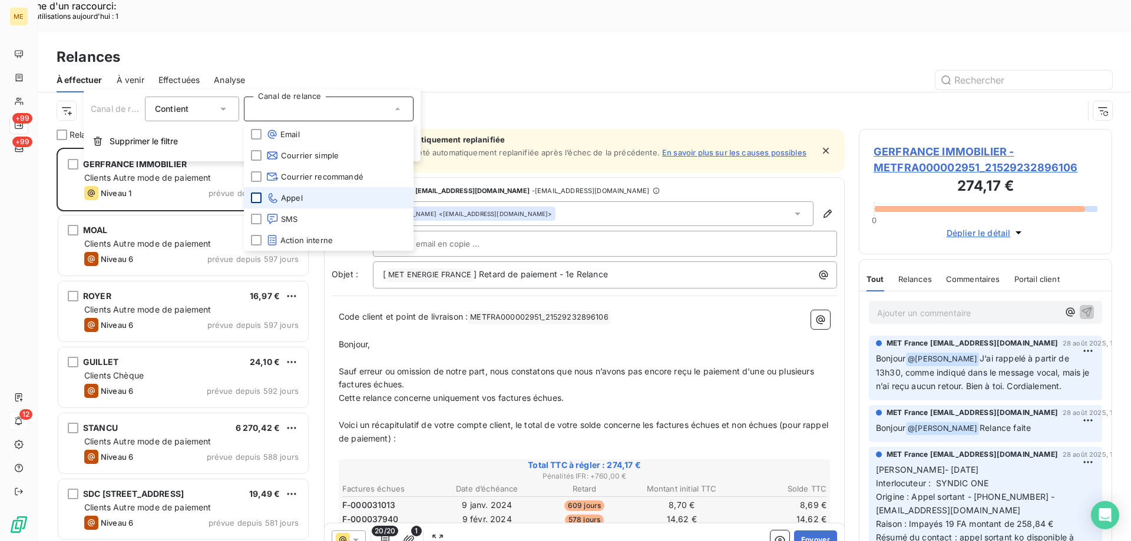
click at [261, 201] on div at bounding box center [256, 198] width 11 height 11
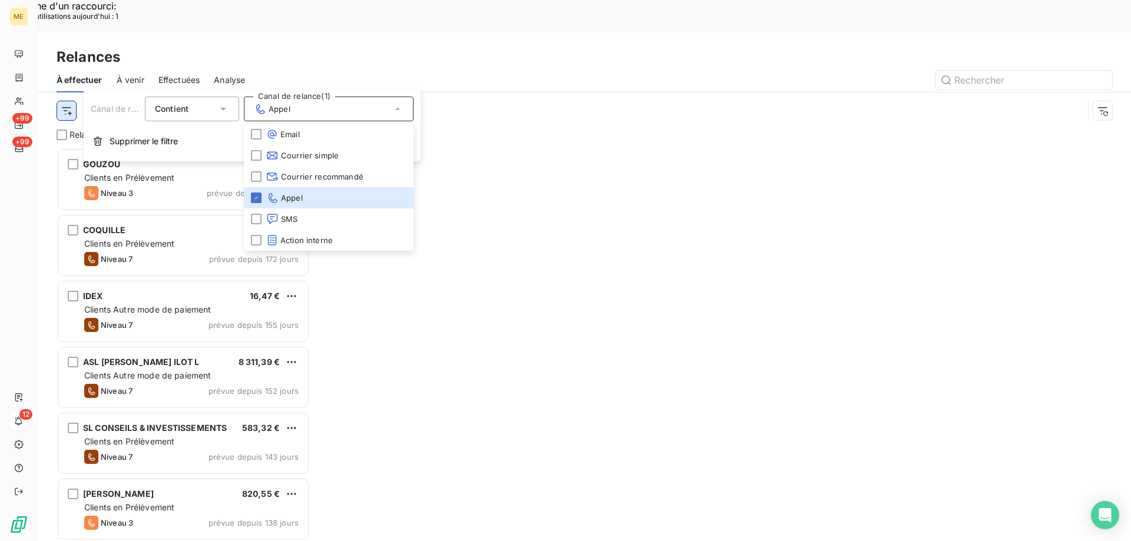
scroll to position [417, 245]
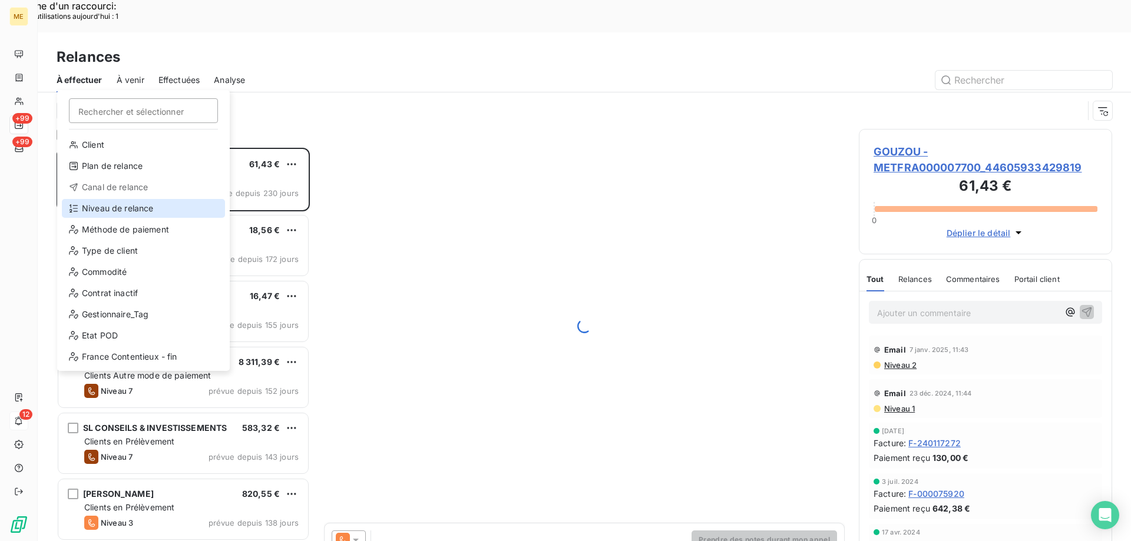
click at [98, 204] on div "Niveau de relance" at bounding box center [143, 208] width 163 height 19
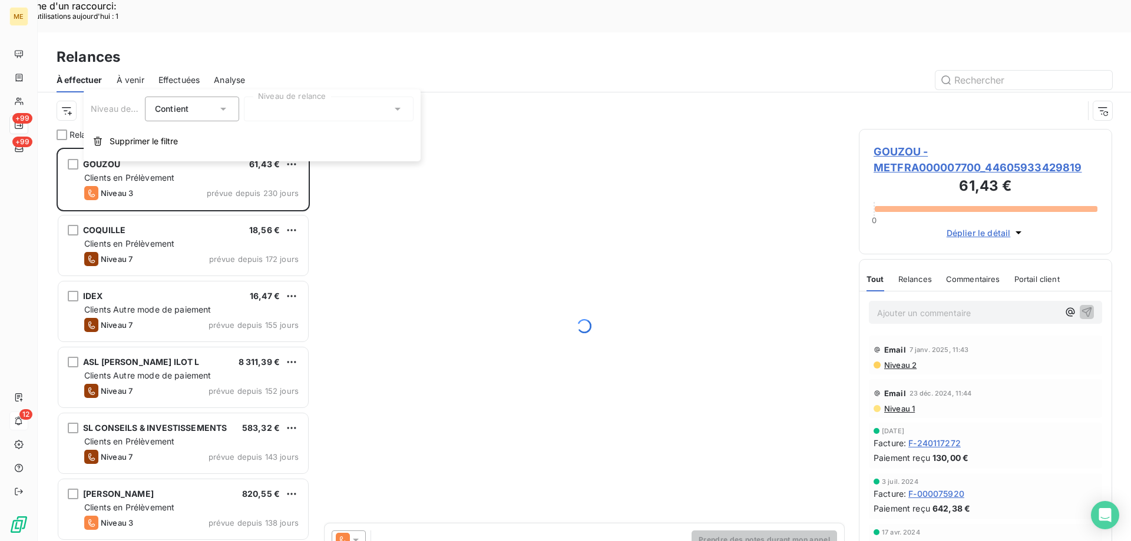
click at [338, 107] on div at bounding box center [329, 109] width 170 height 25
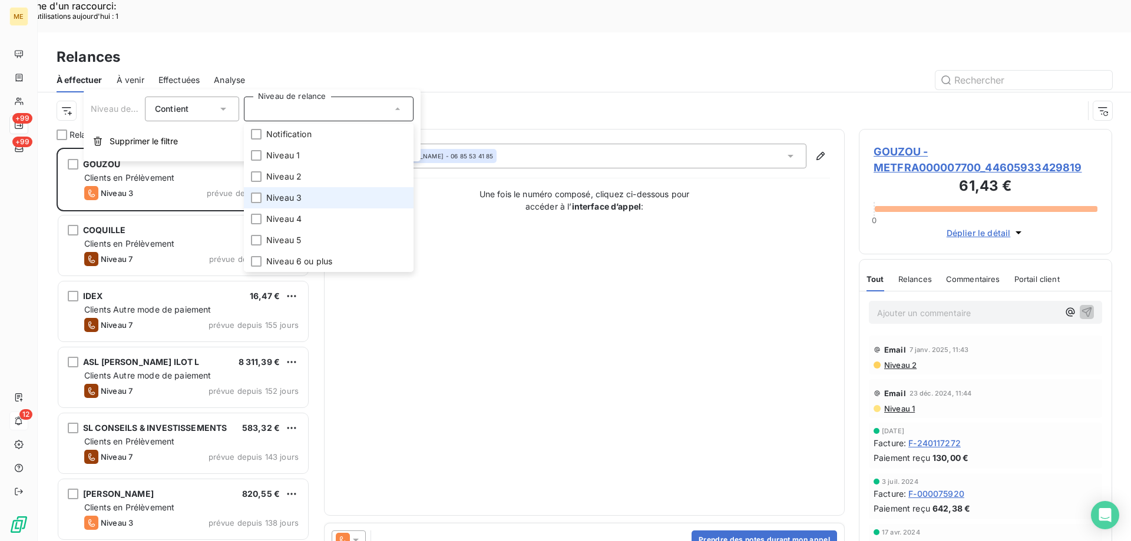
click at [298, 195] on span "Niveau 3" at bounding box center [283, 198] width 35 height 12
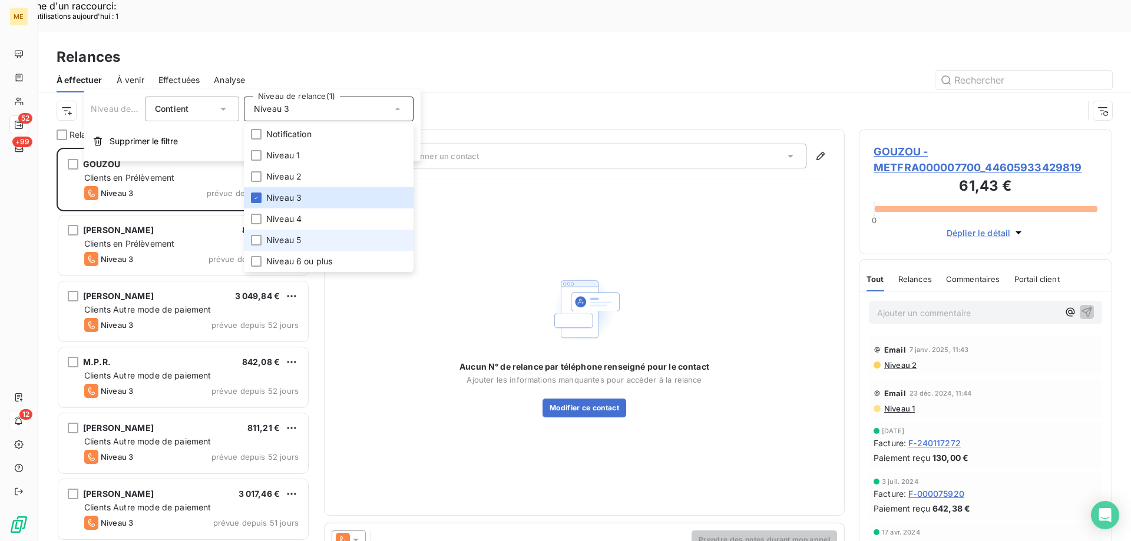
click at [300, 247] on li "Niveau 5" at bounding box center [329, 240] width 170 height 21
click at [265, 262] on li "Niveau 6 ou plus" at bounding box center [329, 261] width 170 height 21
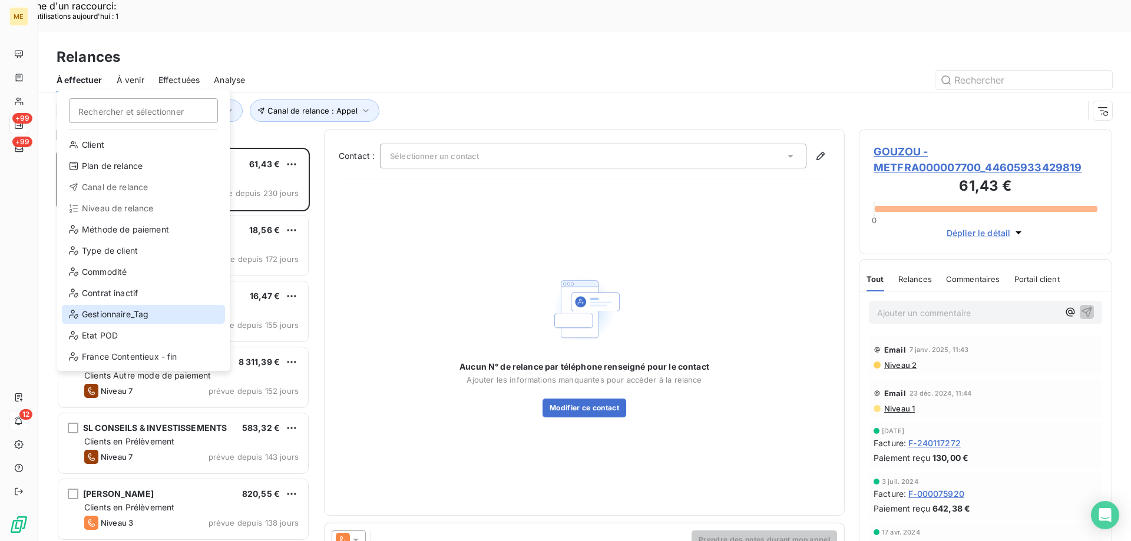
click at [106, 313] on div "Gestionnaire_Tag" at bounding box center [143, 314] width 163 height 19
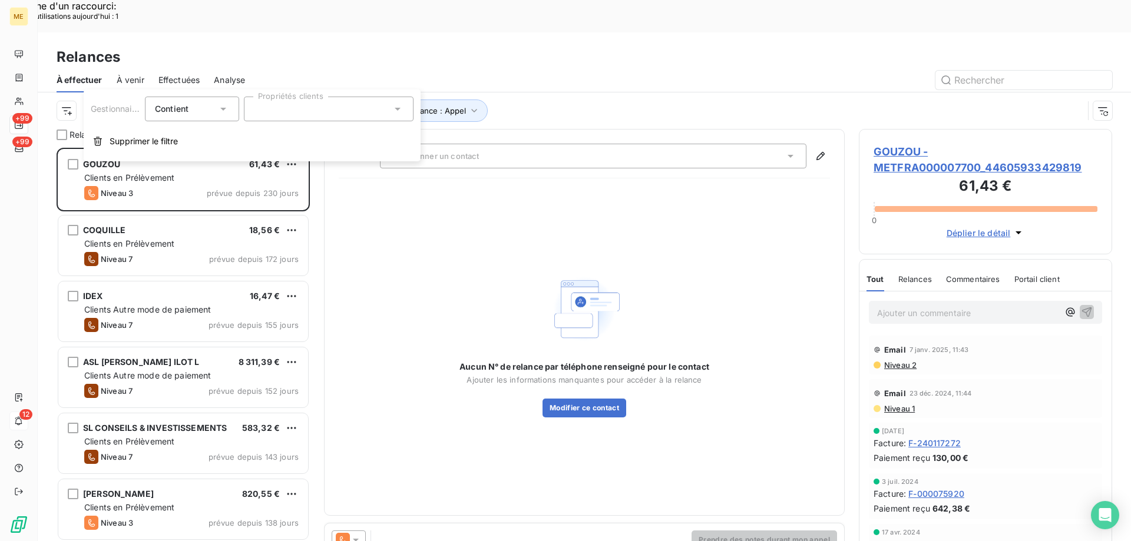
click at [310, 108] on div at bounding box center [329, 109] width 170 height 25
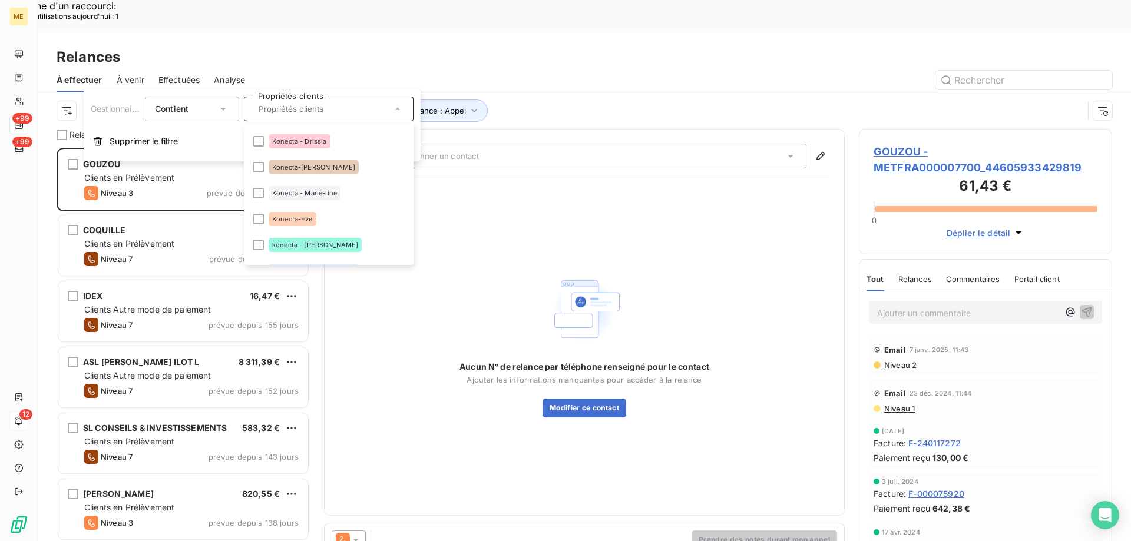
scroll to position [353, 0]
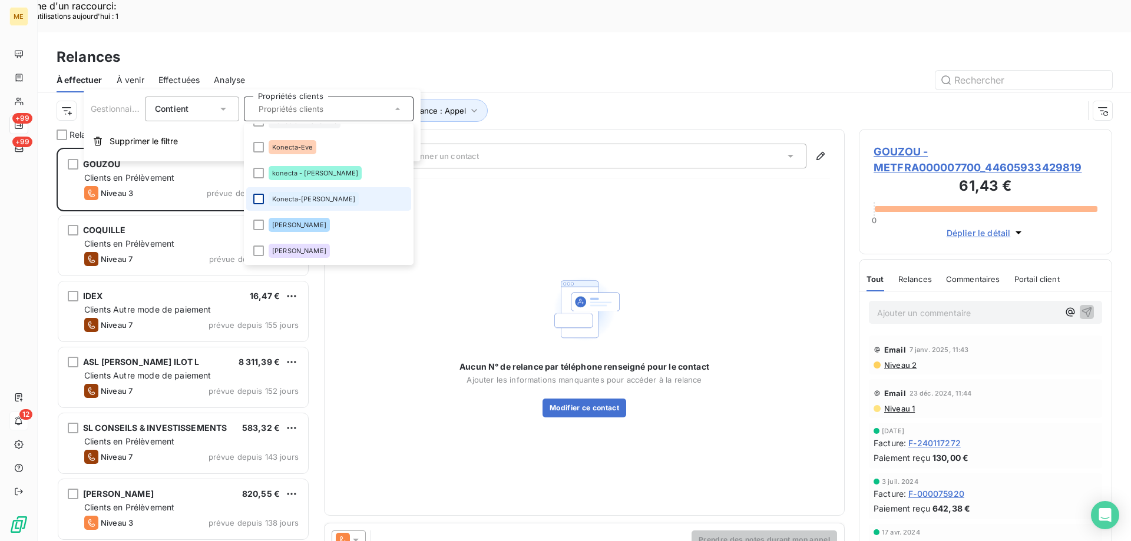
click at [258, 196] on div at bounding box center [258, 199] width 11 height 11
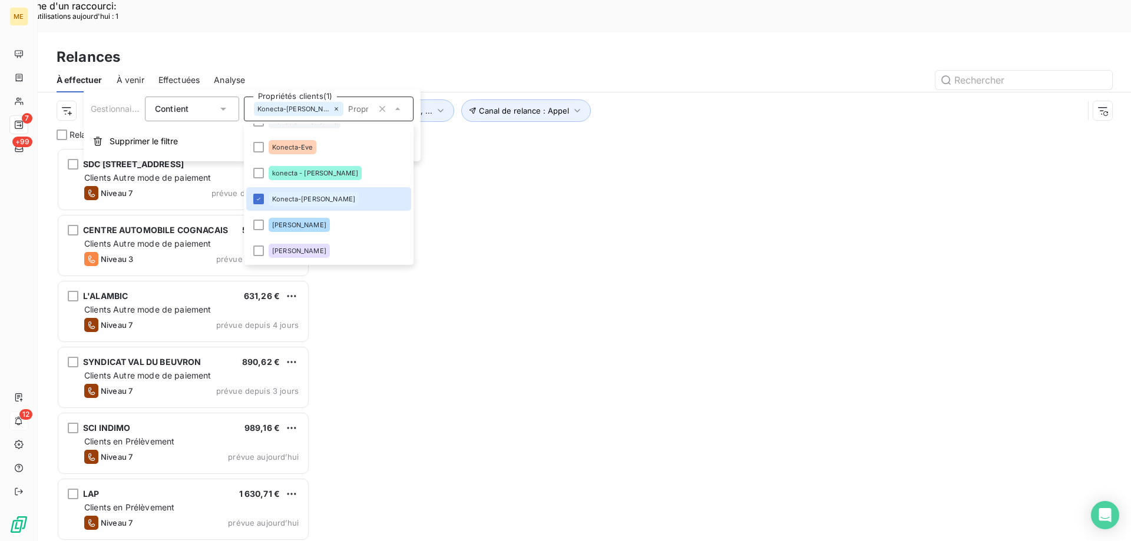
scroll to position [417, 245]
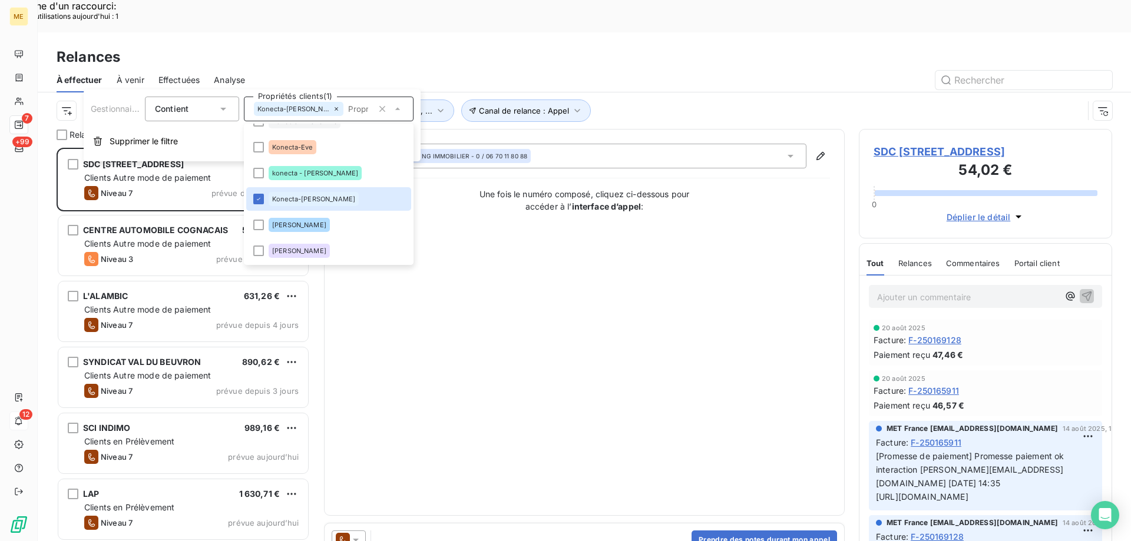
click at [619, 283] on div "Contact : CABINET NG IMMOBILIER - 0 / 06 70 11 80 88 Une fois le numéro composé…" at bounding box center [584, 323] width 491 height 358
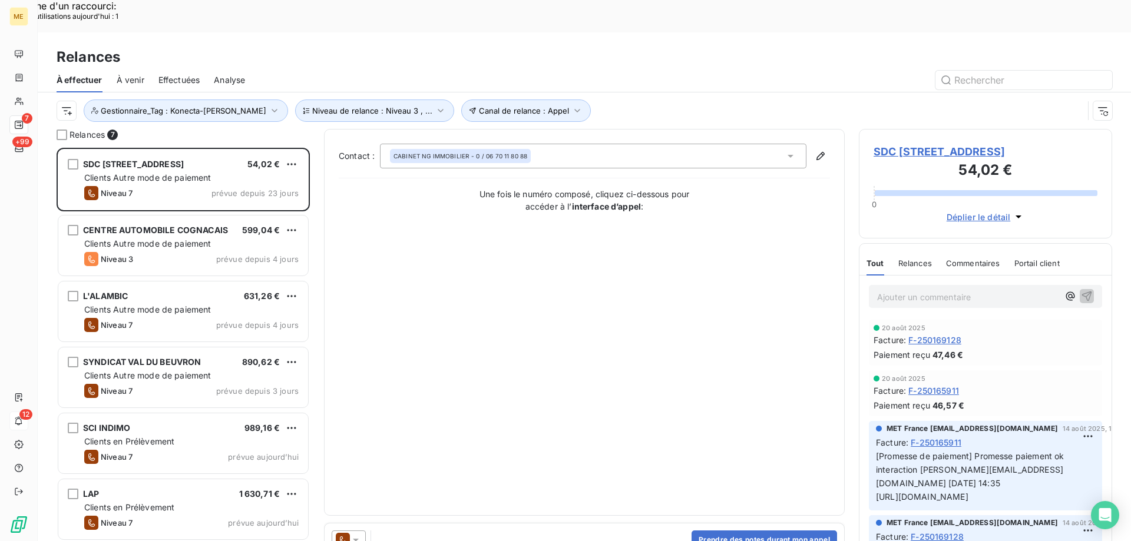
click at [895, 144] on span "SDC 91 RUE COMPANS - METFRA000001830_07207091096235" at bounding box center [986, 152] width 224 height 16
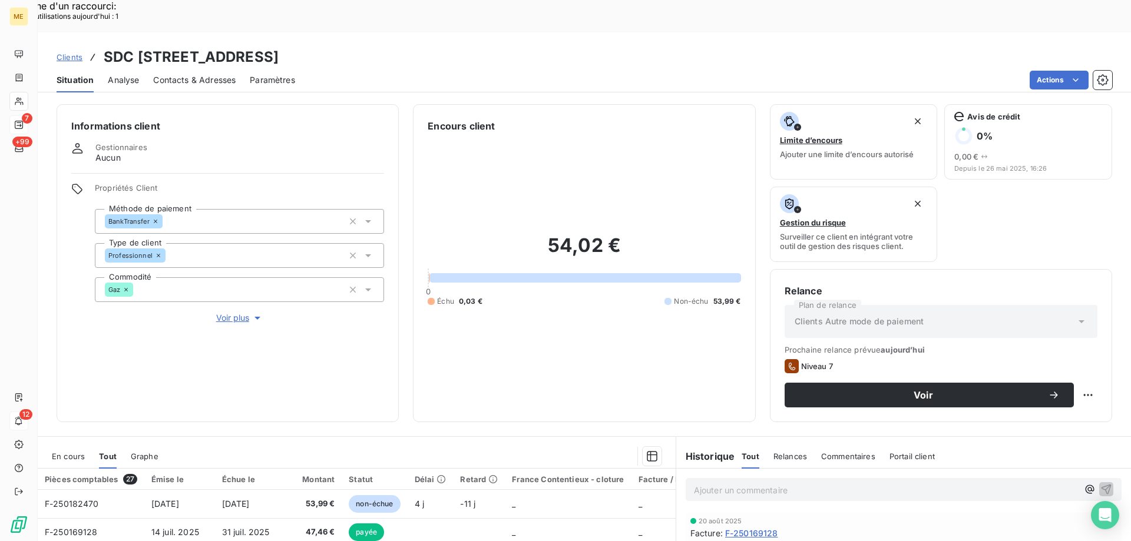
click at [68, 452] on span "En cours" at bounding box center [68, 456] width 33 height 9
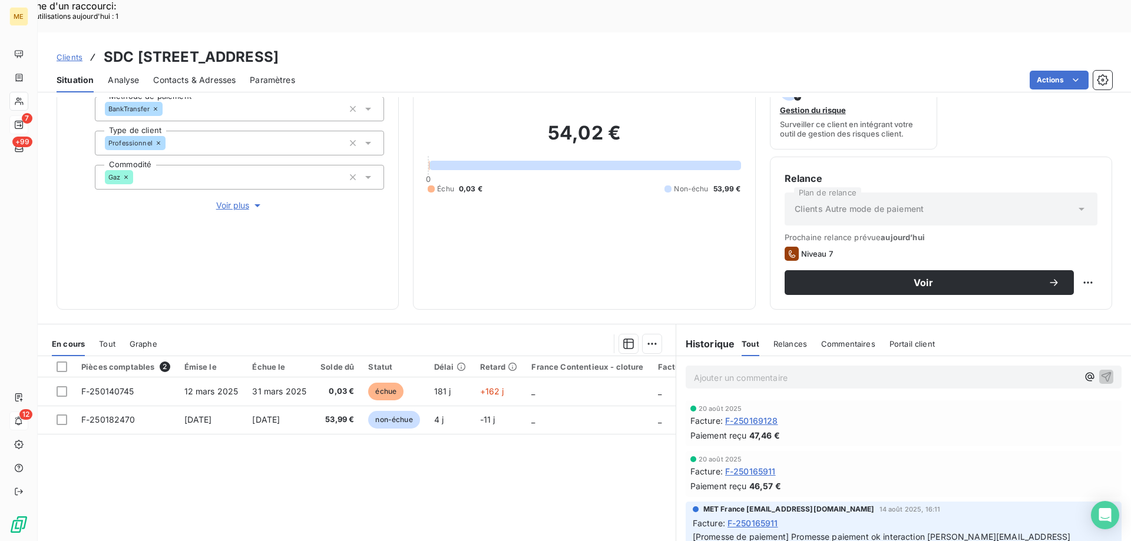
scroll to position [157, 0]
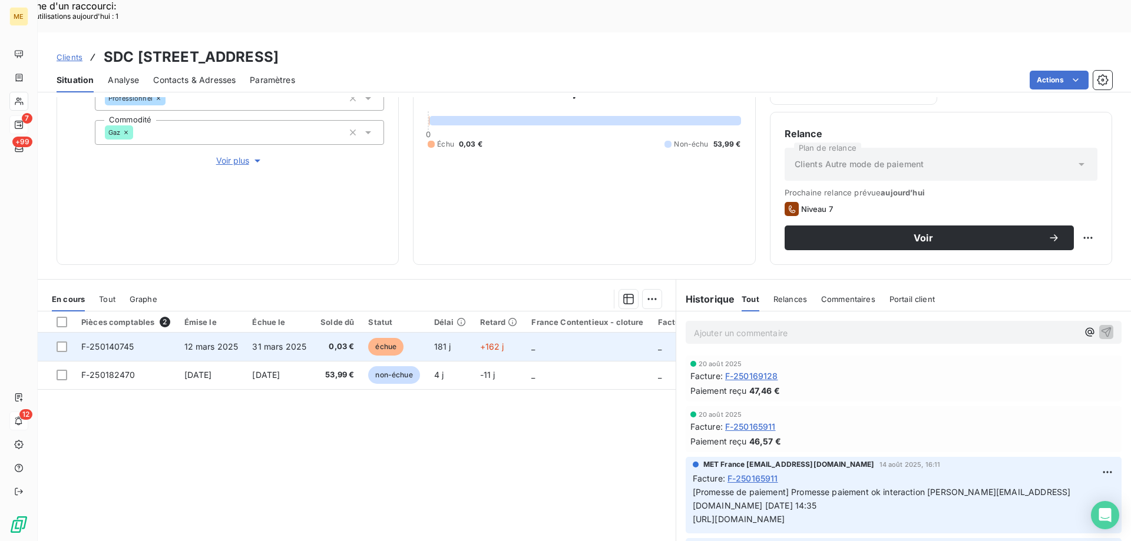
click at [108, 342] on span "F-250140745" at bounding box center [107, 347] width 53 height 10
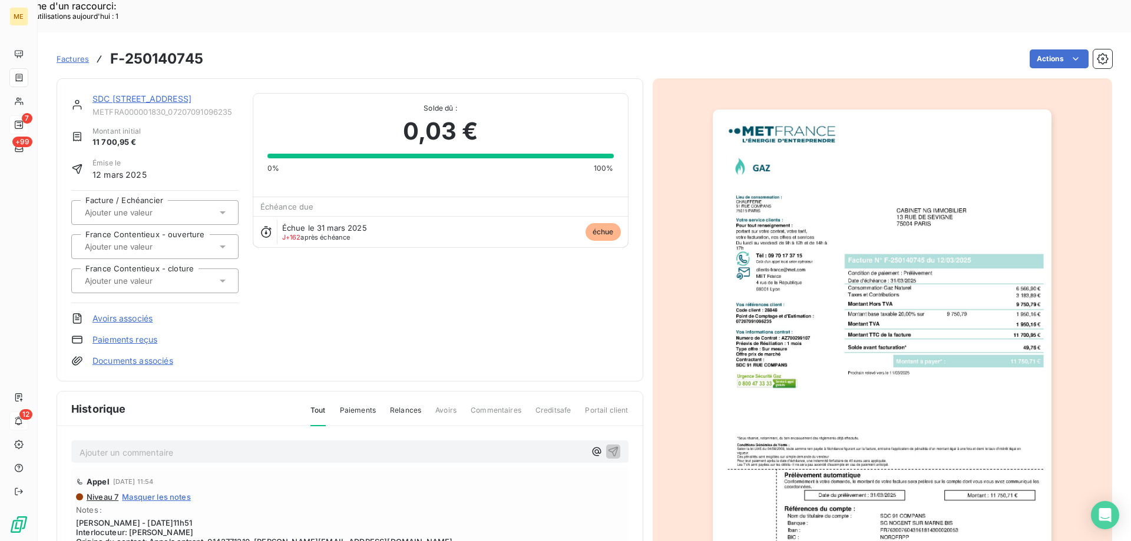
click at [147, 94] on link "SDC 91 RUE COMPANS" at bounding box center [141, 99] width 99 height 10
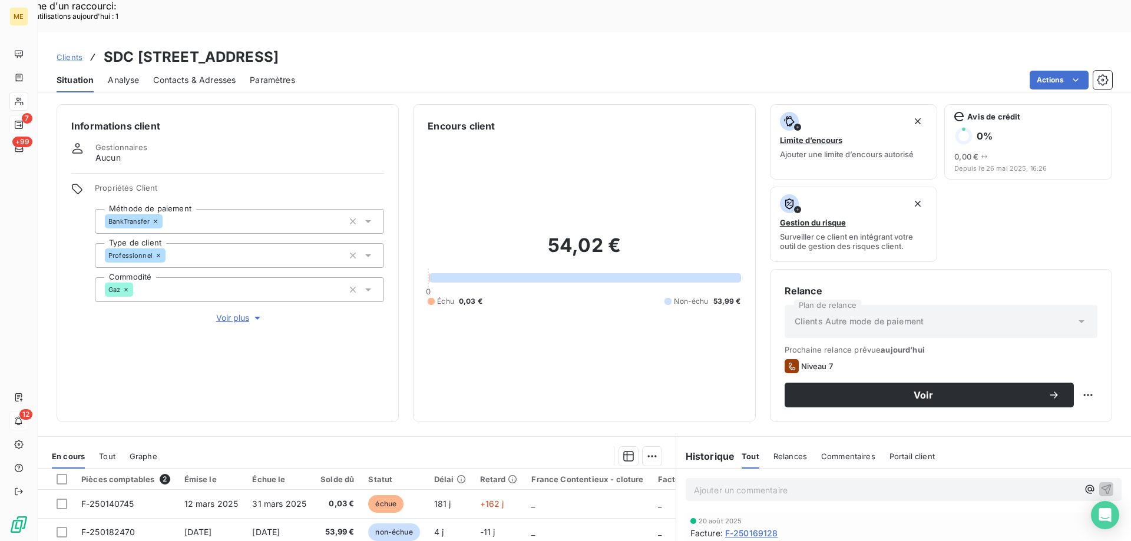
scroll to position [157, 0]
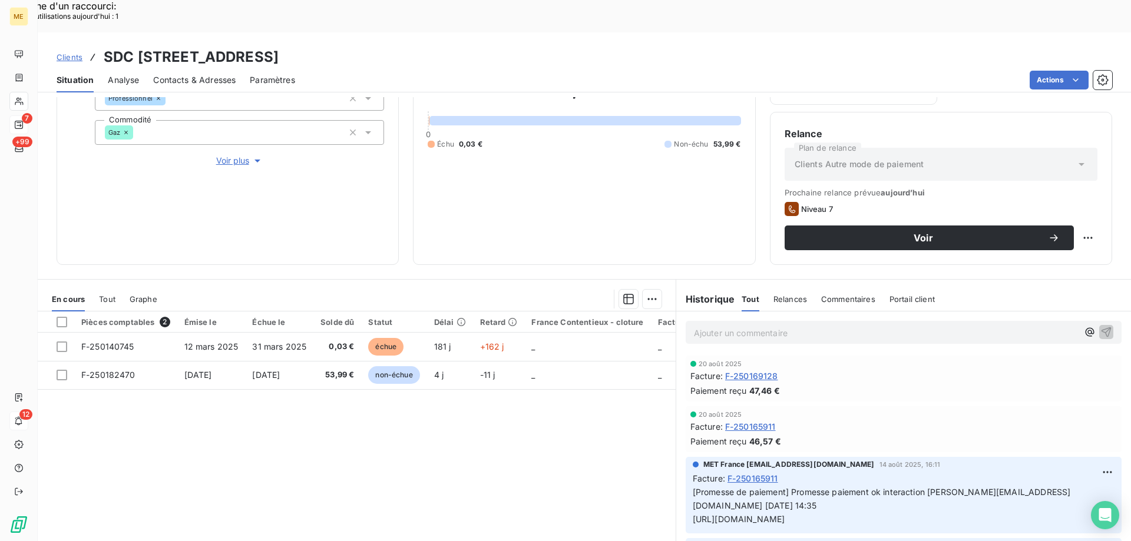
click at [218, 68] on div "Contacts & Adresses" at bounding box center [194, 80] width 82 height 25
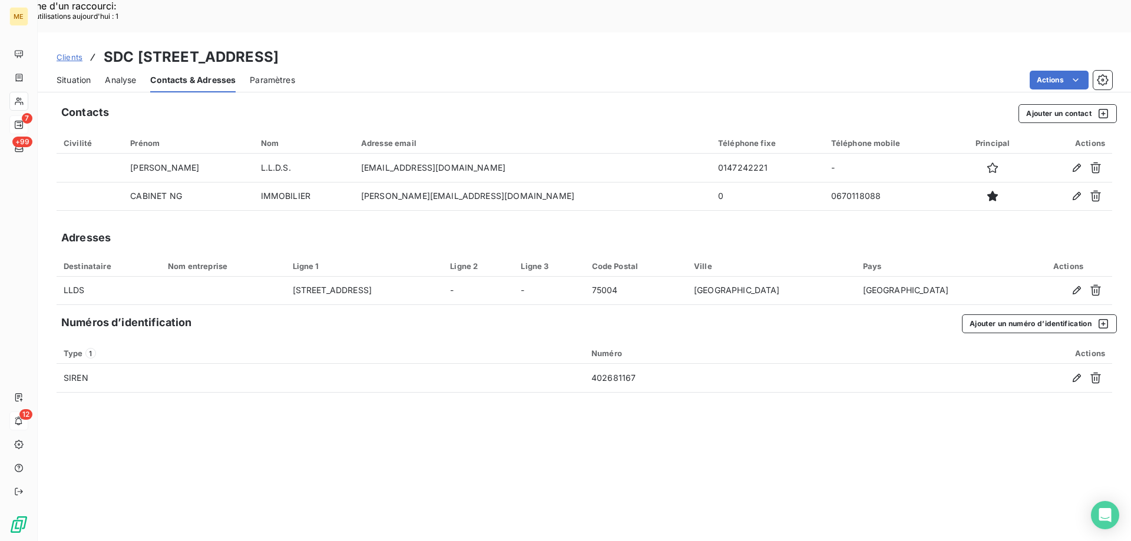
click at [71, 74] on span "Situation" at bounding box center [74, 80] width 34 height 12
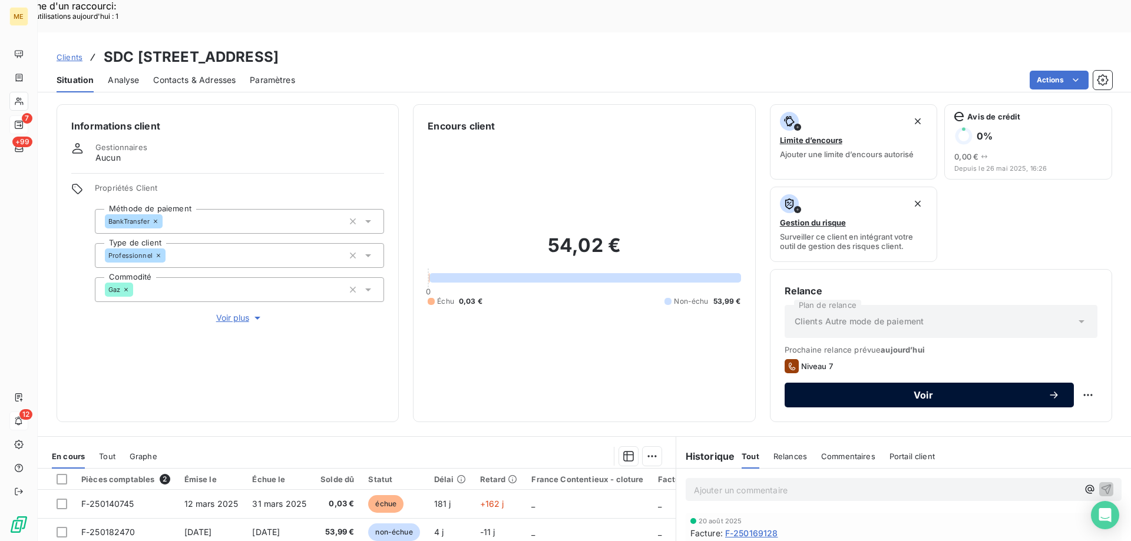
click at [936, 383] on button "Voir" at bounding box center [929, 395] width 289 height 25
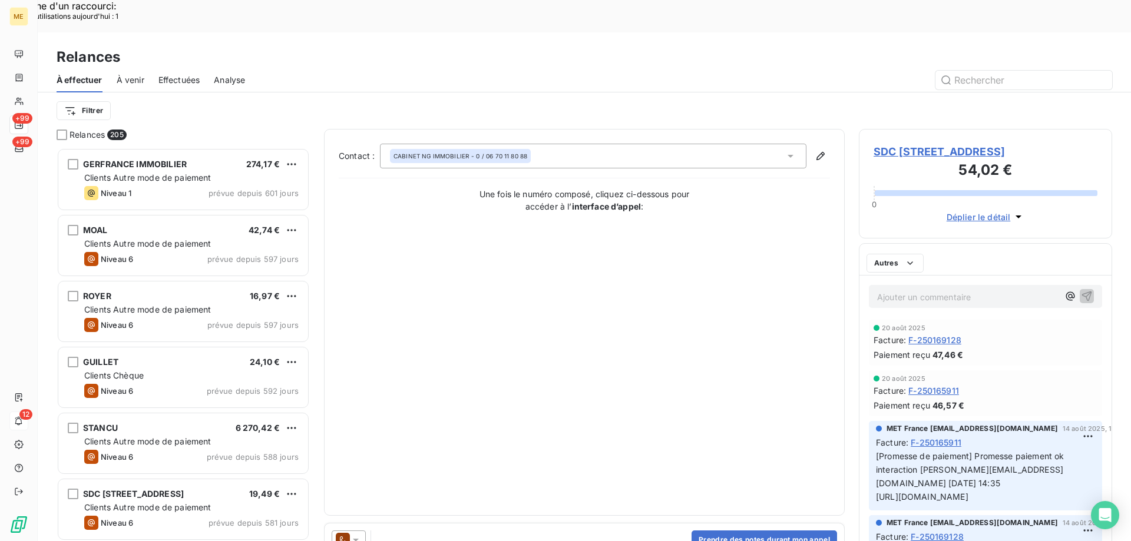
scroll to position [417, 245]
click at [352, 534] on icon at bounding box center [356, 540] width 12 height 12
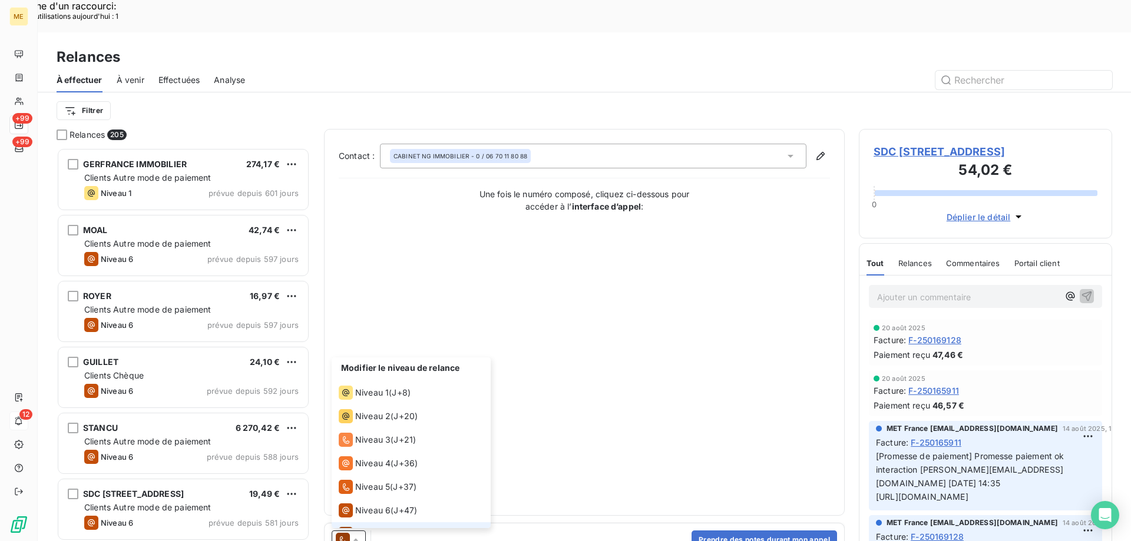
scroll to position [18, 0]
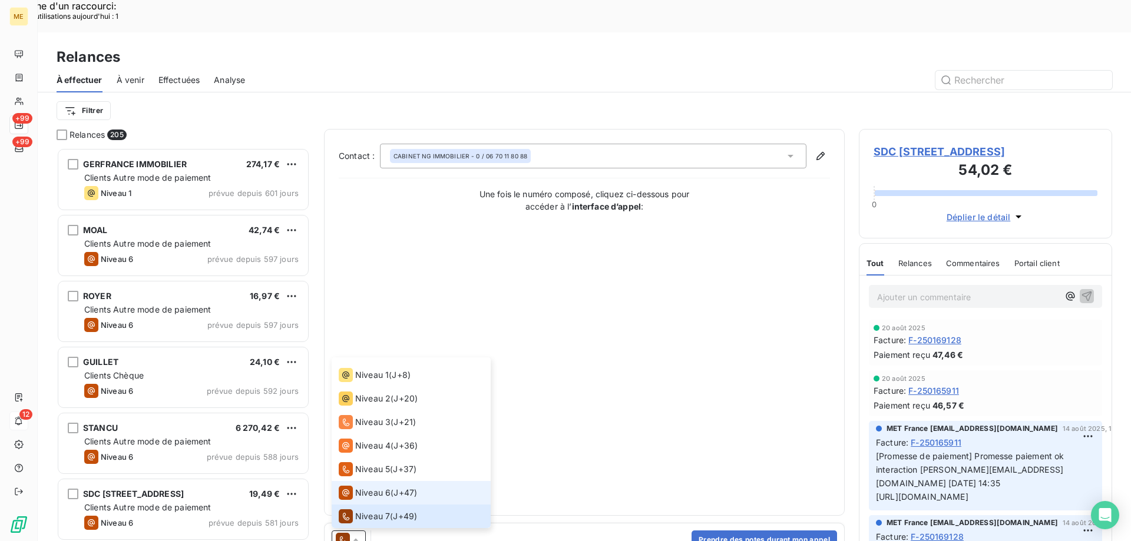
click at [362, 487] on span "Niveau 6" at bounding box center [372, 493] width 35 height 12
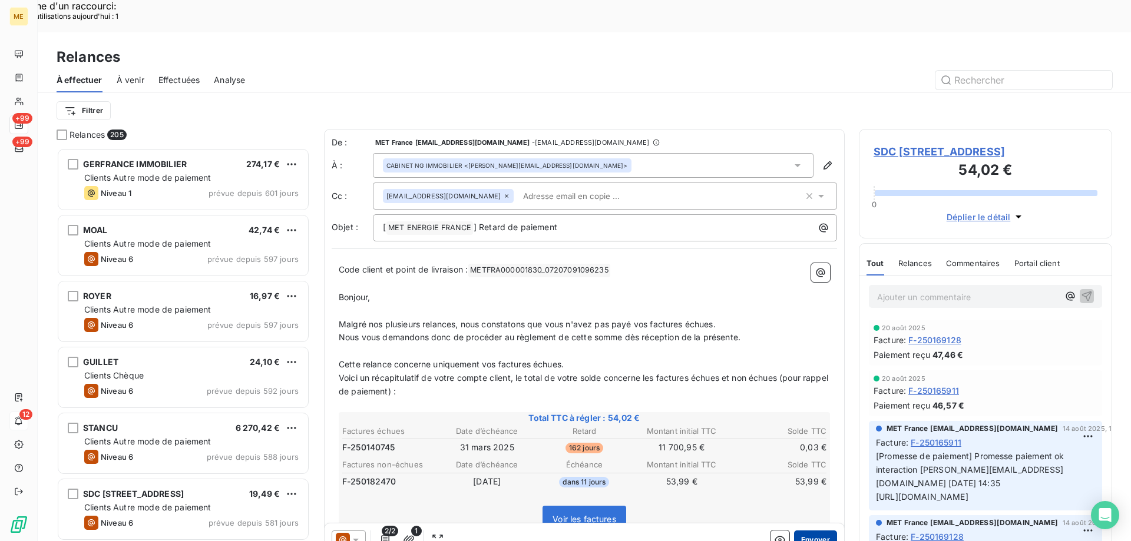
click at [801, 531] on button "Envoyer" at bounding box center [815, 540] width 43 height 19
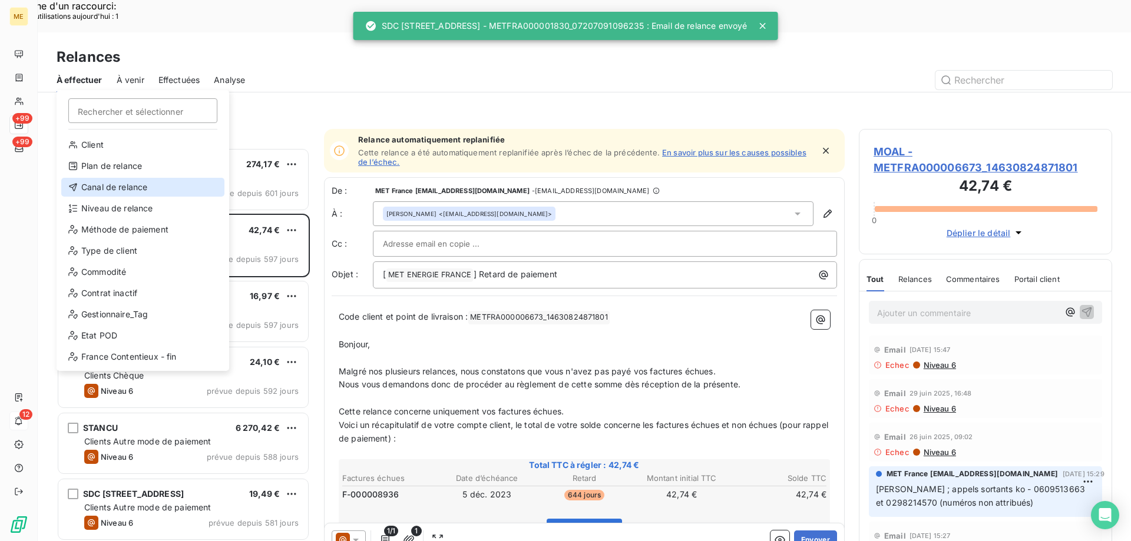
click at [160, 189] on div "Canal de relance" at bounding box center [142, 187] width 163 height 19
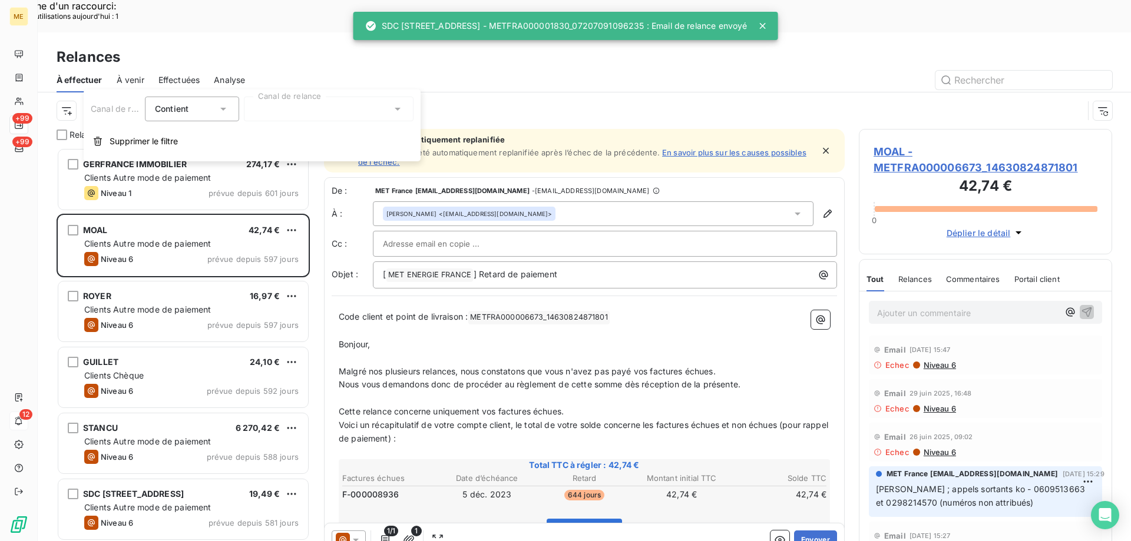
click at [318, 111] on div at bounding box center [329, 109] width 170 height 25
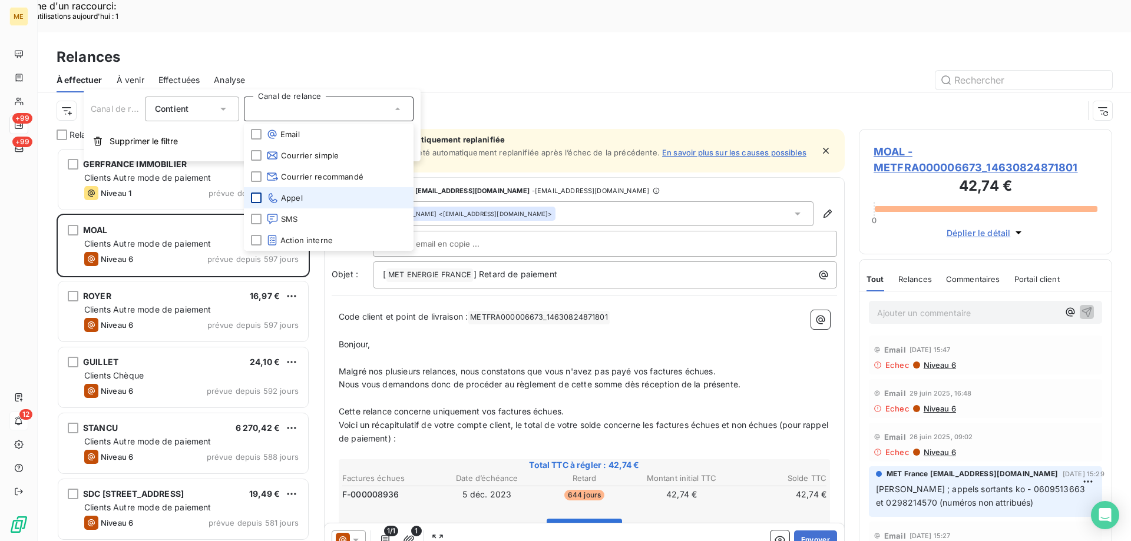
click at [255, 198] on div at bounding box center [256, 198] width 11 height 11
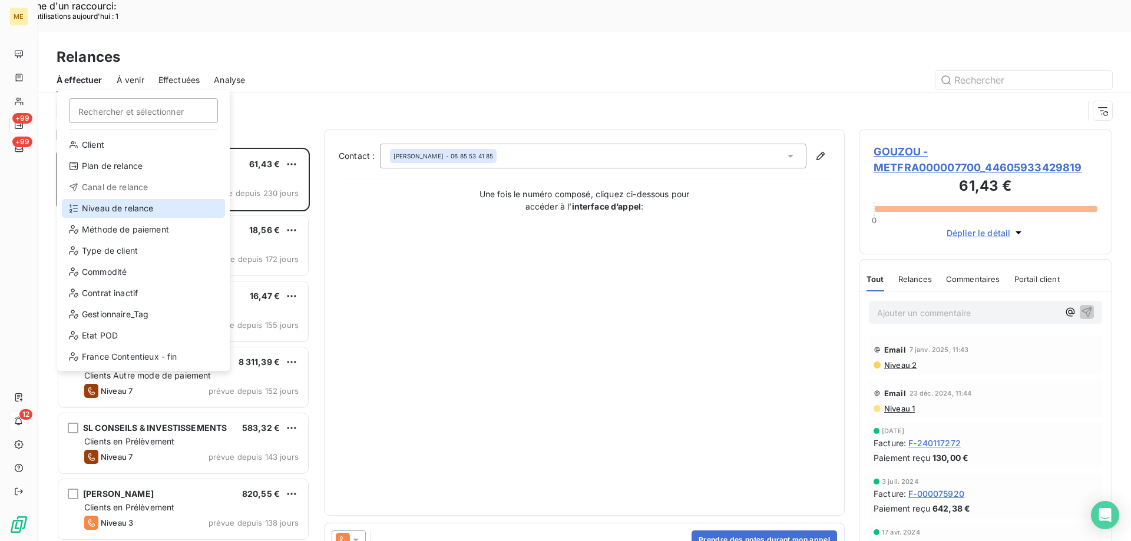
click at [98, 208] on div "Niveau de relance" at bounding box center [143, 208] width 163 height 19
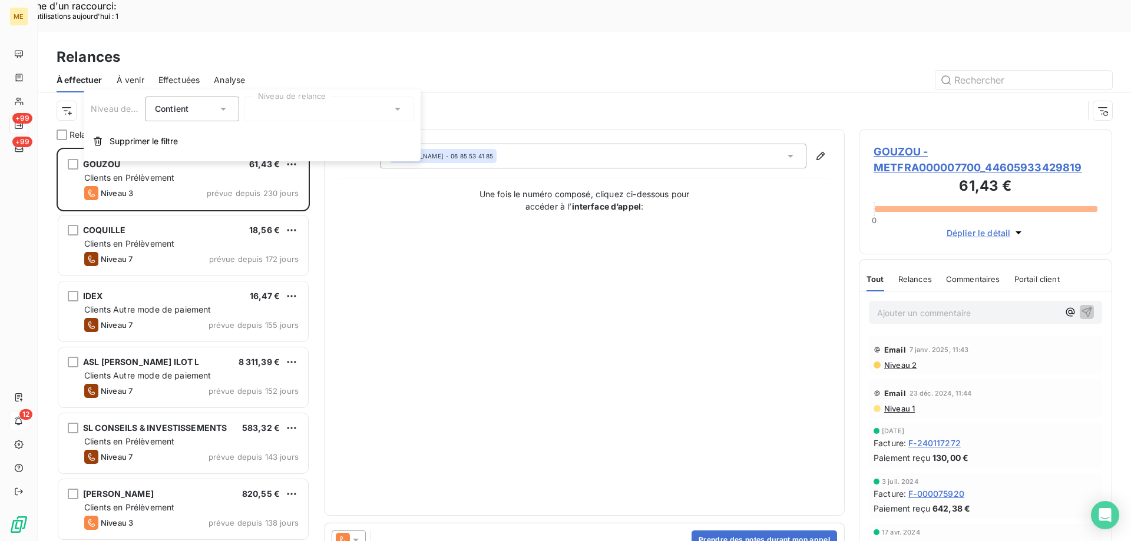
click at [328, 104] on div at bounding box center [329, 109] width 170 height 25
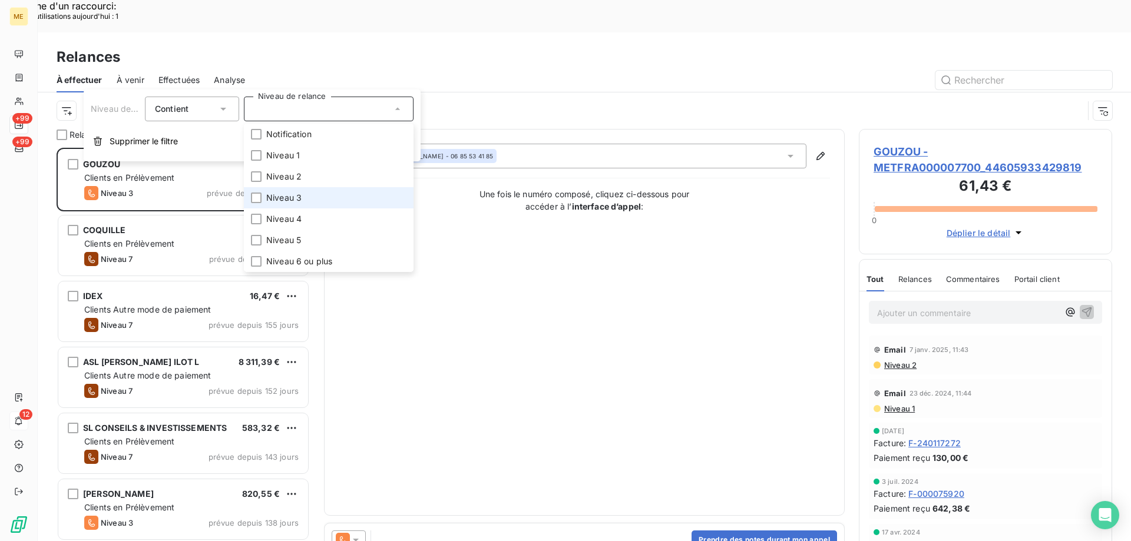
click at [315, 194] on li "Niveau 3" at bounding box center [329, 197] width 170 height 21
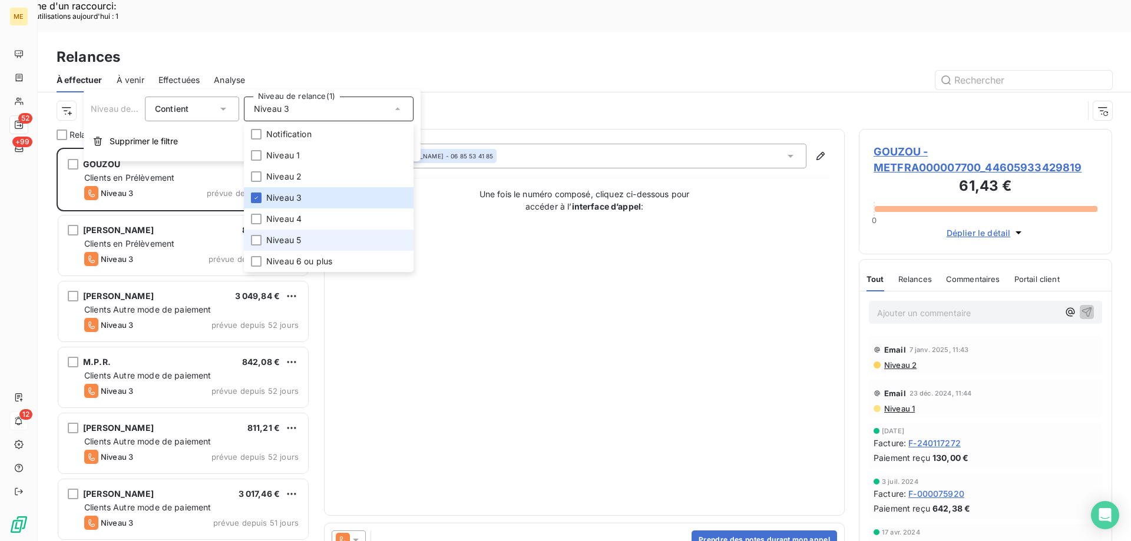
click at [275, 234] on span "Niveau 5" at bounding box center [283, 240] width 35 height 12
click at [254, 260] on div at bounding box center [256, 261] width 11 height 11
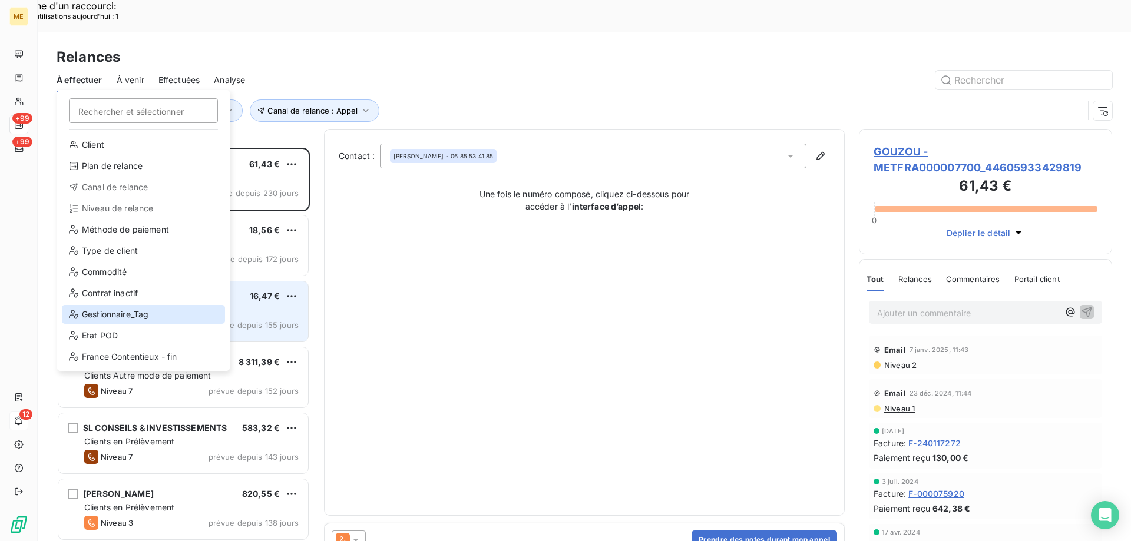
click at [106, 318] on div "Gestionnaire_Tag" at bounding box center [143, 314] width 163 height 19
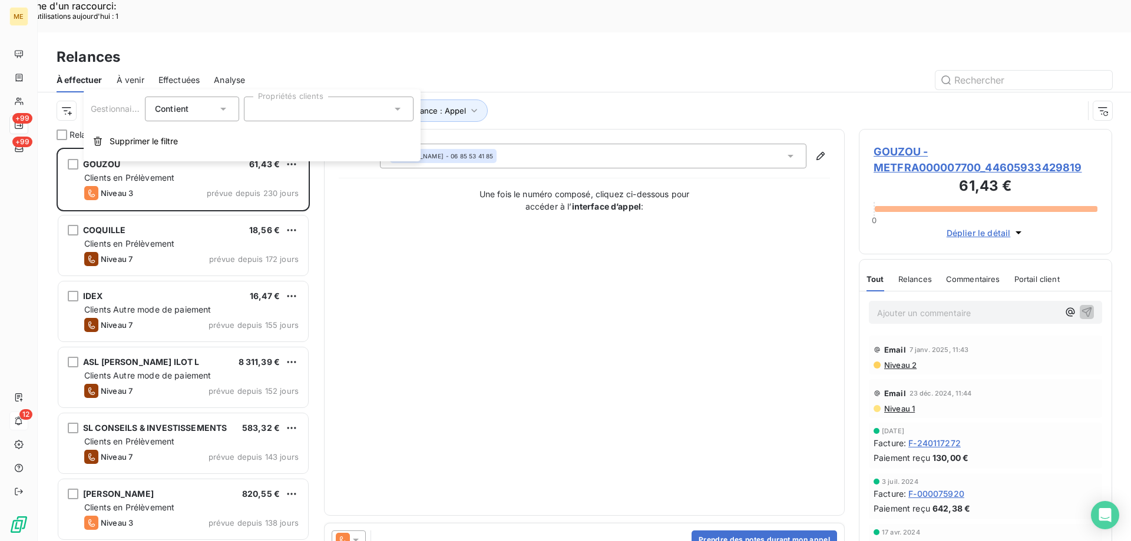
click at [300, 124] on div "Gestionnaire_Tag Contient is Propriétés clients Supprimer le filtre" at bounding box center [252, 126] width 337 height 72
click at [286, 108] on div at bounding box center [329, 109] width 170 height 25
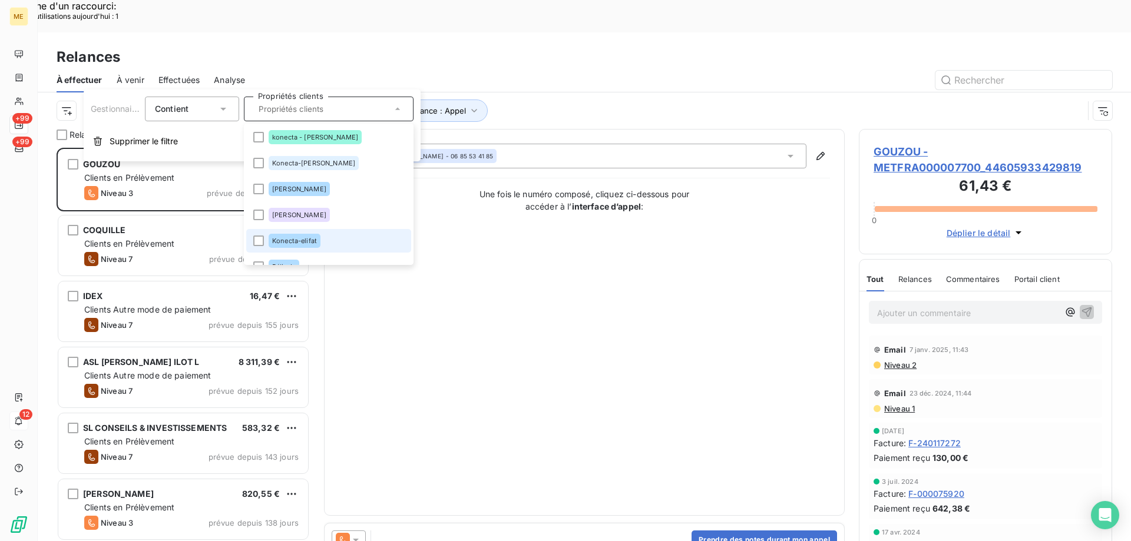
scroll to position [372, 0]
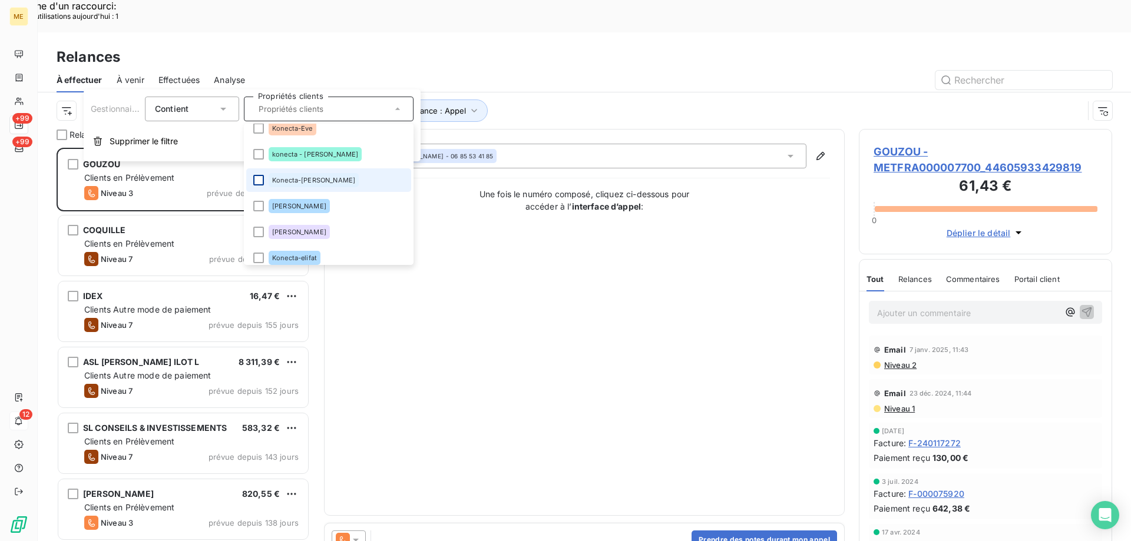
click at [258, 180] on div at bounding box center [258, 180] width 11 height 11
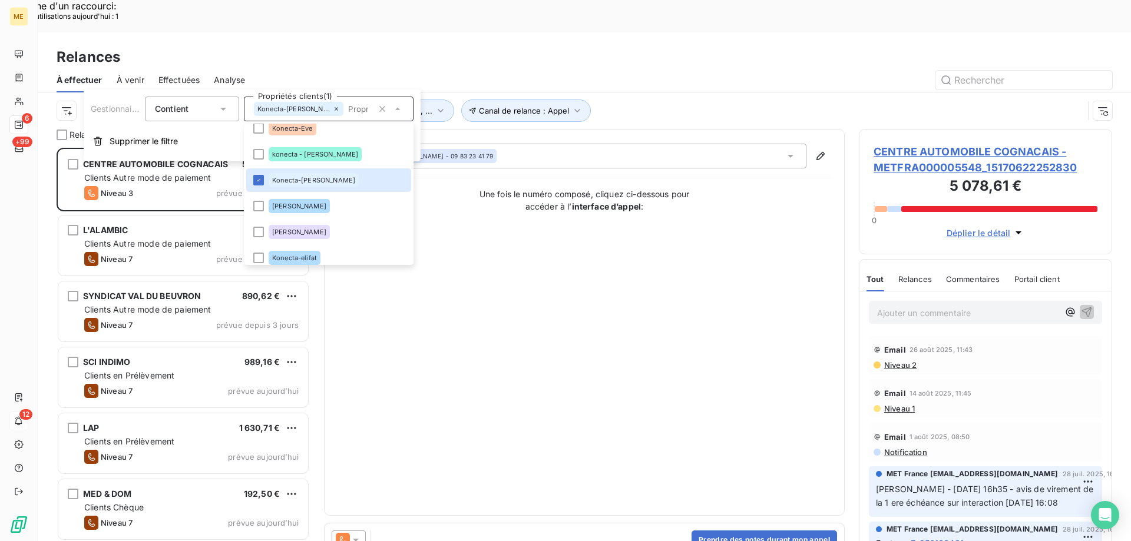
click at [500, 291] on div "Contact : [PERSON_NAME] - 09 83 23 41 79 Une fois le numéro composé, cliquez ci…" at bounding box center [584, 323] width 491 height 358
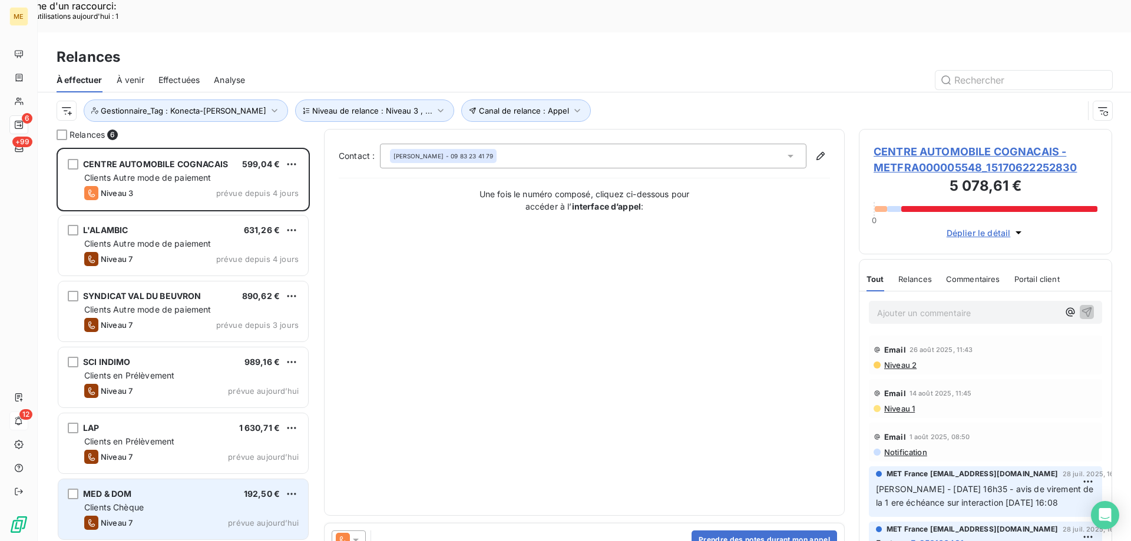
click at [157, 502] on div "Clients Chèque" at bounding box center [191, 508] width 214 height 12
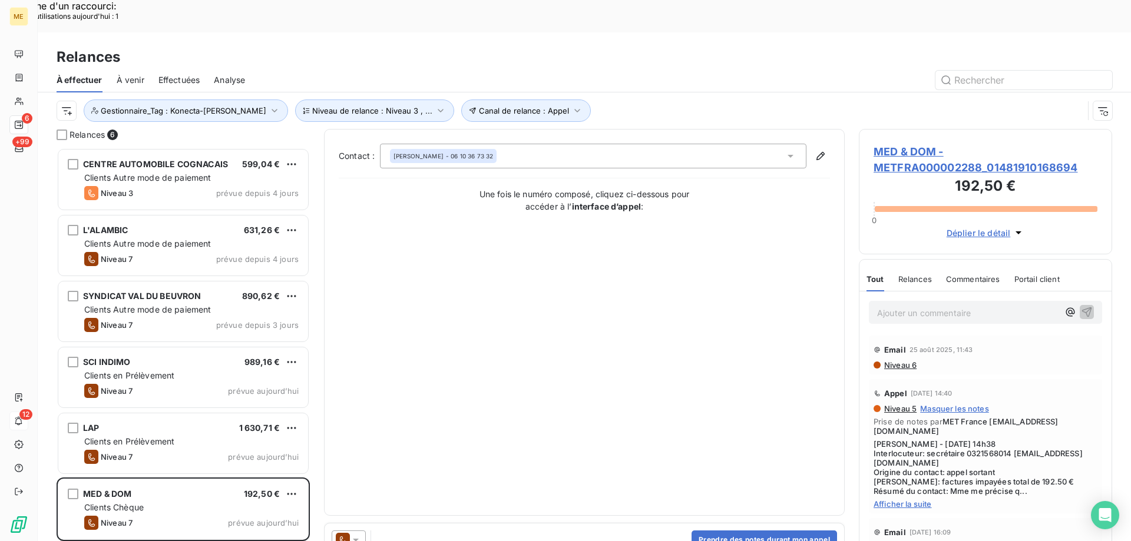
click at [914, 144] on span "MED & DOM - METFRA000002288_01481910168694" at bounding box center [986, 160] width 224 height 32
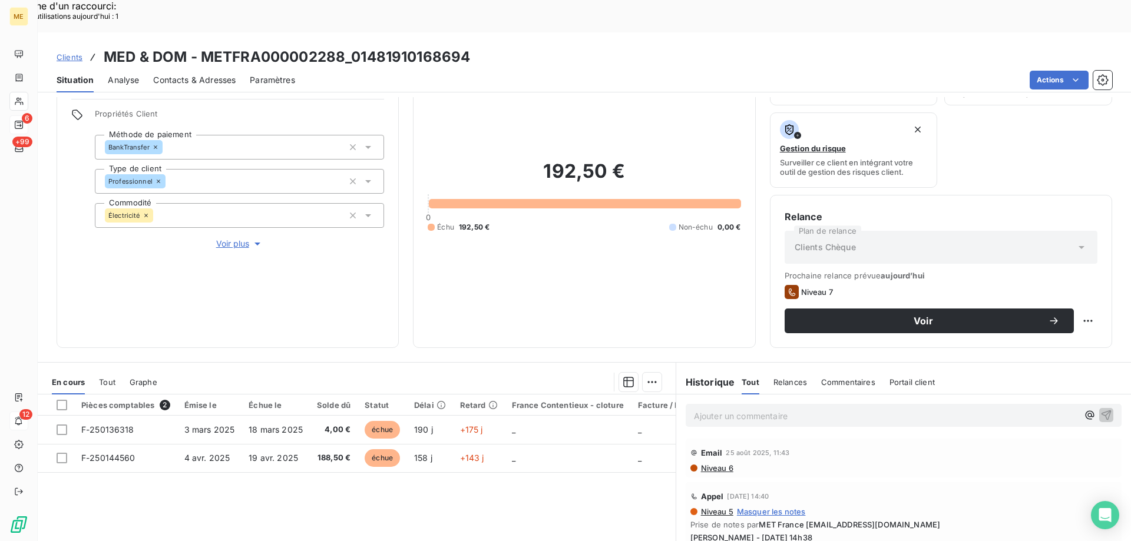
scroll to position [157, 0]
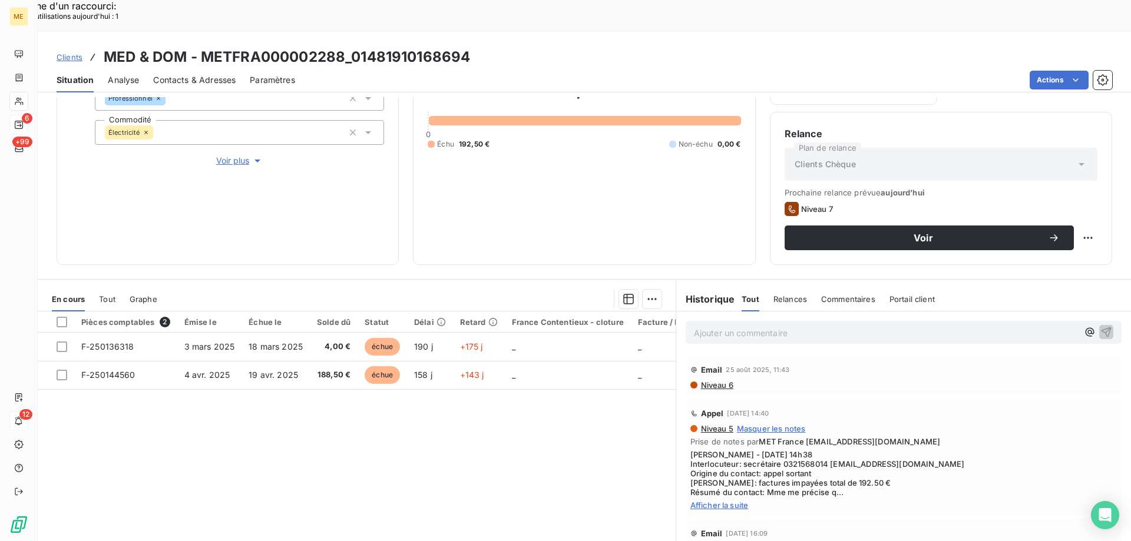
click at [723, 501] on span "Afficher la suite" at bounding box center [903, 505] width 427 height 9
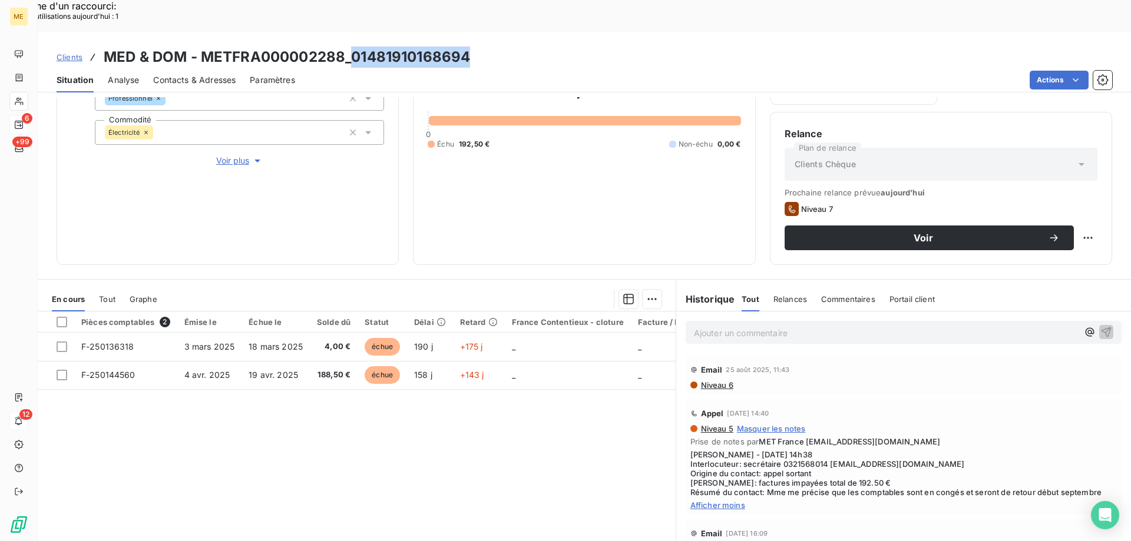
drag, startPoint x: 348, startPoint y: 22, endPoint x: 471, endPoint y: 29, distance: 122.7
click at [471, 47] on div "Clients MED & DOM - METFRA000002288_01481910168694" at bounding box center [584, 57] width 1093 height 21
copy h3 "01481910168694"
drag, startPoint x: 777, startPoint y: 431, endPoint x: 821, endPoint y: 436, distance: 44.4
click at [821, 450] on span "[PERSON_NAME] - [DATE] 14h38 Interlocuteur: secrétaire 0321568014 [EMAIL_ADDRES…" at bounding box center [903, 473] width 427 height 47
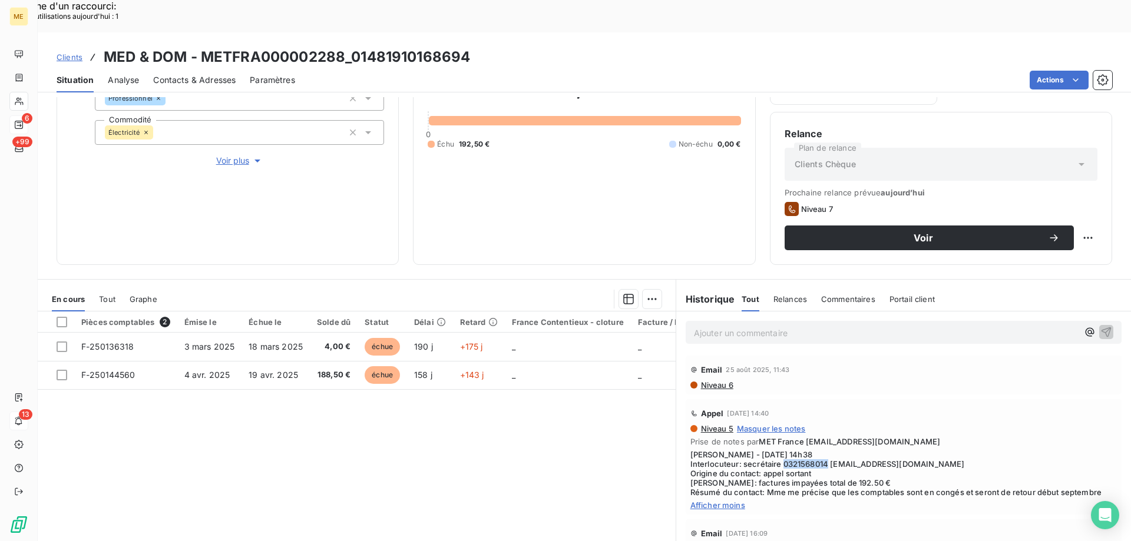
copy span "0321568014"
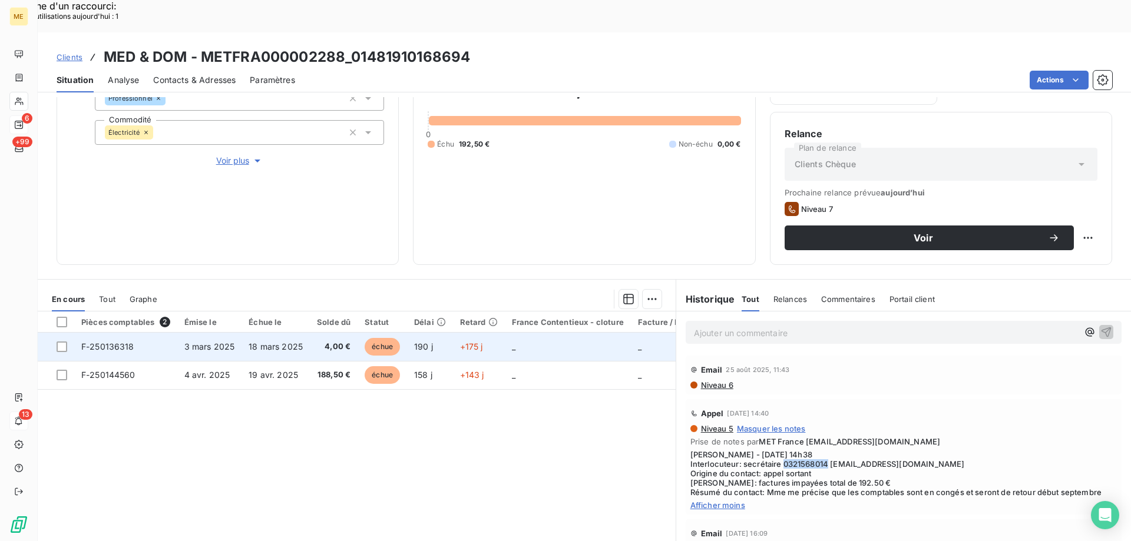
click at [87, 342] on span "F-250136318" at bounding box center [107, 347] width 53 height 10
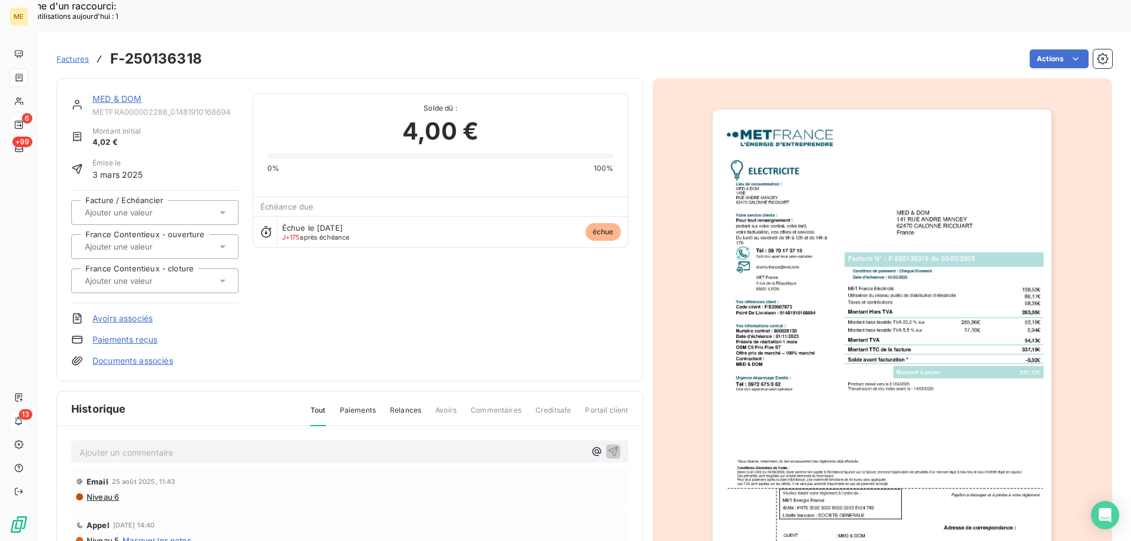
click at [131, 94] on link "MED & DOM" at bounding box center [116, 99] width 49 height 10
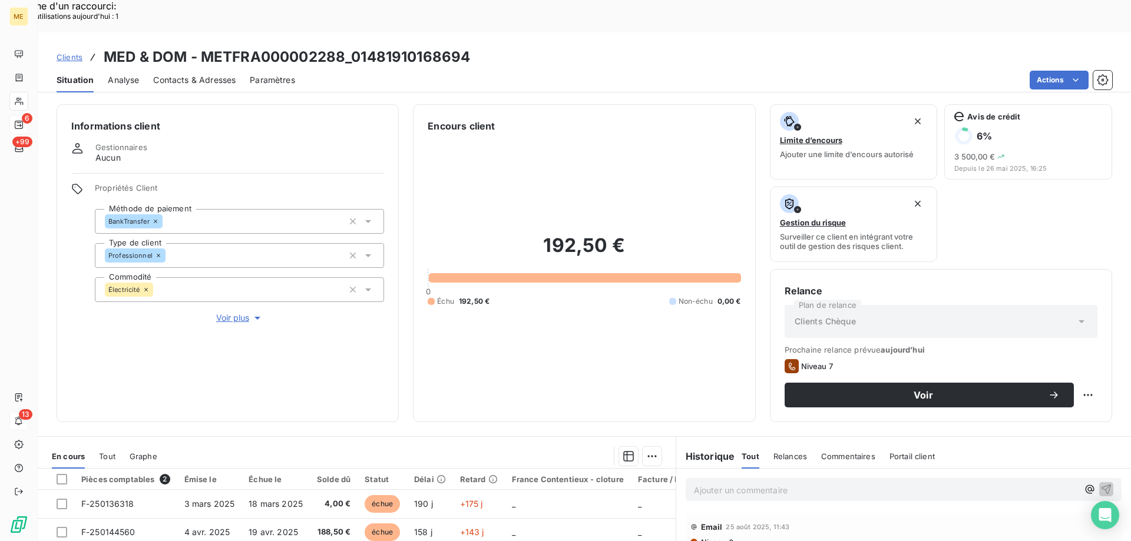
scroll to position [157, 0]
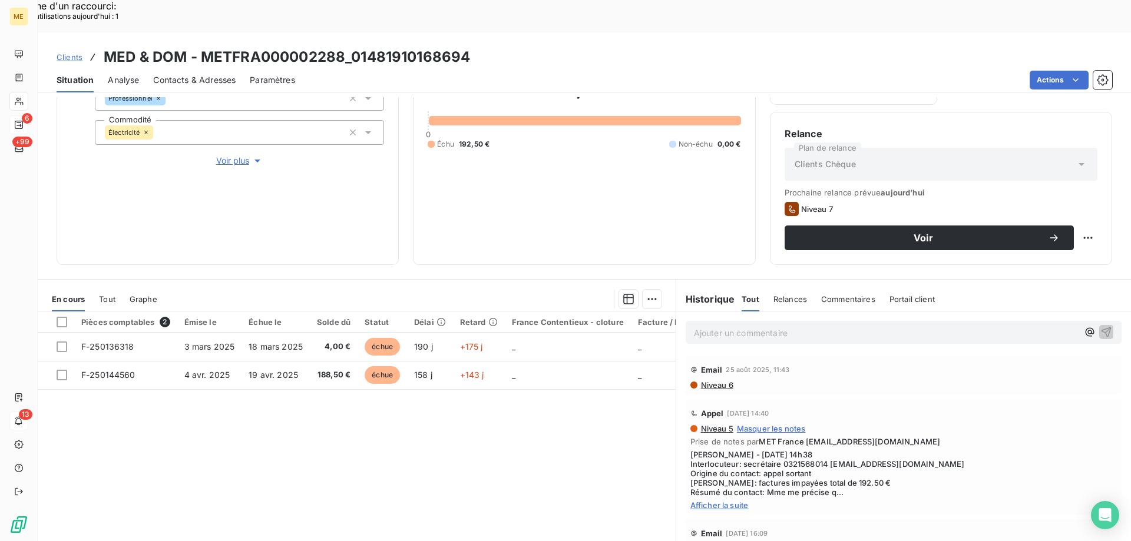
click at [722, 501] on span "Afficher la suite" at bounding box center [903, 505] width 427 height 9
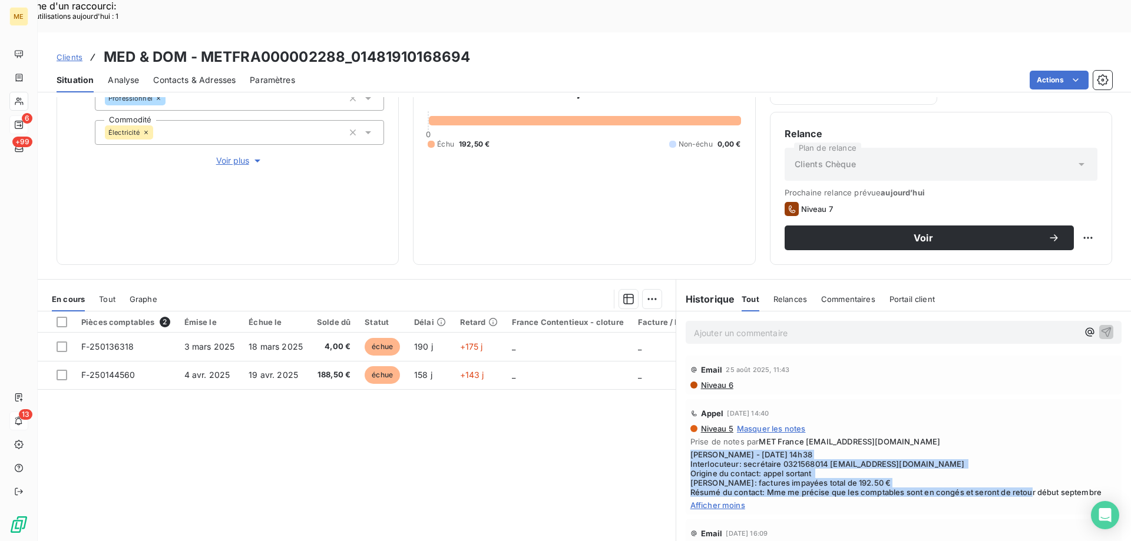
drag, startPoint x: 1096, startPoint y: 463, endPoint x: 687, endPoint y: 420, distance: 411.1
click at [690, 450] on span "[PERSON_NAME] - [DATE] 14h38 Interlocuteur: secrétaire 0321568014 [EMAIL_ADDRES…" at bounding box center [903, 473] width 427 height 47
copy span "[PERSON_NAME] - [DATE] 14h38 Interlocuteur: secrétaire 0321568014 [EMAIL_ADDRES…"
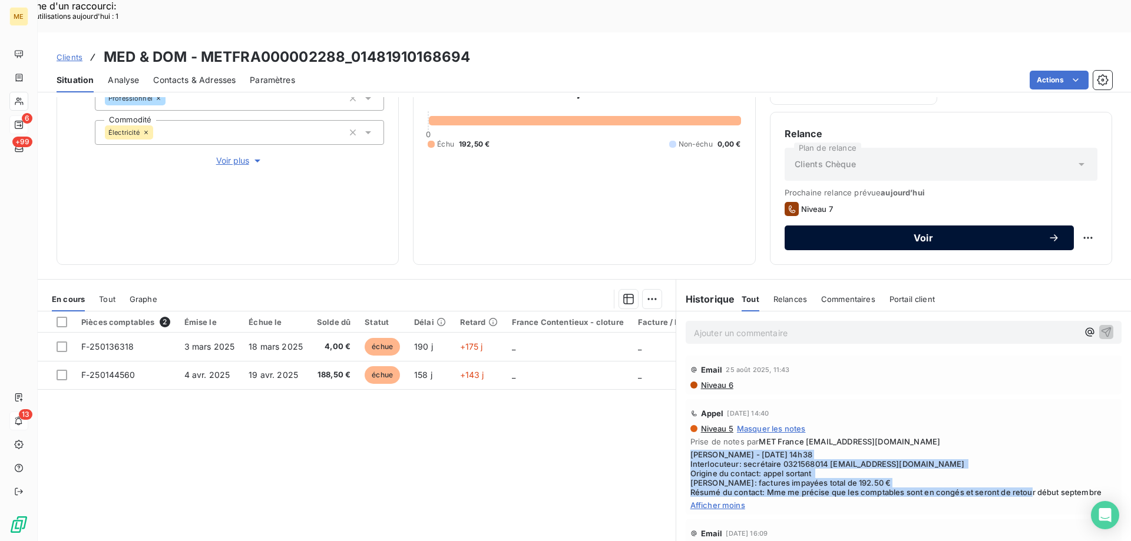
click at [914, 233] on span "Voir" at bounding box center [923, 237] width 249 height 9
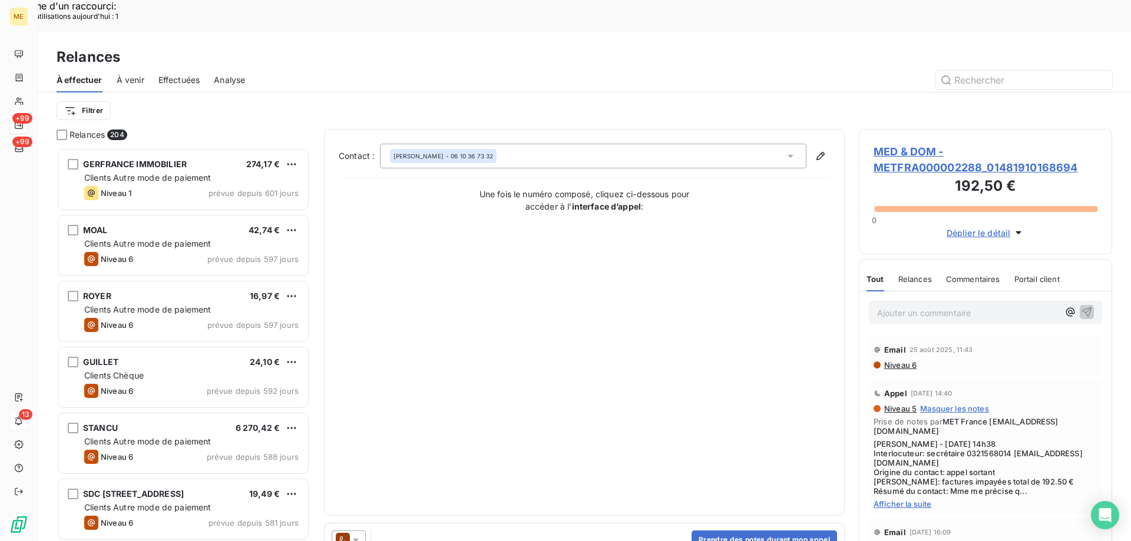
scroll to position [417, 245]
click at [686, 524] on div "Prendre des notes durant mon appel" at bounding box center [585, 540] width 520 height 33
click at [703, 531] on button "Prendre des notes durant mon appel" at bounding box center [765, 540] width 146 height 19
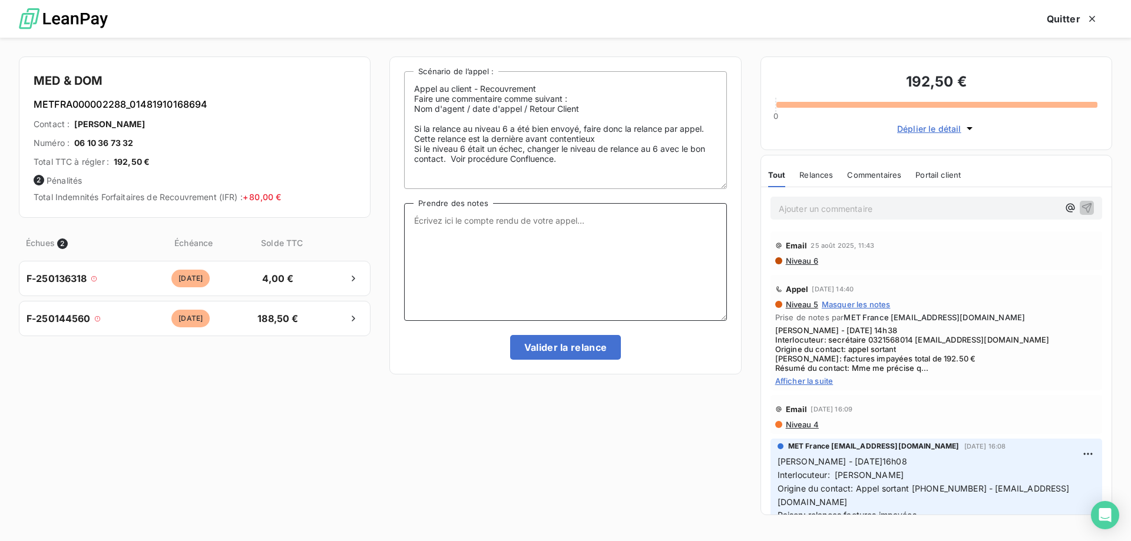
click at [497, 226] on textarea "Prendre des notes" at bounding box center [565, 262] width 322 height 118
paste textarea "[PERSON_NAME] - [DATE] 14h38 Interlocuteur: secrétaire 0321568014 [EMAIL_ADDRES…"
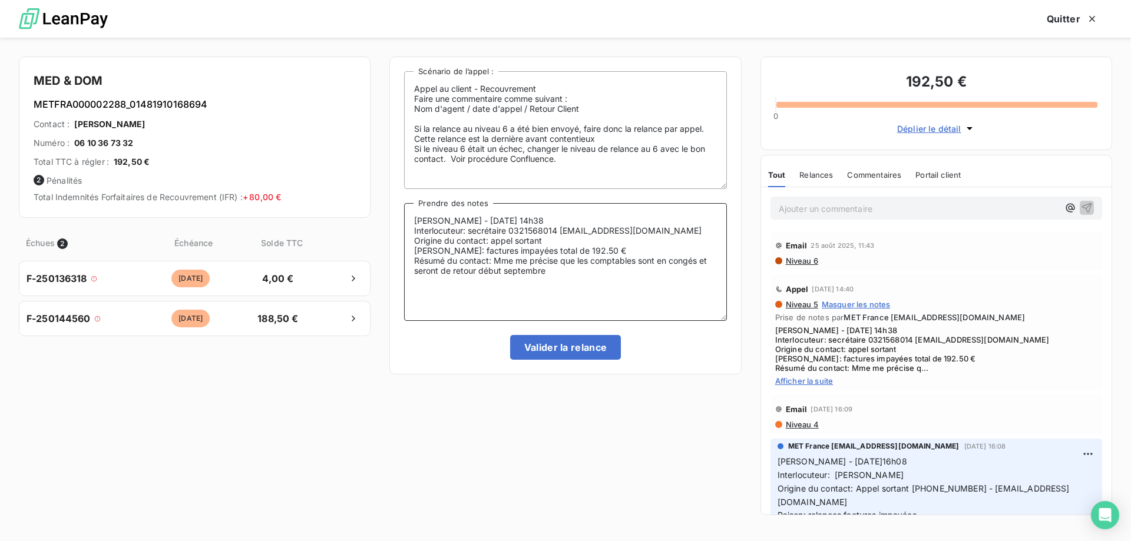
click at [465, 220] on textarea "[PERSON_NAME] - [DATE] 14h38 Interlocuteur: secrétaire 0321568014 [EMAIL_ADDRES…" at bounding box center [565, 262] width 322 height 118
click at [460, 217] on textarea "[PERSON_NAME] - [DATE] 14h38 Interlocuteur: secrétaire 0321568014 [EMAIL_ADDRES…" at bounding box center [565, 262] width 322 height 118
click at [478, 221] on textarea "[PERSON_NAME] - [DATE] 14h38 Interlocuteur: secrétaire 0321568014 [EMAIL_ADDRES…" at bounding box center [565, 262] width 322 height 118
click at [474, 219] on textarea "[PERSON_NAME] - [DATE] 14h38 Interlocuteur: secrétaire 0321568014 [EMAIL_ADDRES…" at bounding box center [565, 262] width 322 height 118
click at [526, 218] on textarea "Sylvain - 09/9/2025 - 14h38 Interlocuteur: secrétaire 0321568014 medetdom@orang…" at bounding box center [565, 262] width 322 height 118
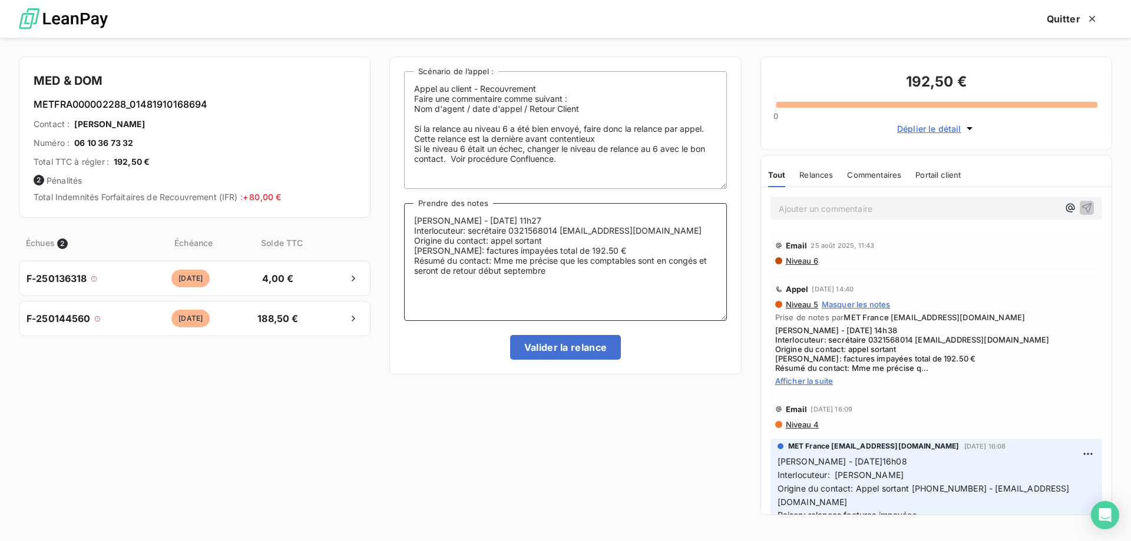
drag, startPoint x: 547, startPoint y: 270, endPoint x: 563, endPoint y: 260, distance: 18.8
click at [563, 260] on textarea "Sylvain - 09/9/2025 - 11h27 Interlocuteur: secrétaire 0321568014 medetdom@orang…" at bounding box center [565, 262] width 322 height 118
drag, startPoint x: 471, startPoint y: 275, endPoint x: 406, endPoint y: 213, distance: 89.6
click at [406, 213] on textarea "Sylvain - 09/9/2025 - 11h27 Interlocuteur: secrétaire 0321568014 medetdom@orang…" at bounding box center [565, 262] width 322 height 118
click at [464, 220] on textarea "Sylvain - 09/9/2025 - 11h27 Interlocuteur: secrétaire 0321568014 medetdom@orang…" at bounding box center [565, 262] width 322 height 118
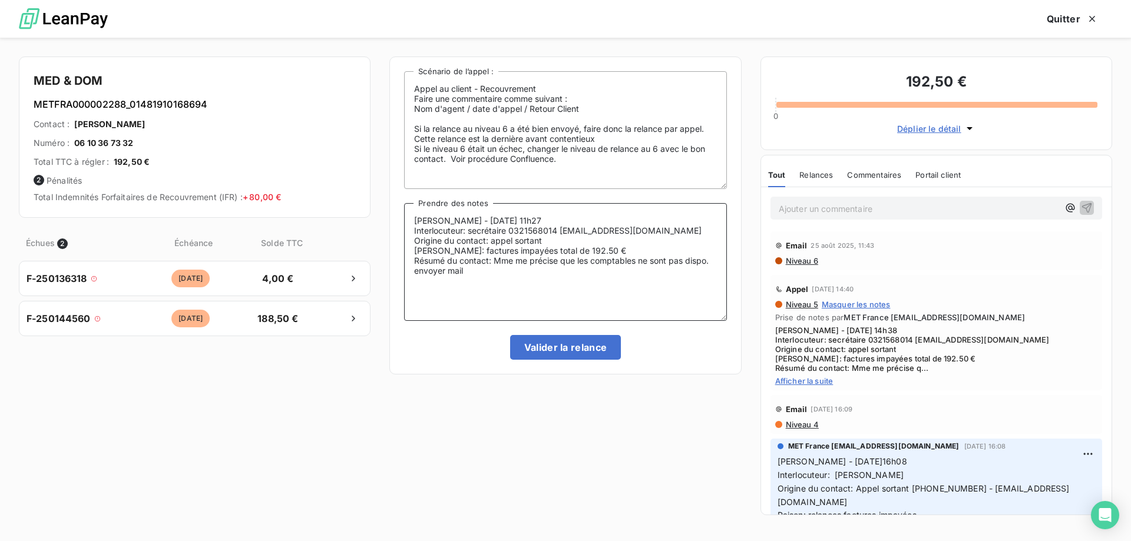
drag, startPoint x: 487, startPoint y: 265, endPoint x: 414, endPoint y: 222, distance: 84.3
click at [414, 222] on textarea "Sylvain - 09/09/2025 - 11h27 Interlocuteur: secrétaire 0321568014 medetdom@oran…" at bounding box center [565, 262] width 322 height 118
click at [487, 275] on textarea "Sylvain - 09/09/2025 - 11h27 Interlocuteur: secrétaire 0321568014 medetdom@oran…" at bounding box center [565, 262] width 322 height 118
type textarea "Sylvain - 09/09/2025 - 11h27 Interlocuteur: secrétaire 0321568014 medetdom@oran…"
click at [559, 348] on button "Valider la relance" at bounding box center [565, 347] width 111 height 25
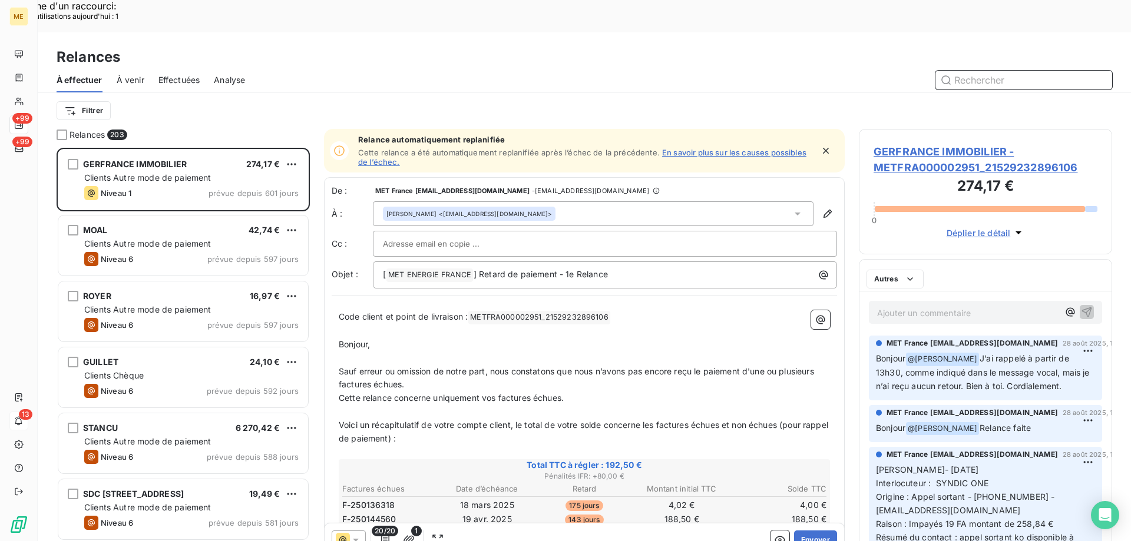
click at [167, 68] on div "Effectuées" at bounding box center [179, 80] width 42 height 25
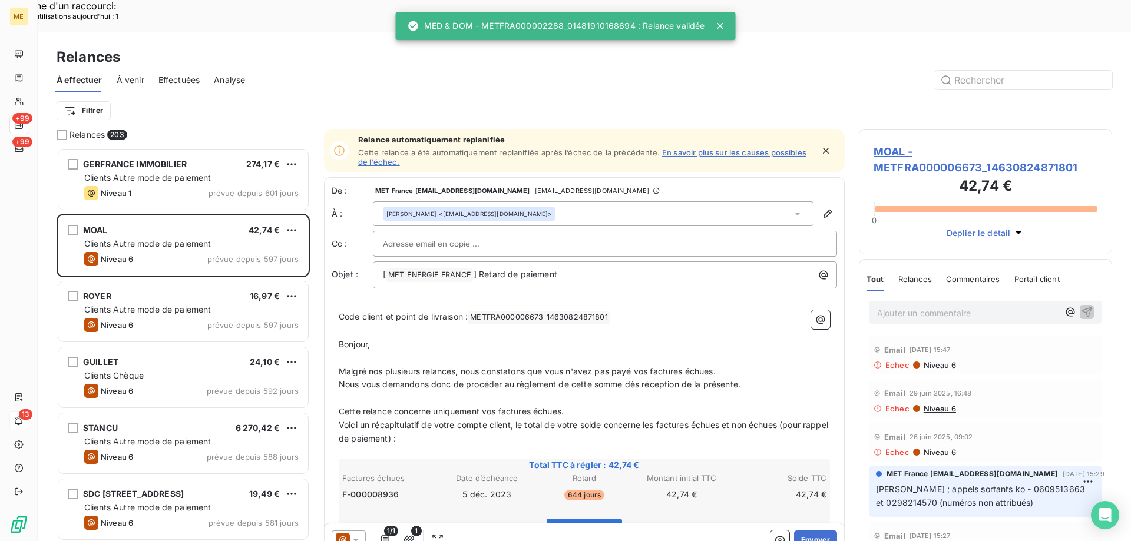
scroll to position [417, 245]
click at [200, 74] on span "Effectuées" at bounding box center [179, 80] width 42 height 12
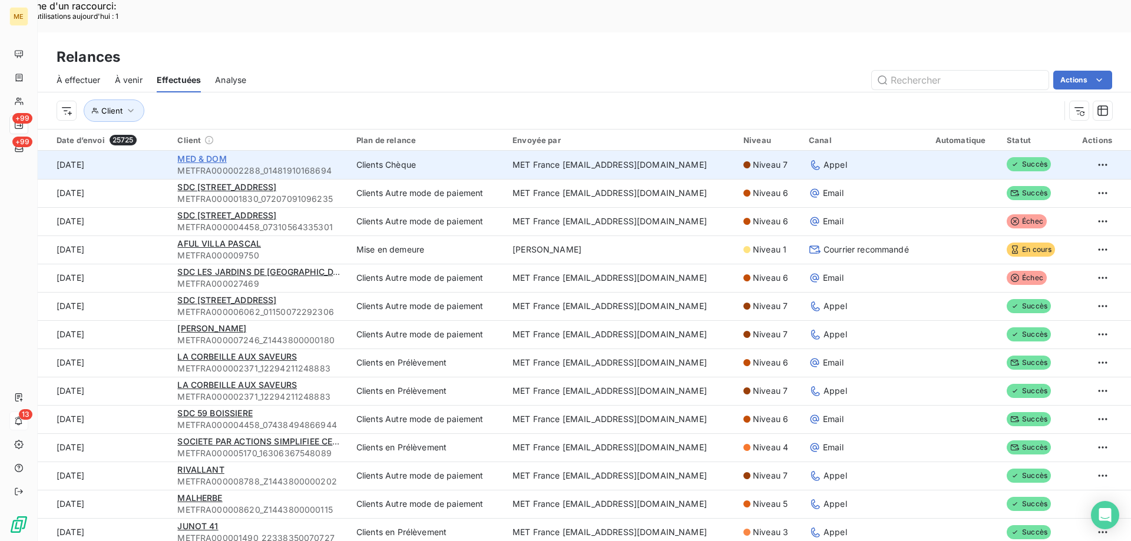
click at [219, 154] on span "MED & DOM" at bounding box center [201, 159] width 49 height 10
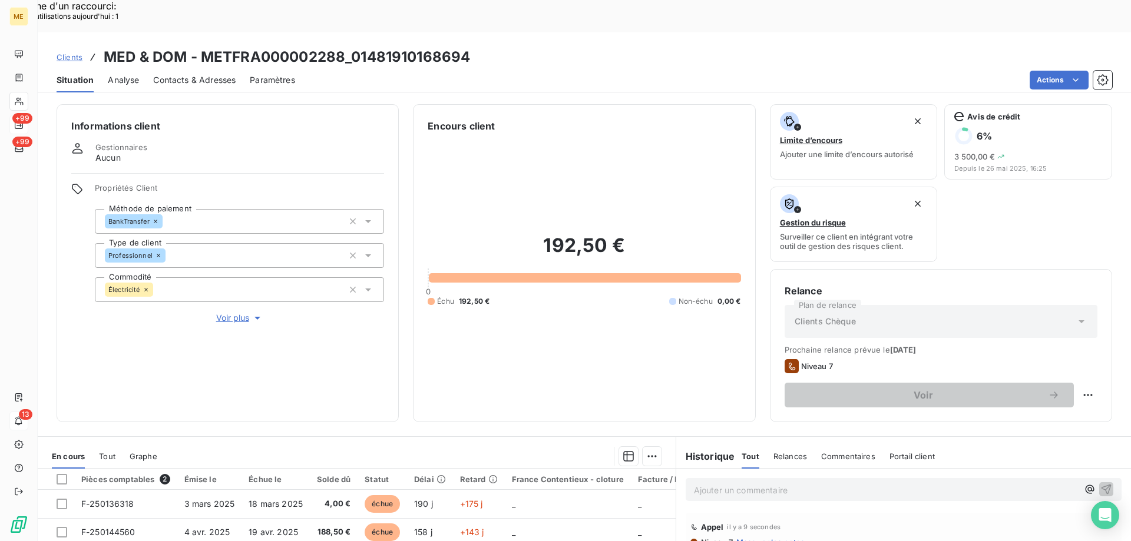
scroll to position [157, 0]
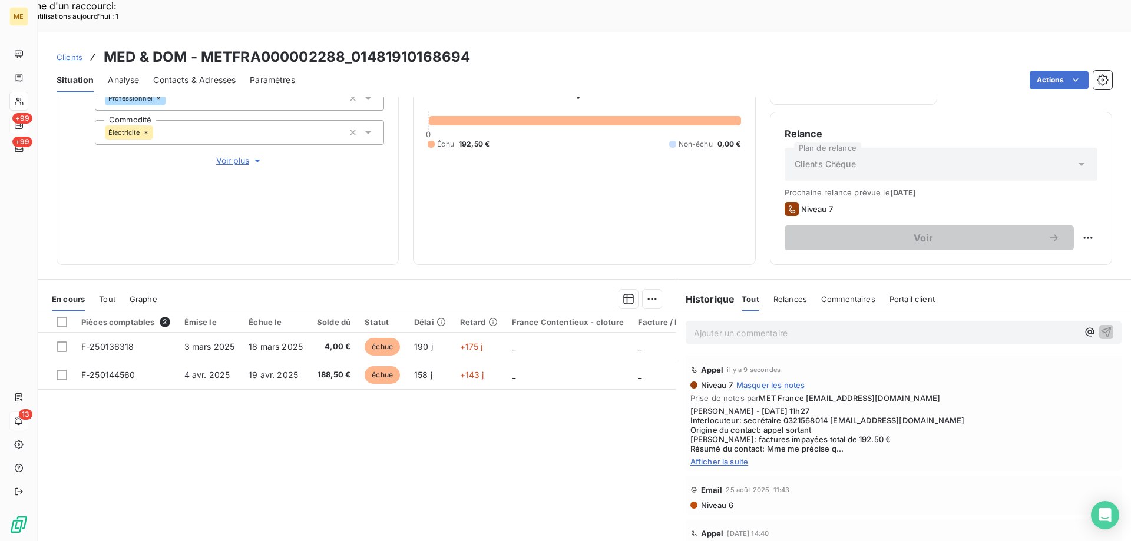
click at [723, 457] on span "Afficher la suite" at bounding box center [903, 461] width 427 height 9
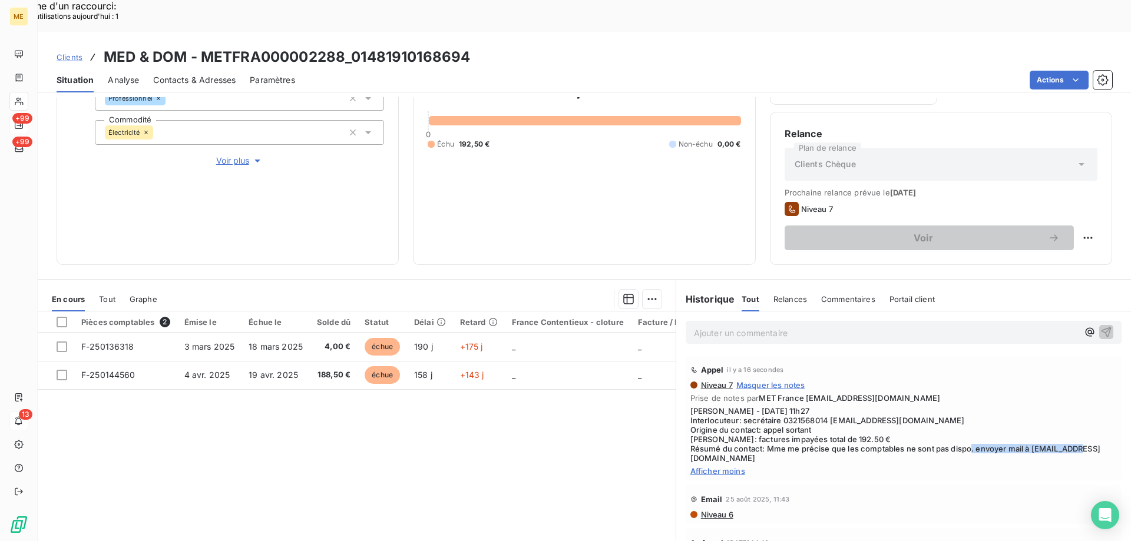
drag, startPoint x: 818, startPoint y: 428, endPoint x: 686, endPoint y: 429, distance: 132.6
click at [690, 429] on span "Sylvain - 09/09/2025 - 11h27 Interlocuteur: secrétaire 0321568014 medetdom@oran…" at bounding box center [903, 435] width 427 height 57
copy span "[EMAIL_ADDRESS][DOMAIN_NAME]"
click at [179, 74] on span "Contacts & Adresses" at bounding box center [194, 80] width 82 height 12
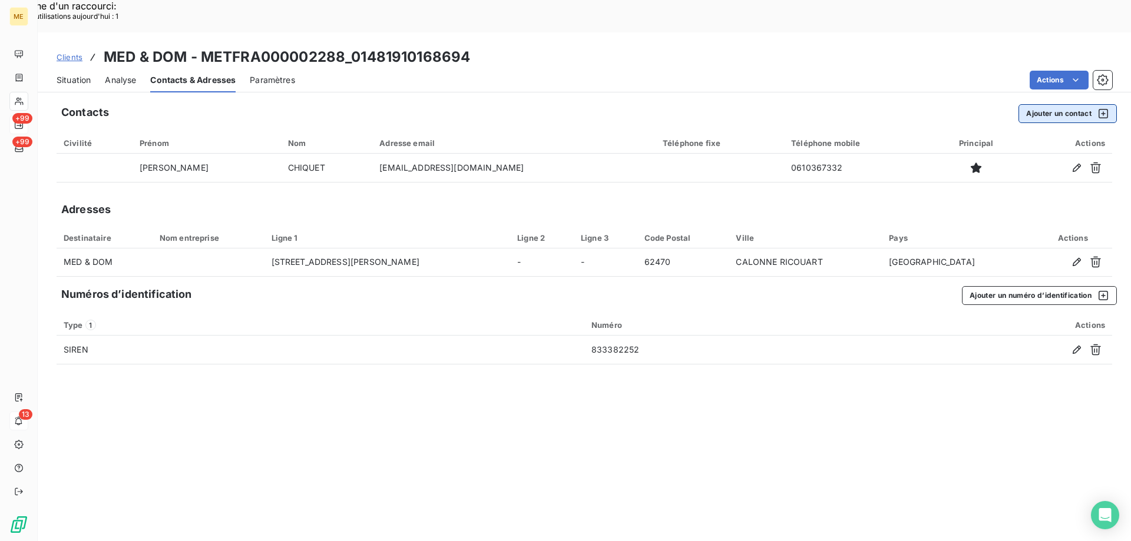
click at [1023, 104] on button "Ajouter un contact" at bounding box center [1068, 113] width 98 height 19
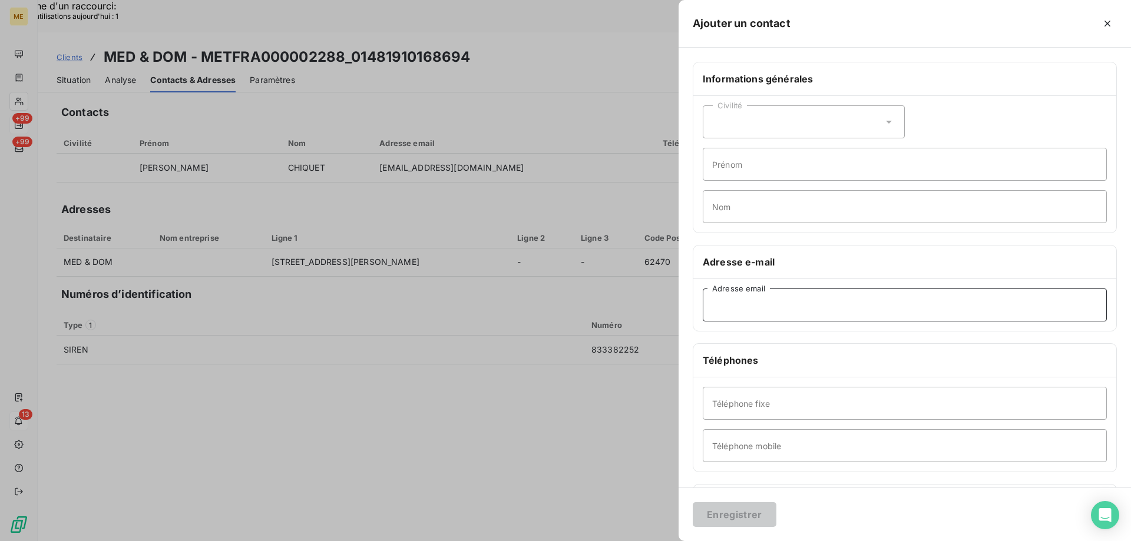
click at [728, 308] on input "Adresse email" at bounding box center [905, 305] width 404 height 33
paste input "[EMAIL_ADDRESS][DOMAIN_NAME]"
type input "[EMAIL_ADDRESS][DOMAIN_NAME]"
click at [734, 510] on button "Enregistrer" at bounding box center [735, 515] width 84 height 25
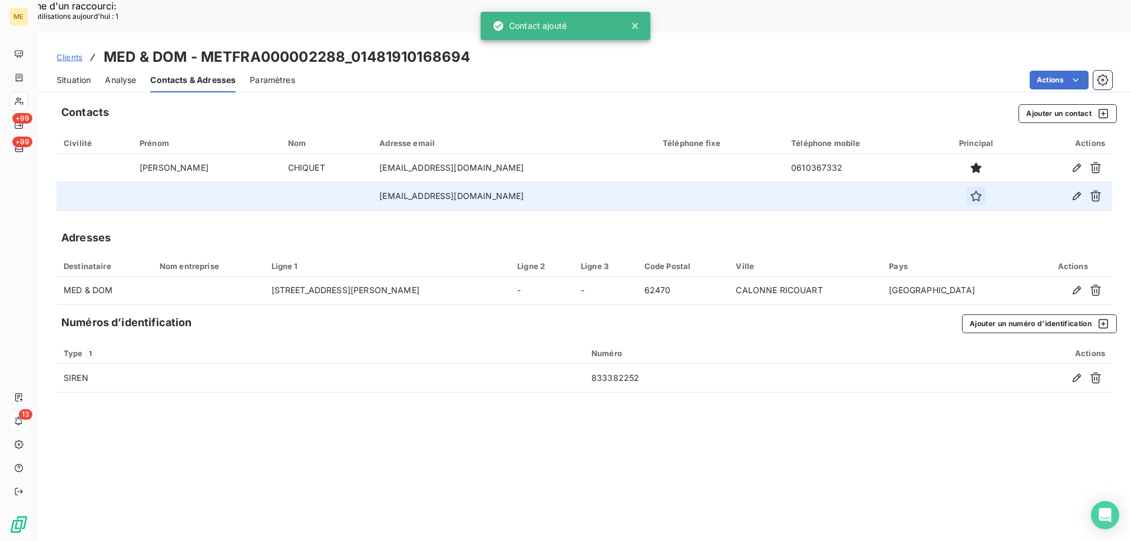
click at [970, 190] on icon "button" at bounding box center [976, 196] width 12 height 12
click at [80, 74] on span "Situation" at bounding box center [74, 80] width 34 height 12
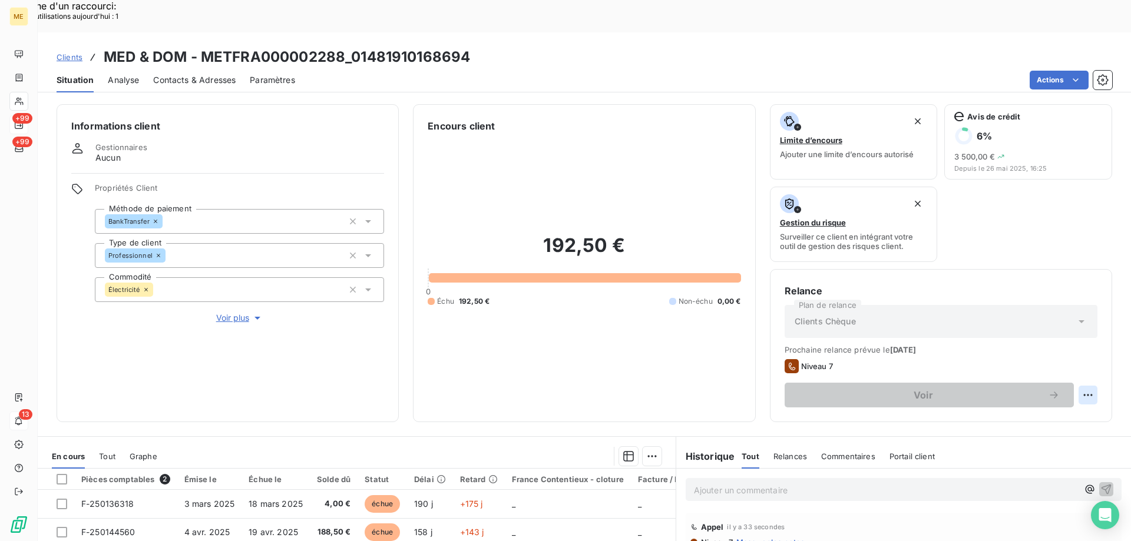
click at [1055, 379] on div "Replanifier cette action" at bounding box center [1030, 389] width 115 height 28
click at [1053, 391] on div "Replanifier cette action" at bounding box center [1030, 388] width 105 height 19
select select "8"
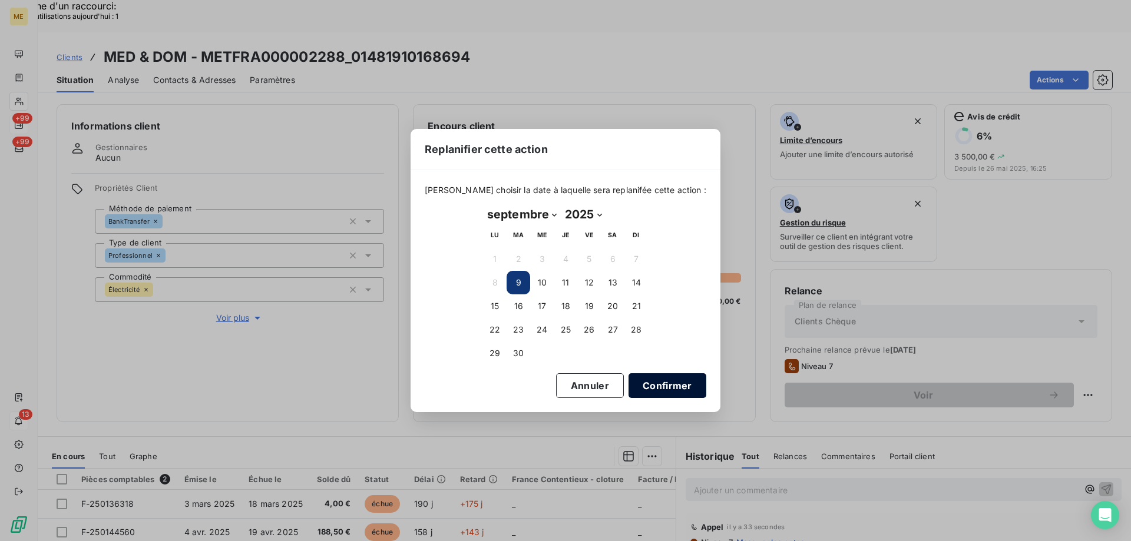
click at [677, 380] on button "Confirmer" at bounding box center [668, 386] width 78 height 25
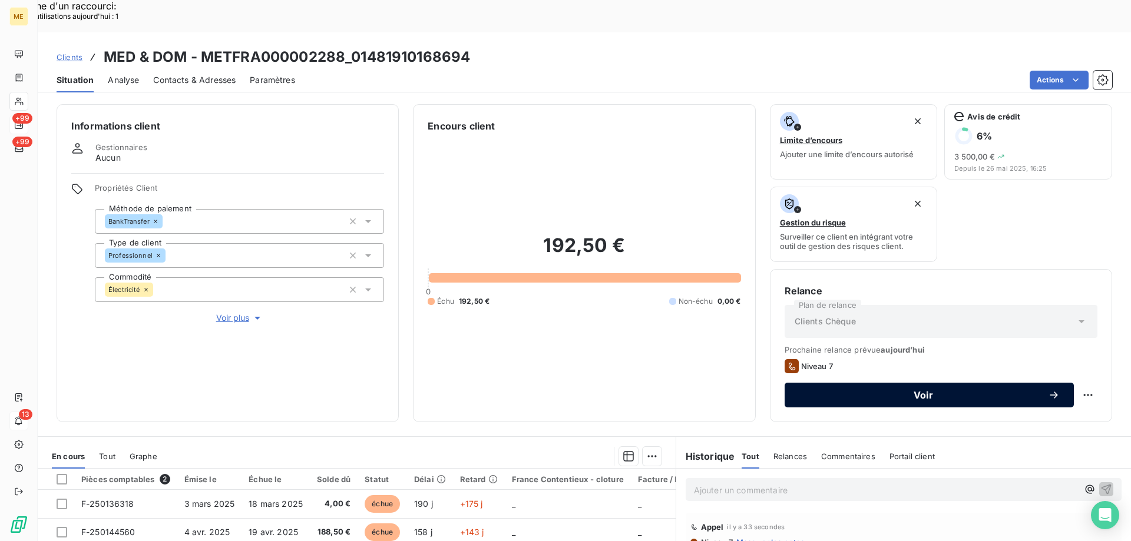
click at [891, 391] on span "Voir" at bounding box center [923, 395] width 249 height 9
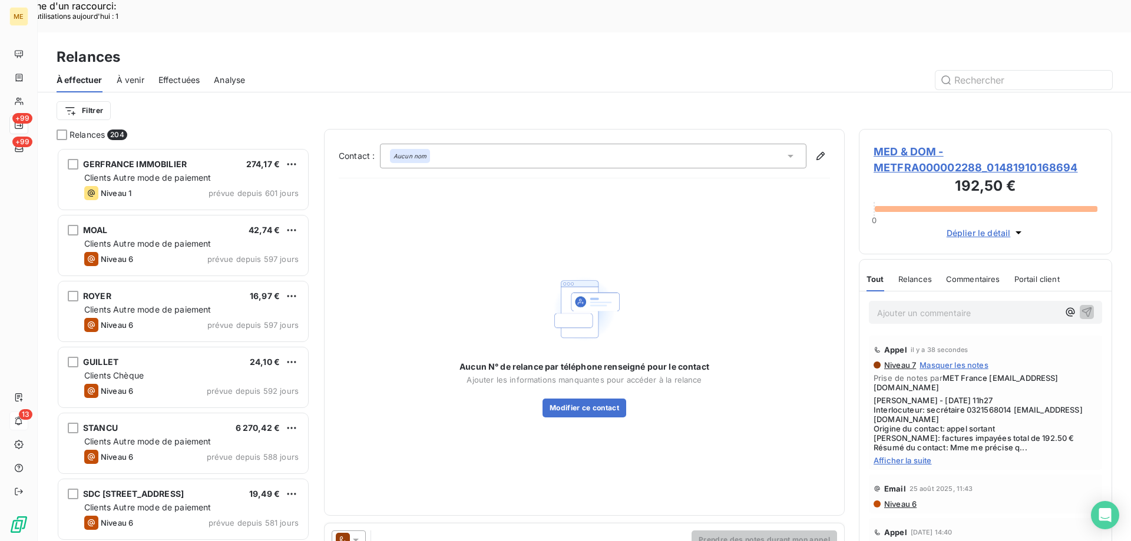
scroll to position [417, 245]
click at [352, 534] on icon at bounding box center [356, 540] width 12 height 12
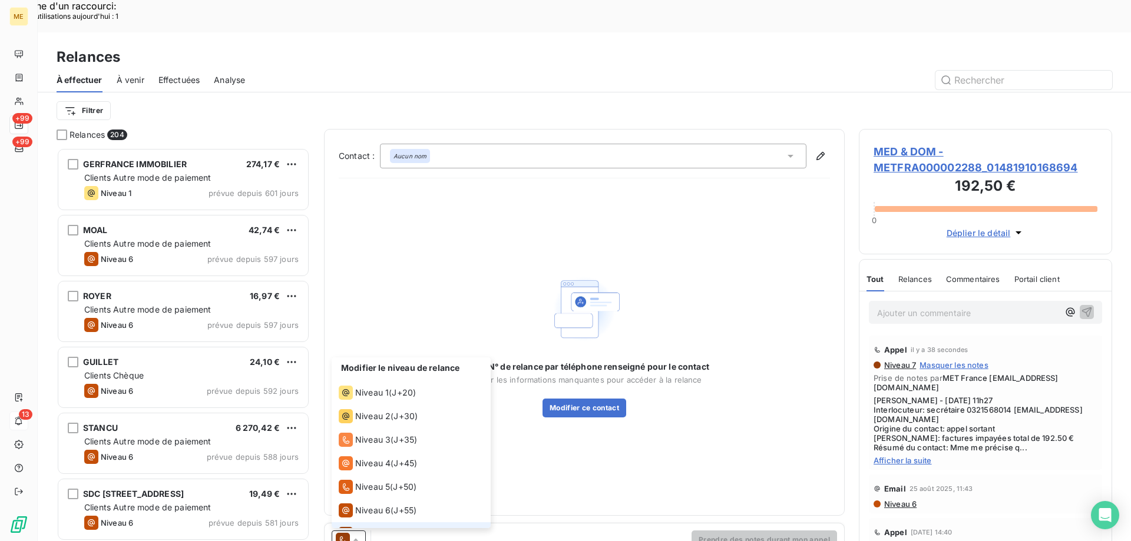
scroll to position [18, 0]
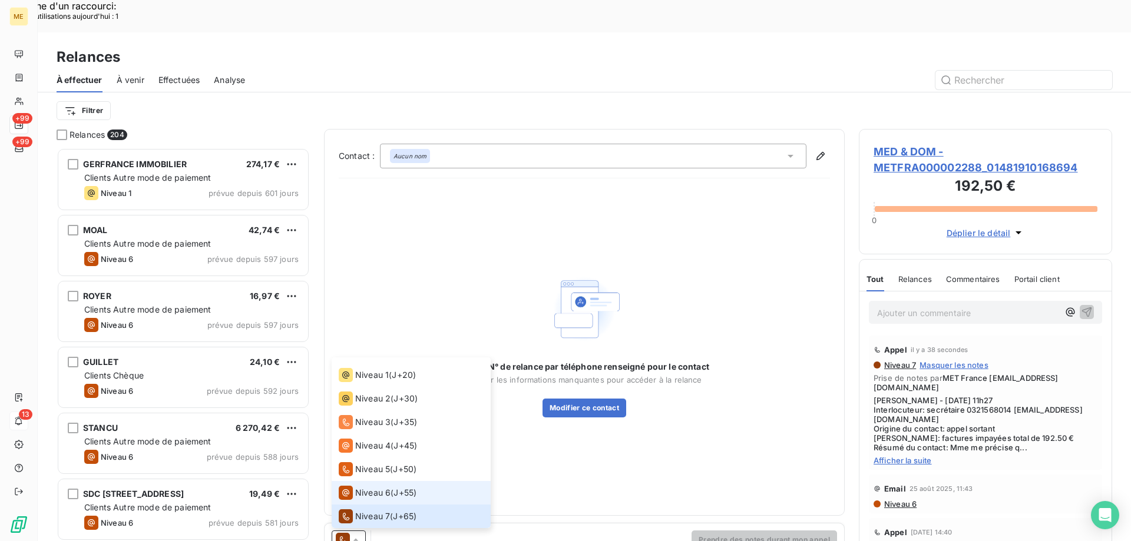
click at [356, 486] on div "Niveau 6" at bounding box center [365, 493] width 52 height 14
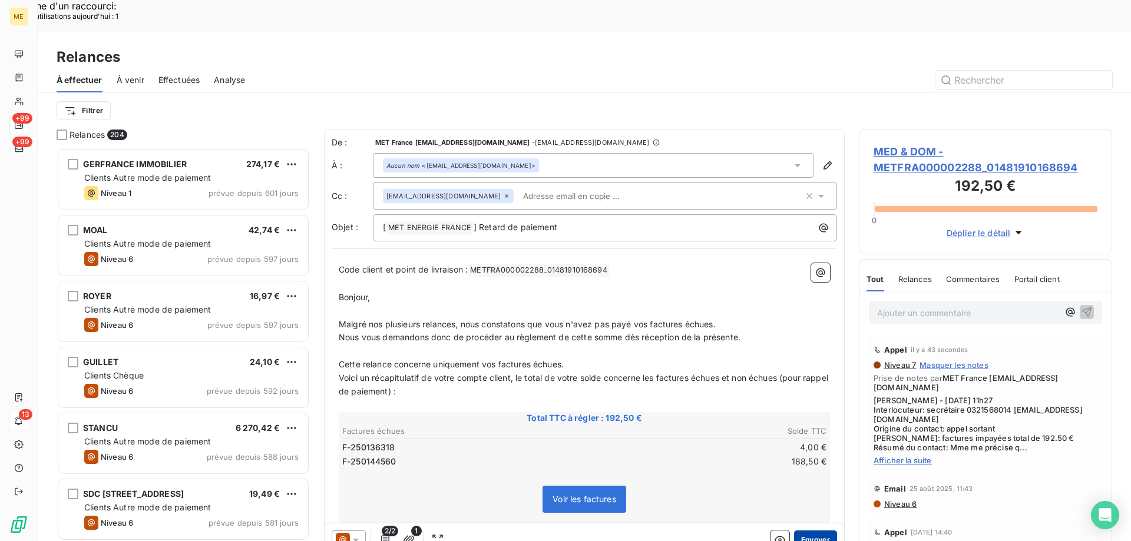
click at [818, 531] on button "Envoyer" at bounding box center [815, 540] width 43 height 19
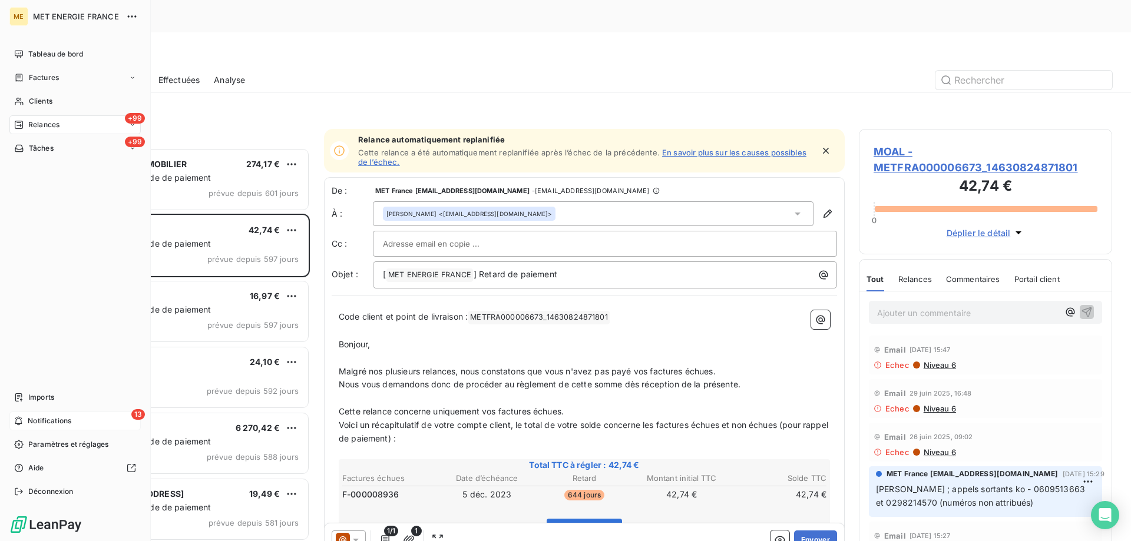
click at [44, 120] on span "Relances" at bounding box center [43, 125] width 31 height 11
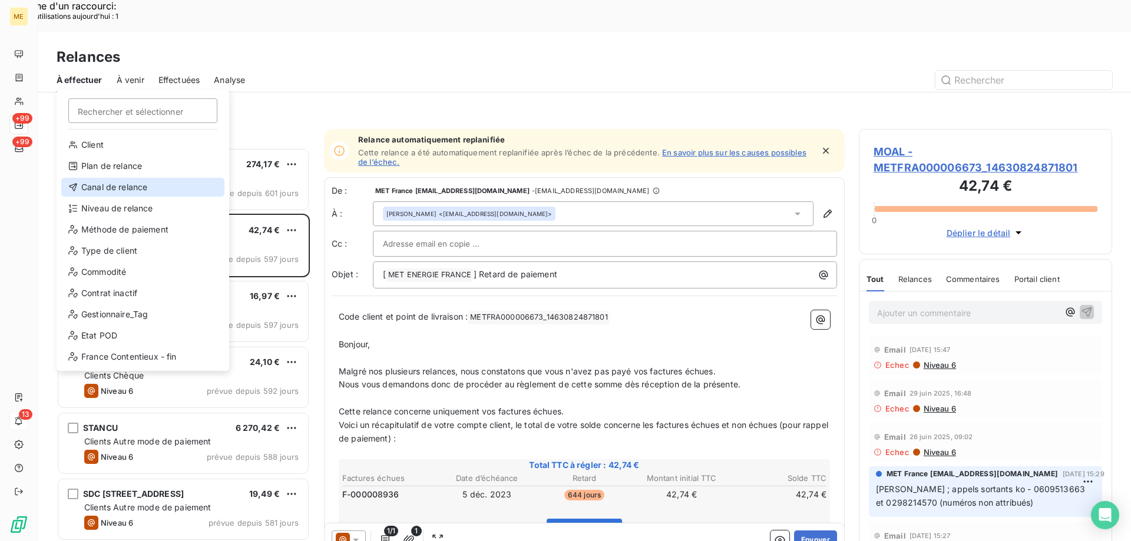
click at [121, 189] on div "Canal de relance" at bounding box center [142, 187] width 163 height 19
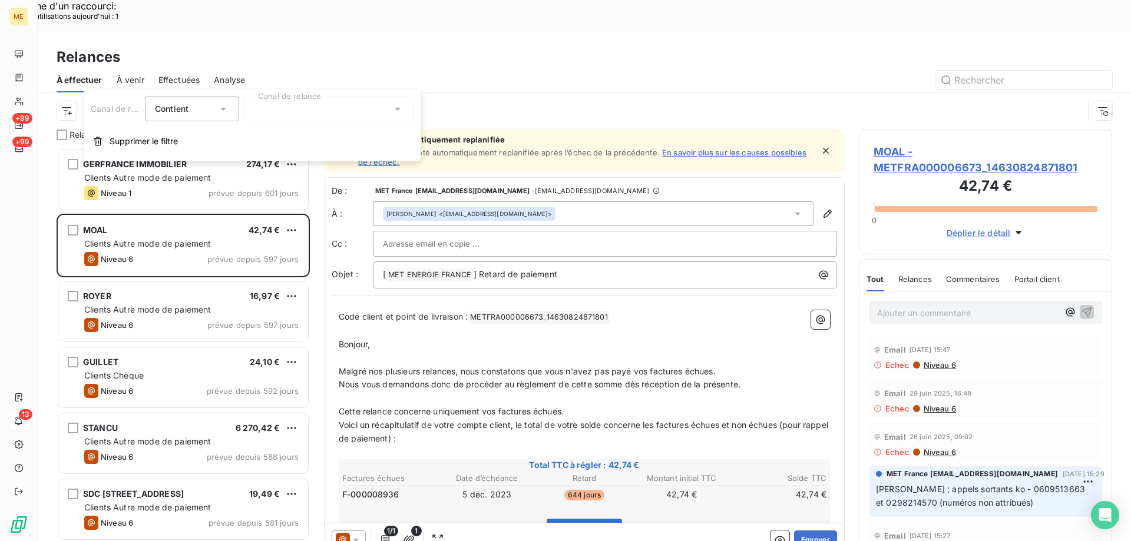
click at [337, 110] on div at bounding box center [329, 109] width 170 height 25
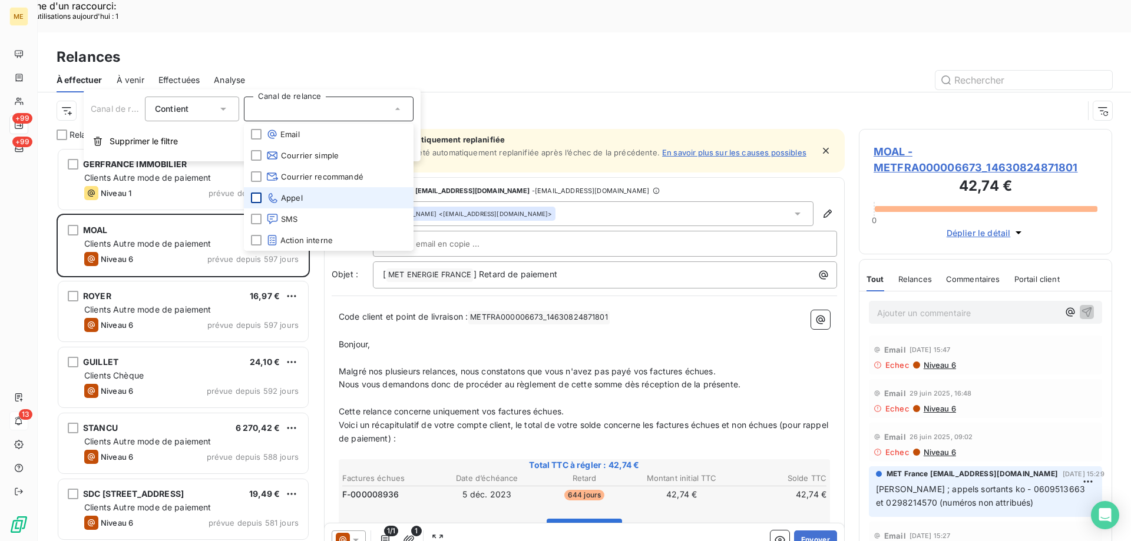
click at [259, 197] on div at bounding box center [256, 198] width 11 height 11
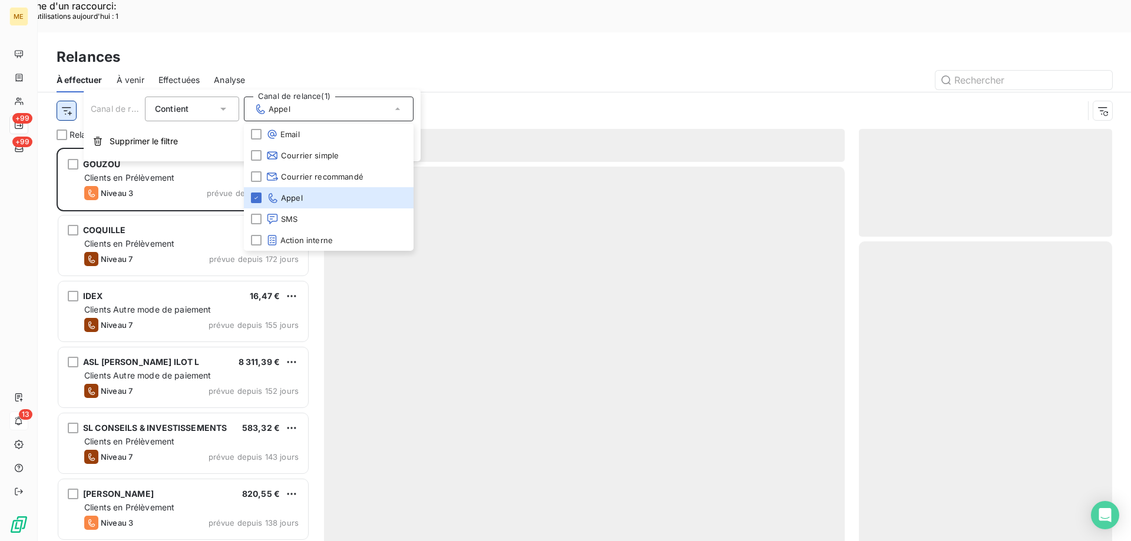
scroll to position [417, 245]
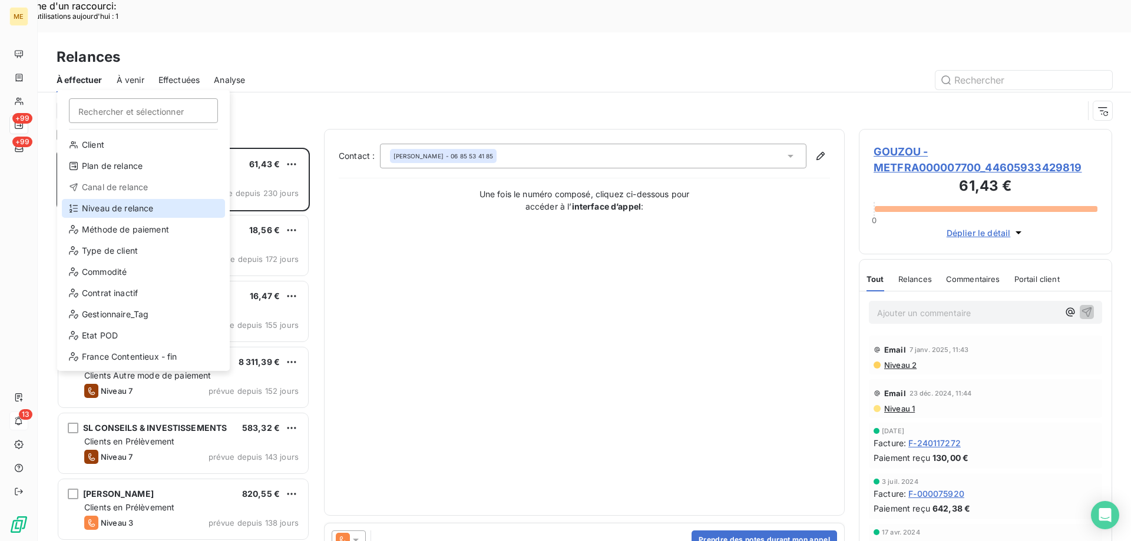
click at [96, 214] on div "Niveau de relance" at bounding box center [143, 208] width 163 height 19
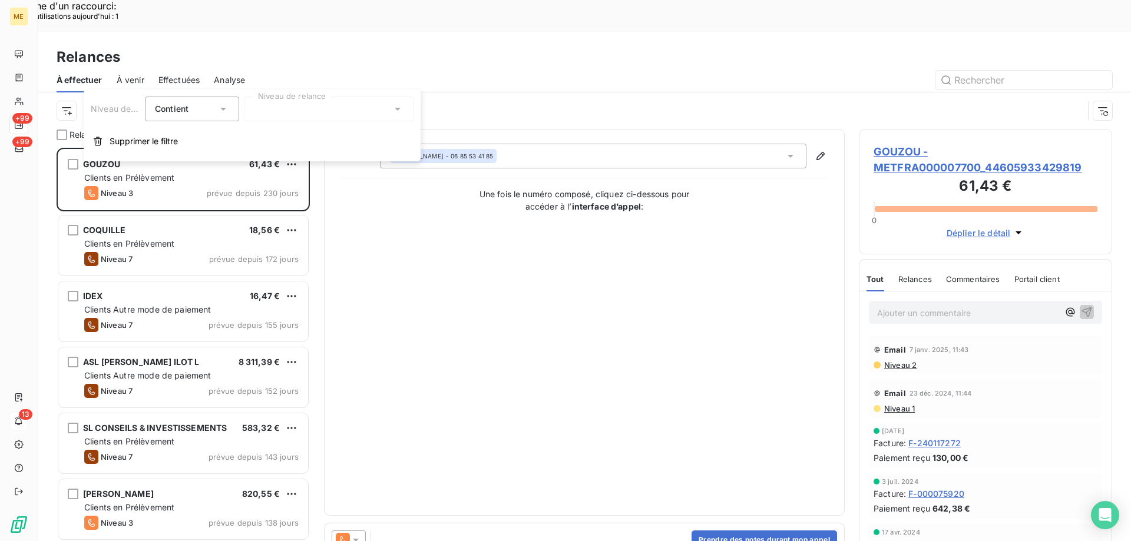
click at [275, 108] on div at bounding box center [329, 109] width 170 height 25
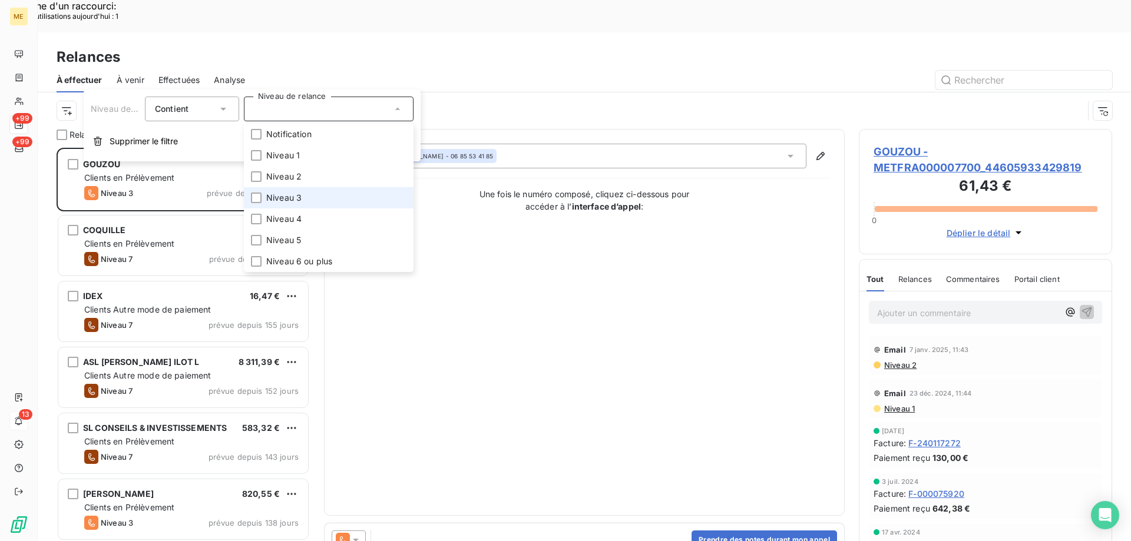
click at [276, 196] on span "Niveau 3" at bounding box center [283, 198] width 35 height 12
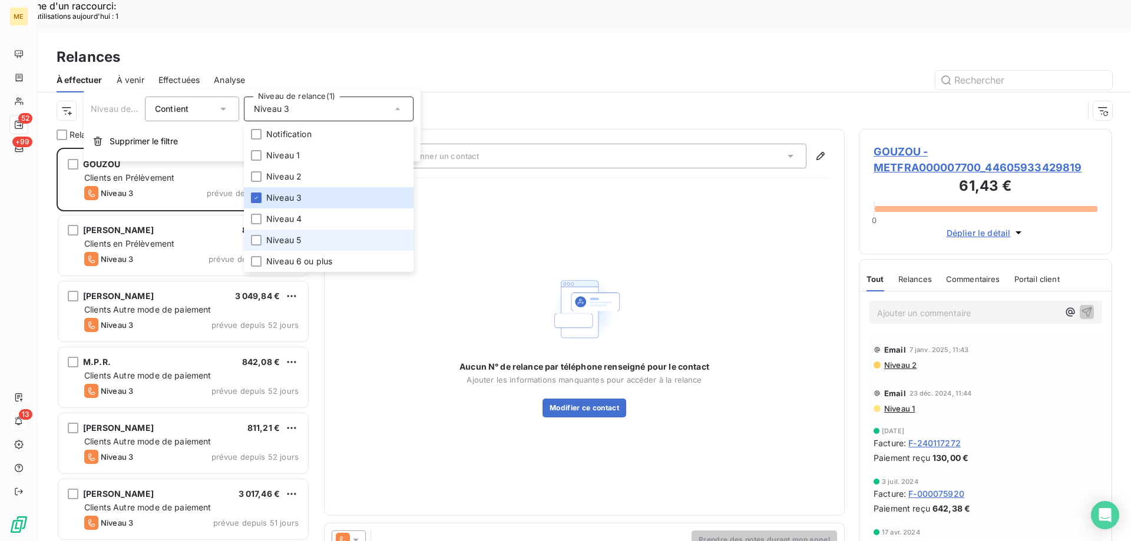
click at [284, 245] on span "Niveau 5" at bounding box center [283, 240] width 35 height 12
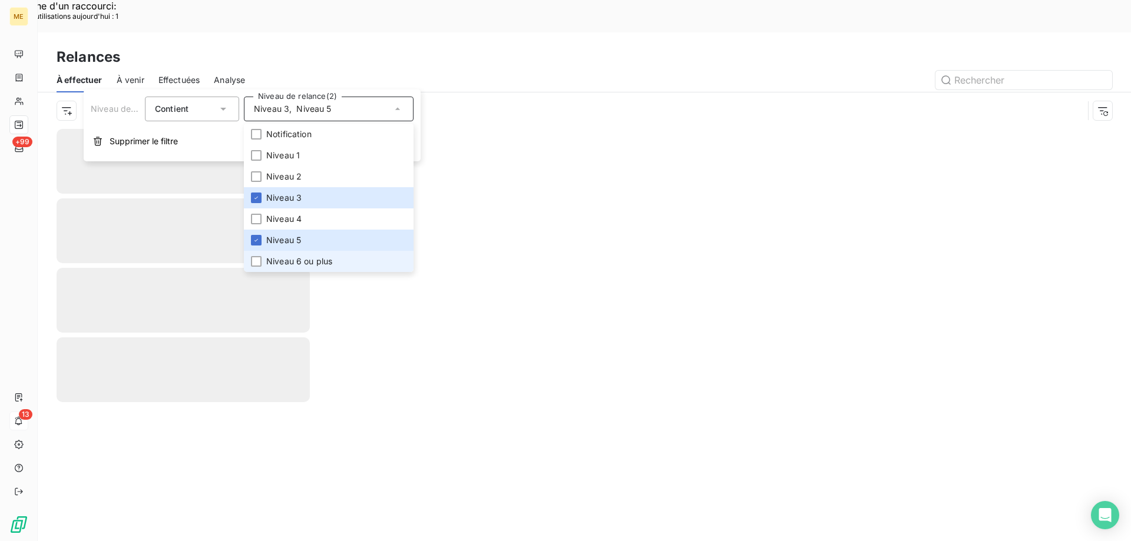
click at [280, 266] on span "Niveau 6 ou plus" at bounding box center [299, 262] width 66 height 12
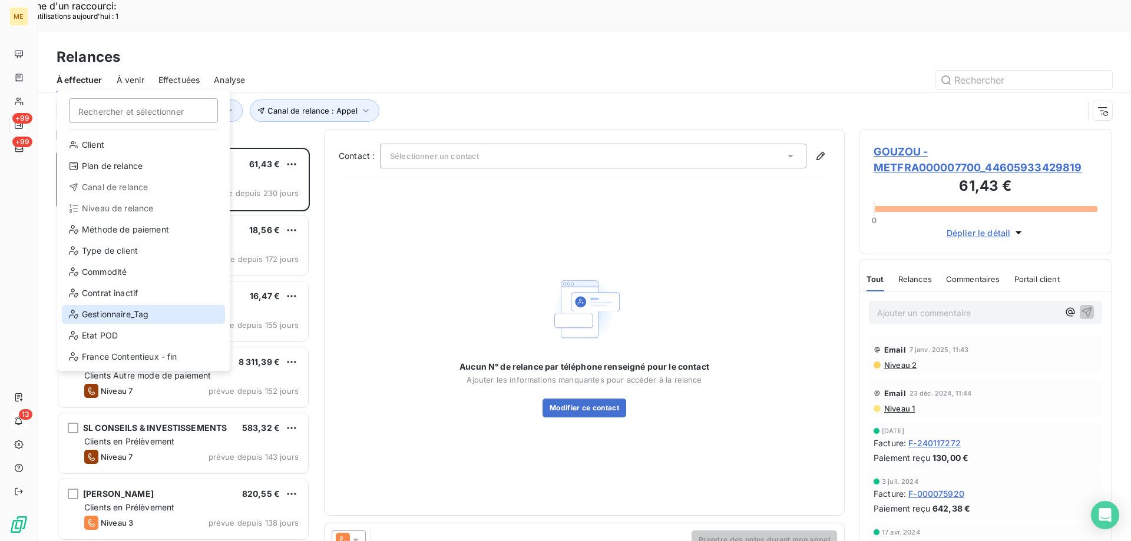
click at [112, 317] on div "Gestionnaire_Tag" at bounding box center [143, 314] width 163 height 19
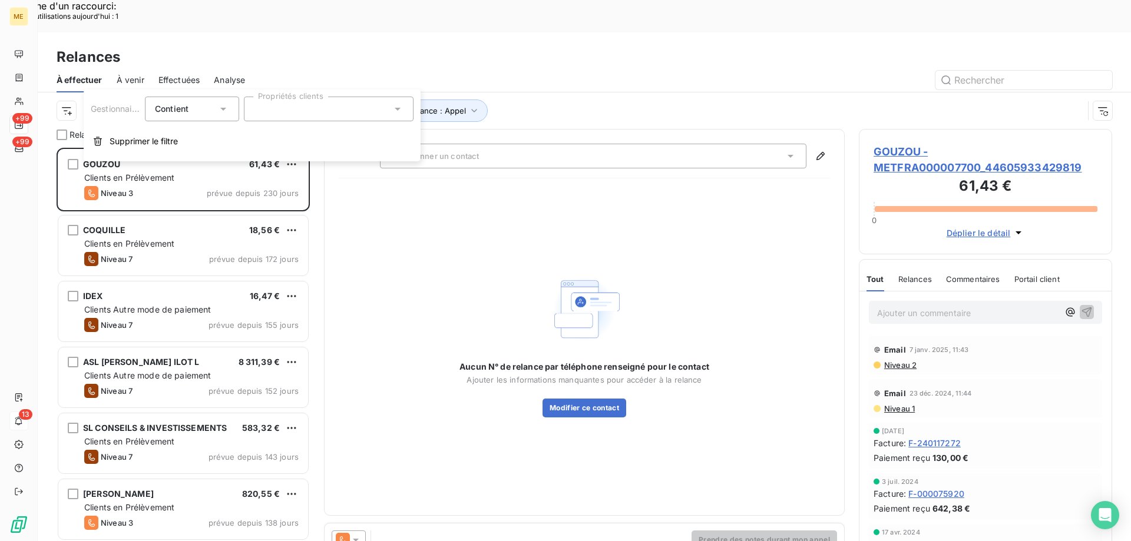
click at [309, 94] on div "Gestionnaire_Tag Contient is Propriétés clients Supprimer le filtre" at bounding box center [252, 126] width 337 height 72
click at [296, 110] on div at bounding box center [329, 109] width 170 height 25
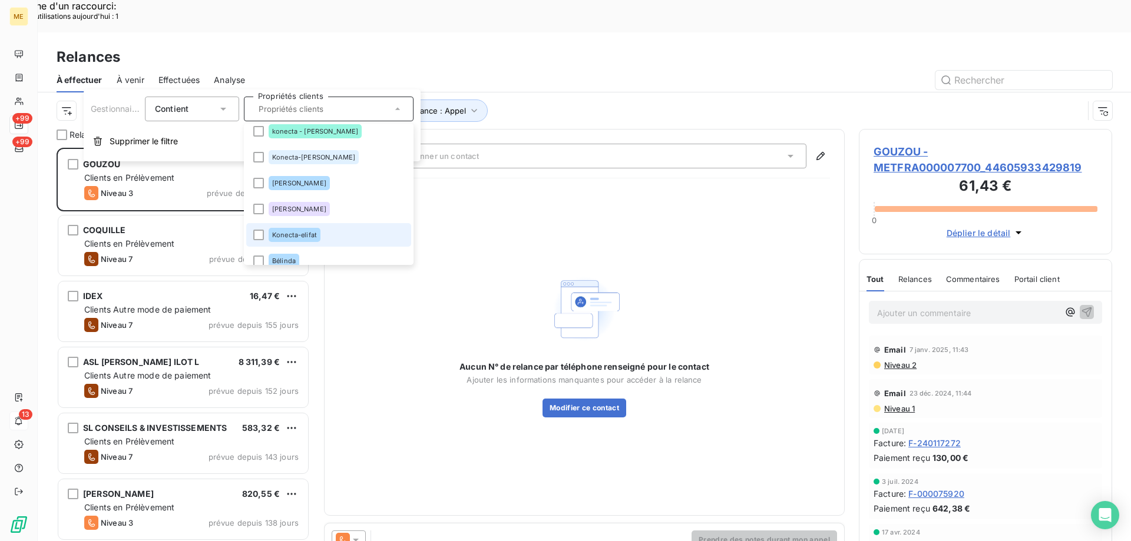
scroll to position [372, 0]
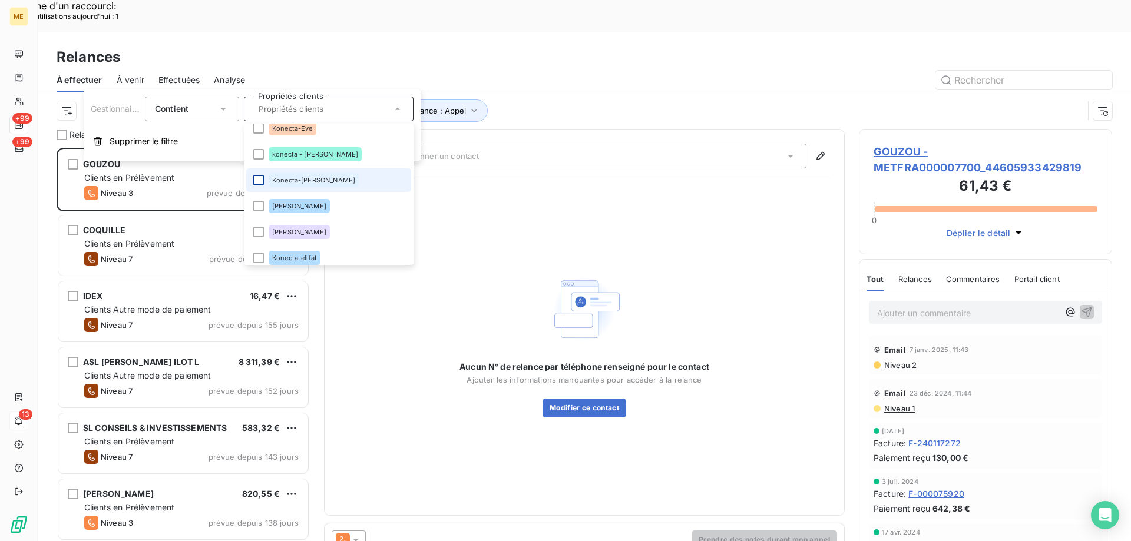
click at [256, 179] on div at bounding box center [258, 180] width 11 height 11
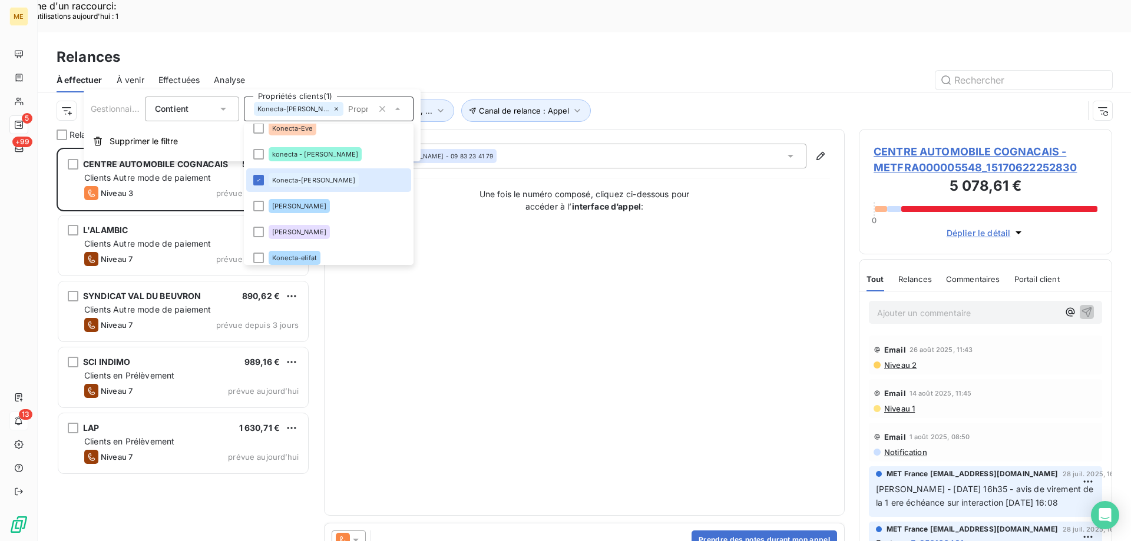
click at [561, 277] on div "Contact : [PERSON_NAME] - 09 83 23 41 79 Une fois le numéro composé, cliquez ci…" at bounding box center [584, 323] width 491 height 358
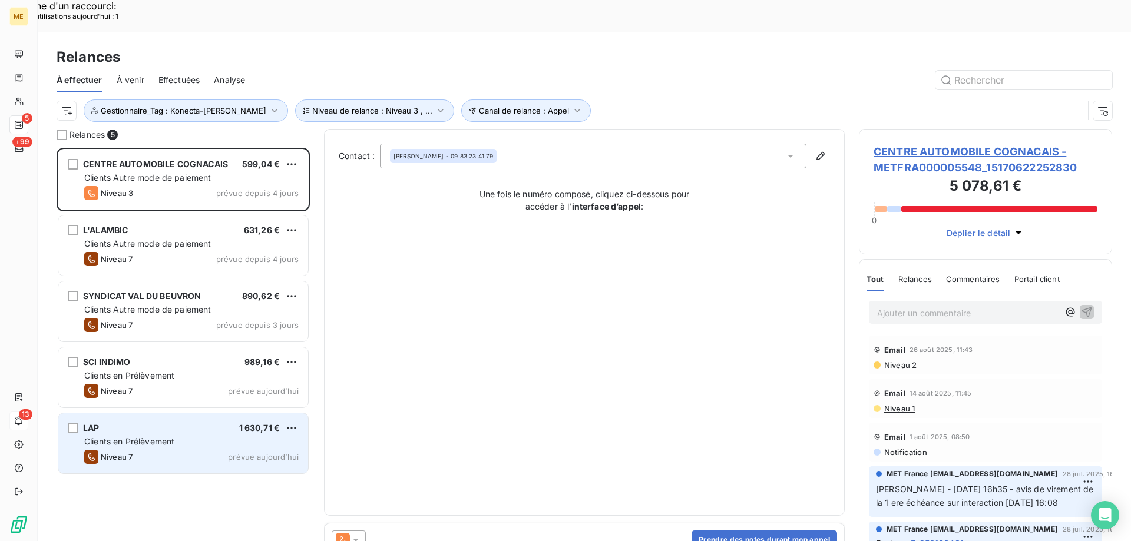
click at [141, 437] on span "Clients en Prélèvement" at bounding box center [129, 442] width 90 height 10
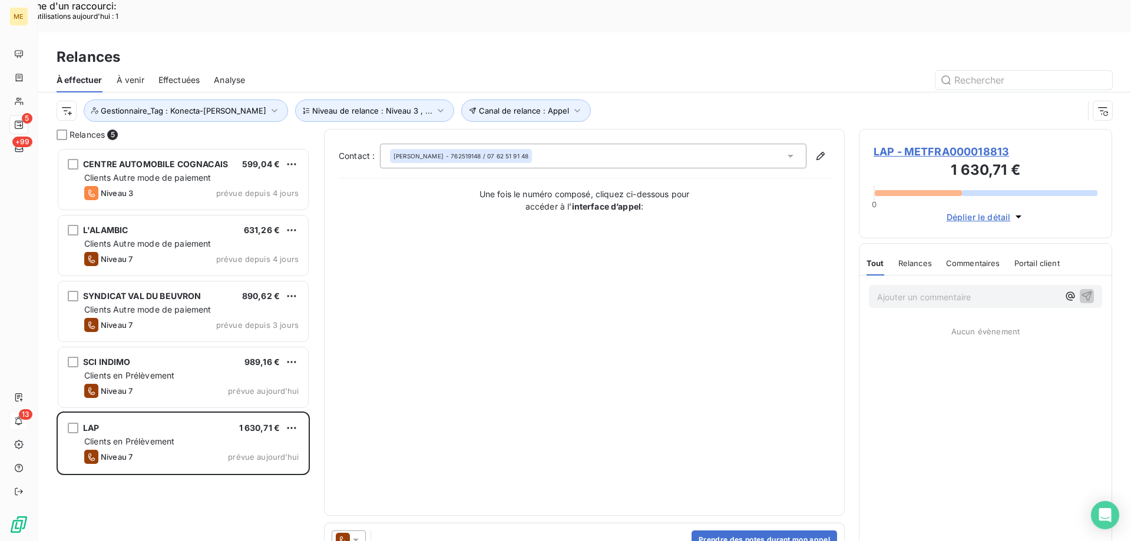
click at [928, 144] on span "LAP - METFRA000018813" at bounding box center [986, 152] width 224 height 16
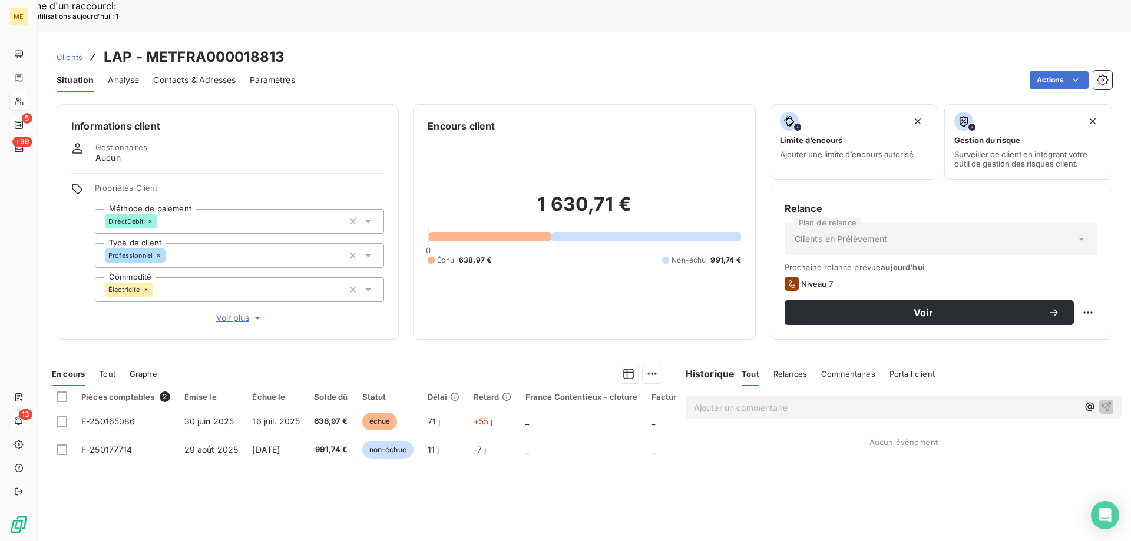
click at [222, 312] on span "Voir plus" at bounding box center [239, 318] width 47 height 12
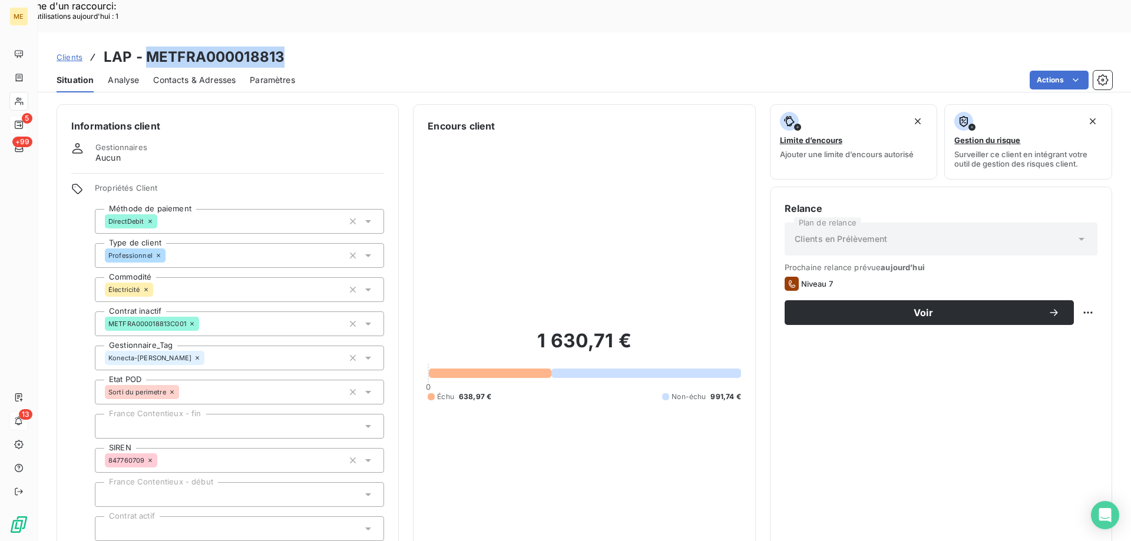
drag, startPoint x: 148, startPoint y: 26, endPoint x: 280, endPoint y: 34, distance: 132.2
click at [280, 47] on h3 "LAP - METFRA000018813" at bounding box center [194, 57] width 181 height 21
copy h3 "METFRA000018813"
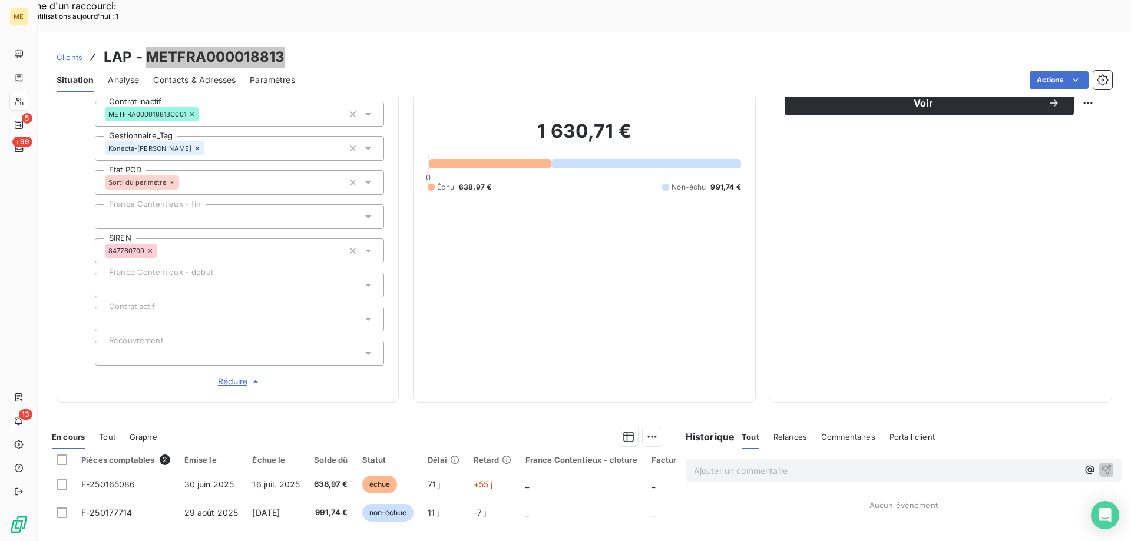
scroll to position [339, 0]
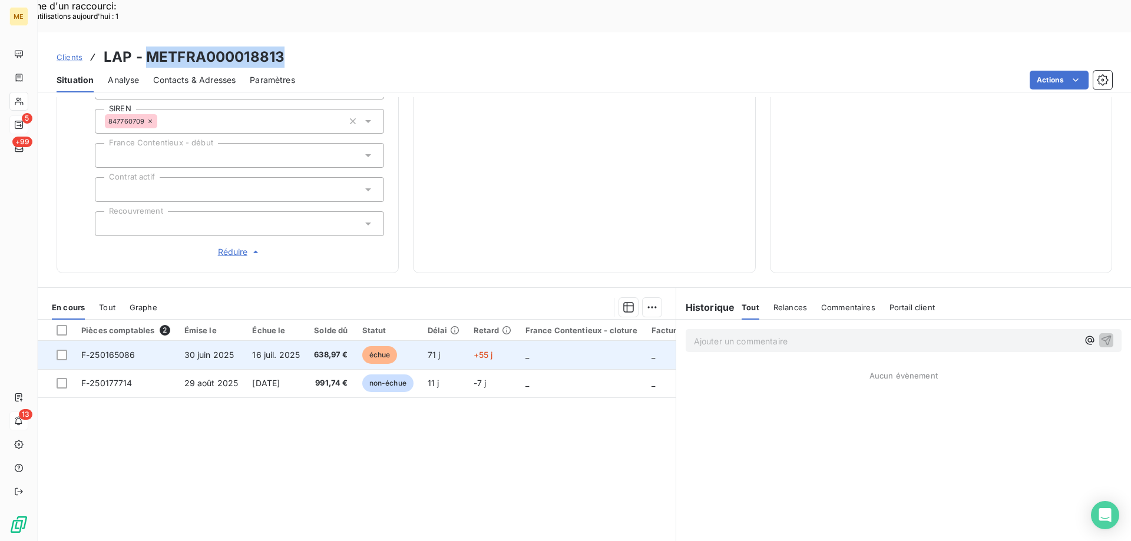
click at [125, 350] on span "F-250165086" at bounding box center [108, 355] width 54 height 10
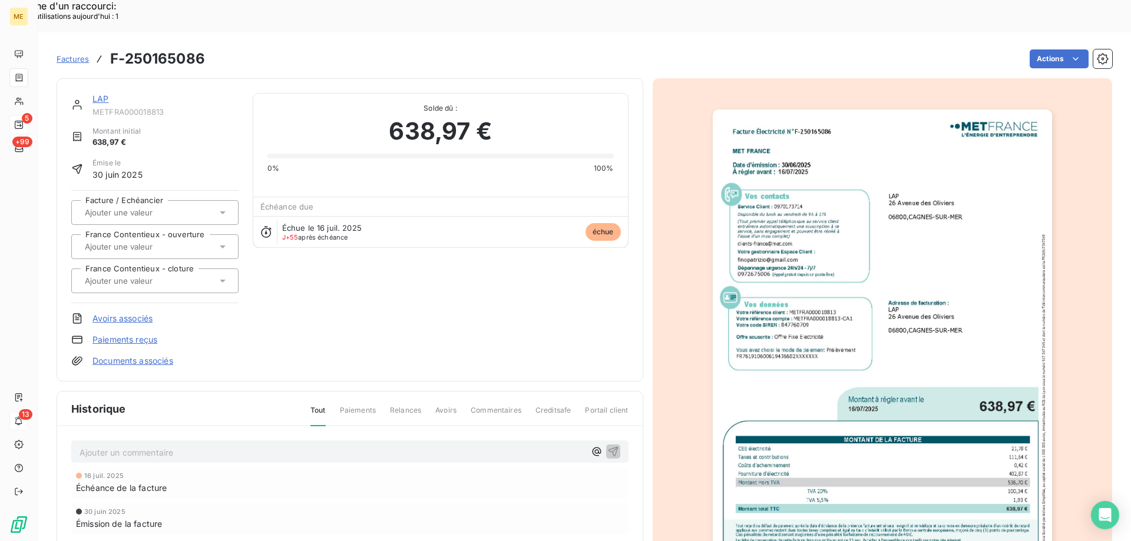
click at [94, 94] on link "LAP" at bounding box center [100, 99] width 16 height 10
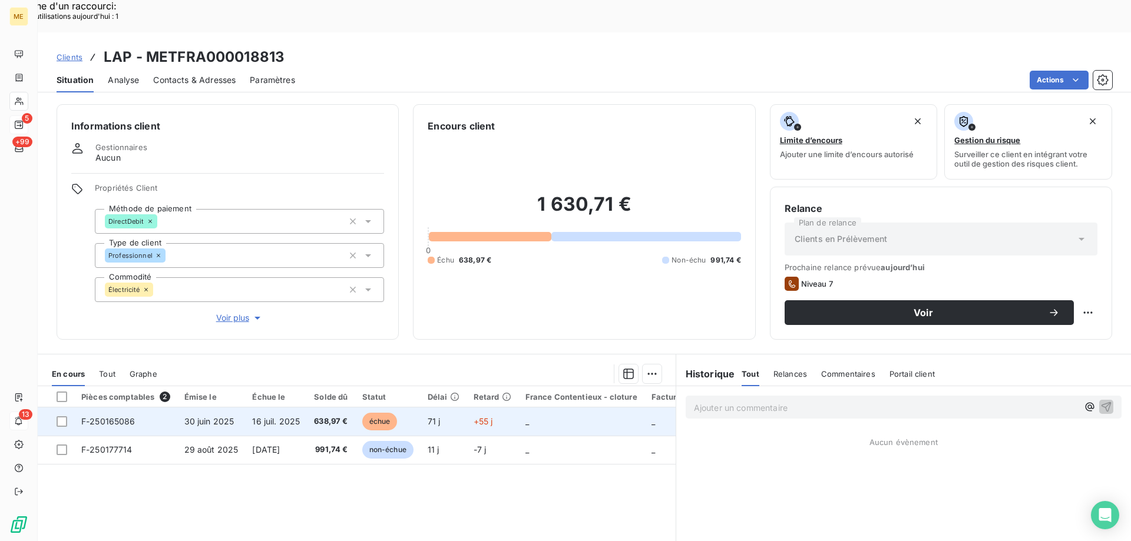
click at [110, 408] on td "F-250165086" at bounding box center [125, 422] width 103 height 28
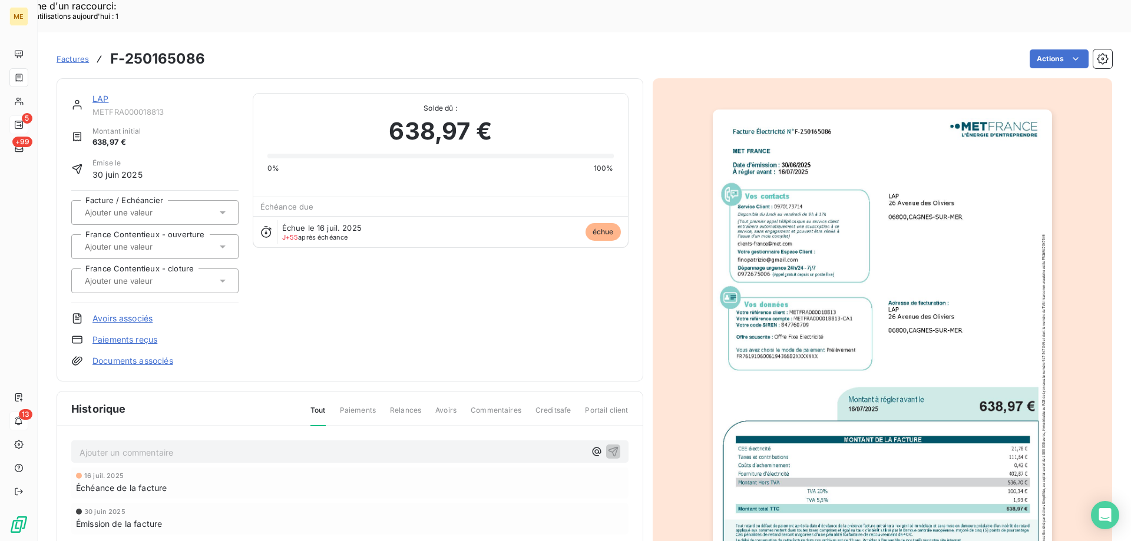
click at [97, 93] on div "LAP" at bounding box center [165, 99] width 146 height 12
click at [97, 94] on link "LAP" at bounding box center [100, 99] width 16 height 10
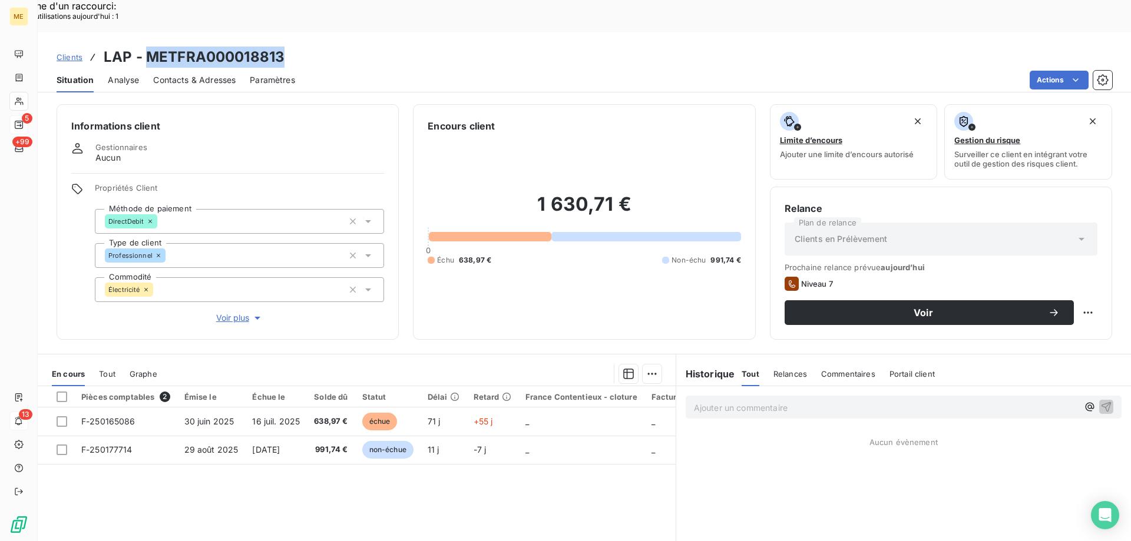
drag, startPoint x: 146, startPoint y: 24, endPoint x: 317, endPoint y: 24, distance: 171.4
click at [317, 47] on div "Clients LAP - METFRA000018813" at bounding box center [584, 57] width 1093 height 21
copy h3 "METFRA000018813"
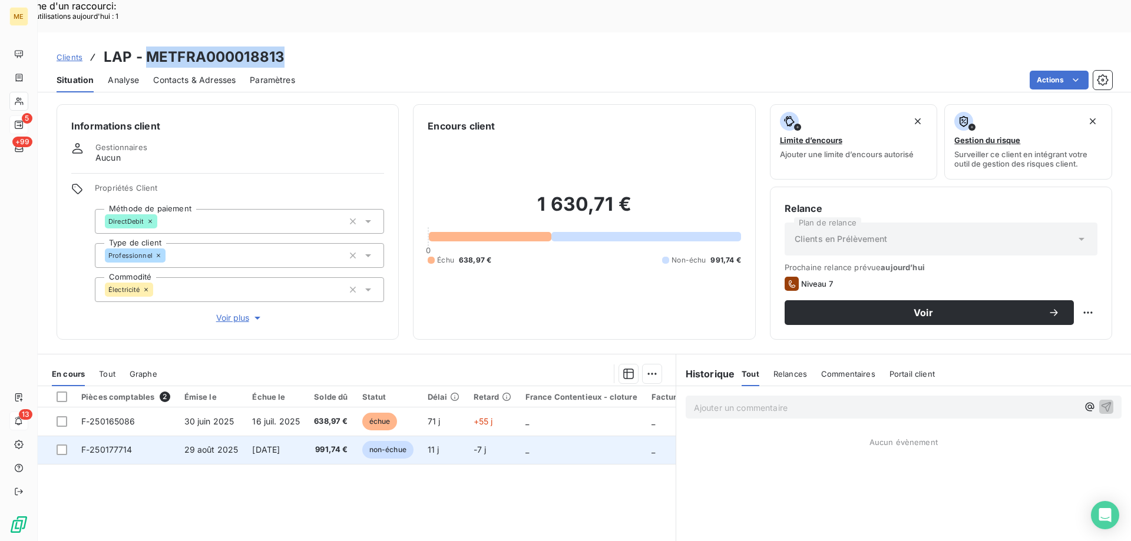
click at [99, 436] on td "F-250177714" at bounding box center [125, 450] width 103 height 28
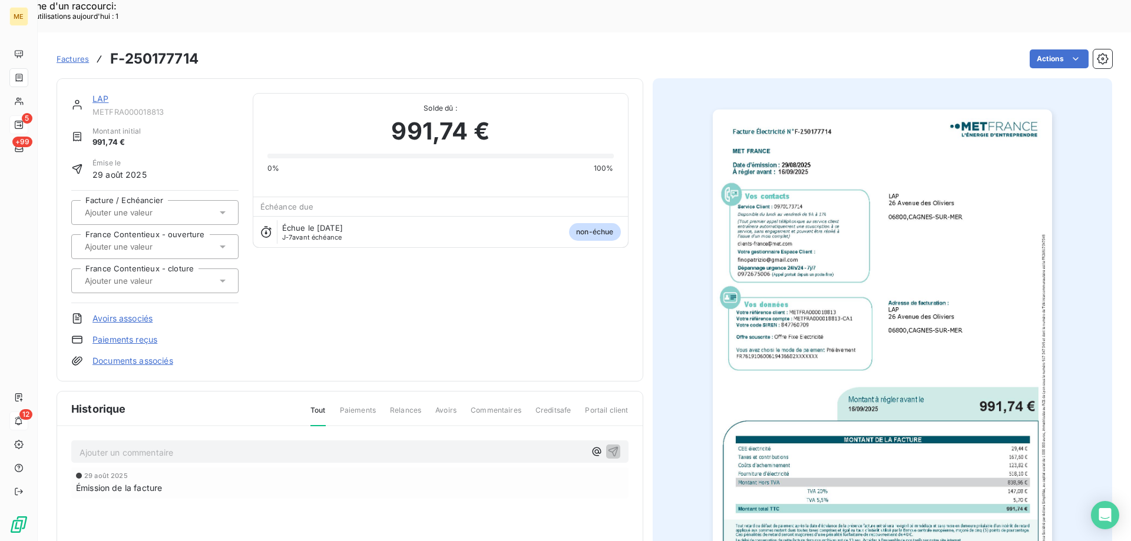
click at [102, 94] on link "LAP" at bounding box center [100, 99] width 16 height 10
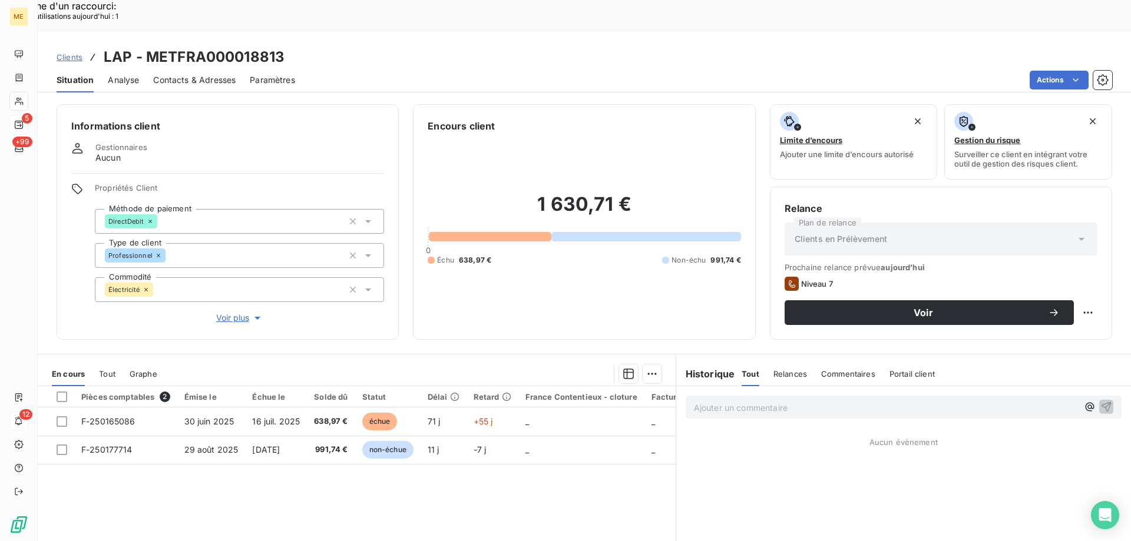
click at [227, 312] on span "Voir plus" at bounding box center [239, 318] width 47 height 12
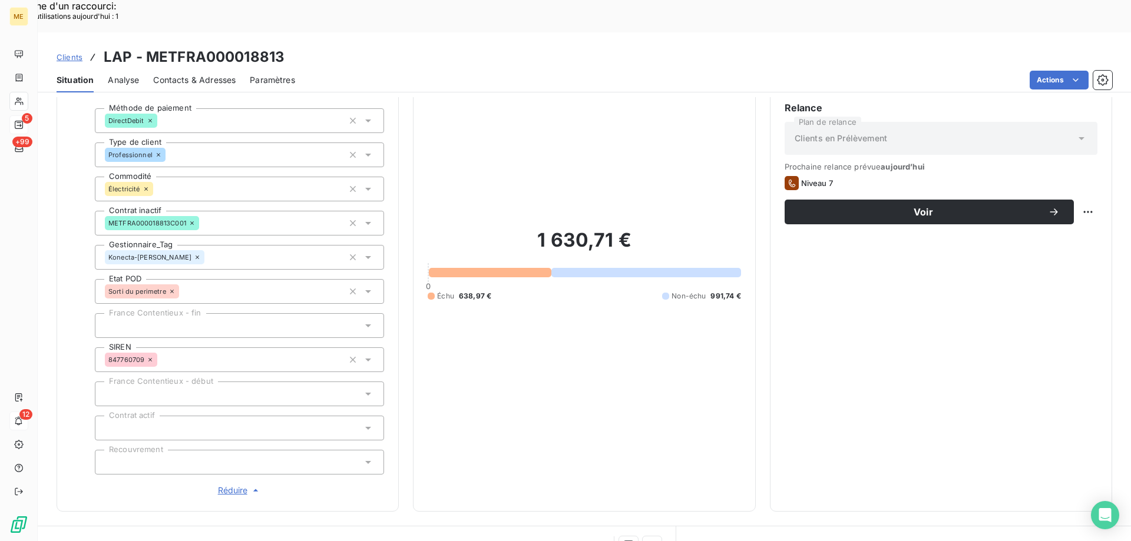
scroll to position [118, 0]
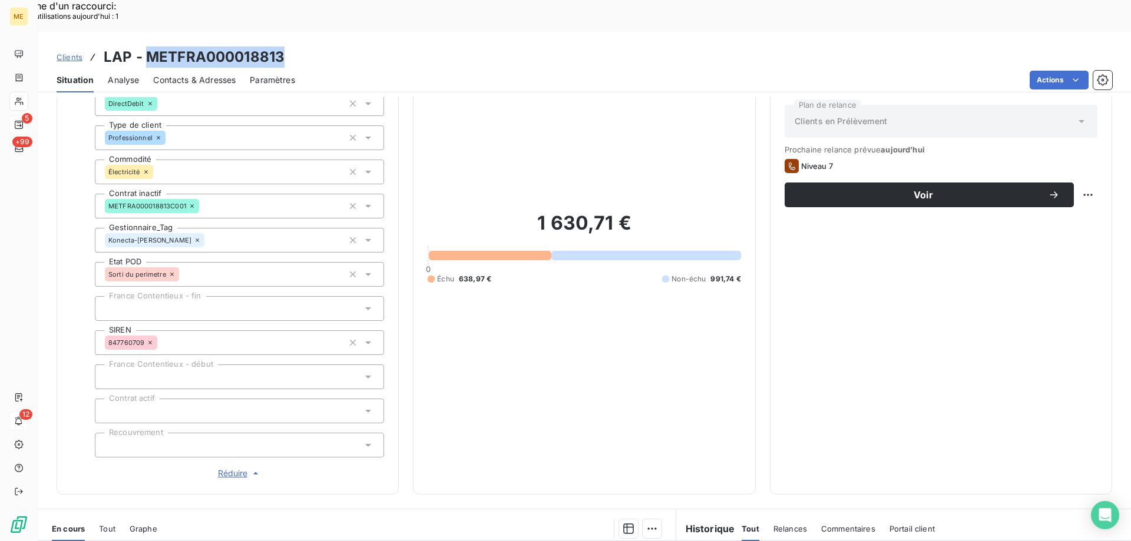
drag, startPoint x: 143, startPoint y: 25, endPoint x: 288, endPoint y: 30, distance: 144.4
click at [288, 47] on div "Clients LAP - METFRA000018813" at bounding box center [584, 57] width 1093 height 21
copy h3 "METFRA000018813"
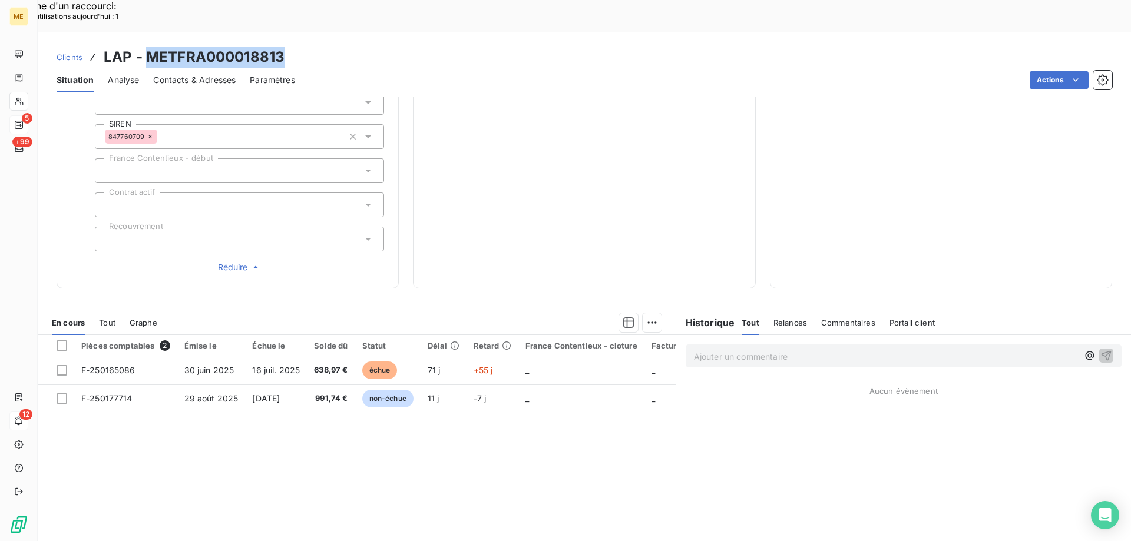
scroll to position [339, 0]
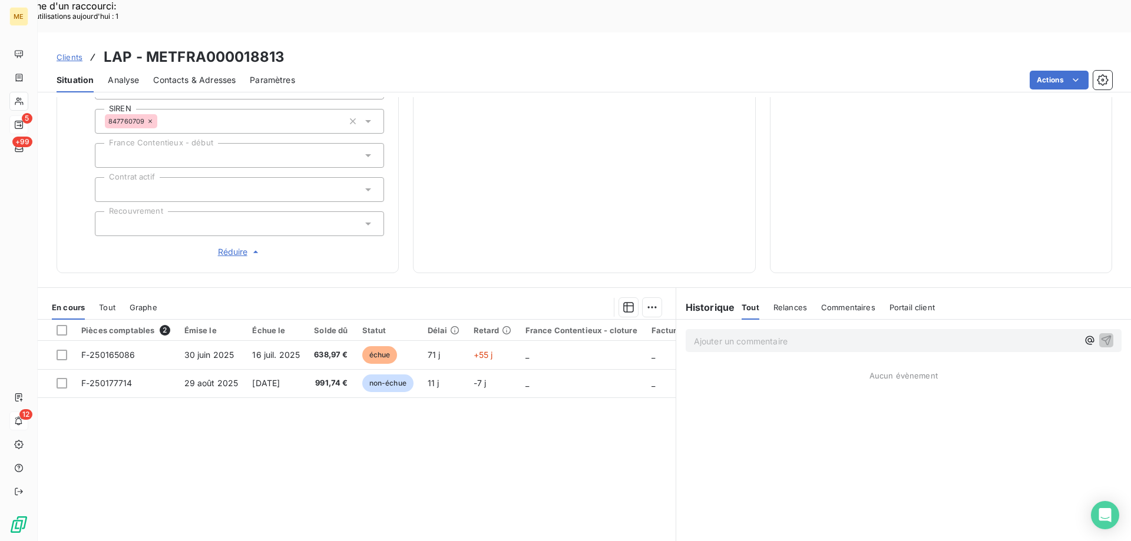
click at [723, 329] on div "Ajouter un commentaire ﻿" at bounding box center [904, 340] width 436 height 23
click at [722, 334] on p "Ajouter un commentaire ﻿" at bounding box center [886, 341] width 384 height 15
click at [197, 74] on span "Contacts & Adresses" at bounding box center [194, 80] width 82 height 12
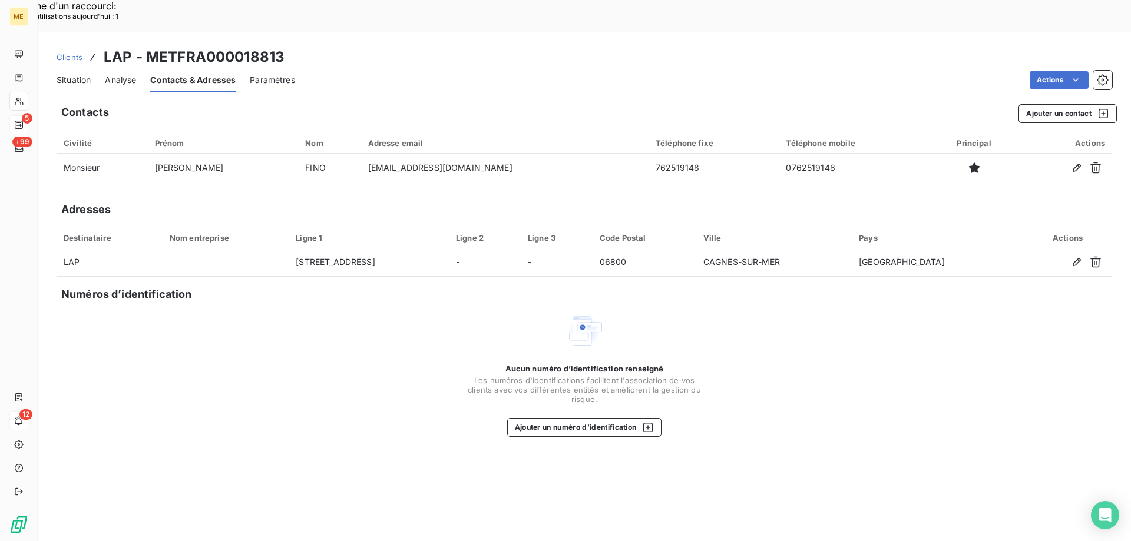
click at [80, 74] on span "Situation" at bounding box center [74, 80] width 34 height 12
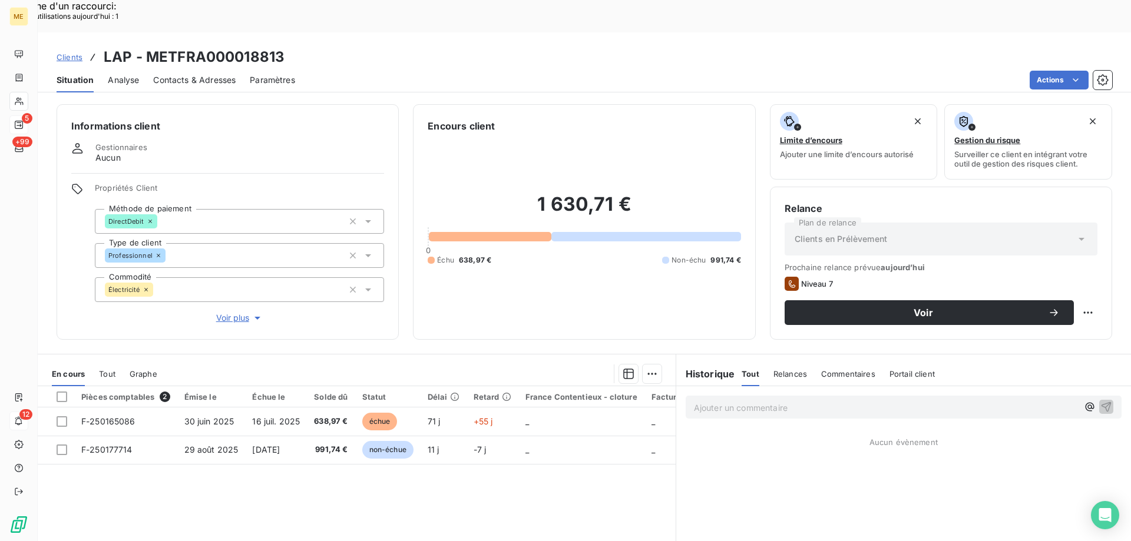
click at [190, 74] on span "Contacts & Adresses" at bounding box center [194, 80] width 82 height 12
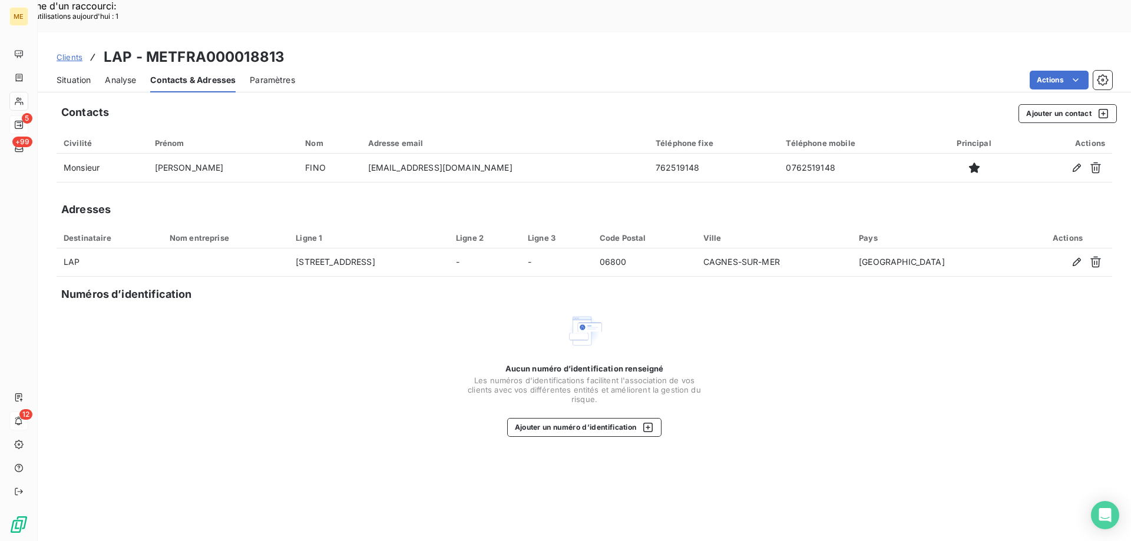
click at [67, 74] on span "Situation" at bounding box center [74, 80] width 34 height 12
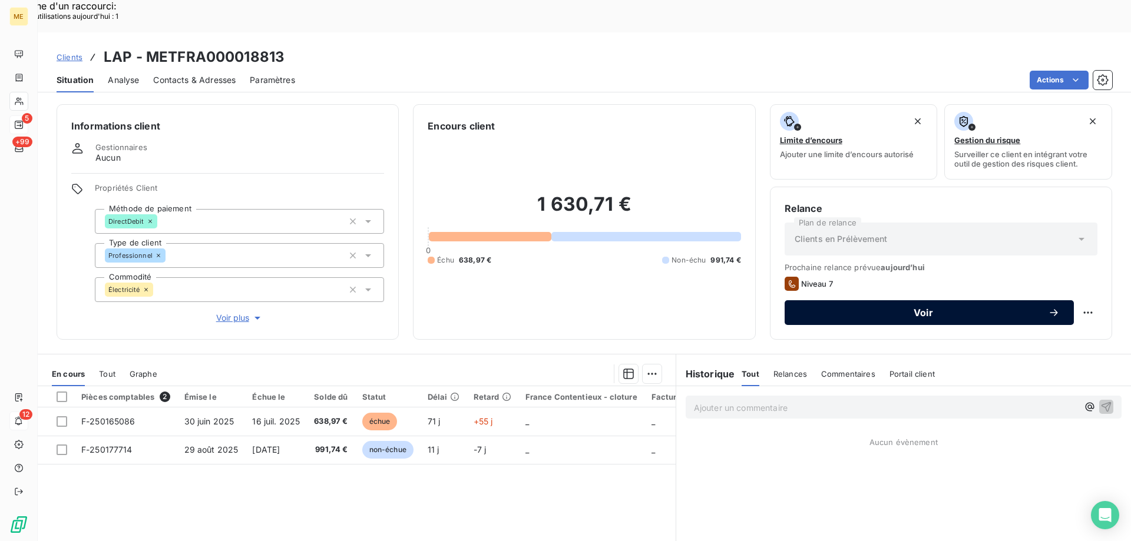
click at [887, 308] on span "Voir" at bounding box center [923, 312] width 249 height 9
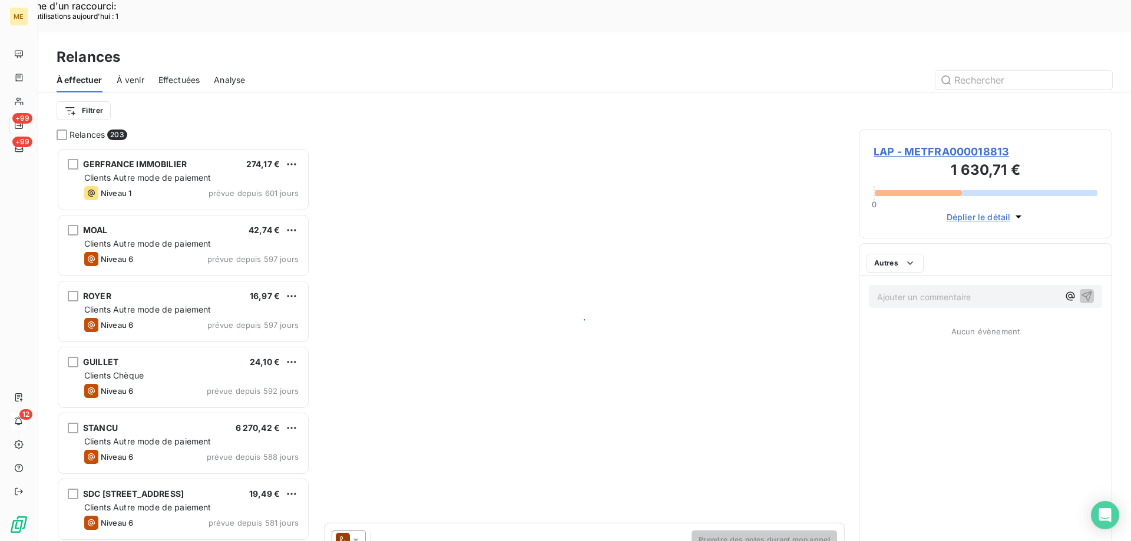
scroll to position [417, 245]
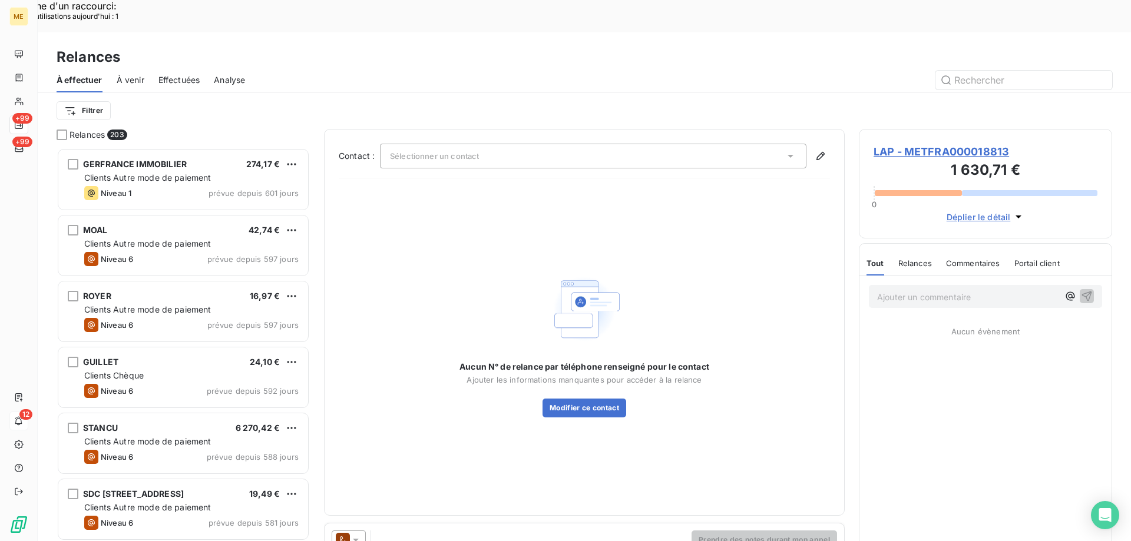
click at [352, 534] on icon at bounding box center [356, 540] width 12 height 12
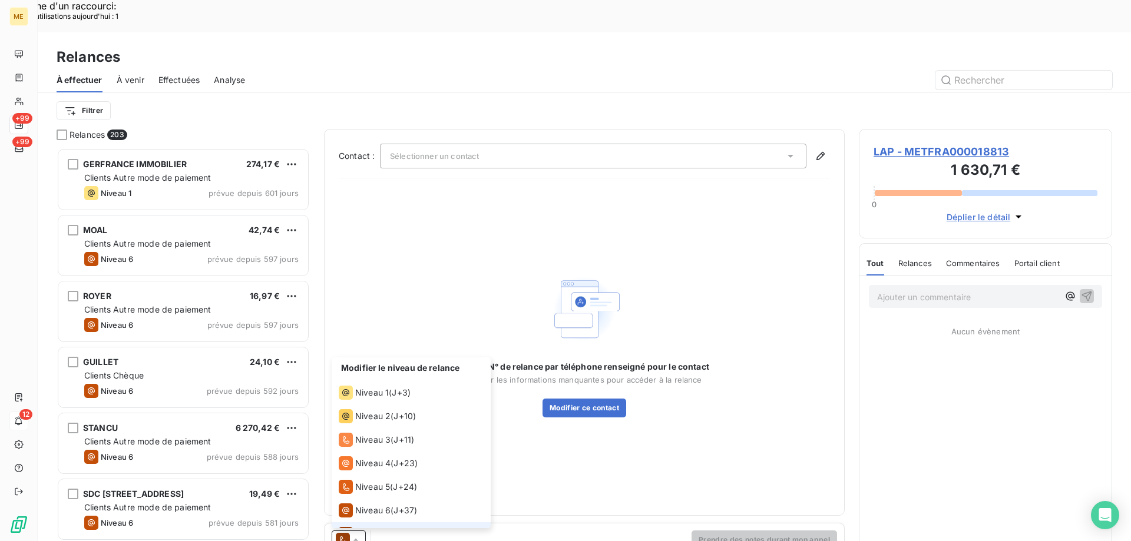
scroll to position [18, 0]
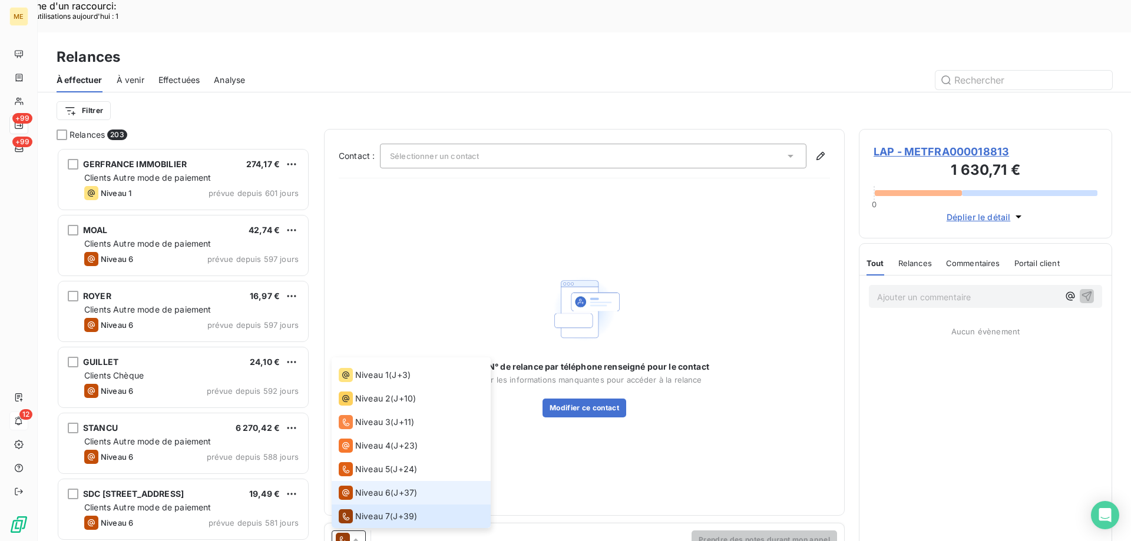
click at [359, 481] on li "Niveau 6 ( J+37 )" at bounding box center [411, 493] width 159 height 24
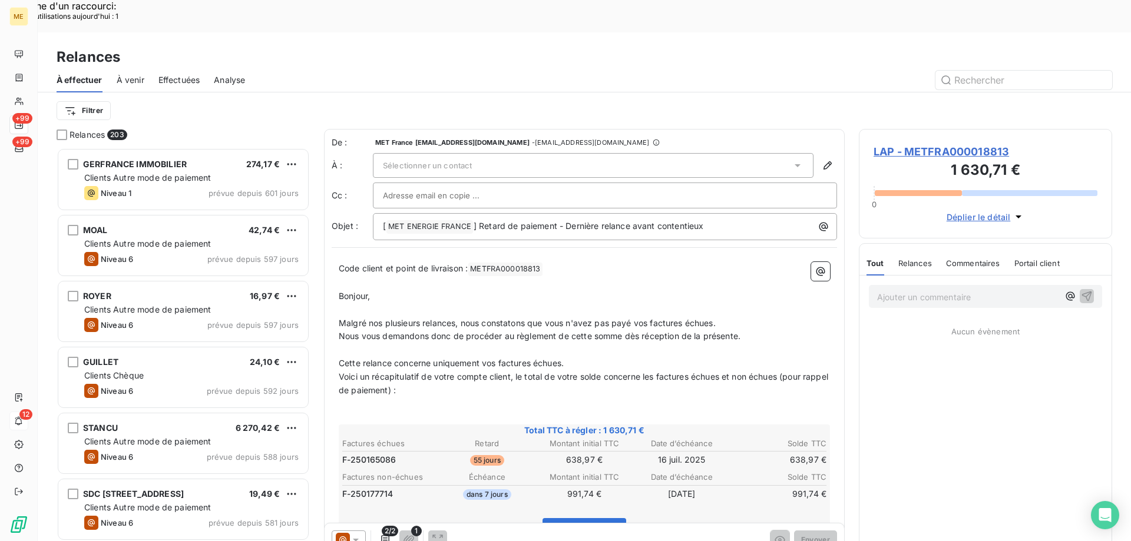
click at [438, 153] on div "Sélectionner un contact" at bounding box center [593, 165] width 441 height 25
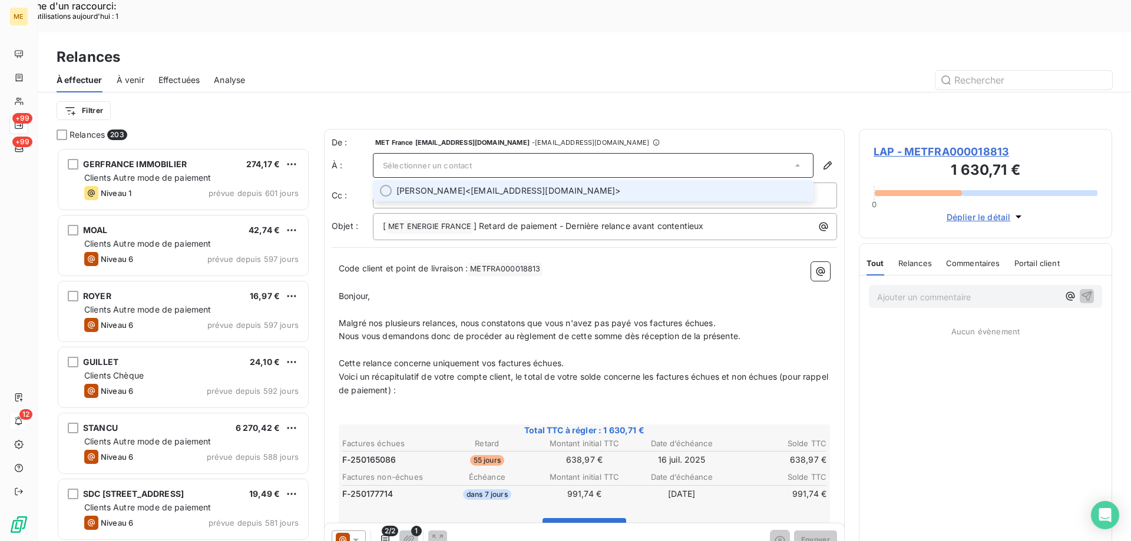
click at [451, 185] on span "Patrizio FINO <finopatrizio@gmail.com>" at bounding box center [602, 191] width 410 height 12
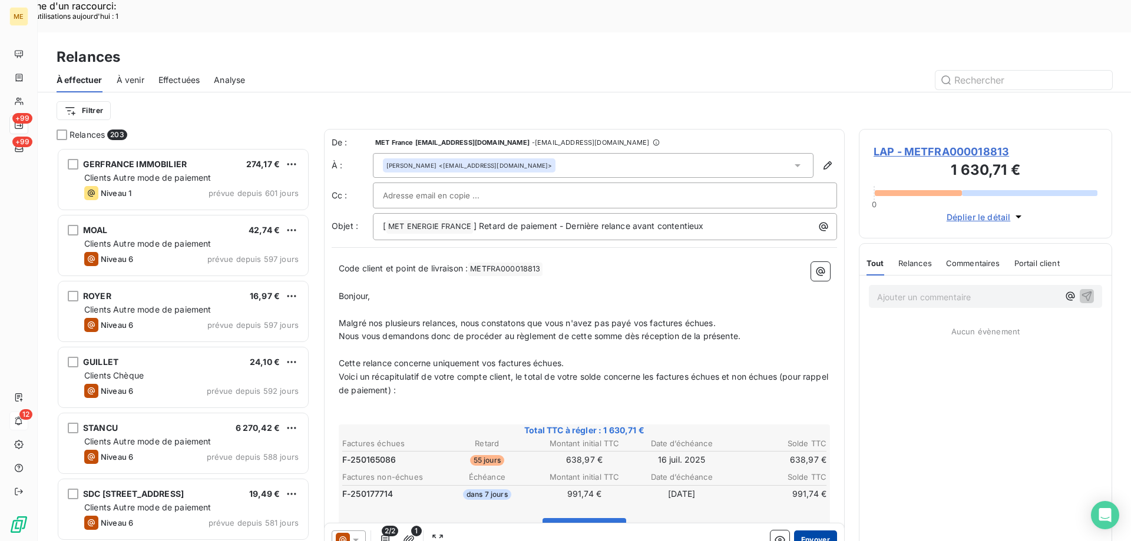
click at [804, 531] on button "Envoyer" at bounding box center [815, 540] width 43 height 19
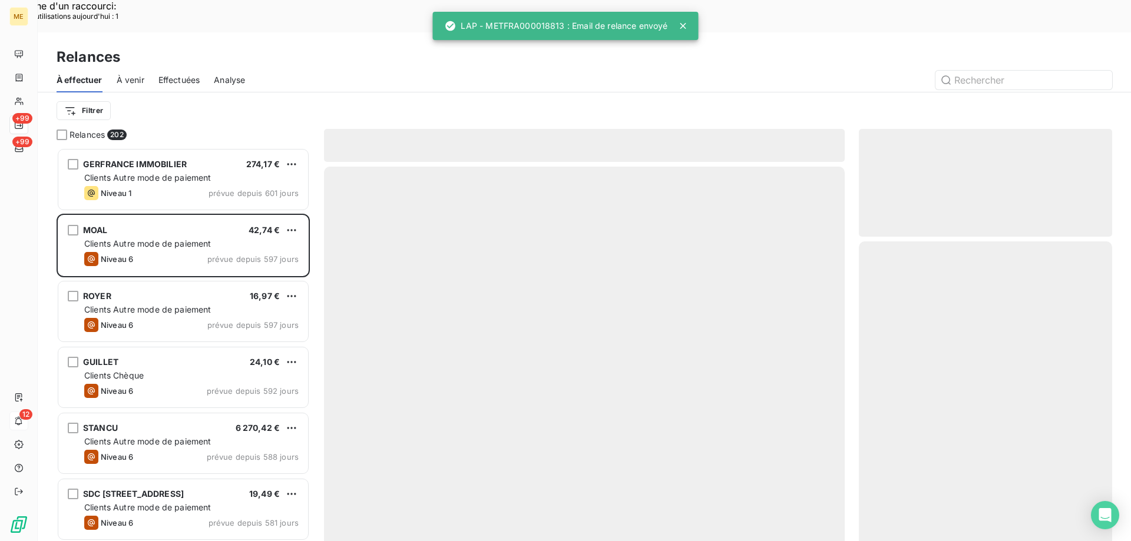
click at [194, 74] on span "Effectuées" at bounding box center [179, 80] width 42 height 12
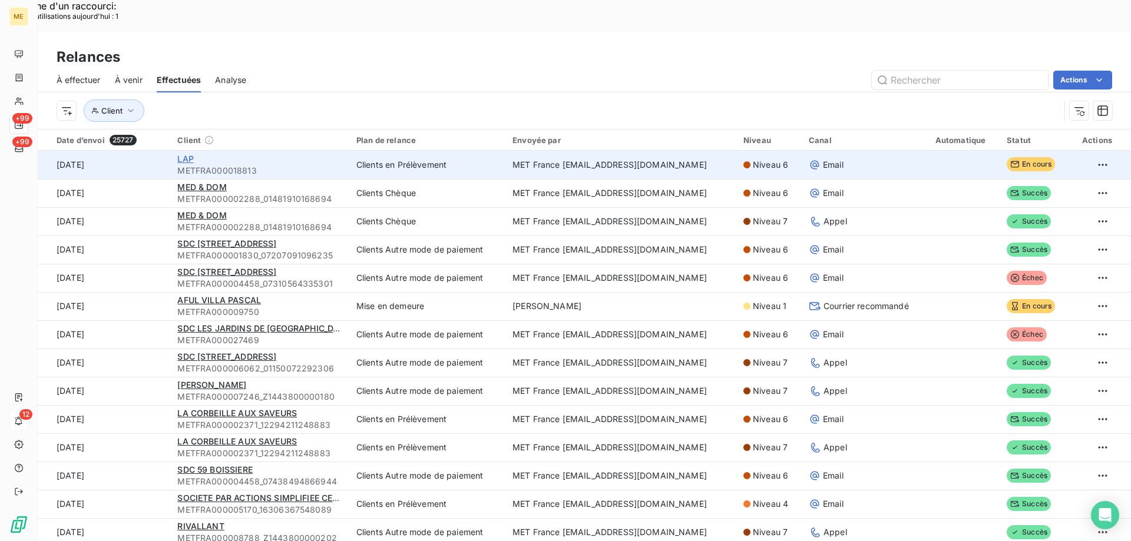
click at [181, 154] on span "LAP" at bounding box center [185, 159] width 16 height 10
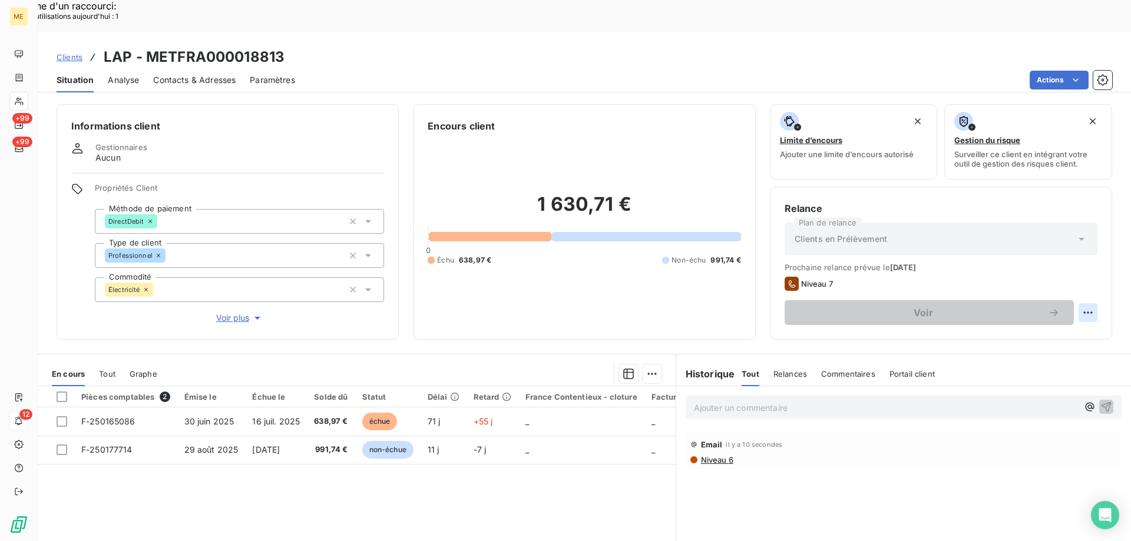
click at [1005, 303] on div "Replanifier cette action" at bounding box center [1030, 306] width 105 height 19
select select "8"
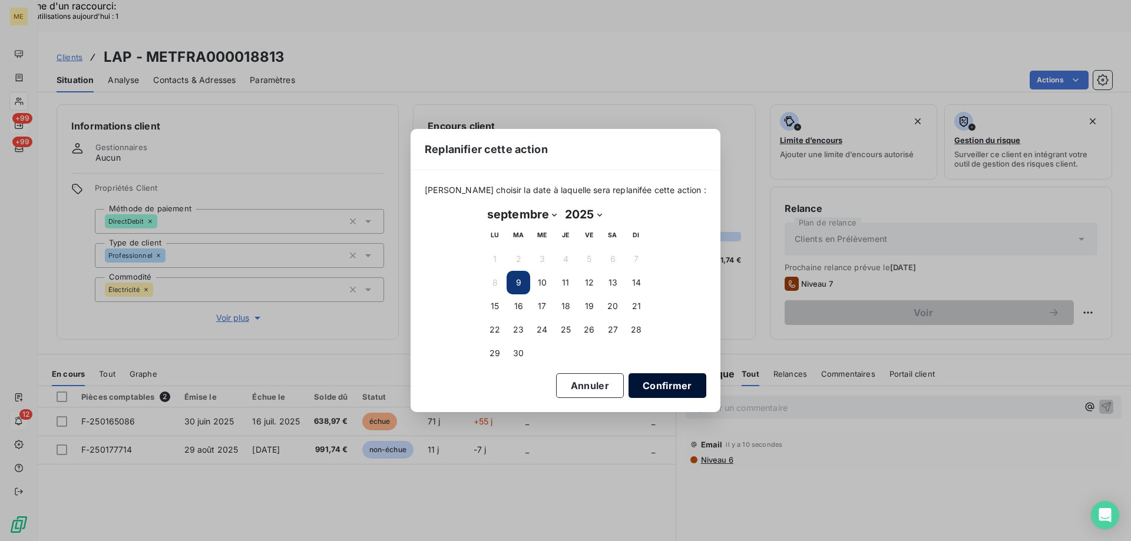
click at [665, 384] on button "Confirmer" at bounding box center [668, 386] width 78 height 25
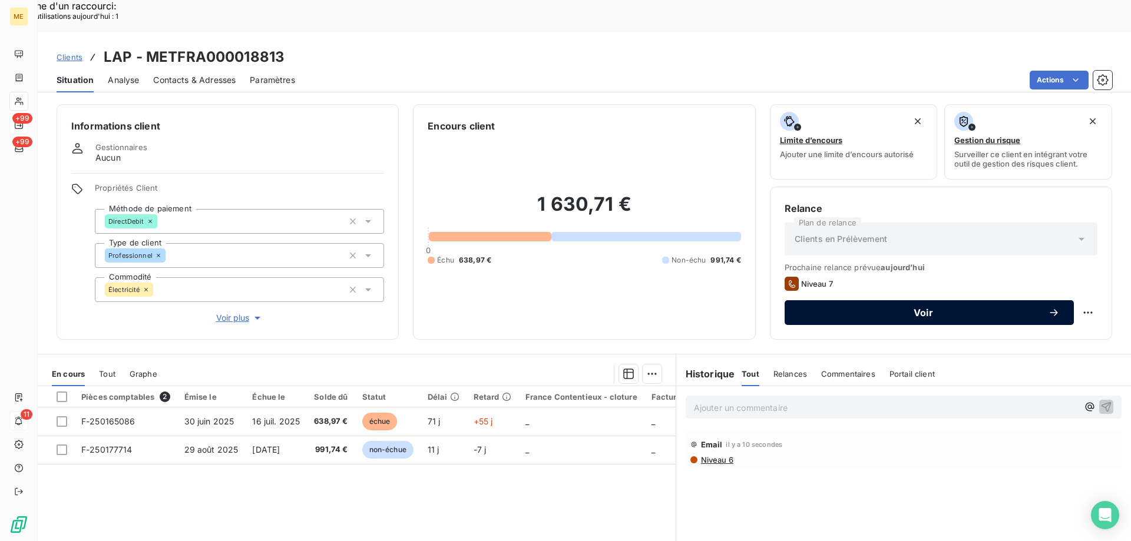
click at [811, 300] on button "Voir" at bounding box center [929, 312] width 289 height 25
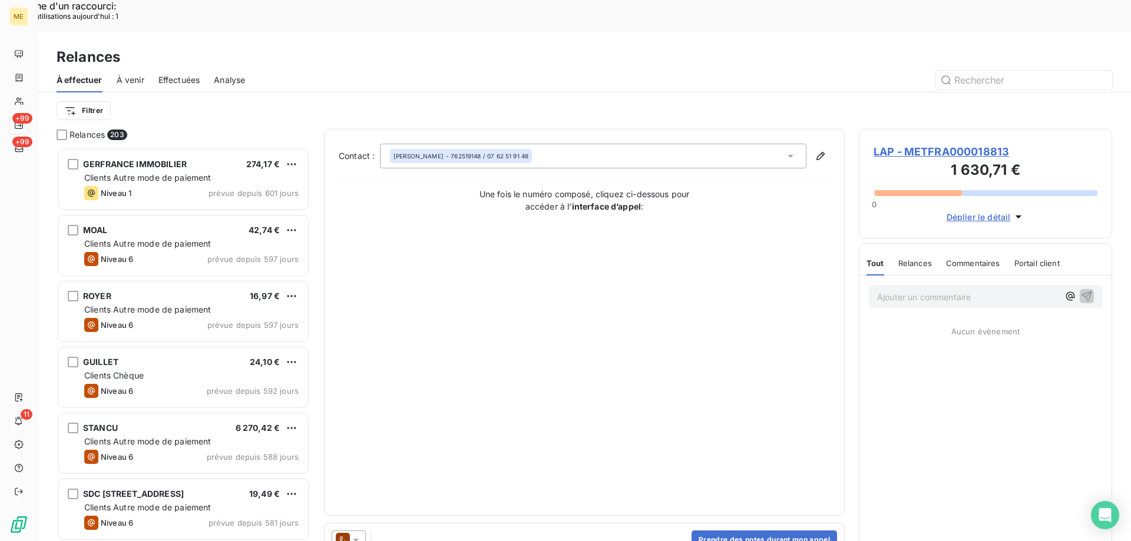
scroll to position [417, 245]
click at [721, 531] on button "Prendre des notes durant mon appel" at bounding box center [765, 540] width 146 height 19
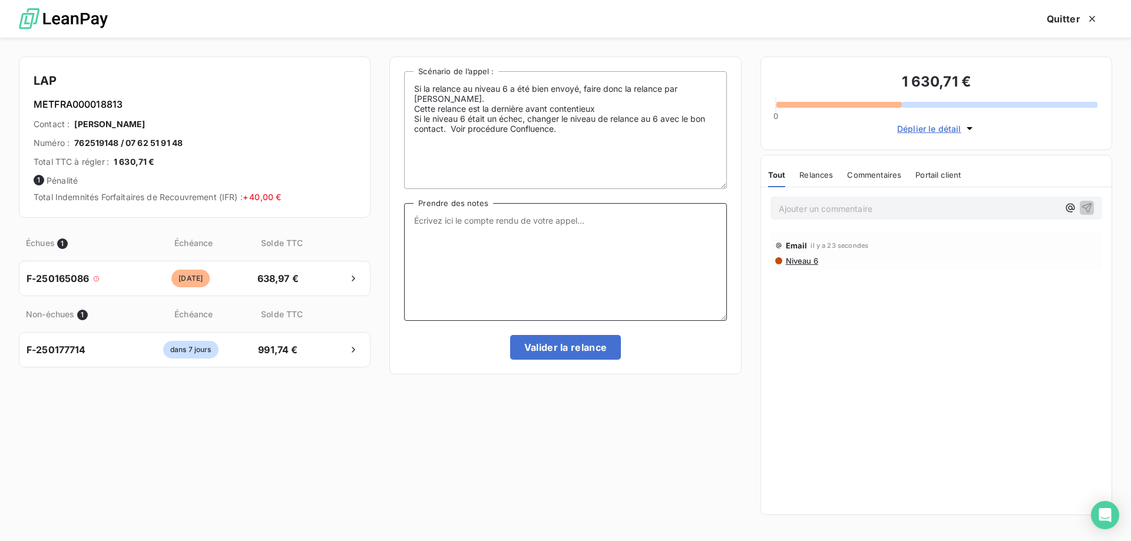
click at [518, 253] on textarea "Prendre des notes" at bounding box center [565, 262] width 322 height 118
paste textarea "Sylvain Interlocuteur: Origine du contact: Raison: Résumé du contact:"
click at [500, 218] on textarea "Sylvain Interlocuteur: Origine du contact: Raison: Résumé du contact:" at bounding box center [565, 262] width 322 height 118
click at [480, 231] on textarea "Sylvain - 09/09/2025 - 11h40 Interlocuteur: Origine du contact: Raison: Résumé …" at bounding box center [565, 262] width 322 height 118
click at [543, 236] on textarea "Sylvain - 09/09/2025 - 11h40 Interlocuteur: M FINO Origine du contact: Raison: …" at bounding box center [565, 262] width 322 height 118
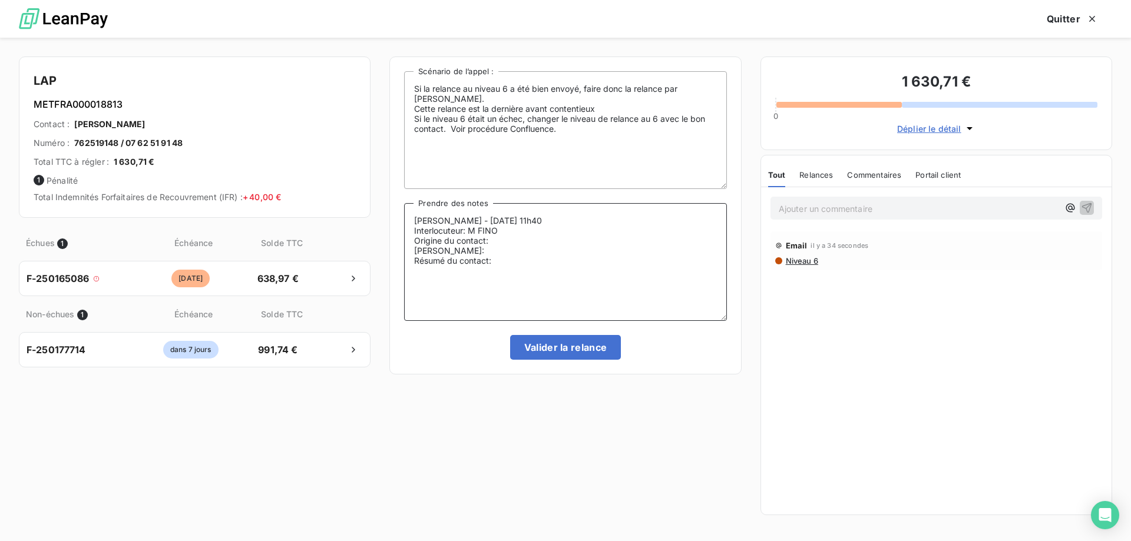
click at [537, 233] on textarea "Sylvain - 09/09/2025 - 11h40 Interlocuteur: M FINO Origine du contact: Raison: …" at bounding box center [565, 262] width 322 height 118
paste textarea "762519148"
click at [578, 228] on textarea "Sylvain - 09/09/2025 - 11h40 Interlocuteur: M FINO 0762519148 Origine du contac…" at bounding box center [565, 262] width 322 height 118
paste textarea "finopatrizio@gmail.com"
click at [553, 234] on textarea "Sylvain - 09/09/2025 - 11h40 Interlocuteur: M FINO 0762519148 finopatrizio@gmai…" at bounding box center [565, 262] width 322 height 118
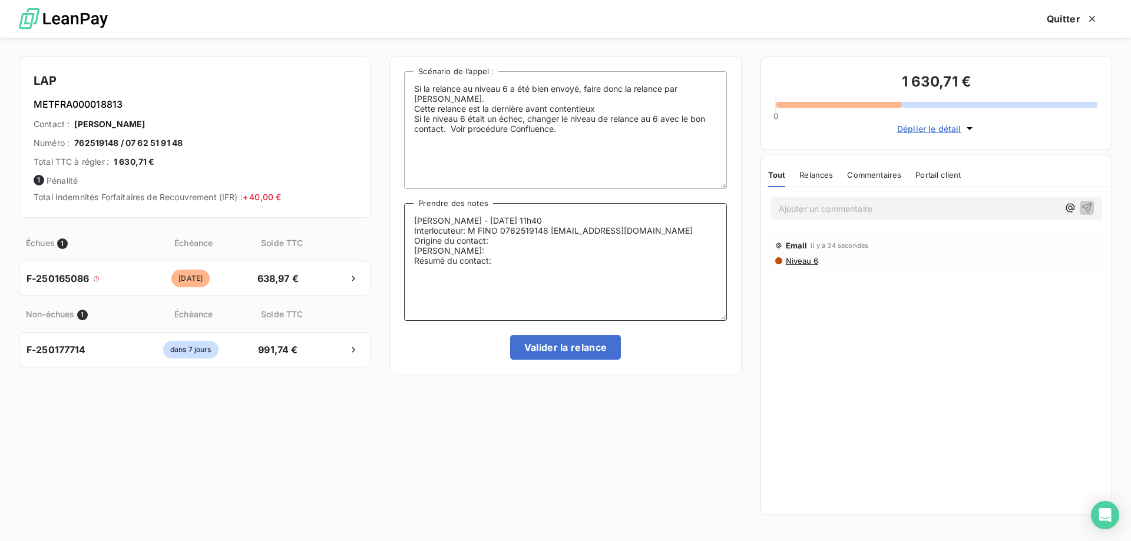
click at [542, 242] on textarea "Sylvain - 09/09/2025 - 11h40 Interlocuteur: M FINO 0762519148 finopatrizio@gmai…" at bounding box center [565, 262] width 322 height 118
click at [478, 250] on textarea "Sylvain - 09/09/2025 - 11h40 Interlocuteur: M FINO 0762519148 finopatrizio@gmai…" at bounding box center [565, 262] width 322 height 118
click at [501, 262] on textarea "Sylvain - 09/09/2025 - 11h40 Interlocuteur: M FINO 0762519148 finopatrizio@gmai…" at bounding box center [565, 262] width 322 height 118
click at [700, 262] on textarea "Sylvain - 09/09/2025 - 11h40 Interlocuteur: M FINO 0762519148 finopatrizio@gmai…" at bounding box center [565, 262] width 322 height 118
click at [478, 273] on textarea "Sylvain - 09/09/2025 - 11h40 Interlocuteur: M FINO 0762519148 finopatrizio@gmai…" at bounding box center [565, 262] width 322 height 118
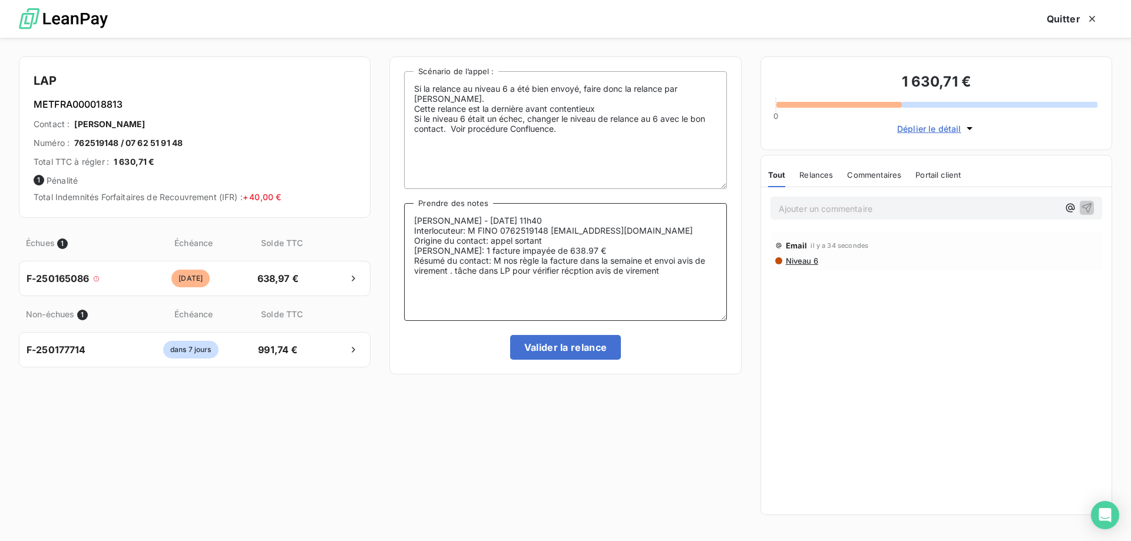
click at [576, 273] on textarea "Sylvain - 09/09/2025 - 11h40 Interlocuteur: M FINO 0762519148 finopatrizio@gmai…" at bounding box center [565, 262] width 322 height 118
type textarea "Sylvain - 09/09/2025 - 11h40 Interlocuteur: M FINO 0762519148 finopatrizio@gmai…"
click at [551, 345] on button "Valider la relance" at bounding box center [565, 347] width 111 height 25
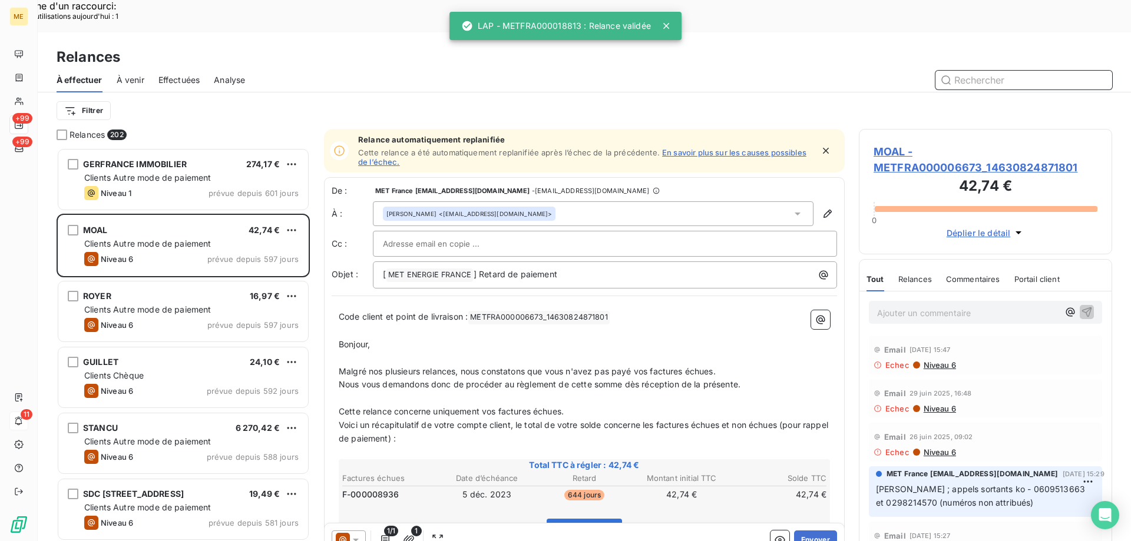
click at [171, 74] on span "Effectuées" at bounding box center [179, 80] width 42 height 12
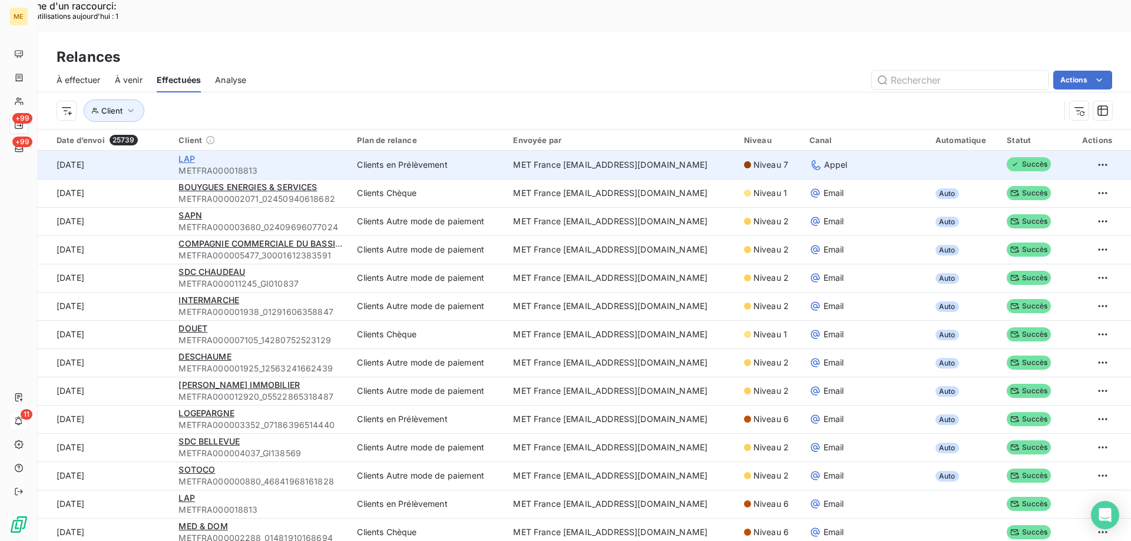
click at [186, 154] on span "LAP" at bounding box center [187, 159] width 16 height 10
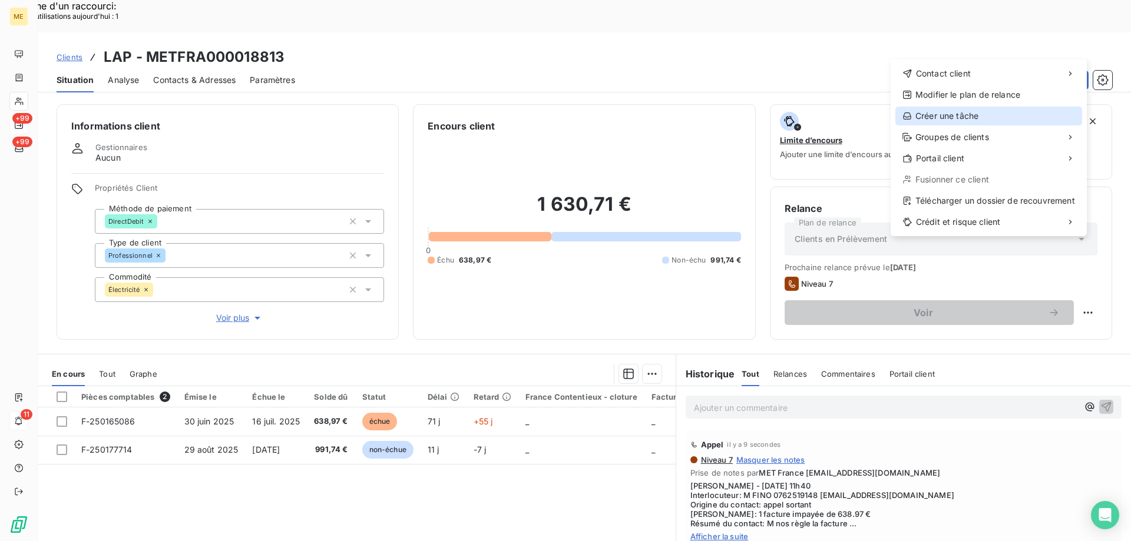
click at [943, 117] on div "Créer une tâche" at bounding box center [989, 116] width 187 height 19
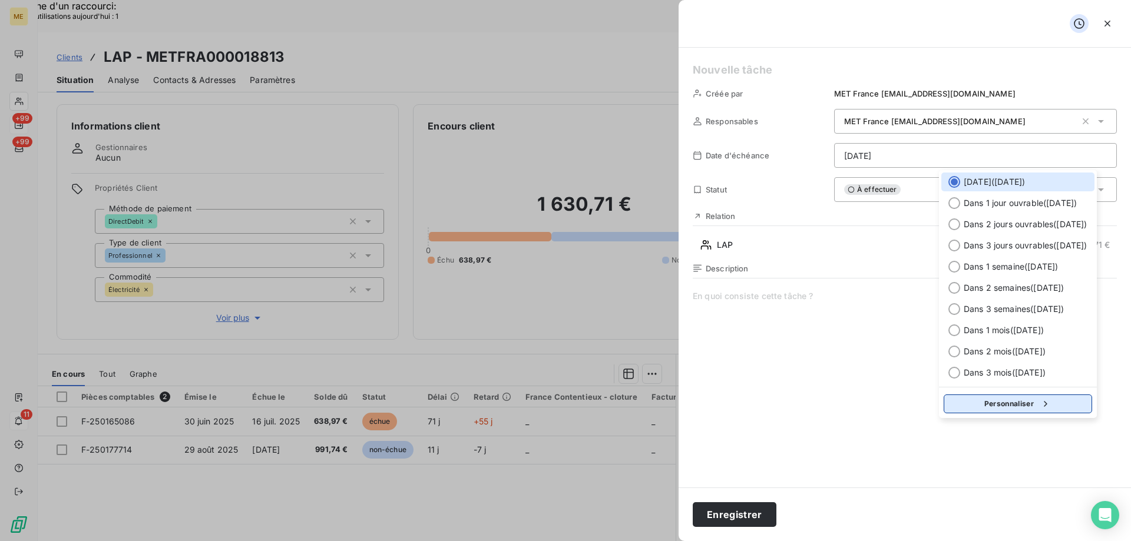
click at [973, 408] on button "Personnaliser" at bounding box center [1018, 404] width 148 height 19
select select "8"
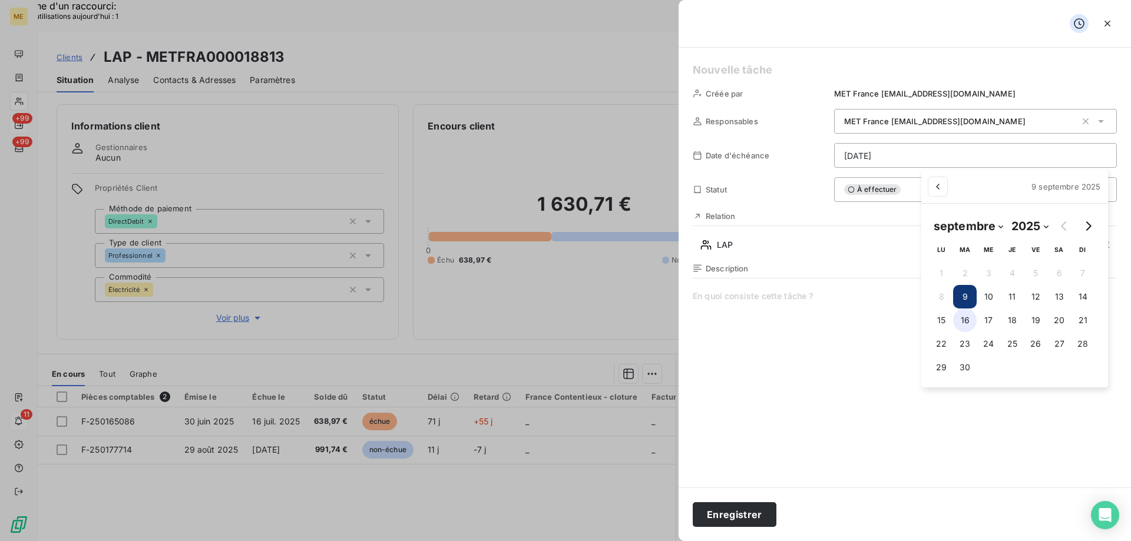
click at [964, 314] on button "16" at bounding box center [965, 321] width 24 height 24
type input "16/09/2025"
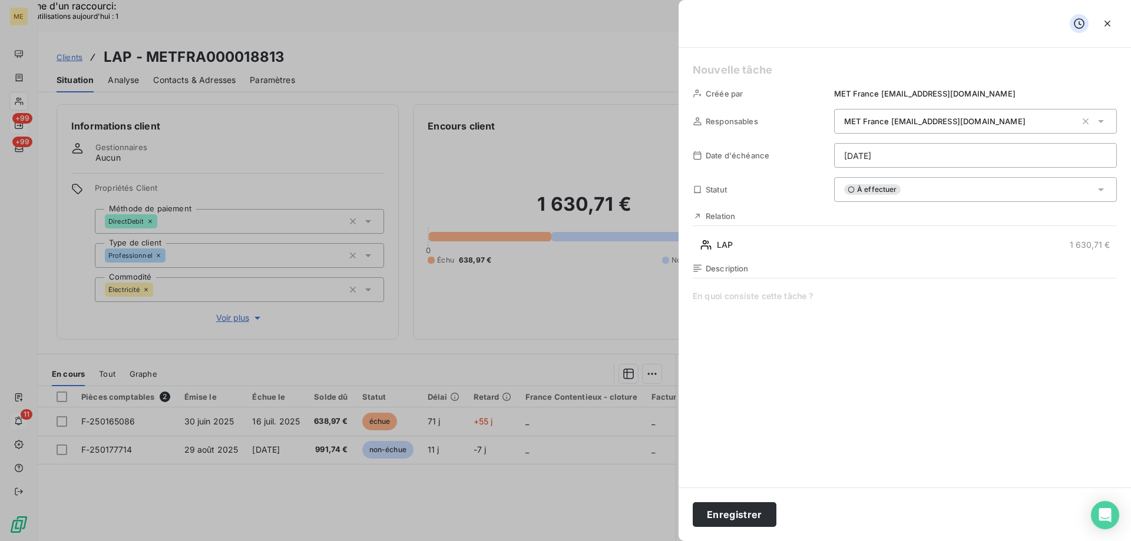
click at [711, 77] on h5 at bounding box center [905, 70] width 424 height 16
click at [737, 291] on span at bounding box center [905, 403] width 424 height 226
click at [741, 291] on span "vérifier reception avis de virement" at bounding box center [905, 403] width 424 height 226
click at [0, 0] on lt-span "réception" at bounding box center [0, 0] width 0 height 0
click at [701, 302] on span "vérifier réception avis de virement" at bounding box center [905, 403] width 424 height 226
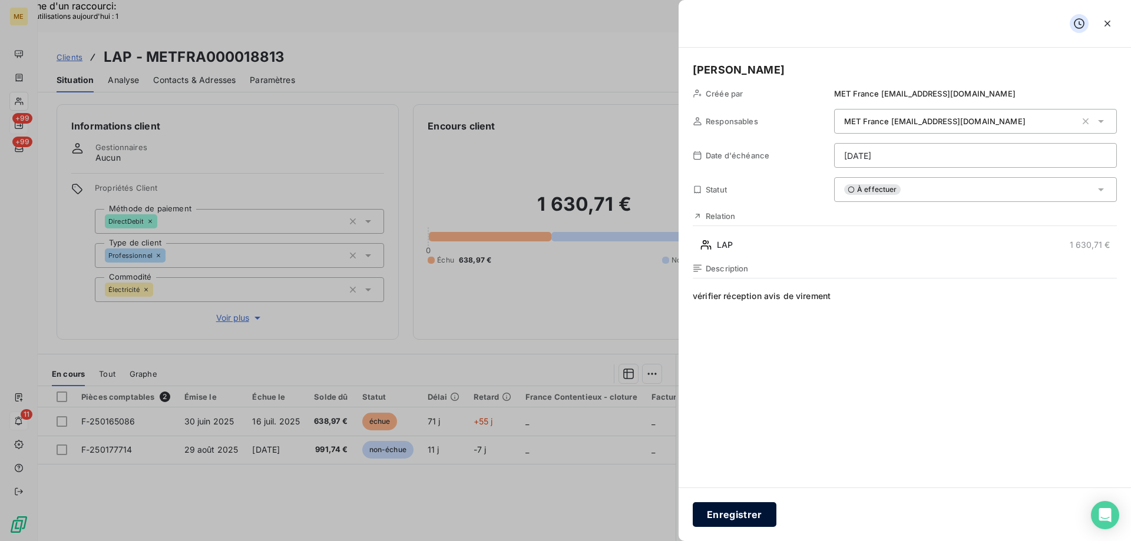
click at [729, 520] on button "Enregistrer" at bounding box center [735, 515] width 84 height 25
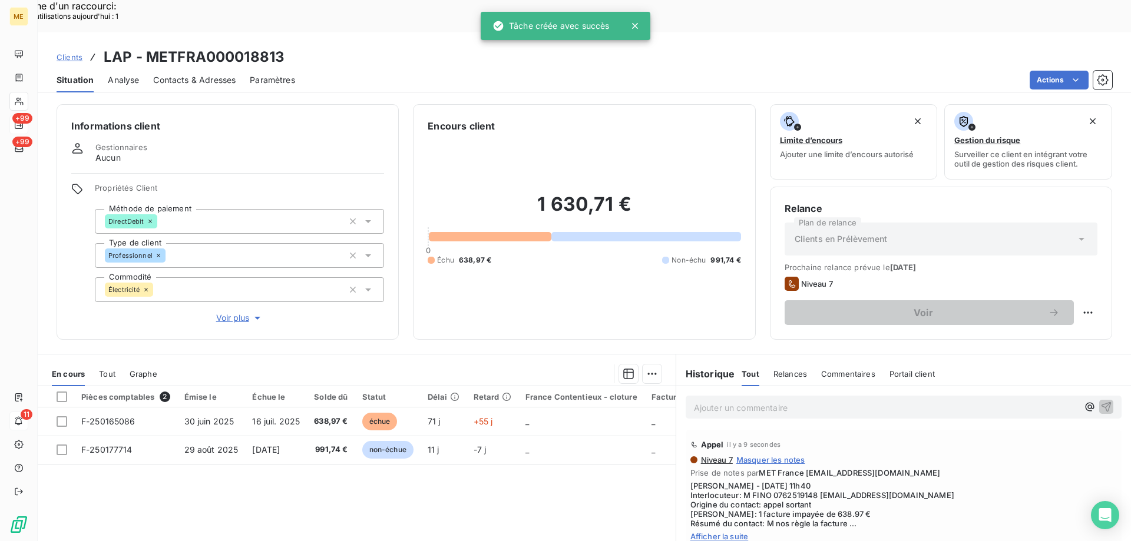
click at [65, 52] on span "Clients" at bounding box center [70, 56] width 26 height 9
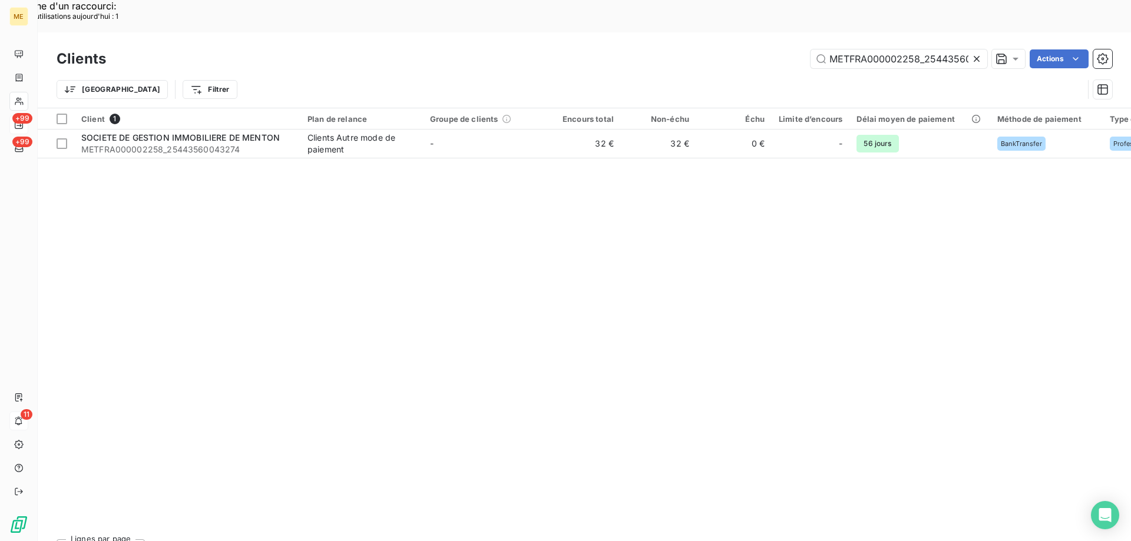
click at [974, 56] on icon at bounding box center [977, 59] width 6 height 6
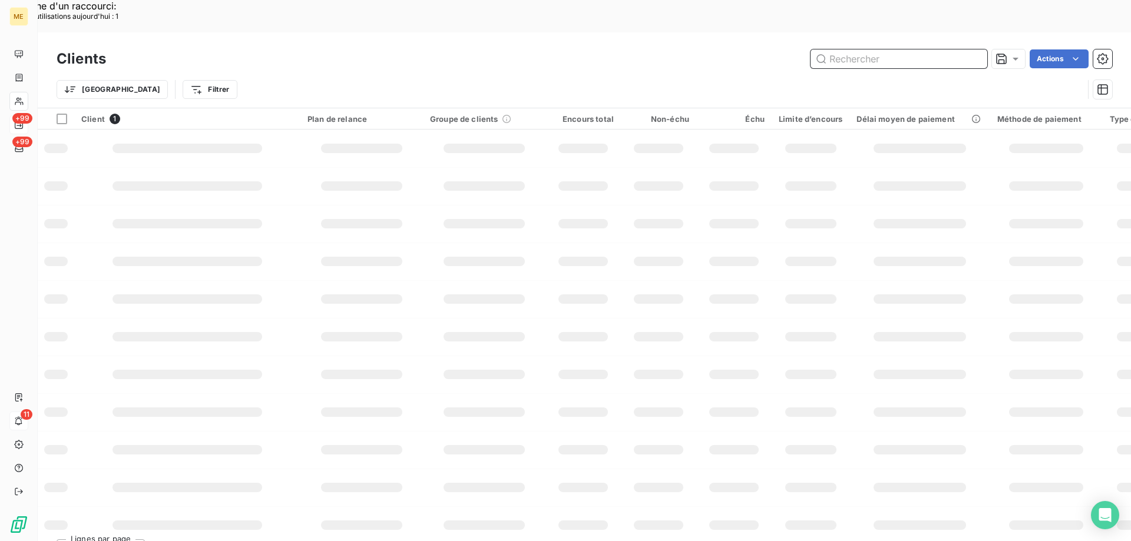
click at [890, 49] on input "text" at bounding box center [899, 58] width 177 height 19
paste input "METFRA000008844"
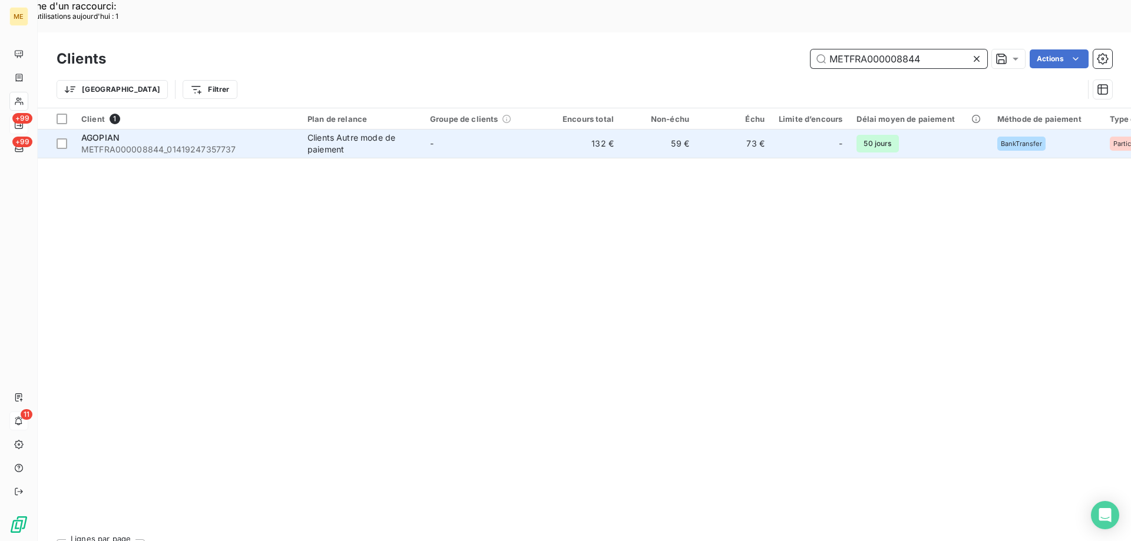
type input "METFRA000008844"
click at [91, 144] on span "METFRA000008844_01419247357737" at bounding box center [187, 150] width 212 height 12
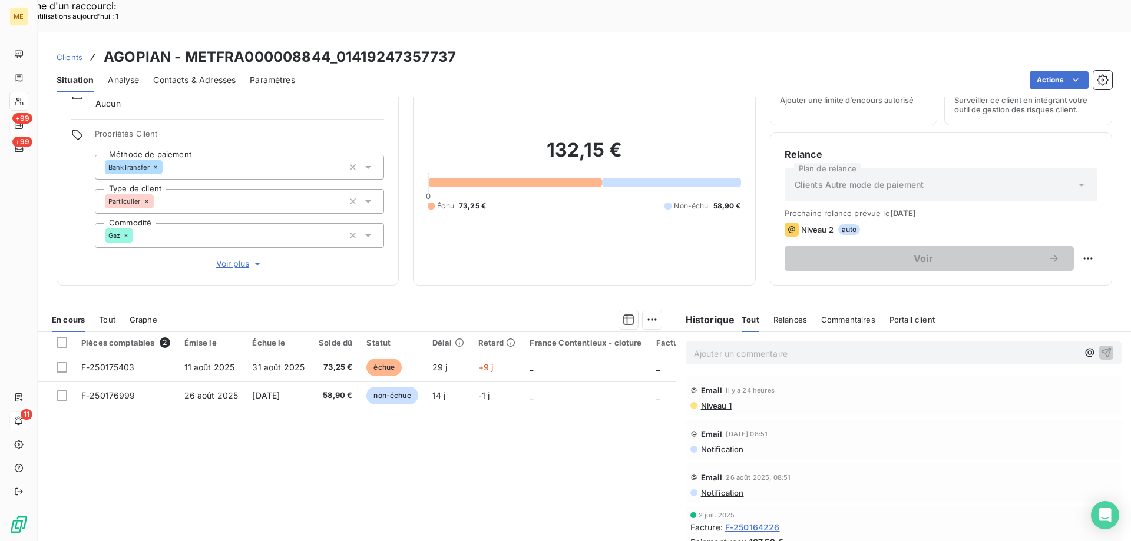
scroll to position [75, 0]
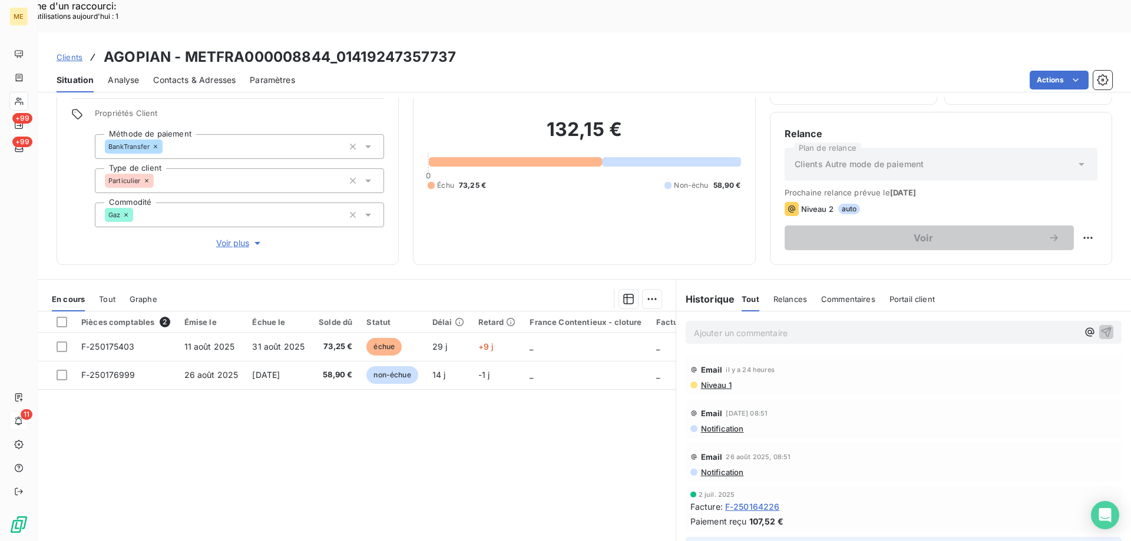
click at [105, 295] on span "Tout" at bounding box center [107, 299] width 16 height 9
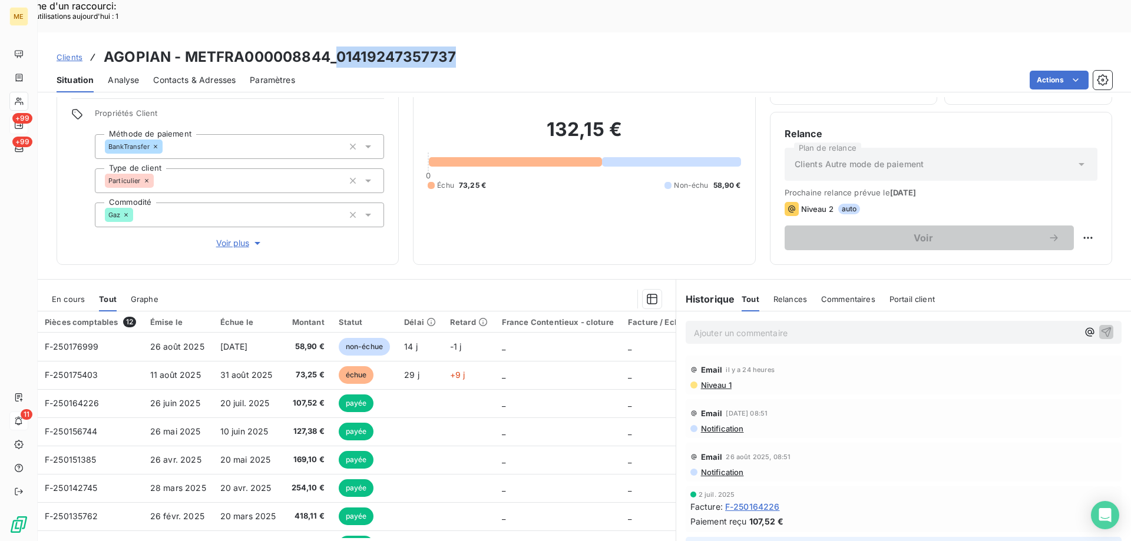
drag, startPoint x: 336, startPoint y: 26, endPoint x: 504, endPoint y: 26, distance: 168.5
click at [504, 47] on div "Clients AGOPIAN - METFRA000008844_01419247357737" at bounding box center [584, 57] width 1093 height 21
copy h3 "01419247357737"
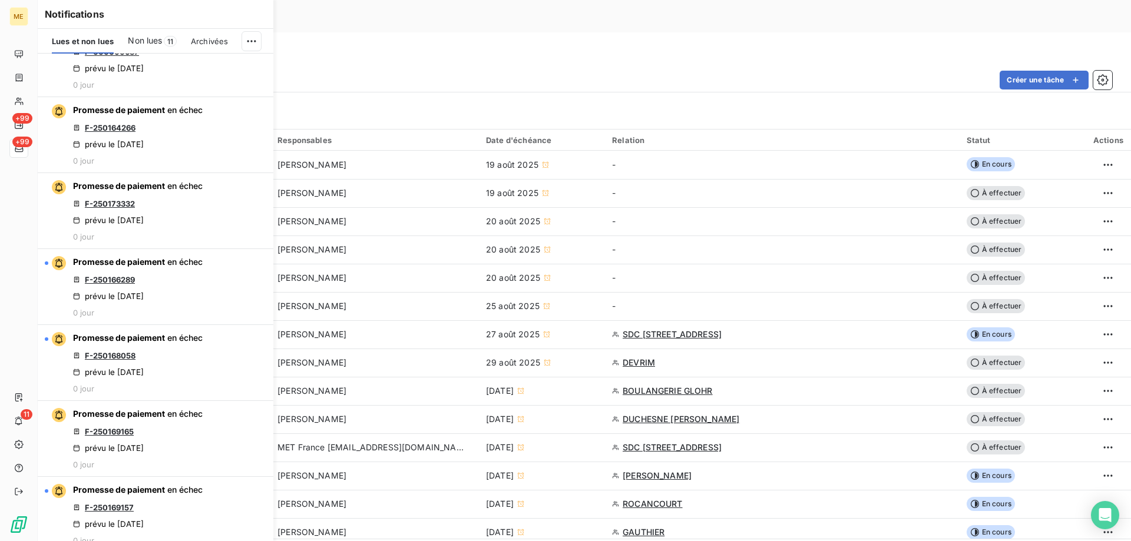
scroll to position [1178, 0]
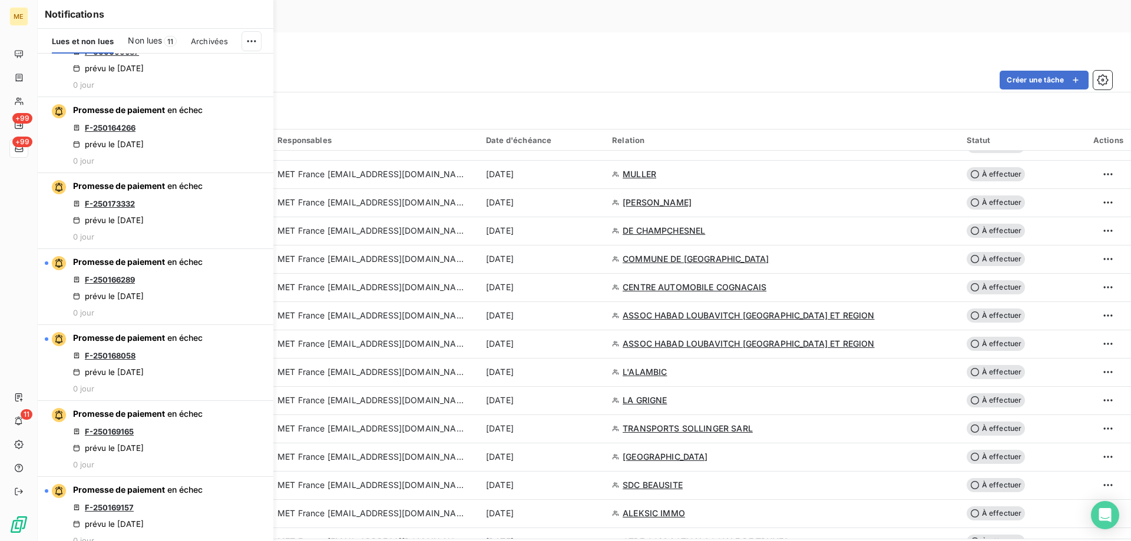
click at [431, 47] on div "Tâches" at bounding box center [584, 57] width 1093 height 21
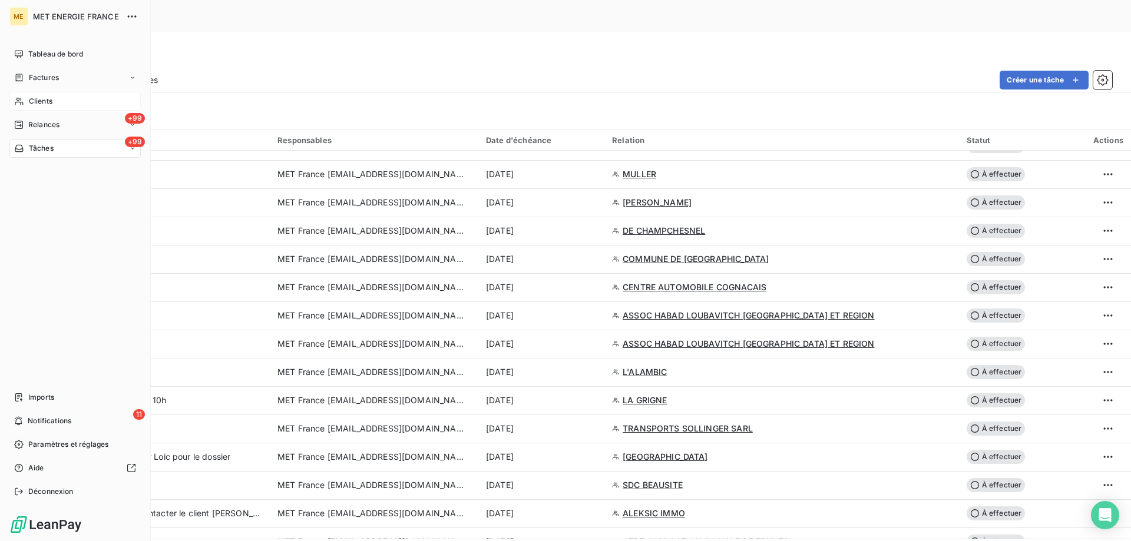
click at [21, 101] on icon at bounding box center [19, 101] width 10 height 9
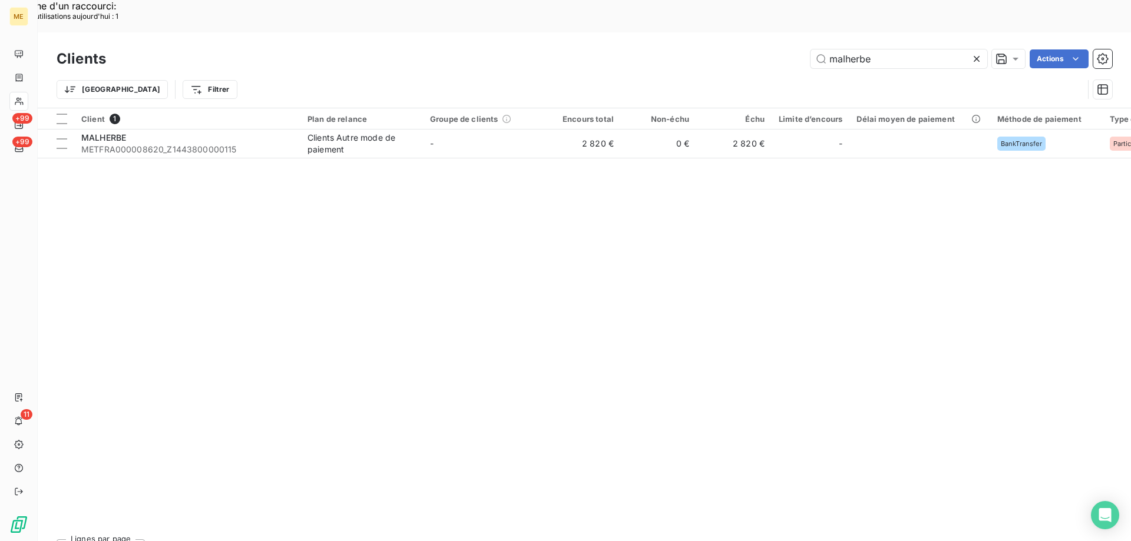
drag, startPoint x: 883, startPoint y: 30, endPoint x: 807, endPoint y: 24, distance: 75.7
click at [807, 49] on div "malherbe Actions" at bounding box center [616, 58] width 992 height 19
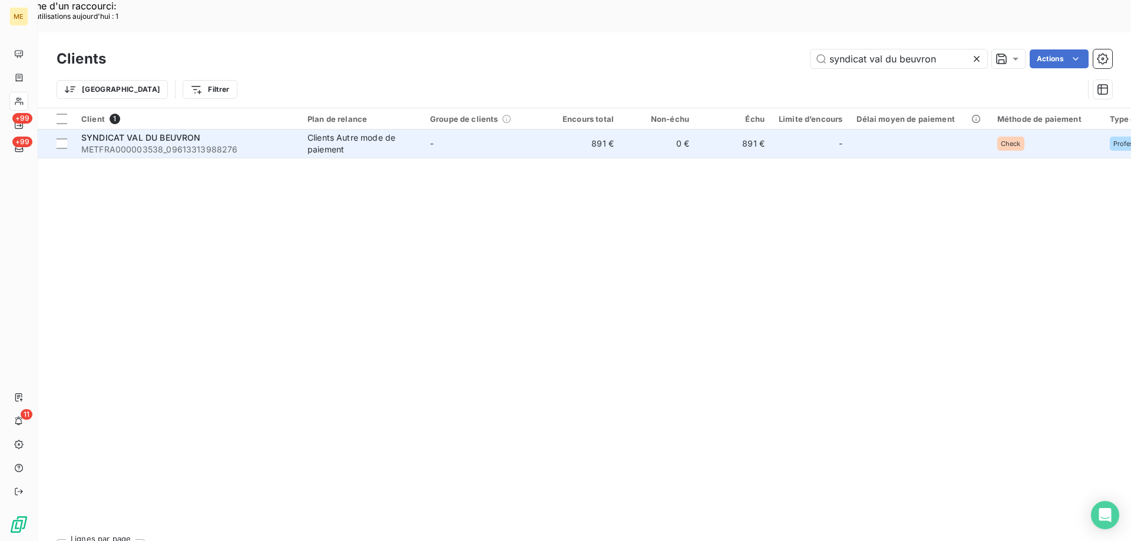
type input "syndicat val du beuvron"
click at [122, 144] on span "METFRA000003538_09613313988276" at bounding box center [187, 150] width 212 height 12
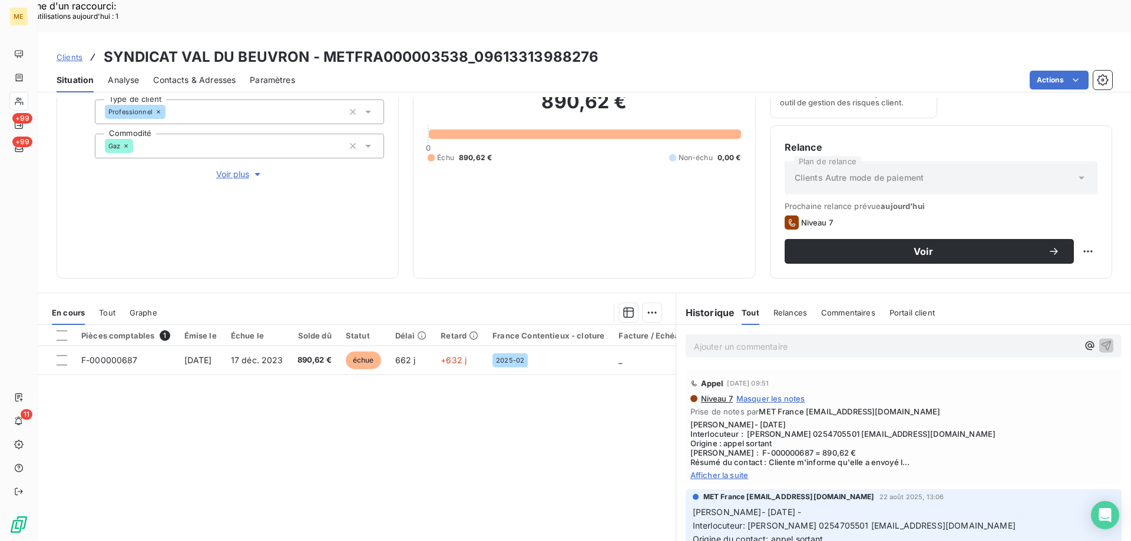
scroll to position [157, 0]
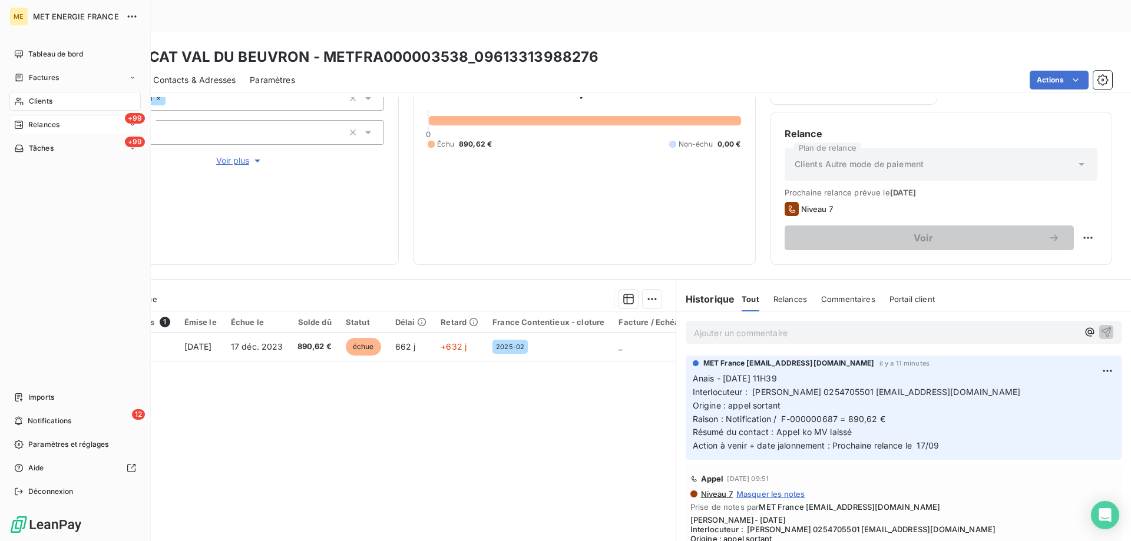
click at [24, 121] on div "Relances" at bounding box center [36, 125] width 45 height 11
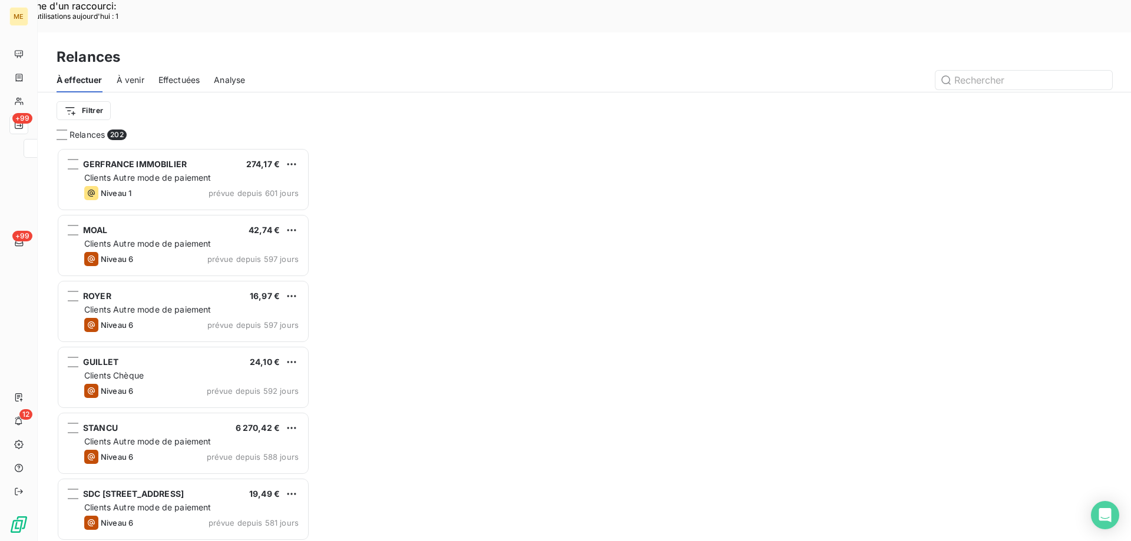
scroll to position [417, 245]
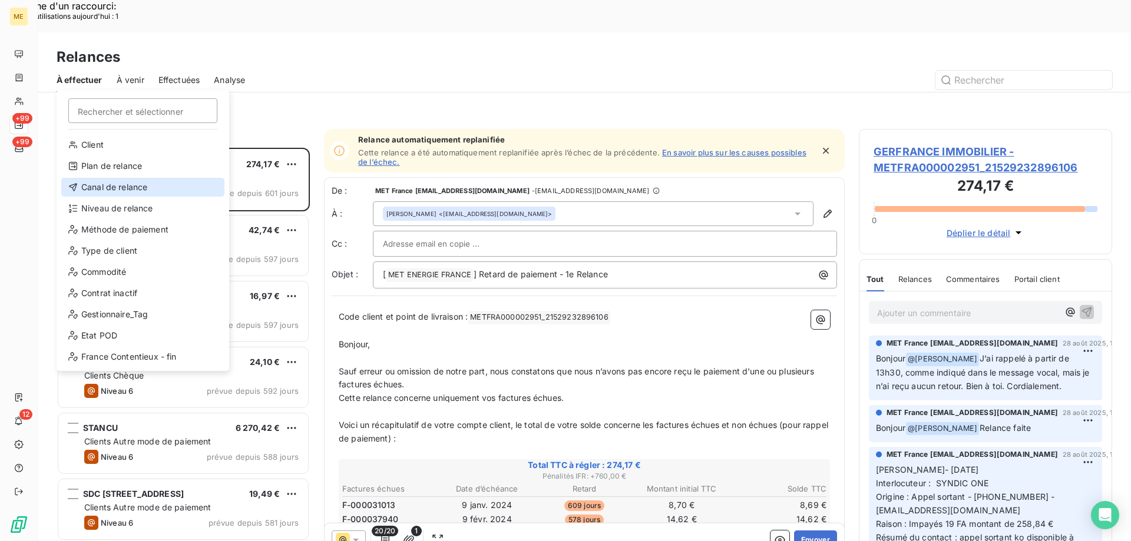
click at [133, 183] on div "Canal de relance" at bounding box center [142, 187] width 163 height 19
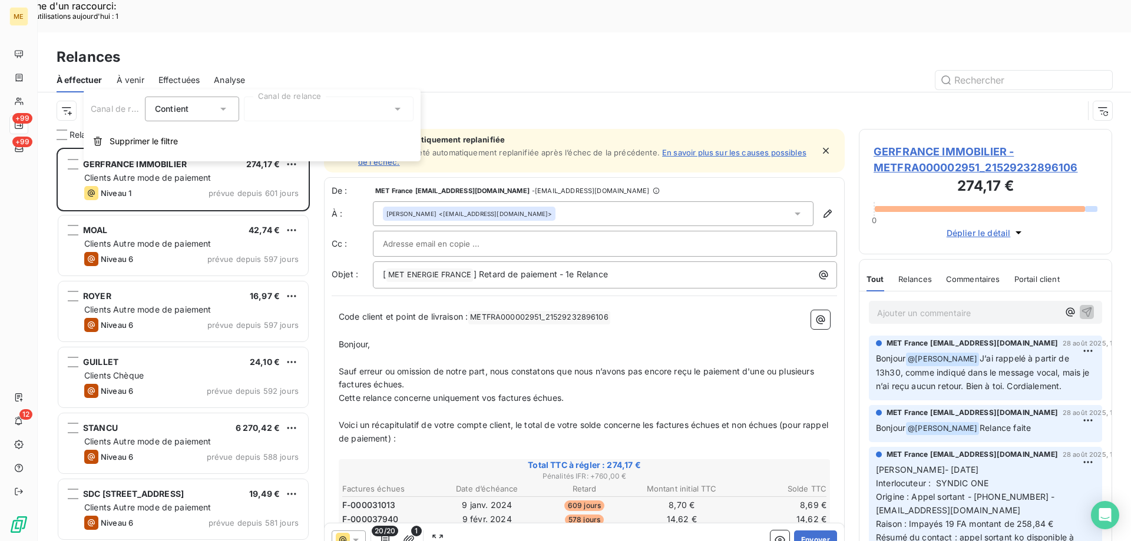
click at [273, 101] on div at bounding box center [329, 109] width 170 height 25
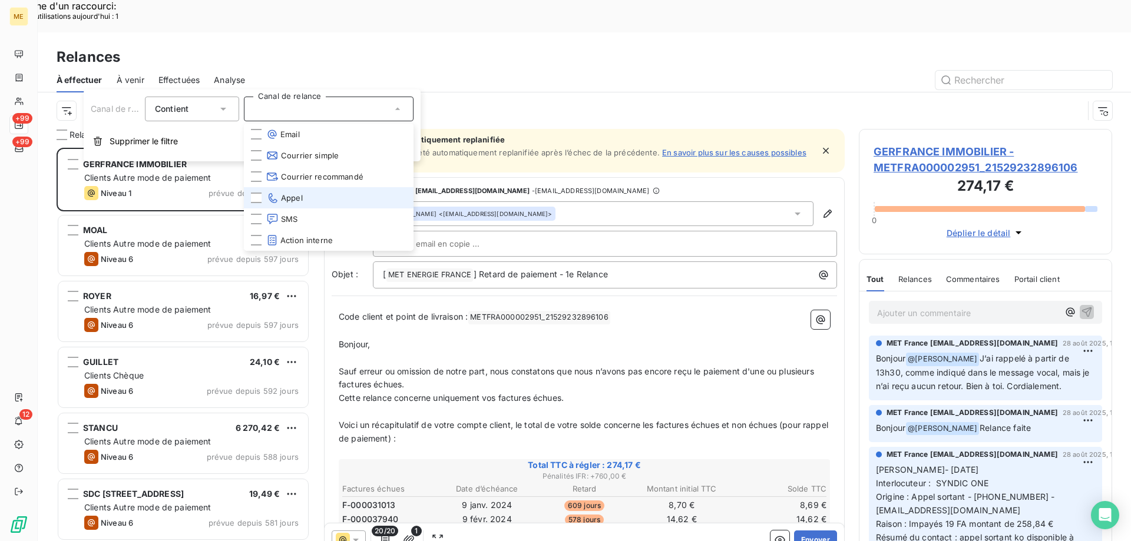
click at [275, 197] on icon at bounding box center [272, 198] width 12 height 12
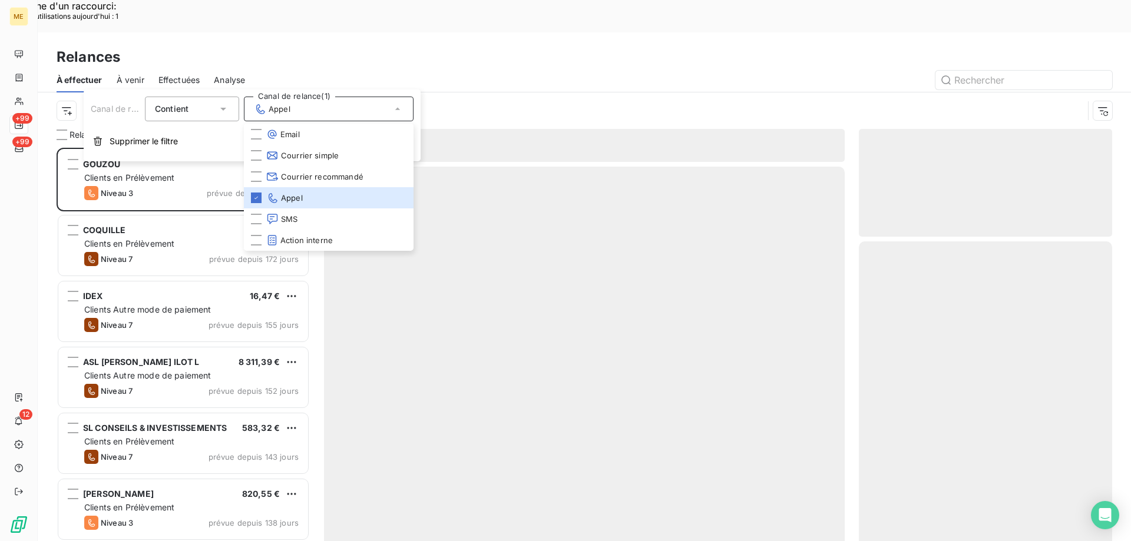
scroll to position [417, 245]
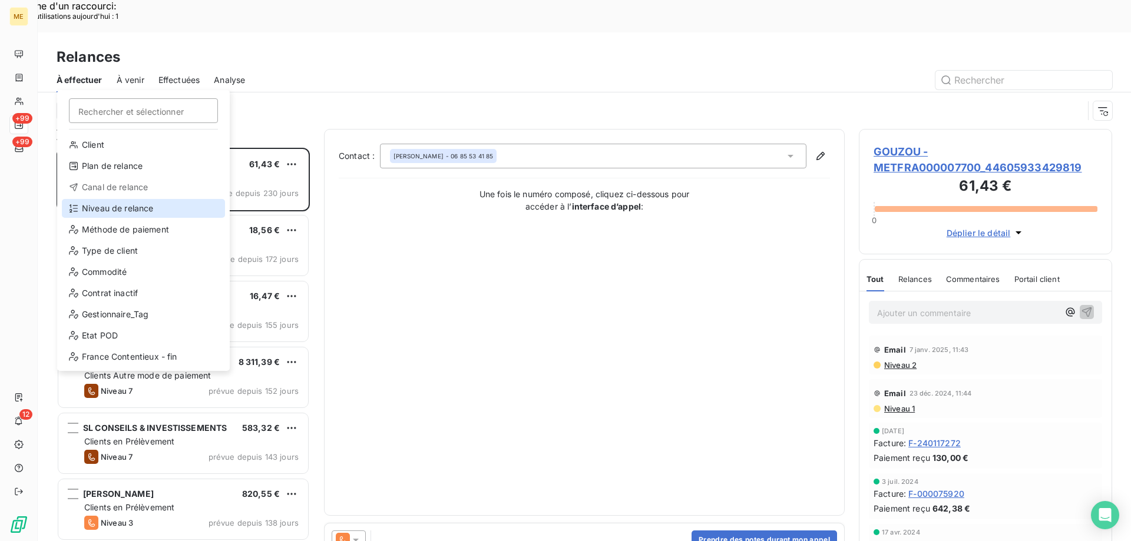
click at [107, 206] on div "Niveau de relance" at bounding box center [143, 208] width 163 height 19
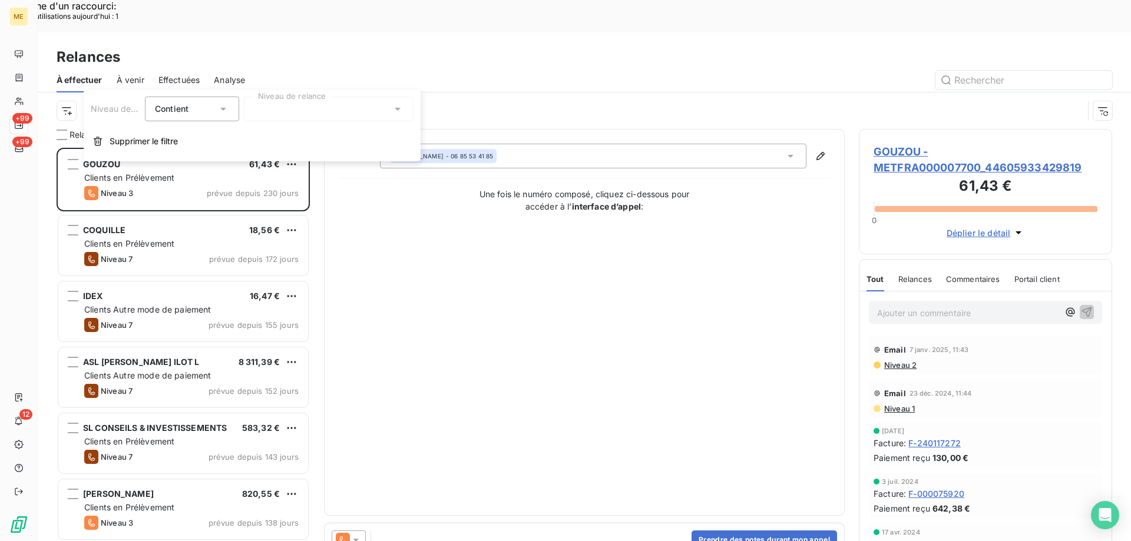
click at [295, 101] on div at bounding box center [329, 109] width 170 height 25
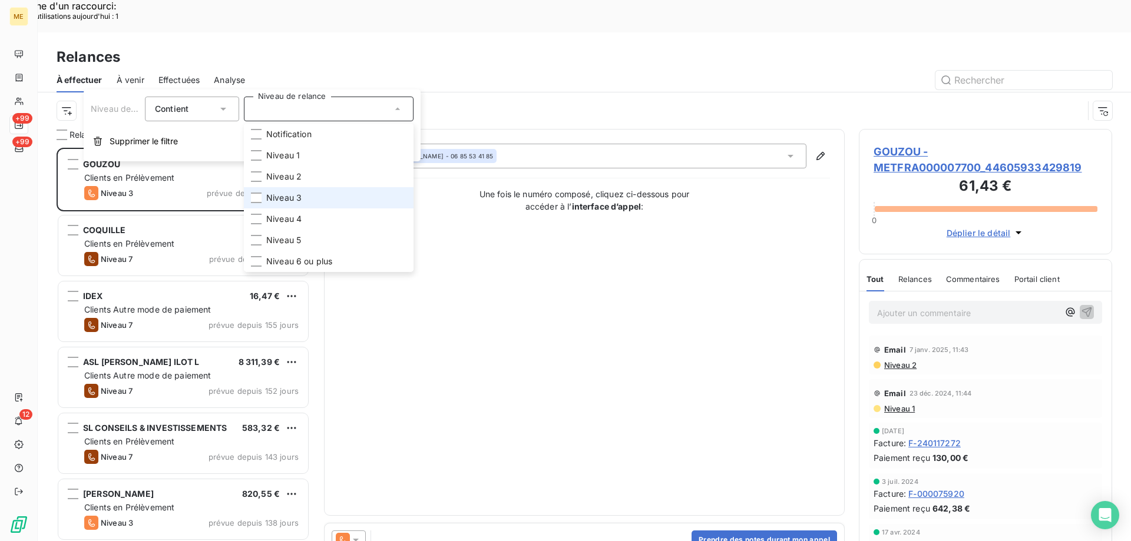
click at [289, 191] on li "Niveau 3" at bounding box center [329, 197] width 170 height 21
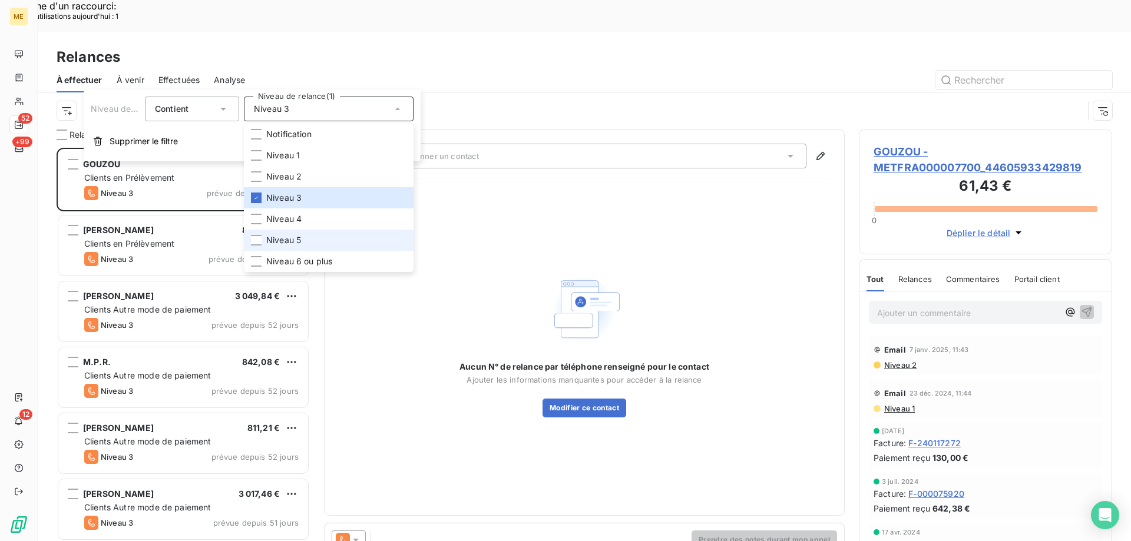
click at [282, 236] on span "Niveau 5" at bounding box center [283, 240] width 35 height 12
click at [257, 260] on div at bounding box center [256, 261] width 11 height 11
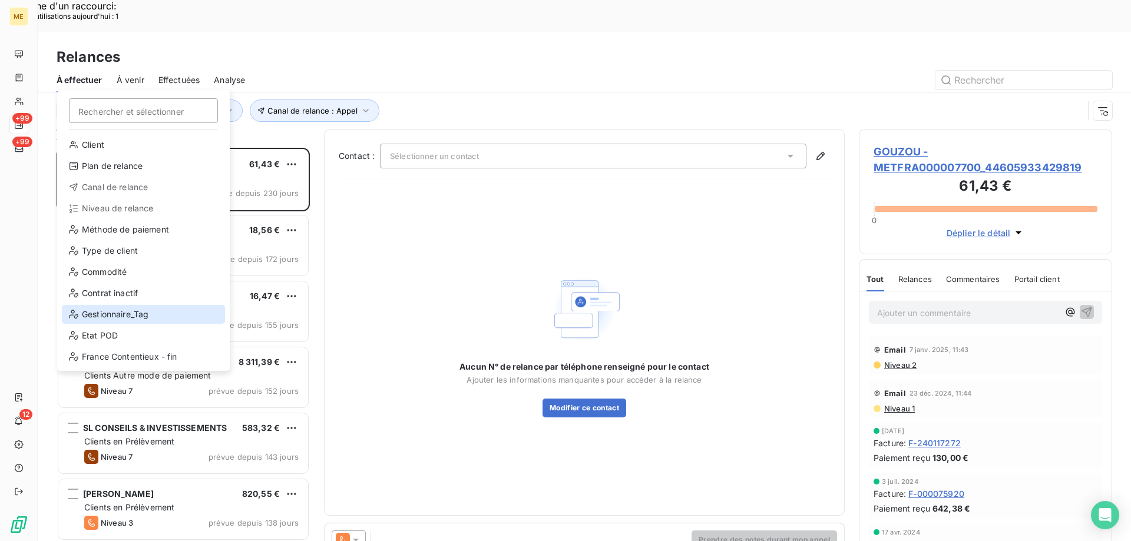
click at [105, 306] on div "Gestionnaire_Tag" at bounding box center [143, 314] width 163 height 19
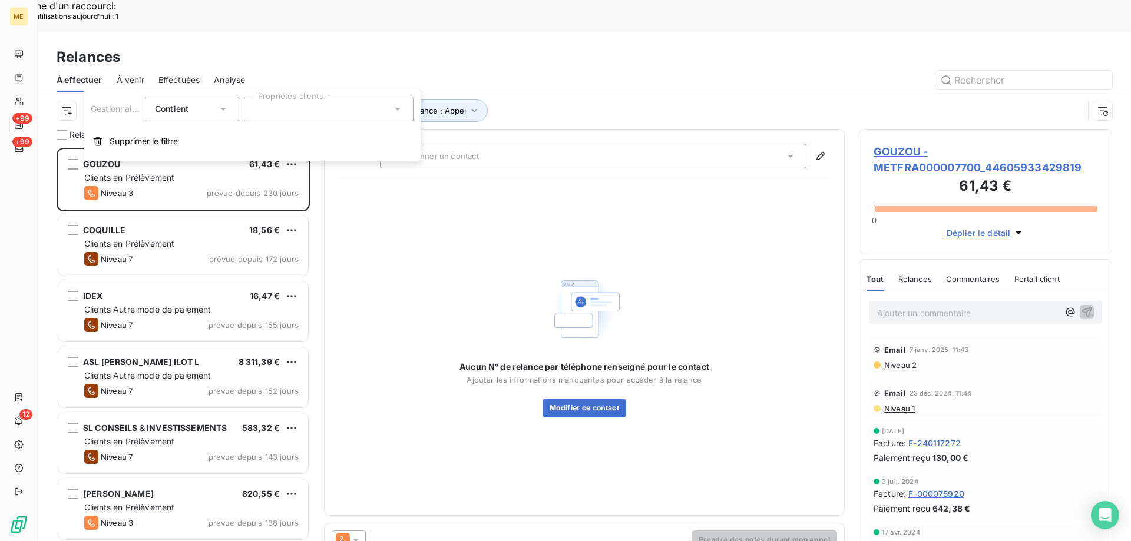
click at [284, 107] on div at bounding box center [329, 109] width 170 height 25
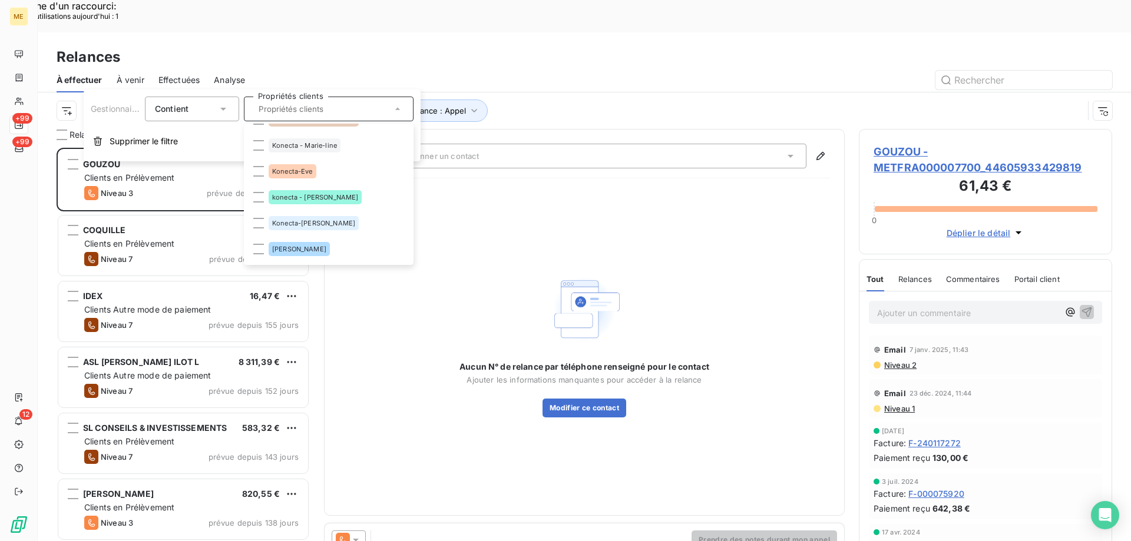
scroll to position [353, 0]
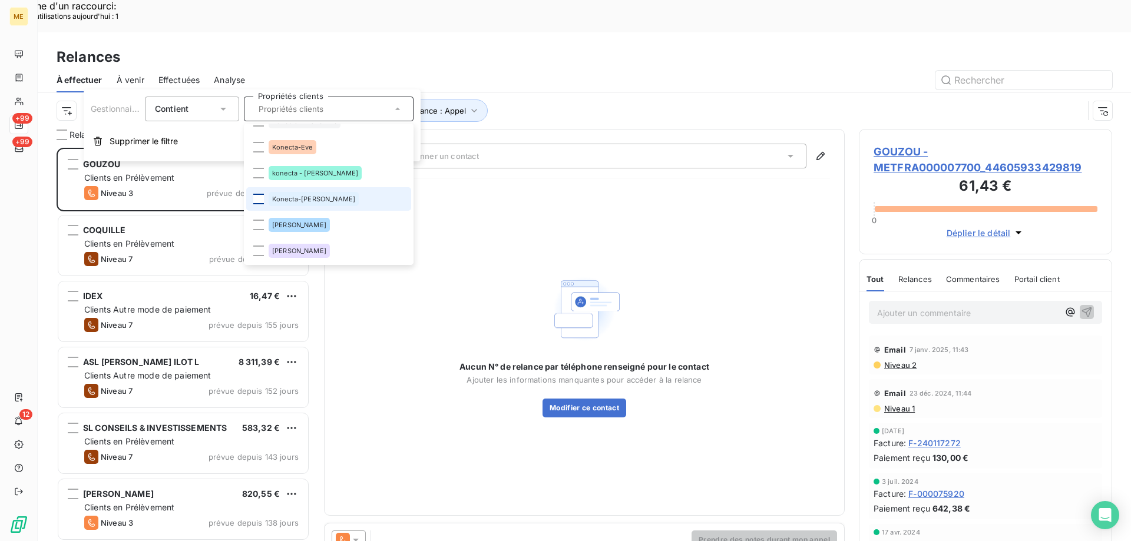
click at [260, 199] on div at bounding box center [258, 199] width 11 height 11
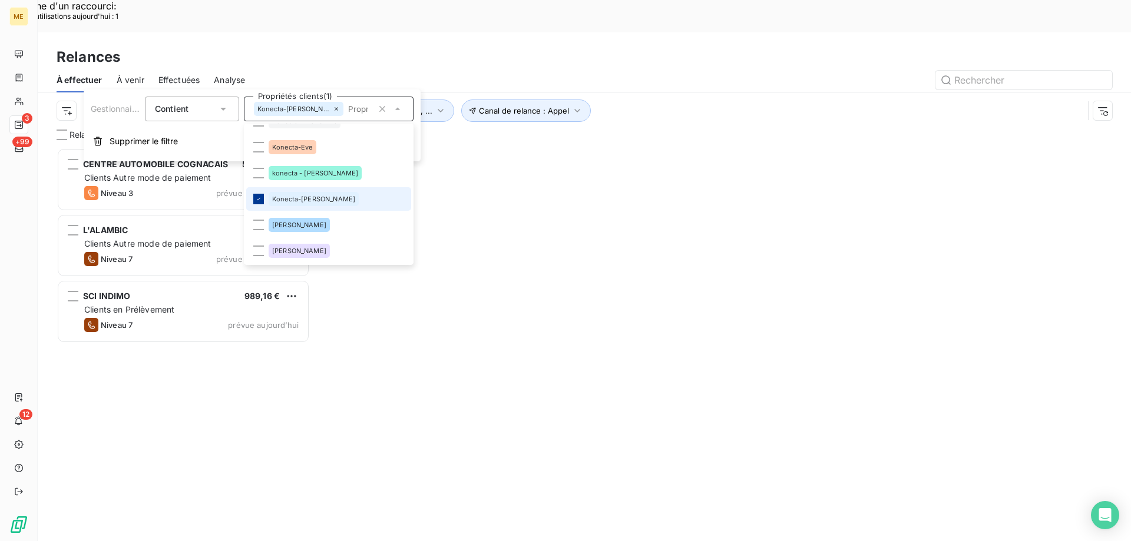
scroll to position [417, 245]
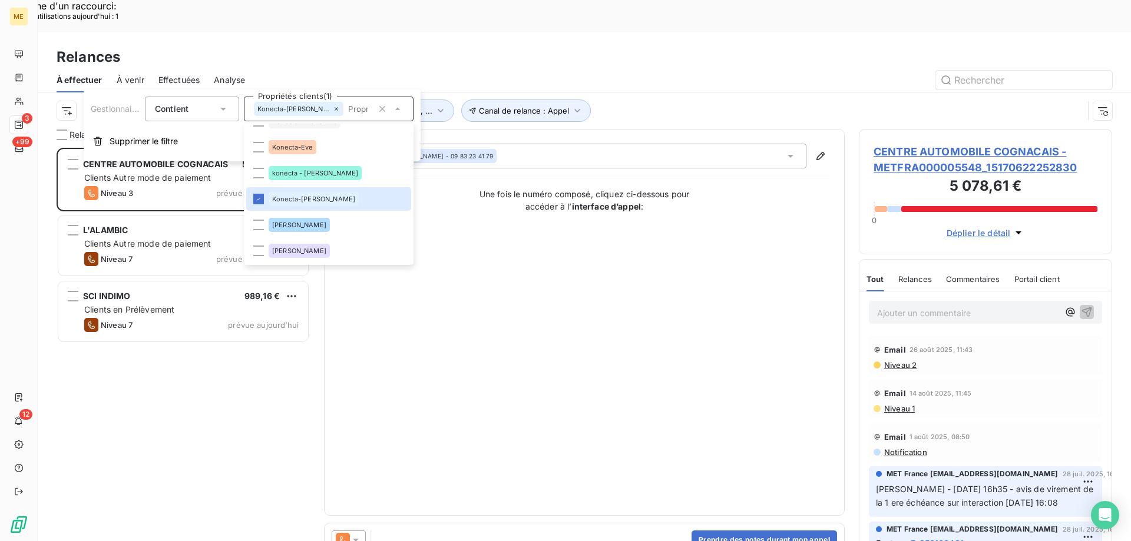
click at [485, 379] on div "Contact : [PERSON_NAME] - 09 83 23 41 79 Une fois le numéro composé, cliquez ci…" at bounding box center [584, 323] width 491 height 358
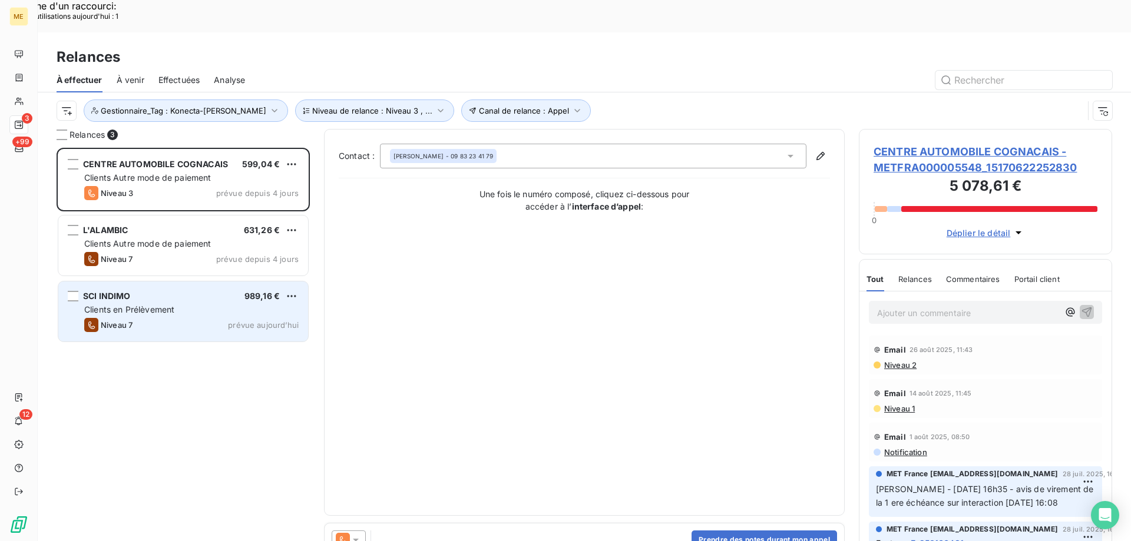
click at [151, 291] on div "SCI INDIMO 989,16 €" at bounding box center [191, 296] width 214 height 11
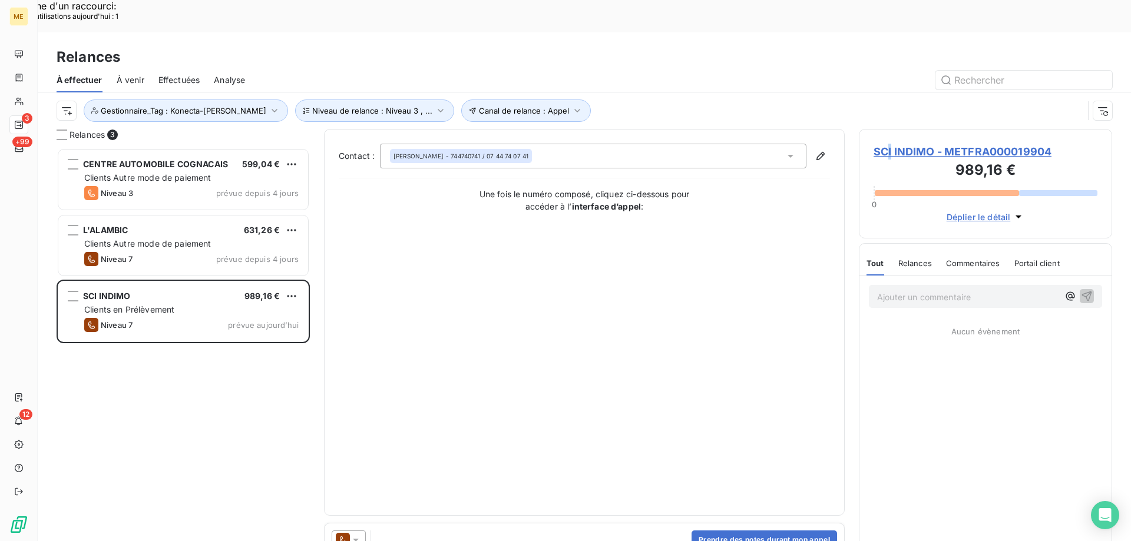
click at [892, 144] on span "SCI INDIMO - METFRA000019904" at bounding box center [986, 152] width 224 height 16
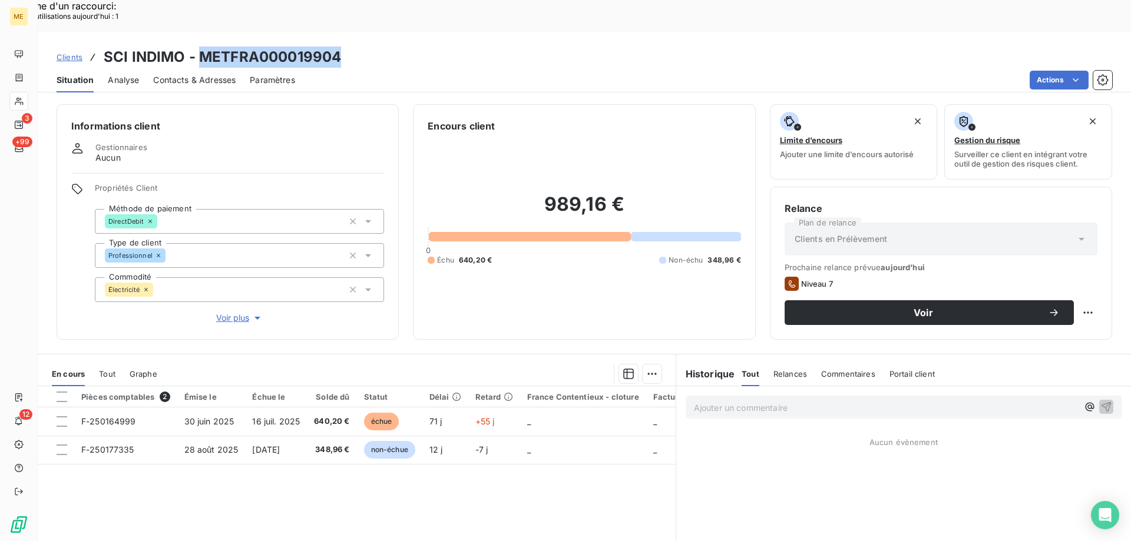
drag, startPoint x: 197, startPoint y: 27, endPoint x: 351, endPoint y: 27, distance: 153.2
click at [351, 47] on div "Clients SCI INDIMO - METFRA000019904" at bounding box center [584, 57] width 1093 height 21
copy h3 "METFRA000019904"
click at [727, 401] on p "Ajouter un commentaire ﻿" at bounding box center [886, 408] width 384 height 15
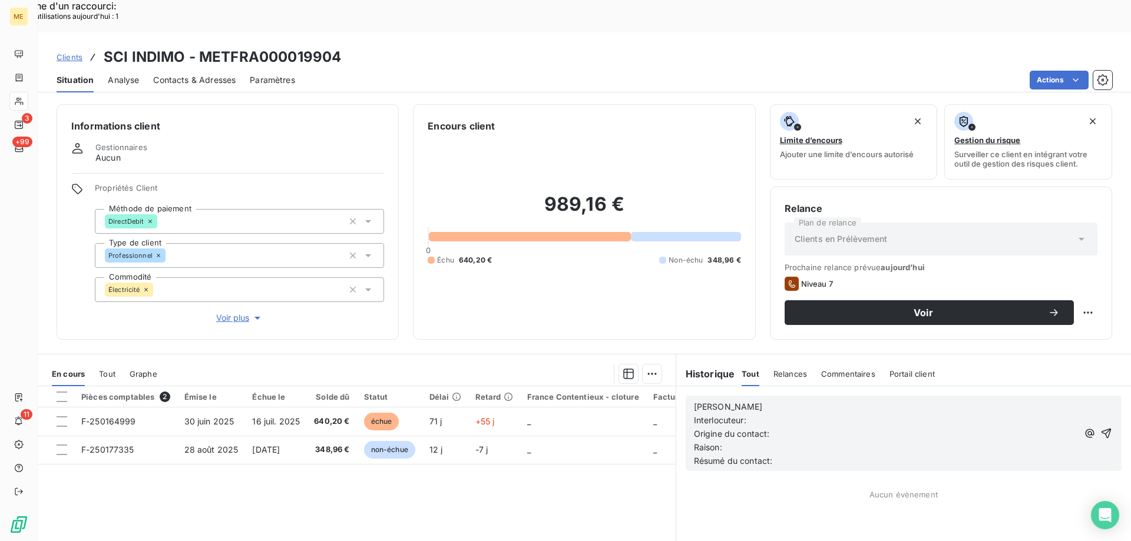
click at [725, 401] on p "[PERSON_NAME]" at bounding box center [886, 408] width 384 height 14
click at [762, 414] on p "Interlocuteur:" at bounding box center [886, 421] width 384 height 14
click at [835, 428] on p "Origine du contact:" at bounding box center [886, 435] width 384 height 14
click at [832, 414] on p "Interlocuteur: SCI INDIMO" at bounding box center [886, 421] width 384 height 14
click at [896, 401] on p "[PERSON_NAME] - [DATE] 11h58" at bounding box center [886, 408] width 384 height 14
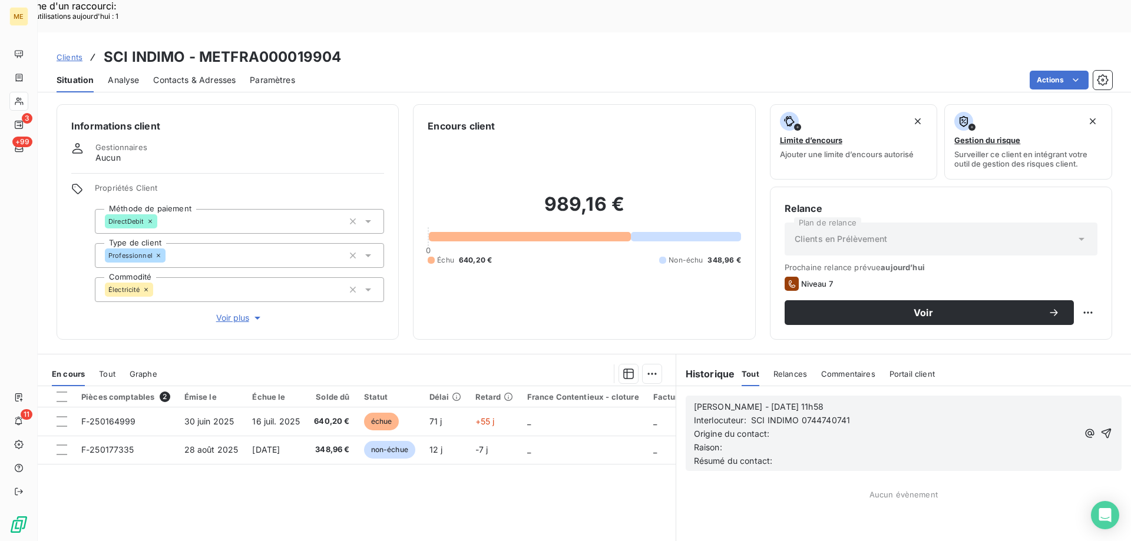
click at [876, 414] on p "Interlocuteur: SCI INDIMO 0744740741" at bounding box center [886, 421] width 384 height 14
click at [789, 428] on p "Origine du contact:" at bounding box center [886, 435] width 384 height 14
click at [764, 428] on p "Origine du contact: appel sortant" at bounding box center [886, 435] width 384 height 14
click at [775, 441] on p "Raison:" at bounding box center [886, 448] width 384 height 14
click at [819, 455] on p "Résumé du contact:" at bounding box center [886, 462] width 384 height 14
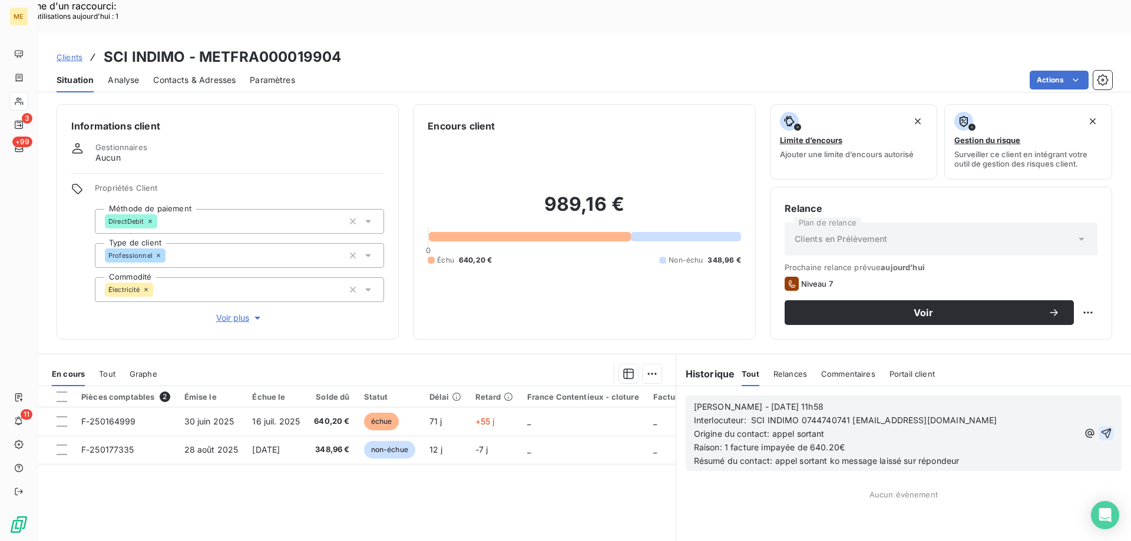
click at [1101, 428] on icon "button" at bounding box center [1107, 434] width 12 height 12
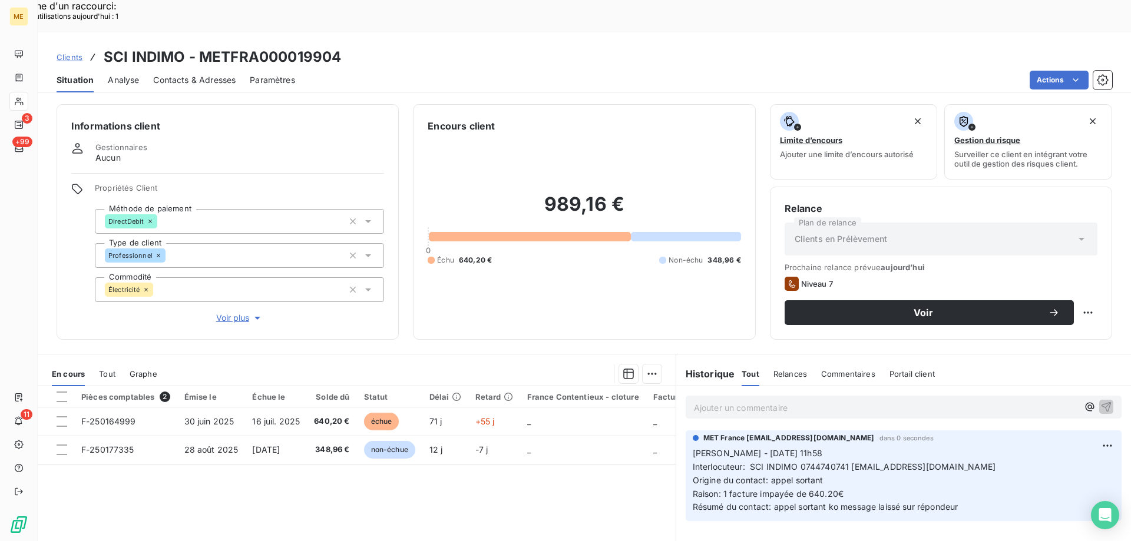
click at [200, 74] on span "Contacts & Adresses" at bounding box center [194, 80] width 82 height 12
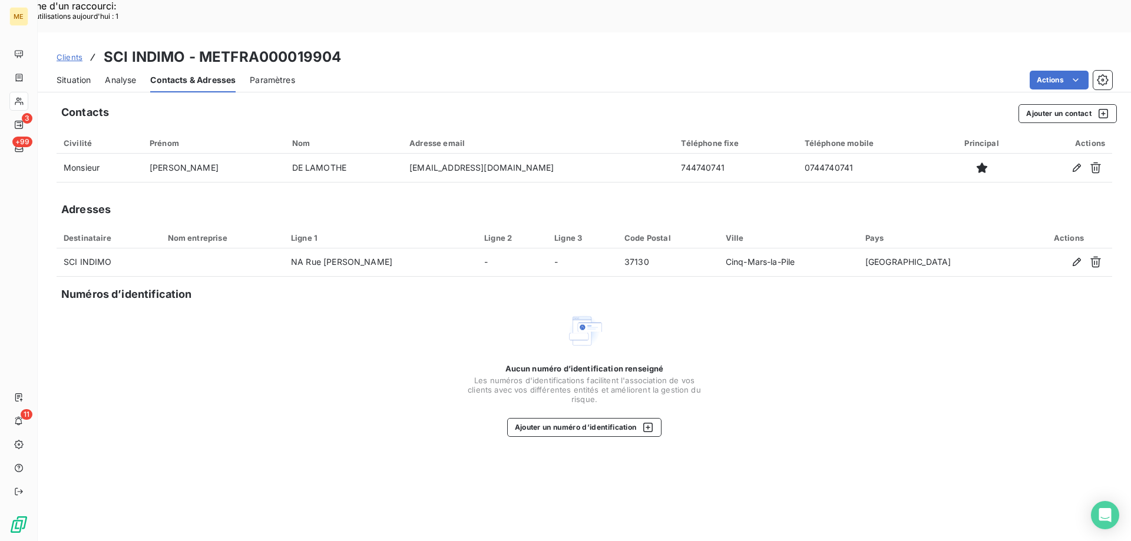
click at [60, 74] on span "Situation" at bounding box center [74, 80] width 34 height 12
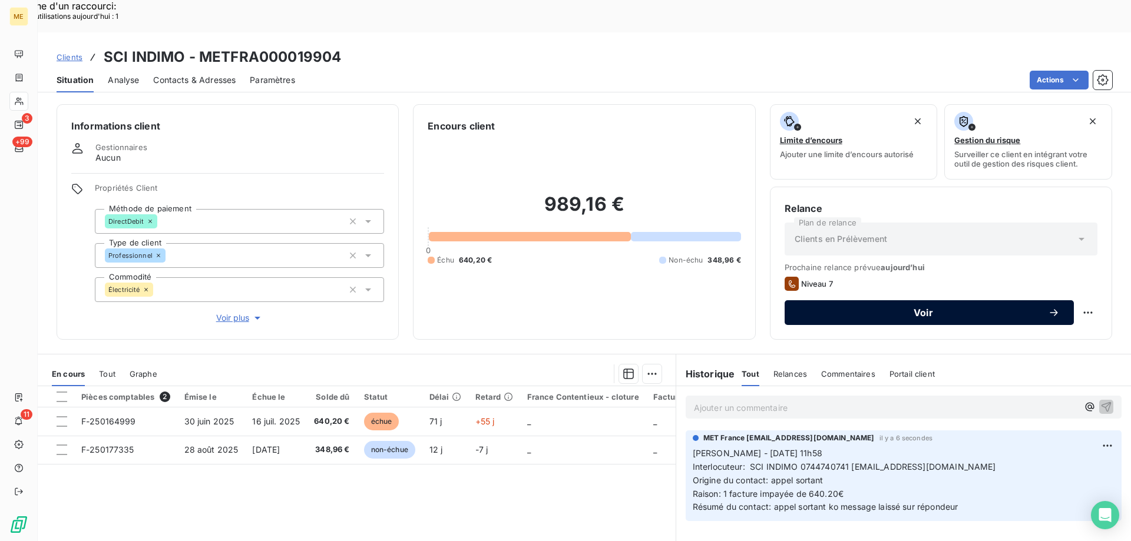
click at [854, 308] on span "Voir" at bounding box center [923, 312] width 249 height 9
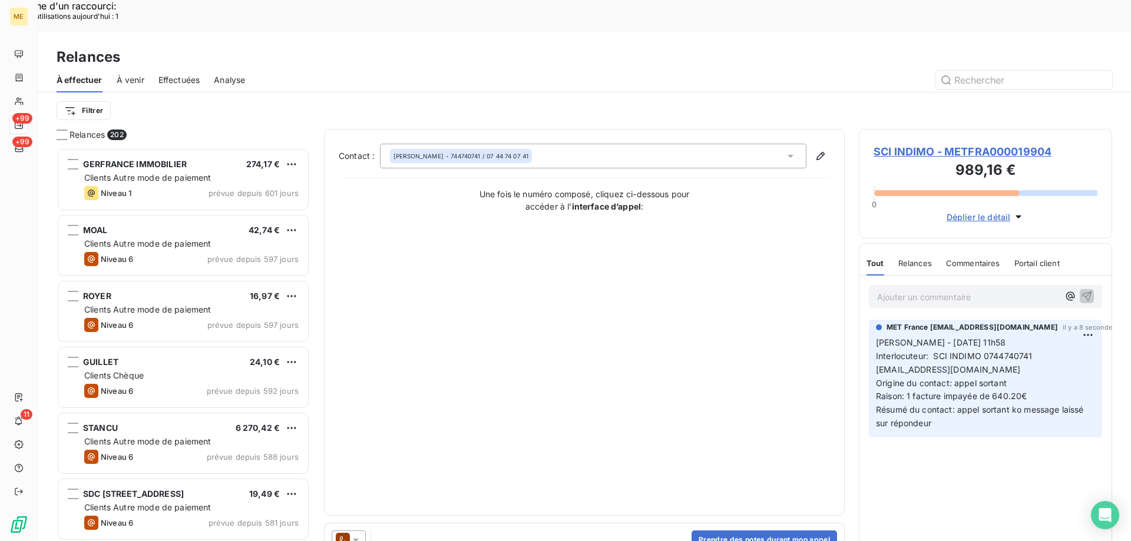
scroll to position [417, 245]
click at [358, 539] on icon at bounding box center [356, 540] width 6 height 3
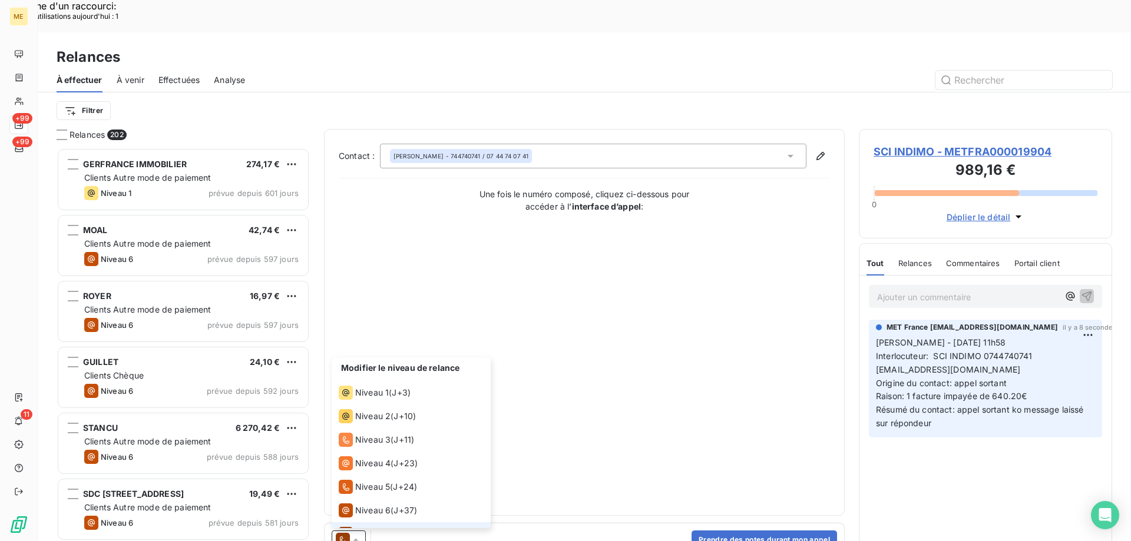
scroll to position [18, 0]
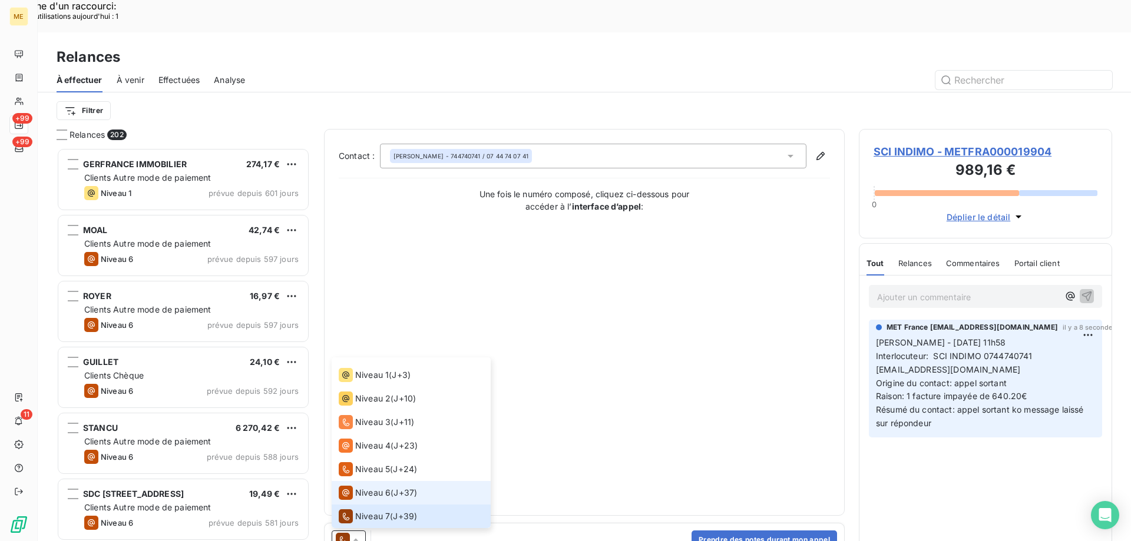
click at [362, 487] on span "Niveau 6" at bounding box center [372, 493] width 35 height 12
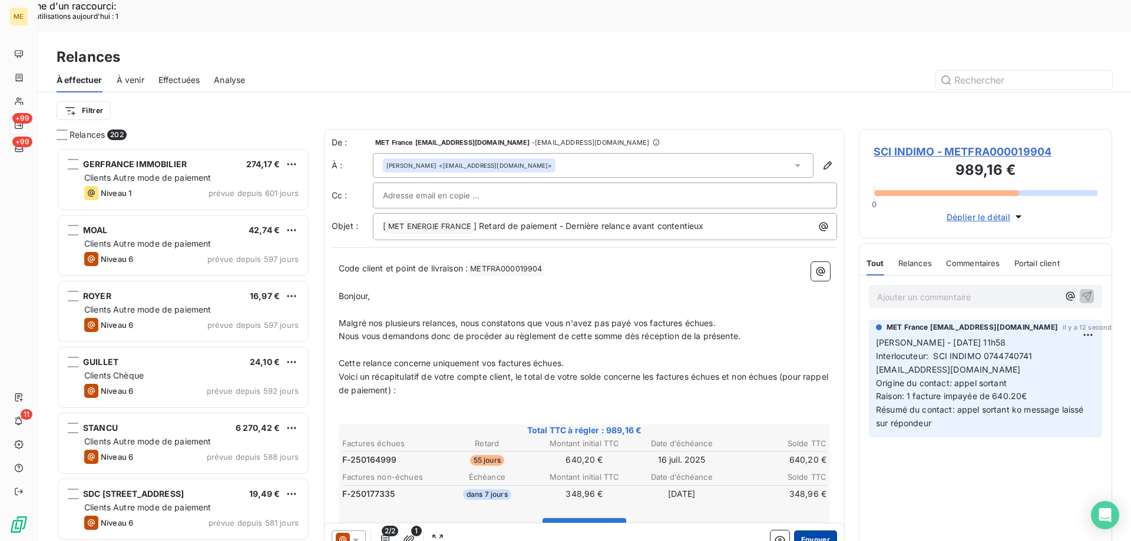
click at [809, 531] on button "Envoyer" at bounding box center [815, 540] width 43 height 19
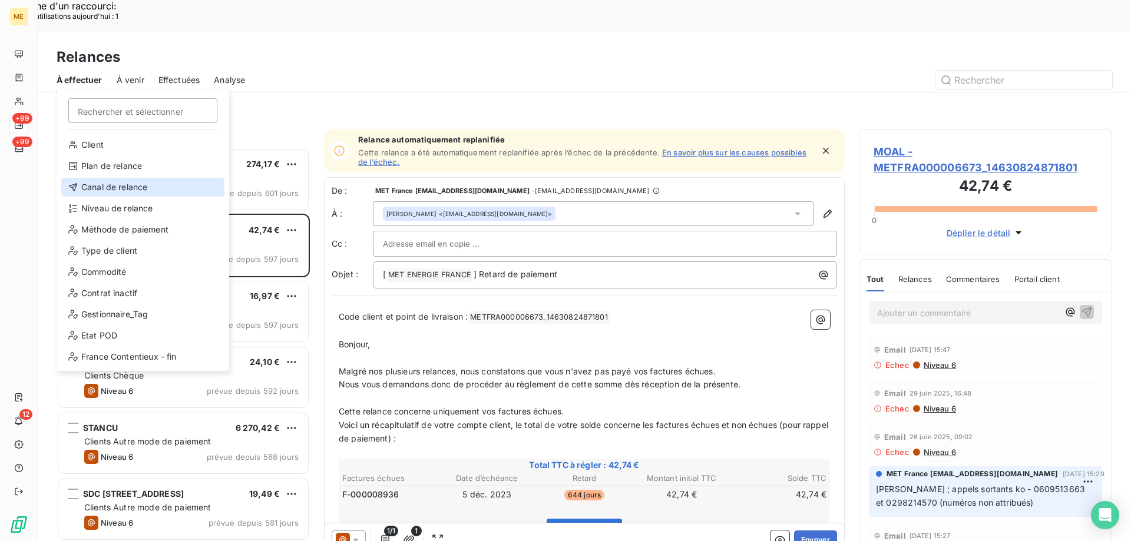
click at [103, 186] on div "Canal de relance" at bounding box center [142, 187] width 163 height 19
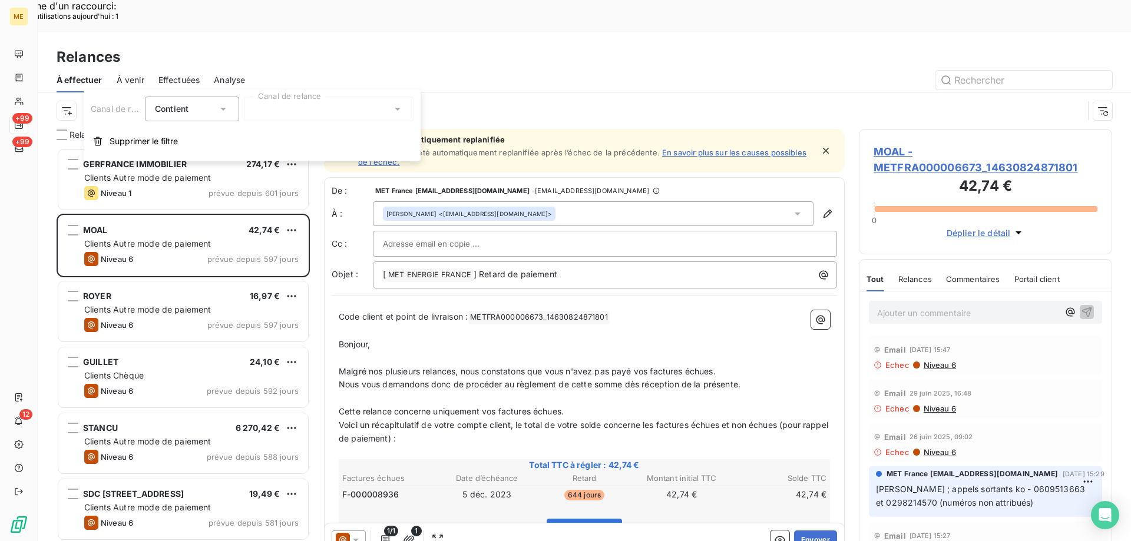
click at [293, 105] on div at bounding box center [329, 109] width 170 height 25
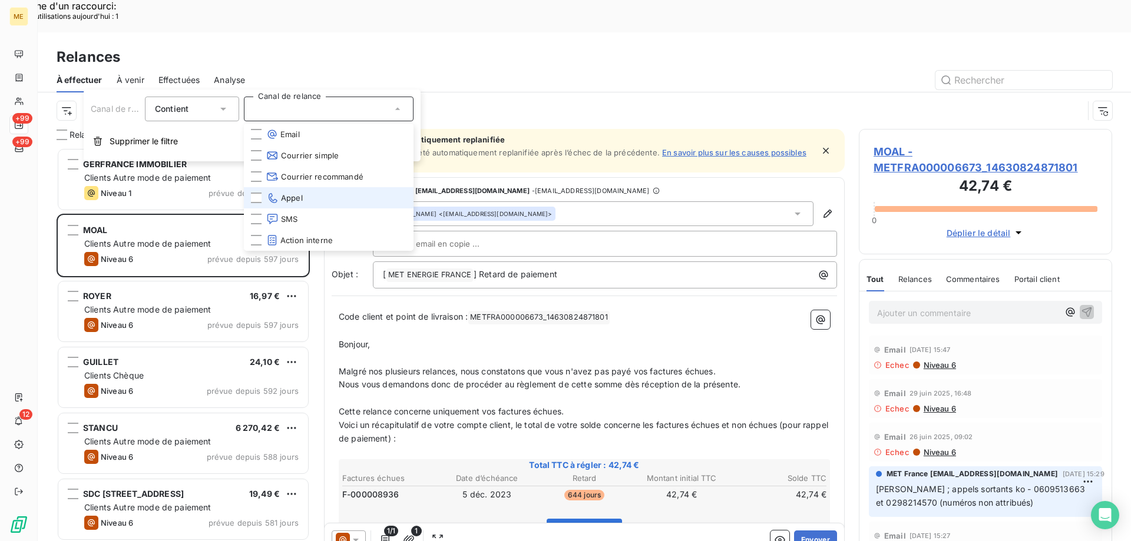
click at [297, 198] on span "Appel" at bounding box center [284, 198] width 37 height 12
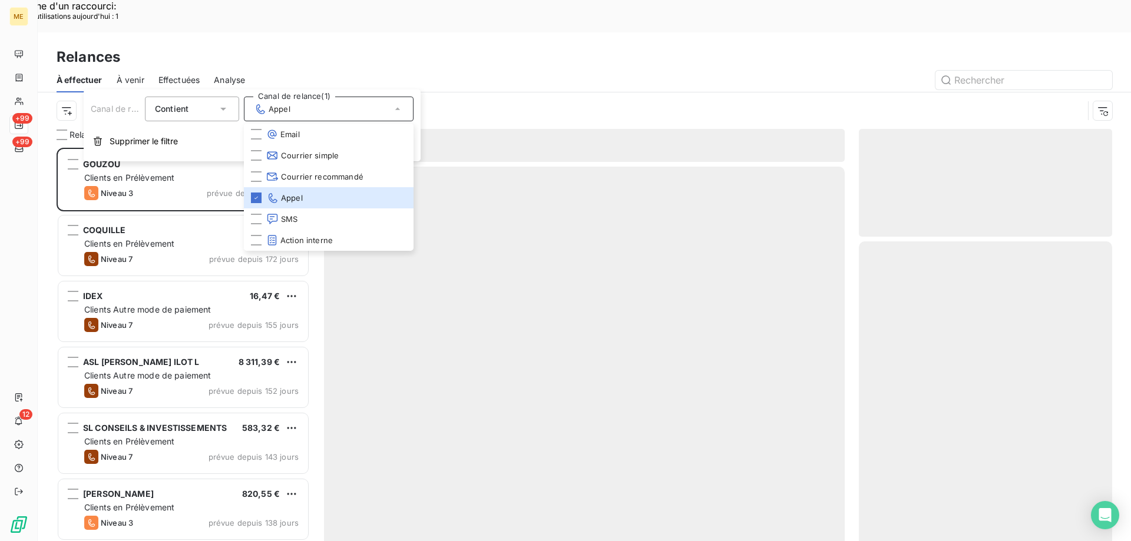
scroll to position [417, 245]
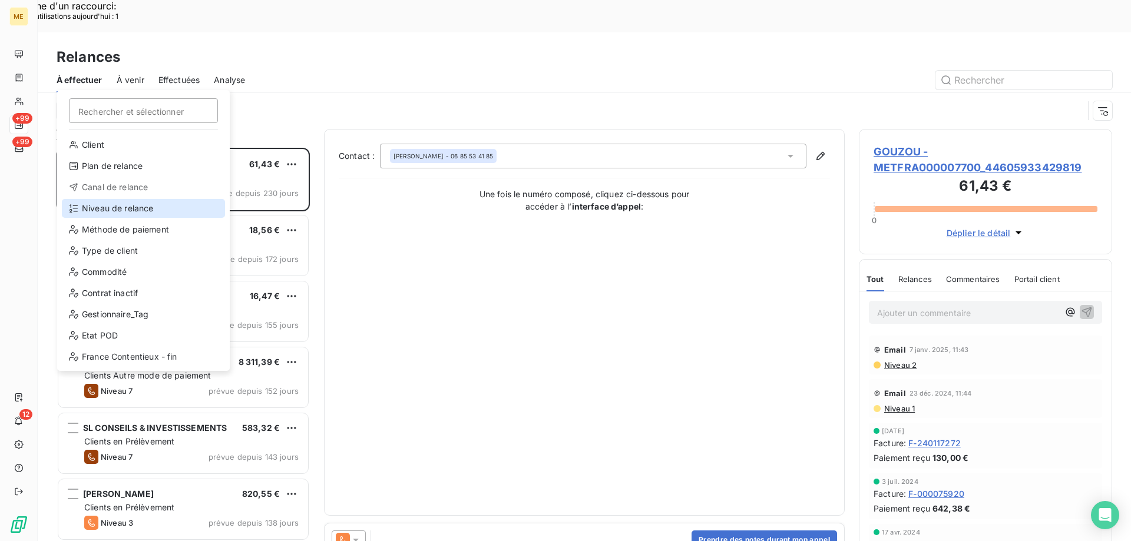
click at [98, 210] on div "Niveau de relance" at bounding box center [143, 208] width 163 height 19
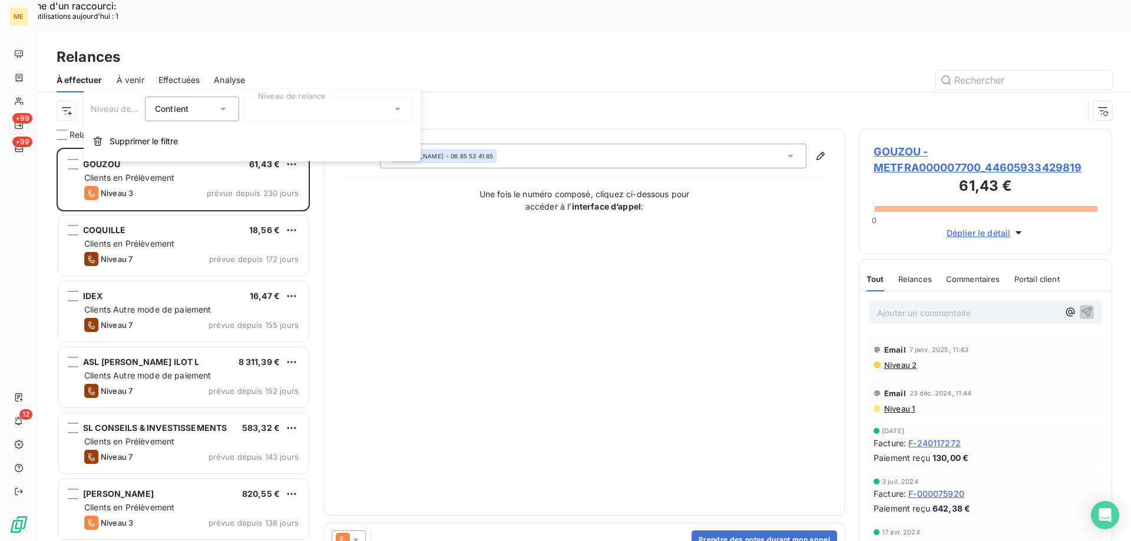
click at [336, 107] on div at bounding box center [329, 109] width 170 height 25
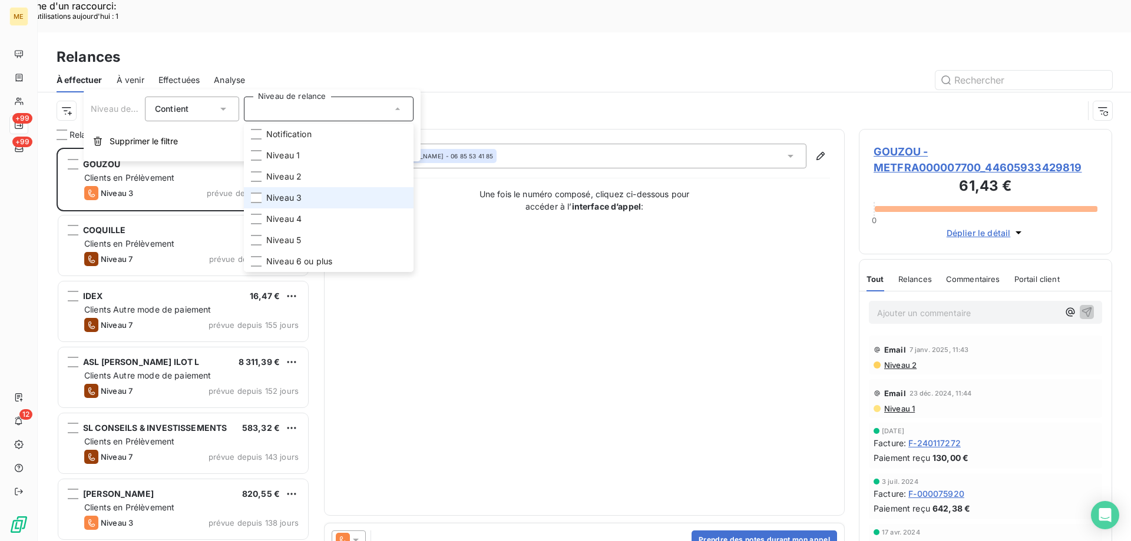
click at [294, 190] on li "Niveau 3" at bounding box center [329, 197] width 170 height 21
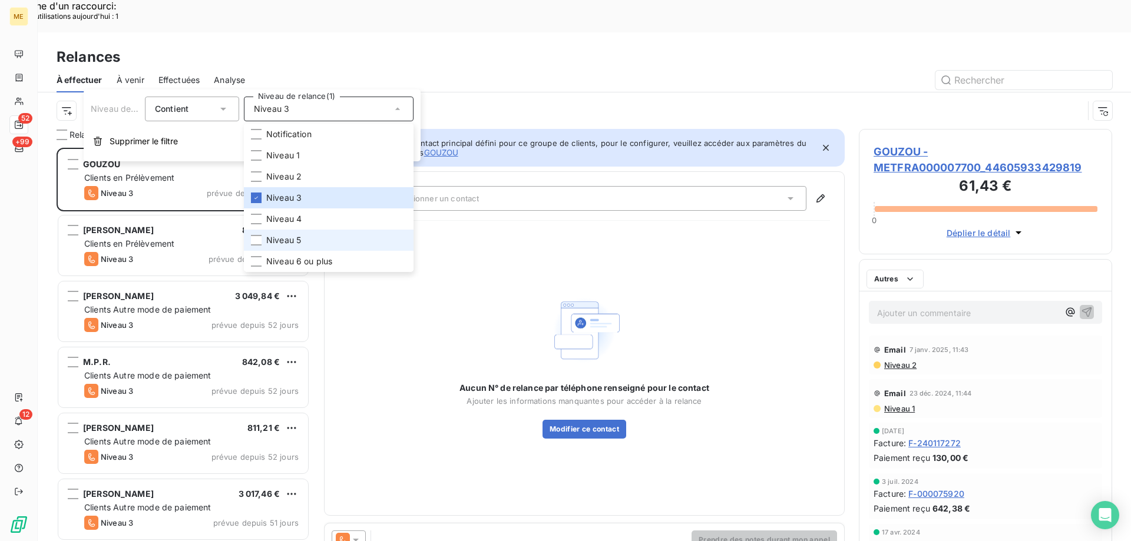
click at [306, 235] on li "Niveau 5" at bounding box center [329, 240] width 170 height 21
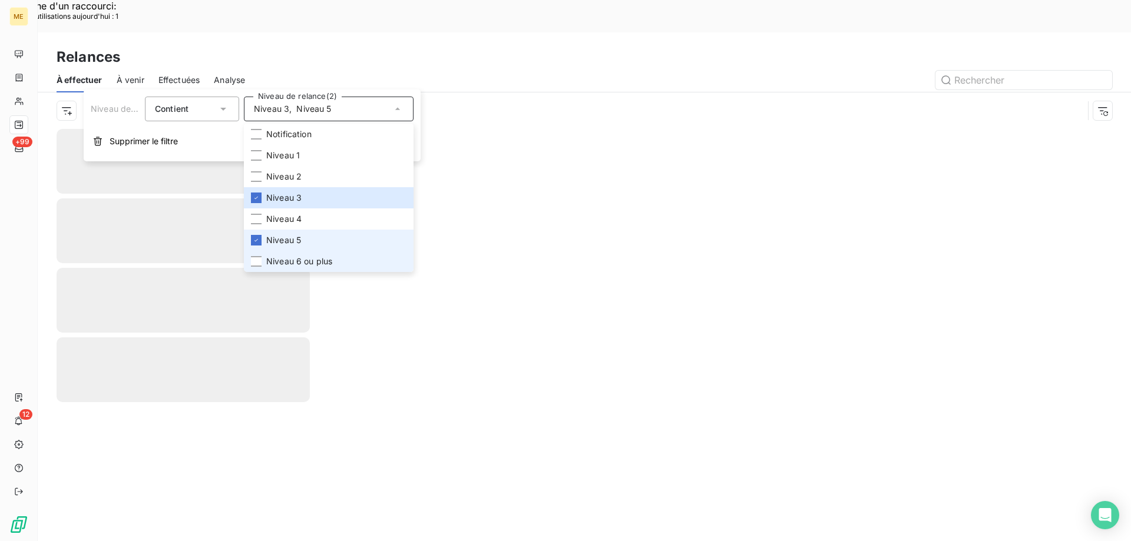
click at [313, 259] on span "Niveau 6 ou plus" at bounding box center [299, 262] width 66 height 12
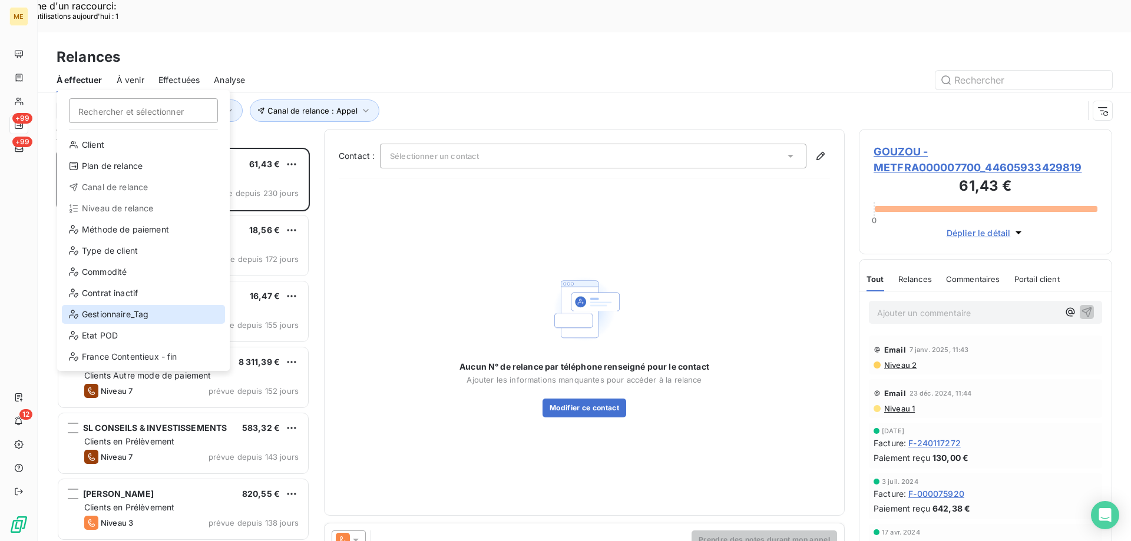
click at [107, 310] on div "Gestionnaire_Tag" at bounding box center [143, 314] width 163 height 19
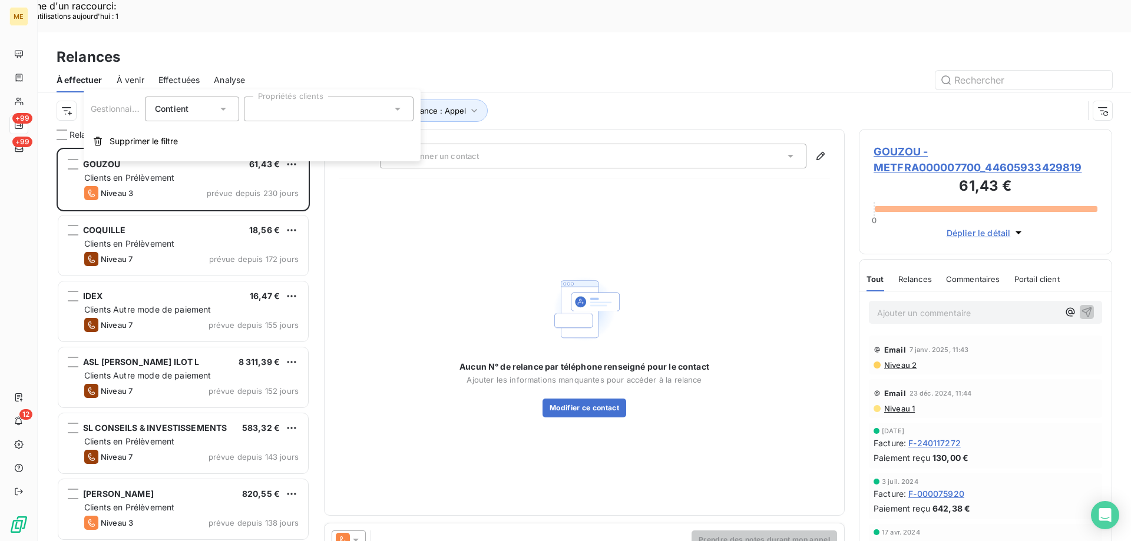
click at [342, 108] on div at bounding box center [329, 109] width 170 height 25
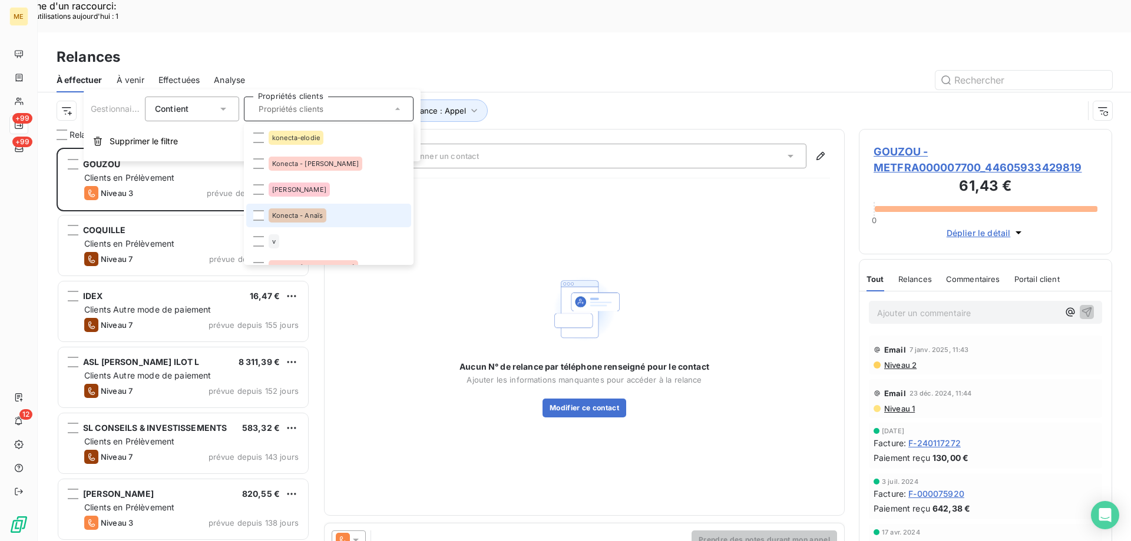
scroll to position [353, 0]
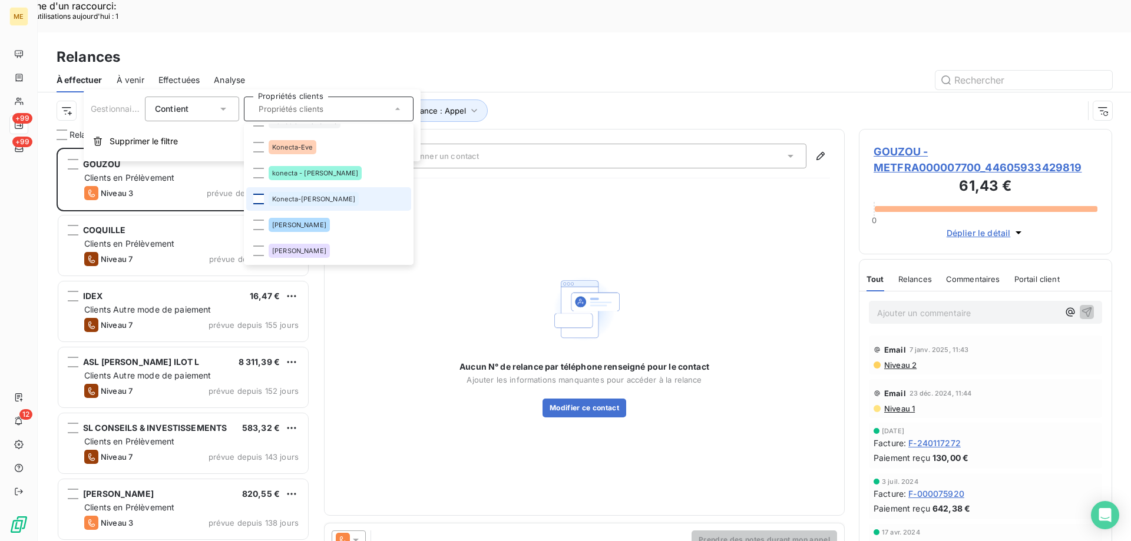
click at [260, 203] on div at bounding box center [258, 199] width 11 height 11
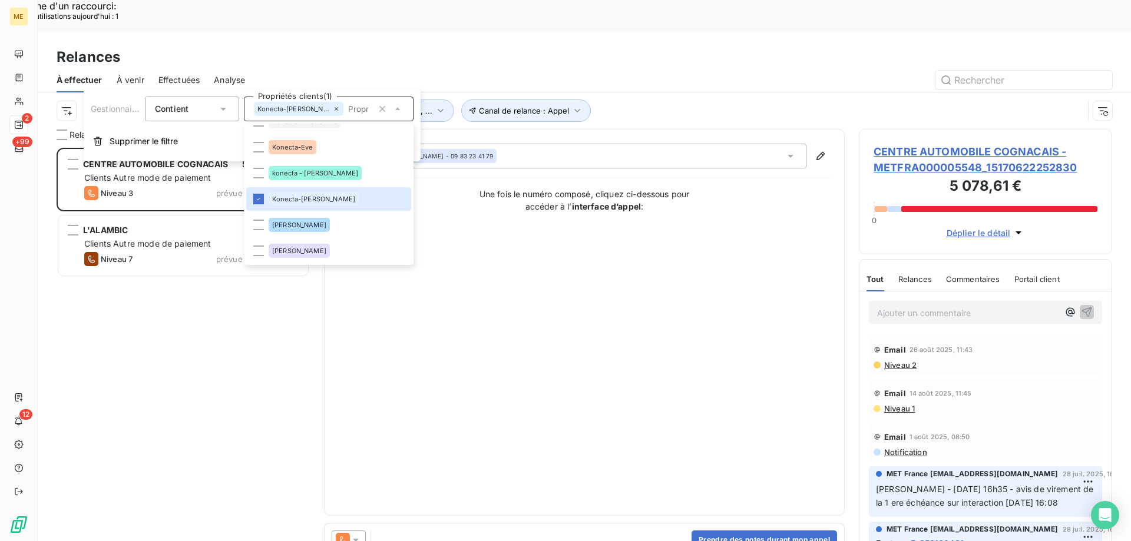
click at [574, 265] on div "Contact : [PERSON_NAME] - 09 83 23 41 79 Une fois le numéro composé, cliquez ci…" at bounding box center [584, 323] width 491 height 358
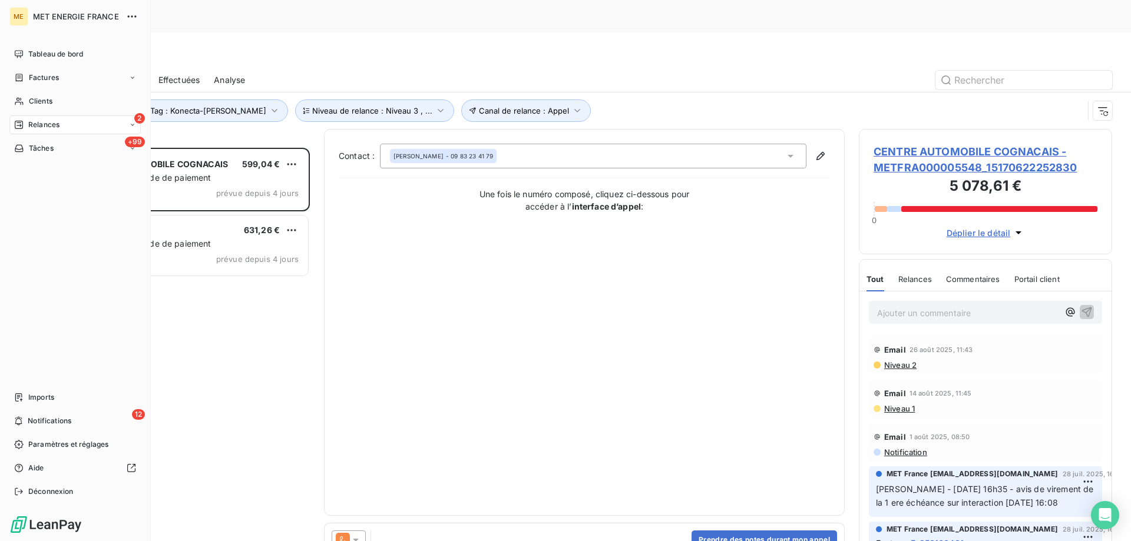
click at [35, 100] on span "Clients" at bounding box center [41, 101] width 24 height 11
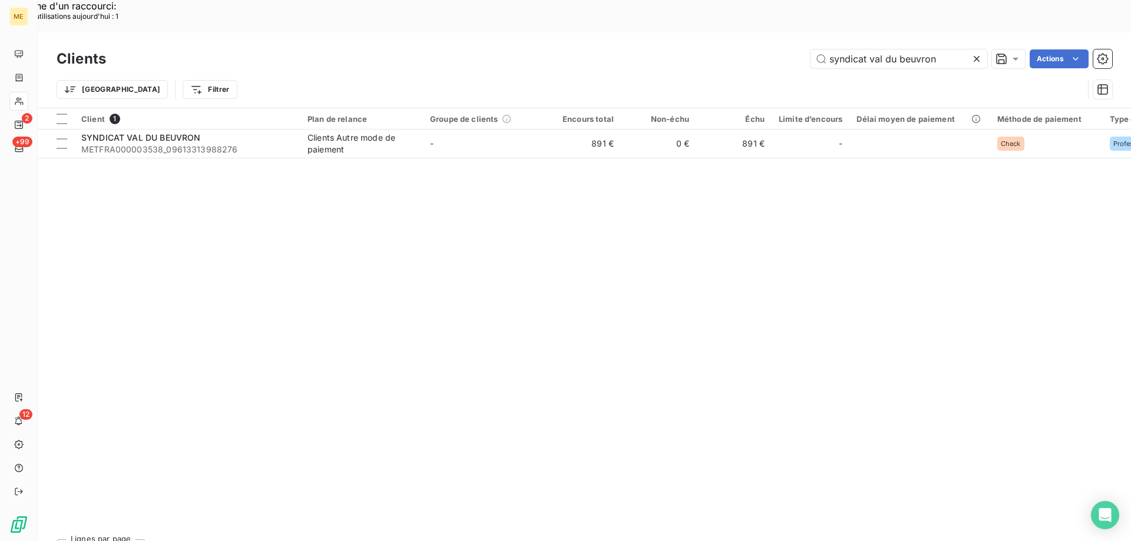
drag, startPoint x: 967, startPoint y: 27, endPoint x: 708, endPoint y: 24, distance: 259.2
click at [708, 49] on div "syndicat val du beuvron Actions" at bounding box center [616, 58] width 992 height 19
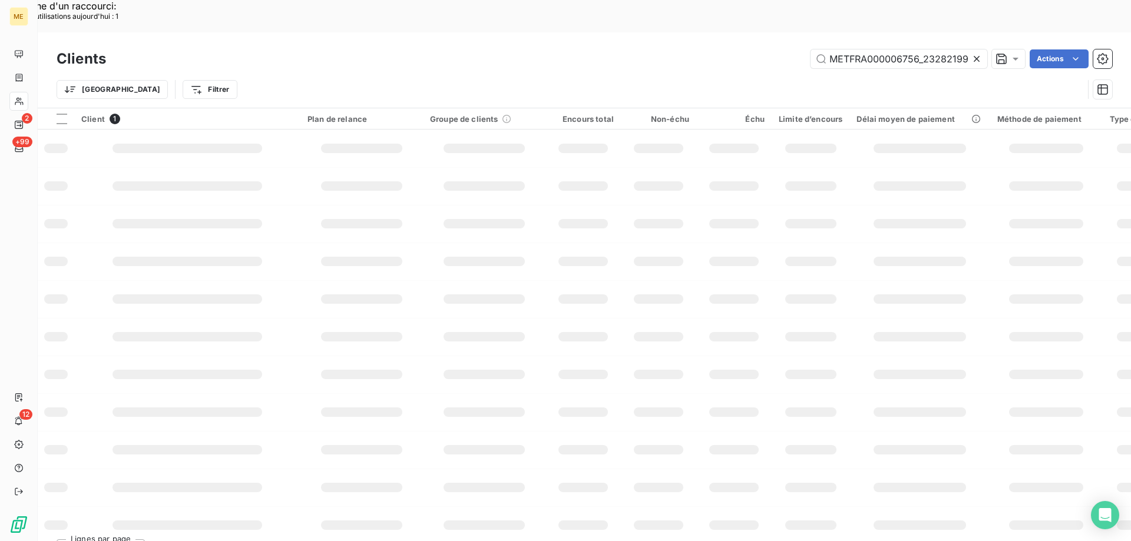
scroll to position [0, 34]
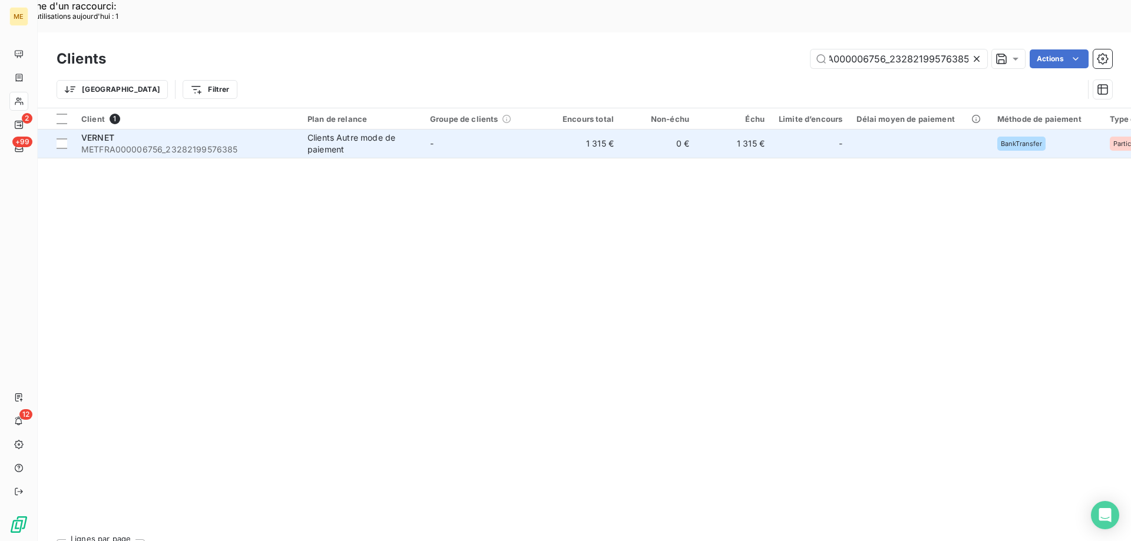
type input "METFRA000006756_23282199576385"
click at [147, 144] on span "METFRA000006756_23282199576385" at bounding box center [187, 150] width 212 height 12
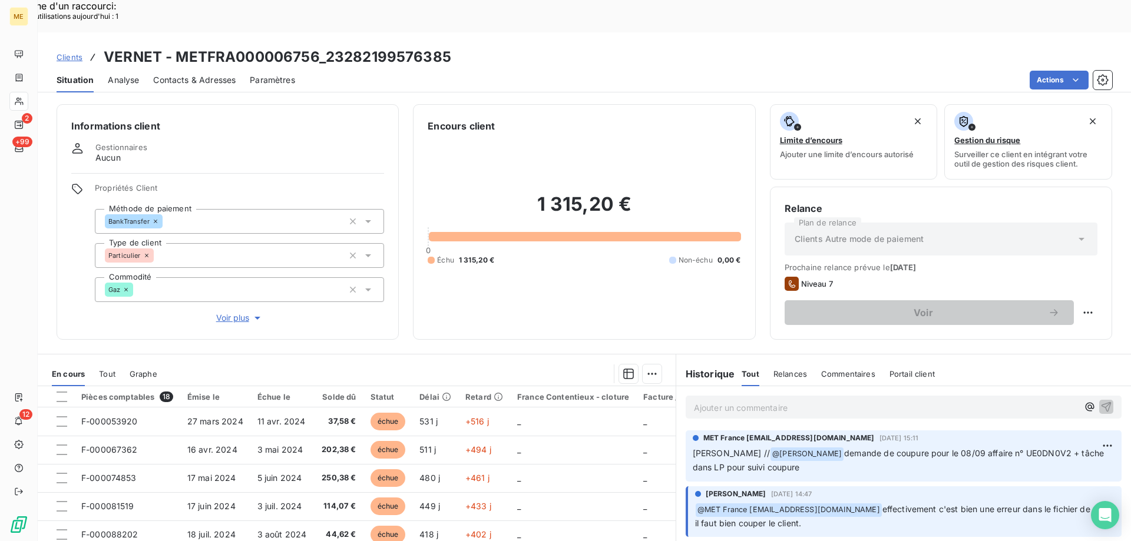
click at [70, 52] on span "Clients" at bounding box center [70, 56] width 26 height 9
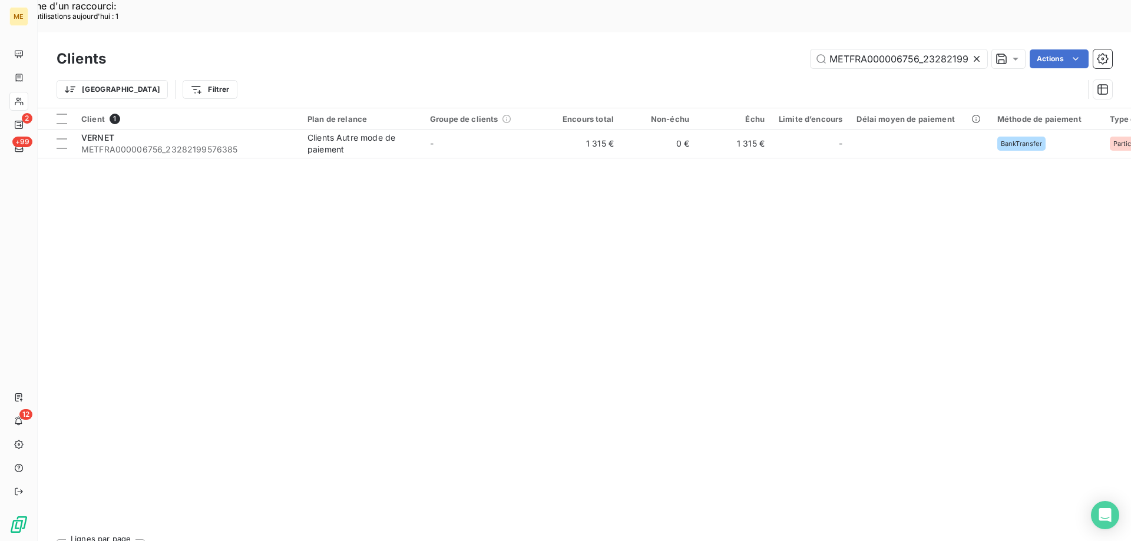
scroll to position [0, 34]
click at [916, 49] on input "METFRA000006756_23282199576385" at bounding box center [899, 58] width 177 height 19
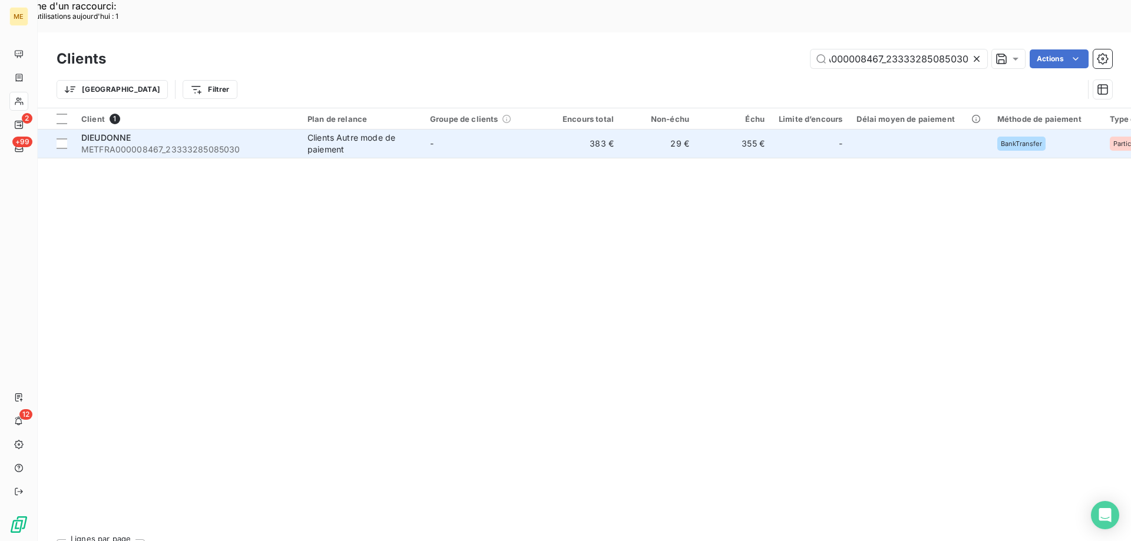
type input "METFRA000008467_23333285085030"
click at [177, 144] on span "METFRA000008467_23333285085030" at bounding box center [187, 150] width 212 height 12
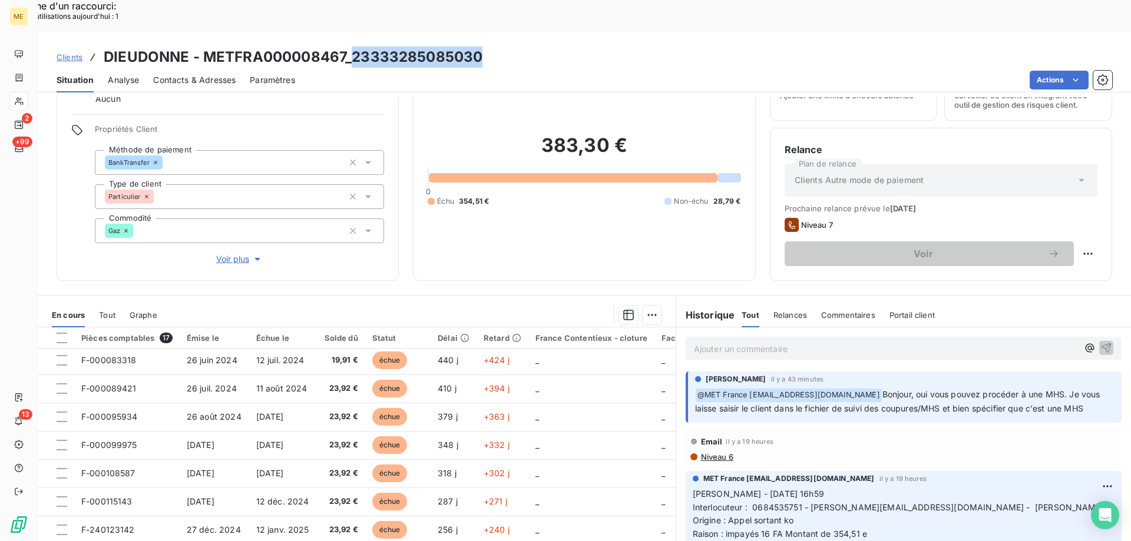
drag, startPoint x: 352, startPoint y: 27, endPoint x: 495, endPoint y: 28, distance: 142.6
click at [495, 47] on div "Clients DIEUDONNE - METFRA000008467_23333285085030" at bounding box center [584, 57] width 1093 height 21
copy h3 "23333285085030"
drag, startPoint x: 750, startPoint y: 490, endPoint x: 796, endPoint y: 491, distance: 46.0
click at [796, 503] on span "Interlocuteur : 0684535751 - [PERSON_NAME][EMAIL_ADDRESS][DOMAIN_NAME] - [PERSO…" at bounding box center [898, 508] width 411 height 10
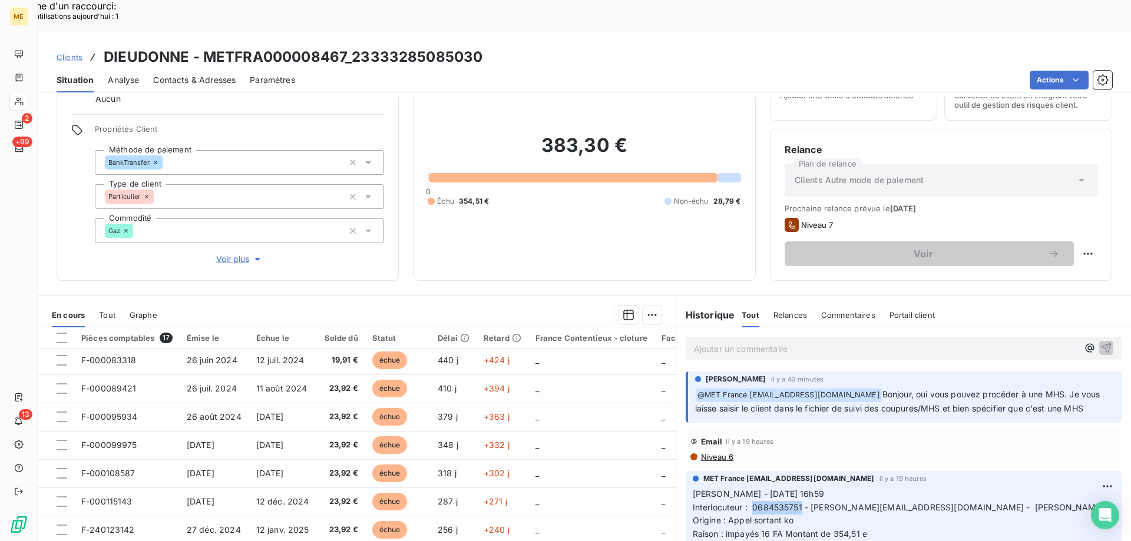
copy span "0684535751"
drag, startPoint x: 807, startPoint y: 489, endPoint x: 921, endPoint y: 492, distance: 114.3
click at [921, 503] on span "Interlocuteur : 0684535751 - [PERSON_NAME][EMAIL_ADDRESS][DOMAIN_NAME] - [PERSO…" at bounding box center [898, 508] width 411 height 10
copy span "[EMAIL_ADDRESS][DOMAIN_NAME]"
click at [713, 342] on p "Ajouter un commentaire ﻿" at bounding box center [886, 349] width 384 height 15
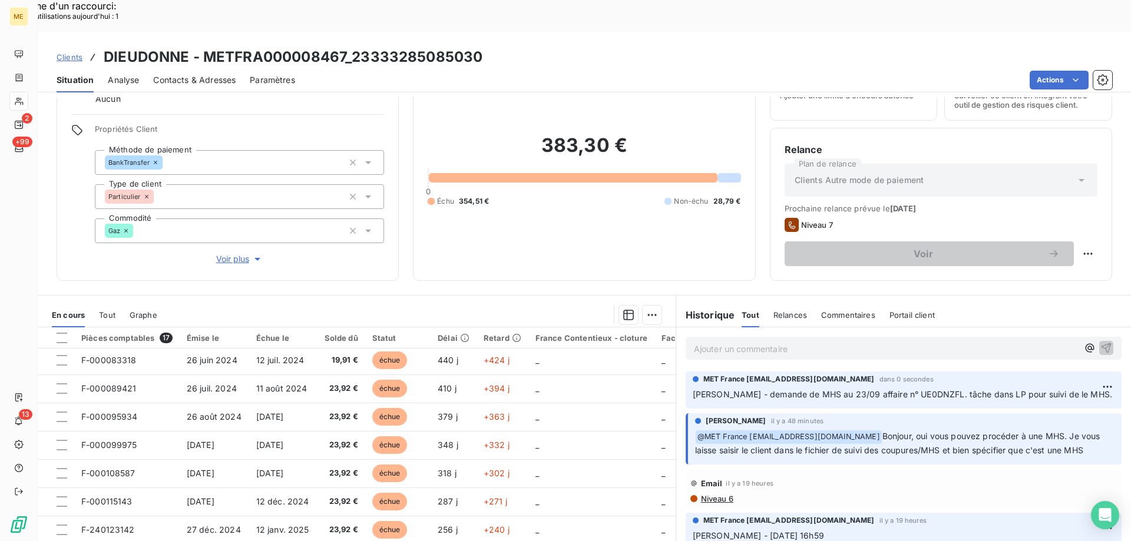
click at [713, 342] on p "Ajouter un commentaire ﻿" at bounding box center [886, 349] width 384 height 15
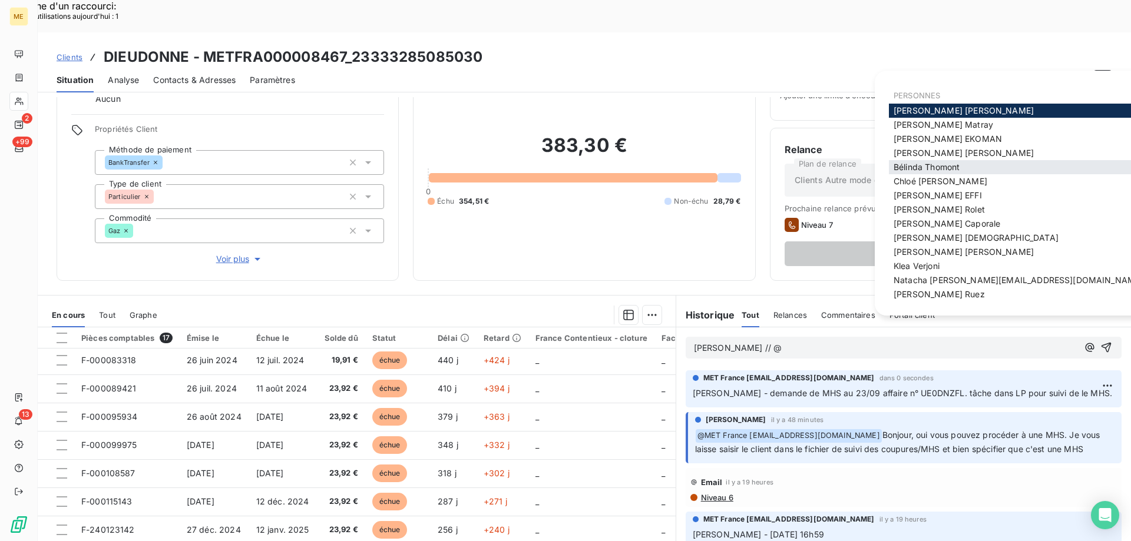
click at [980, 164] on div "[PERSON_NAME]" at bounding box center [1018, 167] width 259 height 14
click at [930, 167] on span "[PERSON_NAME]" at bounding box center [927, 167] width 66 height 10
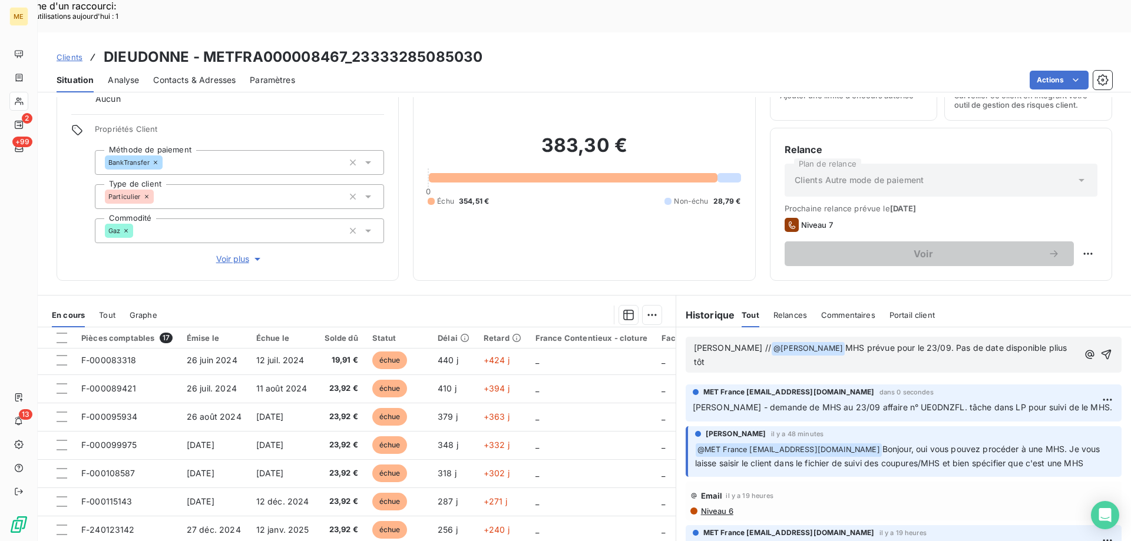
click at [1017, 343] on span "MHS prévue pour le 23/09. Pas de date disponible plius tôt" at bounding box center [882, 355] width 376 height 24
click at [1102, 350] on icon "button" at bounding box center [1107, 355] width 10 height 10
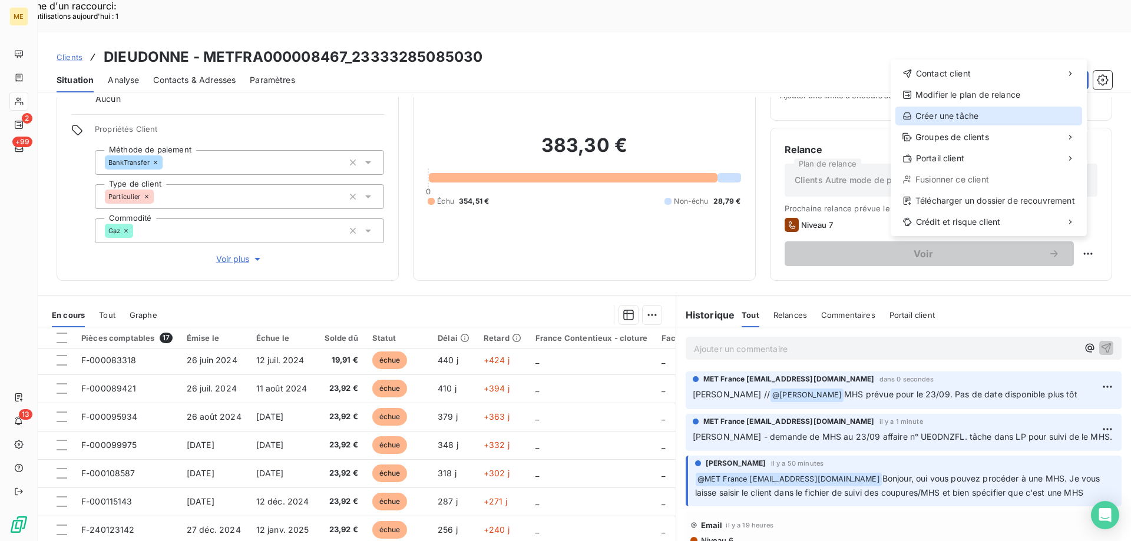
click at [956, 115] on div "Créer une tâche" at bounding box center [989, 116] width 187 height 19
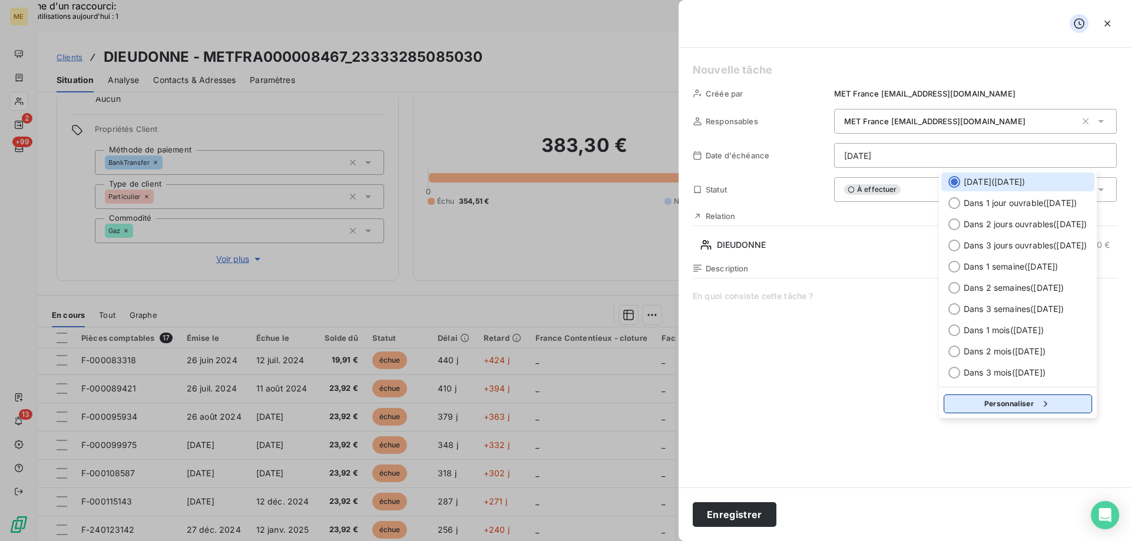
click at [1020, 402] on button "Personnaliser" at bounding box center [1018, 404] width 148 height 19
select select "8"
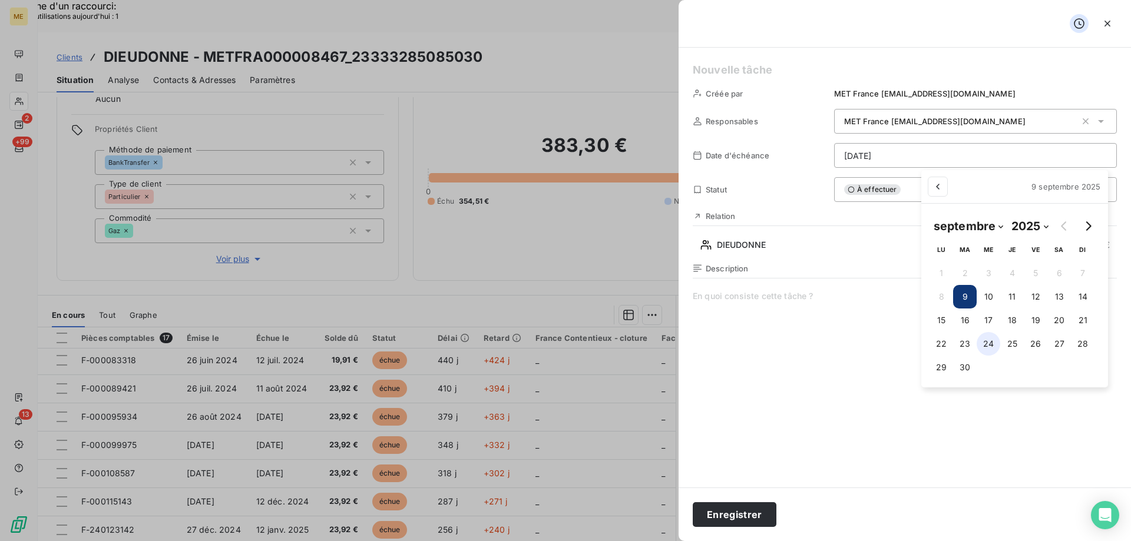
click at [992, 339] on button "24" at bounding box center [989, 344] width 24 height 24
type input "[DATE]"
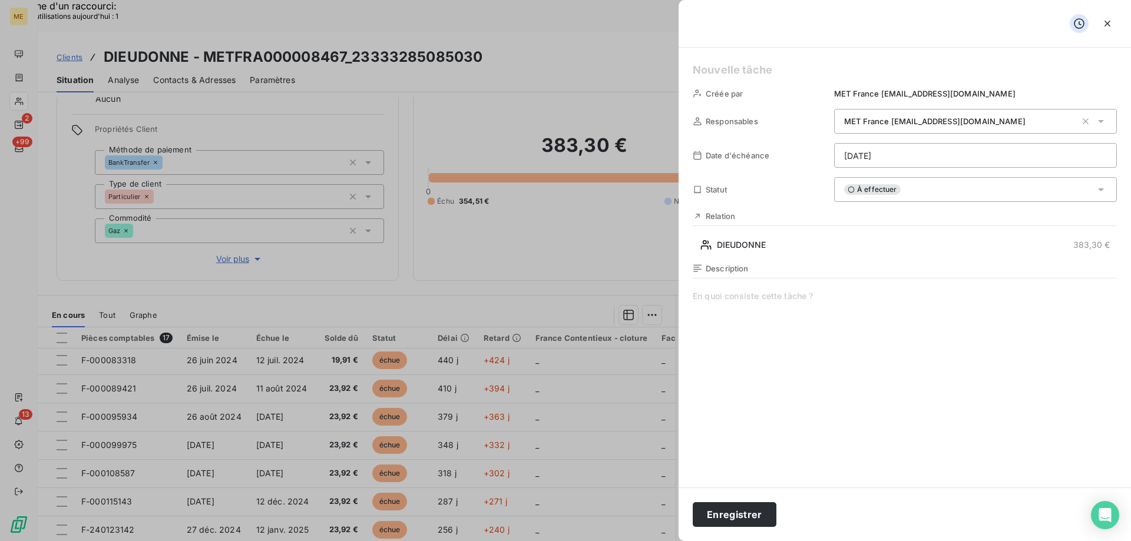
click at [769, 77] on h5 at bounding box center [905, 70] width 424 height 16
click at [742, 512] on button "Enregistrer" at bounding box center [735, 515] width 84 height 25
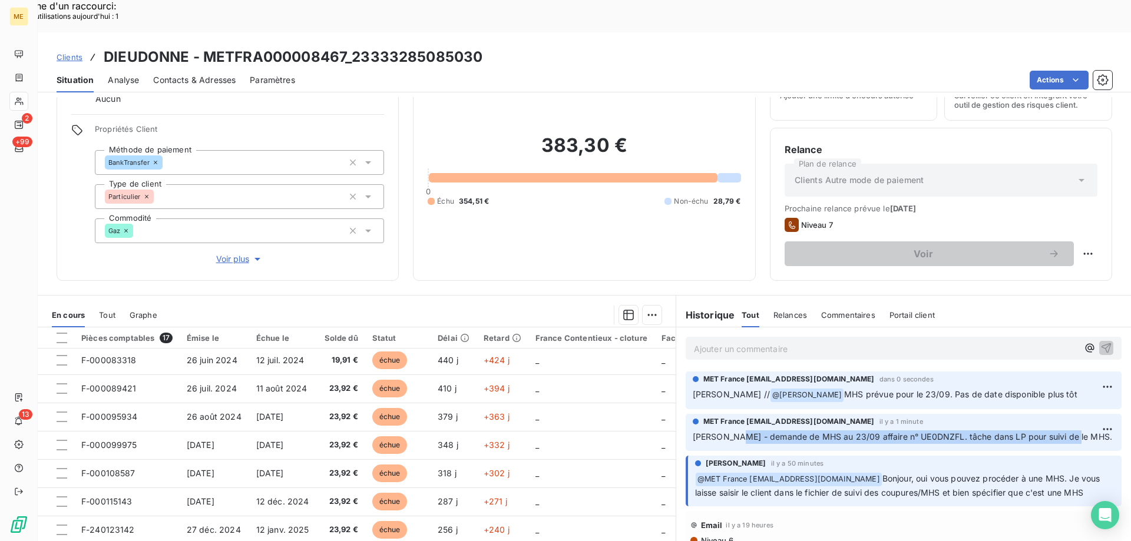
drag, startPoint x: 726, startPoint y: 402, endPoint x: 1065, endPoint y: 402, distance: 339.4
click at [1065, 432] on span "[PERSON_NAME] - demande de MHS au 23/09 affaire n° UE0DNZFL. tâche dans LP pour…" at bounding box center [902, 437] width 419 height 10
copy span "demande de MHS au 23/09 affaire n° UE0DNZFL. tâche dans LP pour suivi de le MHS"
click at [67, 52] on span "Clients" at bounding box center [70, 56] width 26 height 9
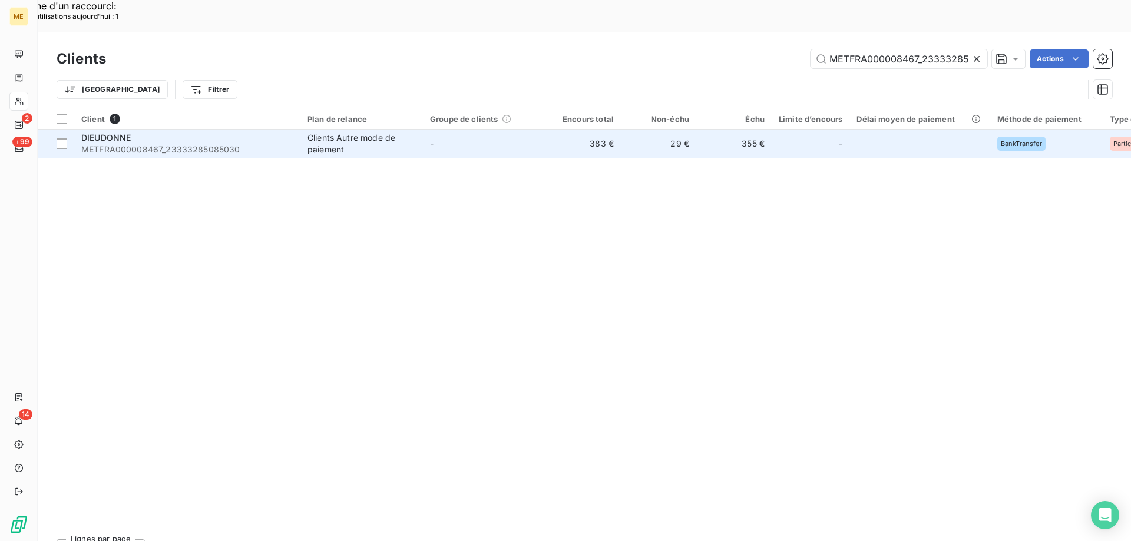
scroll to position [0, 37]
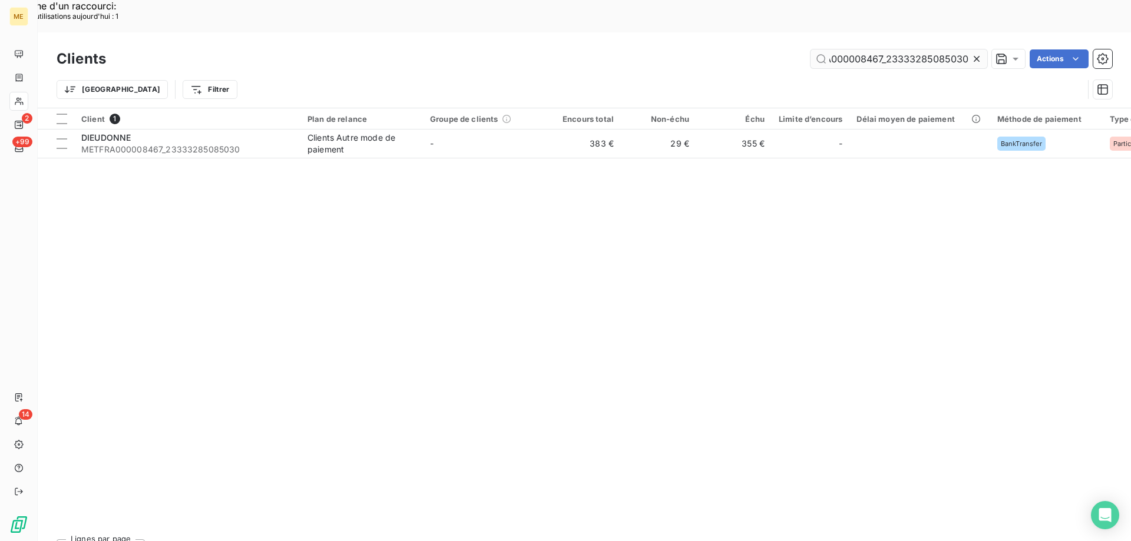
click at [872, 49] on input "METFRA000008467_23333285085030" at bounding box center [899, 58] width 177 height 19
click at [873, 49] on input "METFRA000008467_23333285085030" at bounding box center [899, 58] width 177 height 19
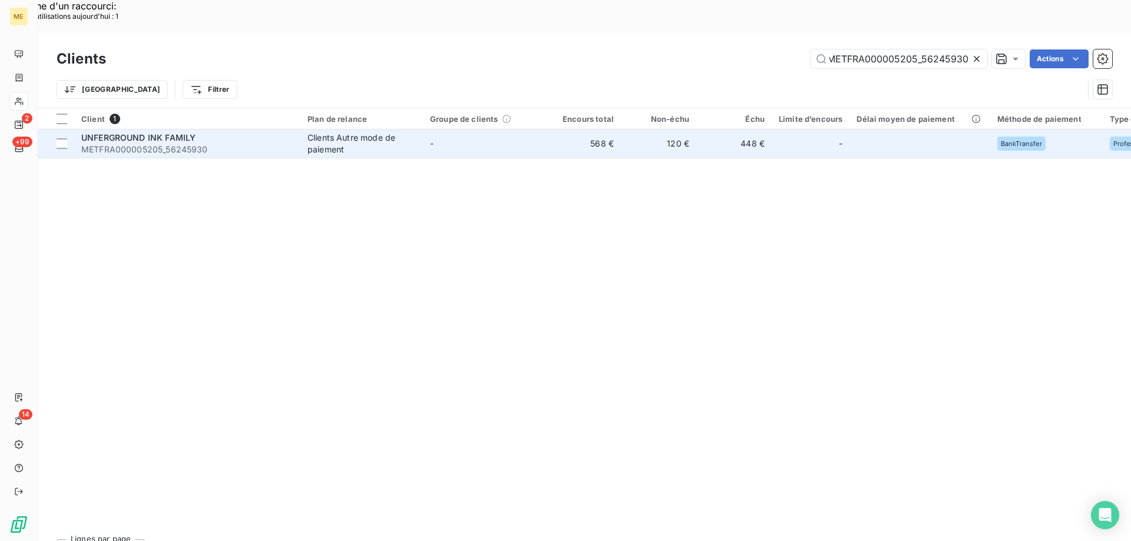
type input "METFRA000005205_56245930"
click at [167, 133] on span "UNFERGROUND INK FAMILY" at bounding box center [138, 138] width 114 height 10
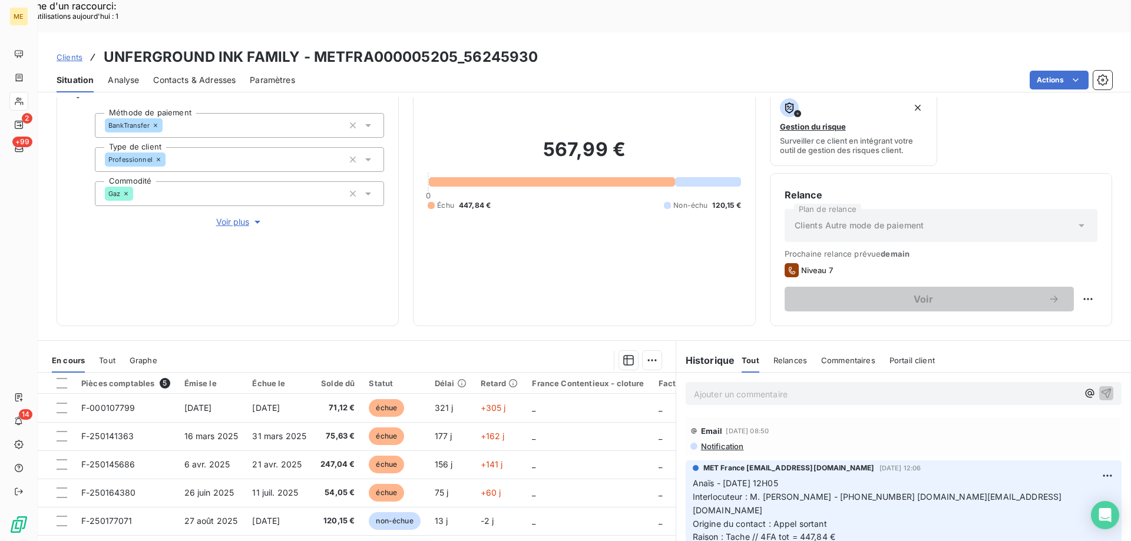
scroll to position [118, 0]
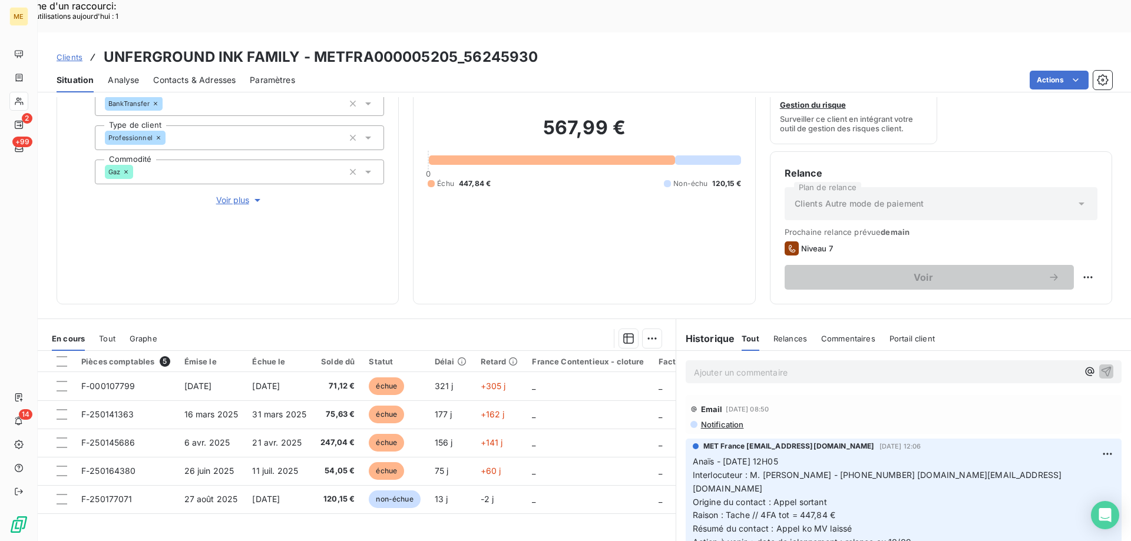
click at [71, 52] on span "Clients" at bounding box center [70, 56] width 26 height 9
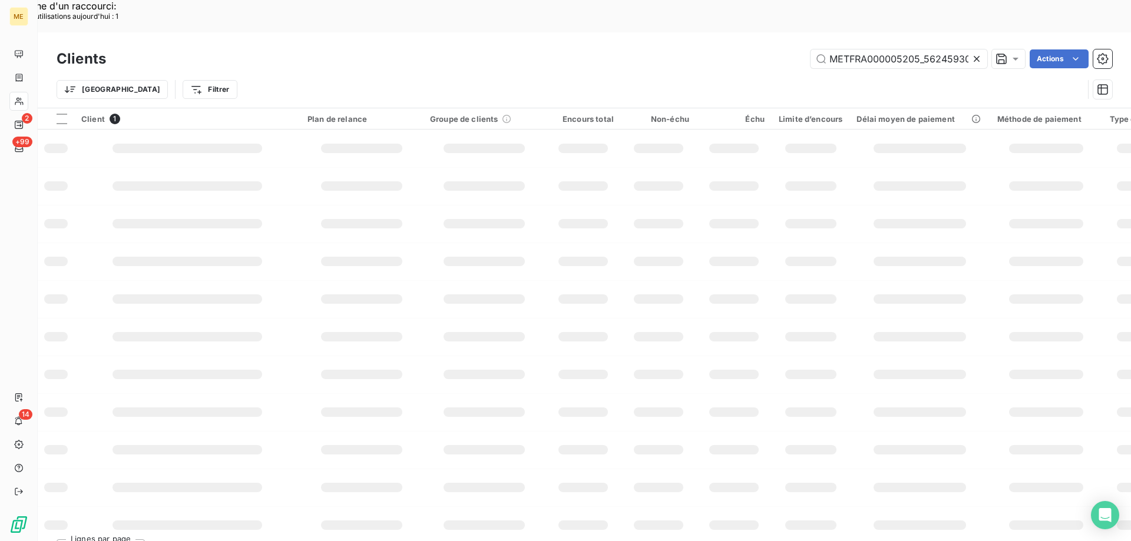
scroll to position [0, 2]
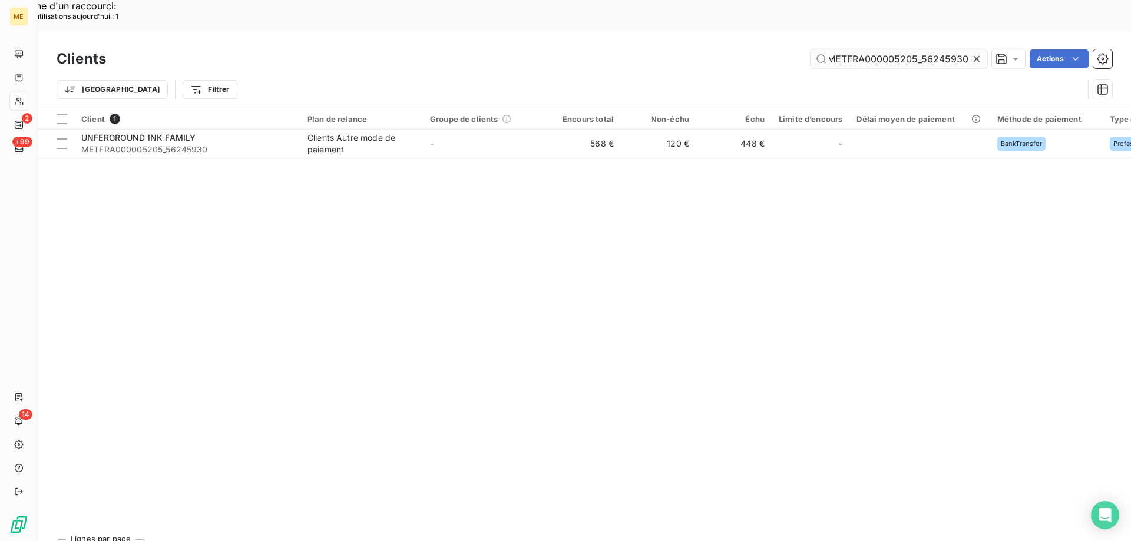
click at [899, 49] on input "METFRA000005205_56245930" at bounding box center [899, 58] width 177 height 19
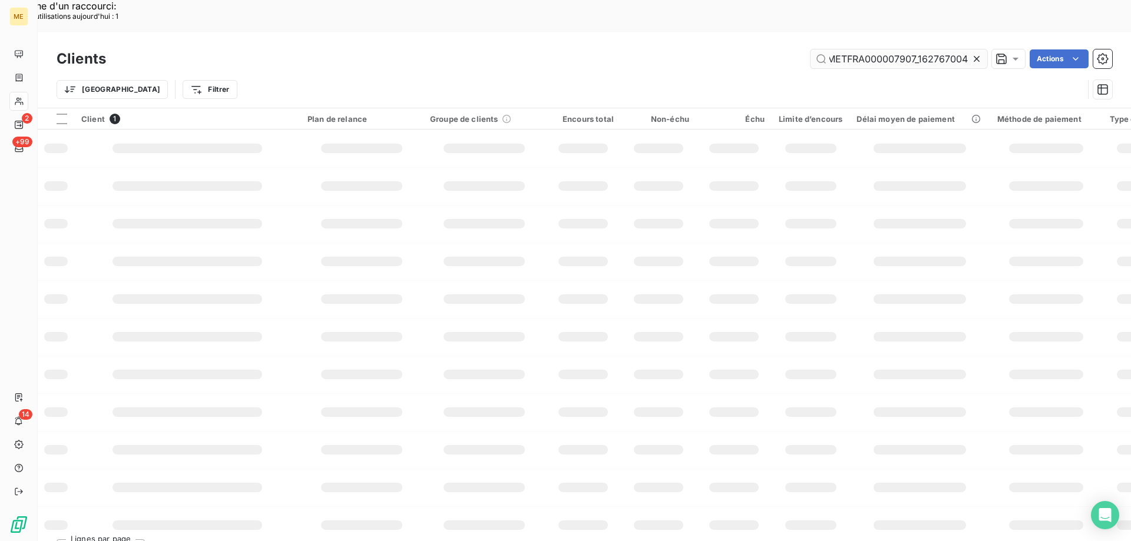
scroll to position [0, 31]
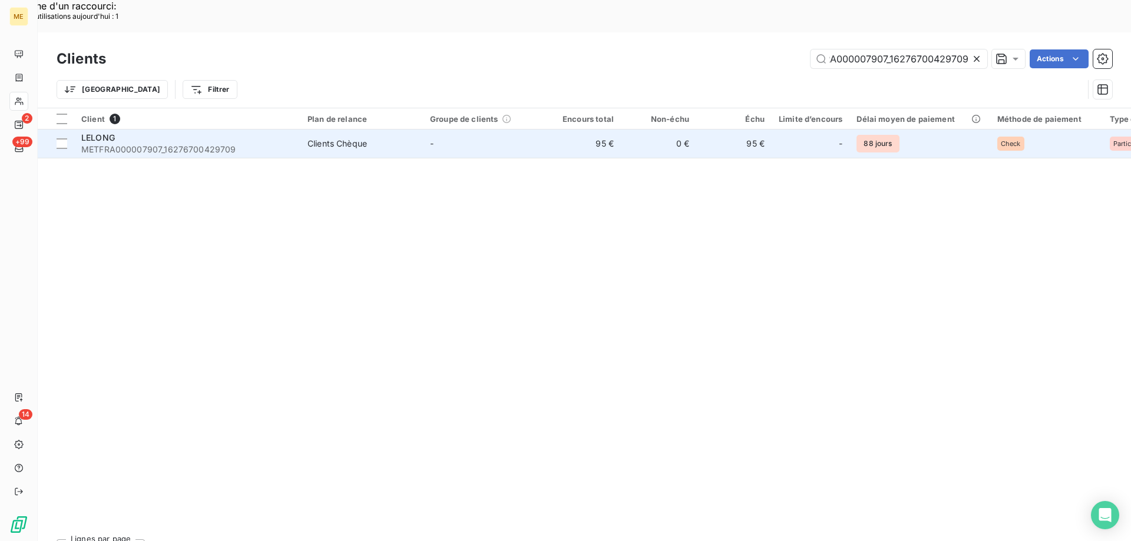
type input "METFRA000007907_16276700429709"
click at [139, 144] on span "METFRA000007907_16276700429709" at bounding box center [187, 150] width 212 height 12
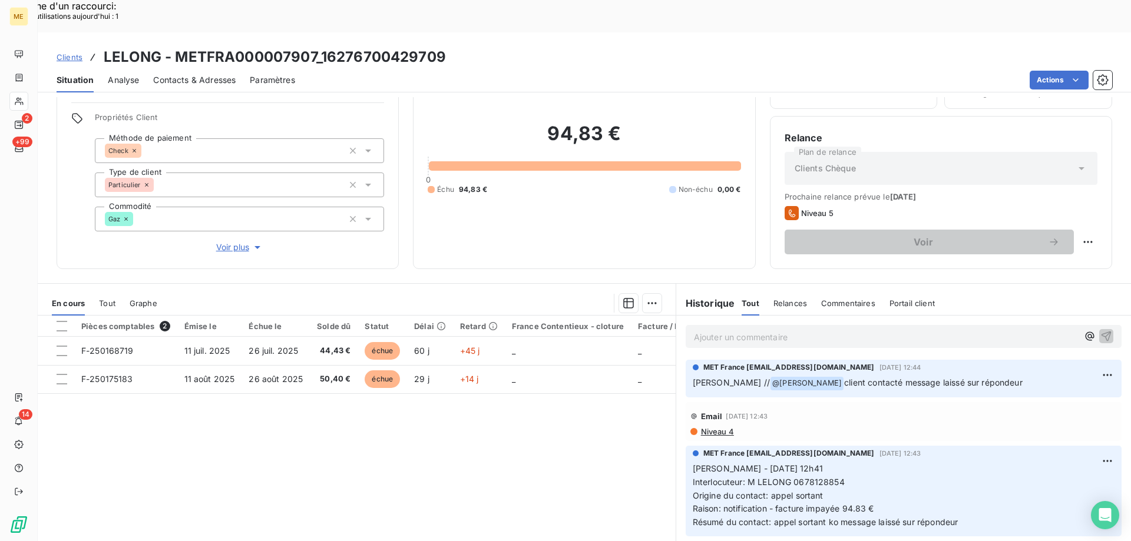
scroll to position [75, 0]
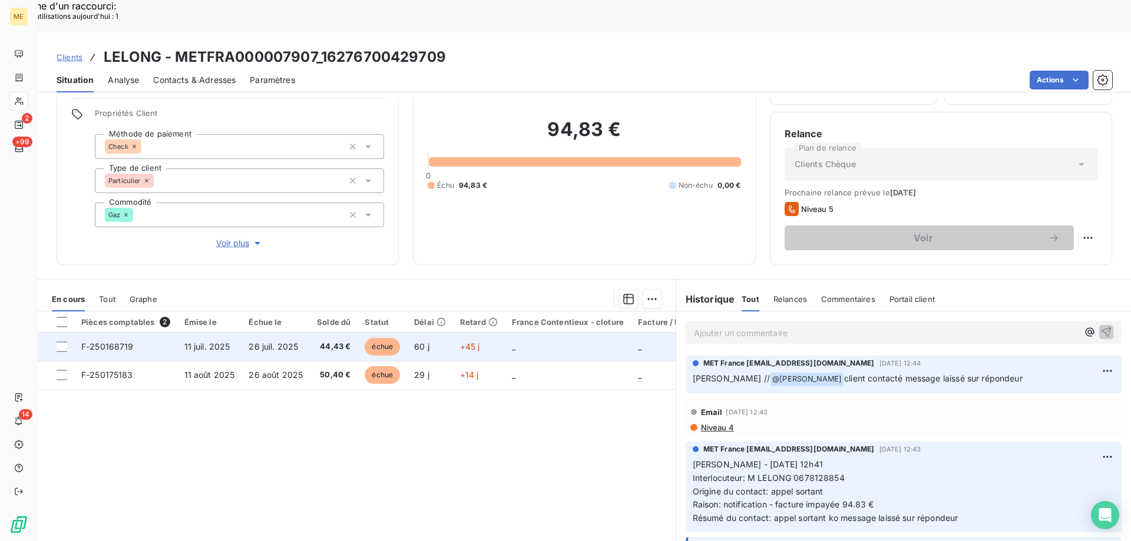
click at [107, 342] on span "F-250168719" at bounding box center [107, 347] width 52 height 10
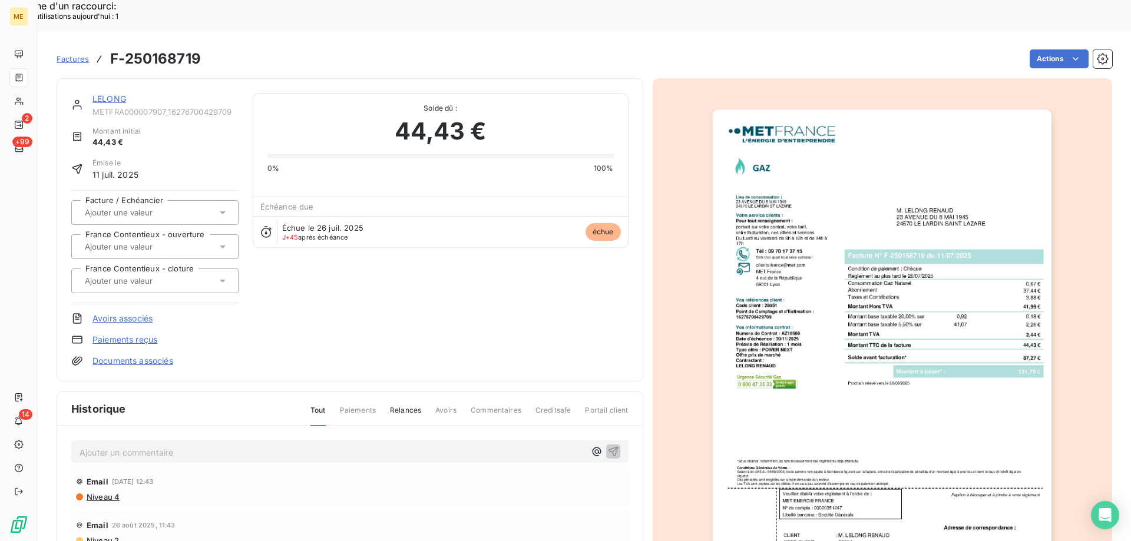
click at [114, 94] on link "LELONG" at bounding box center [109, 99] width 34 height 10
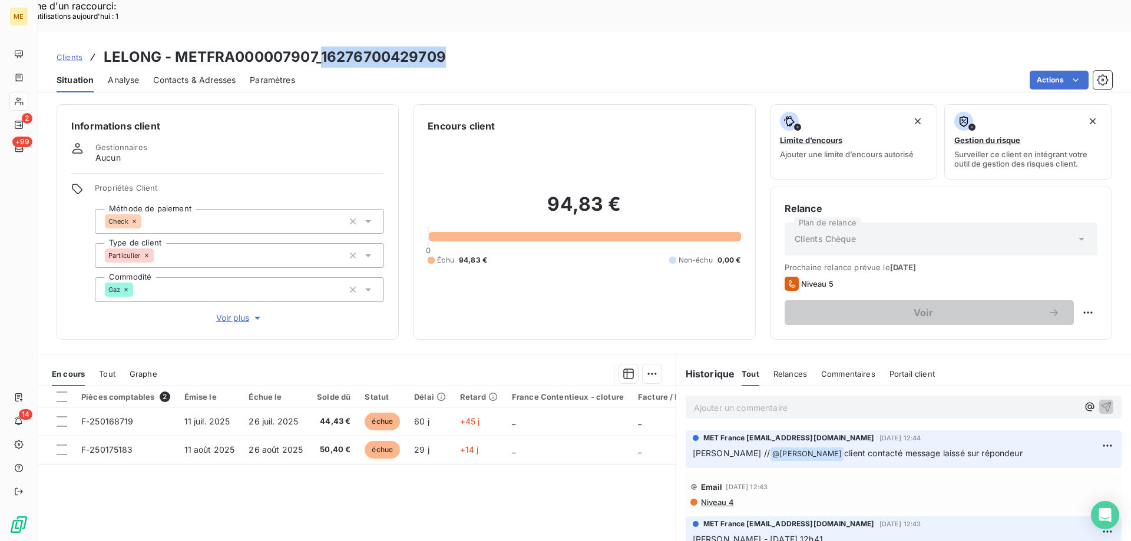
drag, startPoint x: 320, startPoint y: 24, endPoint x: 441, endPoint y: 31, distance: 121.0
click at [441, 47] on h3 "LELONG - METFRA000007907_16276700429709" at bounding box center [275, 57] width 342 height 21
copy h3 "16276700429709"
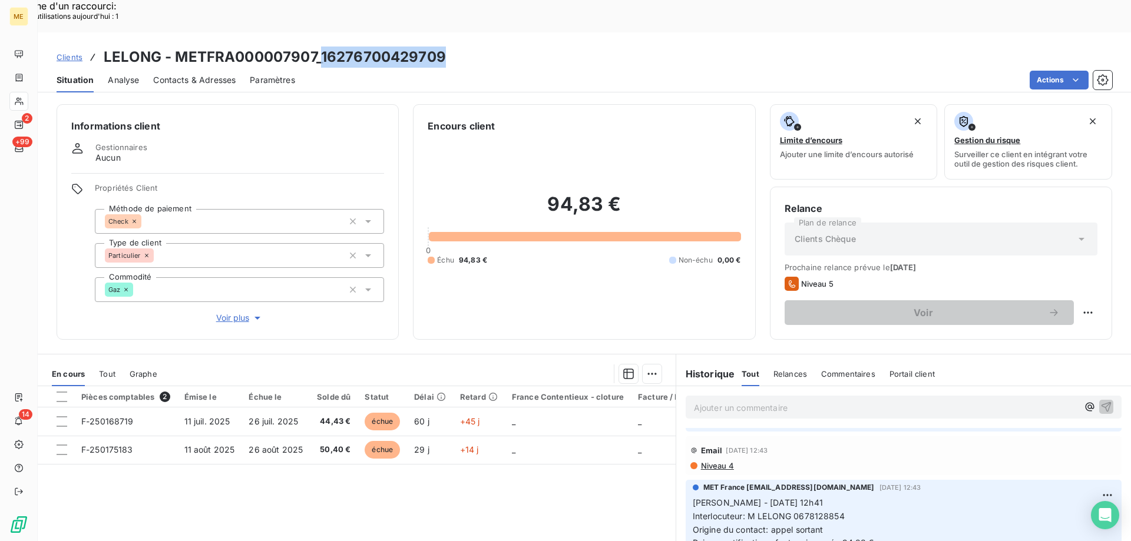
scroll to position [59, 0]
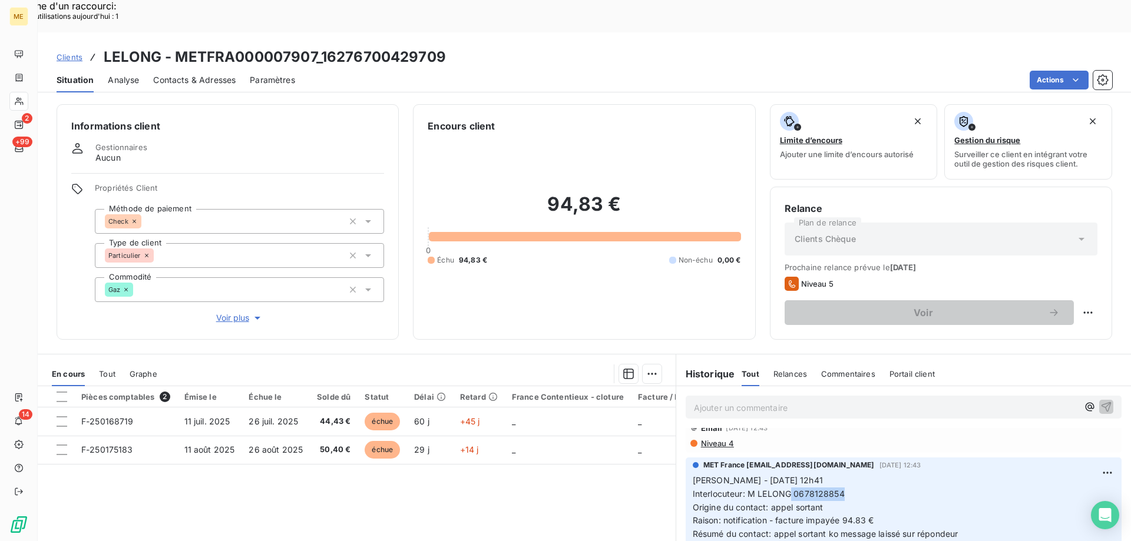
drag, startPoint x: 787, startPoint y: 460, endPoint x: 836, endPoint y: 459, distance: 48.9
click at [836, 489] on span "Interlocuteur: M LELONG 0678128854" at bounding box center [769, 494] width 152 height 10
copy span "0678128854"
click at [798, 401] on p "Ajouter un commentaire ﻿" at bounding box center [886, 408] width 384 height 15
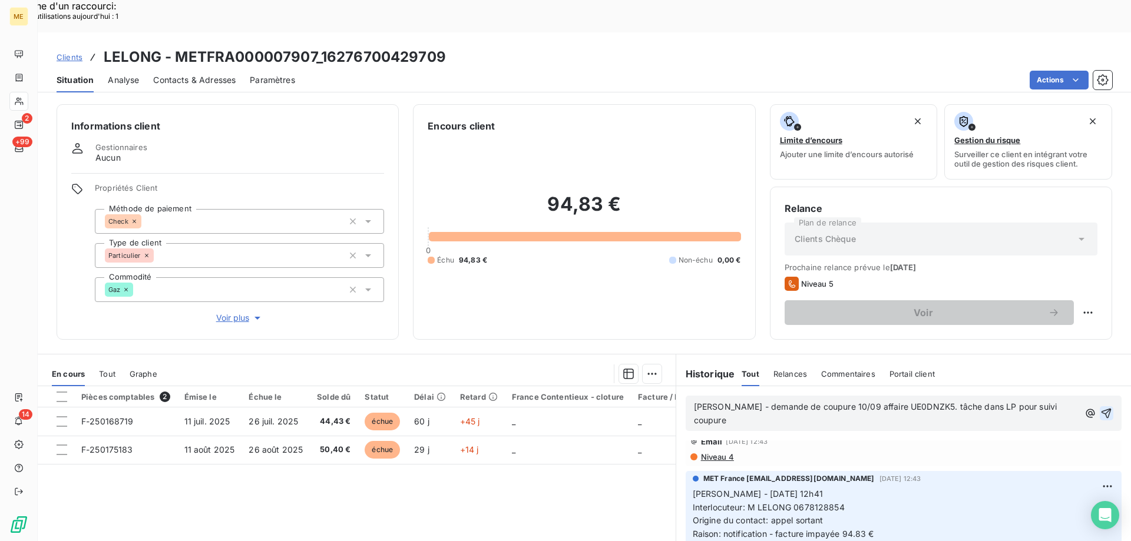
click at [1101, 408] on icon "button" at bounding box center [1107, 414] width 12 height 12
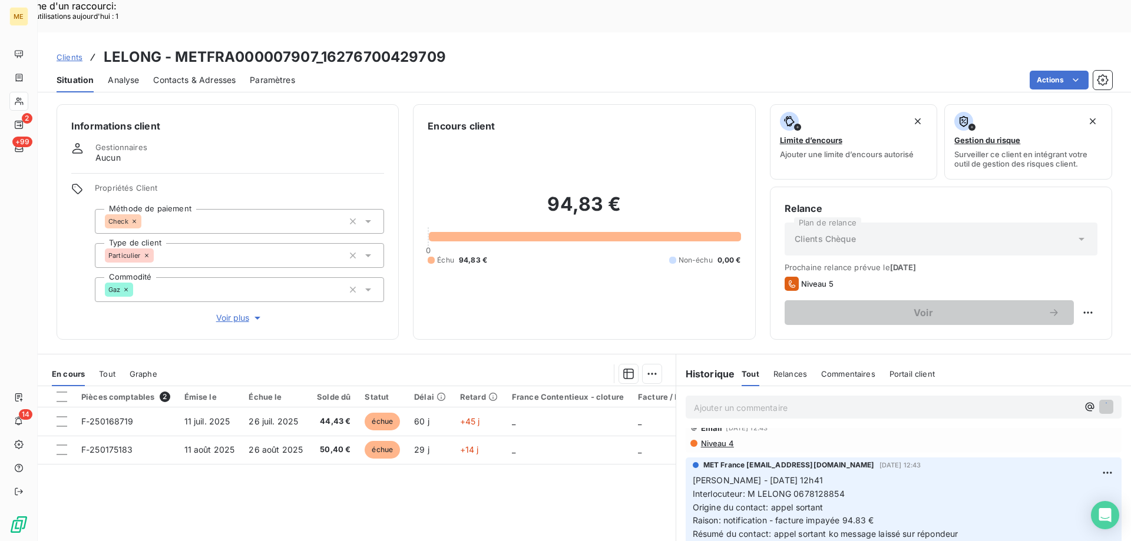
scroll to position [101, 0]
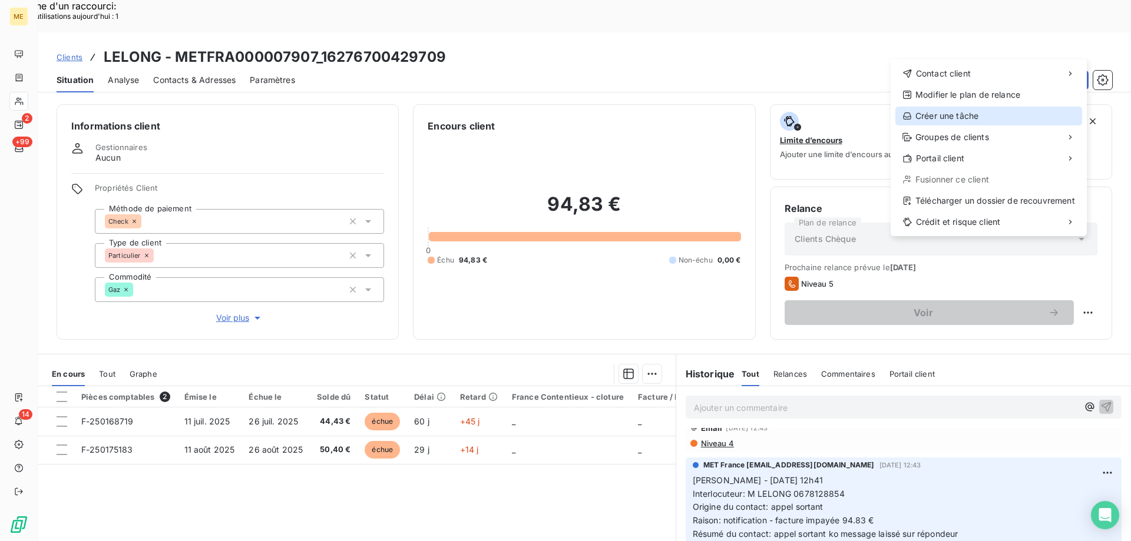
click at [946, 118] on div "Créer une tâche" at bounding box center [989, 116] width 187 height 19
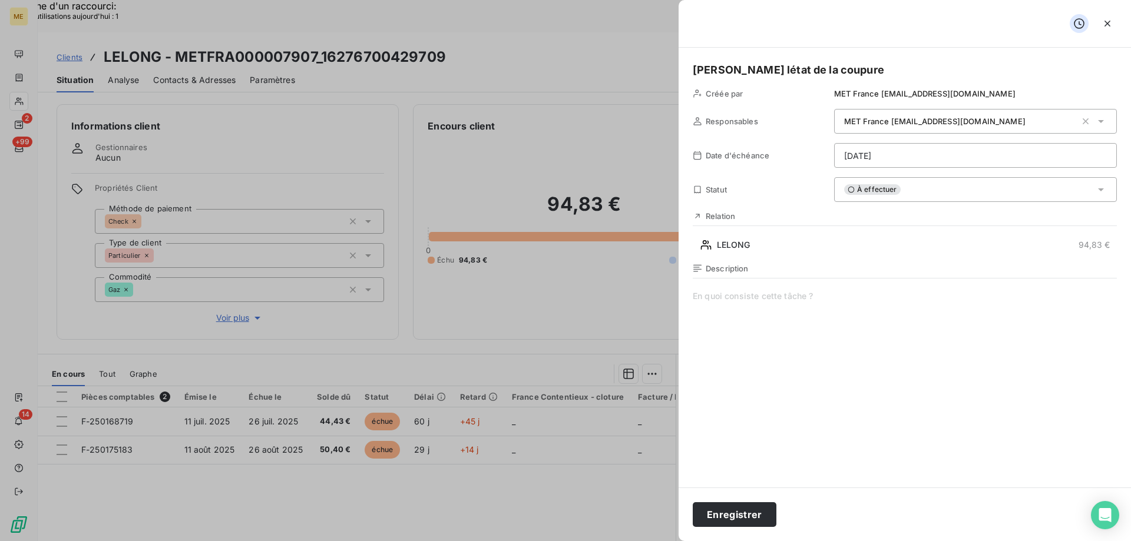
click at [793, 67] on h5 "[PERSON_NAME] létat de la coupure" at bounding box center [905, 70] width 424 height 16
click at [786, 69] on h5 "[PERSON_NAME] létat de la coupure" at bounding box center [905, 70] width 424 height 16
click at [789, 72] on h5 "[PERSON_NAME] létat de la coupure" at bounding box center [905, 70] width 424 height 16
click at [860, 350] on span at bounding box center [905, 403] width 424 height 226
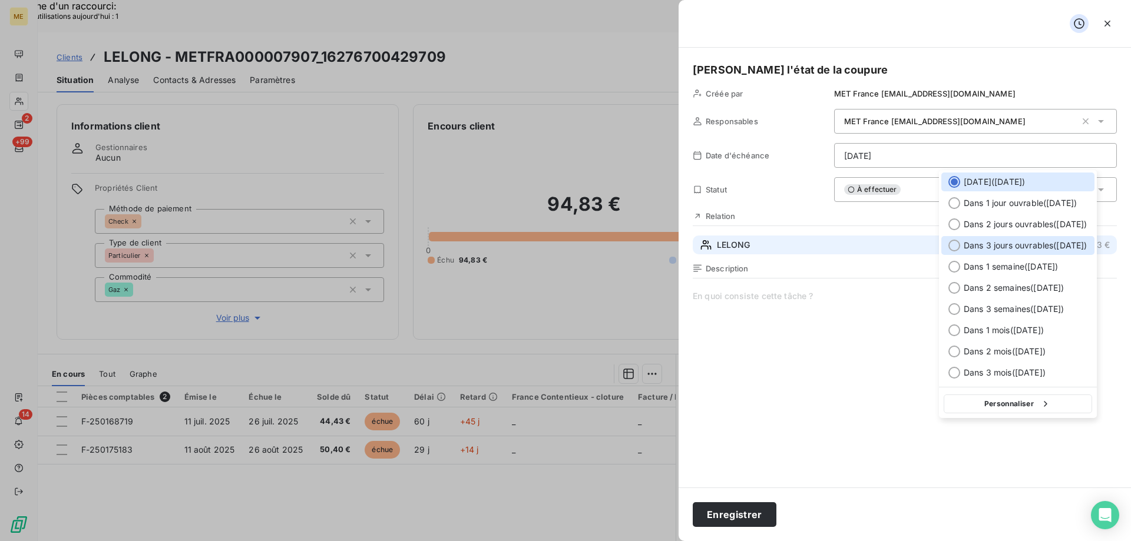
click at [1000, 240] on div "Dans 3 jours ouvrables ( [DATE] )" at bounding box center [1017, 245] width 153 height 19
type input "[DATE]"
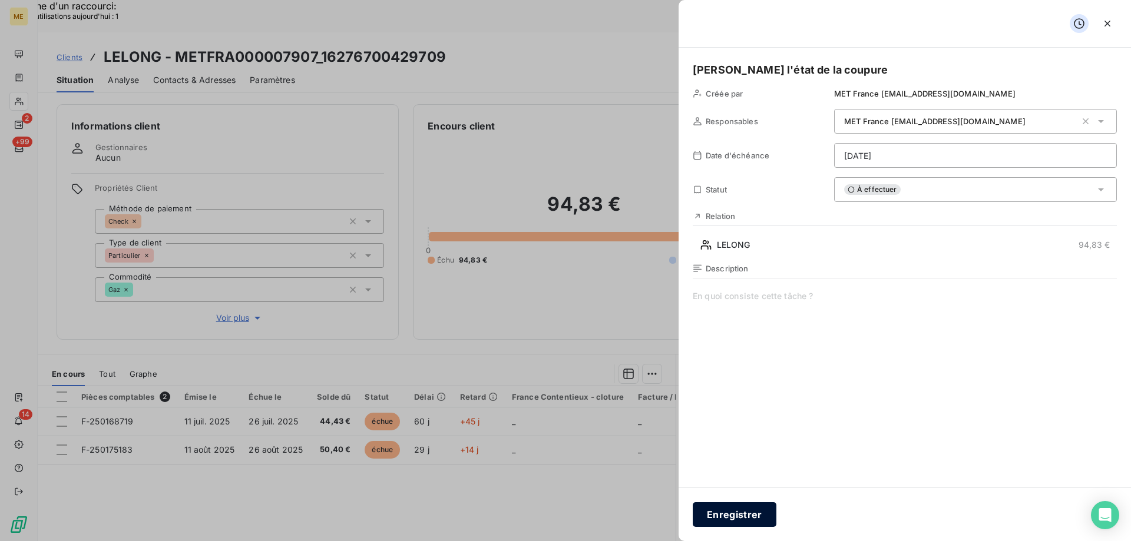
click at [734, 516] on button "Enregistrer" at bounding box center [735, 515] width 84 height 25
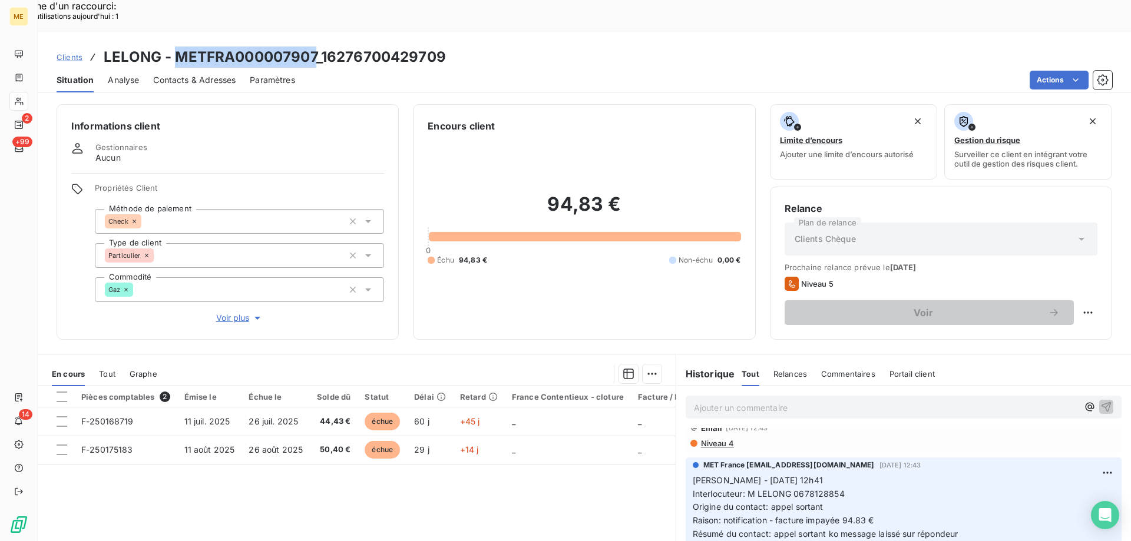
drag, startPoint x: 174, startPoint y: 24, endPoint x: 312, endPoint y: 17, distance: 138.0
click at [312, 47] on h3 "LELONG - METFRA000007907_16276700429709" at bounding box center [275, 57] width 342 height 21
copy h3 "METFRA000007907"
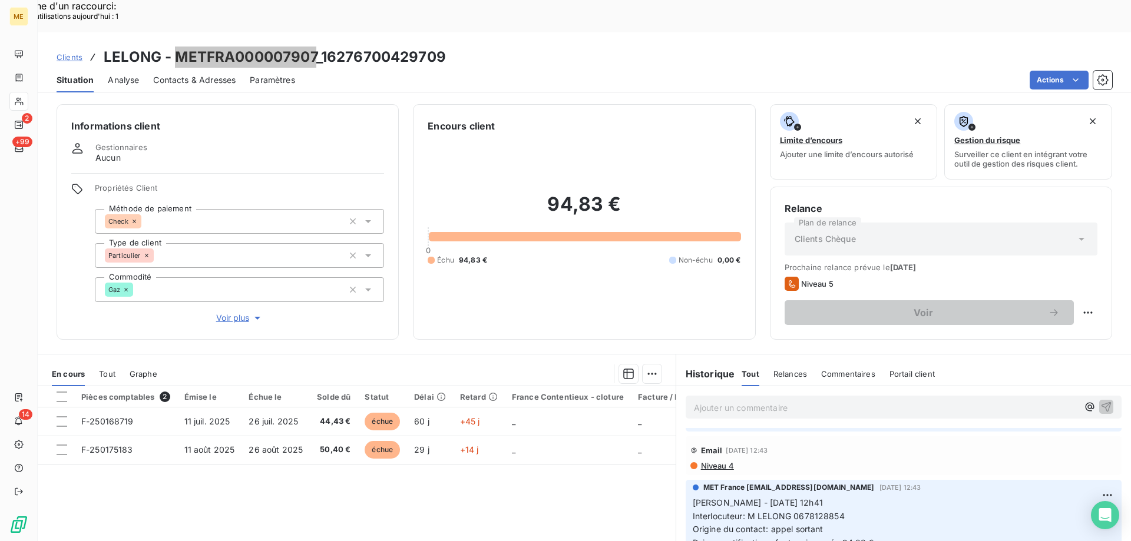
scroll to position [0, 0]
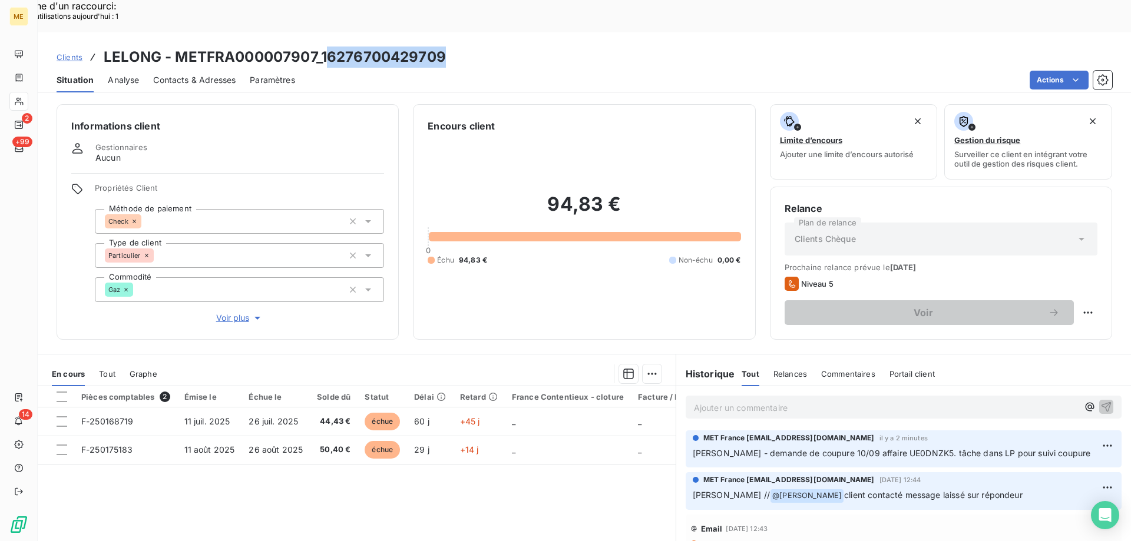
drag, startPoint x: 323, startPoint y: 24, endPoint x: 441, endPoint y: 19, distance: 117.9
click at [441, 47] on h3 "LELONG - METFRA000007907_16276700429709" at bounding box center [275, 57] width 342 height 21
drag, startPoint x: 321, startPoint y: 21, endPoint x: 448, endPoint y: 22, distance: 127.3
click at [448, 47] on div "Clients LELONG - METFRA000007907_16276700429709" at bounding box center [584, 57] width 1093 height 21
copy h3 "16276700429709"
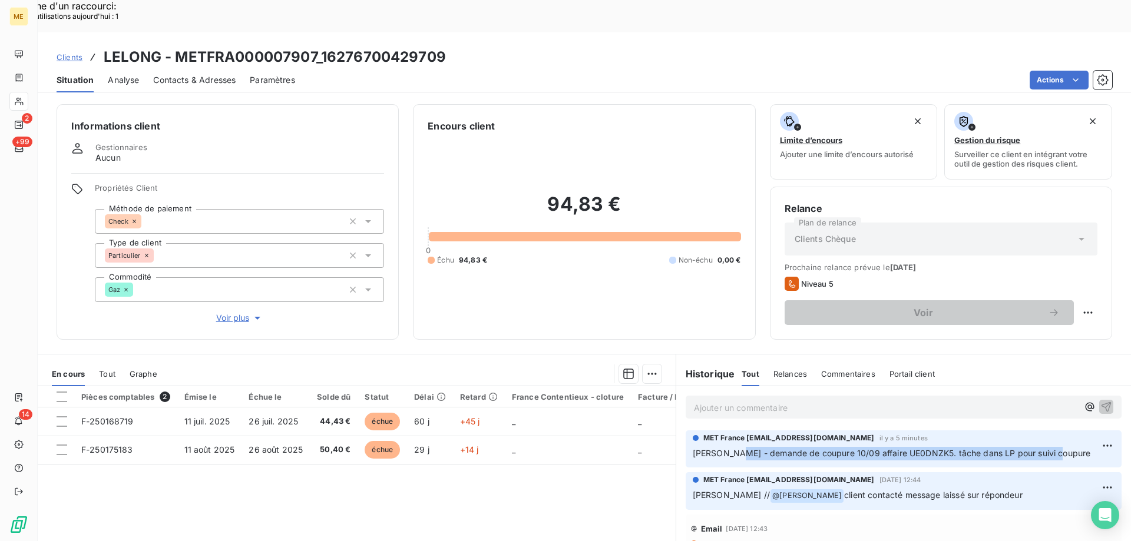
drag, startPoint x: 727, startPoint y: 421, endPoint x: 1053, endPoint y: 427, distance: 325.9
click at [1053, 447] on p "[PERSON_NAME] - demande de coupure 10/09 affaire UE0DNZK5. tâche dans LP pour s…" at bounding box center [904, 454] width 422 height 14
copy span "demande de coupure 10/09 affaire UE0DNZK5. tâche dans LP pour suivi coupure"
click at [72, 52] on span "Clients" at bounding box center [70, 56] width 26 height 9
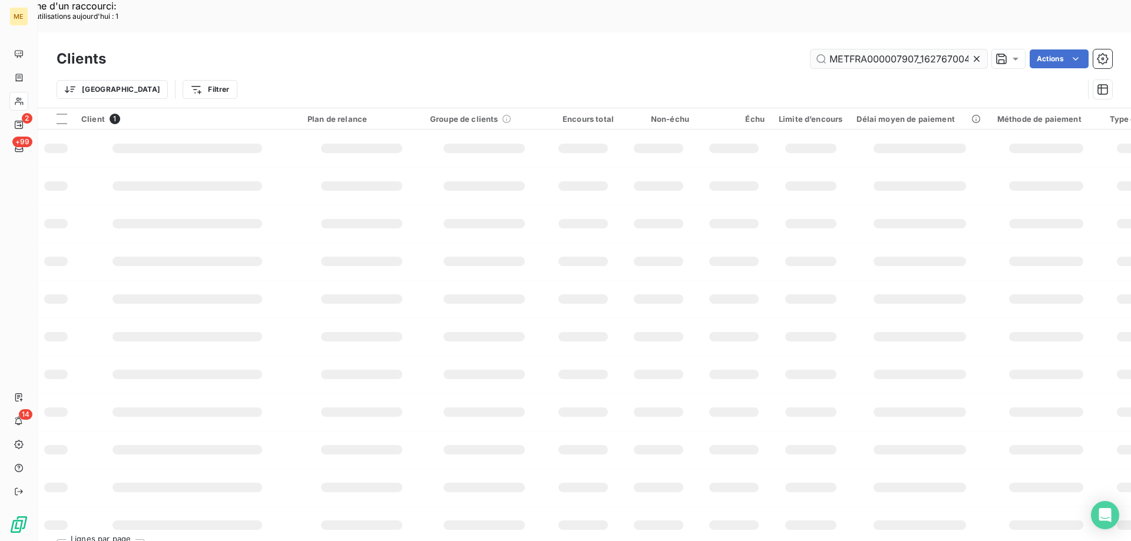
scroll to position [0, 31]
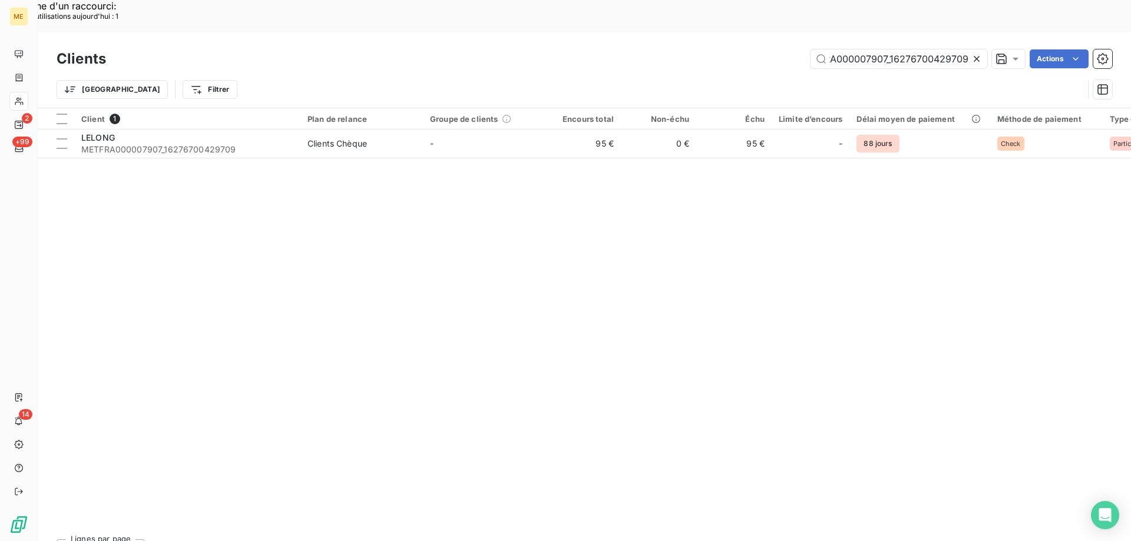
click at [976, 56] on icon at bounding box center [977, 59] width 6 height 6
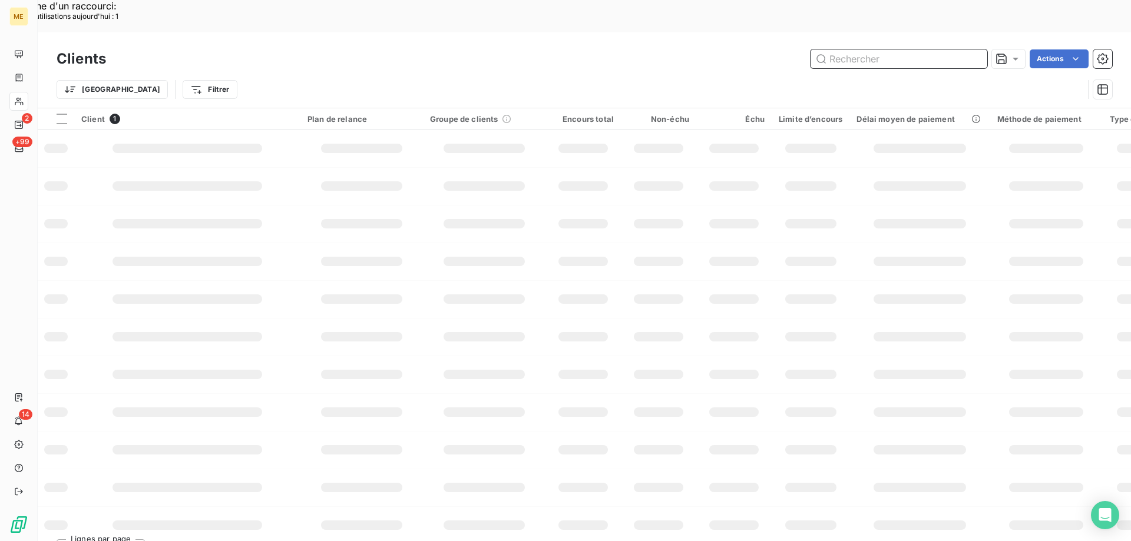
click at [850, 49] on input "text" at bounding box center [899, 58] width 177 height 19
paste input "METFRA000006756_23282199576385"
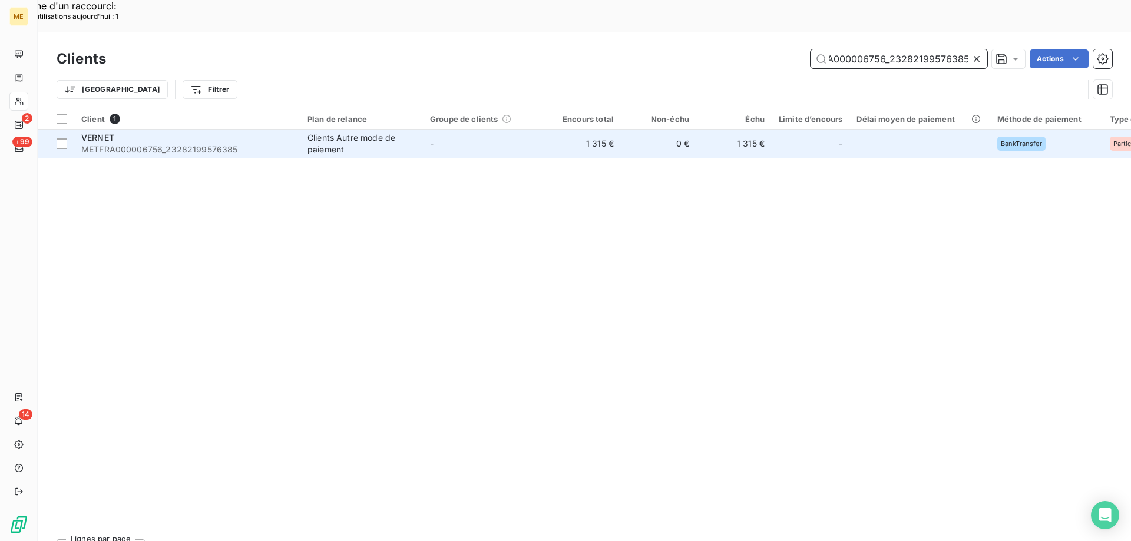
type input "METFRA000006756_23282199576385"
click at [102, 144] on span "METFRA000006756_23282199576385" at bounding box center [187, 150] width 212 height 12
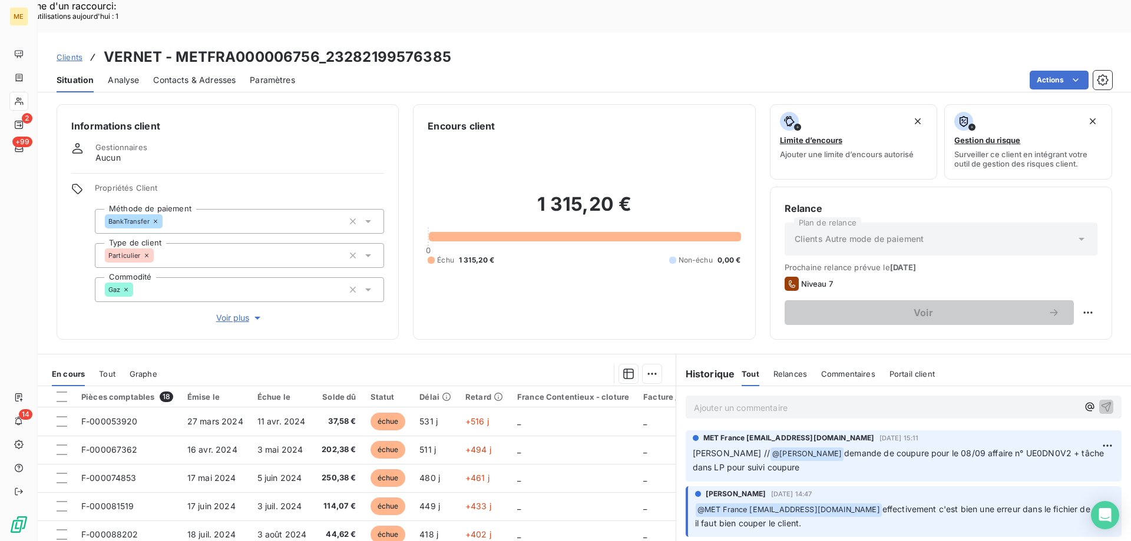
scroll to position [59, 0]
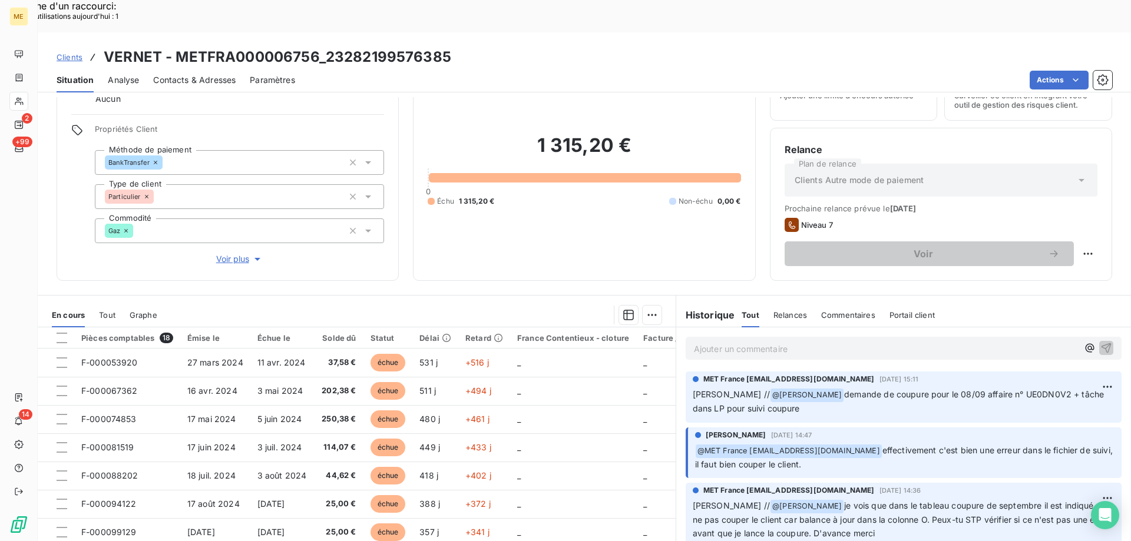
drag, startPoint x: 795, startPoint y: 364, endPoint x: 809, endPoint y: 371, distance: 15.8
click at [809, 388] on p "[PERSON_NAME] // @ [PERSON_NAME] demande de coupure pour le 08/09 affaire n° UE…" at bounding box center [904, 402] width 422 height 28
drag, startPoint x: 323, startPoint y: 26, endPoint x: 445, endPoint y: 27, distance: 122.6
click at [445, 47] on h3 "VERNET - METFRA000006756_23282199576385" at bounding box center [278, 57] width 348 height 21
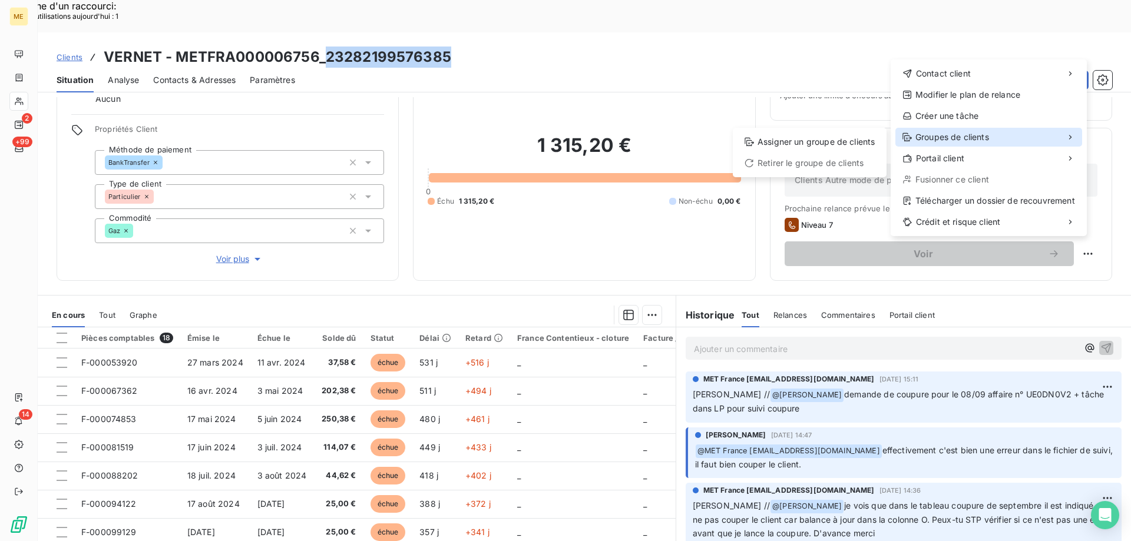
click at [960, 131] on span "Groupes de clients" at bounding box center [953, 137] width 74 height 12
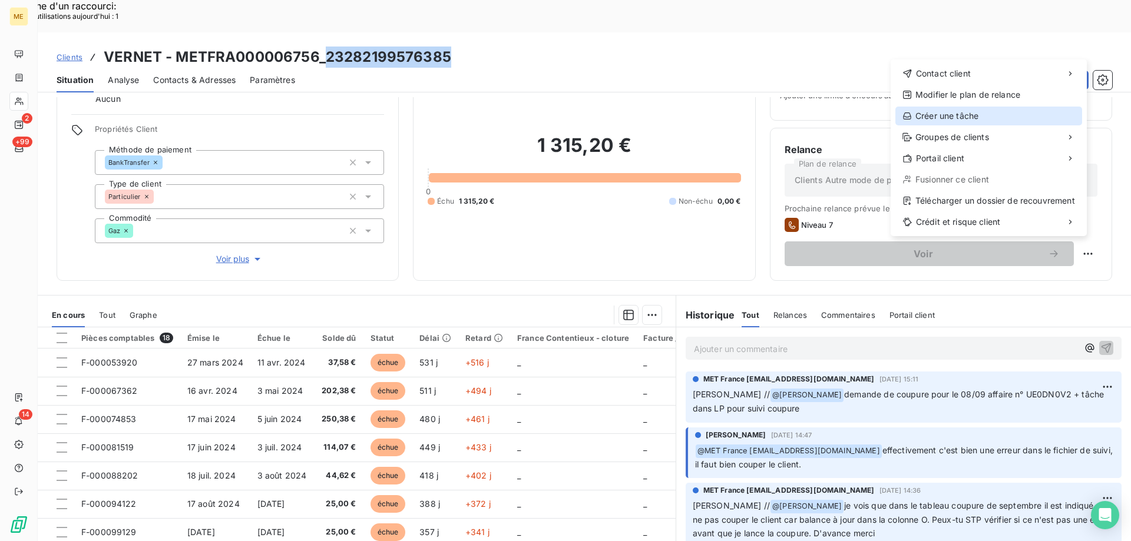
click at [956, 113] on div "Créer une tâche" at bounding box center [989, 116] width 187 height 19
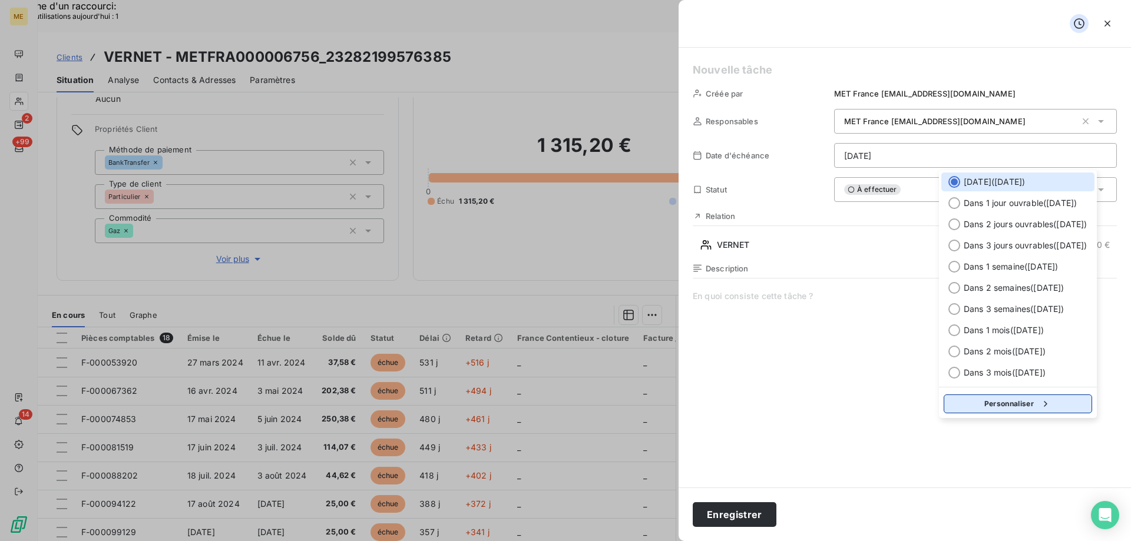
click at [959, 407] on button "Personnaliser" at bounding box center [1018, 404] width 148 height 19
select select "8"
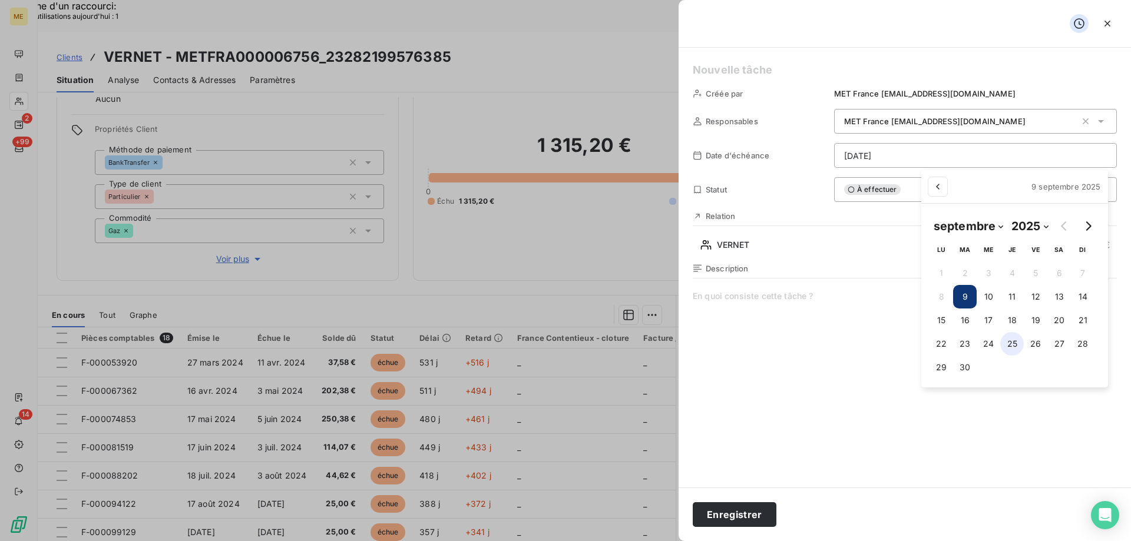
click at [1011, 338] on button "25" at bounding box center [1012, 344] width 24 height 24
type input "[DATE]"
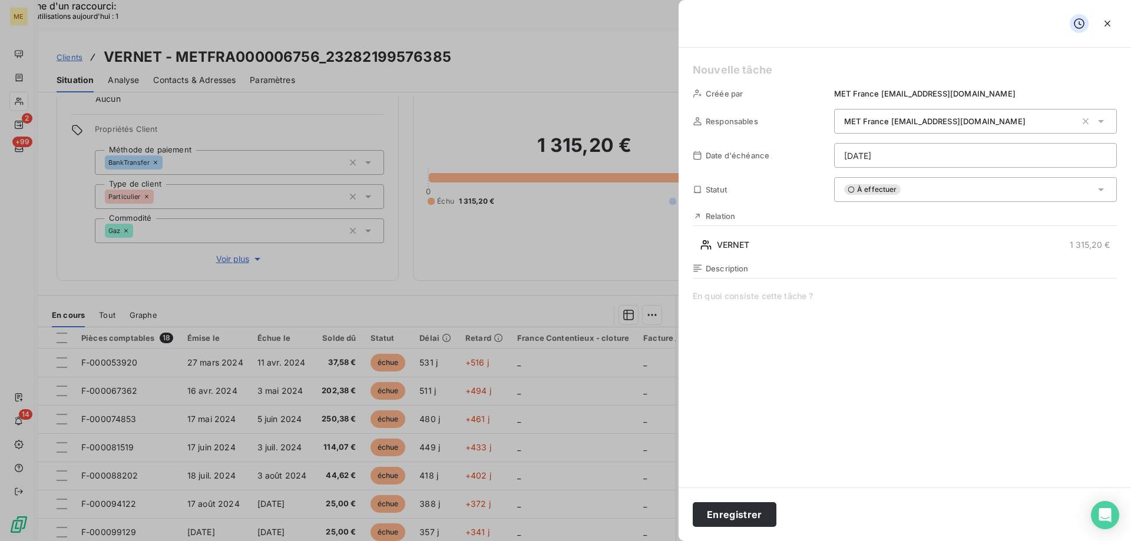
click at [736, 67] on h5 at bounding box center [905, 70] width 424 height 16
click at [853, 67] on h5 "[PERSON_NAME] l'état de cououre" at bounding box center [905, 70] width 424 height 16
click at [731, 511] on button "Enregistrer" at bounding box center [735, 515] width 84 height 25
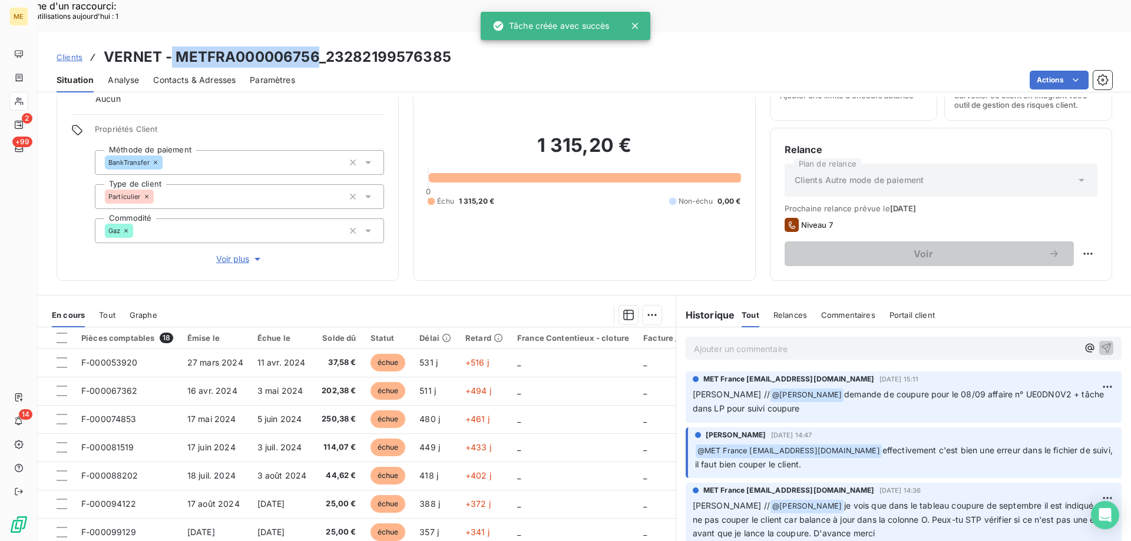
drag, startPoint x: 173, startPoint y: 25, endPoint x: 320, endPoint y: 22, distance: 147.3
click at [320, 47] on h3 "VERNET - METFRA000006756_23282199576385" at bounding box center [278, 57] width 348 height 21
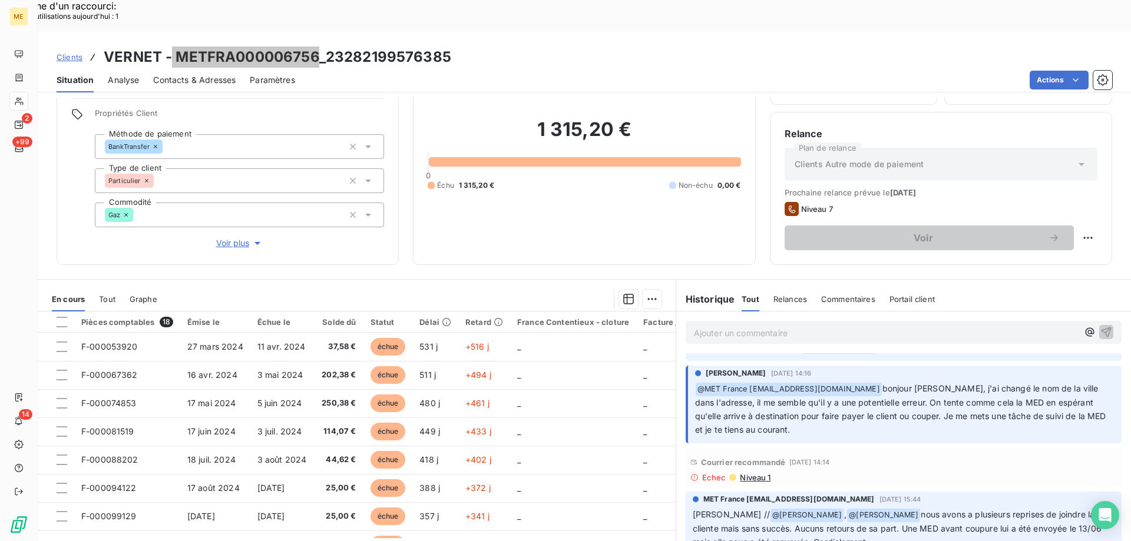
scroll to position [884, 0]
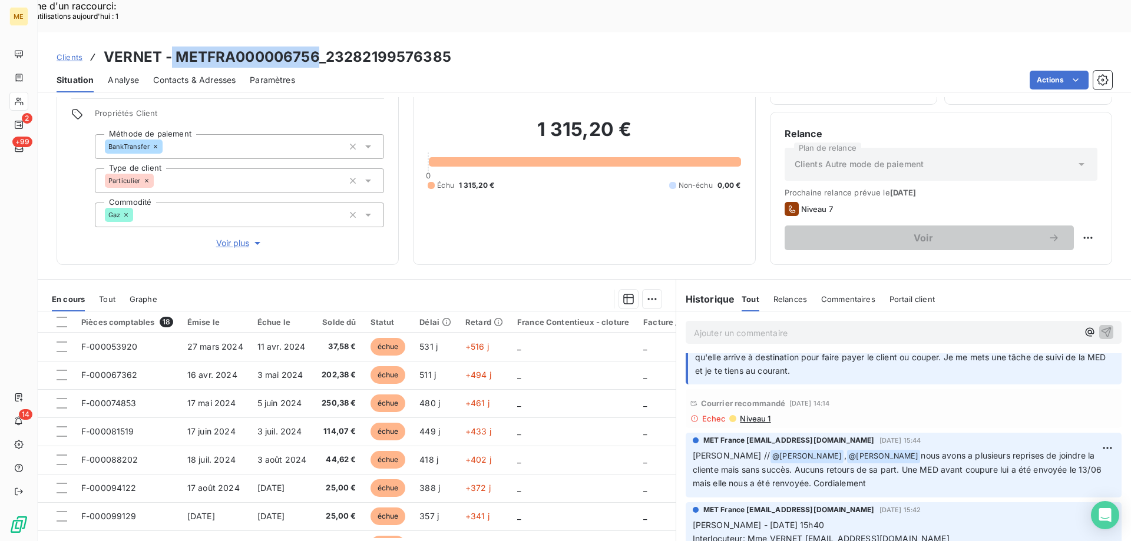
click at [70, 52] on span "Clients" at bounding box center [70, 56] width 26 height 9
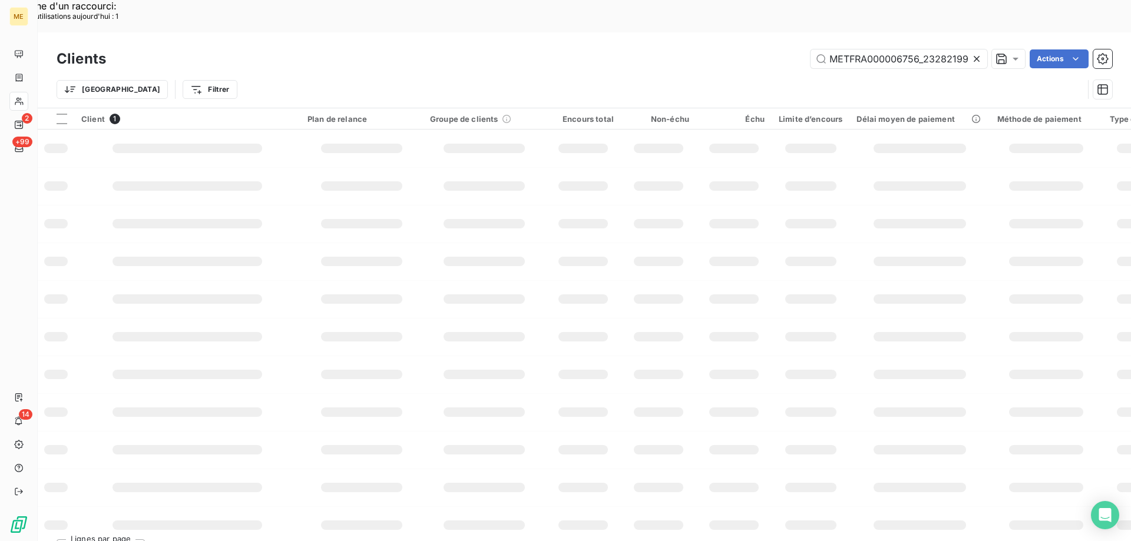
scroll to position [0, 34]
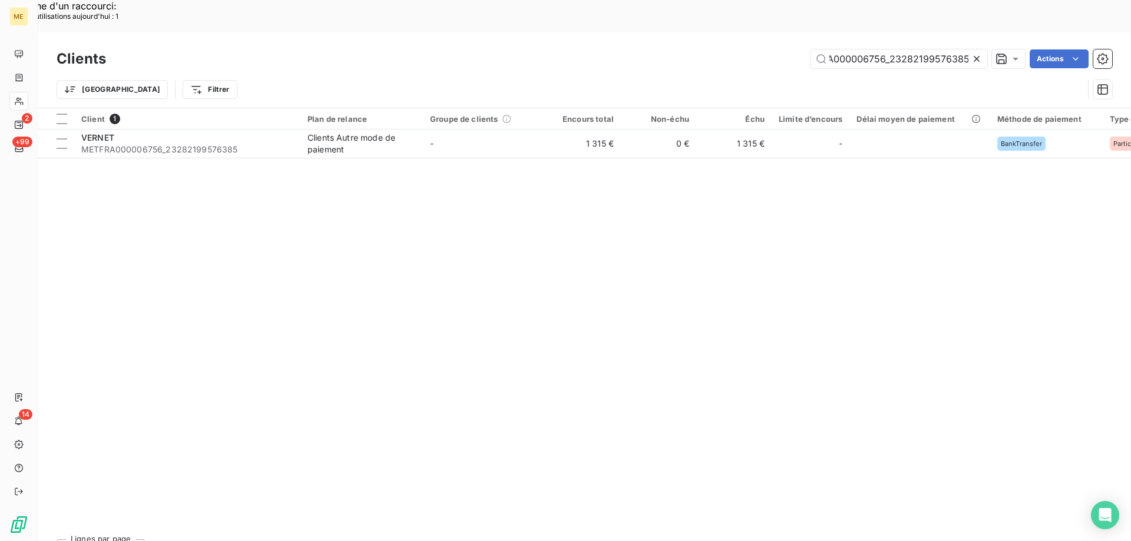
click at [979, 53] on icon at bounding box center [977, 59] width 12 height 12
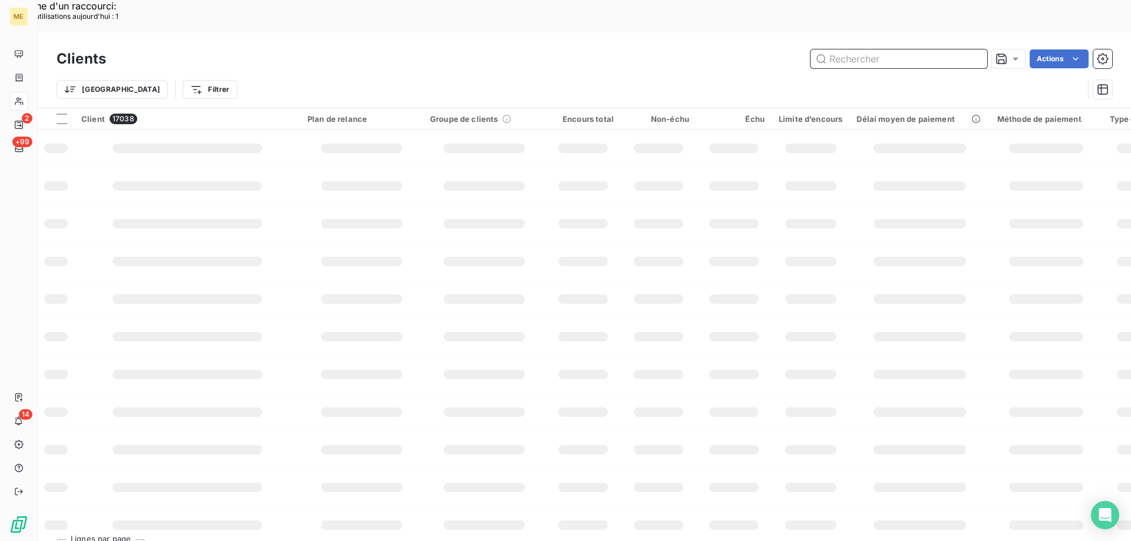
click at [875, 49] on input "text" at bounding box center [899, 58] width 177 height 19
paste input "METFRA000003178_19831403660919"
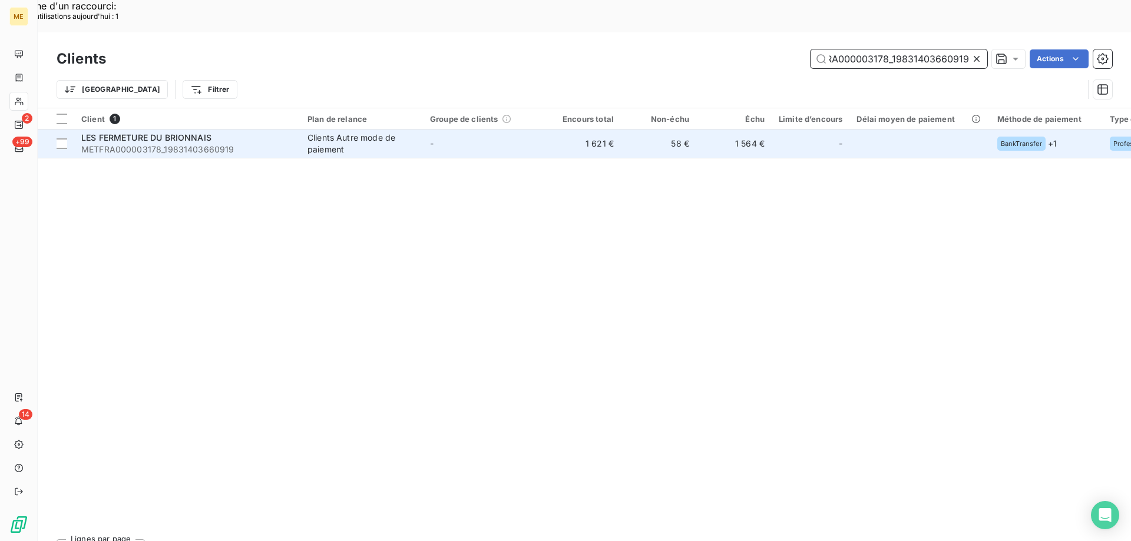
type input "METFRA000003178_19831403660919"
click at [156, 133] on span "LES FERMETURE DU BRIONNAIS" at bounding box center [146, 138] width 130 height 10
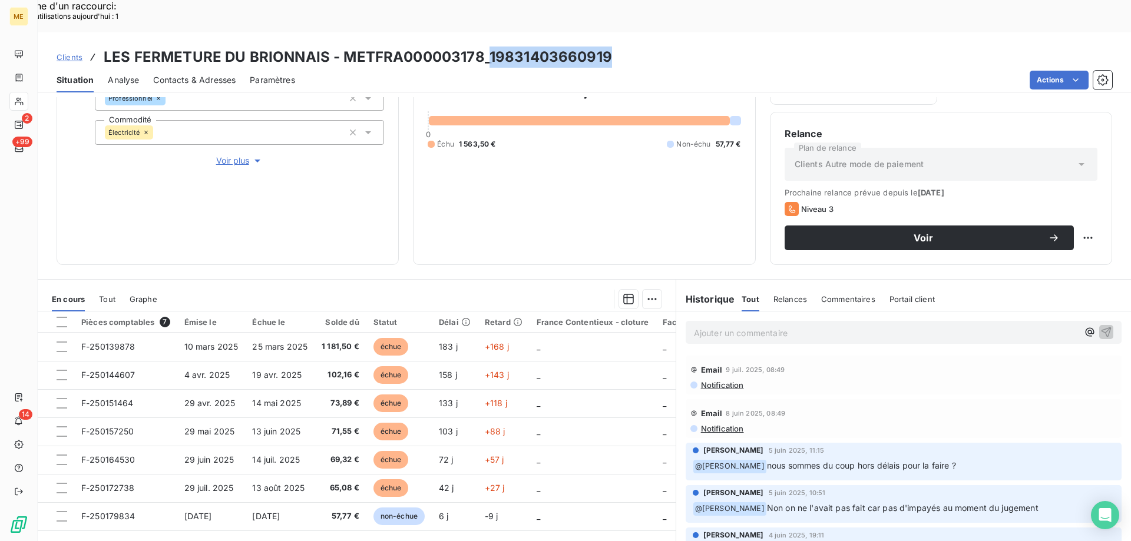
drag, startPoint x: 484, startPoint y: 17, endPoint x: 604, endPoint y: 23, distance: 120.3
click at [604, 47] on h3 "LES FERMETURE DU BRIONNAIS - METFRA000003178_19831403660919" at bounding box center [358, 57] width 508 height 21
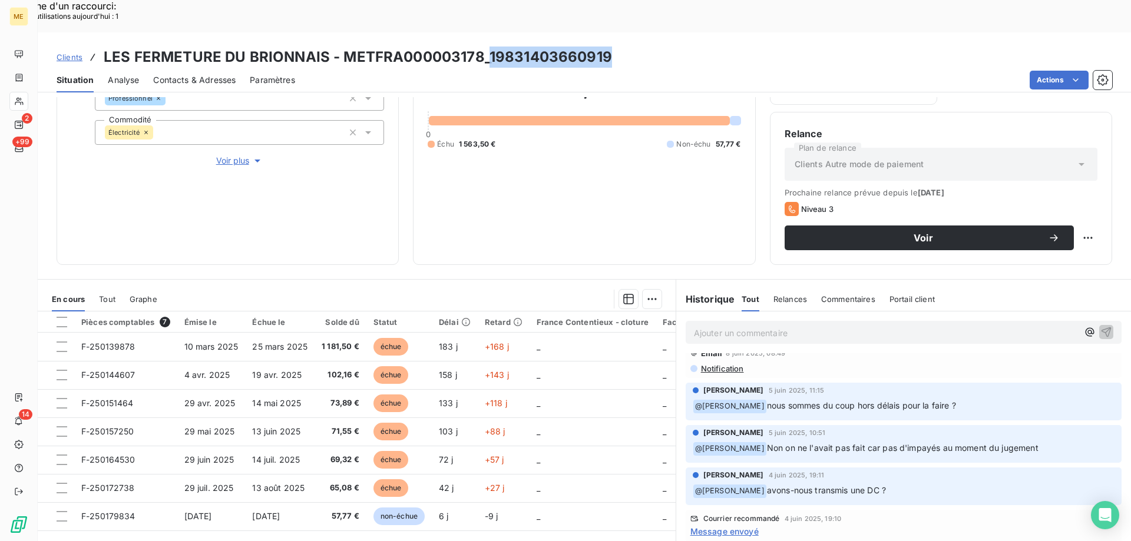
scroll to position [29, 0]
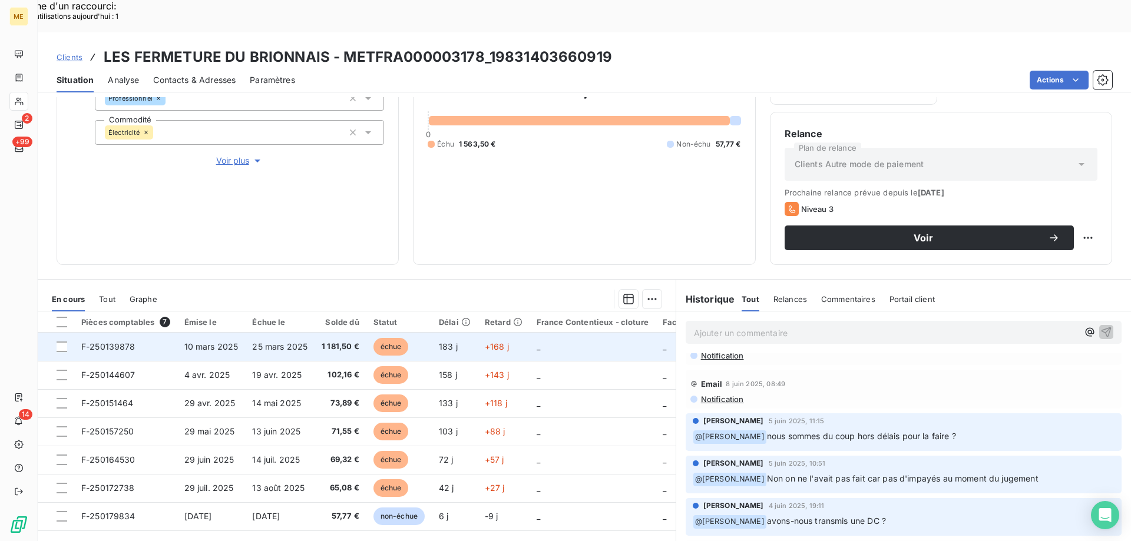
click at [118, 342] on span "F-250139878" at bounding box center [108, 347] width 54 height 10
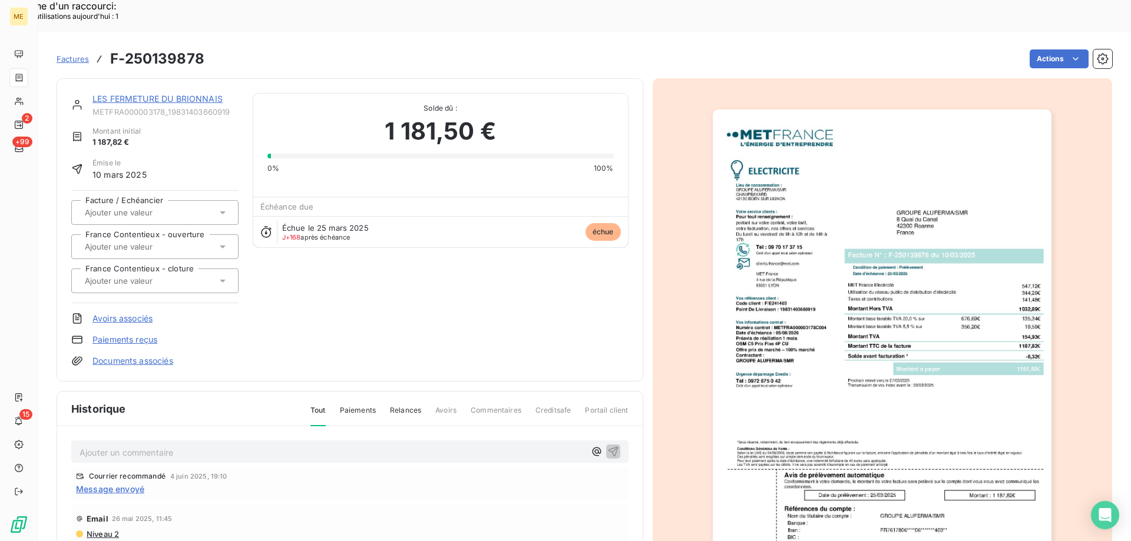
click at [125, 93] on div "LES FERMETURE DU BRIONNAIS" at bounding box center [165, 99] width 146 height 12
click at [121, 94] on link "LES FERMETURE DU BRIONNAIS" at bounding box center [157, 99] width 130 height 10
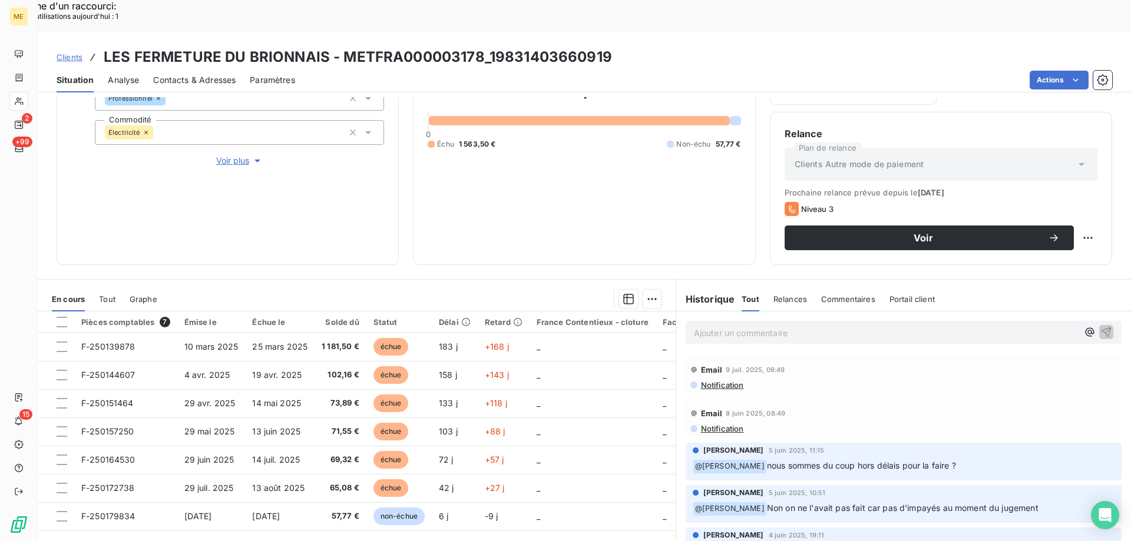
scroll to position [59, 0]
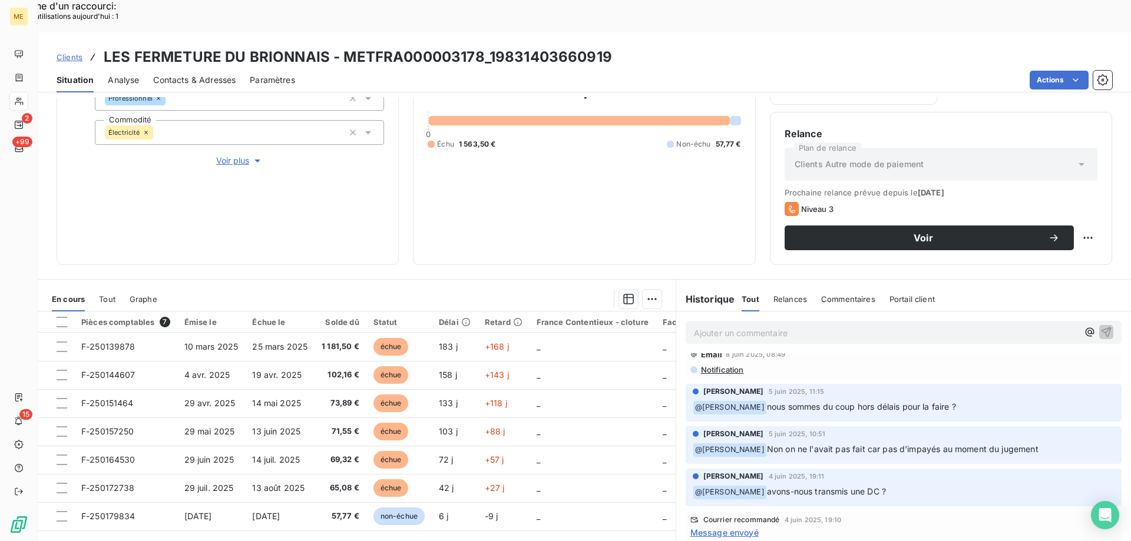
click at [726, 321] on div "Ajouter un commentaire ﻿" at bounding box center [904, 332] width 436 height 23
click at [718, 326] on p "Ajouter un commentaire ﻿" at bounding box center [886, 333] width 384 height 15
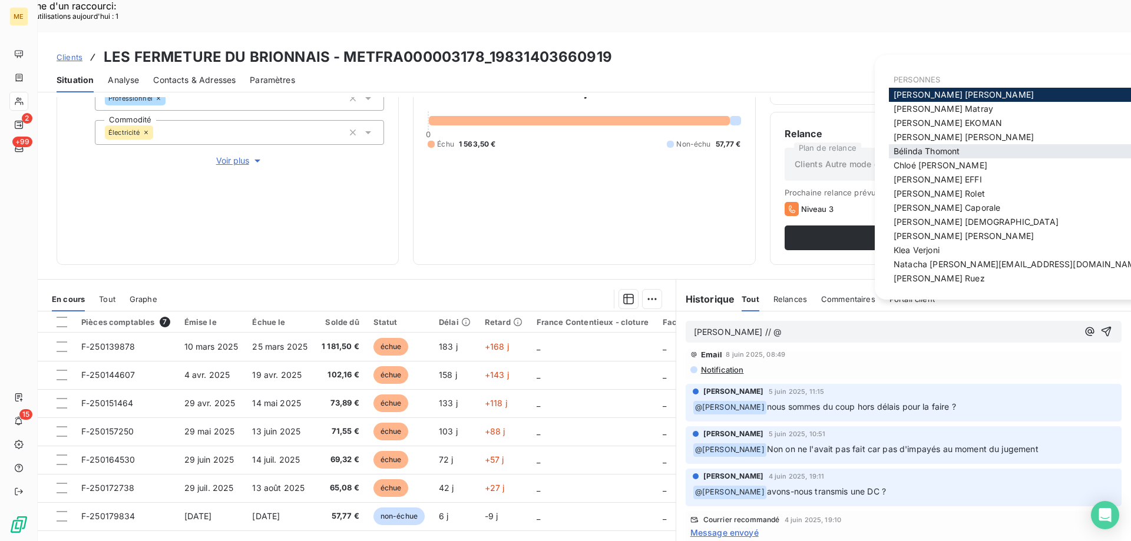
click at [922, 150] on span "[PERSON_NAME]" at bounding box center [927, 151] width 66 height 10
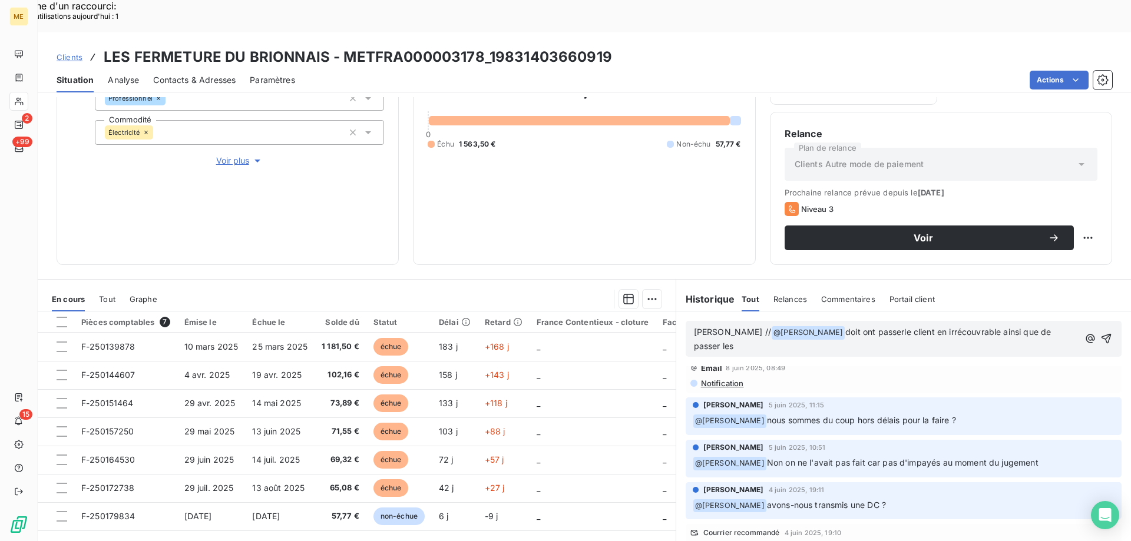
scroll to position [72, 0]
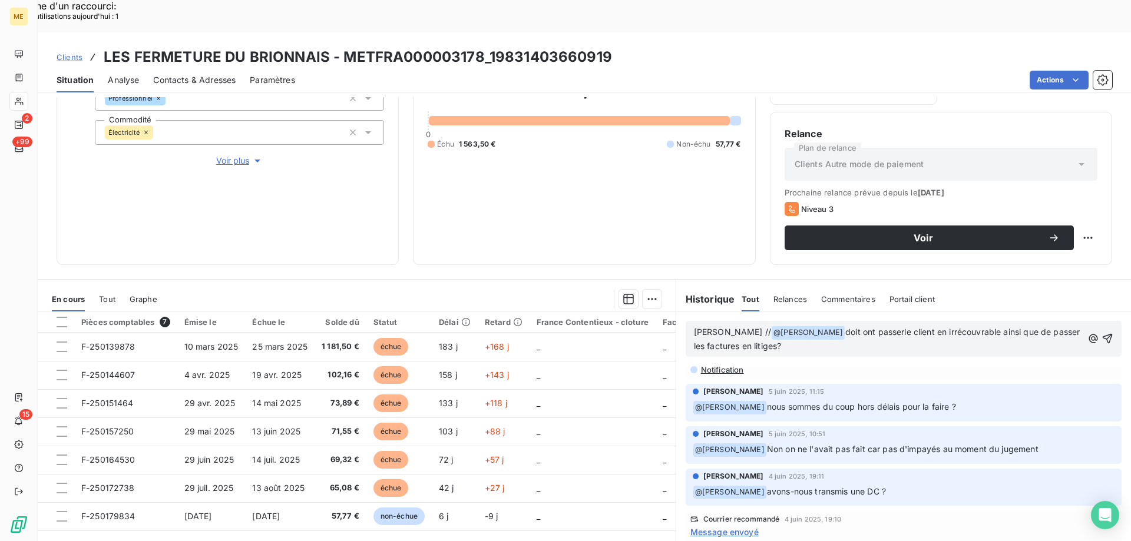
click at [864, 327] on span "doit ont passerle client en irrécouvrable ainsi que de passer les factures en l…" at bounding box center [888, 339] width 389 height 24
click at [747, 327] on span "doit ont passer le client en irrécouvrable ainsi que de passer les factures en …" at bounding box center [889, 339] width 391 height 24
click at [0, 0] on lt-em "litiges ?" at bounding box center [0, 0] width 0 height 0
click at [757, 327] on span "doit ont passer le client en irrécouvrable ainsi que de passer les factures en …" at bounding box center [889, 339] width 391 height 24
click at [858, 327] on span "doit ont passer le client en irrécouvrable ainsi que de passer les factures en …" at bounding box center [889, 339] width 391 height 24
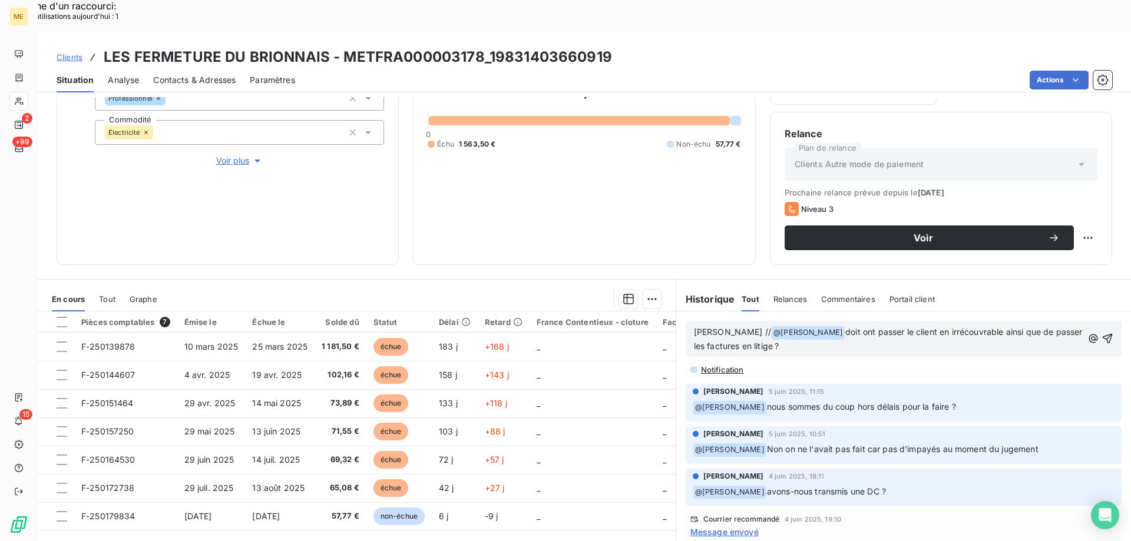
click at [0, 0] on lt-span "pass és" at bounding box center [0, 0] width 0 height 0
click at [844, 327] on span "doit ont passés le client en irrécouvrable ainsi que de passer les factures en …" at bounding box center [876, 339] width 364 height 24
click at [0, 0] on lt-em "passé" at bounding box center [0, 0] width 0 height 0
click at [892, 322] on div "[PERSON_NAME] // @ [PERSON_NAME] ﻿ doit ont passé le client en irrécouvrable ai…" at bounding box center [904, 339] width 436 height 36
click at [1102, 333] on icon "button" at bounding box center [1108, 339] width 12 height 12
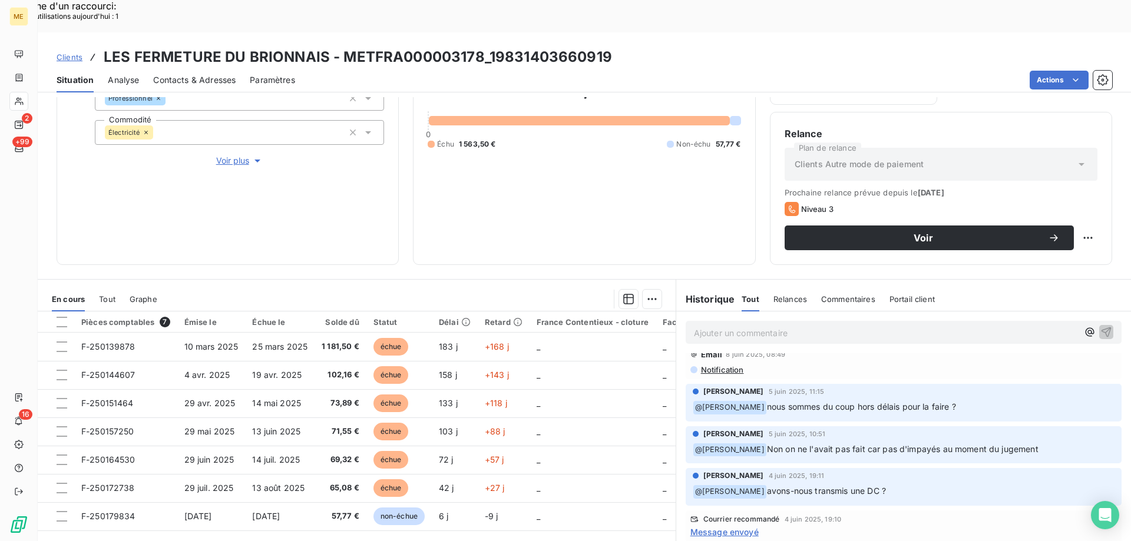
scroll to position [0, 0]
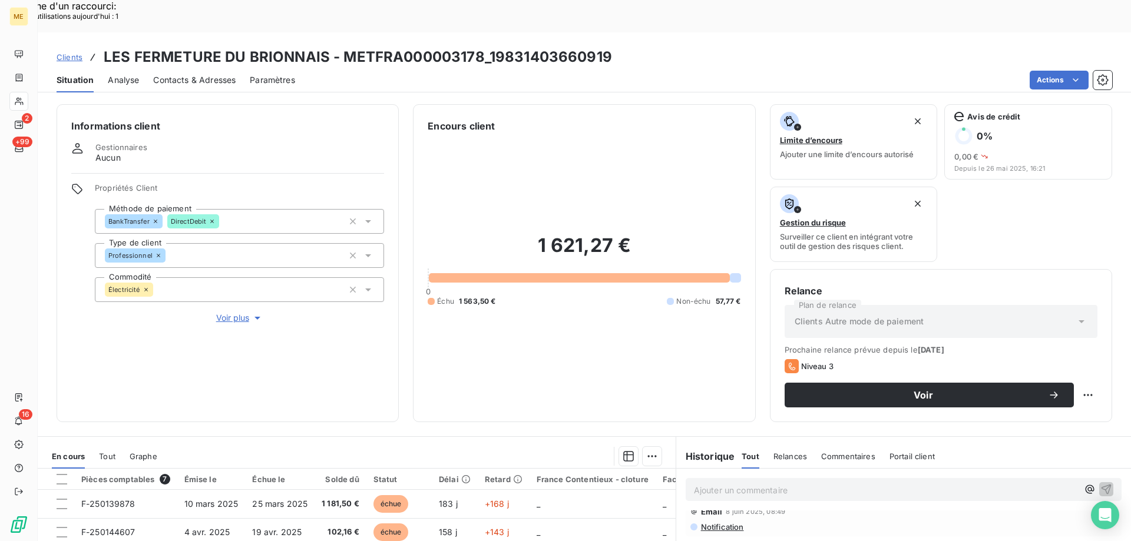
click at [70, 52] on span "Clients" at bounding box center [70, 56] width 26 height 9
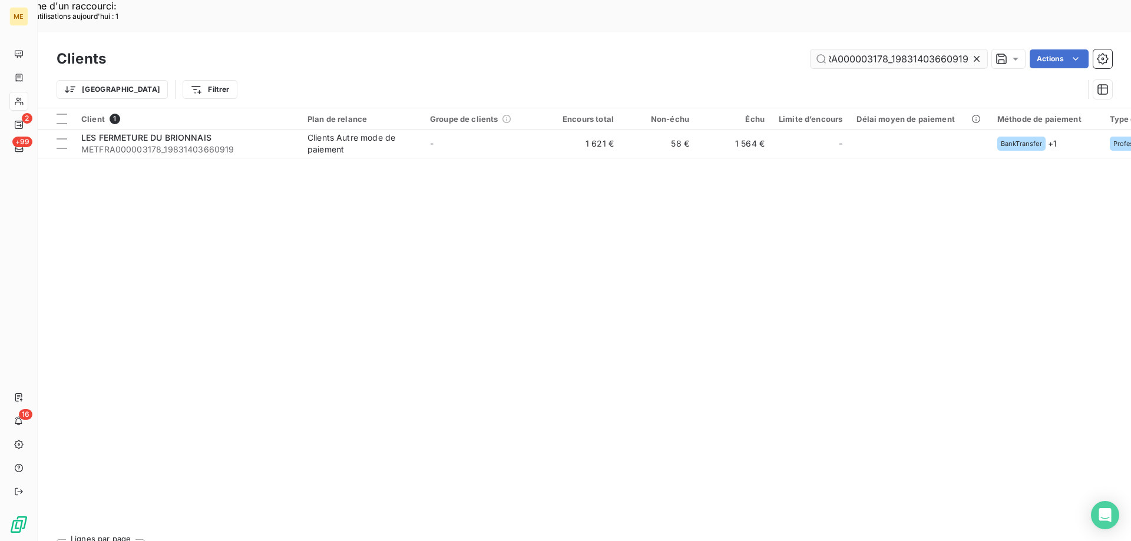
click at [834, 49] on input "METFRA000003178_19831403660919" at bounding box center [899, 58] width 177 height 19
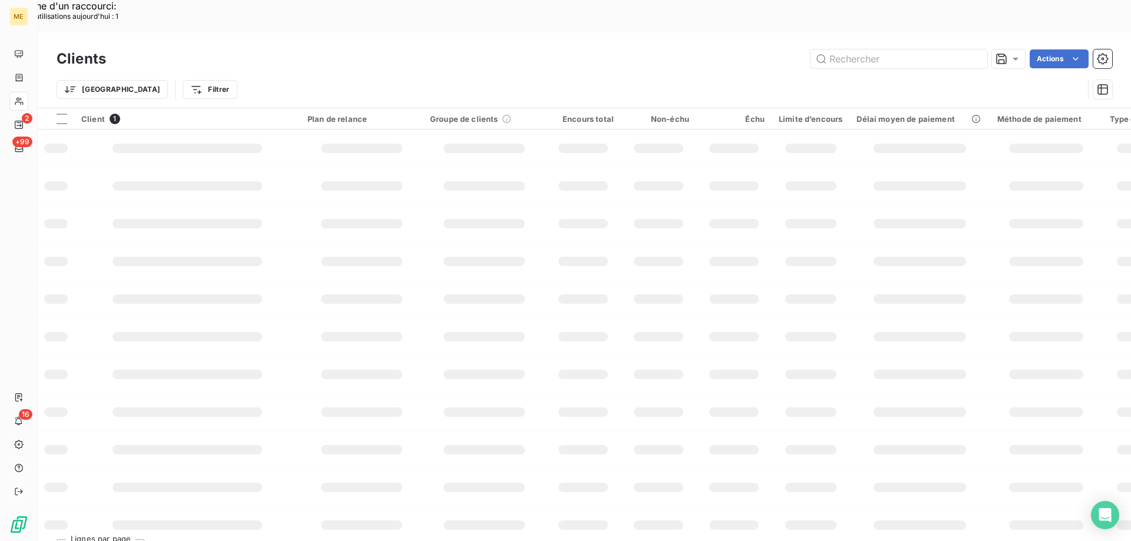
click at [871, 49] on input "text" at bounding box center [899, 58] width 177 height 19
click at [873, 49] on input "text" at bounding box center [899, 58] width 177 height 19
click at [878, 49] on input "text" at bounding box center [899, 58] width 177 height 19
paste input "METFRA000003686_23110419536096"
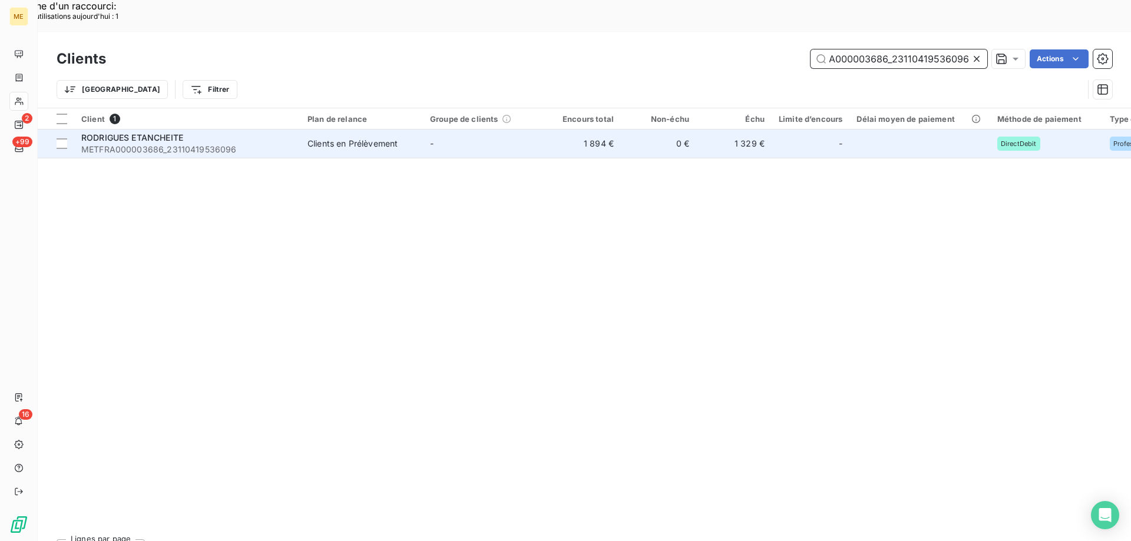
type input "METFRA000003686_23110419536096"
click at [147, 144] on span "METFRA000003686_23110419536096" at bounding box center [187, 150] width 212 height 12
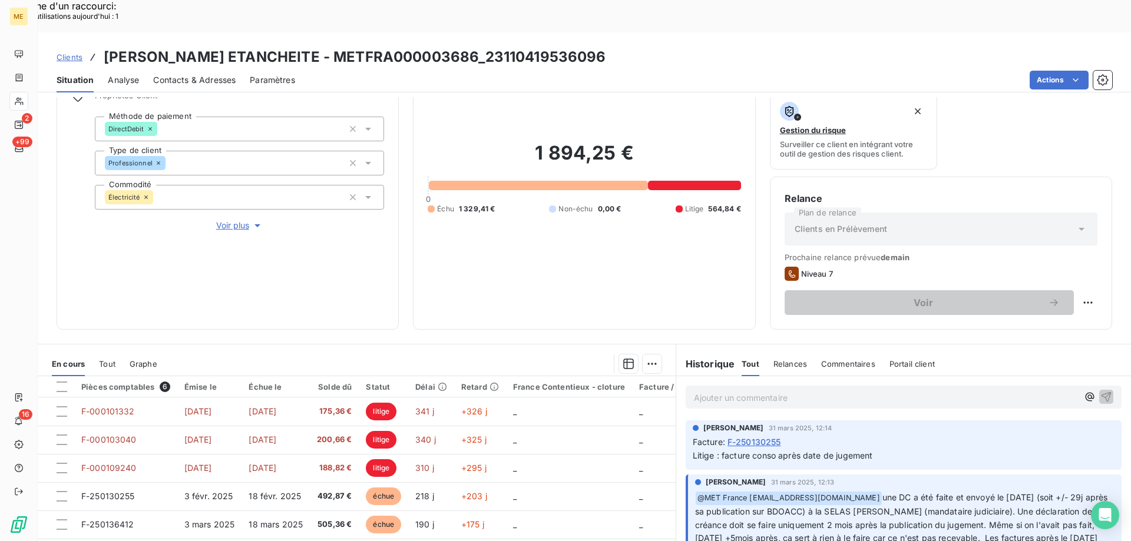
scroll to position [157, 0]
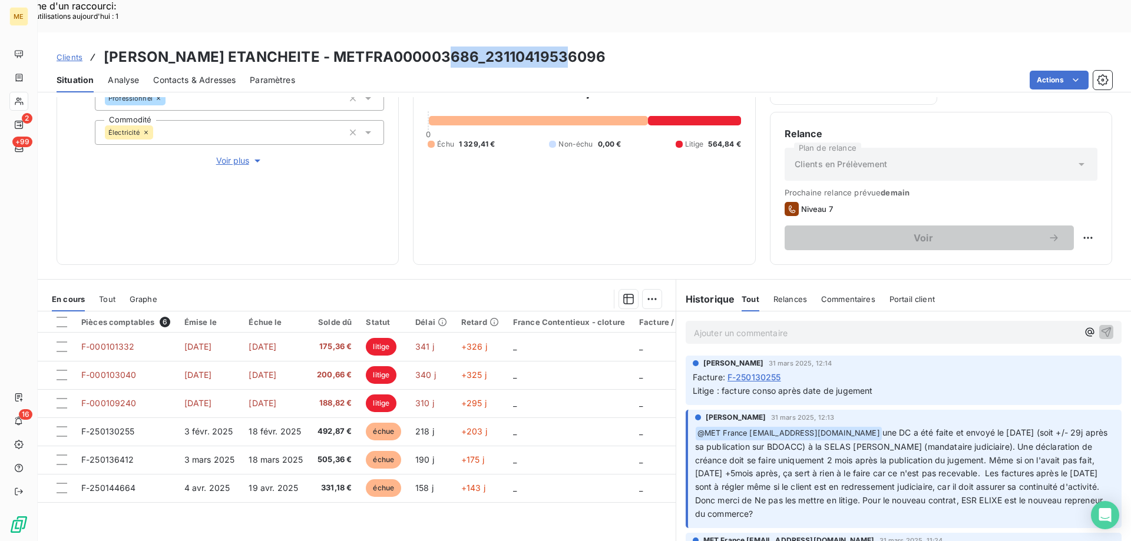
drag, startPoint x: 446, startPoint y: 27, endPoint x: 567, endPoint y: 23, distance: 121.4
click at [567, 47] on div "Clients [PERSON_NAME] ETANCHEITE - METFRA000003686_23110419536096" at bounding box center [584, 57] width 1093 height 21
drag, startPoint x: 295, startPoint y: 25, endPoint x: 438, endPoint y: 26, distance: 142.6
click at [438, 47] on h3 "[PERSON_NAME] ETANCHEITE - METFRA000003686_23110419536096" at bounding box center [355, 57] width 503 height 21
click at [60, 317] on div at bounding box center [62, 322] width 11 height 11
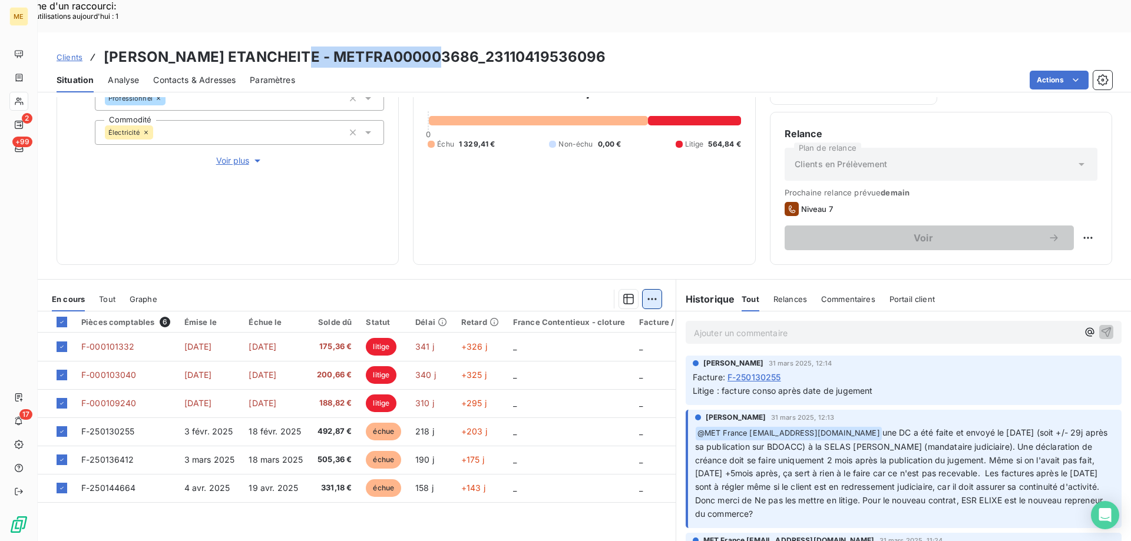
click at [514, 313] on div "Ajouter une promesse de paiement (6 factures)" at bounding box center [544, 314] width 214 height 19
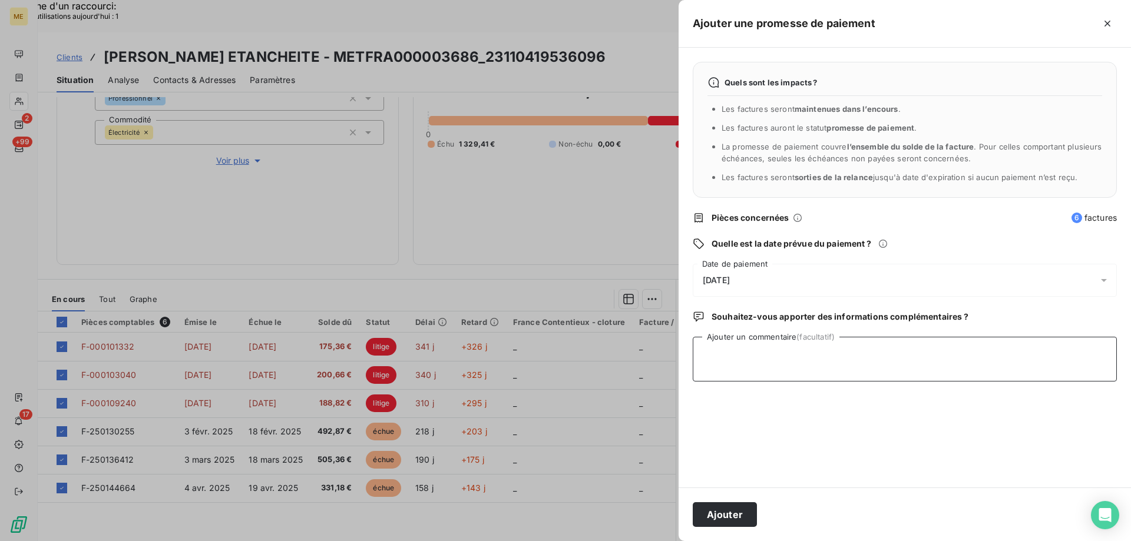
click at [734, 362] on textarea "Ajouter un commentaire (facultatif)" at bounding box center [905, 359] width 424 height 45
click at [840, 355] on textarea "[PERSON_NAME] // vu sur Bodacc liquidationjudiciaire" at bounding box center [905, 359] width 424 height 45
click at [934, 356] on textarea "[PERSON_NAME] // vu sur Bodacc liquidation judiciaire" at bounding box center [905, 359] width 424 height 45
type textarea "[PERSON_NAME] // vu sur Bodacc liquidation judiciaire depuis le [DATE]"
click at [735, 514] on button "Ajouter" at bounding box center [725, 515] width 64 height 25
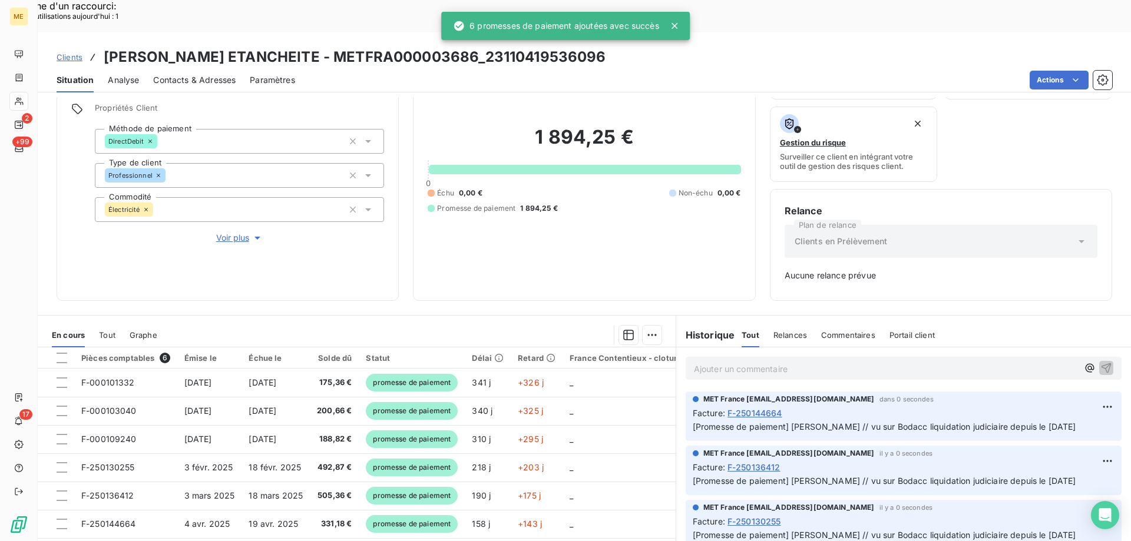
scroll to position [57, 0]
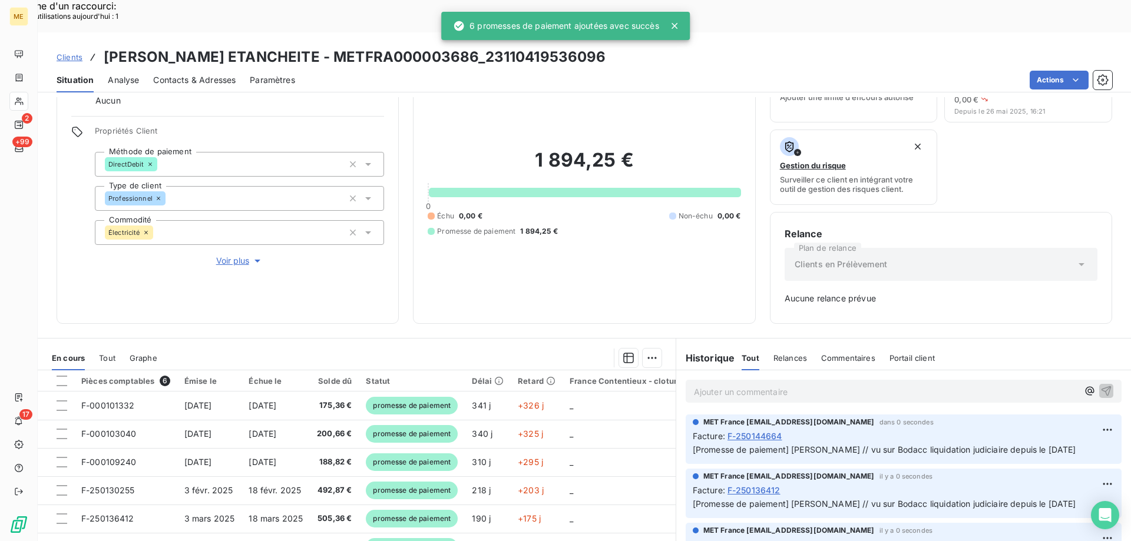
click at [739, 385] on p "Ajouter un commentaire ﻿" at bounding box center [886, 392] width 384 height 15
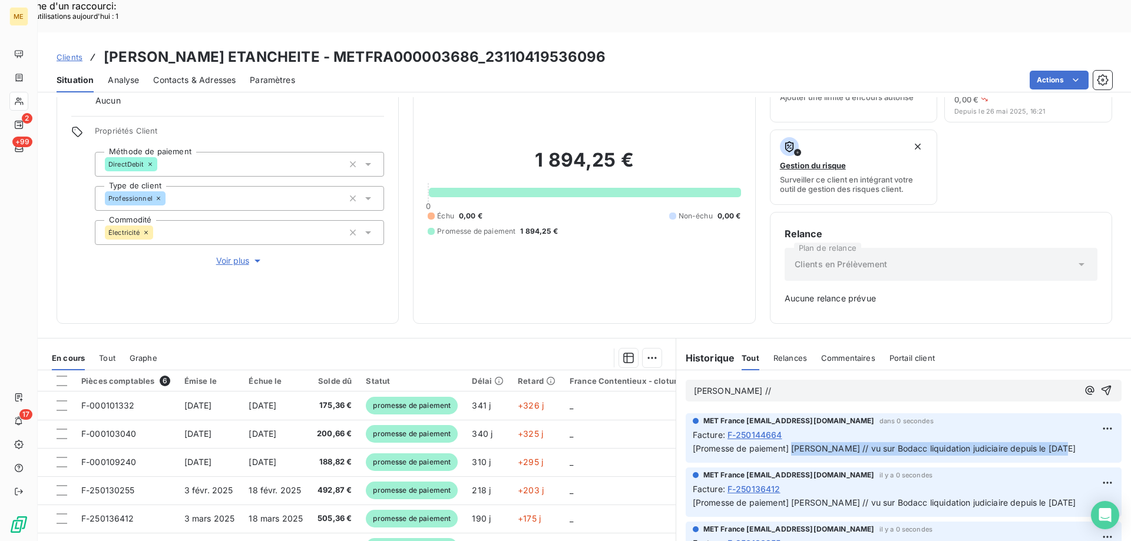
drag, startPoint x: 787, startPoint y: 417, endPoint x: 1071, endPoint y: 416, distance: 283.4
click at [1071, 442] on p "[Promesse de paiement] [PERSON_NAME] // vu sur Bodacc liquidation judiciaire de…" at bounding box center [904, 449] width 422 height 14
click at [62, 376] on div at bounding box center [62, 381] width 11 height 11
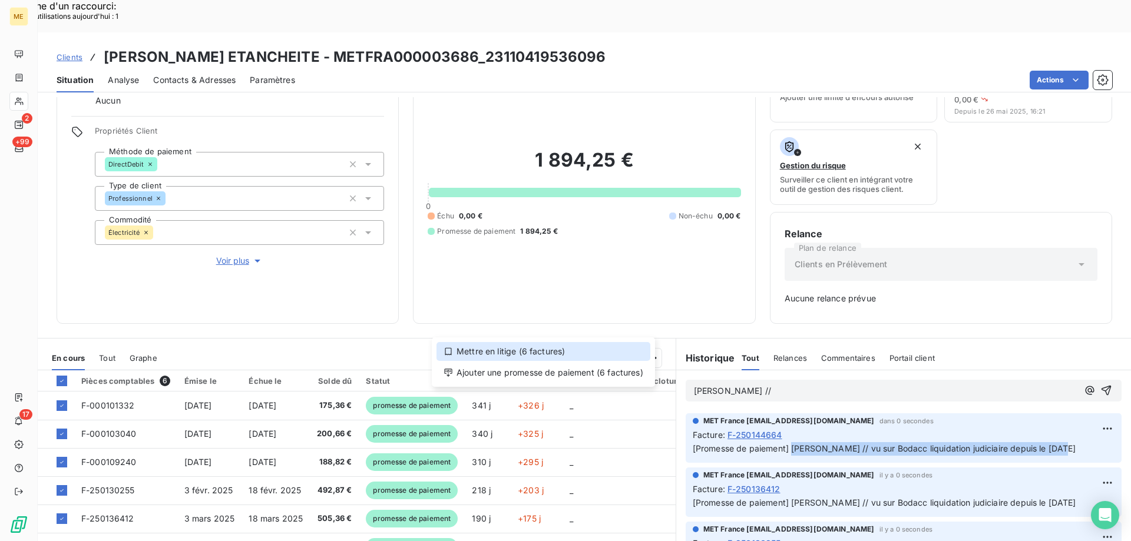
click at [524, 351] on div "Mettre en litige (6 factures)" at bounding box center [544, 351] width 214 height 19
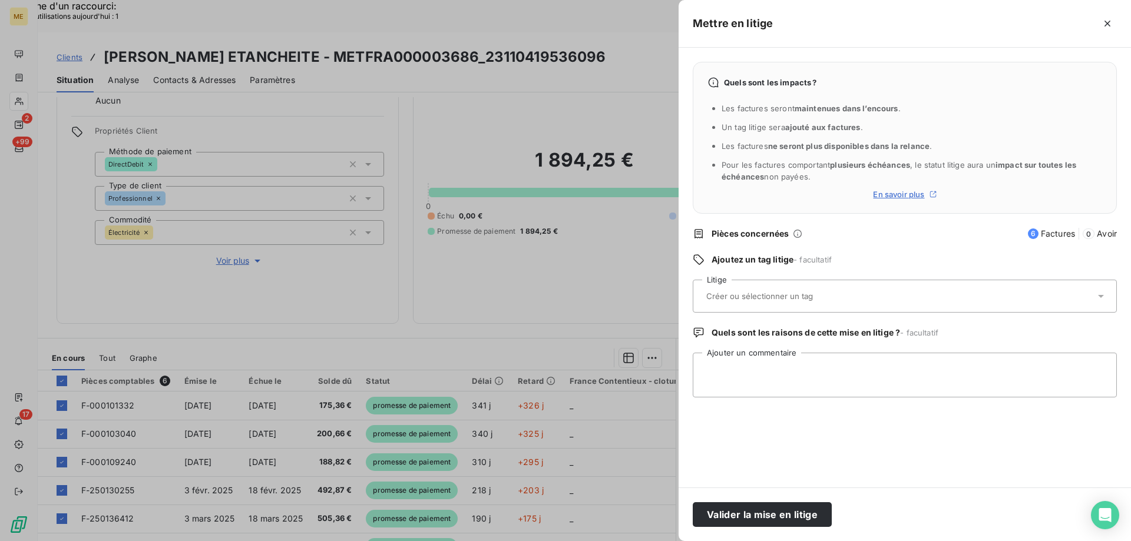
click at [753, 293] on input "text" at bounding box center [790, 296] width 171 height 11
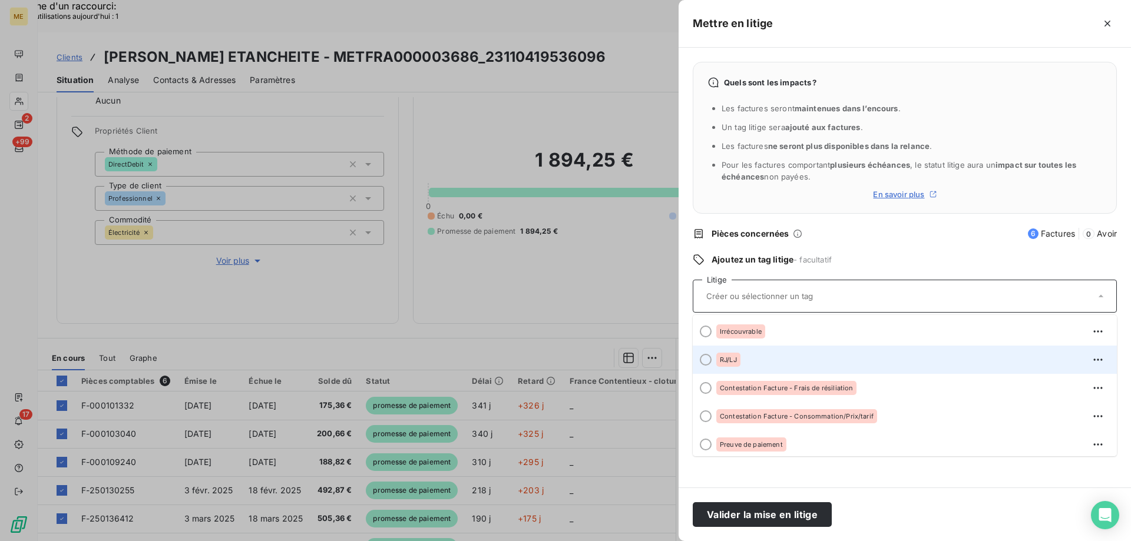
click at [705, 361] on div at bounding box center [706, 360] width 12 height 12
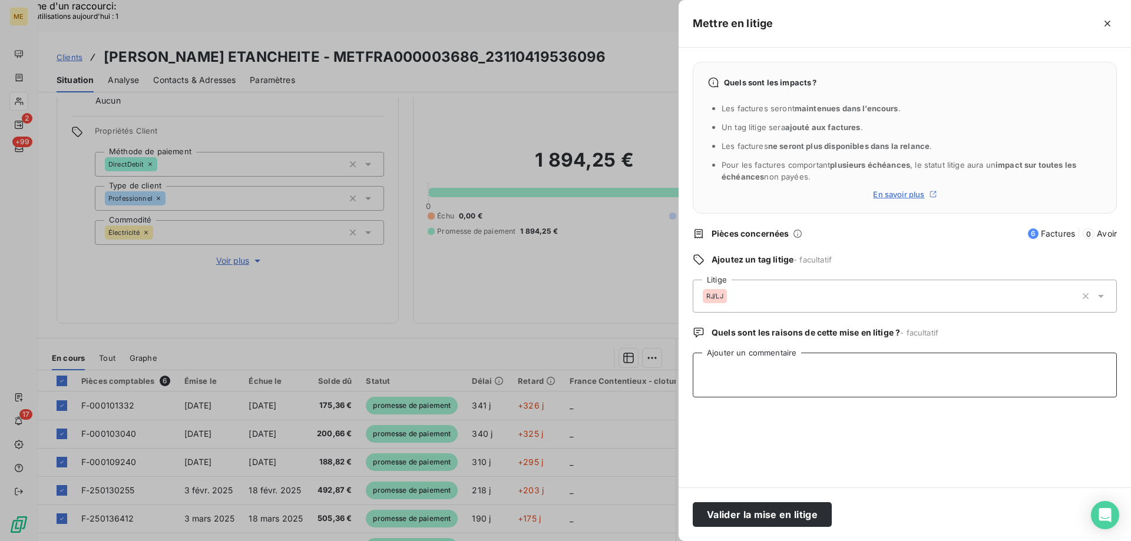
click at [708, 373] on textarea "Ajouter un commentaire" at bounding box center [905, 375] width 424 height 45
paste textarea "[PERSON_NAME] // vu sur Bodacc liquidation judiciaire depuis le [DATE]"
type textarea "[PERSON_NAME] // vu sur Bodacc liquidation judiciaire depuis le [DATE]"
click at [731, 512] on button "Valider la mise en litige" at bounding box center [762, 515] width 139 height 25
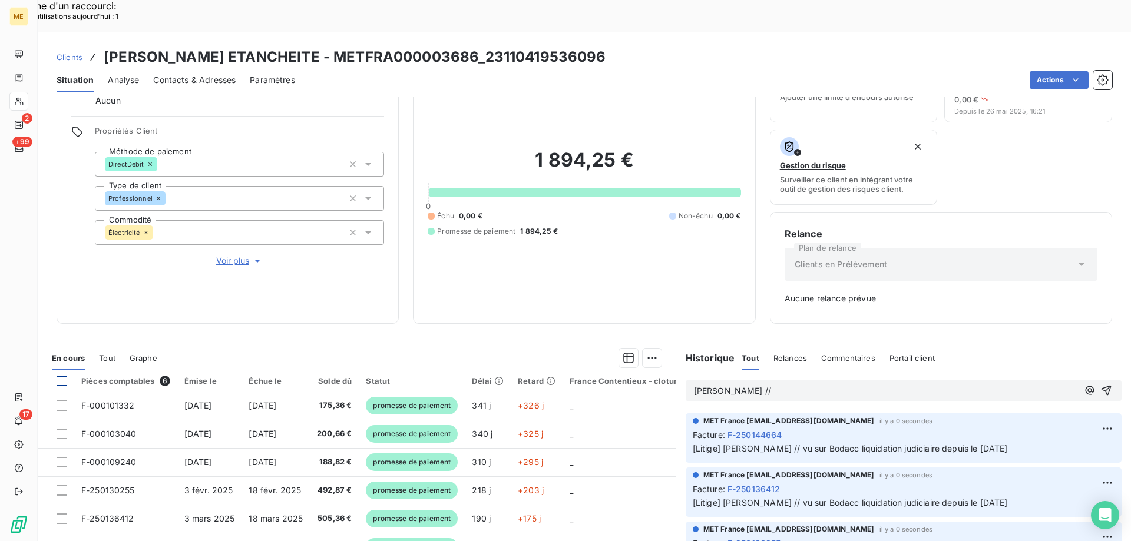
click at [63, 376] on div at bounding box center [62, 381] width 11 height 11
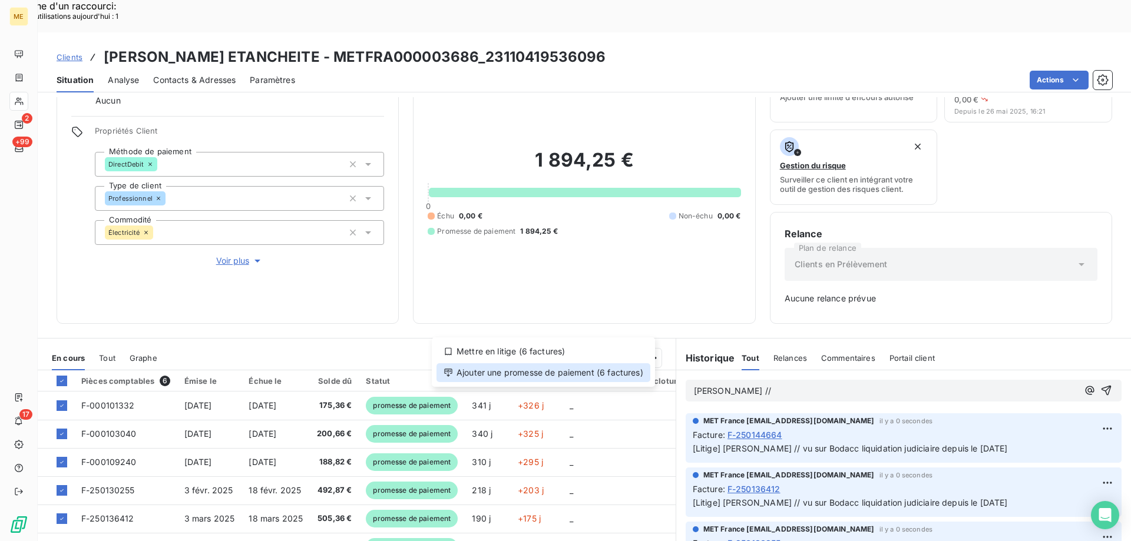
click at [511, 374] on div "Ajouter une promesse de paiement (6 factures)" at bounding box center [544, 373] width 214 height 19
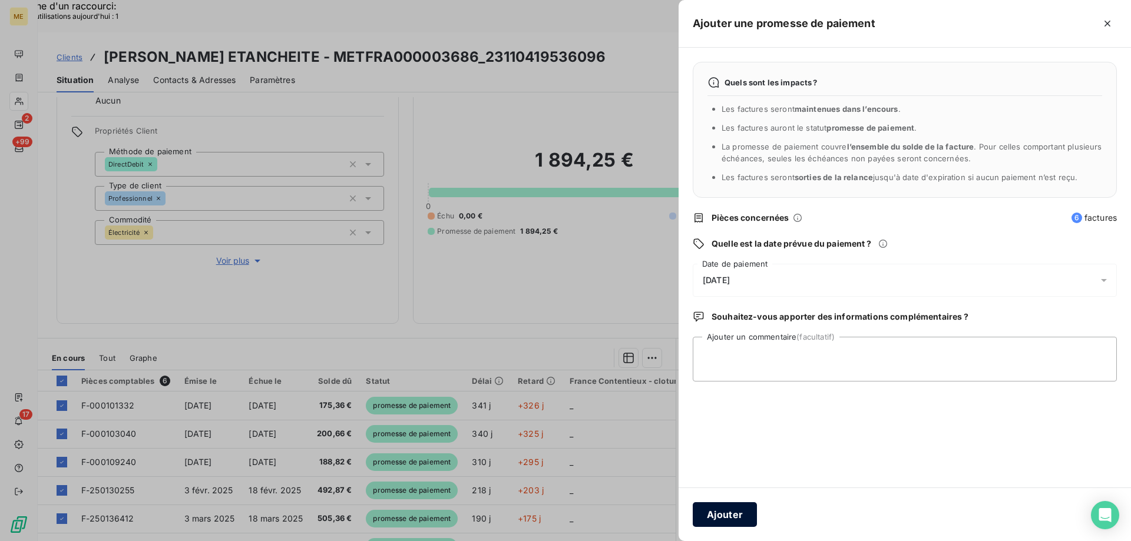
click at [754, 519] on button "Ajouter" at bounding box center [725, 515] width 64 height 25
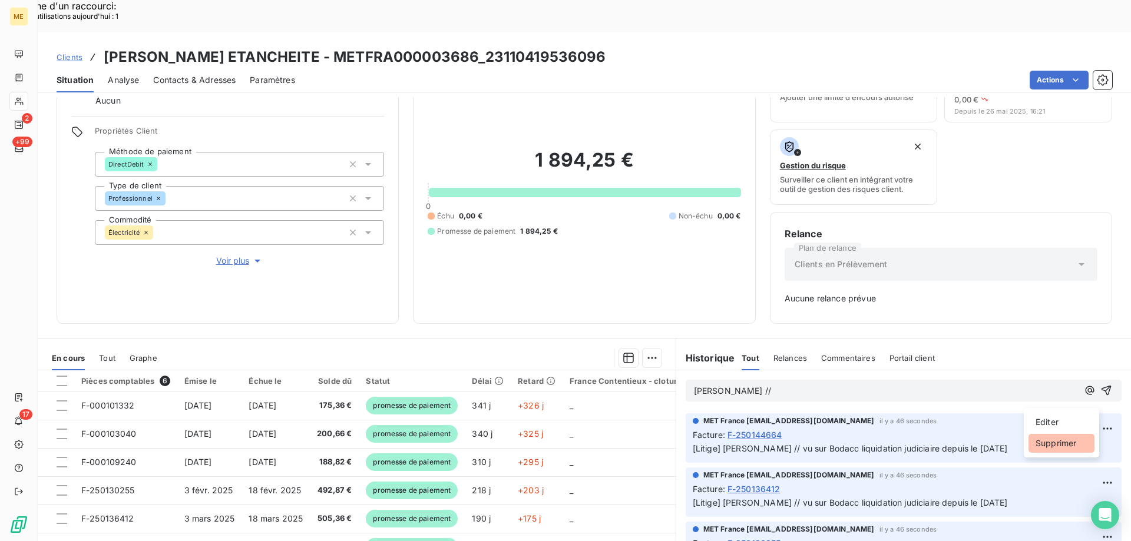
click at [1050, 444] on div "Supprimer" at bounding box center [1062, 443] width 66 height 19
click at [1076, 445] on div "Supprimer" at bounding box center [1062, 443] width 66 height 19
click at [1079, 447] on div "Supprimer" at bounding box center [1062, 443] width 66 height 19
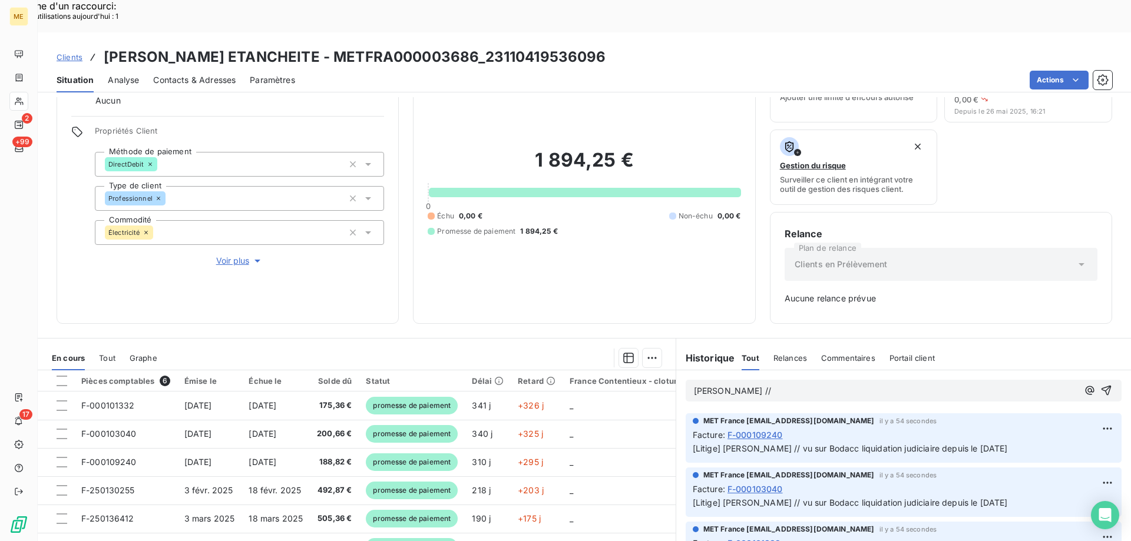
drag, startPoint x: 1073, startPoint y: 444, endPoint x: 1089, endPoint y: 414, distance: 34.0
click at [1073, 444] on div "Supprimer" at bounding box center [1062, 443] width 66 height 19
click at [1068, 448] on div "Supprimer" at bounding box center [1062, 443] width 66 height 19
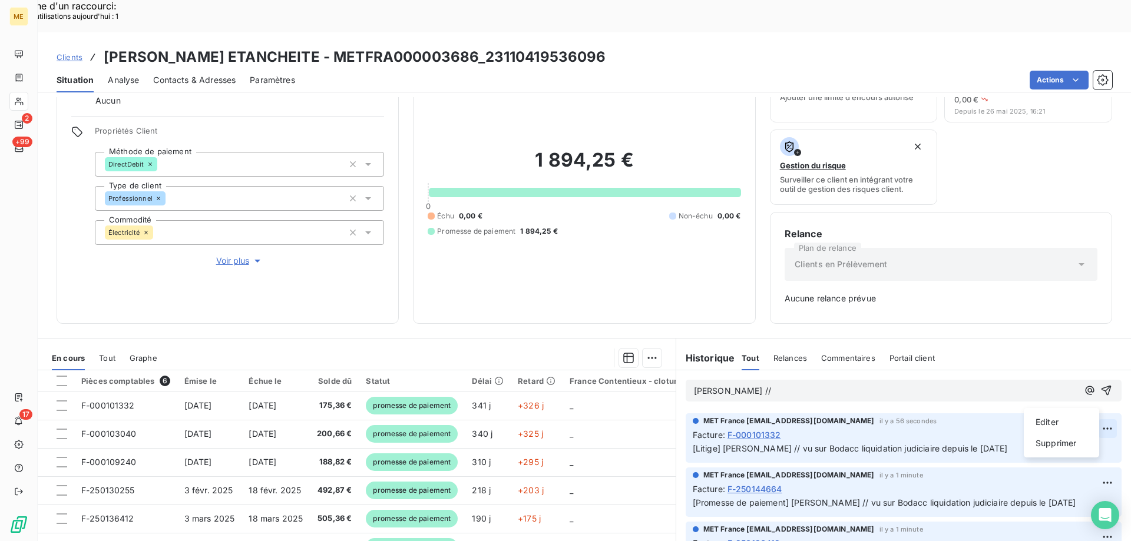
click at [1065, 443] on div "Supprimer" at bounding box center [1062, 443] width 66 height 19
click at [1078, 447] on div "Supprimer" at bounding box center [1062, 443] width 66 height 19
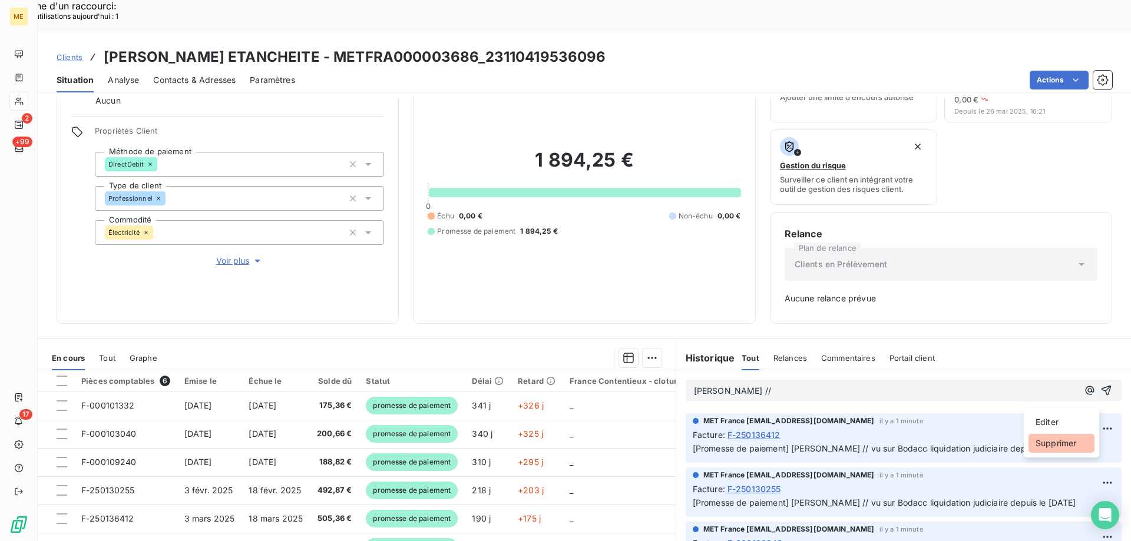
click at [1064, 445] on div "Supprimer" at bounding box center [1062, 443] width 66 height 19
click at [1083, 448] on div "Supprimer" at bounding box center [1062, 443] width 66 height 19
click at [1075, 440] on div "Supprimer" at bounding box center [1062, 443] width 66 height 19
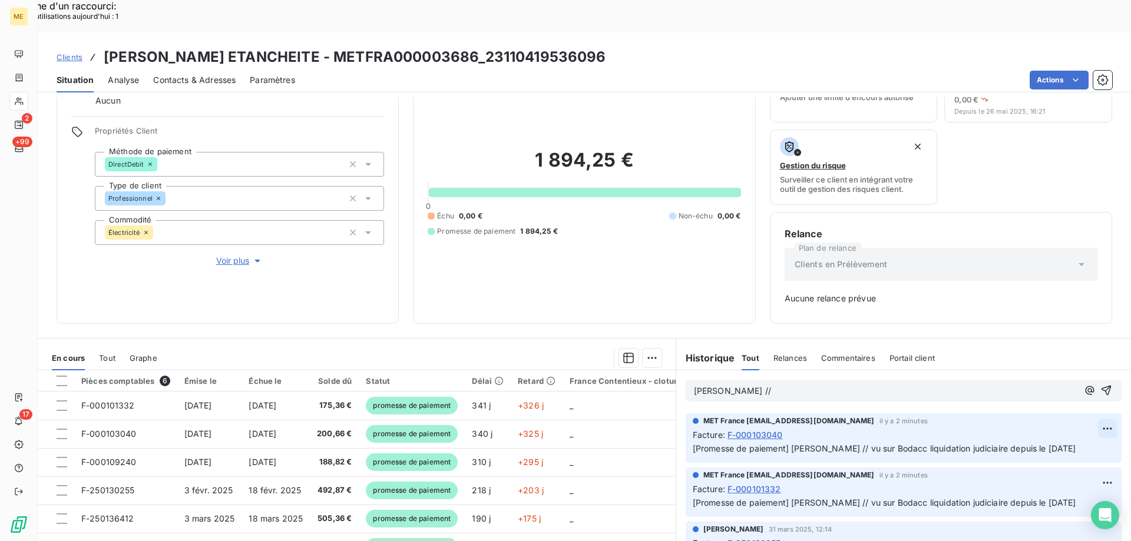
click at [1075, 438] on div "Supprimer" at bounding box center [1062, 443] width 66 height 19
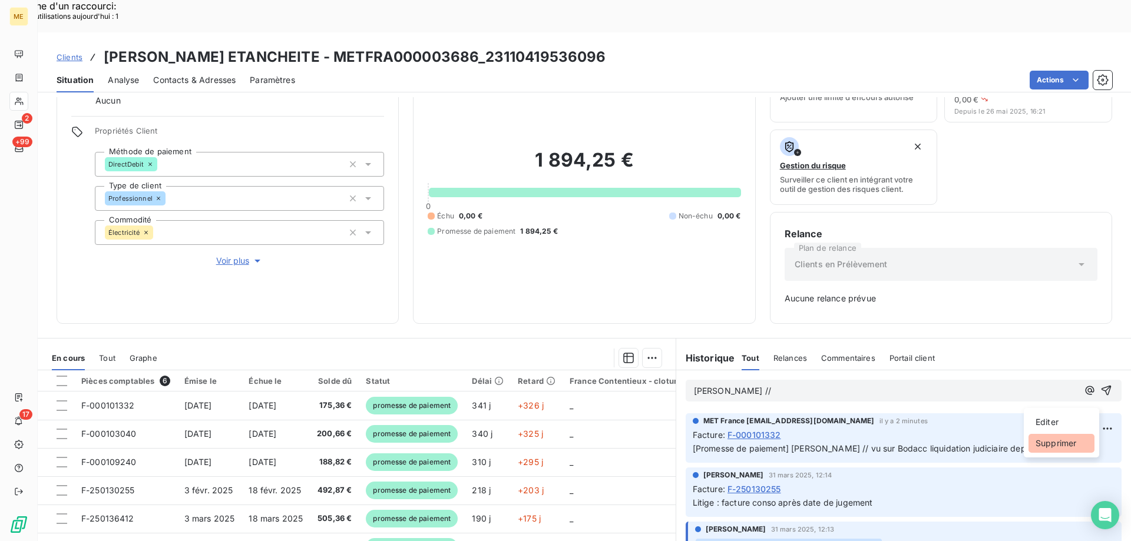
click at [1064, 451] on div "Supprimer" at bounding box center [1062, 443] width 66 height 19
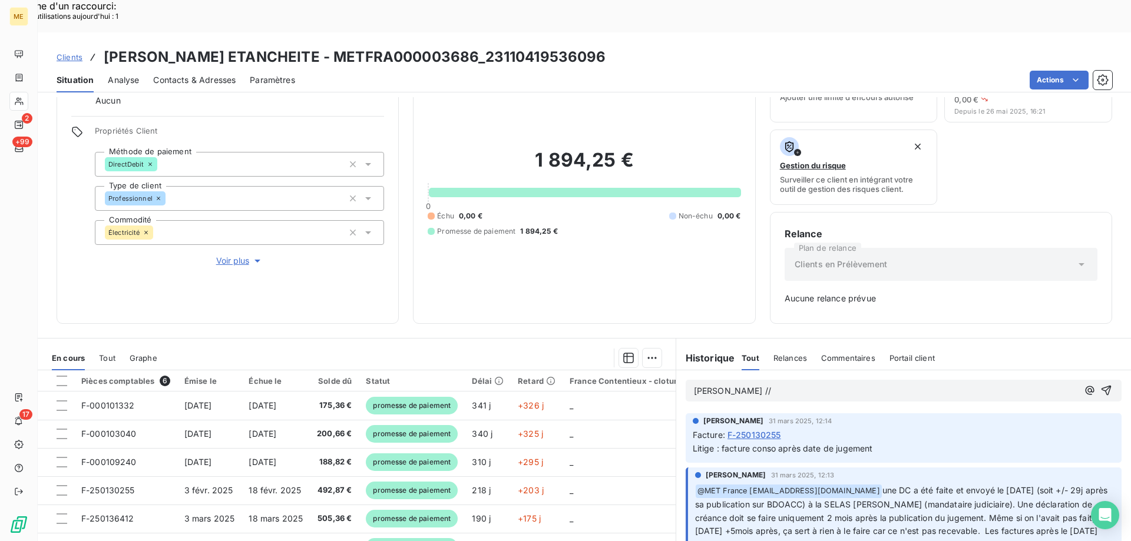
click at [70, 52] on span "Clients" at bounding box center [70, 56] width 26 height 9
click at [65, 52] on span "Clients" at bounding box center [70, 56] width 26 height 9
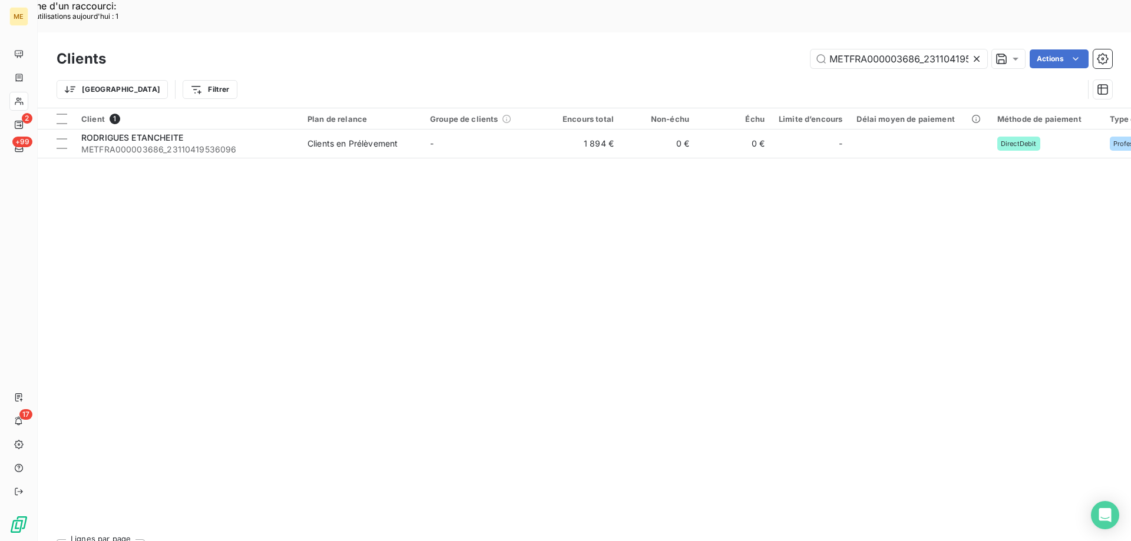
scroll to position [0, 32]
click at [853, 49] on input "METFRA000003686_23110419536096" at bounding box center [899, 58] width 177 height 19
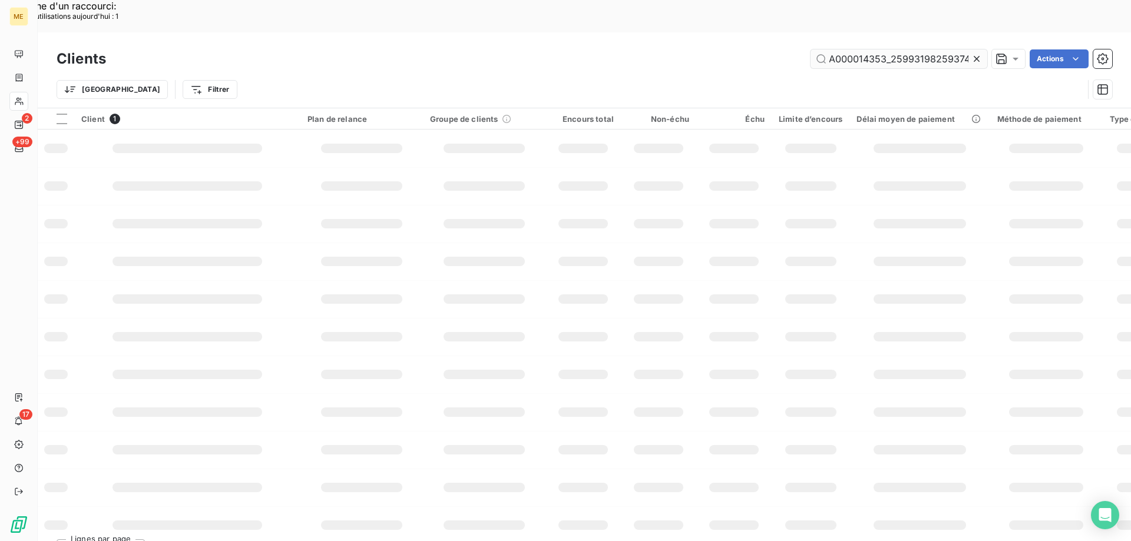
scroll to position [0, 32]
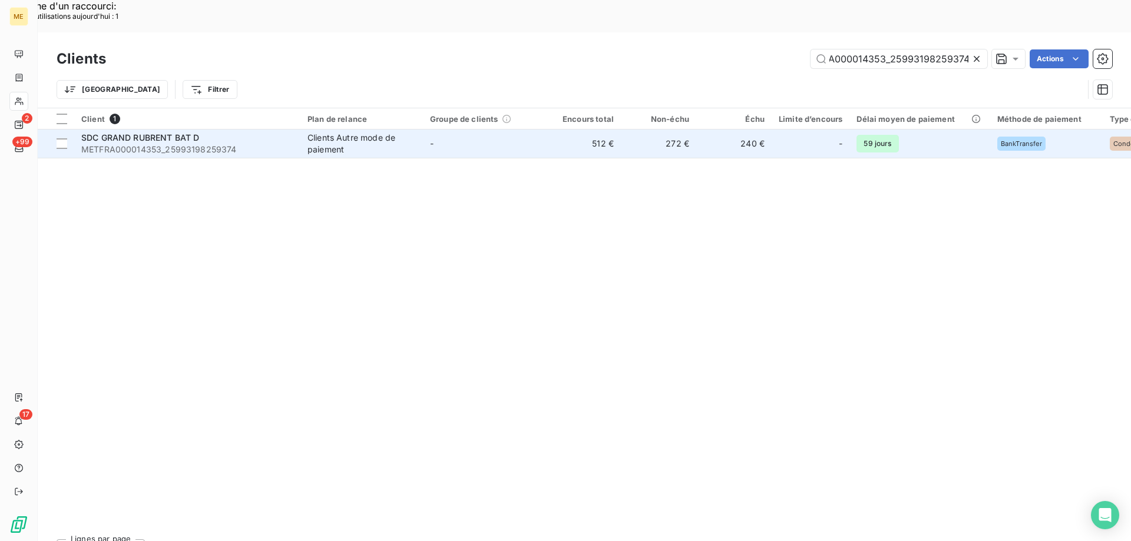
type input "METFRA000014353_25993198259374"
click at [178, 144] on span "METFRA000014353_25993198259374" at bounding box center [187, 150] width 212 height 12
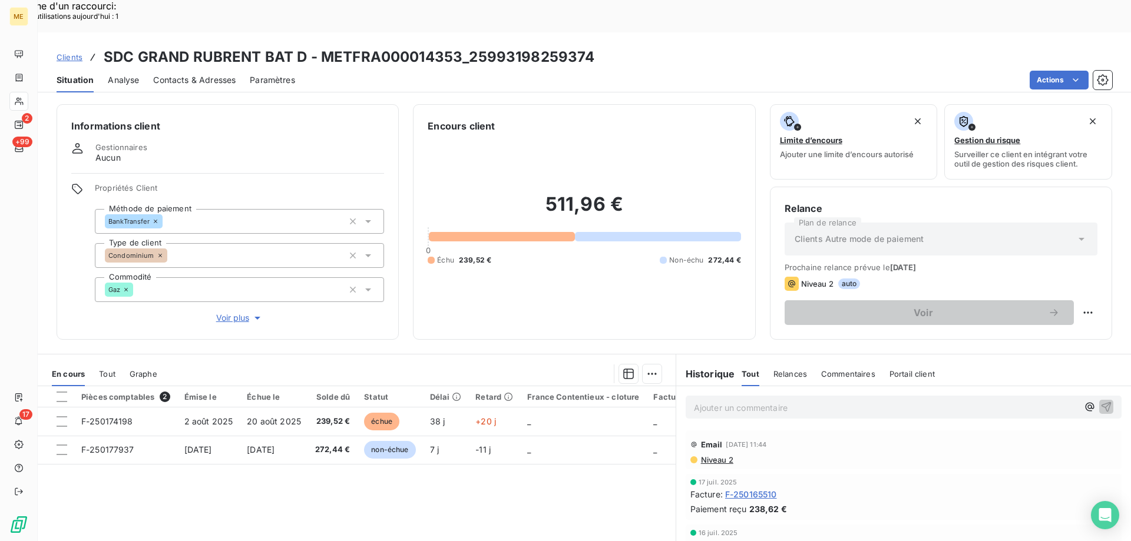
click at [469, 47] on h3 "SDC GRAND RUBRENT BAT D - METFRA000014353_25993198259374" at bounding box center [349, 57] width 491 height 21
click at [240, 312] on span "Voir plus" at bounding box center [239, 318] width 47 height 12
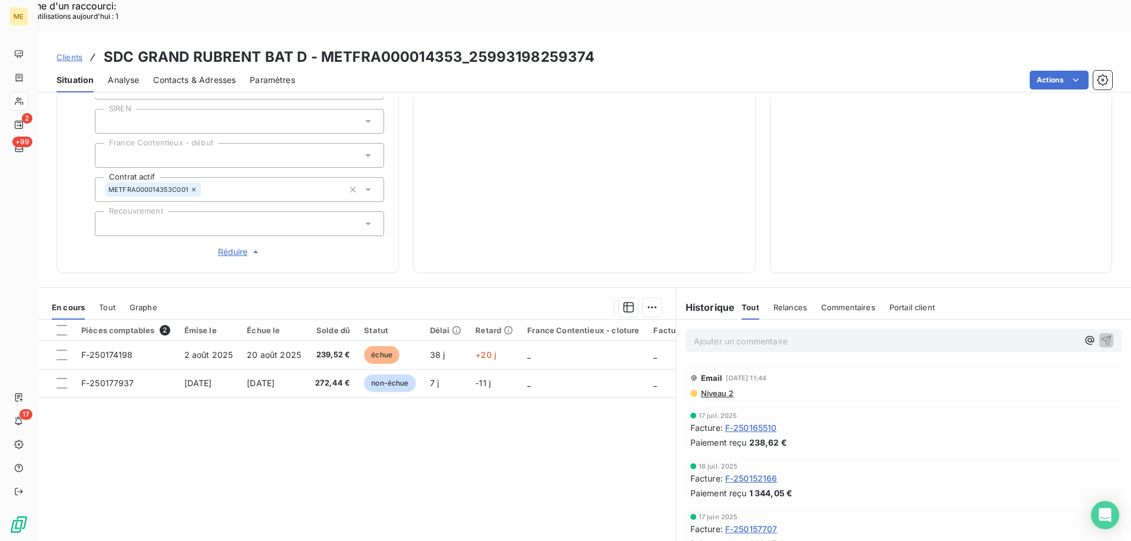
scroll to position [104, 0]
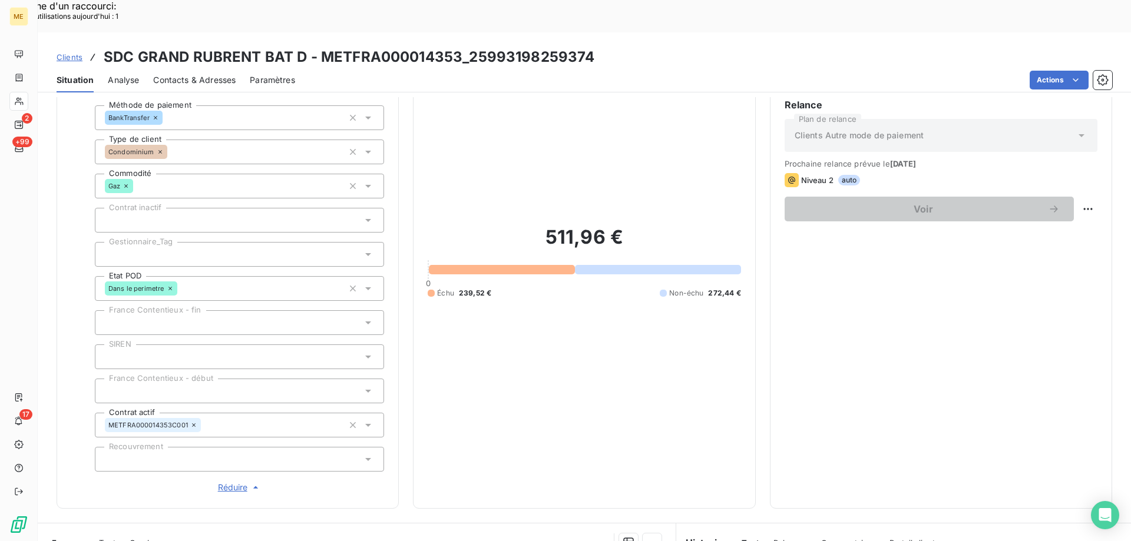
click at [195, 242] on div at bounding box center [239, 254] width 289 height 25
drag, startPoint x: 468, startPoint y: 26, endPoint x: 598, endPoint y: 27, distance: 129.6
click at [598, 47] on div "Clients SDC GRAND RUBRENT BAT D - METFRA000014353_25993198259374" at bounding box center [584, 57] width 1093 height 21
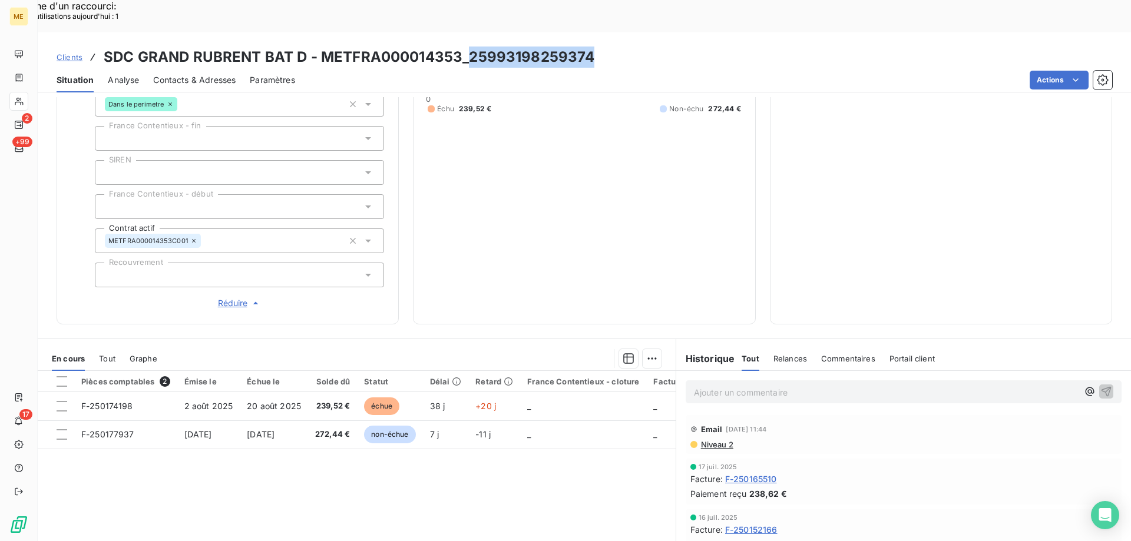
scroll to position [339, 0]
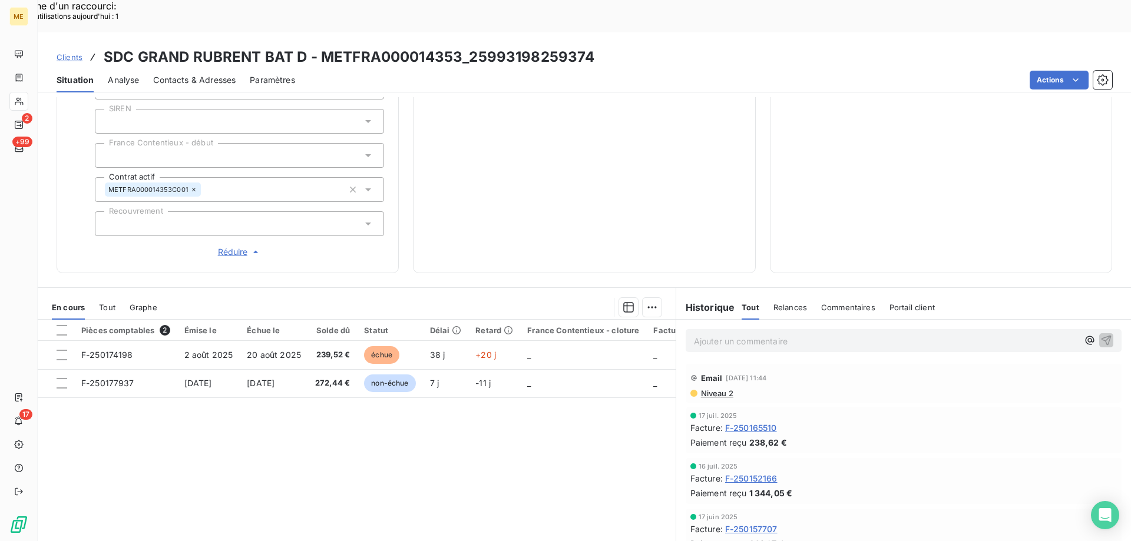
click at [713, 334] on p "Ajouter un commentaire ﻿" at bounding box center [886, 341] width 384 height 15
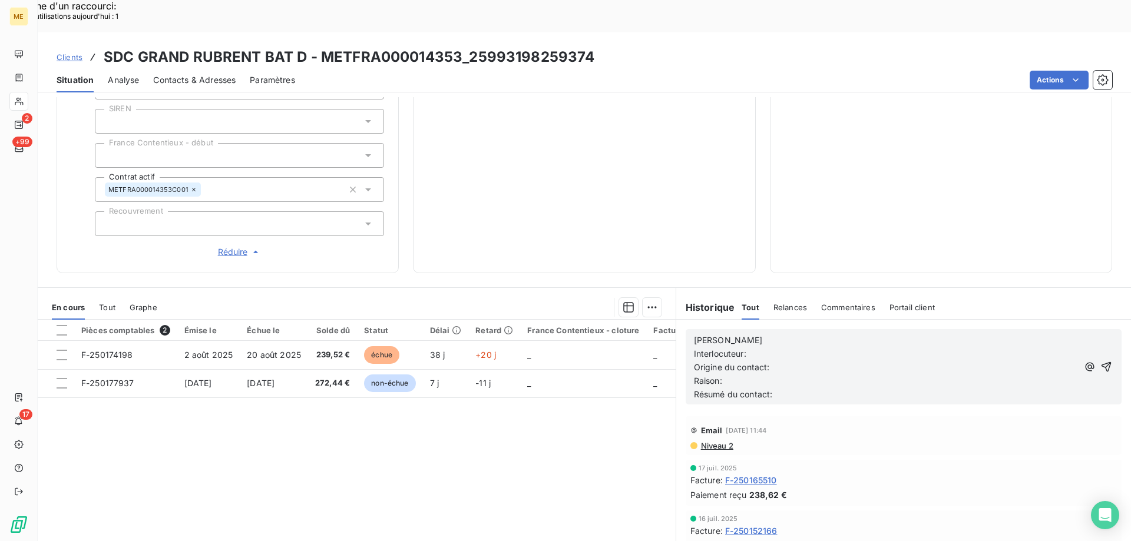
click at [751, 320] on div "[PERSON_NAME] Interlocuteur: Origine du contact: [PERSON_NAME]: Résumé du conta…" at bounding box center [903, 367] width 455 height 94
drag, startPoint x: 739, startPoint y: 301, endPoint x: 873, endPoint y: 305, distance: 134.4
click at [738, 334] on p "[PERSON_NAME]" at bounding box center [886, 341] width 384 height 14
click at [760, 348] on p "Interlocuteur:" at bounding box center [886, 355] width 384 height 14
click at [839, 348] on p "Interlocuteur: AIA 0620736676" at bounding box center [886, 355] width 384 height 14
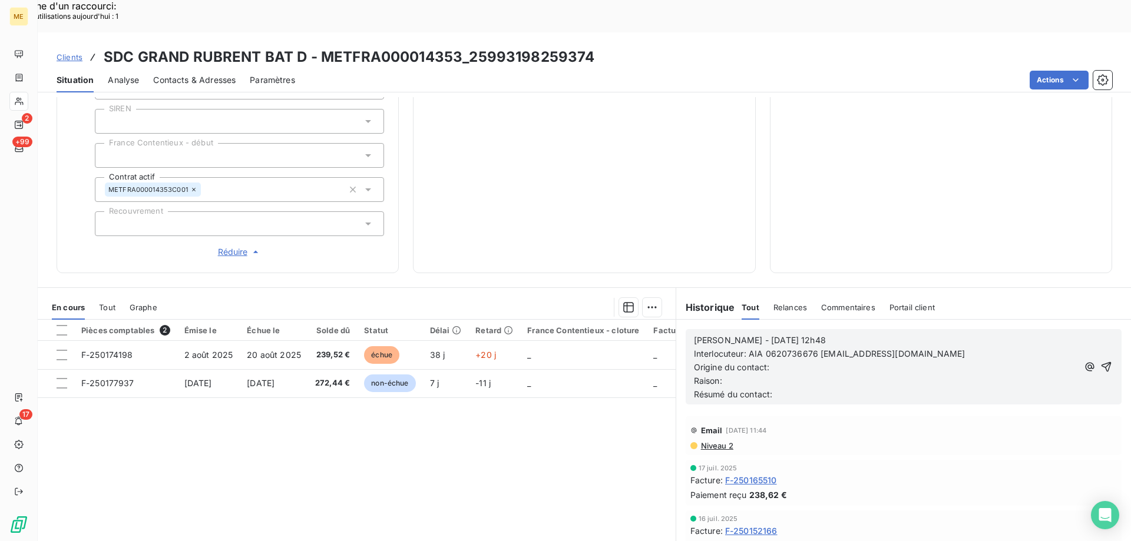
click at [804, 361] on p "Origine du contact:" at bounding box center [886, 368] width 384 height 14
click at [756, 375] on p "Raison:" at bounding box center [886, 382] width 384 height 14
click at [791, 388] on p "Résumé du contact:" at bounding box center [886, 395] width 384 height 14
click at [882, 388] on p "Résumé du contact: appel sortant ko message mlaissé sur répondeur" at bounding box center [886, 395] width 384 height 14
click at [1101, 361] on icon "button" at bounding box center [1107, 367] width 12 height 12
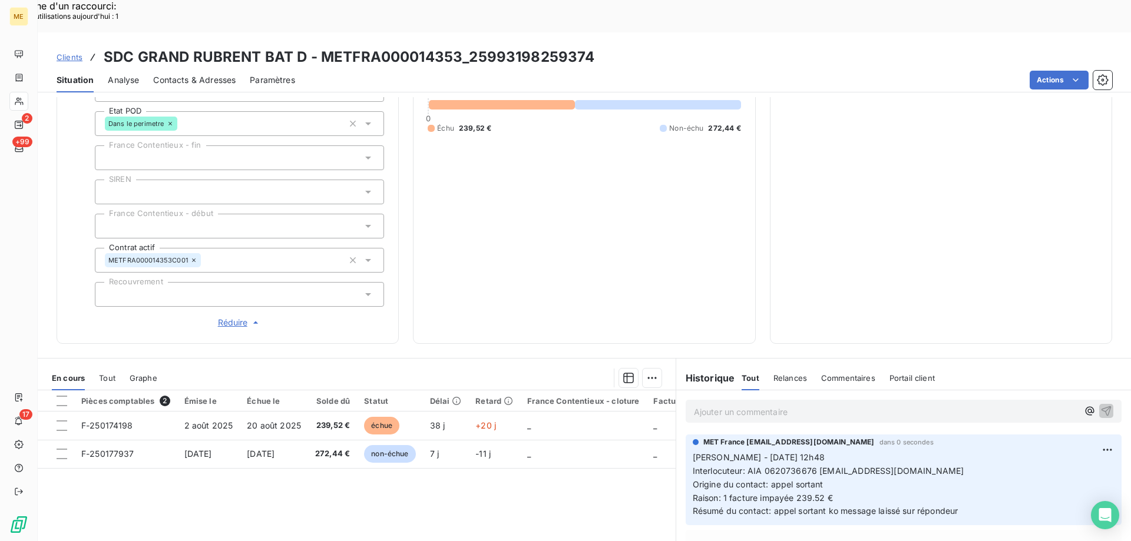
scroll to position [222, 0]
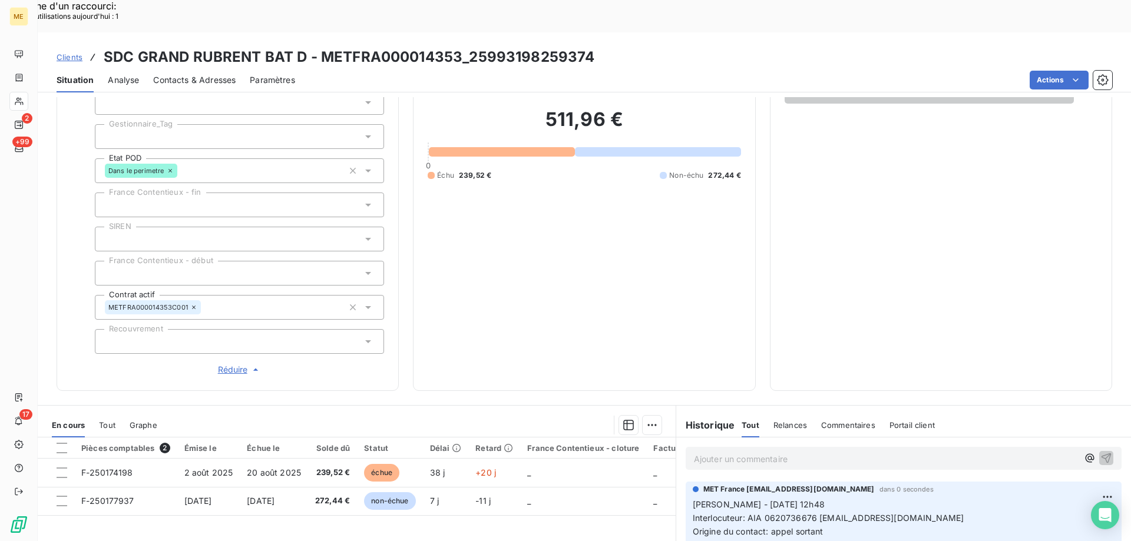
click at [145, 124] on div at bounding box center [239, 136] width 289 height 25
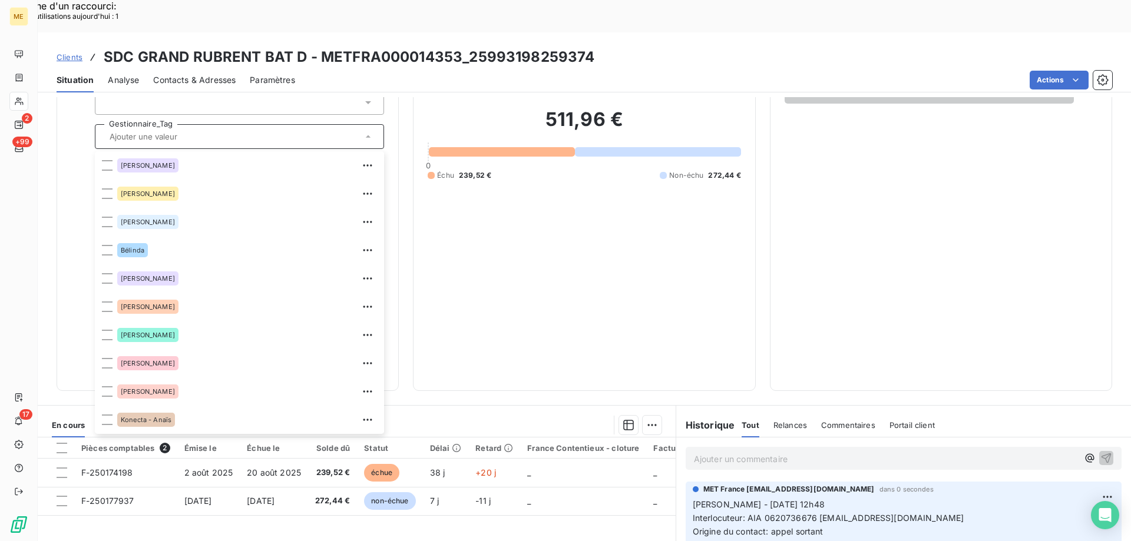
scroll to position [339, 0]
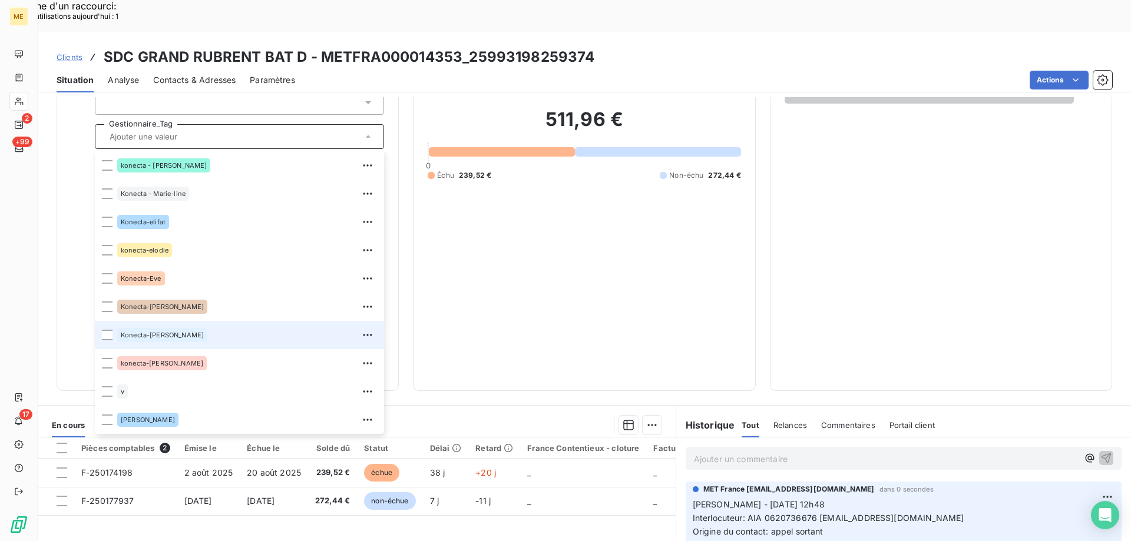
drag, startPoint x: 105, startPoint y: 296, endPoint x: 349, endPoint y: 12, distance: 373.5
click at [106, 330] on div at bounding box center [107, 335] width 11 height 11
click at [521, 193] on div "511,96 € 0 Échu 239,52 € Non-échu 272,44 €" at bounding box center [584, 144] width 313 height 465
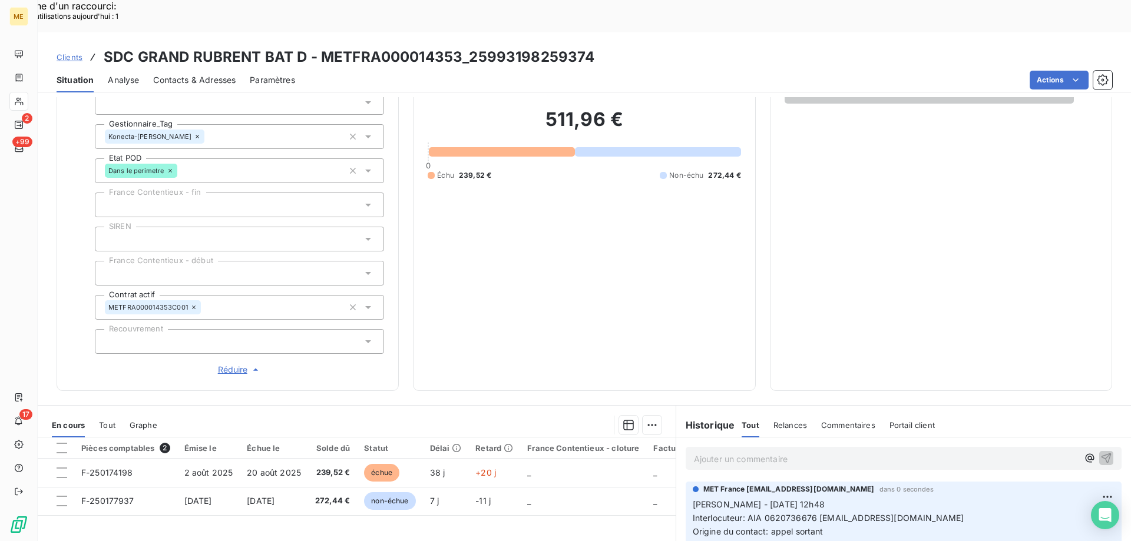
click at [65, 52] on span "Clients" at bounding box center [70, 56] width 26 height 9
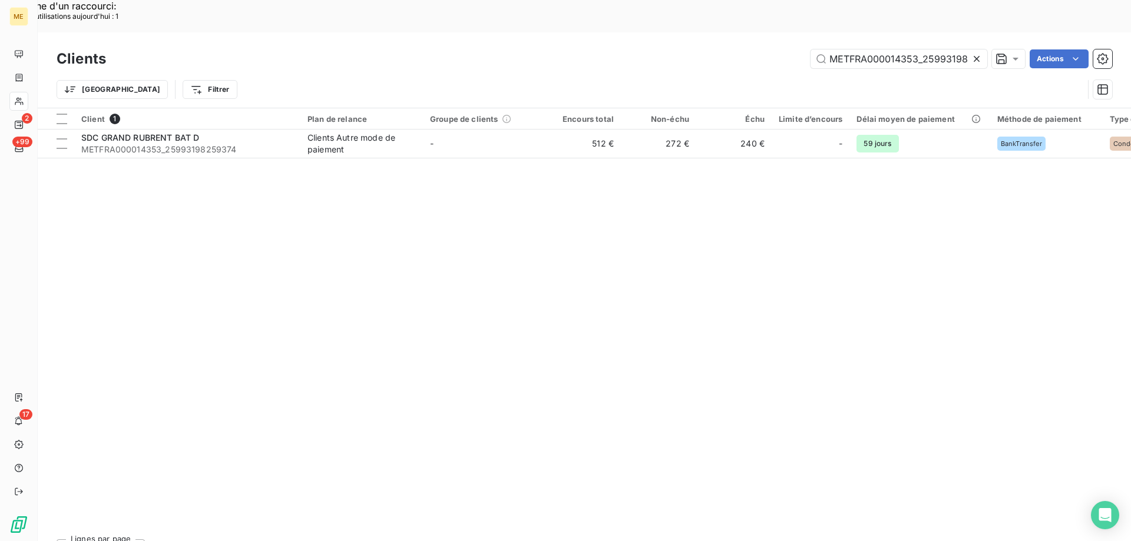
scroll to position [0, 33]
click at [847, 49] on input "METFRA000014353_25993198259374" at bounding box center [899, 58] width 177 height 19
click at [848, 49] on input "METFRA000014353_25993198259374" at bounding box center [899, 58] width 177 height 19
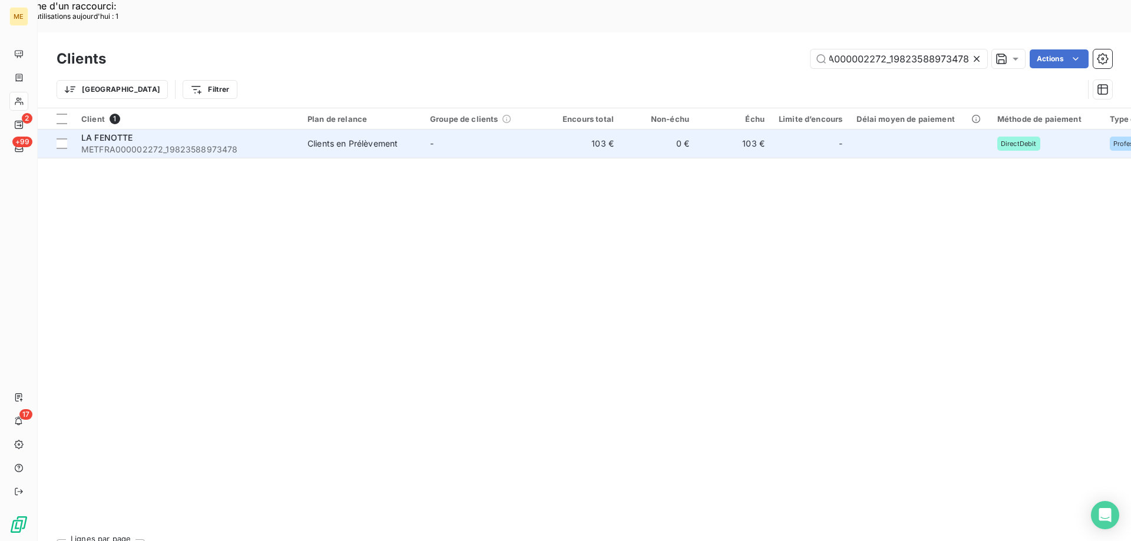
type input "METFRA000002272_19823588973478"
click at [123, 133] on span "LA FENOTTE" at bounding box center [107, 138] width 52 height 10
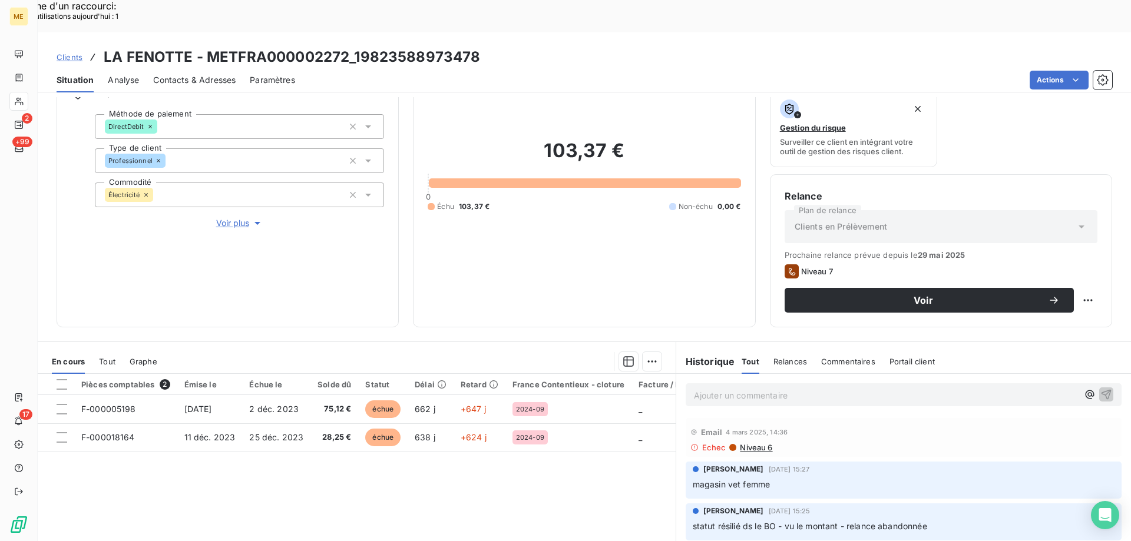
scroll to position [118, 0]
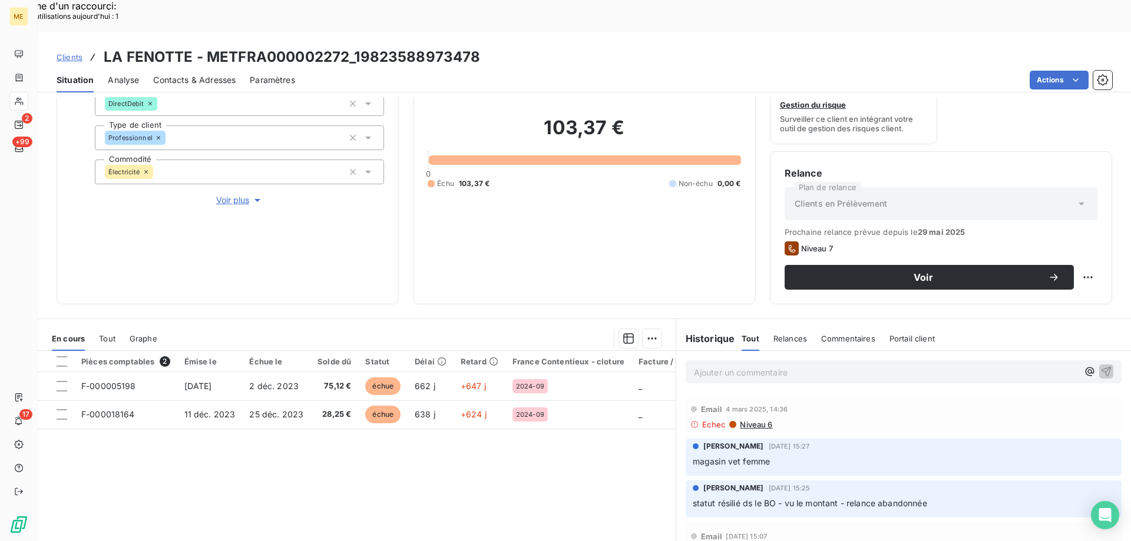
click at [790, 365] on p "Ajouter un commentaire ﻿" at bounding box center [886, 372] width 384 height 15
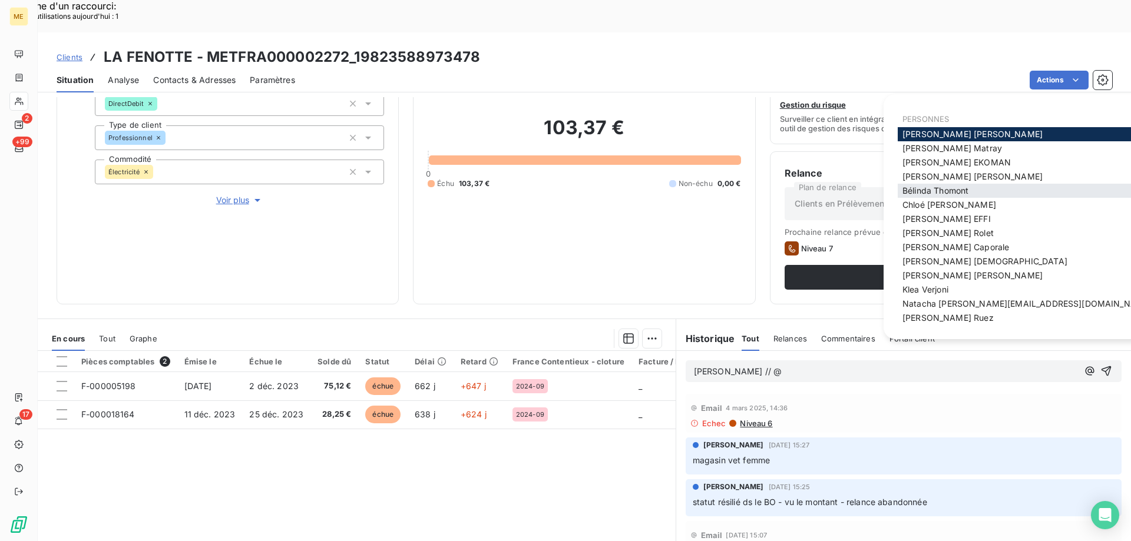
click at [918, 186] on span "[PERSON_NAME]" at bounding box center [936, 191] width 66 height 10
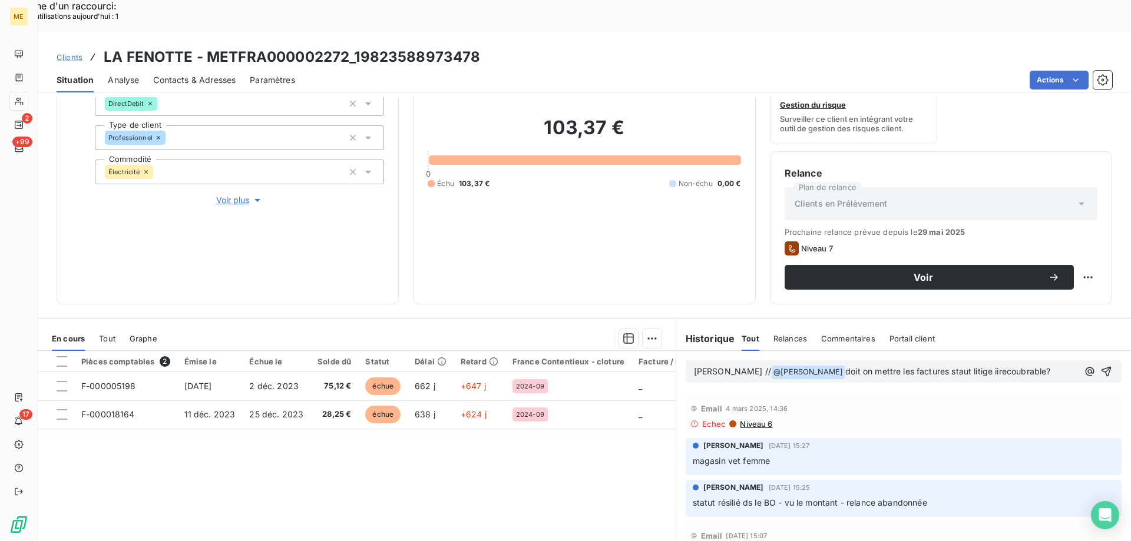
click at [923, 366] on span "doit on mettre les factures staut litige iirecoubrable?" at bounding box center [947, 371] width 205 height 10
click at [958, 366] on span "doit on mettre les factures statut litige iirecoubrable?" at bounding box center [949, 371] width 208 height 10
click at [845, 366] on span "doit on mettre les factures statut litige irrecoubrable?" at bounding box center [949, 371] width 209 height 10
click at [0, 0] on lt-span "doit-on" at bounding box center [0, 0] width 0 height 0
click at [972, 366] on span "doit-on mettre les factures statut litige irrecoubrable?" at bounding box center [950, 371] width 210 height 10
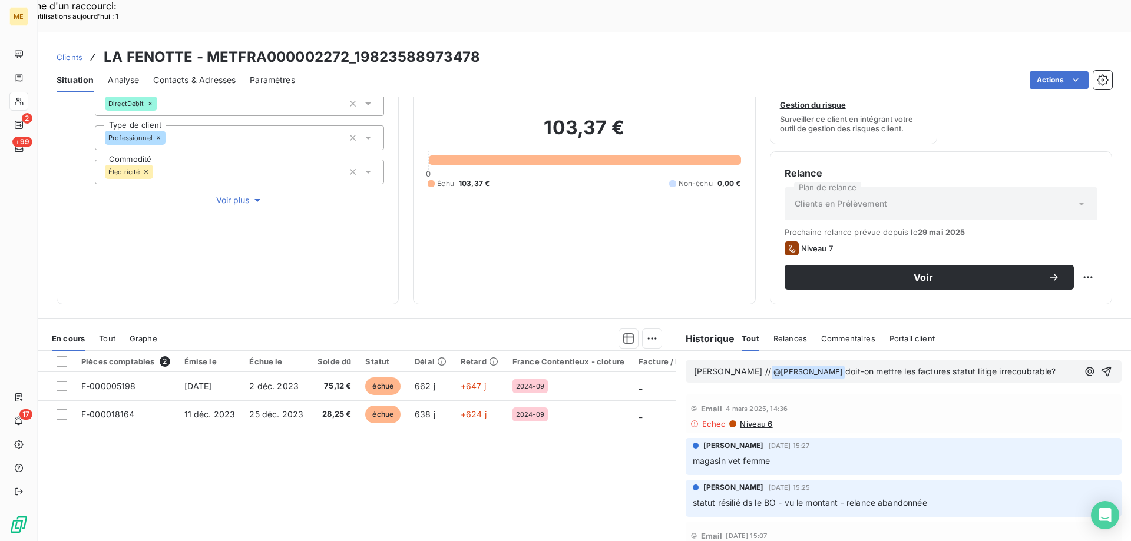
click at [0, 0] on lt-strong "écouvrable" at bounding box center [0, 0] width 0 height 0
click at [1102, 367] on icon "button" at bounding box center [1107, 372] width 10 height 10
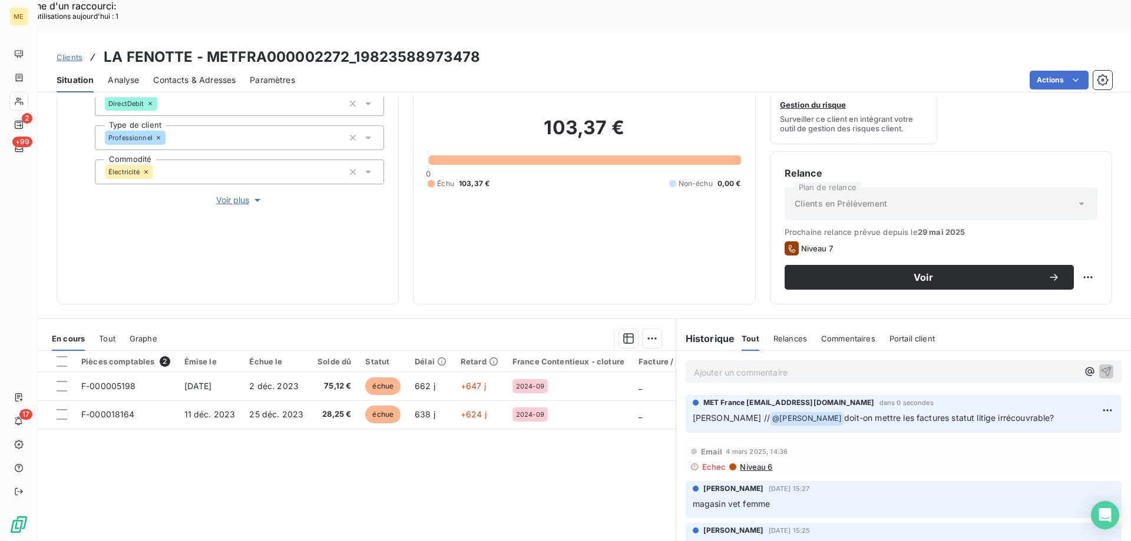
click at [74, 52] on span "Clients" at bounding box center [70, 56] width 26 height 9
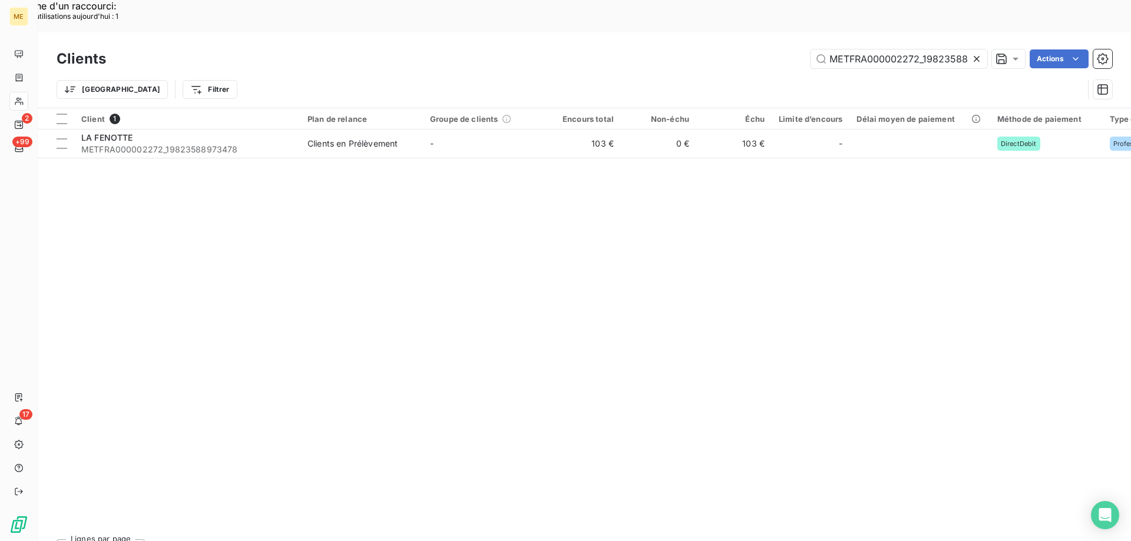
scroll to position [0, 33]
click at [869, 49] on input "METFRA000002272_19823588973478" at bounding box center [899, 58] width 177 height 19
click at [870, 49] on input "METFRA000002272_19823588973478" at bounding box center [899, 58] width 177 height 19
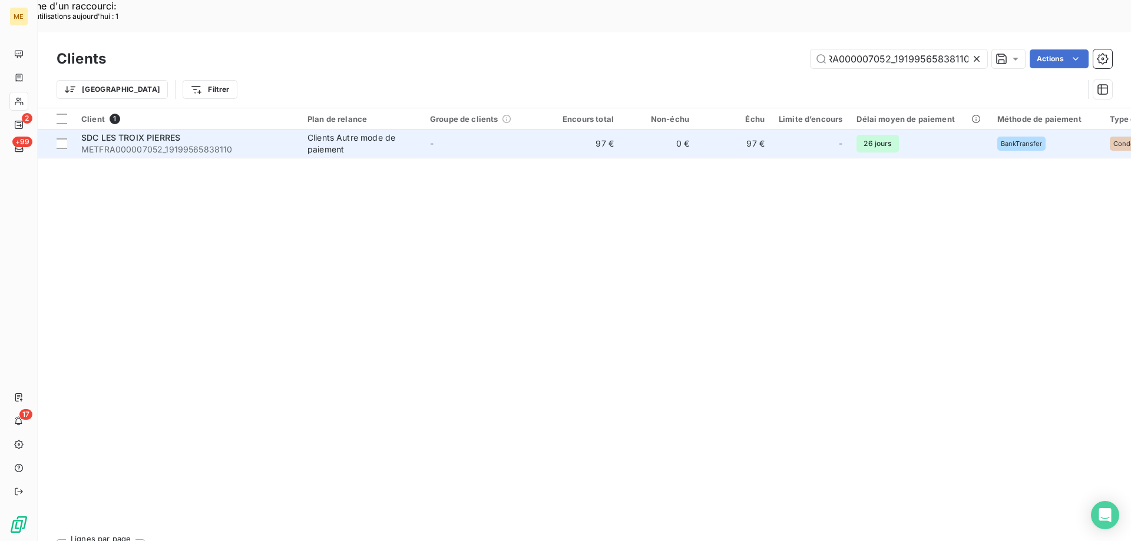
type input "METFRA000007052_19199565838110"
click at [111, 144] on span "METFRA000007052_19199565838110" at bounding box center [187, 150] width 212 height 12
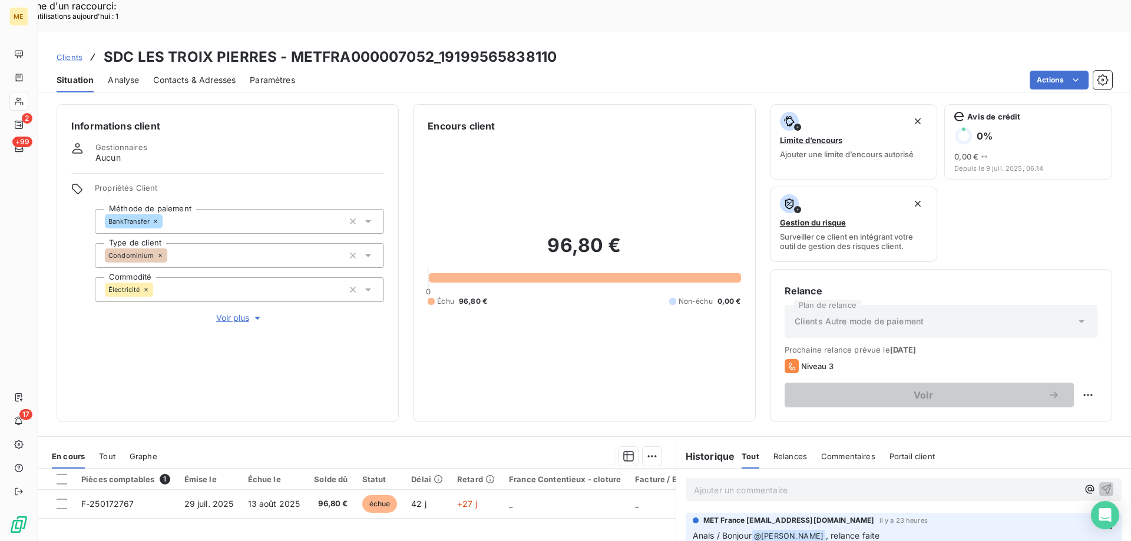
click at [242, 312] on span "Voir plus" at bounding box center [239, 318] width 47 height 12
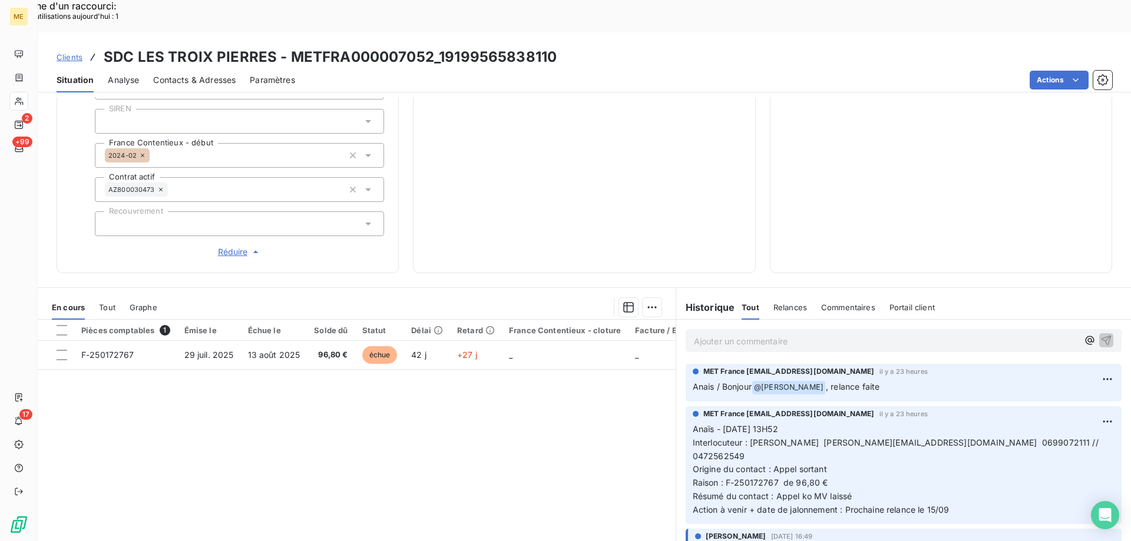
scroll to position [163, 0]
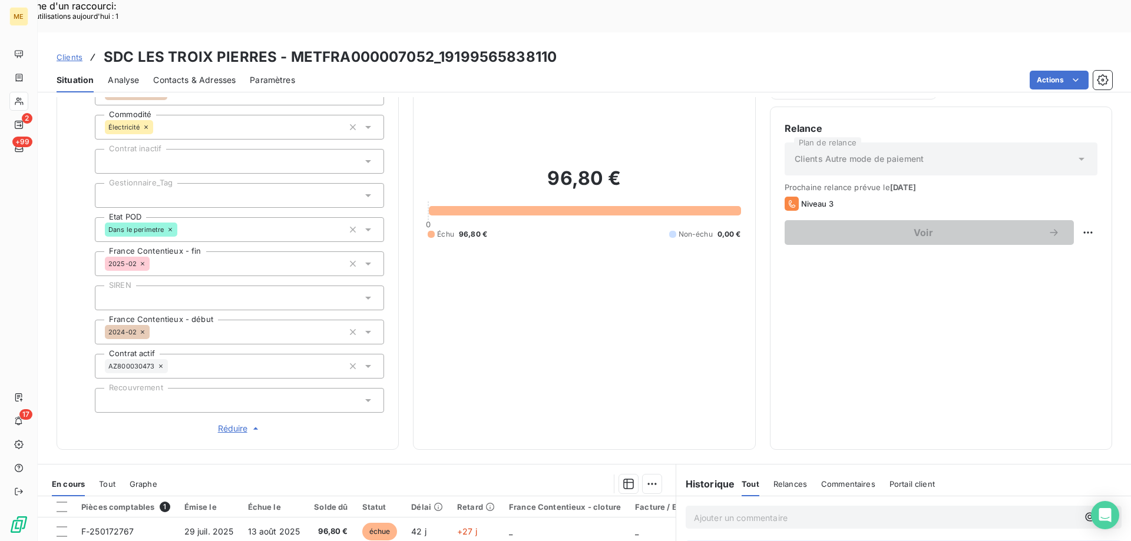
click at [203, 183] on div at bounding box center [239, 195] width 289 height 25
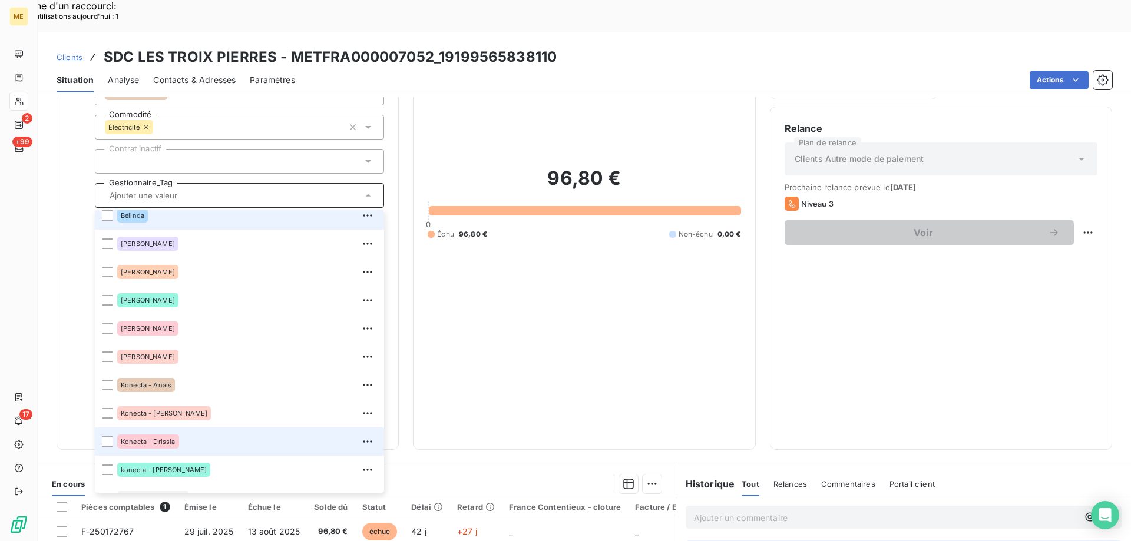
scroll to position [0, 0]
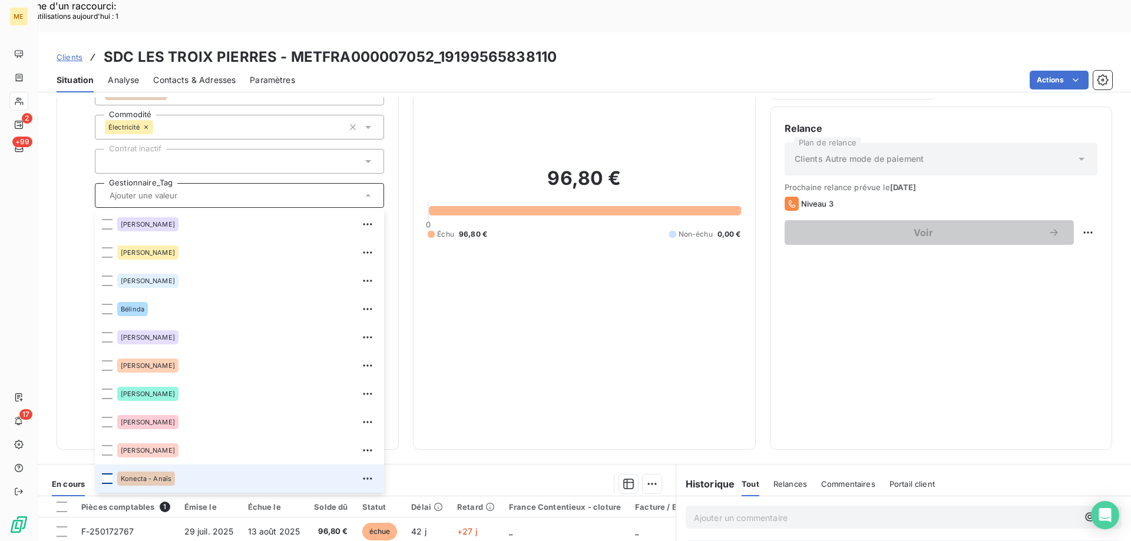
click at [107, 474] on div at bounding box center [107, 479] width 11 height 11
click at [59, 52] on span "Clients" at bounding box center [70, 56] width 26 height 9
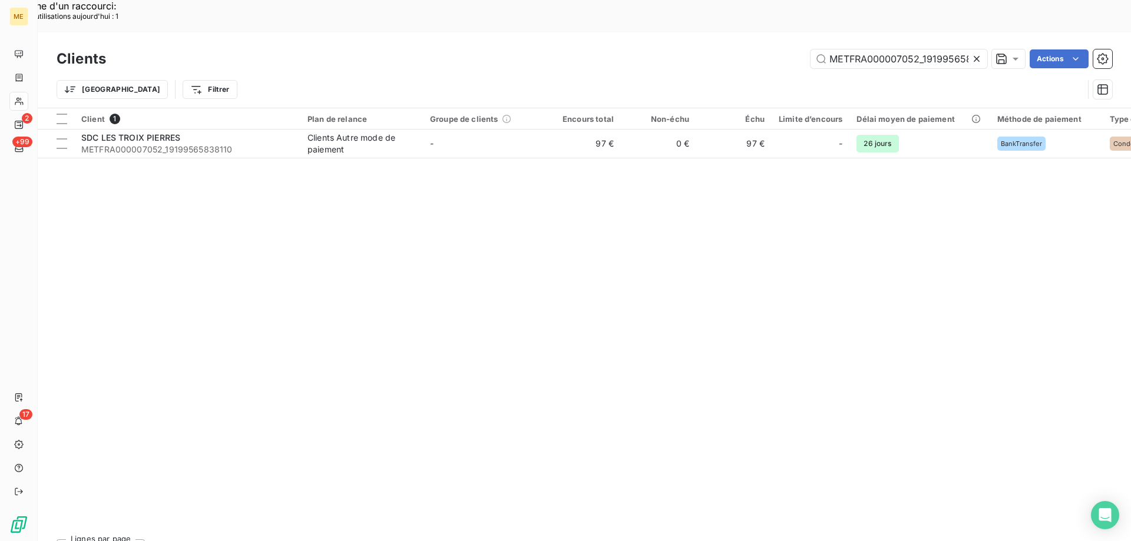
scroll to position [0, 28]
click at [847, 49] on input "METFRA000007052_19199565838110" at bounding box center [899, 58] width 177 height 19
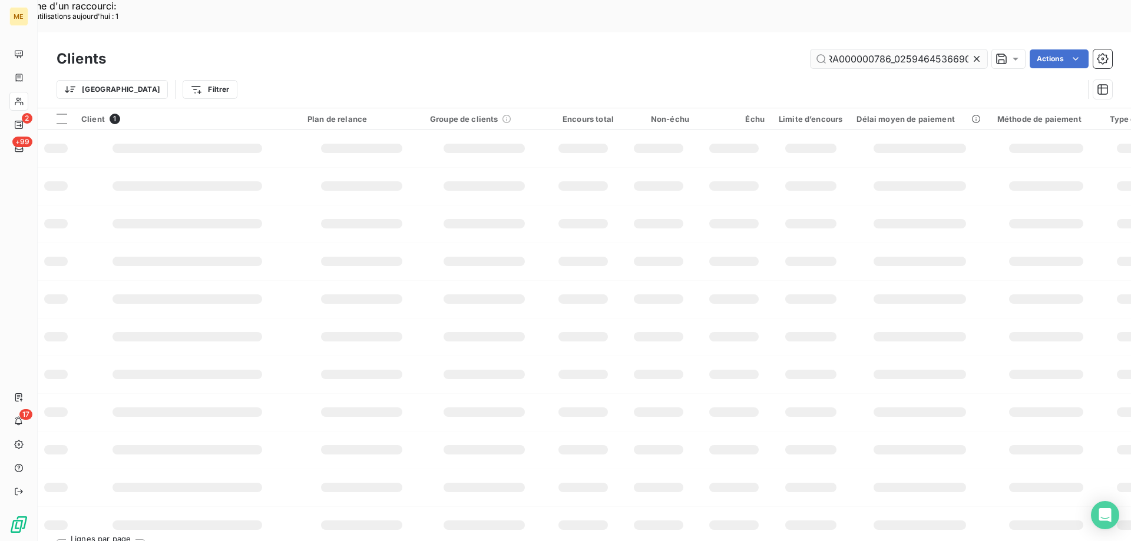
scroll to position [0, 35]
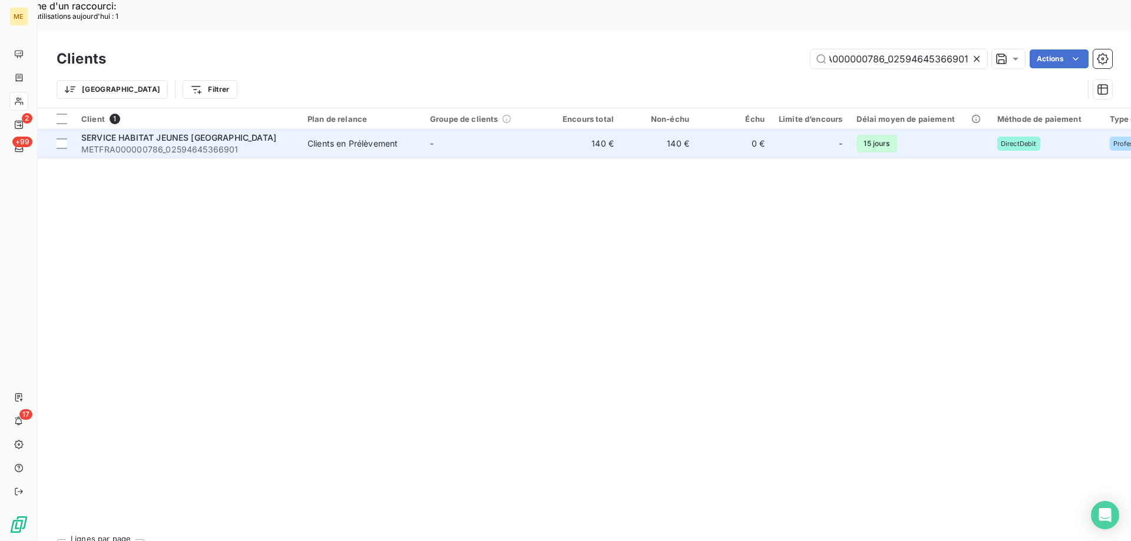
type input "METFRA000000786_02594645366901"
click at [205, 133] on span "SERVICE HABITAT JEUNES [GEOGRAPHIC_DATA]" at bounding box center [178, 138] width 195 height 10
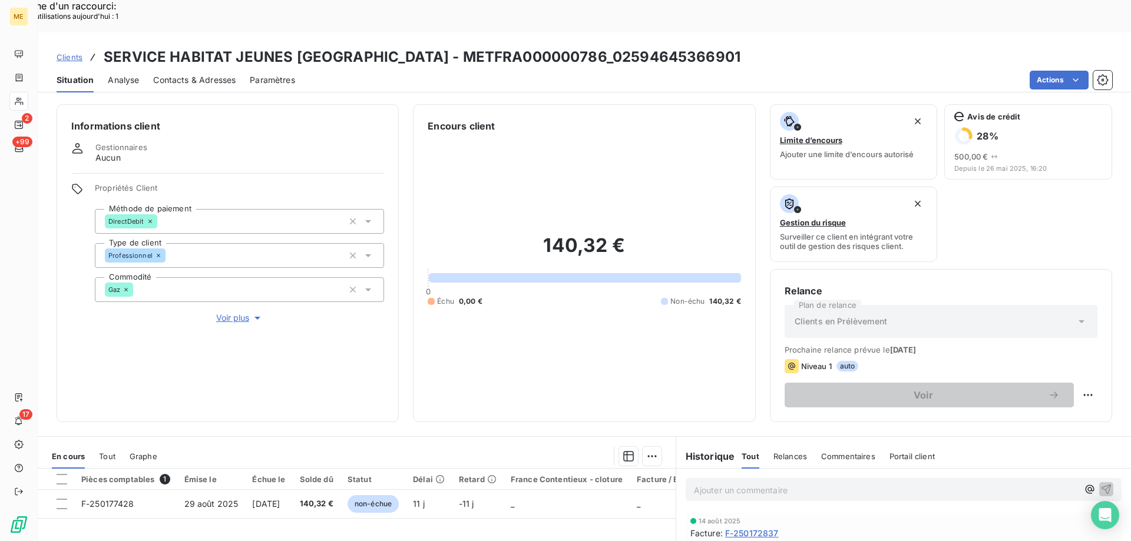
click at [237, 312] on span "Voir plus" at bounding box center [239, 318] width 47 height 12
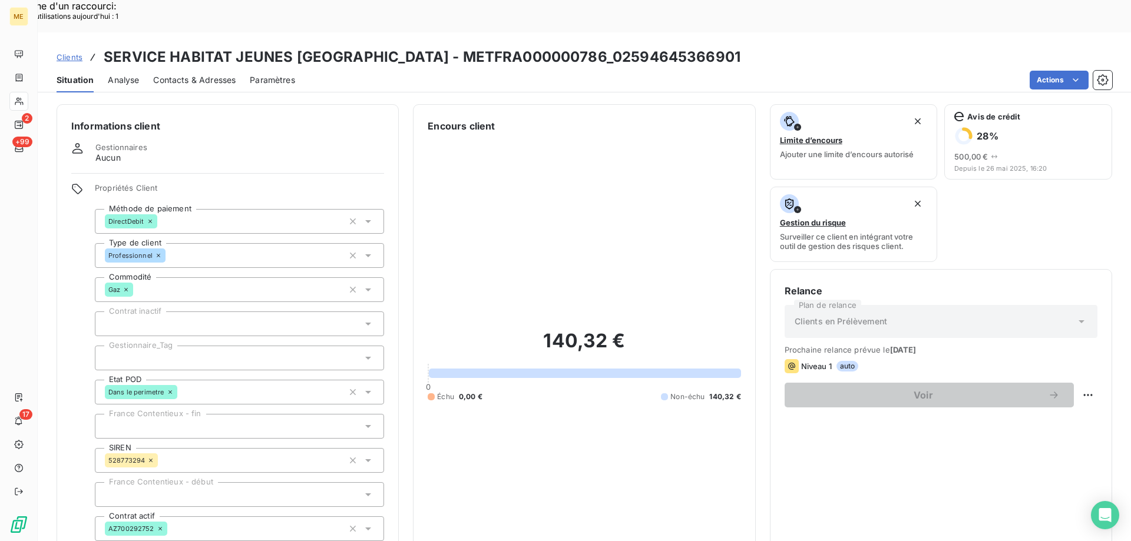
click at [104, 346] on div at bounding box center [239, 358] width 289 height 25
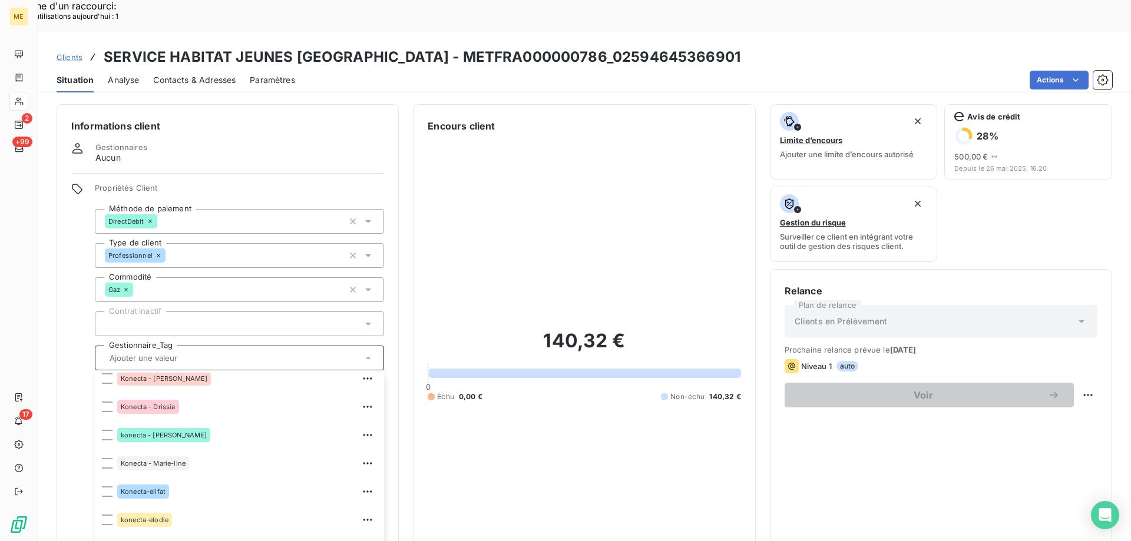
scroll to position [295, 0]
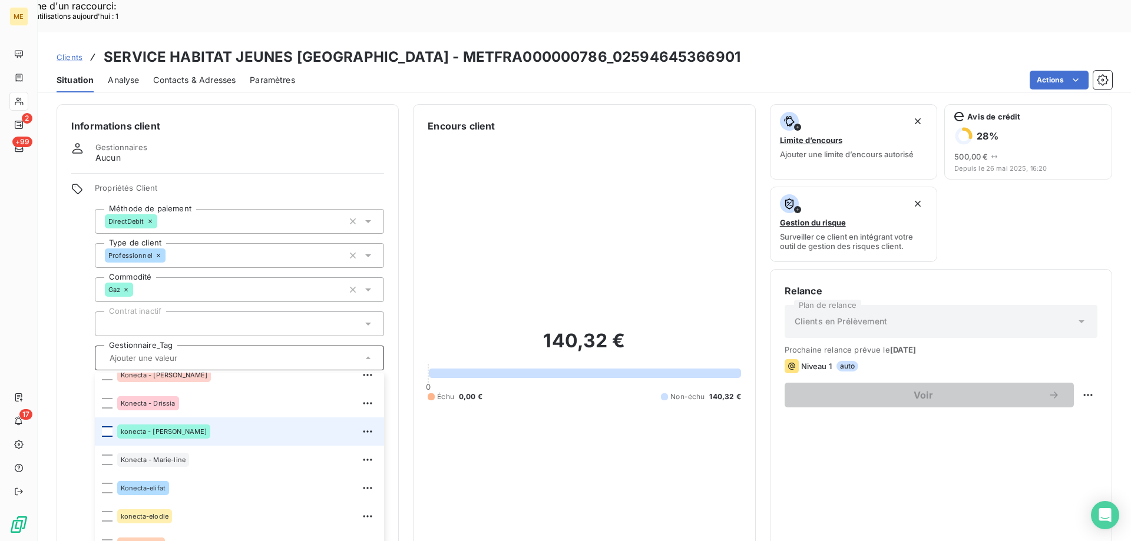
click at [109, 427] on div at bounding box center [107, 432] width 11 height 11
click at [490, 133] on div "140,32 € 0 Échu 0,00 € Non-échu 140,32 €" at bounding box center [584, 365] width 313 height 465
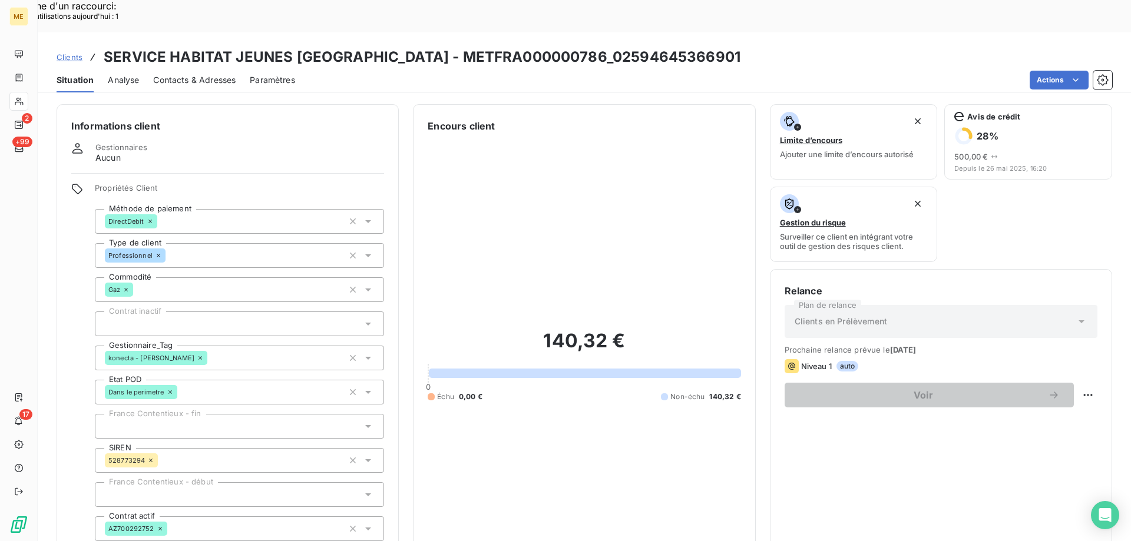
click at [71, 52] on span "Clients" at bounding box center [70, 56] width 26 height 9
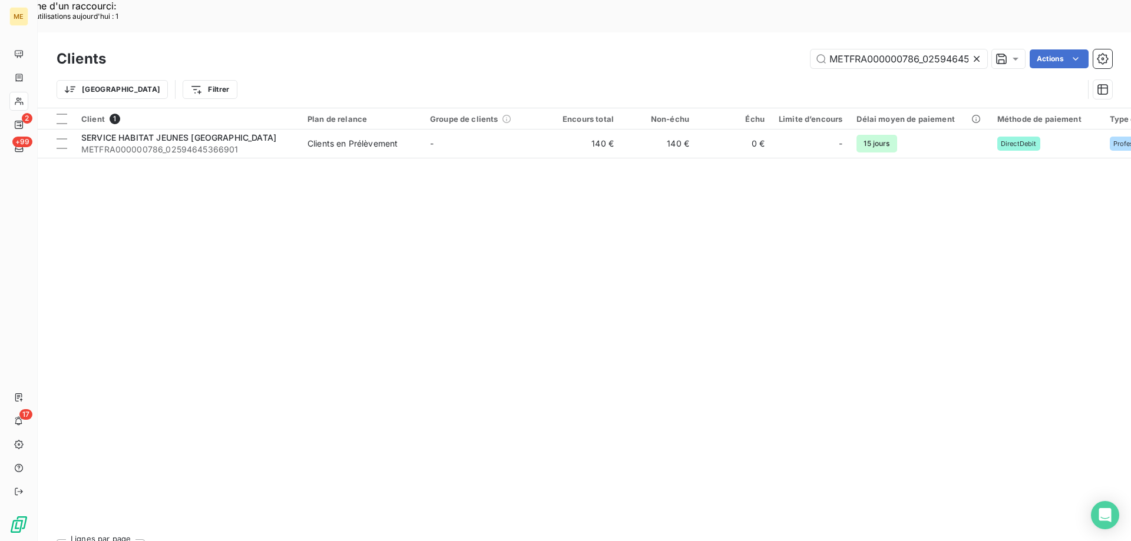
scroll to position [0, 35]
click at [871, 49] on input "METFRA000000786_02594645366901" at bounding box center [899, 58] width 177 height 19
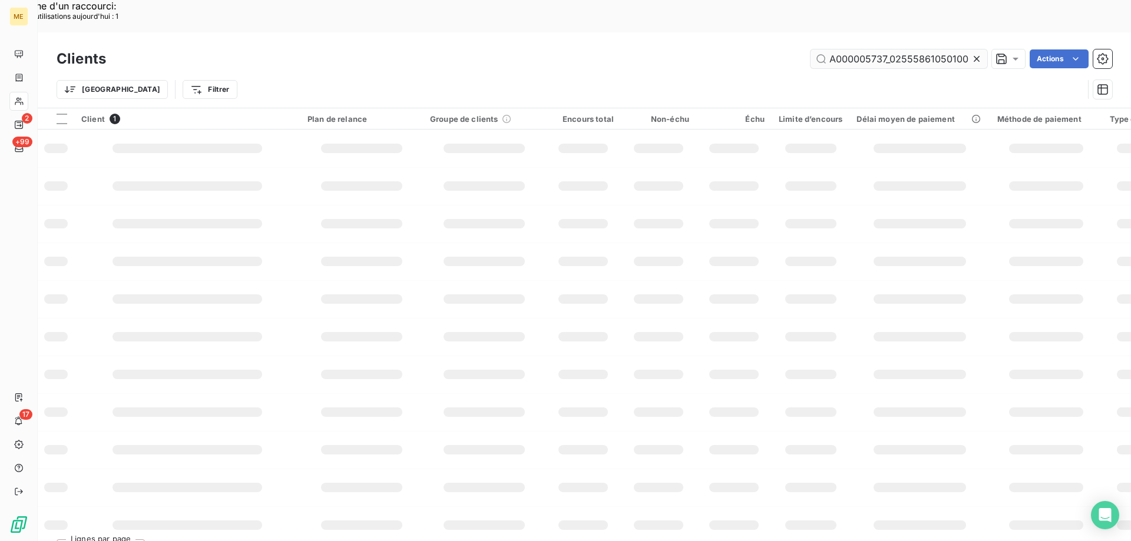
scroll to position [0, 31]
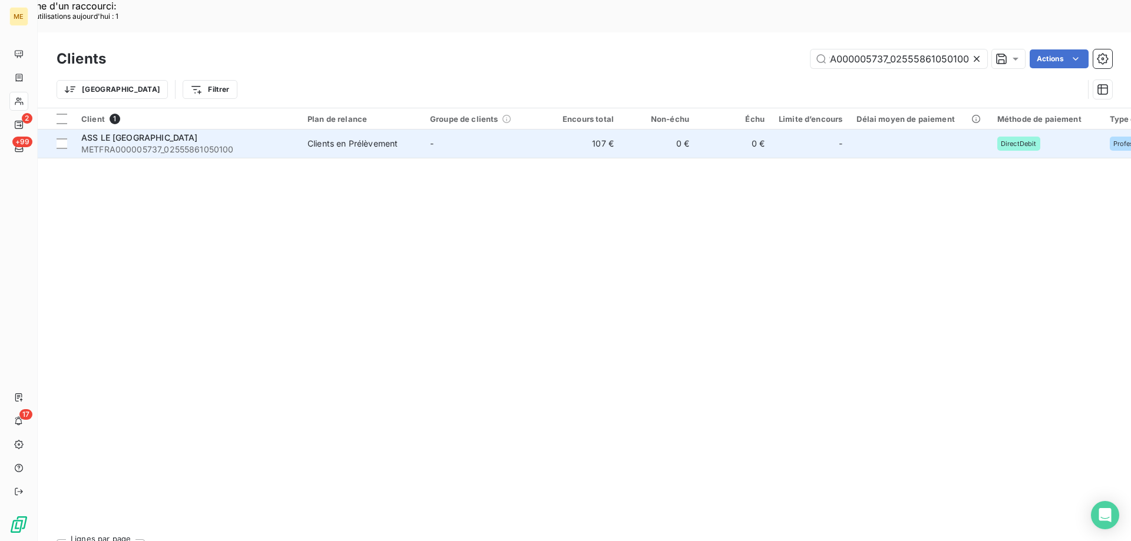
type input "METFRA000005737_02555861050100"
click at [151, 144] on span "METFRA000005737_02555861050100" at bounding box center [187, 150] width 212 height 12
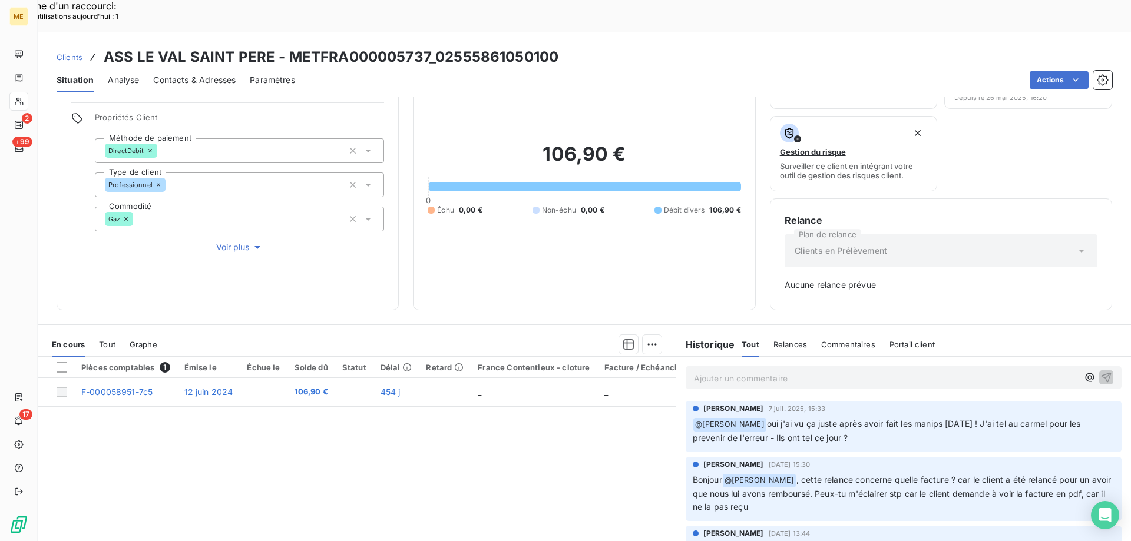
scroll to position [116, 0]
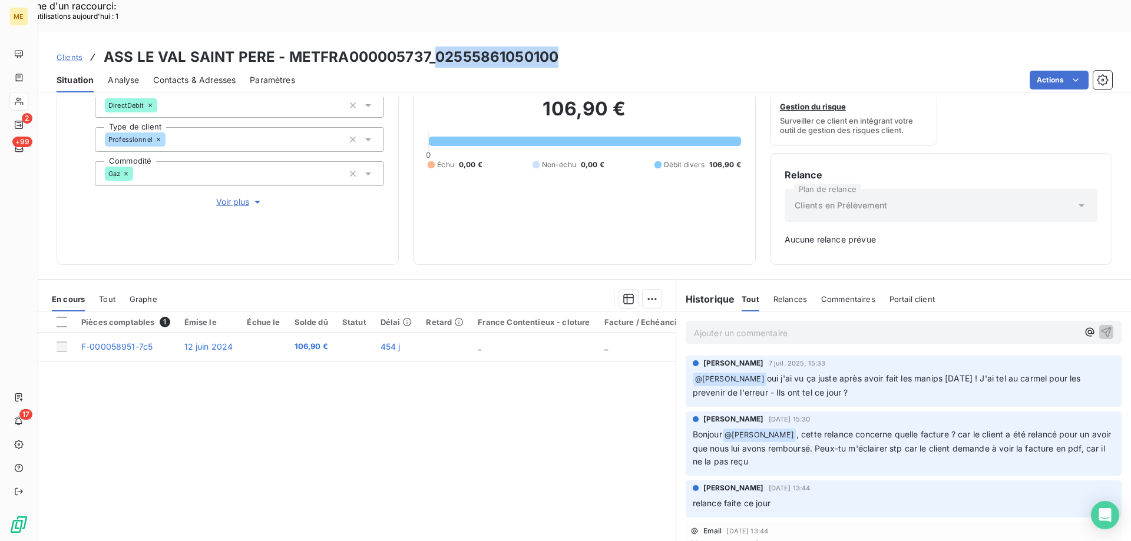
drag, startPoint x: 433, startPoint y: 27, endPoint x: 579, endPoint y: 27, distance: 146.1
click at [579, 47] on div "Clients ASS LE [GEOGRAPHIC_DATA] - METFRA000005737_02555861050100" at bounding box center [584, 57] width 1093 height 21
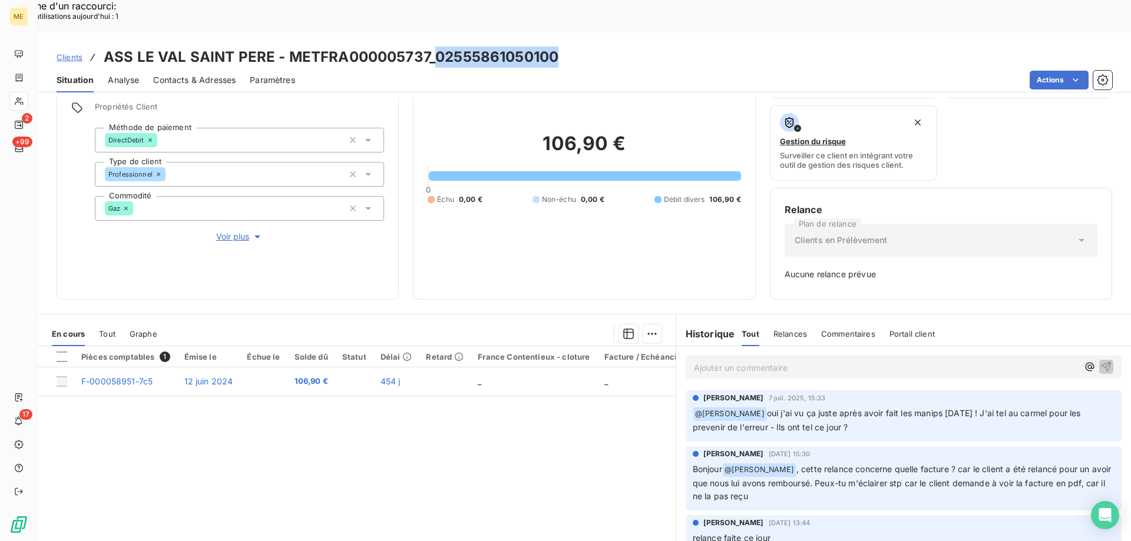
scroll to position [57, 0]
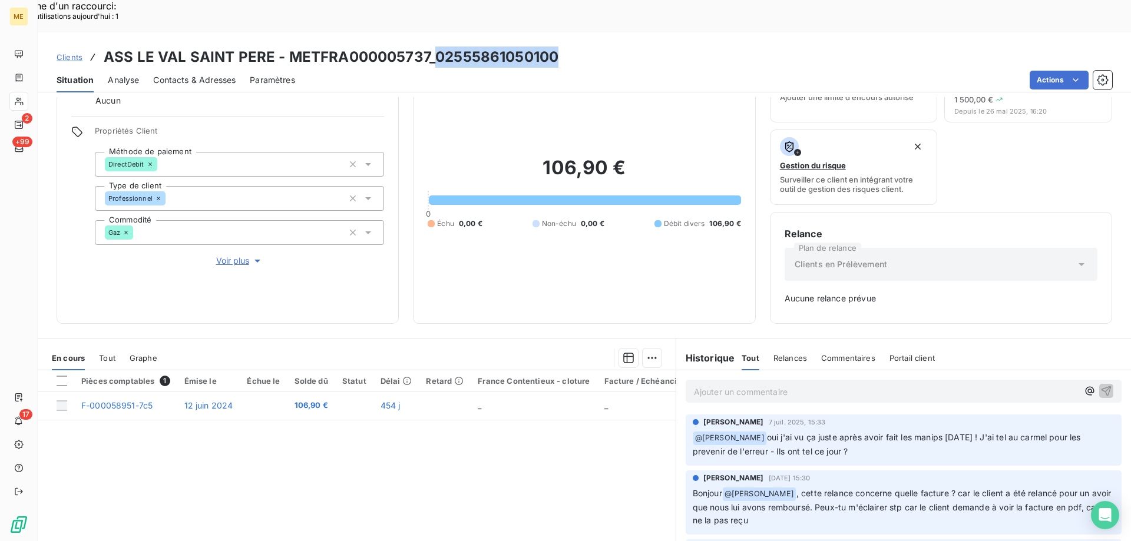
click at [227, 255] on span "Voir plus" at bounding box center [239, 261] width 47 height 12
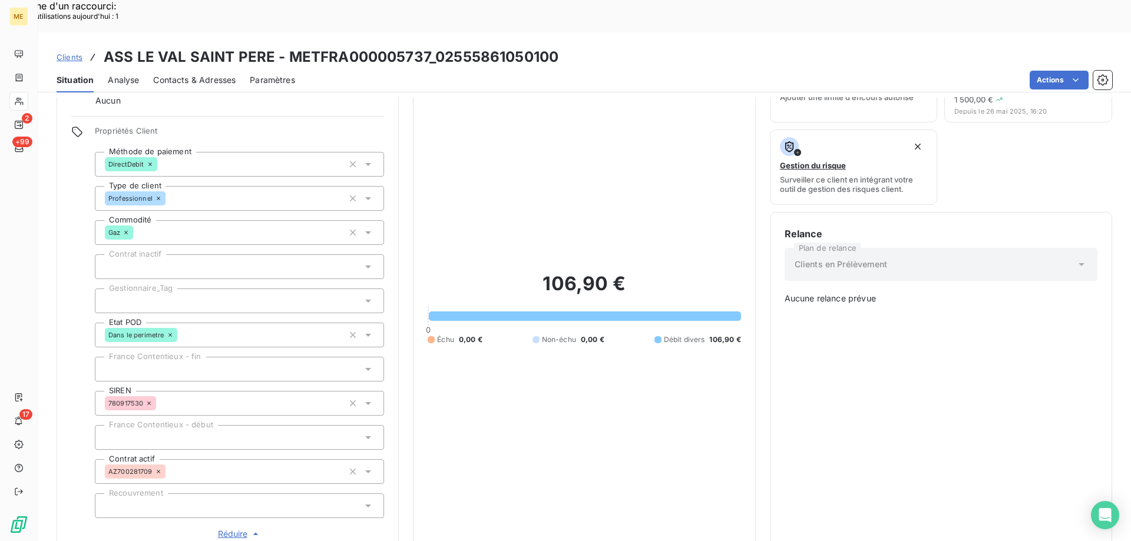
click at [181, 289] on div at bounding box center [239, 301] width 289 height 25
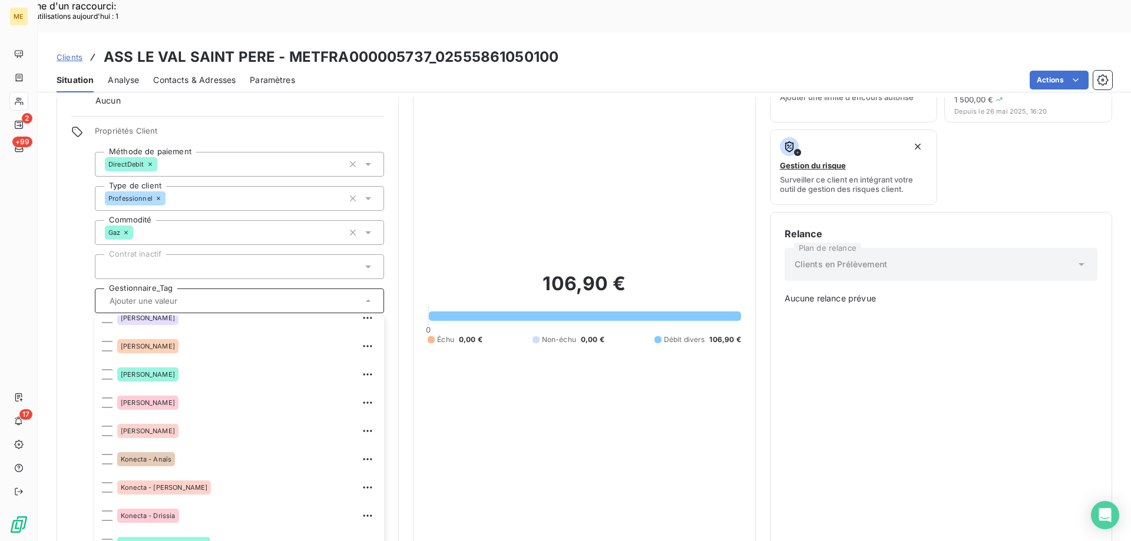
scroll to position [339, 0]
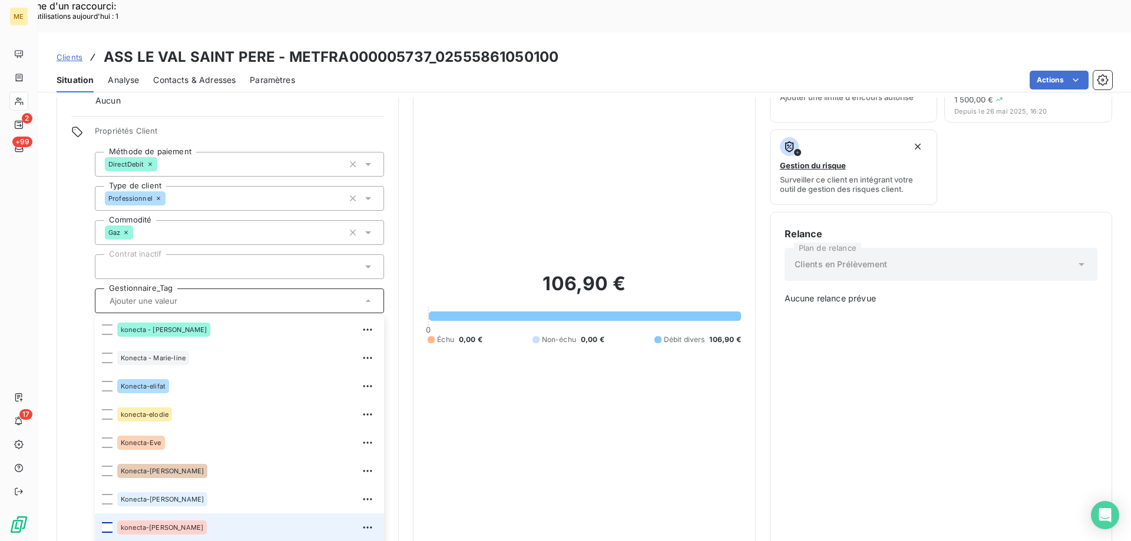
click at [105, 523] on div at bounding box center [107, 528] width 11 height 11
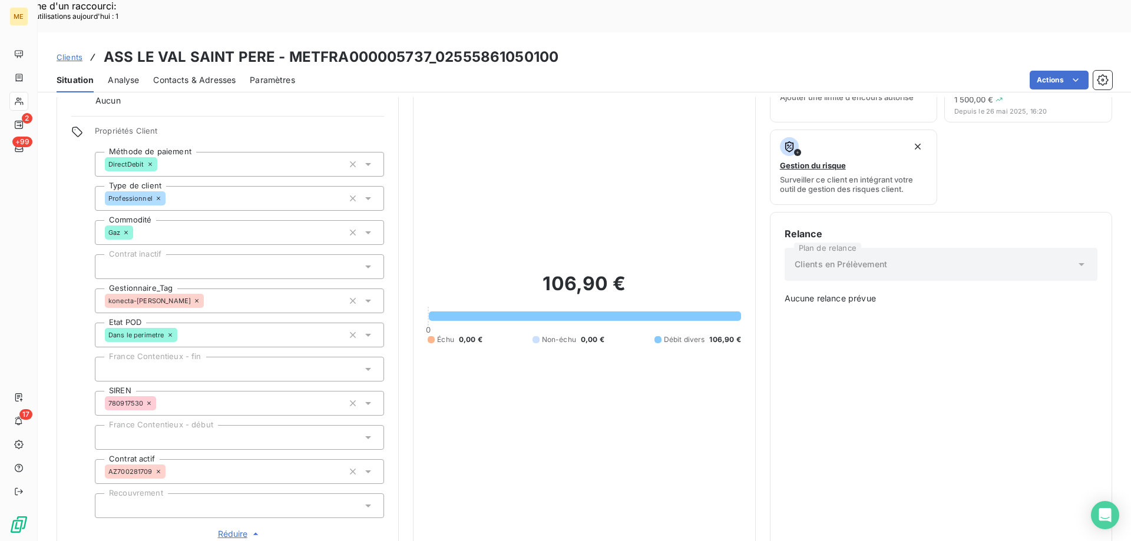
click at [72, 52] on span "Clients" at bounding box center [70, 56] width 26 height 9
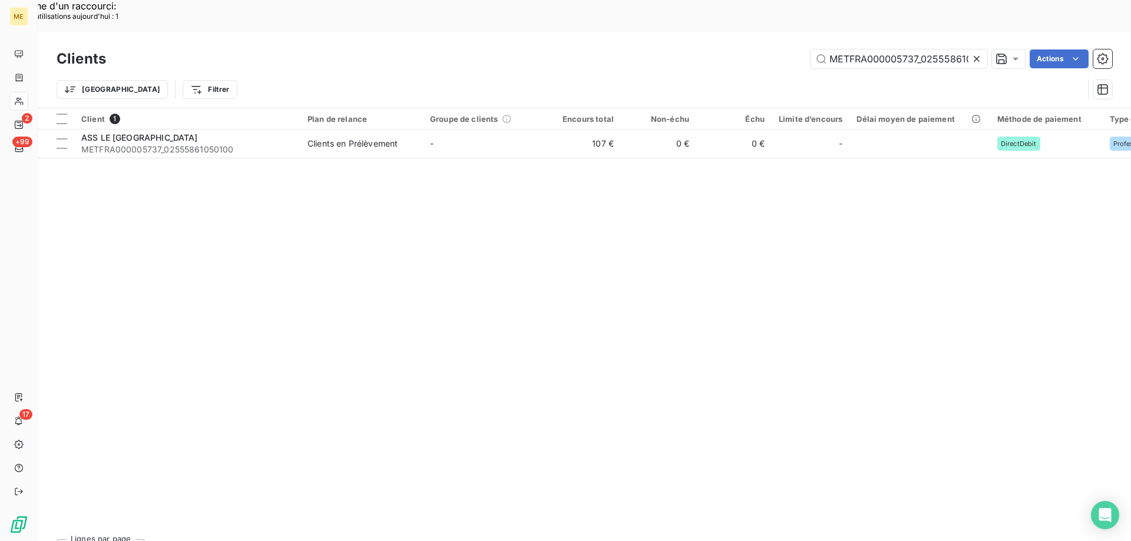
scroll to position [0, 31]
click at [898, 49] on input "METFRA000005737_02555861050100" at bounding box center [899, 58] width 177 height 19
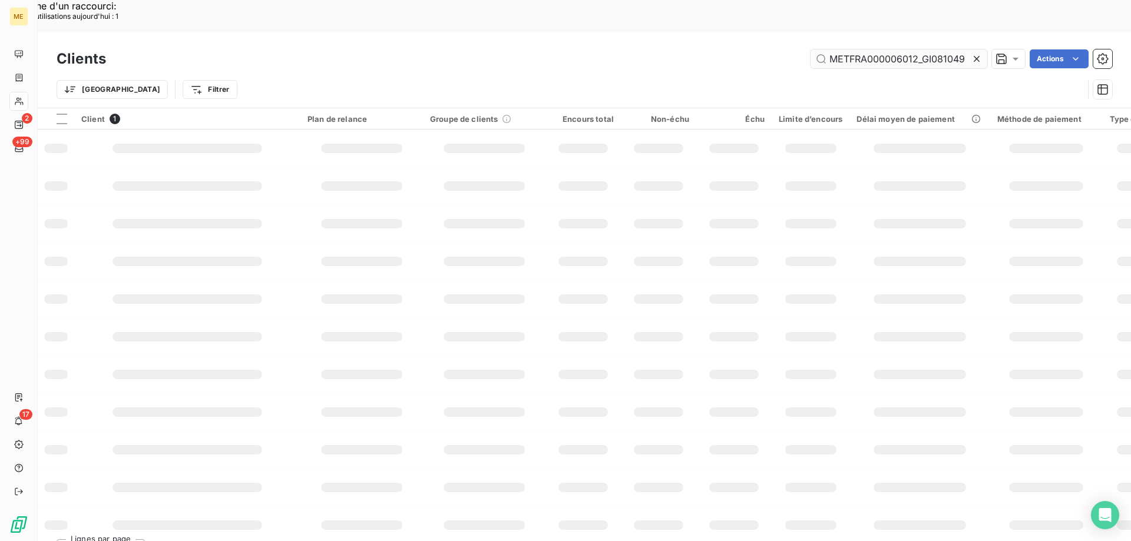
scroll to position [0, 0]
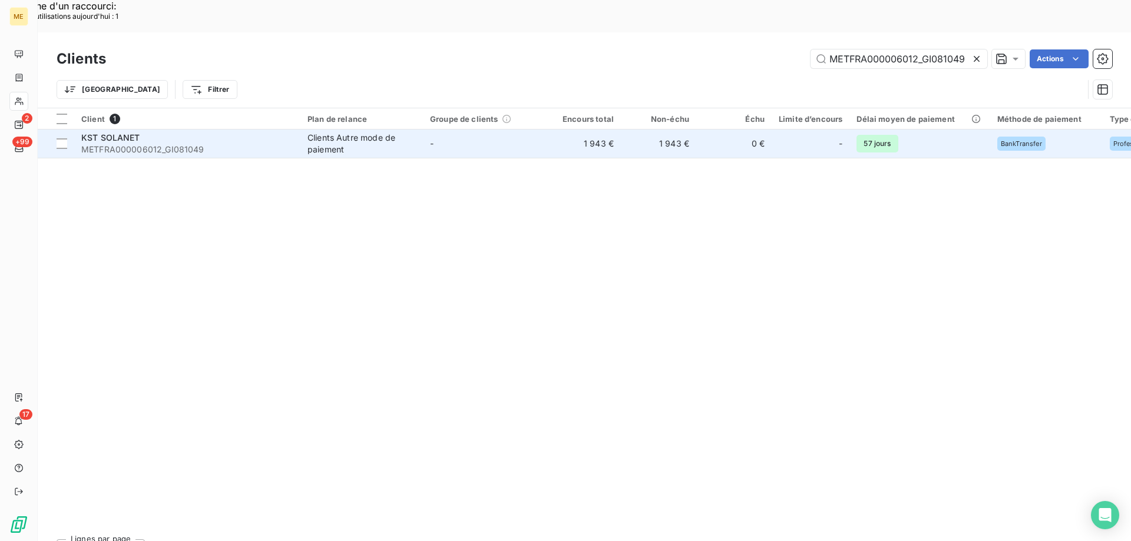
type input "METFRA000006012_GI081049"
click at [133, 133] on span "KST SOLANET" at bounding box center [110, 138] width 59 height 10
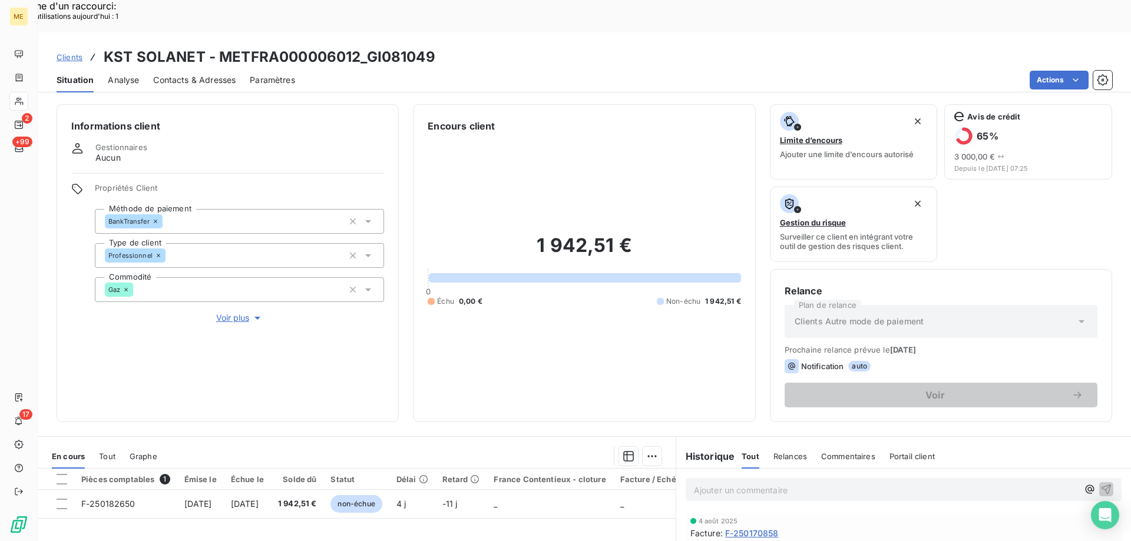
click at [236, 312] on span "Voir plus" at bounding box center [239, 318] width 47 height 12
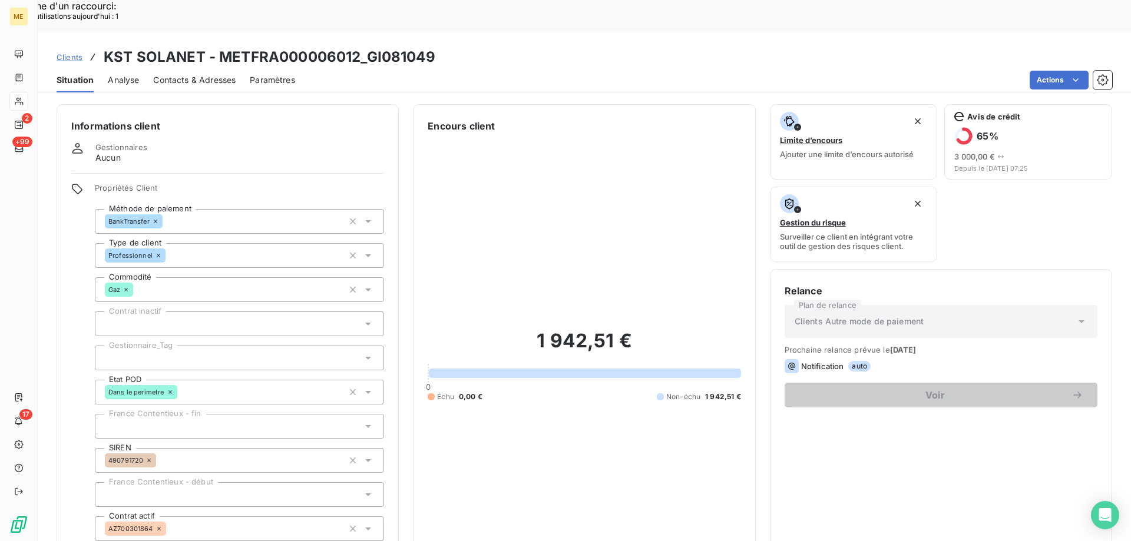
click at [123, 346] on div at bounding box center [239, 358] width 289 height 25
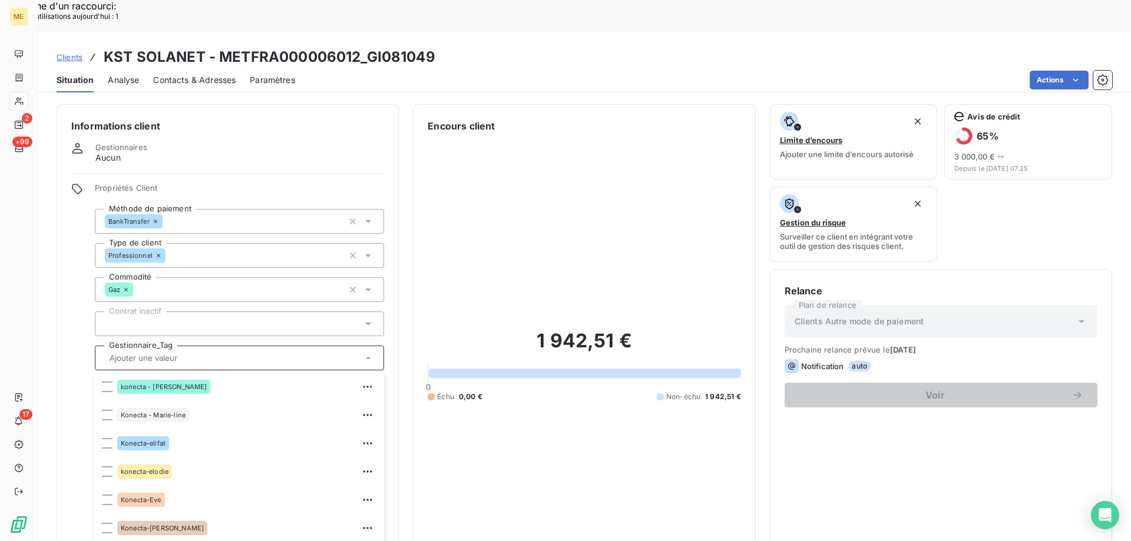
scroll to position [59, 0]
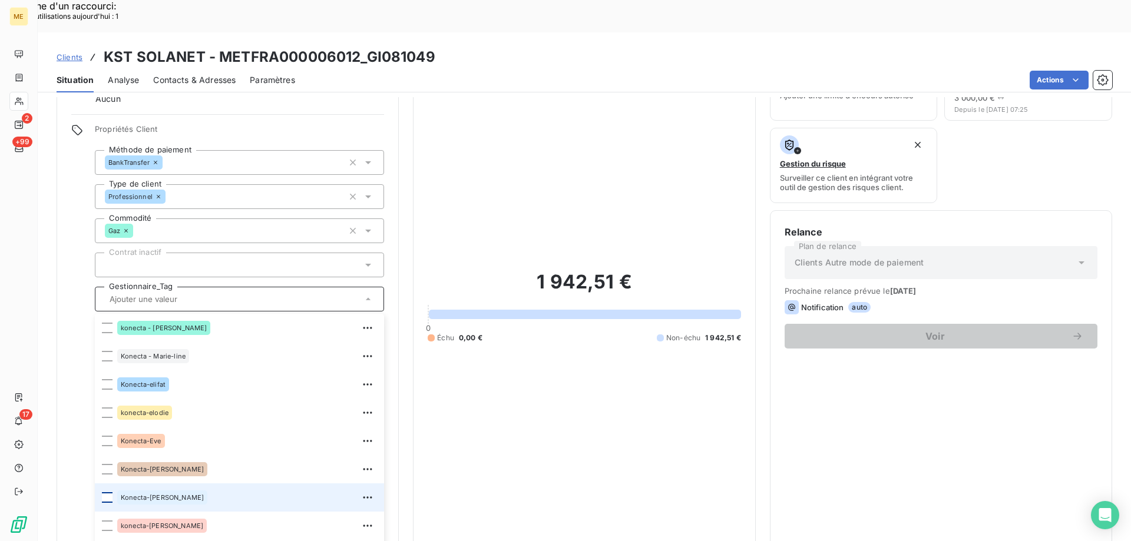
click at [103, 493] on div at bounding box center [107, 498] width 11 height 11
click at [62, 52] on span "Clients" at bounding box center [70, 56] width 26 height 9
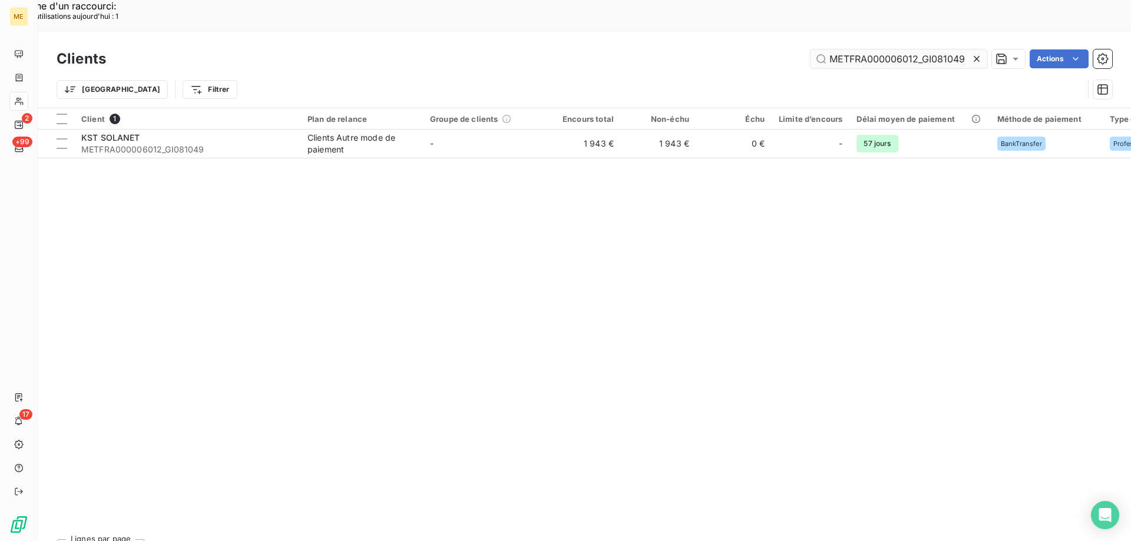
click at [846, 49] on input "METFRA000006012_GI081049" at bounding box center [899, 58] width 177 height 19
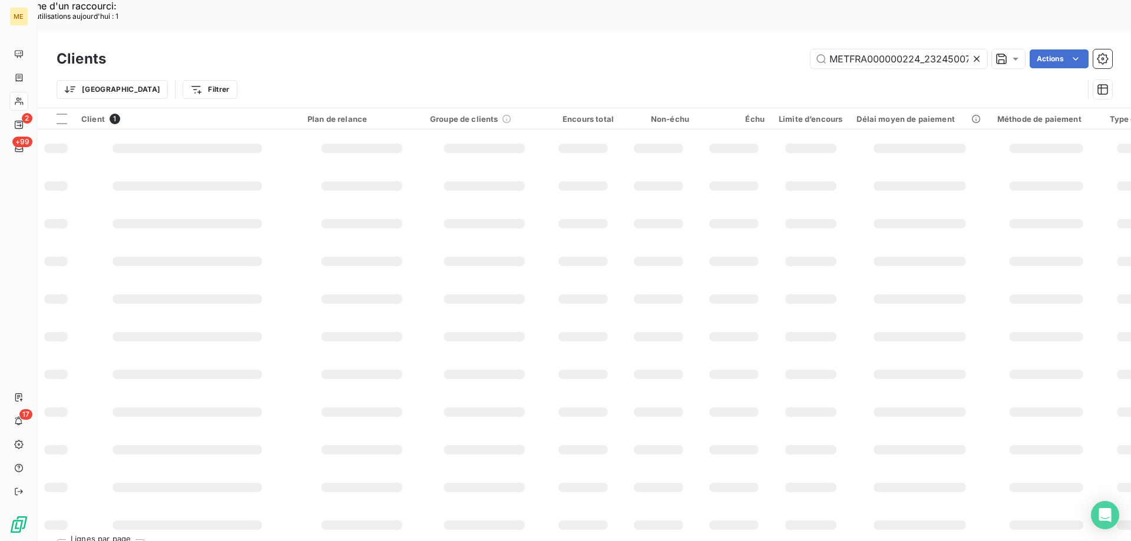
scroll to position [0, 34]
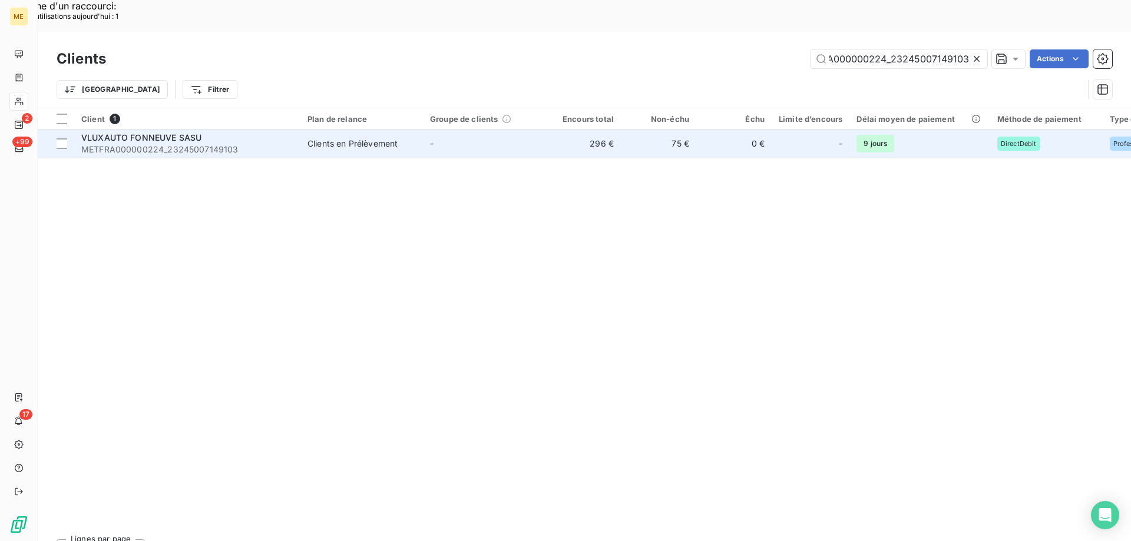
type input "METFRA000000224_23245007149103"
click at [222, 144] on span "METFRA000000224_23245007149103" at bounding box center [187, 150] width 212 height 12
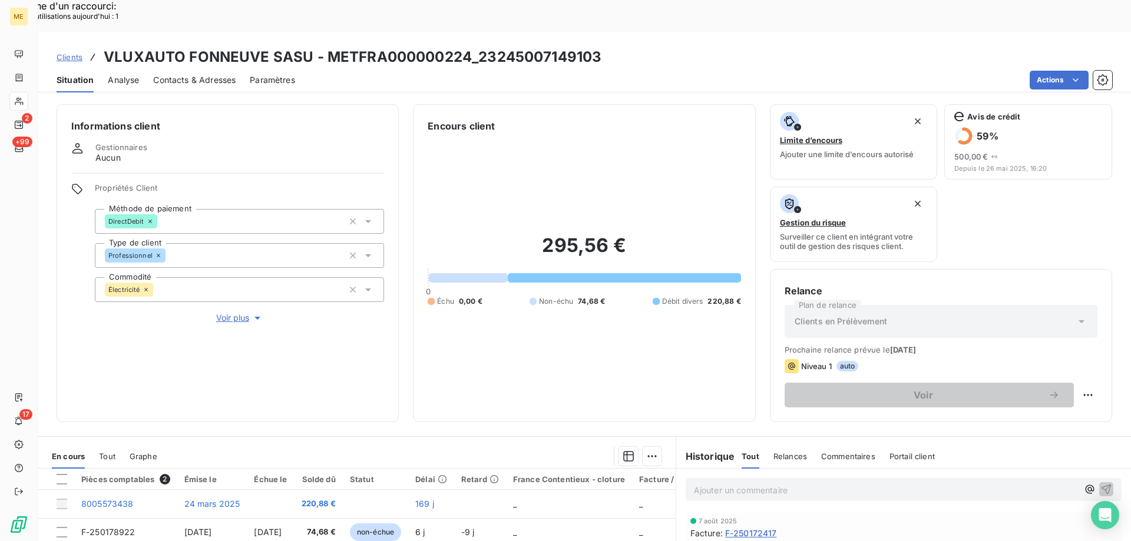
click at [246, 312] on span "Voir plus" at bounding box center [239, 318] width 47 height 12
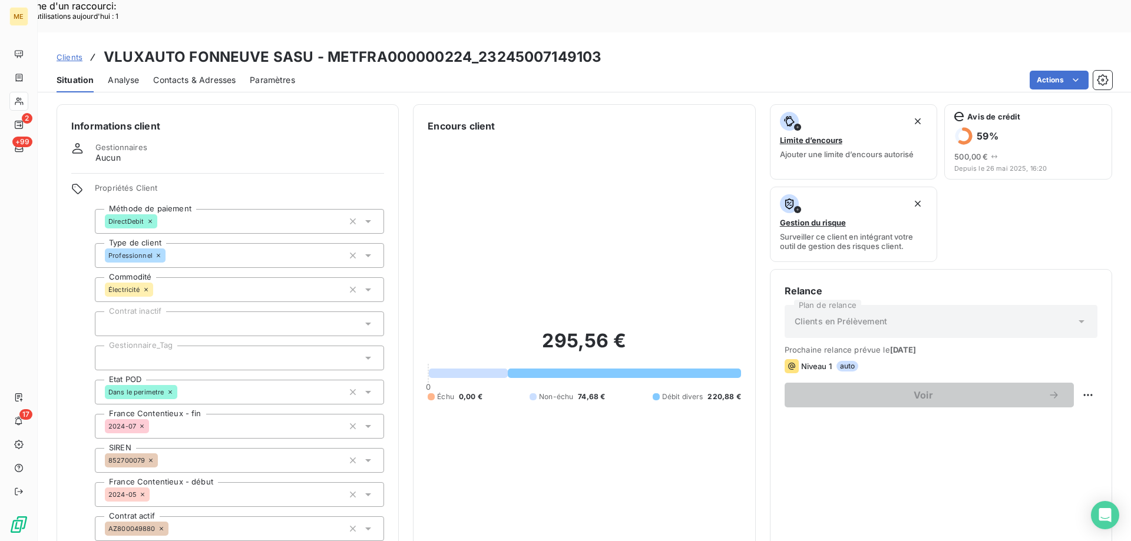
click at [164, 346] on div at bounding box center [239, 358] width 289 height 25
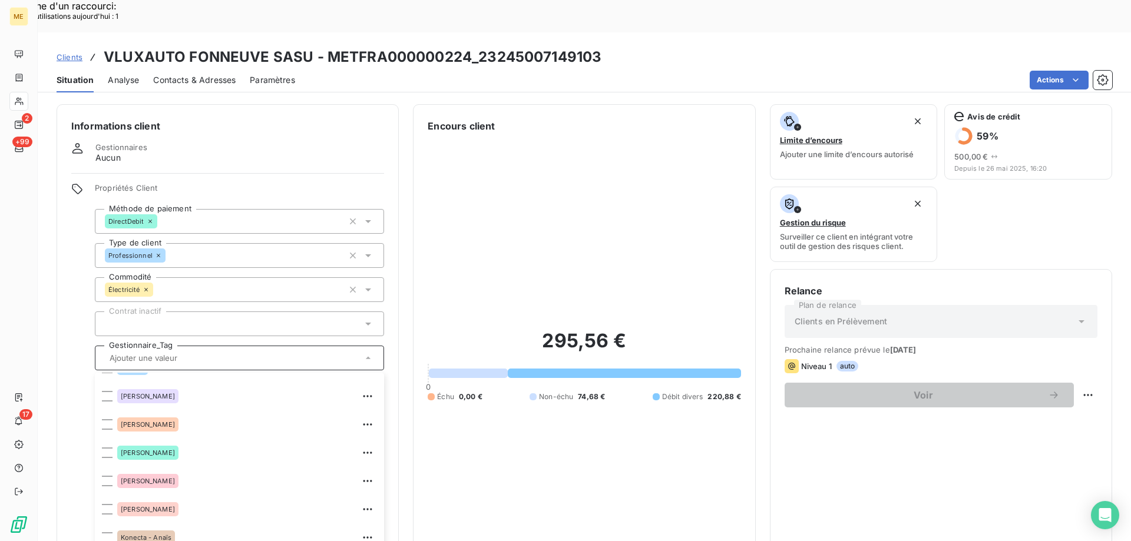
scroll to position [118, 0]
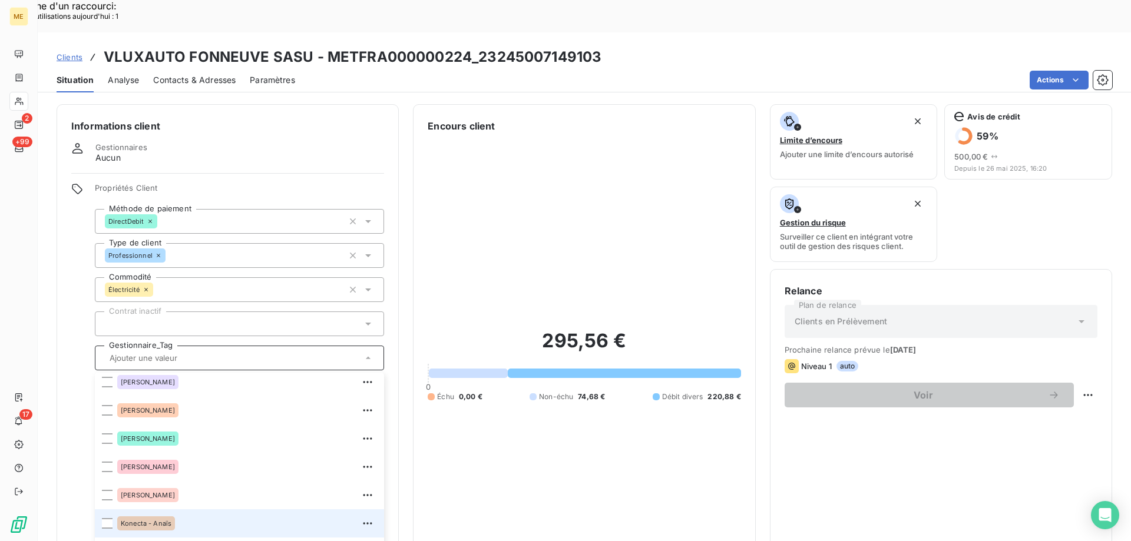
drag, startPoint x: 105, startPoint y: 482, endPoint x: 253, endPoint y: 143, distance: 369.4
click at [106, 518] on div at bounding box center [107, 523] width 11 height 11
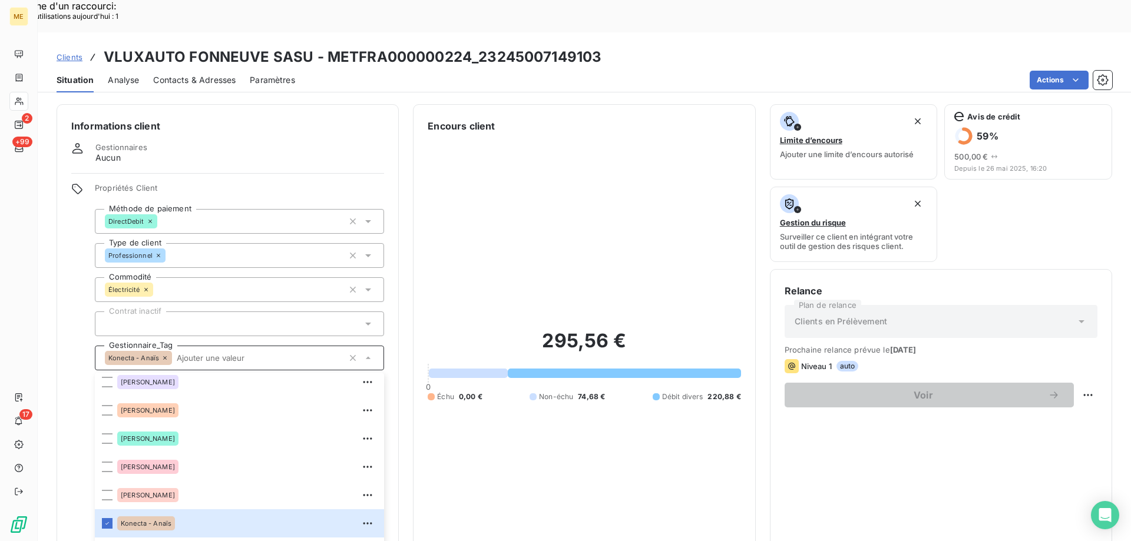
click at [62, 52] on span "Clients" at bounding box center [70, 56] width 26 height 9
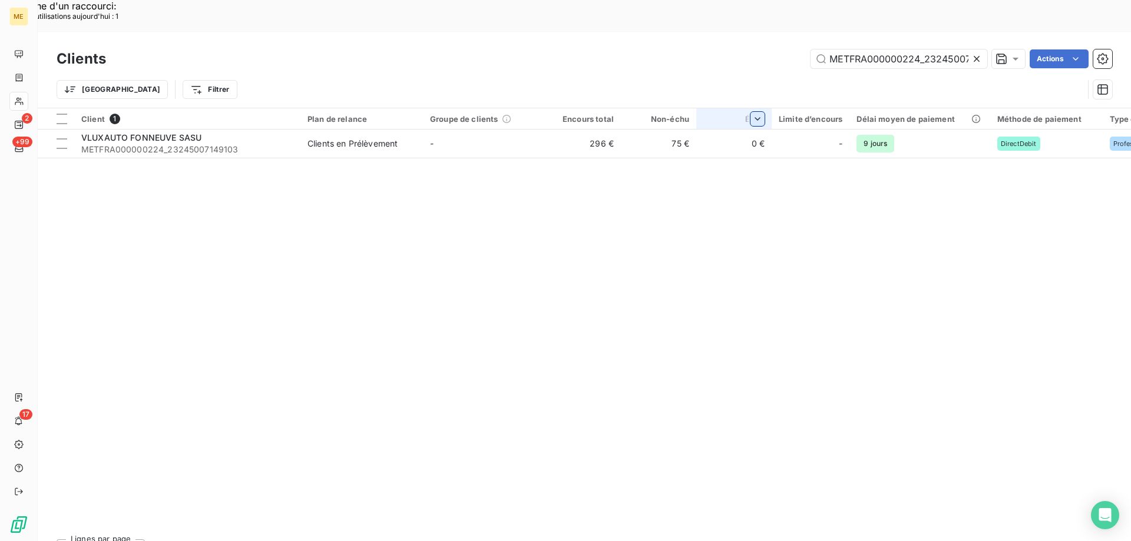
scroll to position [0, 34]
click at [867, 49] on input "METFRA000000224_23245007149103" at bounding box center [899, 58] width 177 height 19
click at [866, 49] on input "METFRA000000224_23245007149103" at bounding box center [899, 58] width 177 height 19
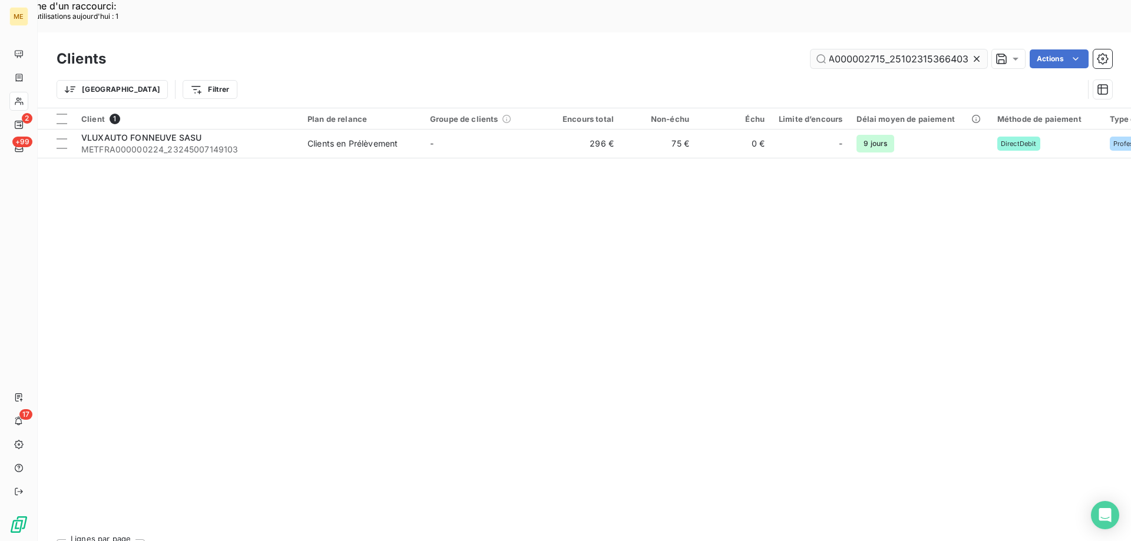
scroll to position [0, 31]
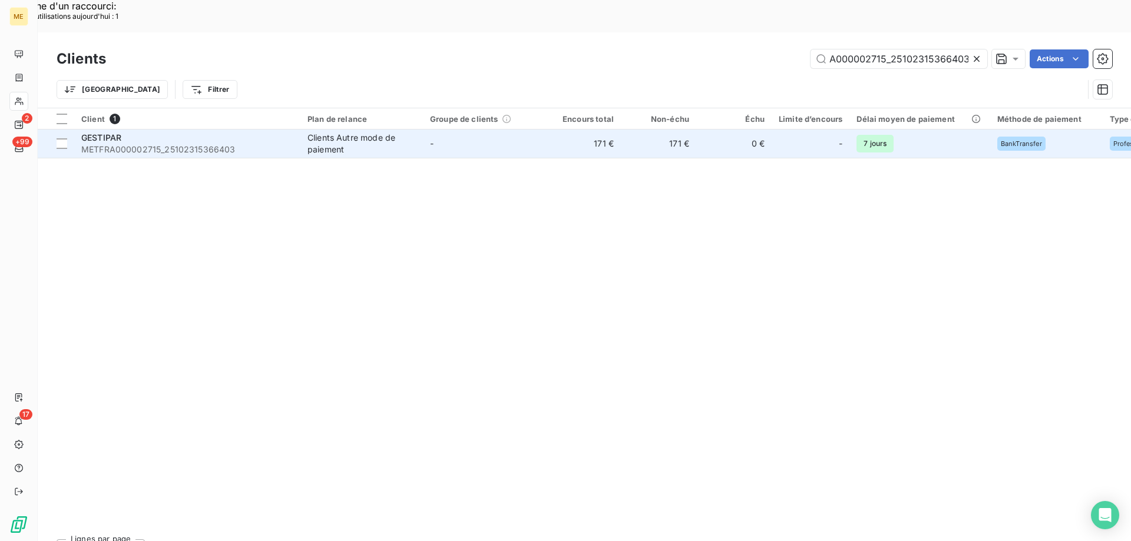
type input "METFRA000002715_25102315366403"
click at [130, 144] on span "METFRA000002715_25102315366403" at bounding box center [187, 150] width 212 height 12
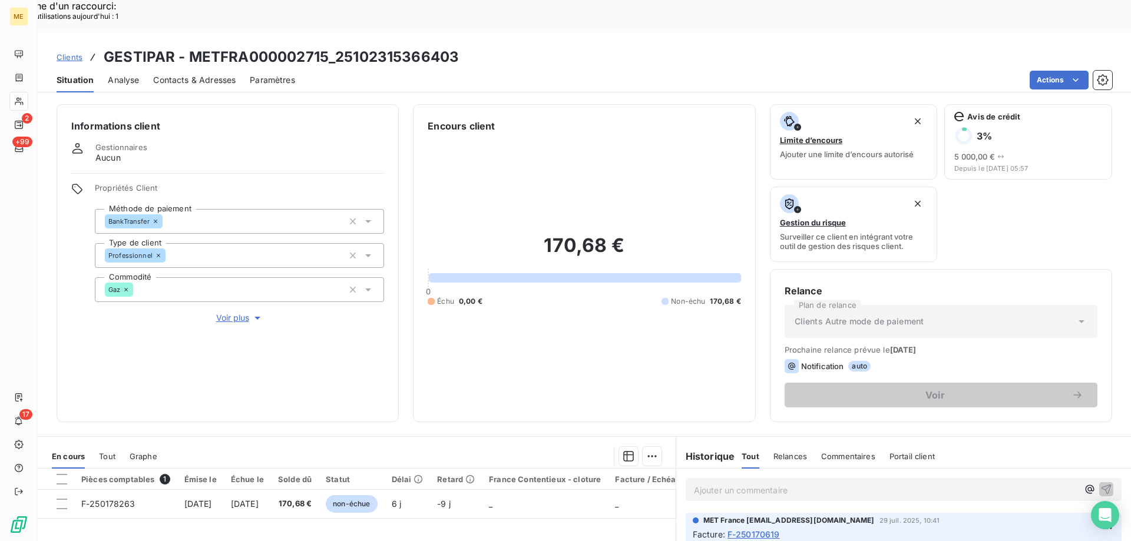
click at [242, 312] on span "Voir plus" at bounding box center [239, 318] width 47 height 12
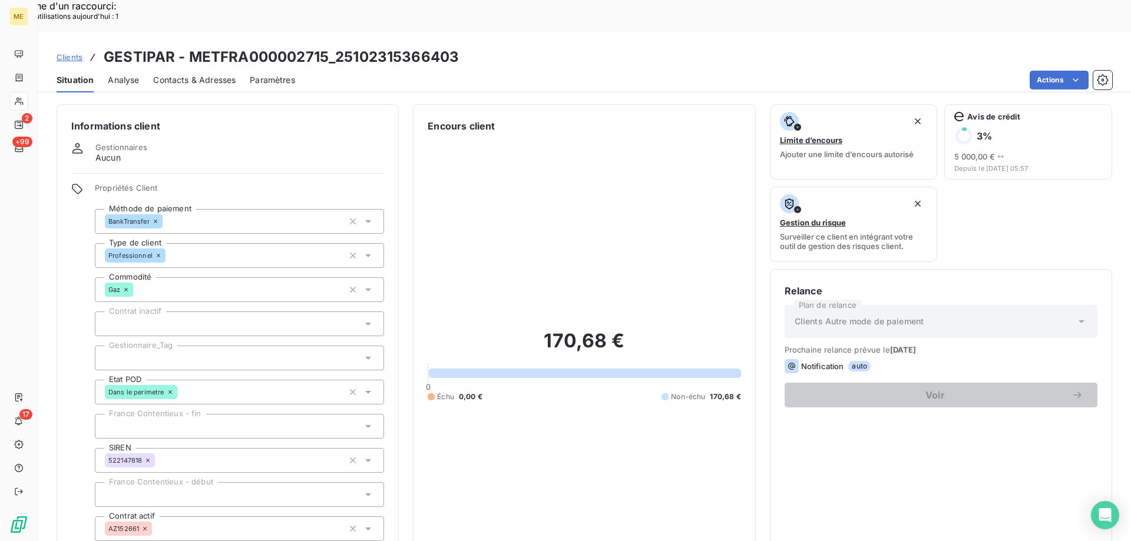
click at [170, 346] on div at bounding box center [239, 358] width 289 height 25
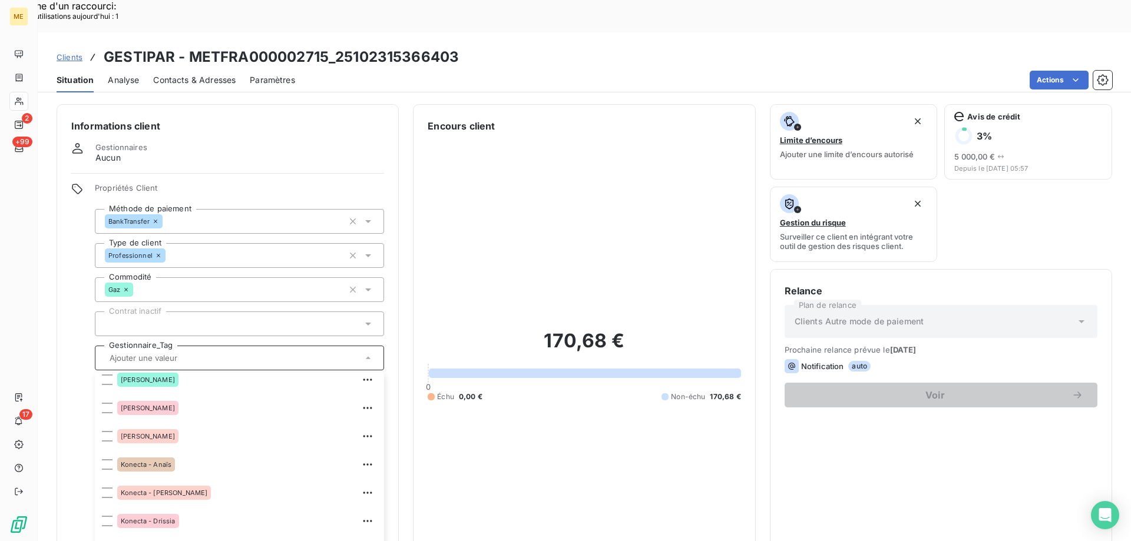
scroll to position [236, 0]
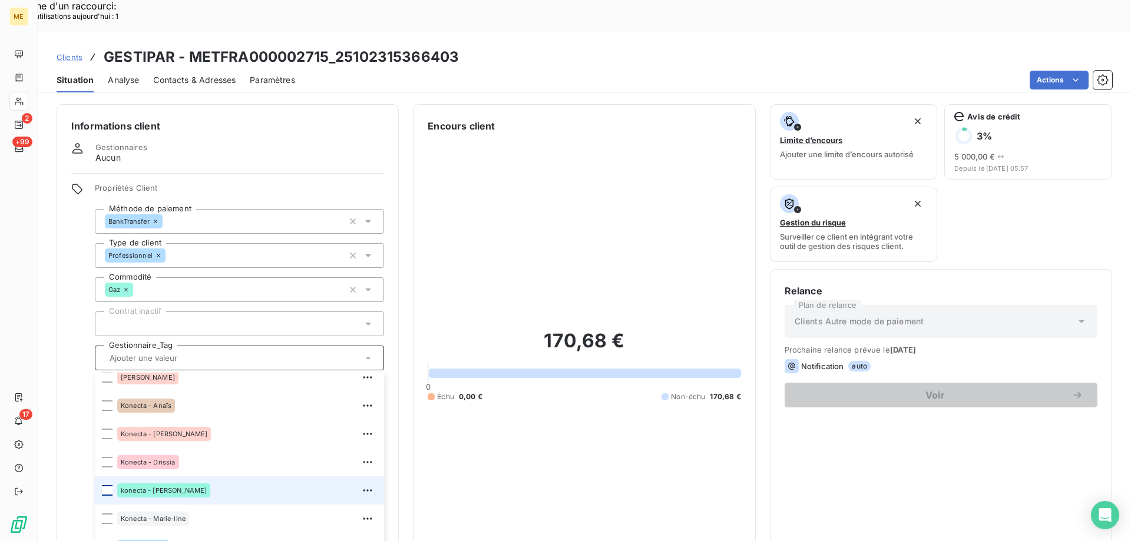
click at [104, 485] on div at bounding box center [107, 490] width 11 height 11
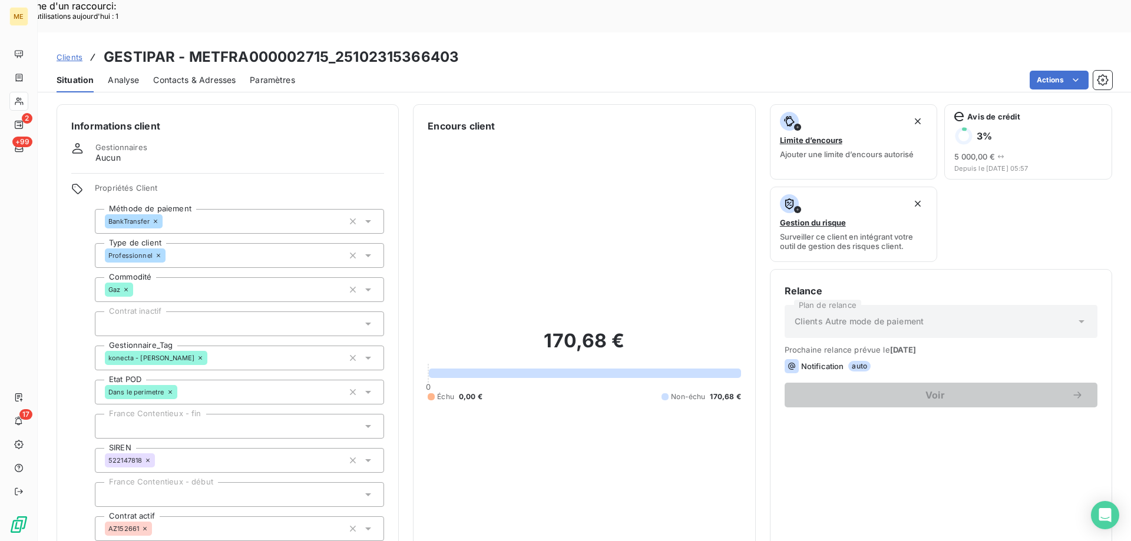
click at [71, 47] on div "Clients GESTIPAR - METFRA000002715_25102315366403" at bounding box center [258, 57] width 402 height 21
click at [68, 52] on span "Clients" at bounding box center [70, 56] width 26 height 9
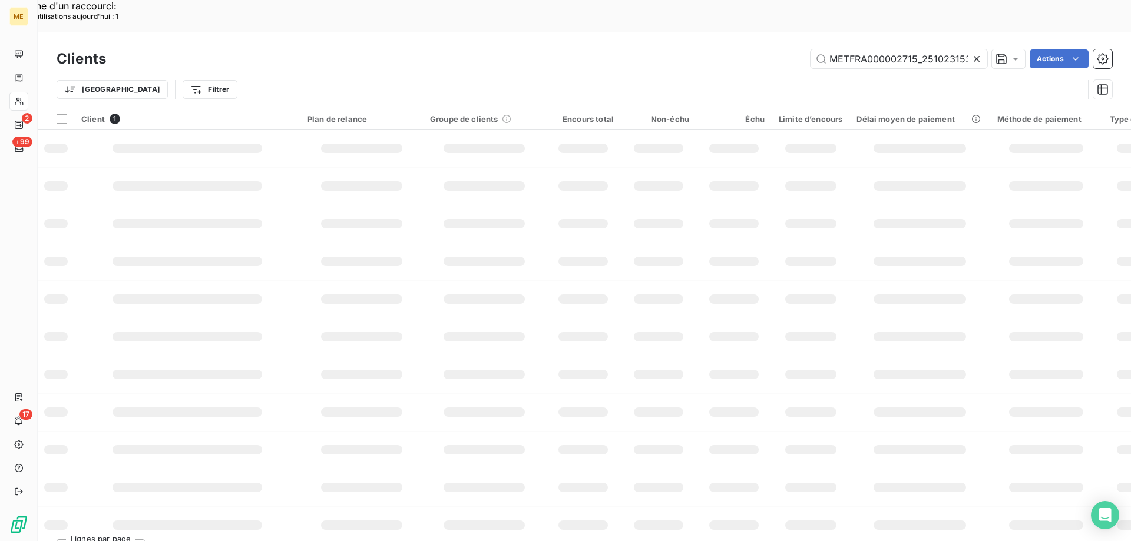
scroll to position [0, 31]
click at [911, 49] on input "METFRA000002715_25102315366403" at bounding box center [899, 58] width 177 height 19
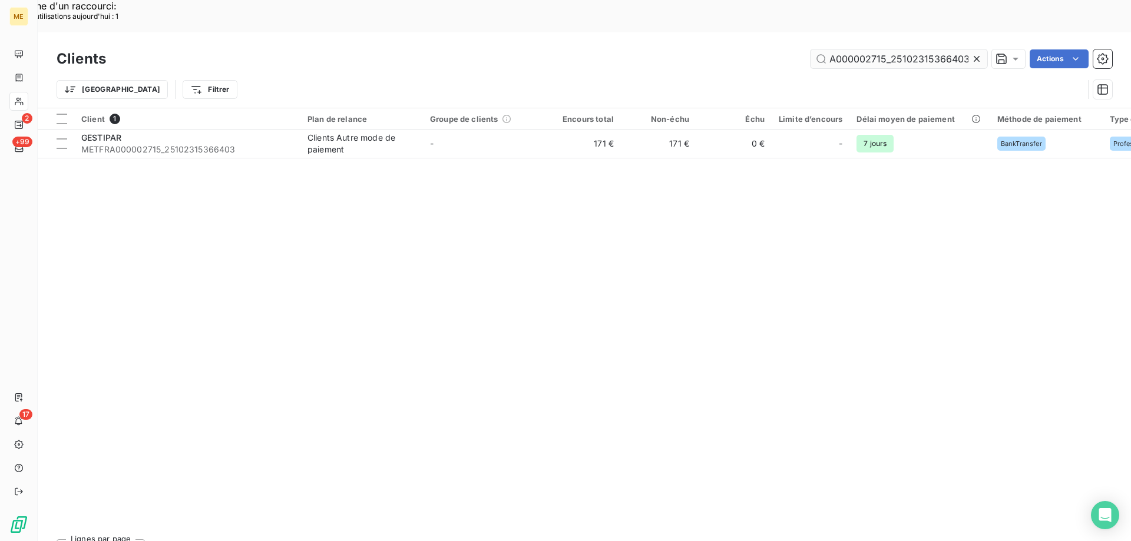
click at [911, 49] on input "METFRA000002715_25102315366403" at bounding box center [899, 58] width 177 height 19
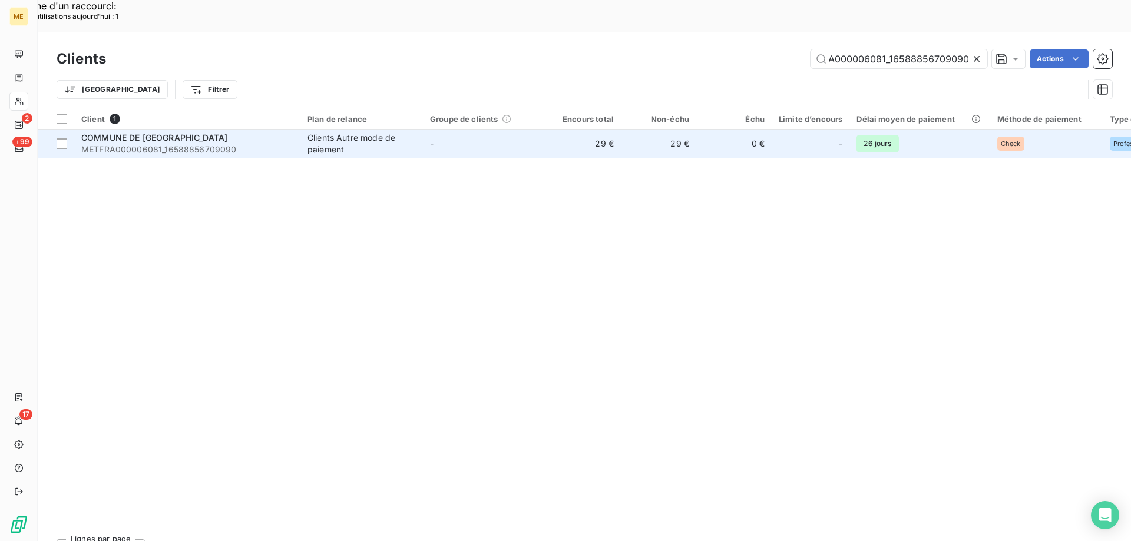
type input "METFRA000006081_16588856709090"
click at [126, 144] on span "METFRA000006081_16588856709090" at bounding box center [187, 150] width 212 height 12
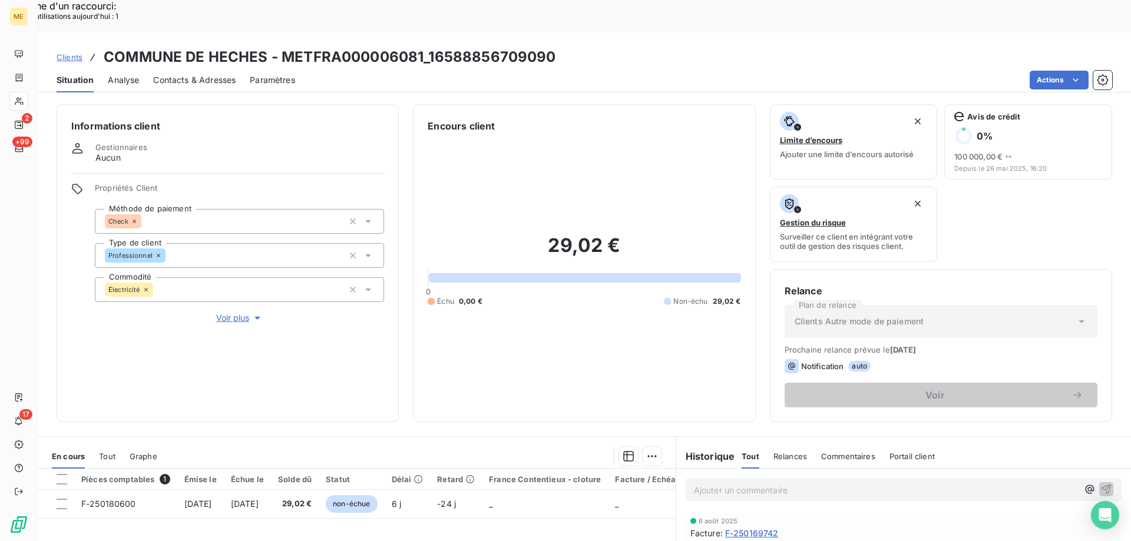
click at [222, 312] on span "Voir plus" at bounding box center [239, 318] width 47 height 12
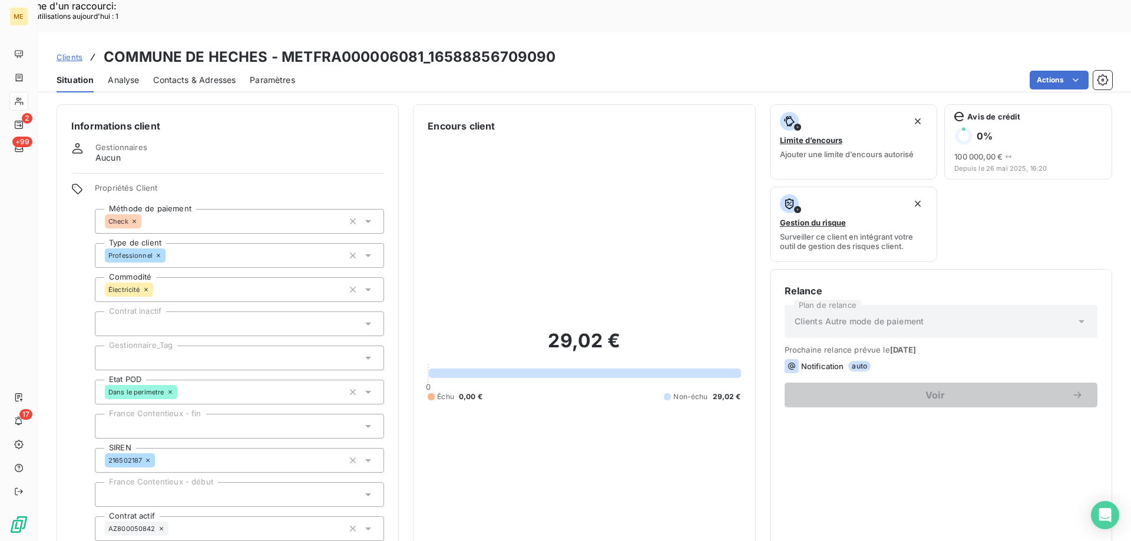
click at [187, 346] on div at bounding box center [239, 358] width 289 height 25
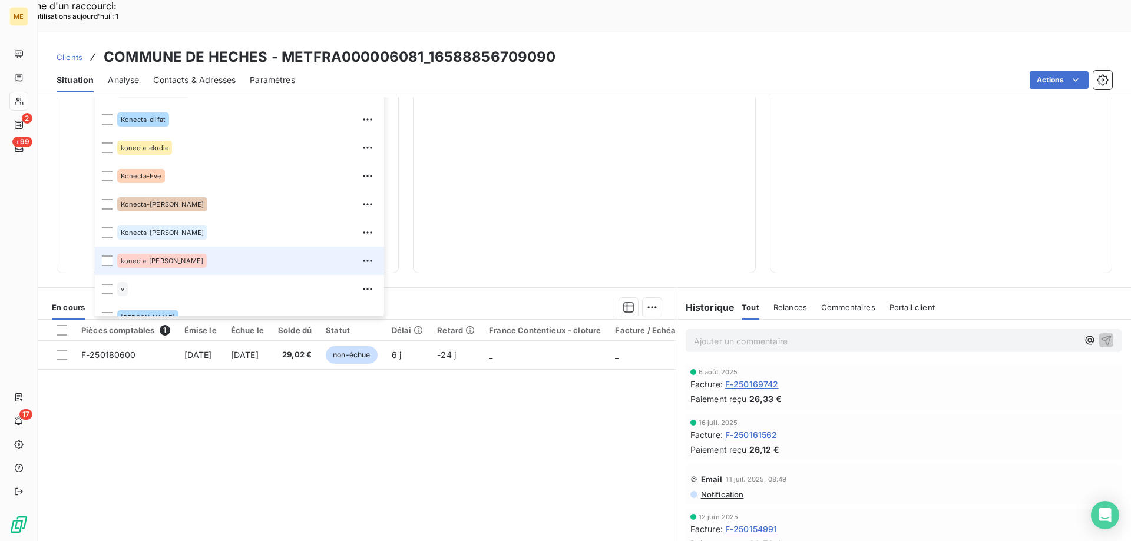
scroll to position [339, 0]
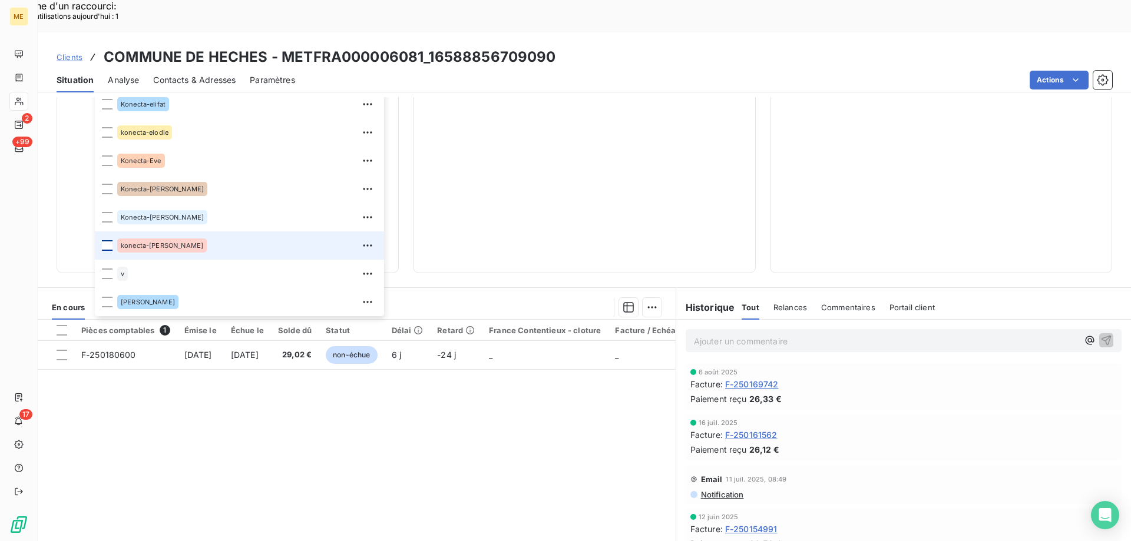
click at [108, 240] on div at bounding box center [107, 245] width 11 height 11
